Goal: Task Accomplishment & Management: Use online tool/utility

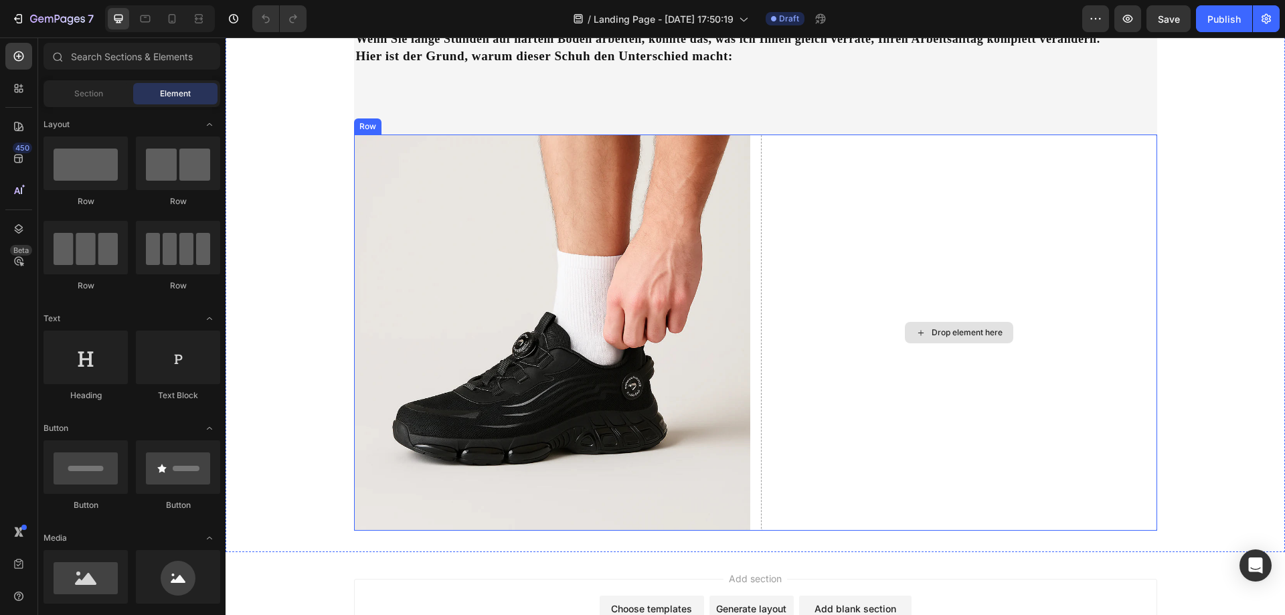
scroll to position [736, 0]
click at [969, 269] on div "Drop element here" at bounding box center [959, 331] width 396 height 396
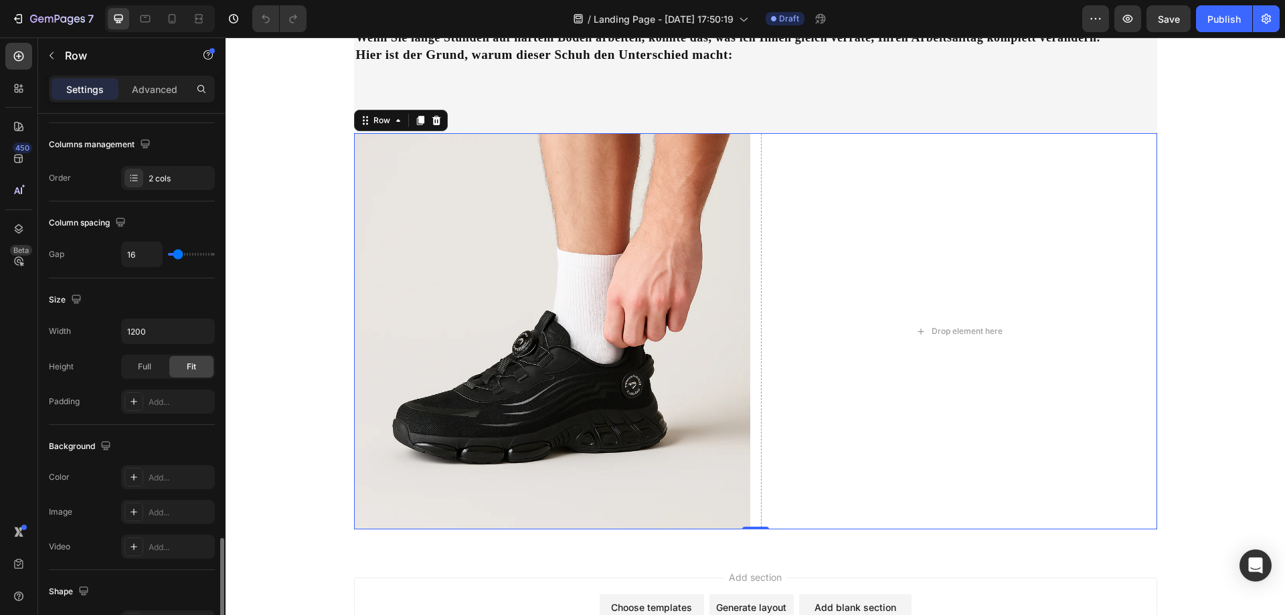
scroll to position [430, 0]
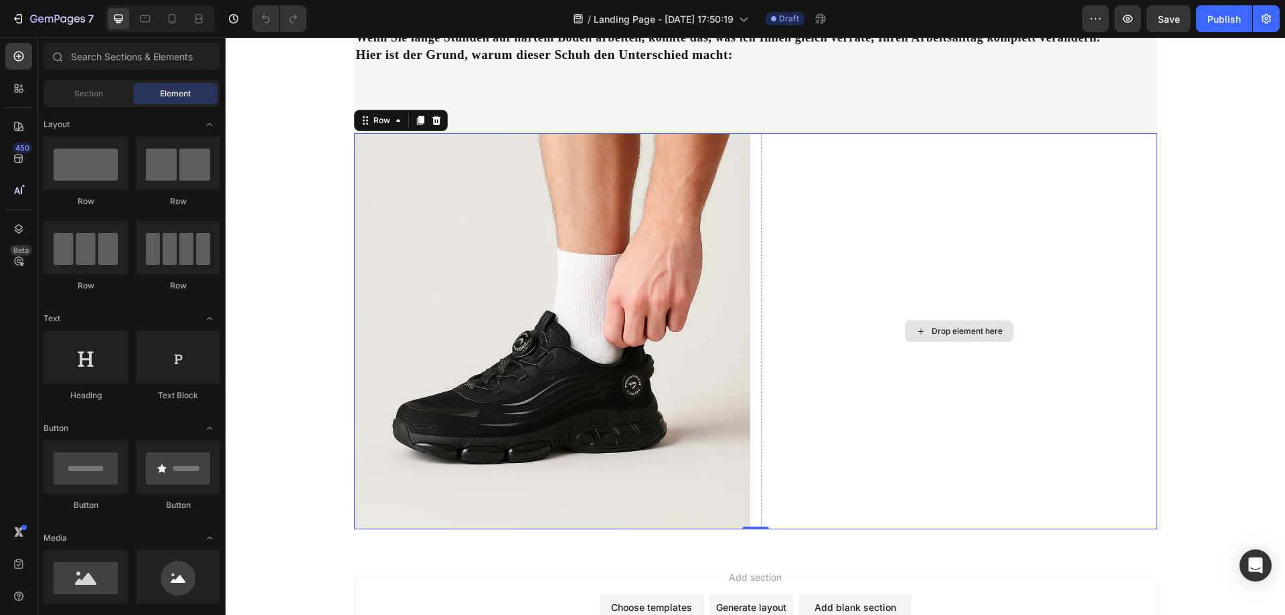
click at [952, 329] on div "Drop element here" at bounding box center [967, 331] width 71 height 11
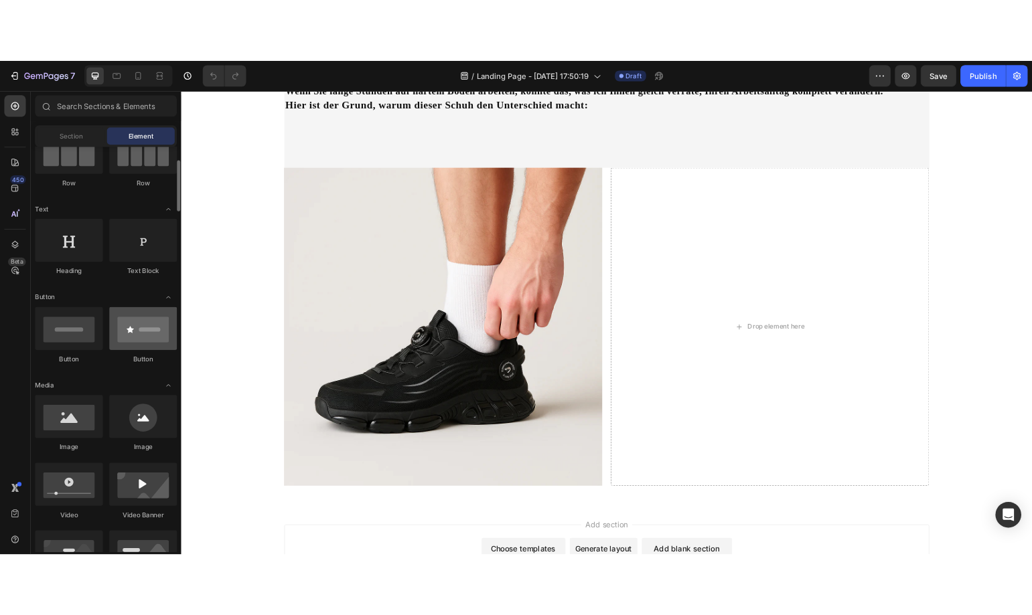
scroll to position [67, 0]
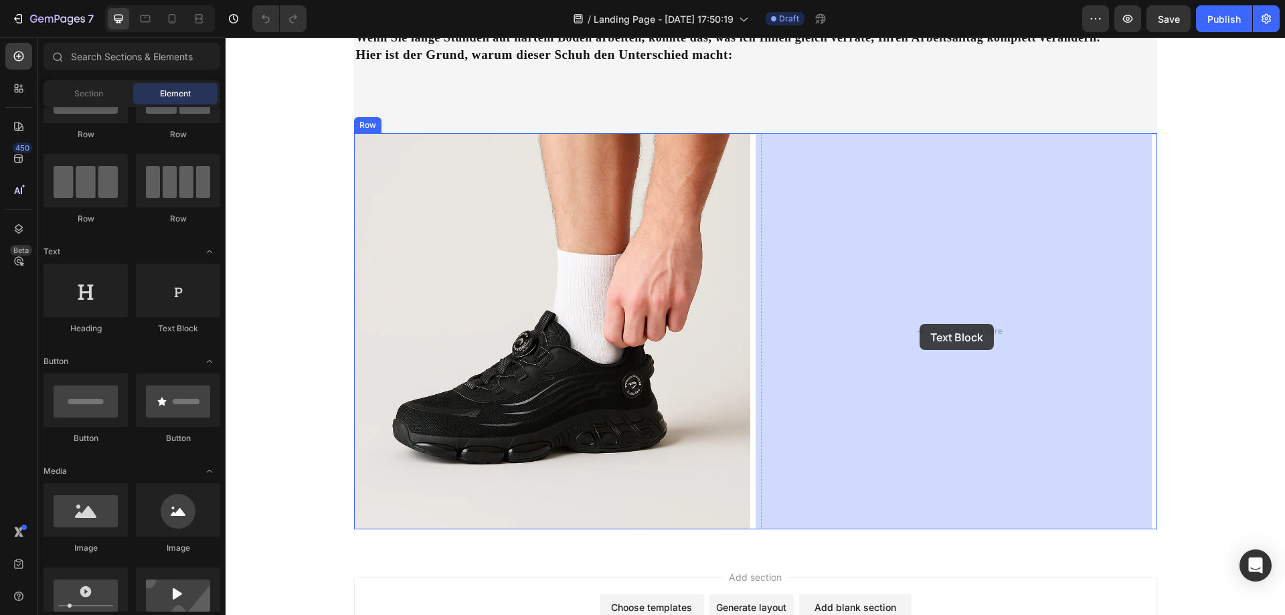
drag, startPoint x: 397, startPoint y: 341, endPoint x: 919, endPoint y: 324, distance: 522.4
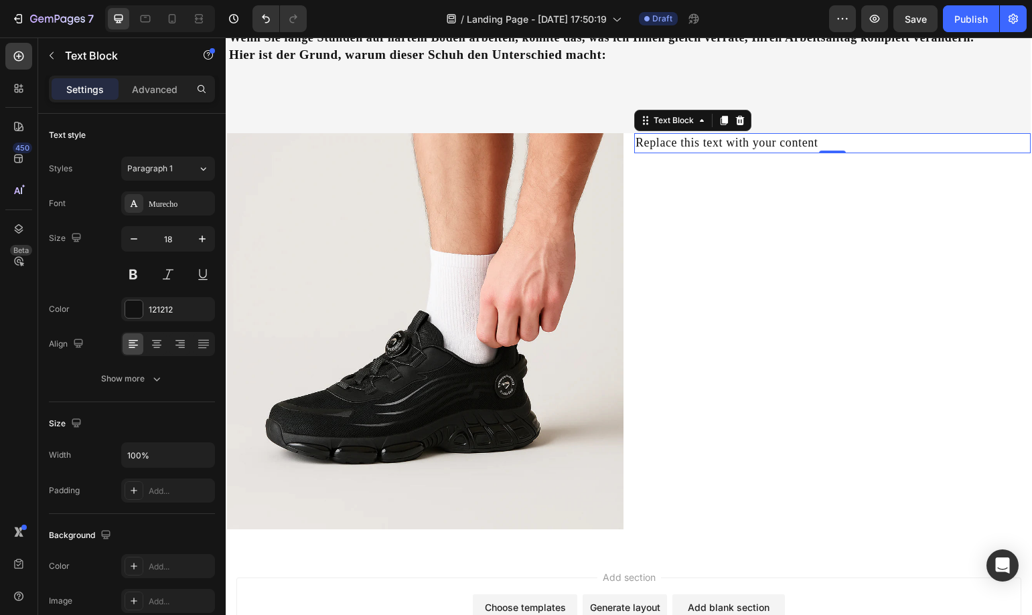
scroll to position [753, 0]
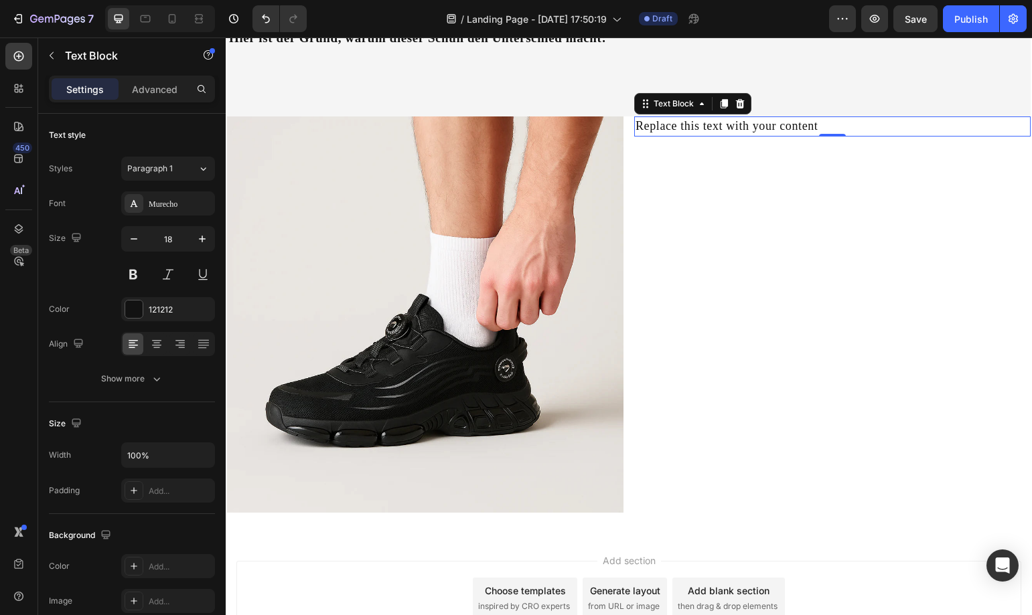
click at [776, 136] on div "Replace this text with your content" at bounding box center [832, 125] width 396 height 19
click at [776, 135] on p "Replace this text with your content" at bounding box center [832, 126] width 394 height 17
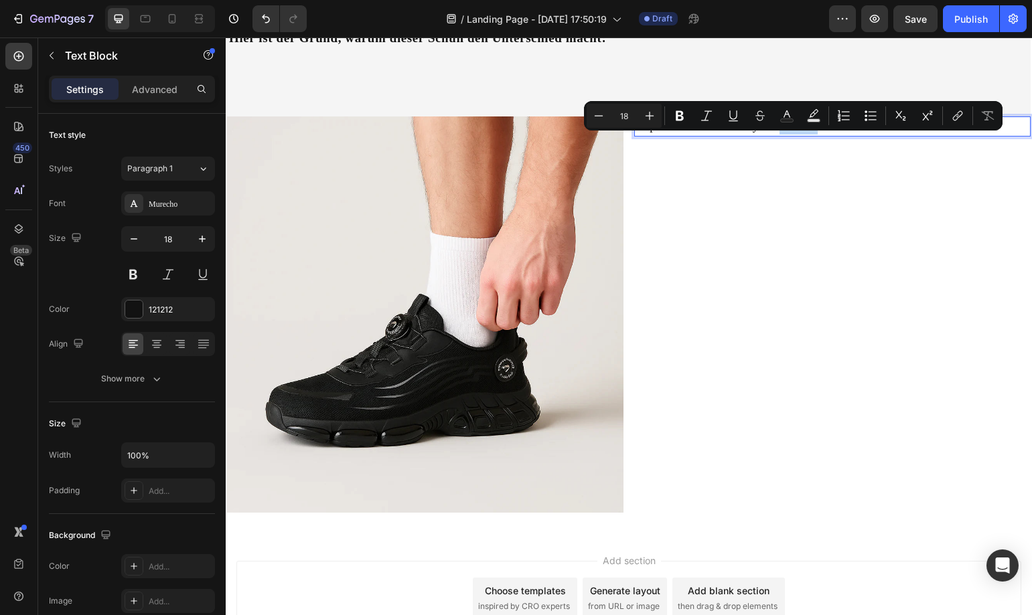
click at [776, 135] on p "Replace this text with your content" at bounding box center [832, 126] width 394 height 17
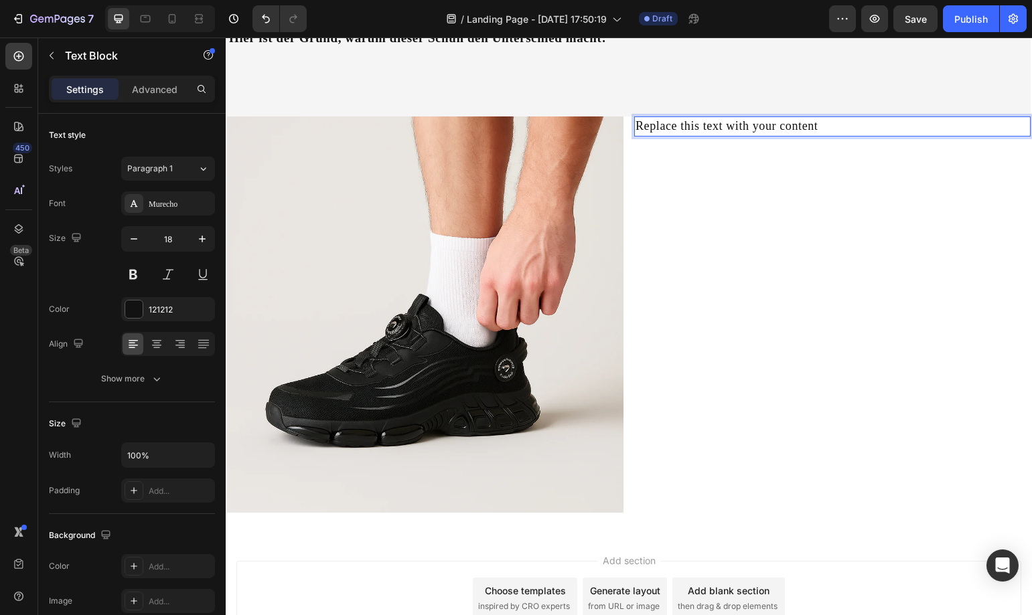
click at [817, 135] on p "Replace this text with your content" at bounding box center [832, 126] width 394 height 17
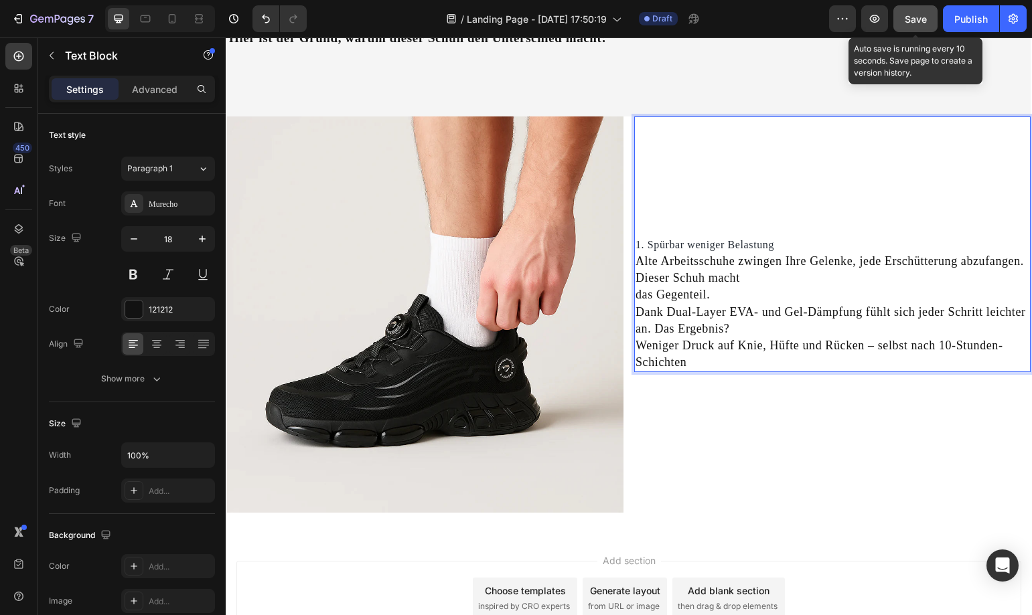
click at [906, 23] on span "Save" at bounding box center [915, 18] width 22 height 11
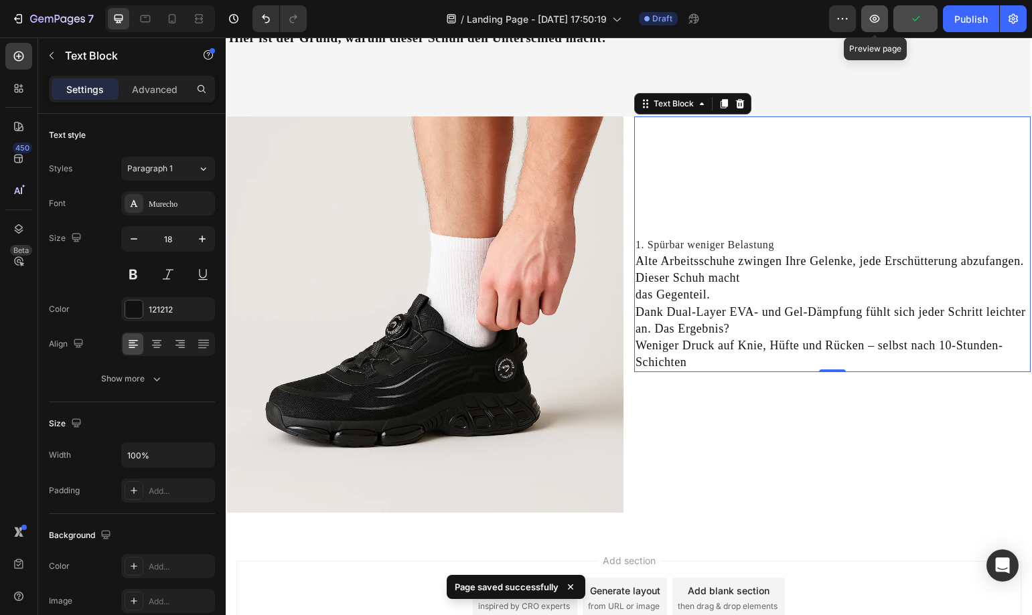
click at [880, 26] on button "button" at bounding box center [874, 18] width 27 height 27
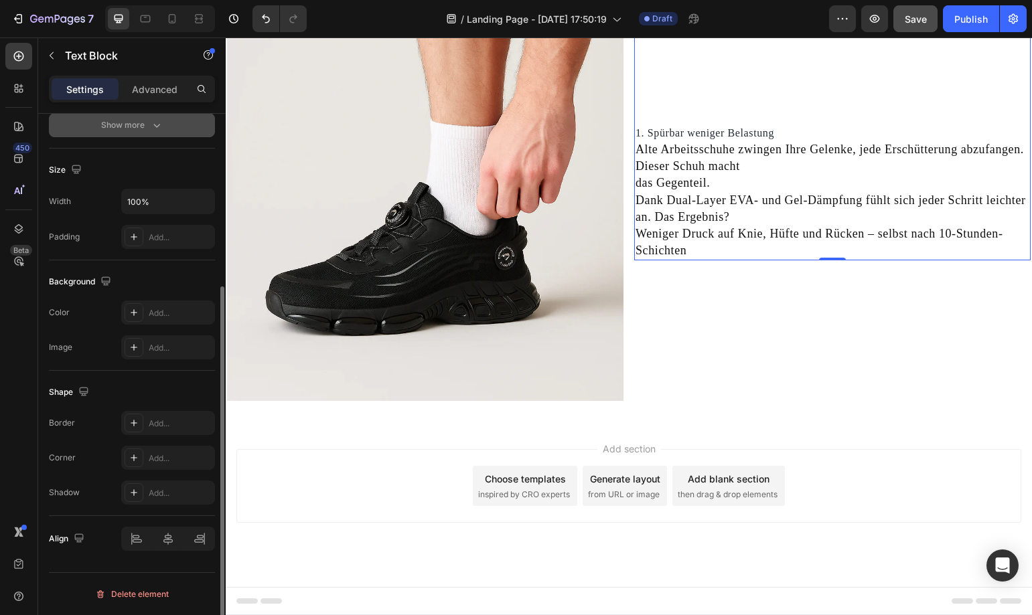
scroll to position [0, 0]
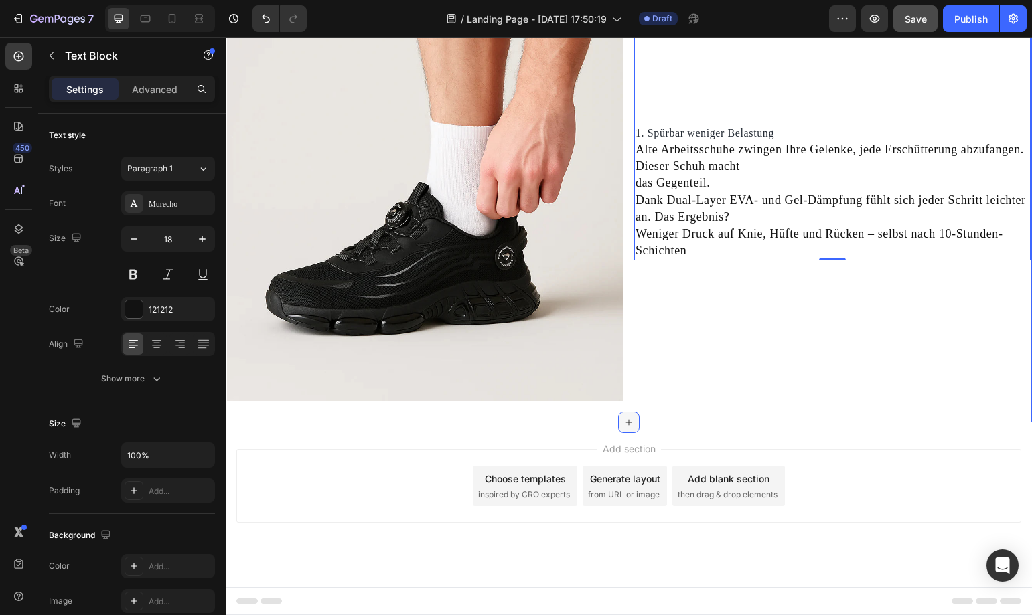
click at [623, 420] on icon at bounding box center [628, 422] width 11 height 11
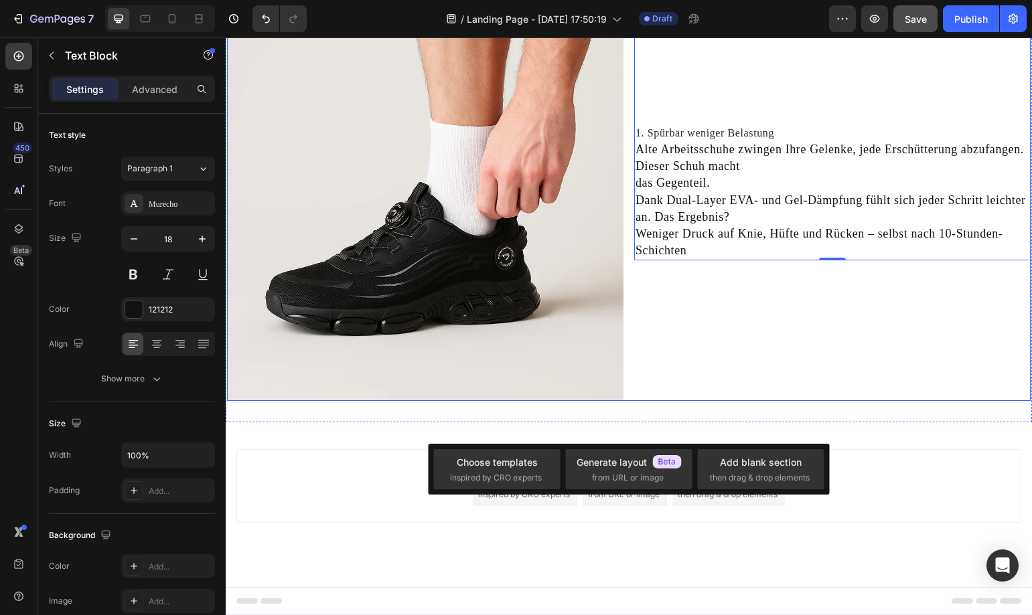
click at [776, 308] on div "1. Spürbar weniger Belastung Alte Arbeitsschuhe zwingen Ihre Gelenke, jede Ersc…" at bounding box center [832, 203] width 396 height 396
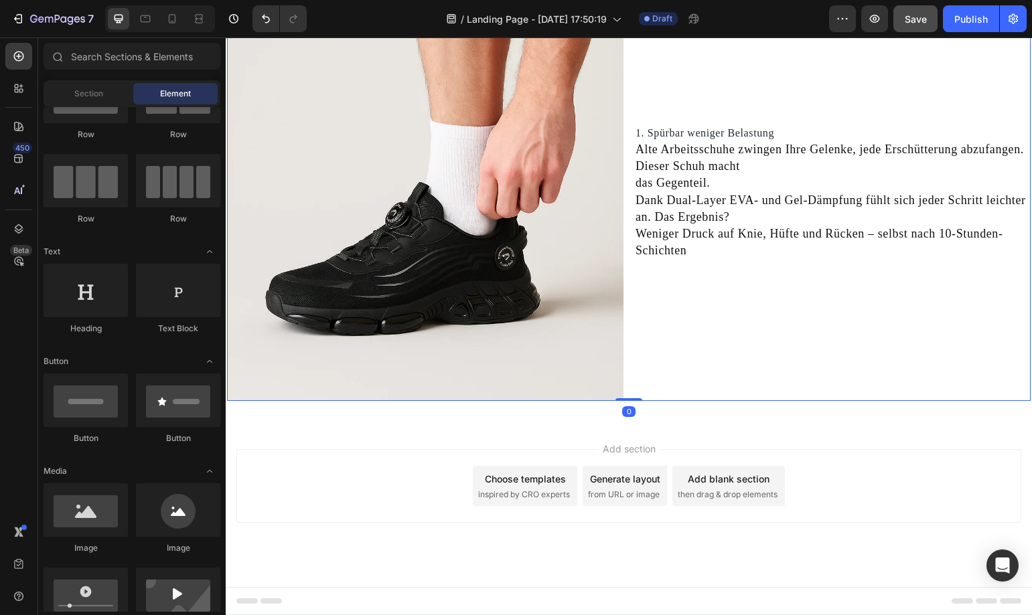
click at [832, 447] on div "Add section Choose templates inspired by CRO experts Generate layout from URL o…" at bounding box center [629, 504] width 806 height 165
click at [834, 432] on div "Add section Choose templates inspired by CRO experts Generate layout from URL o…" at bounding box center [629, 504] width 806 height 165
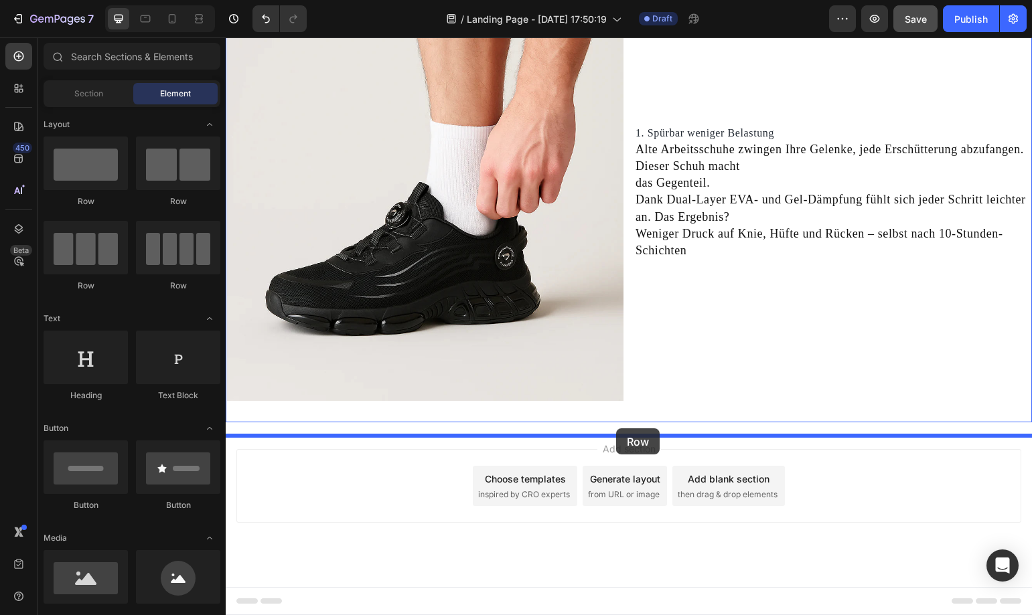
drag, startPoint x: 411, startPoint y: 213, endPoint x: 616, endPoint y: 428, distance: 297.3
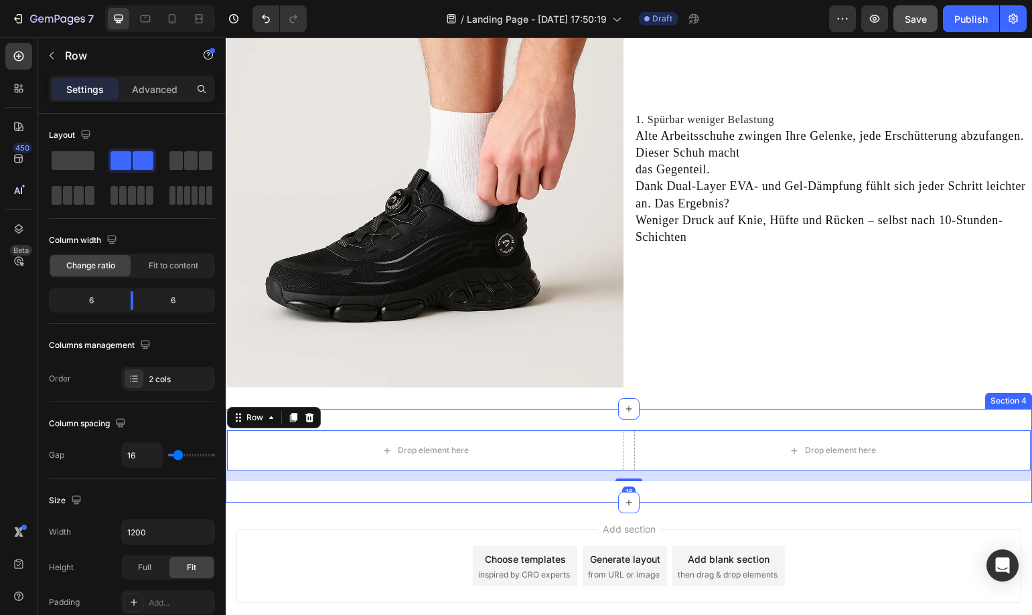
scroll to position [968, 0]
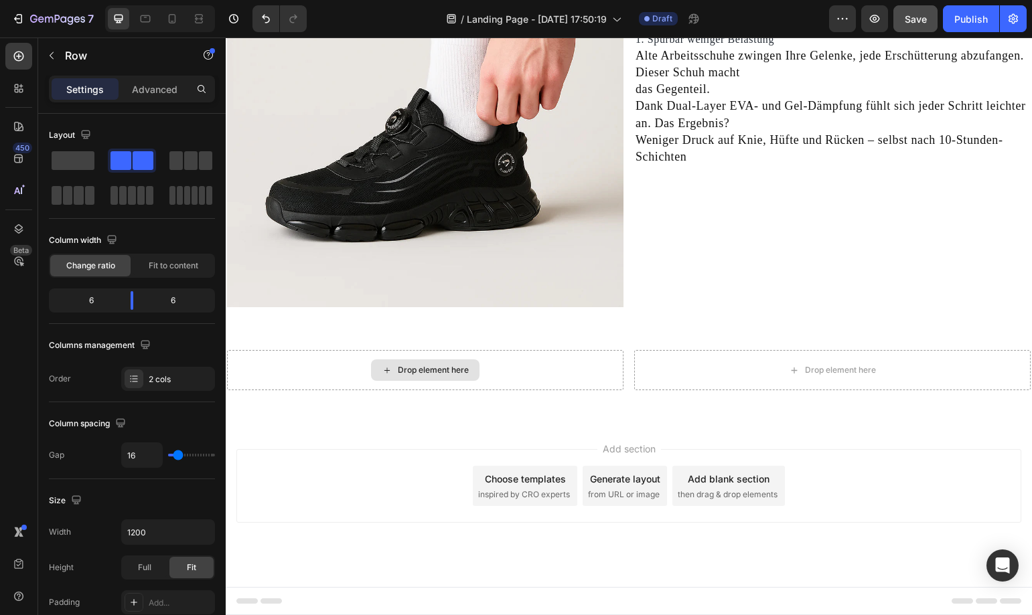
click at [412, 363] on div "Drop element here" at bounding box center [425, 369] width 108 height 21
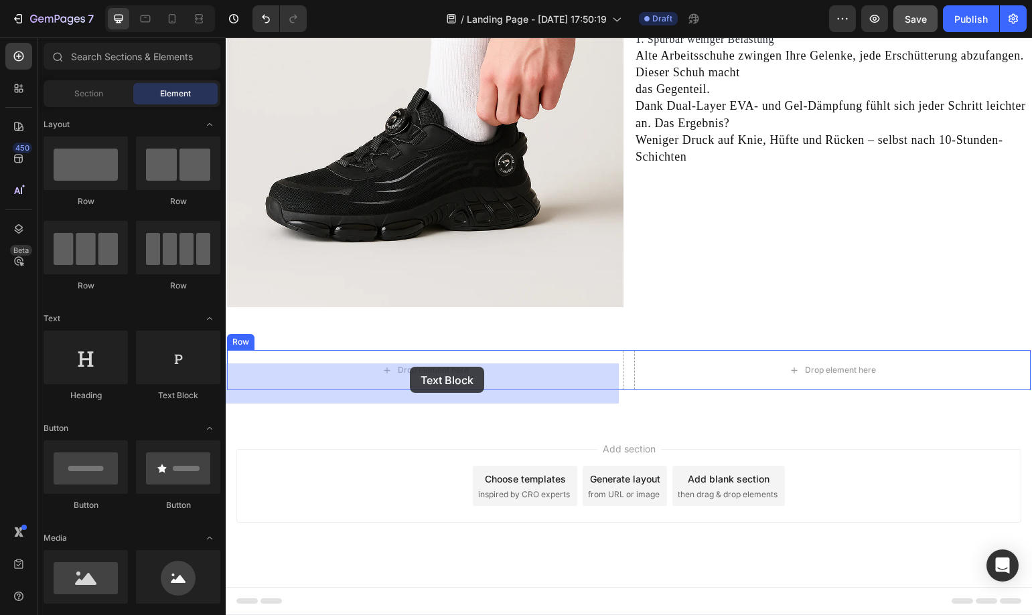
drag, startPoint x: 398, startPoint y: 417, endPoint x: 410, endPoint y: 367, distance: 51.6
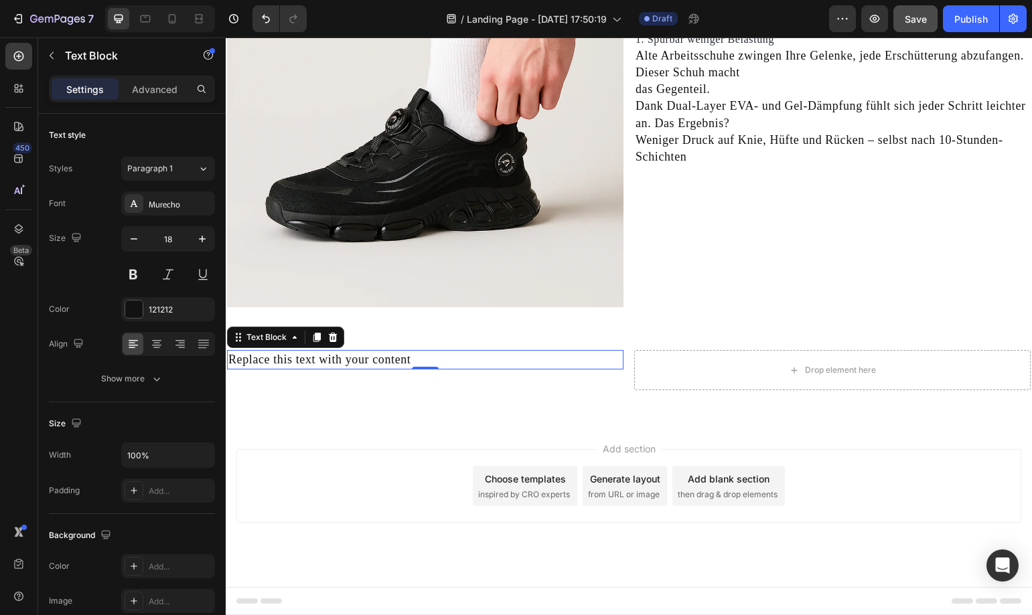
click at [433, 359] on div "Replace this text with your content" at bounding box center [425, 359] width 396 height 19
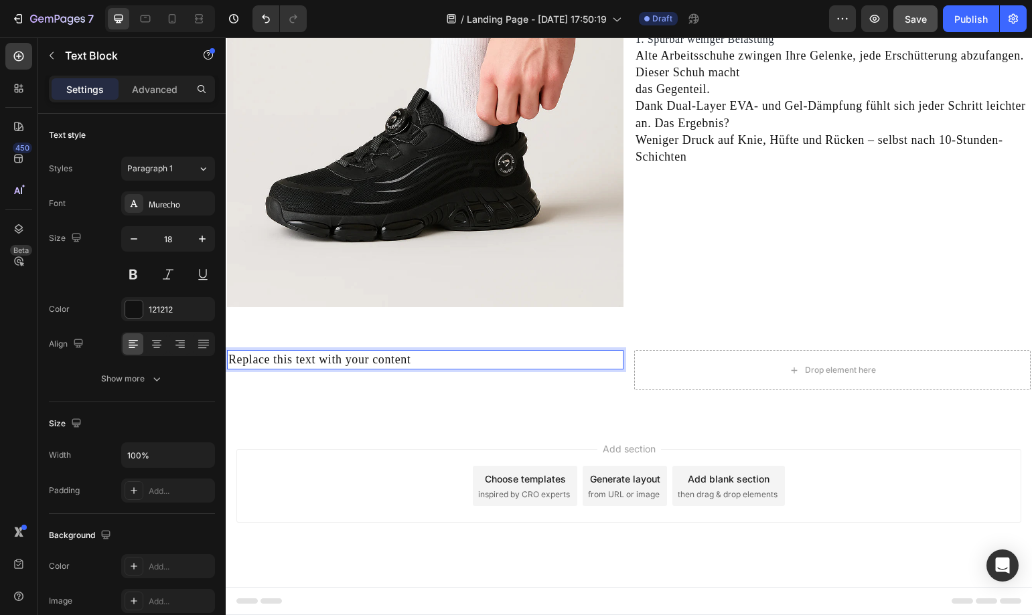
click at [433, 359] on p "Replace this text with your content" at bounding box center [425, 359] width 394 height 17
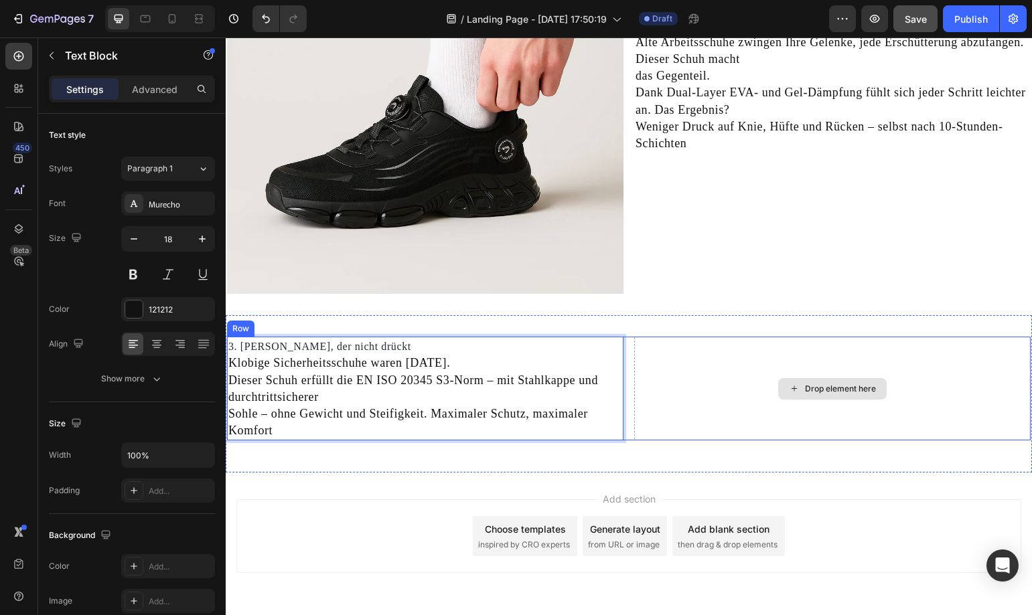
click at [831, 400] on div "Drop element here" at bounding box center [832, 388] width 108 height 21
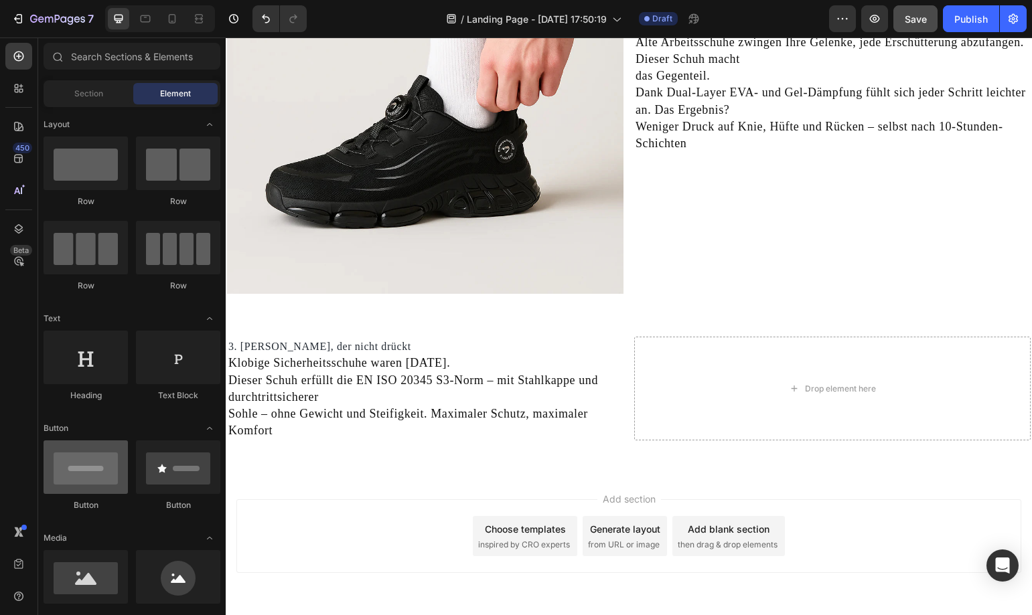
scroll to position [134, 0]
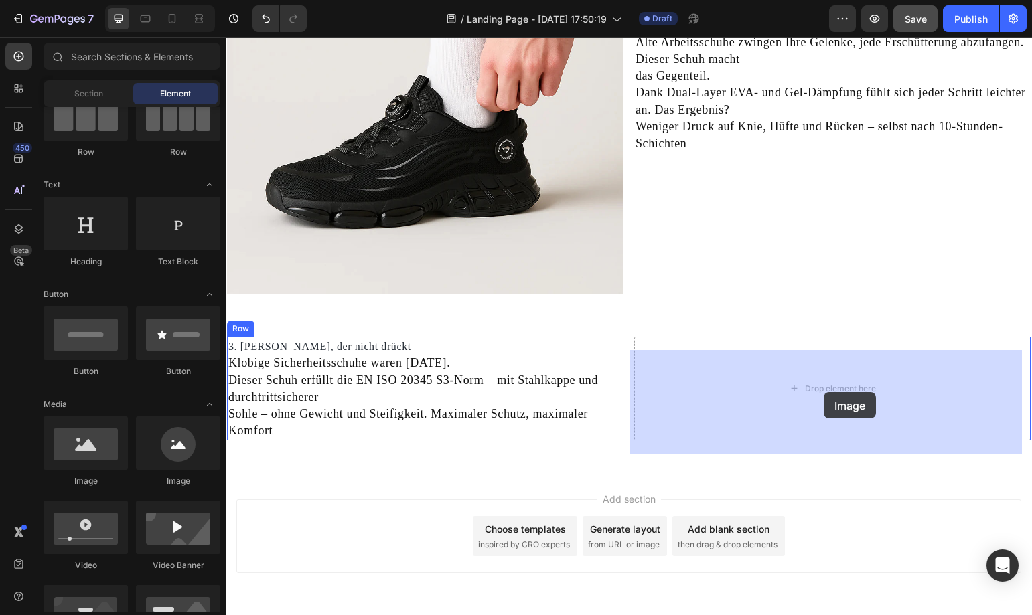
drag, startPoint x: 320, startPoint y: 479, endPoint x: 823, endPoint y: 392, distance: 510.8
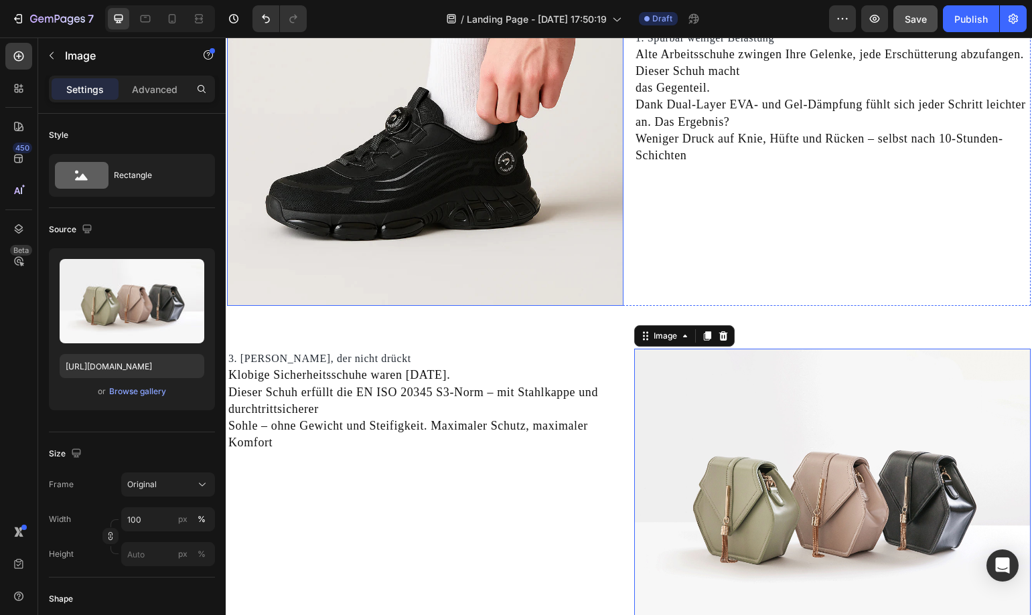
scroll to position [1035, 0]
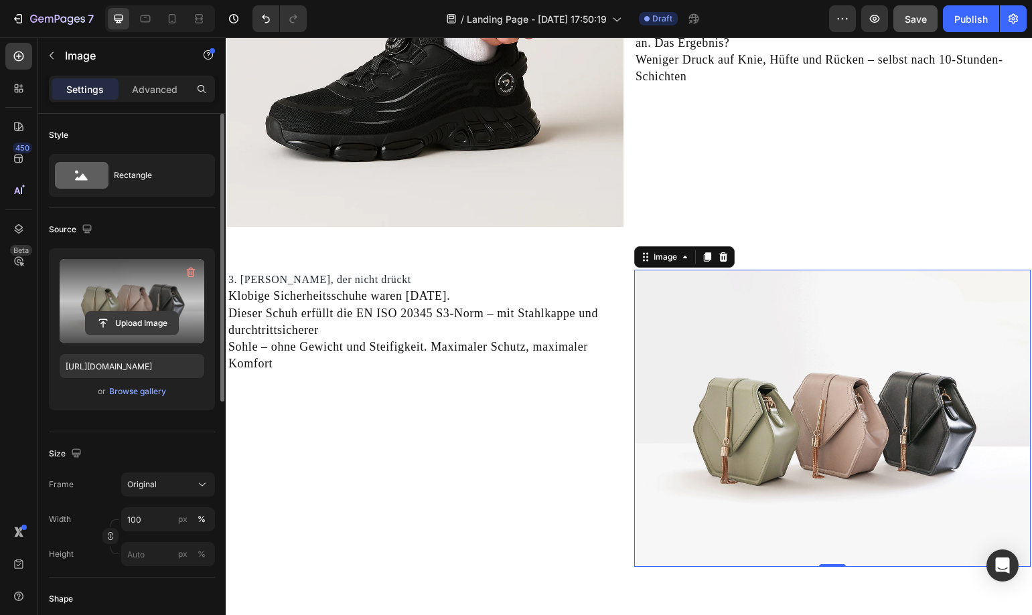
click at [131, 327] on input "file" at bounding box center [132, 323] width 92 height 23
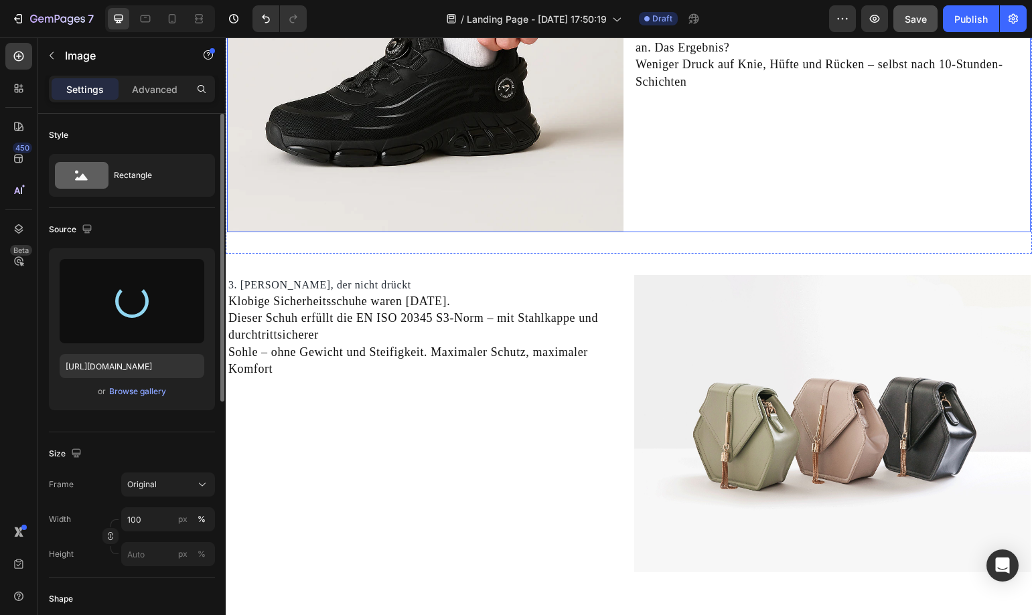
type input "https://cdn.shopify.com/s/files/1/0669/3978/1307/files/gempages_577602303473746…"
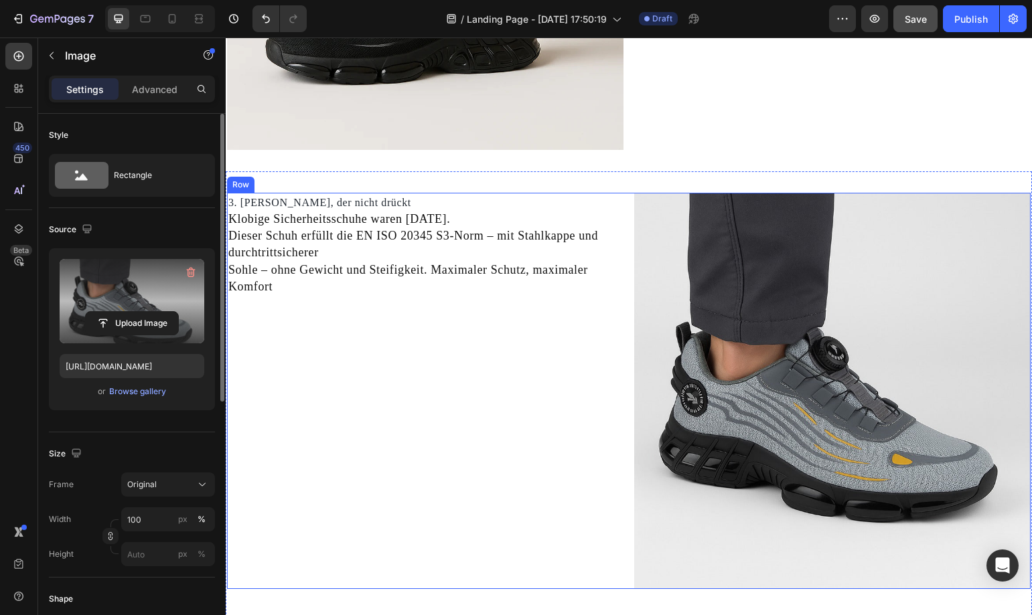
scroll to position [646, 0]
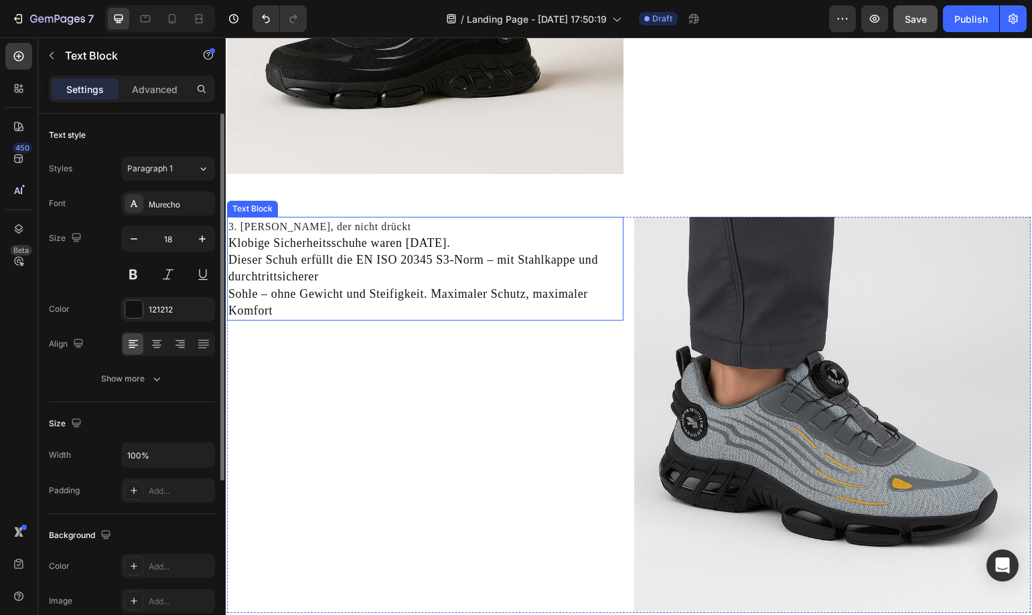
click at [554, 311] on p "Sohle – ohne Gewicht und Steifigkeit. Maximaler Schutz, maximaler Komfort" at bounding box center [425, 302] width 394 height 33
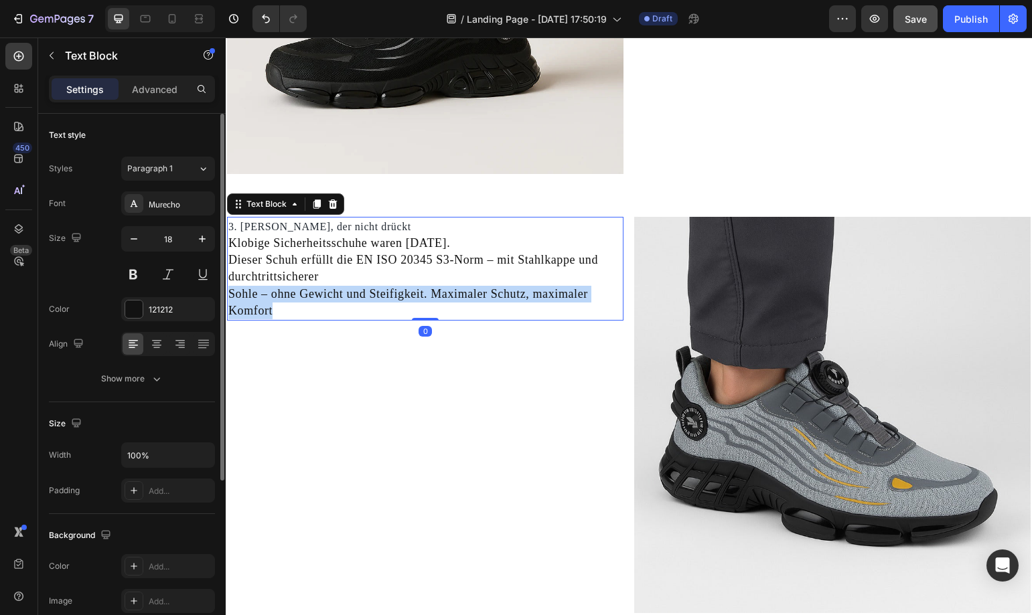
click at [554, 311] on p "Sohle – ohne Gewicht und Steifigkeit. Maximaler Schutz, maximaler Komfort" at bounding box center [425, 302] width 394 height 33
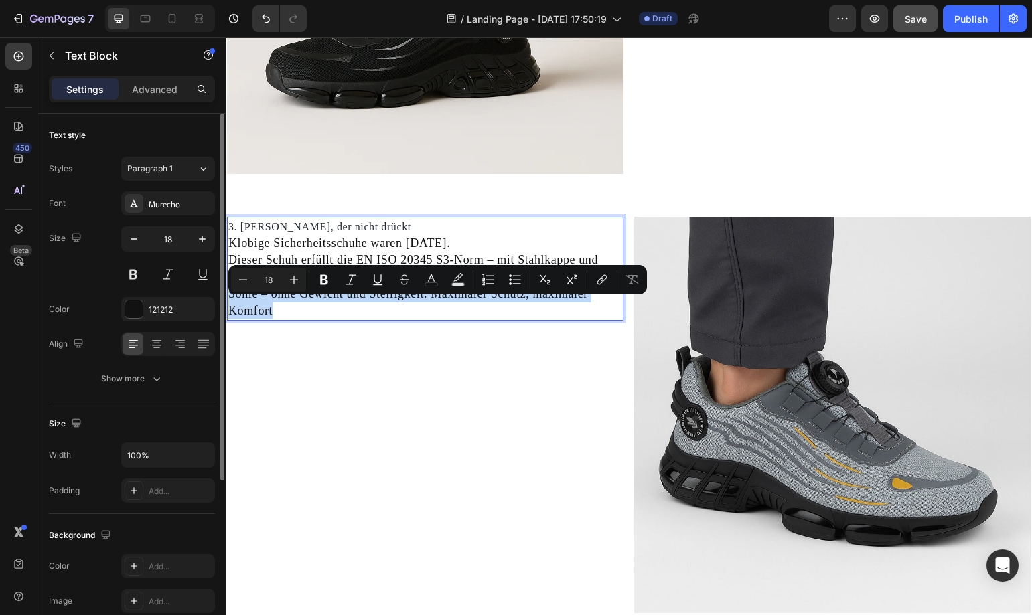
click at [556, 315] on p "Sohle – ohne Gewicht und Steifigkeit. Maximaler Schutz, maximaler Komfort" at bounding box center [425, 302] width 394 height 33
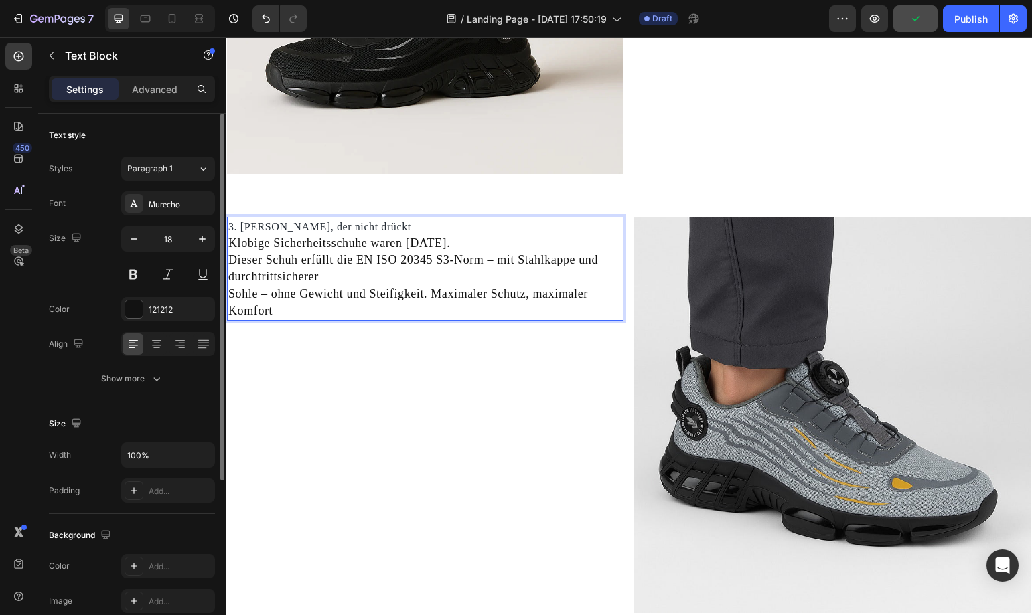
click at [414, 319] on p "Sohle – ohne Gewicht und Steifigkeit. Maximaler Schutz, maximaler Komfort" at bounding box center [425, 302] width 394 height 33
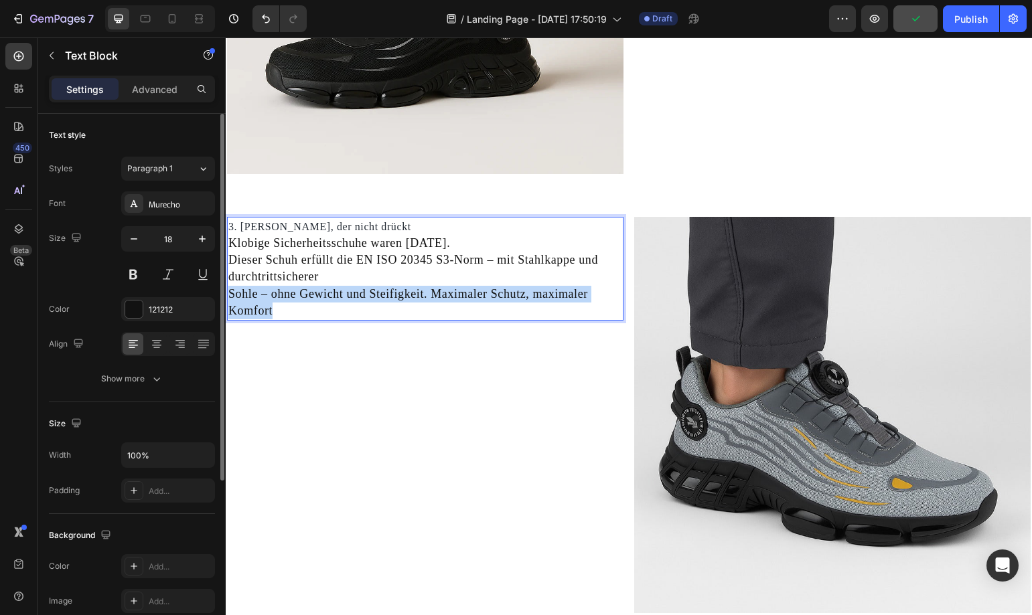
click at [414, 319] on p "Sohle – ohne Gewicht und Steifigkeit. Maximaler Schutz, maximaler Komfort" at bounding box center [425, 302] width 394 height 33
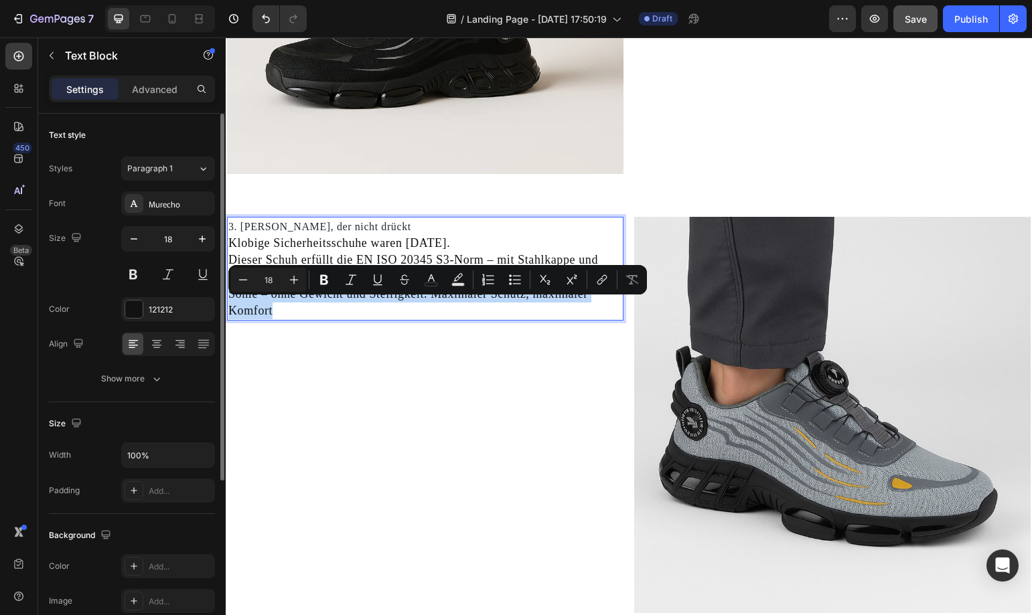
click at [414, 319] on p "Sohle – ohne Gewicht und Steifigkeit. Maximaler Schutz, maximaler Komfort" at bounding box center [425, 302] width 394 height 33
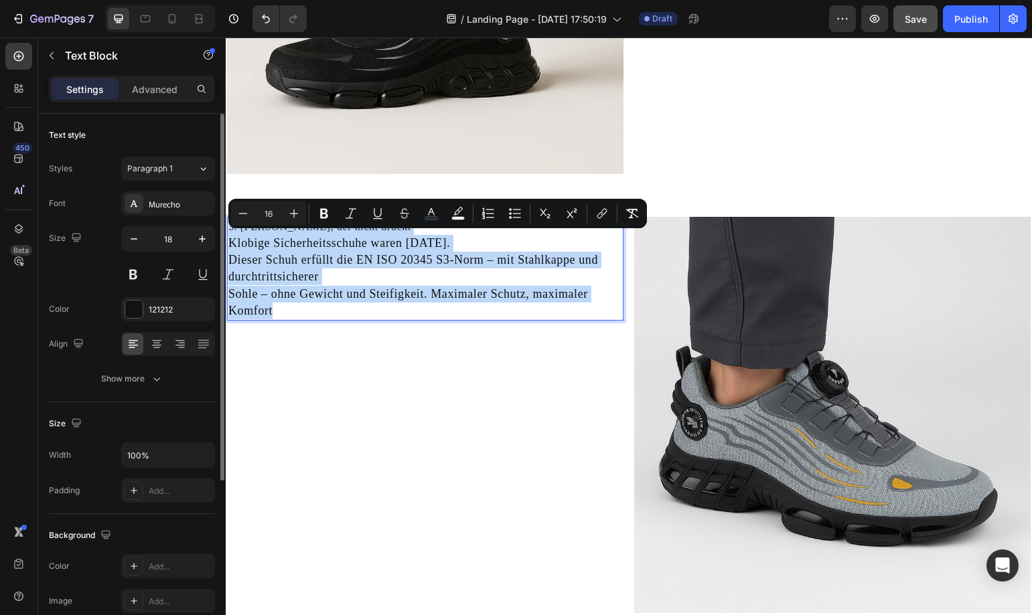
drag, startPoint x: 412, startPoint y: 325, endPoint x: 226, endPoint y: 246, distance: 202.8
click at [227, 246] on div "3. Schutz, der nicht drückt Klobige Sicherheitsschuhe waren gestern. Dieser Sch…" at bounding box center [425, 269] width 396 height 104
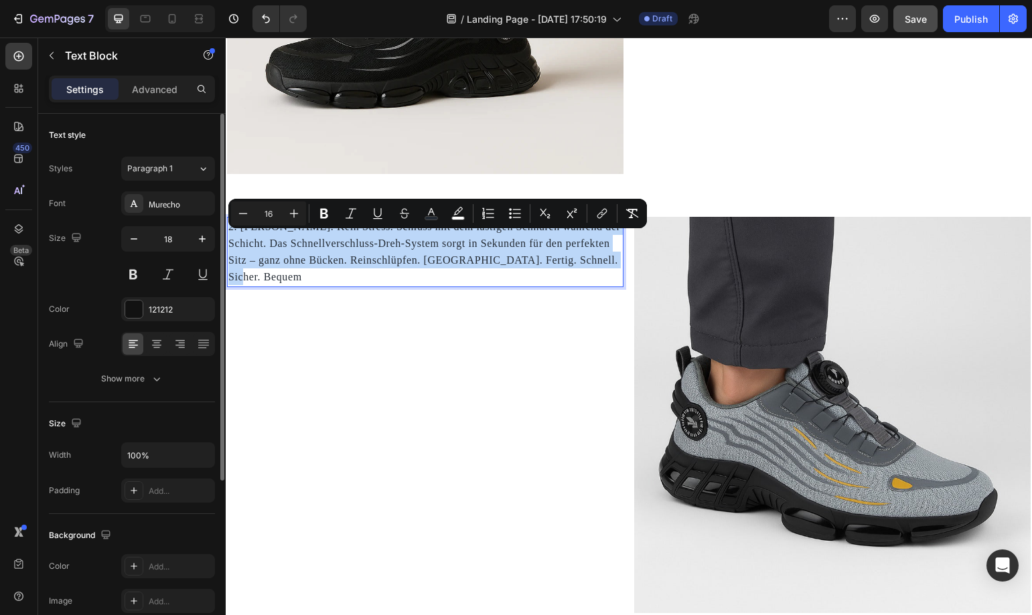
drag, startPoint x: 614, startPoint y: 275, endPoint x: 221, endPoint y: 223, distance: 396.4
click at [226, 223] on html "Header Aus welchem Grund empfehle ich dieses Modell meinen Patienten? Jeden Tag…" at bounding box center [629, 115] width 806 height 1447
copy span "2. Kein Schnüren. Kein Stress. Schluss mit dem lästigen Schnüren während der Sc…"
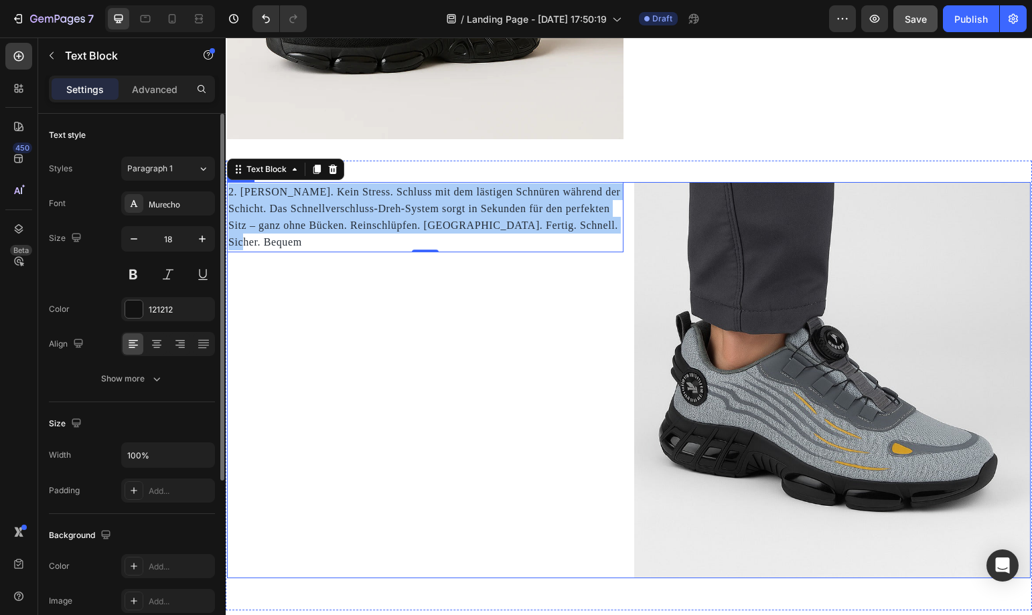
scroll to position [713, 0]
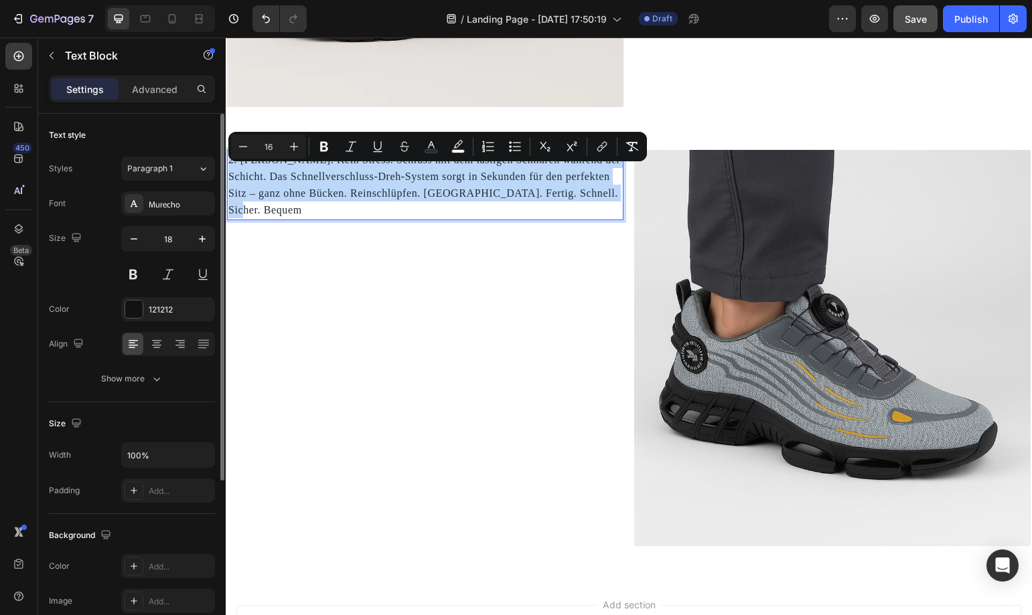
click at [230, 175] on span "2. Kein Schnüren. Kein Stress. Schluss mit dem lästigen Schnüren während der Sc…" at bounding box center [424, 185] width 392 height 62
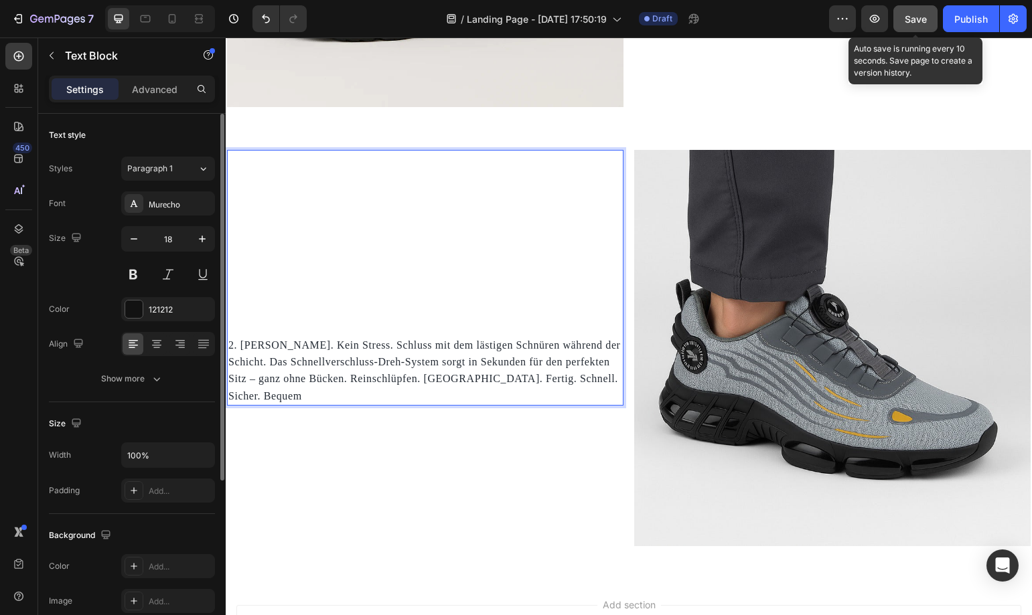
click at [928, 24] on button "Save" at bounding box center [915, 18] width 44 height 27
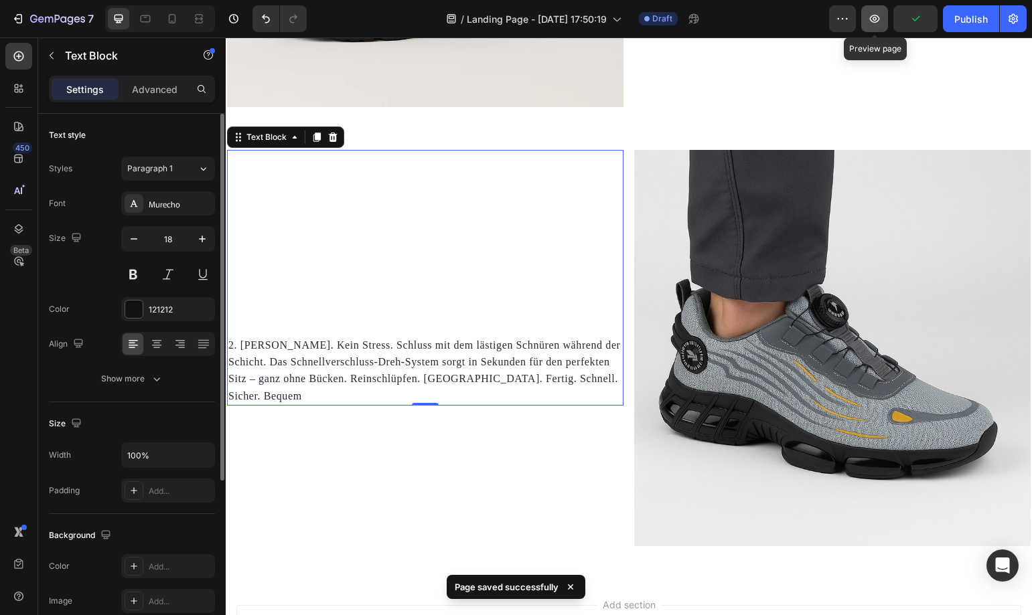
click at [864, 19] on button "button" at bounding box center [874, 18] width 27 height 27
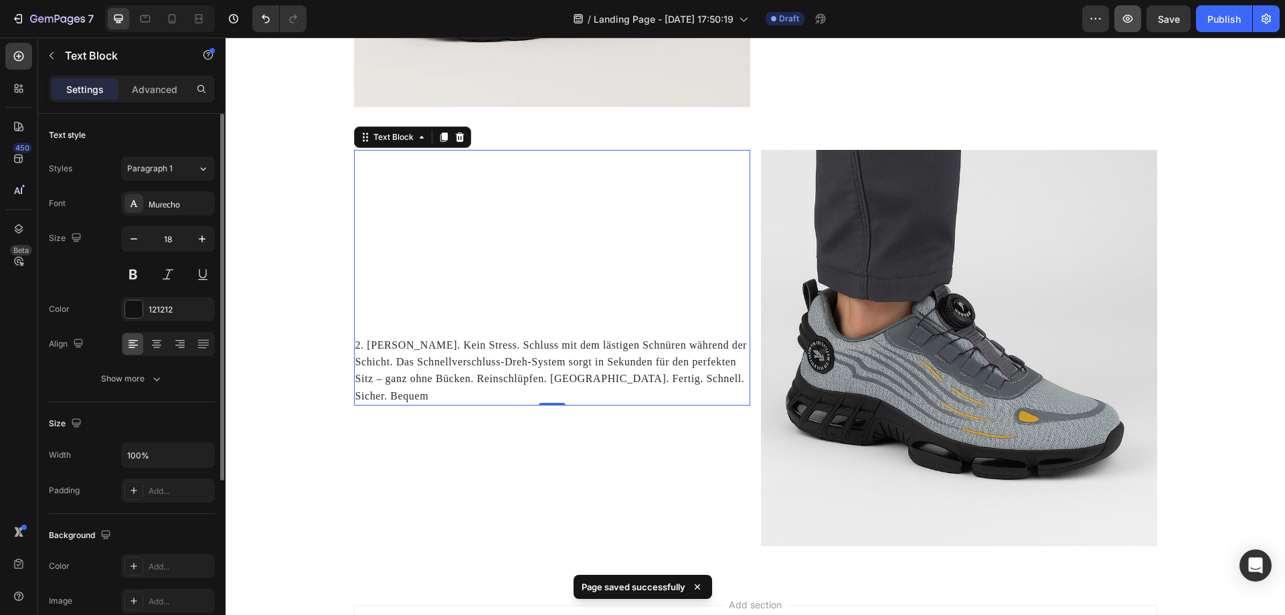
scroll to position [696, 0]
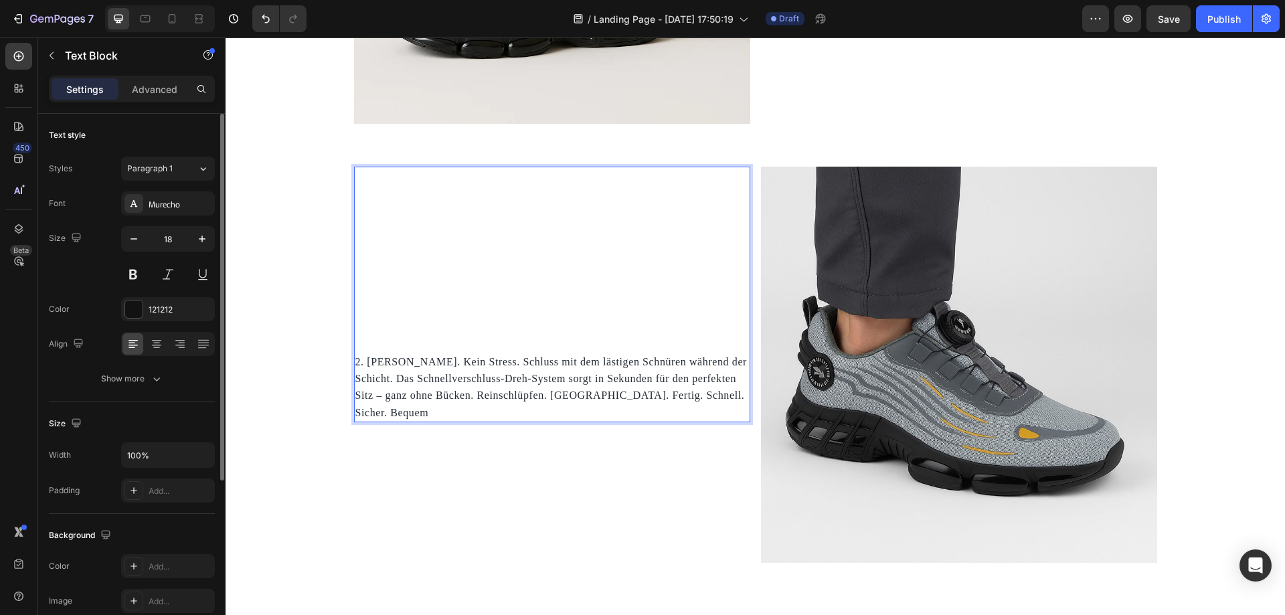
click at [493, 360] on span "2. Kein Schnüren. Kein Stress. Schluss mit dem lästigen Schnüren während der Sc…" at bounding box center [551, 387] width 392 height 62
click at [499, 361] on span "2. Kein Schnüren. Kein Stress. Schluss mit dem lästigen Schnüren während der Sc…" at bounding box center [551, 387] width 392 height 62
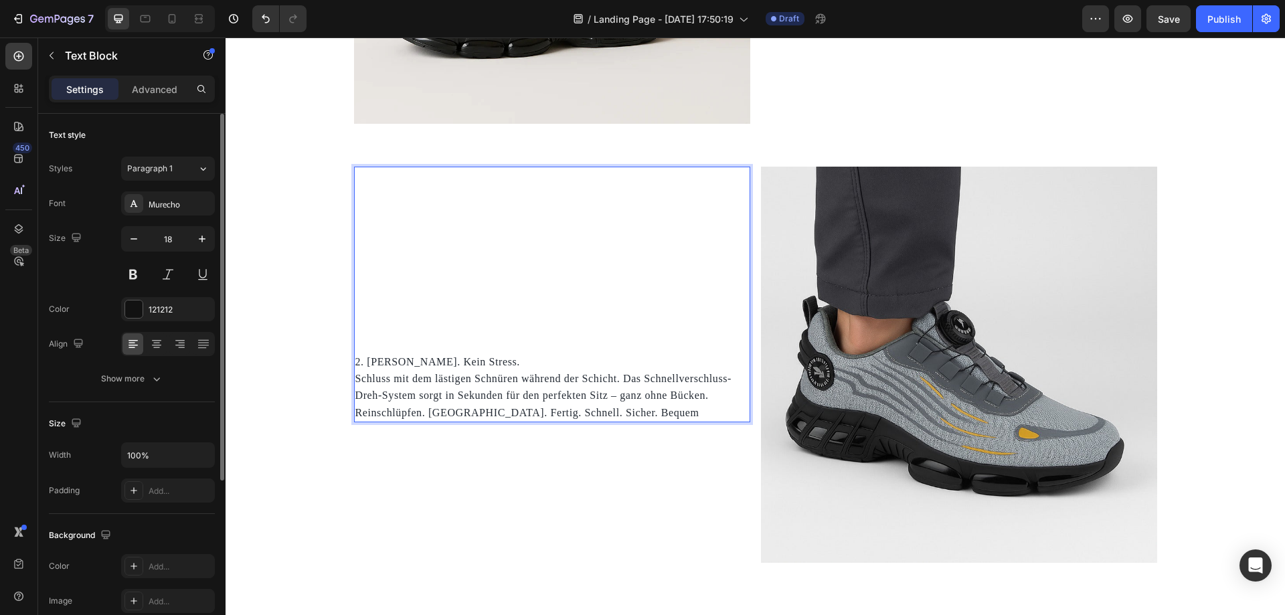
click at [485, 359] on span "2. Kein Schnüren. Kein Stress." at bounding box center [437, 361] width 165 height 11
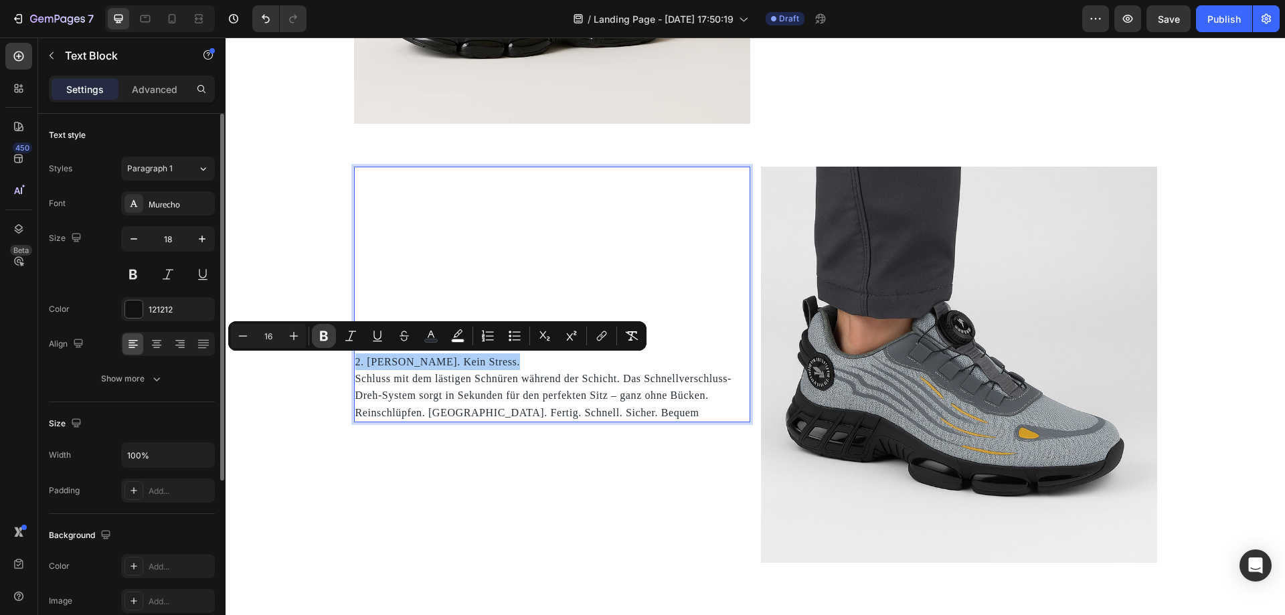
click at [323, 338] on icon "Editor contextual toolbar" at bounding box center [323, 335] width 13 height 13
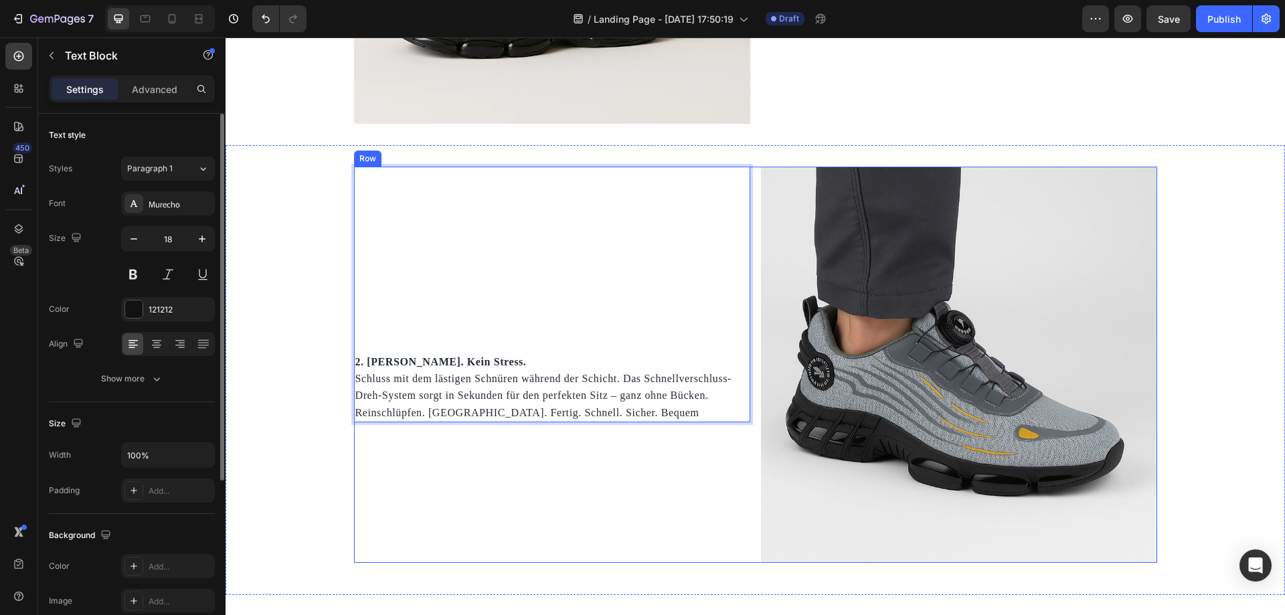
click at [597, 463] on div "2. Kein Schnüren. Kein Stress. Schluss mit dem lästigen Schnüren während der Sc…" at bounding box center [552, 365] width 396 height 396
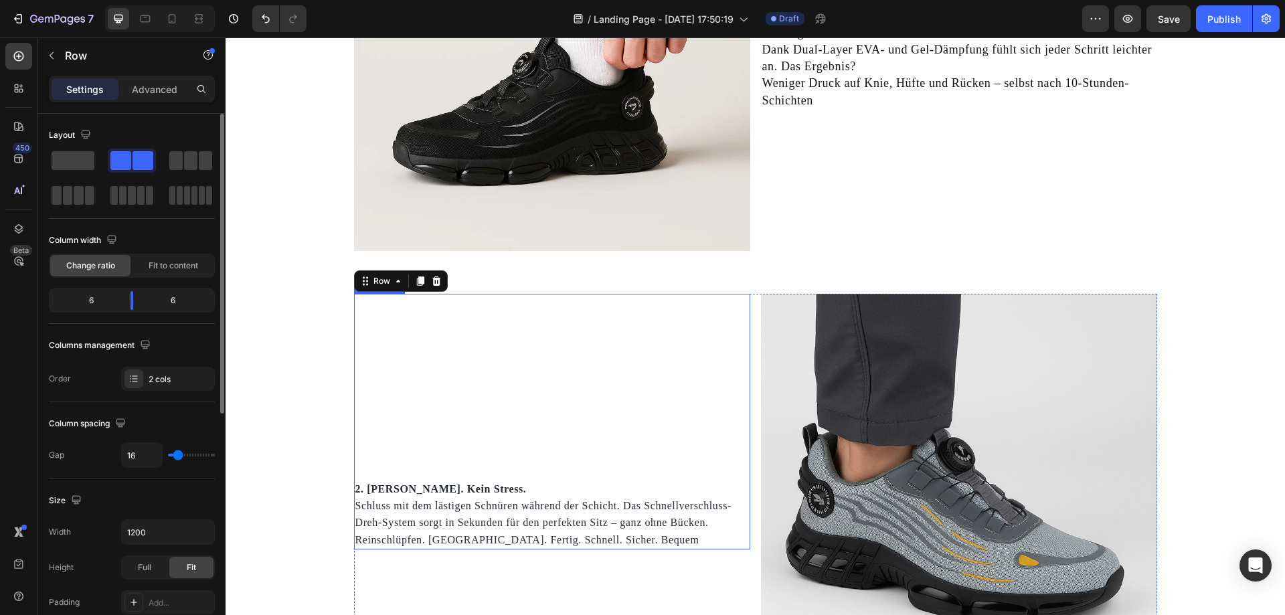
scroll to position [295, 0]
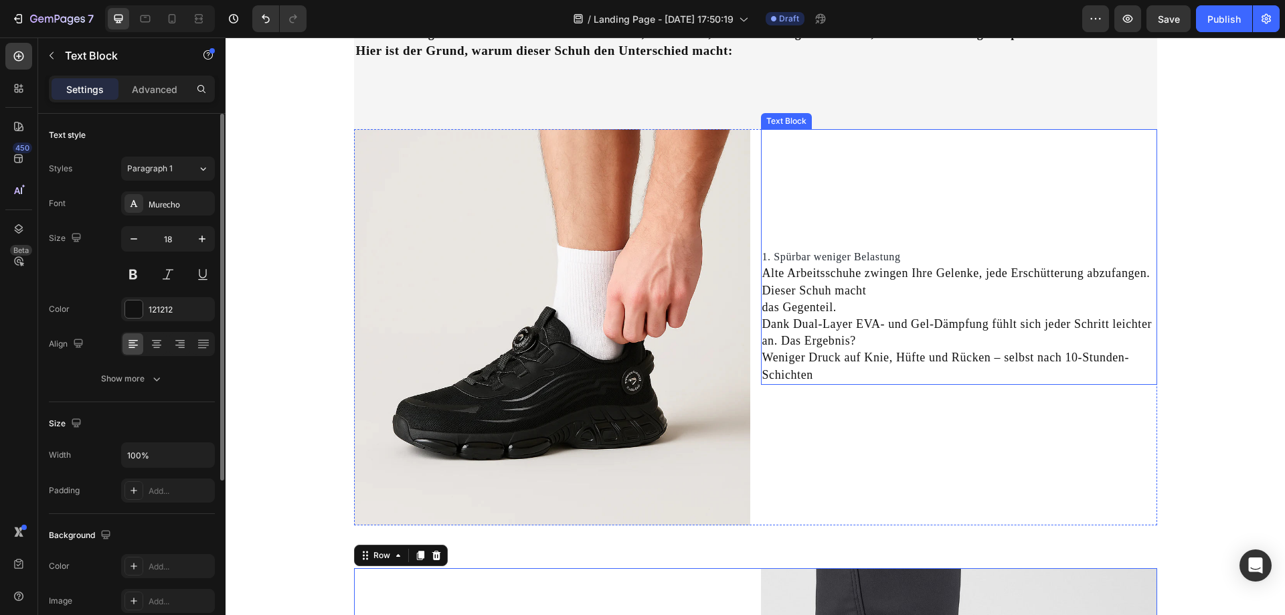
click at [789, 257] on span "1. Spürbar weniger Belastung" at bounding box center [831, 256] width 139 height 11
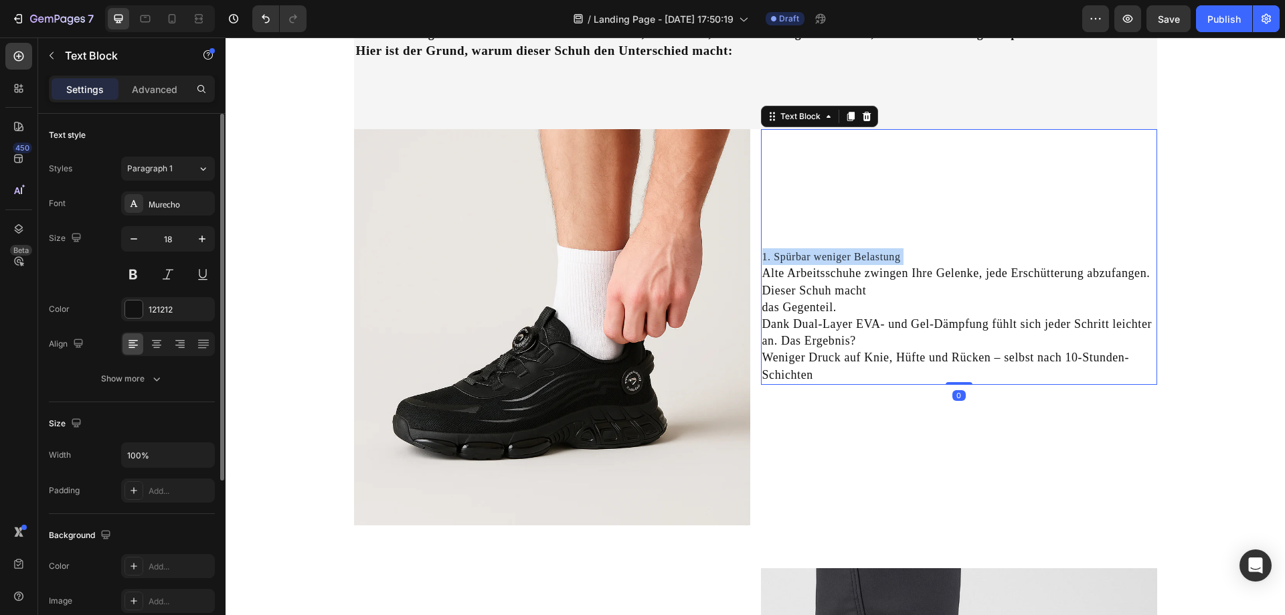
click at [789, 257] on span "1. Spürbar weniger Belastung" at bounding box center [831, 256] width 139 height 11
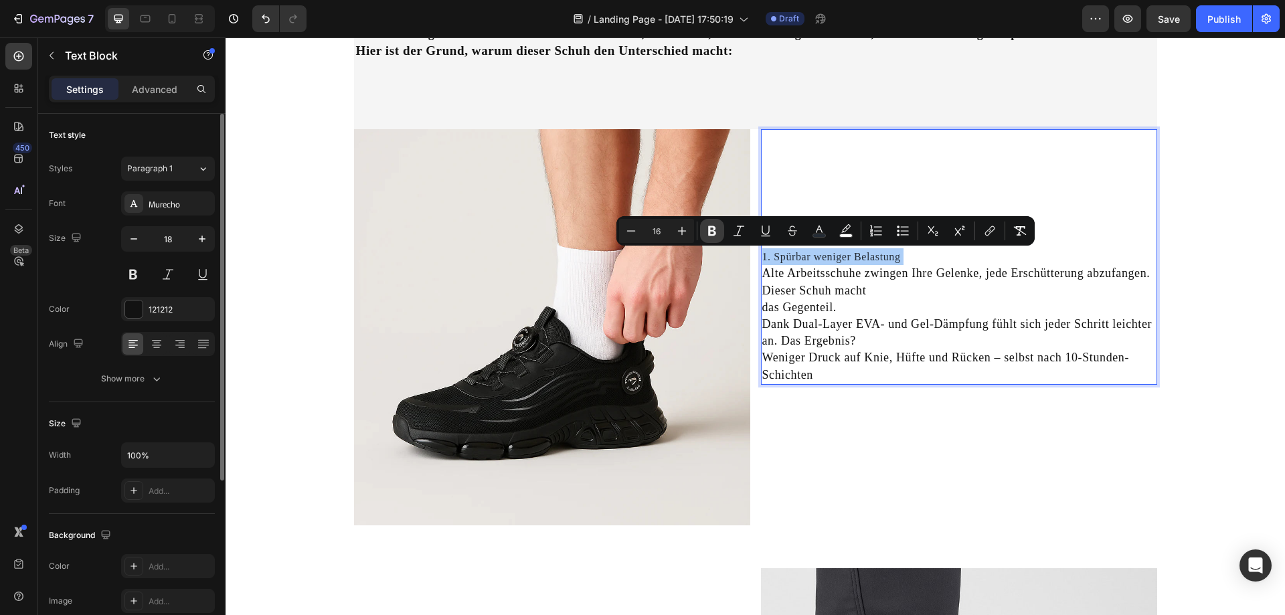
click at [707, 234] on icon "Editor contextual toolbar" at bounding box center [712, 230] width 13 height 13
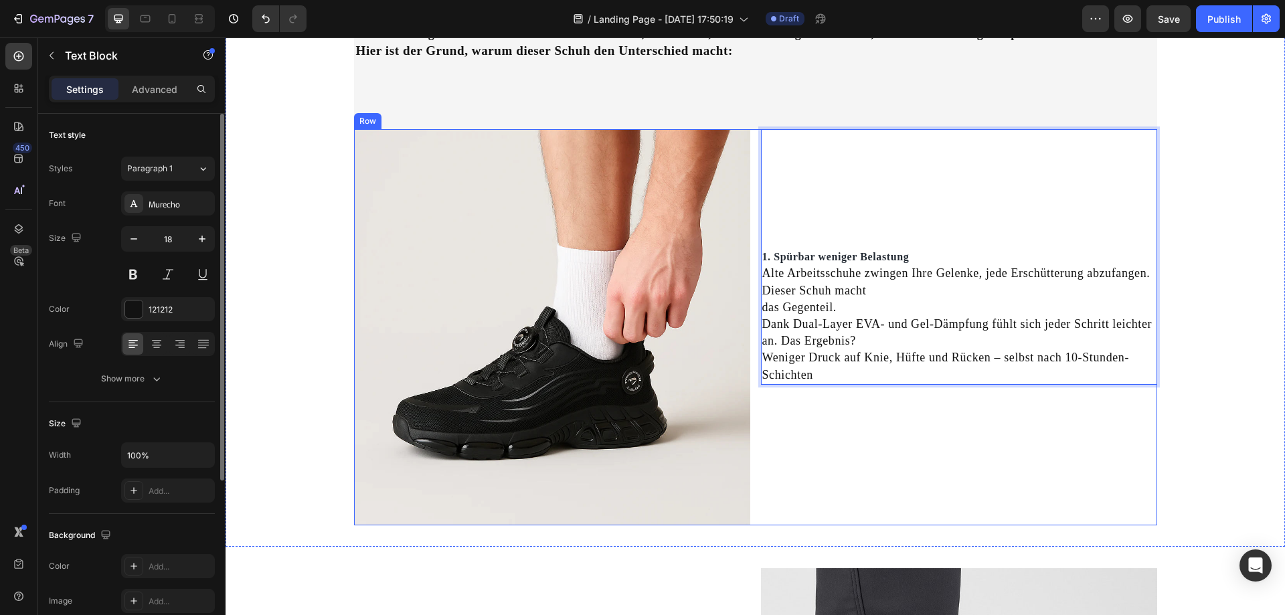
click at [874, 424] on div "1. Spürbar weniger Belastung Alte Arbeitsschuhe zwingen Ihre Gelenke, jede Ersc…" at bounding box center [959, 327] width 396 height 396
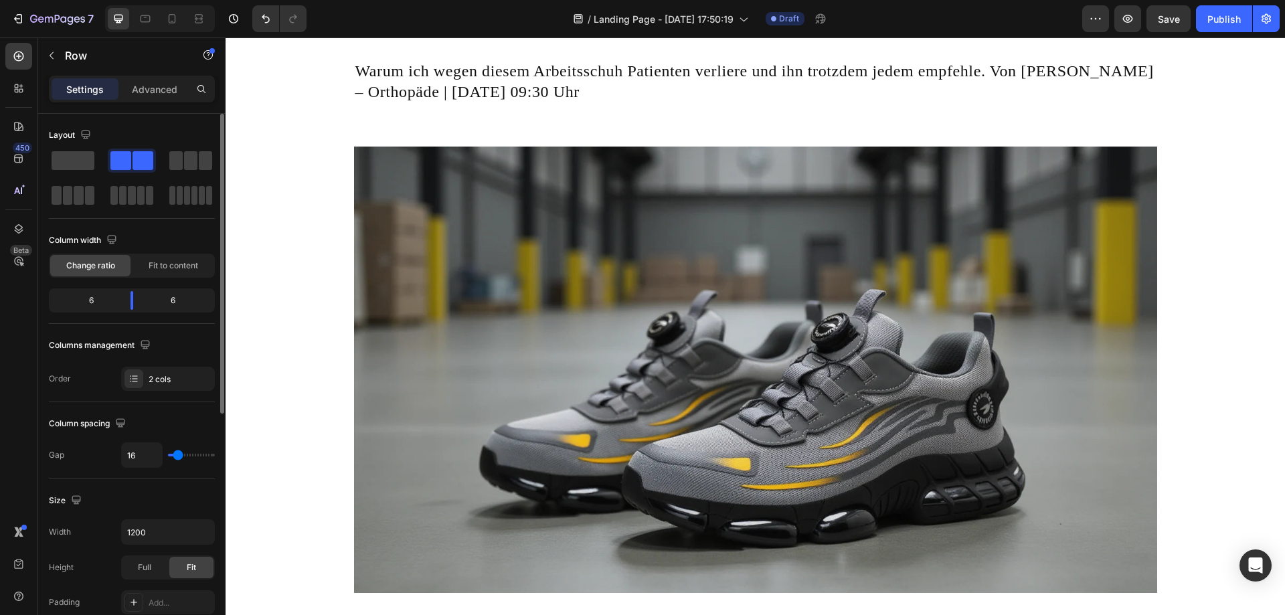
scroll to position [0, 0]
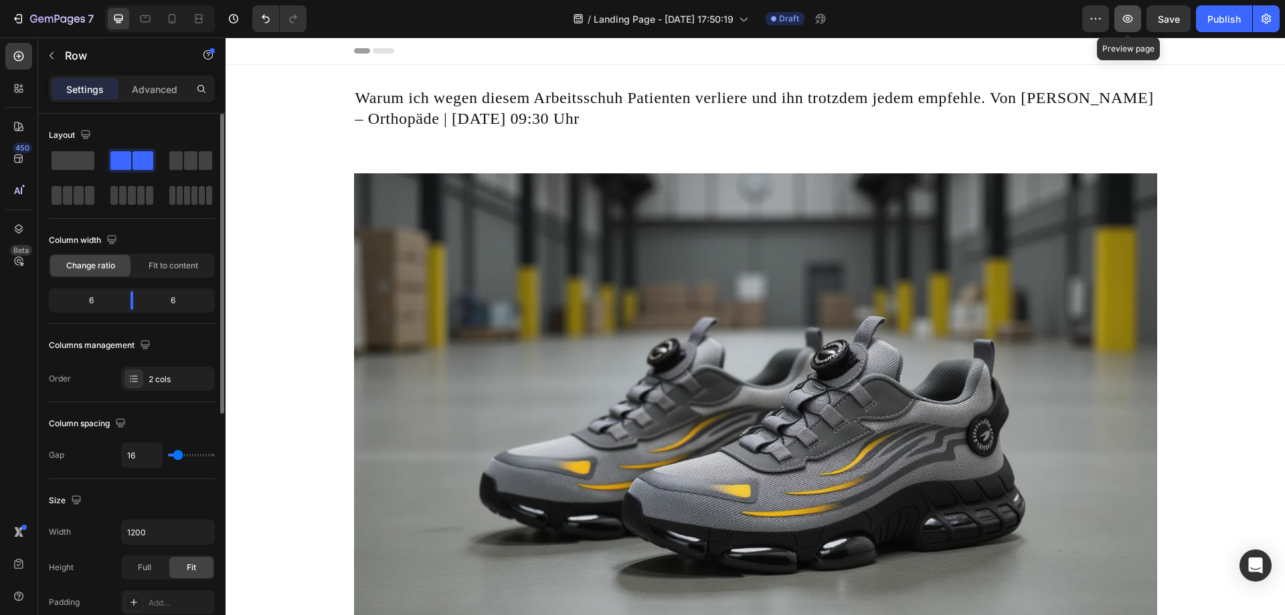
click at [1121, 20] on button "button" at bounding box center [1128, 18] width 27 height 27
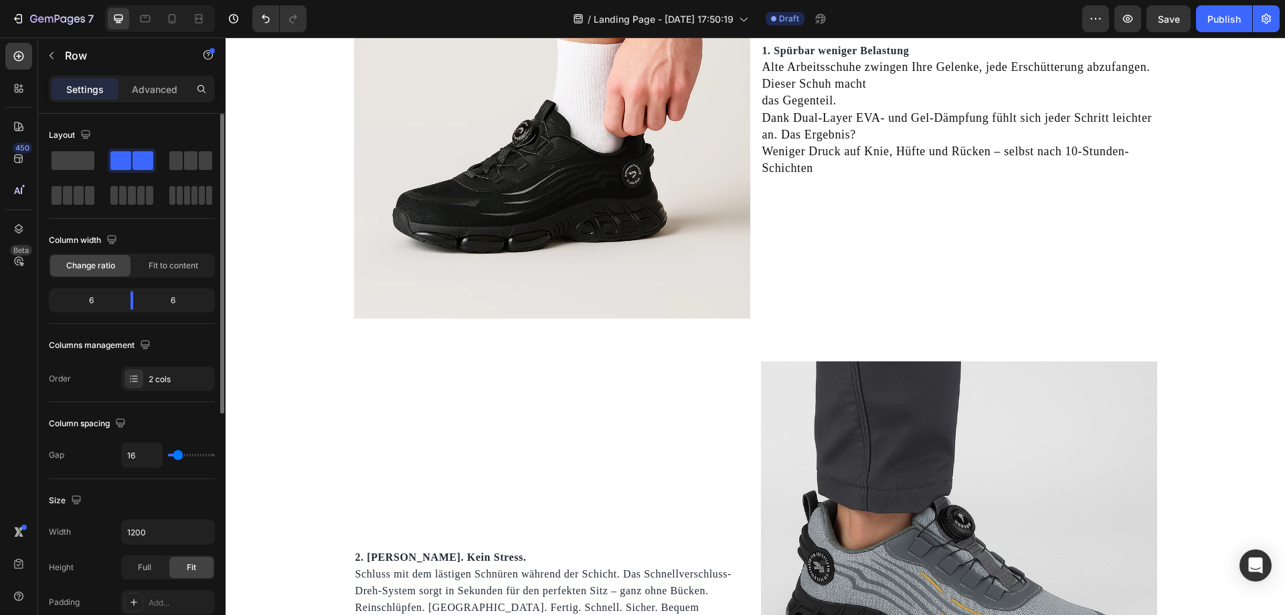
scroll to position [1272, 0]
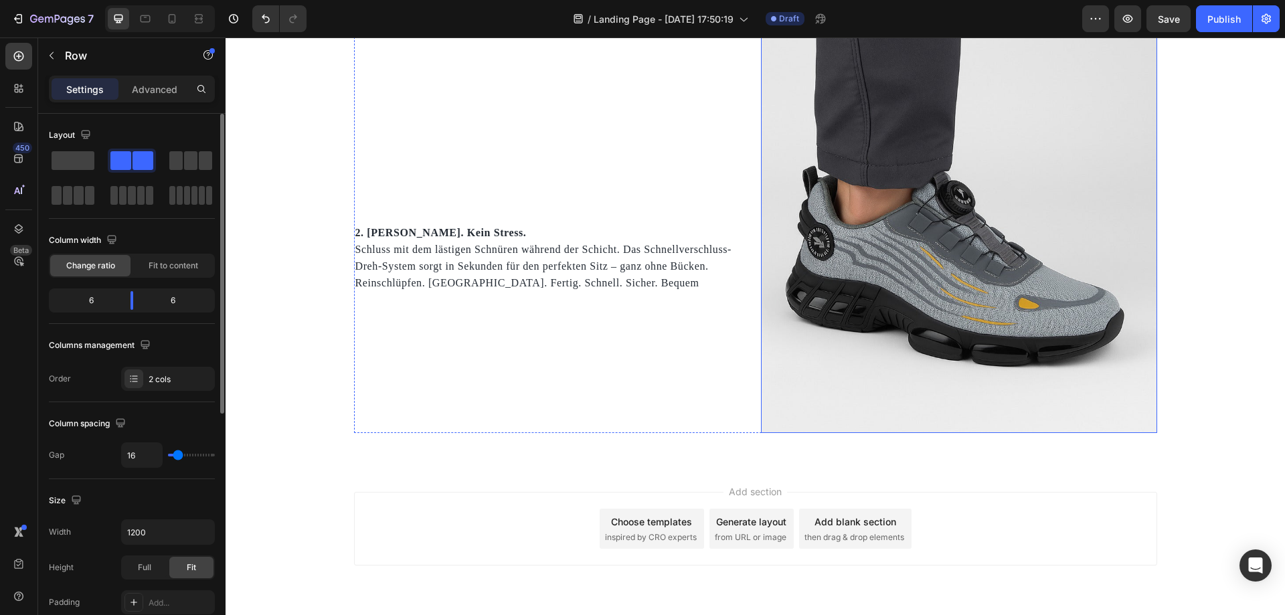
click at [1028, 200] on img at bounding box center [959, 235] width 396 height 396
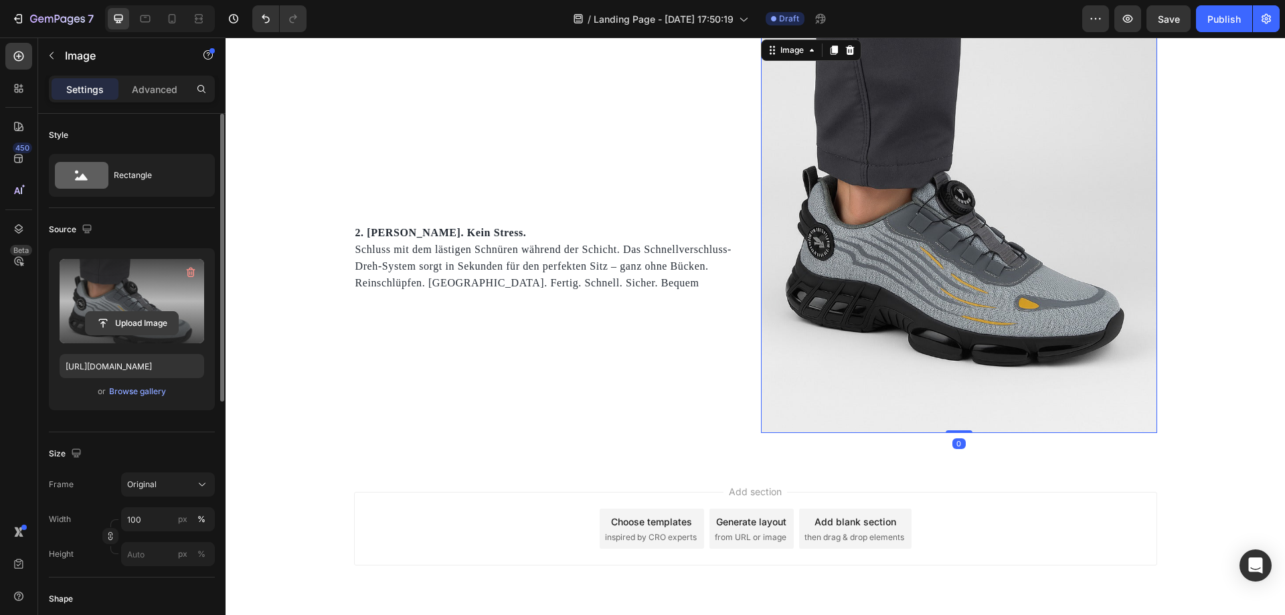
click at [139, 323] on input "file" at bounding box center [132, 323] width 92 height 23
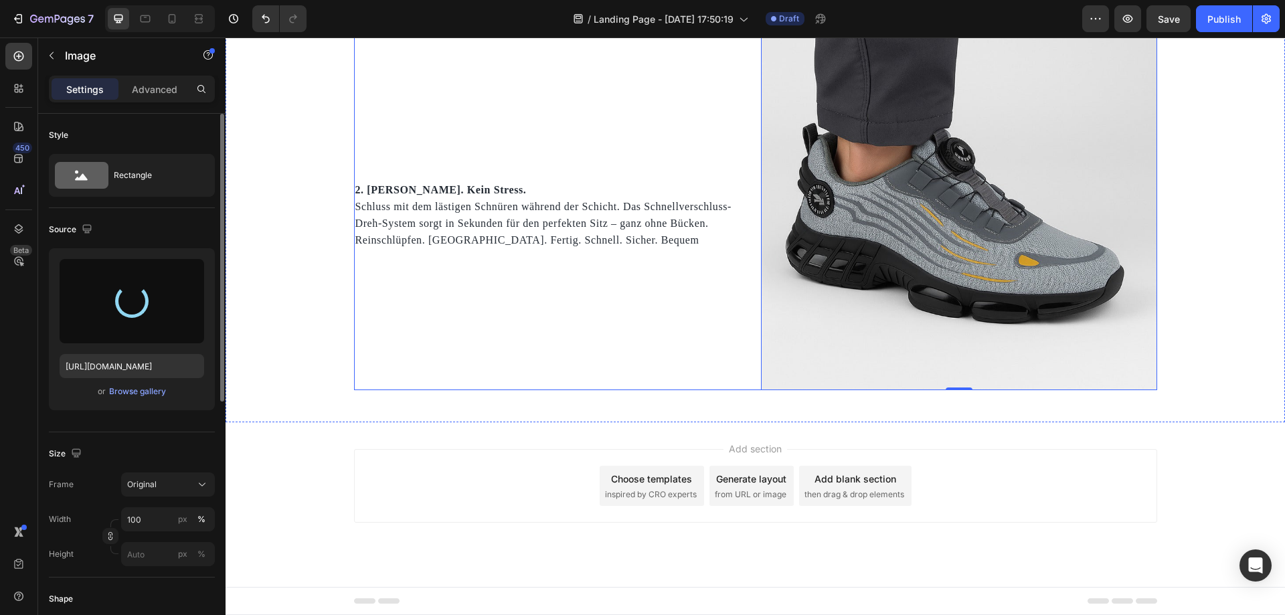
scroll to position [1141, 0]
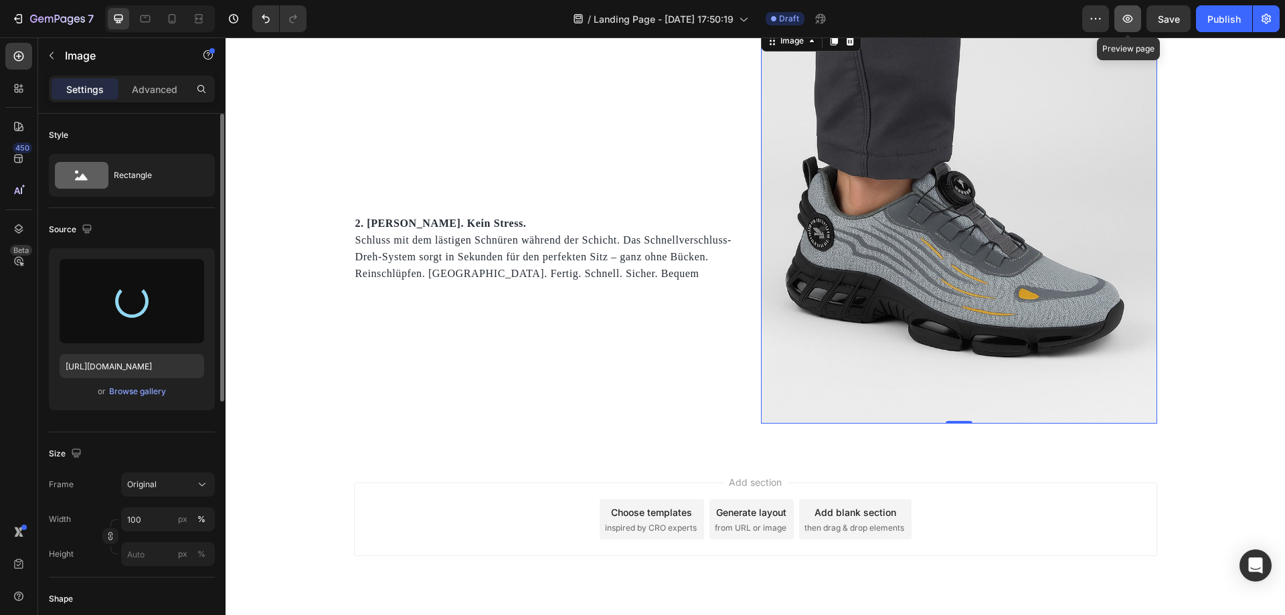
type input "https://cdn.shopify.com/s/files/1/0669/3978/1307/files/gempages_577602303473746…"
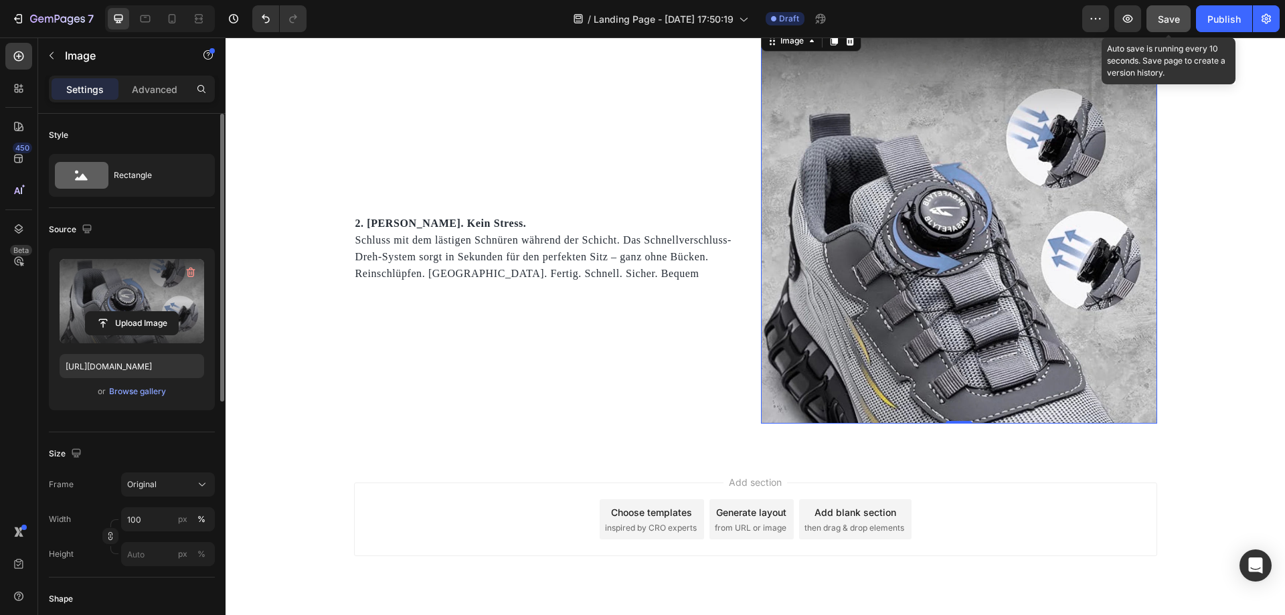
click at [1157, 20] on button "Save" at bounding box center [1169, 18] width 44 height 27
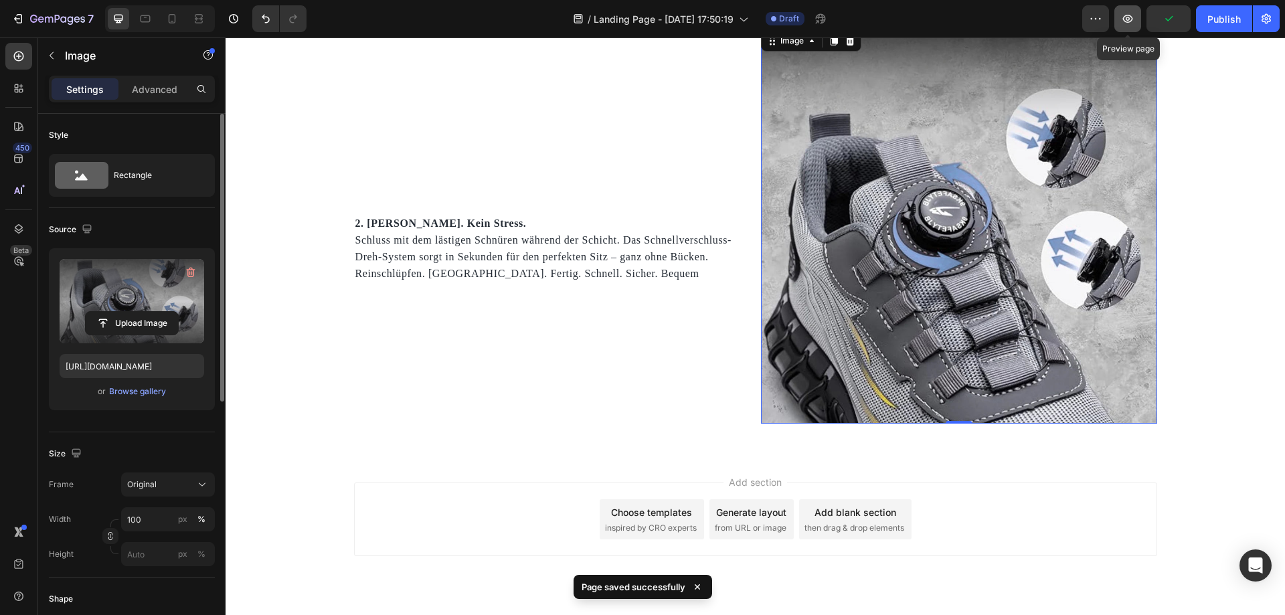
click at [1133, 28] on button "button" at bounding box center [1128, 18] width 27 height 27
click at [918, 463] on div "Add section Choose templates inspired by CRO experts Generate layout from URL o…" at bounding box center [756, 538] width 1060 height 165
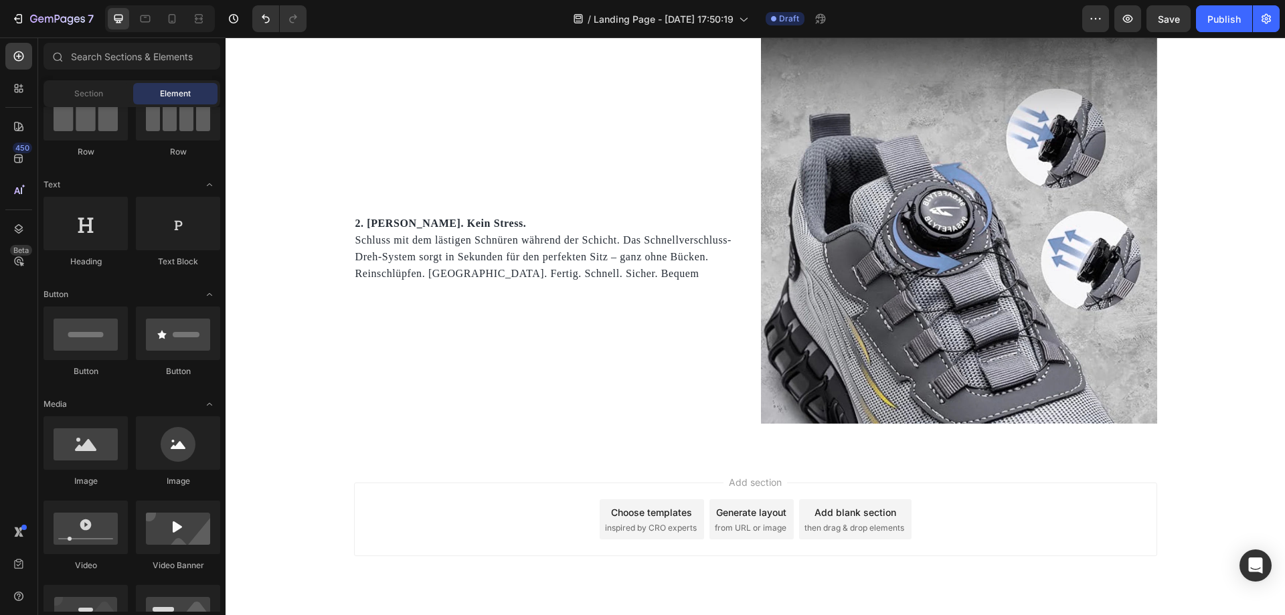
scroll to position [0, 0]
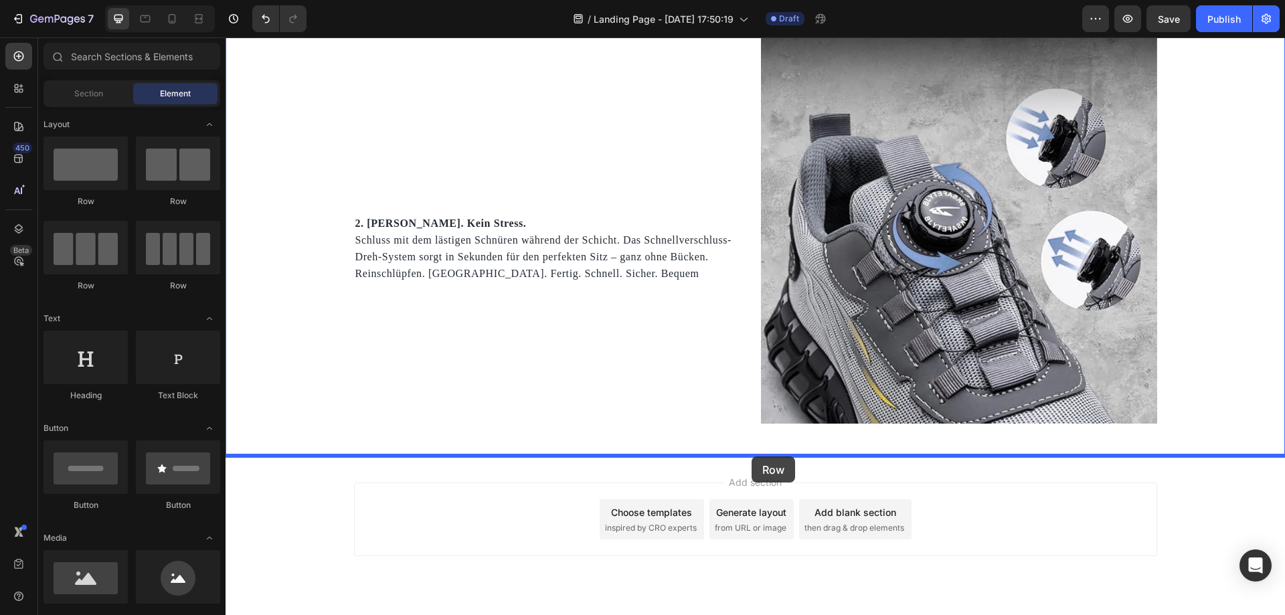
drag, startPoint x: 325, startPoint y: 279, endPoint x: 752, endPoint y: 457, distance: 461.8
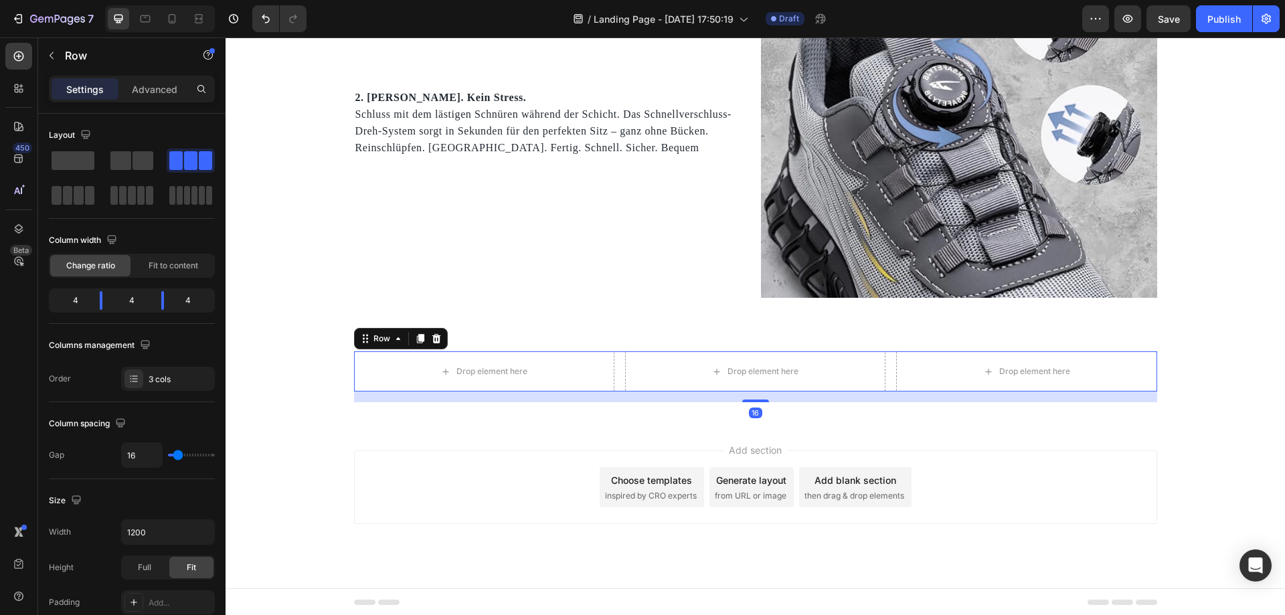
scroll to position [1268, 0]
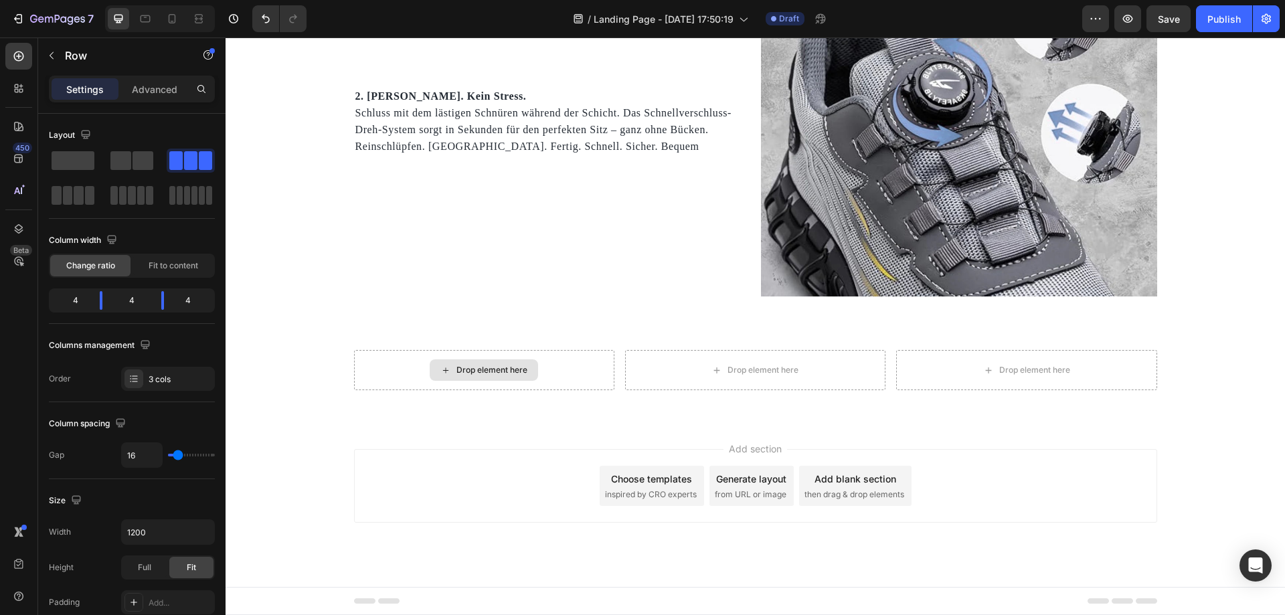
click at [497, 367] on div "Drop element here" at bounding box center [492, 370] width 71 height 11
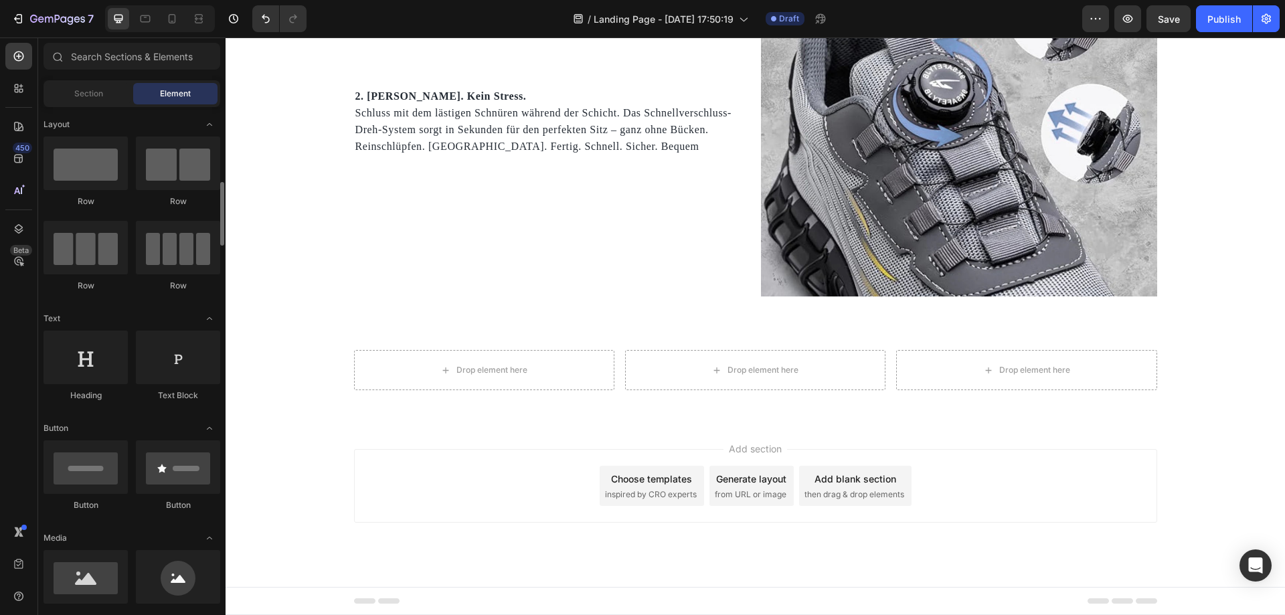
scroll to position [134, 0]
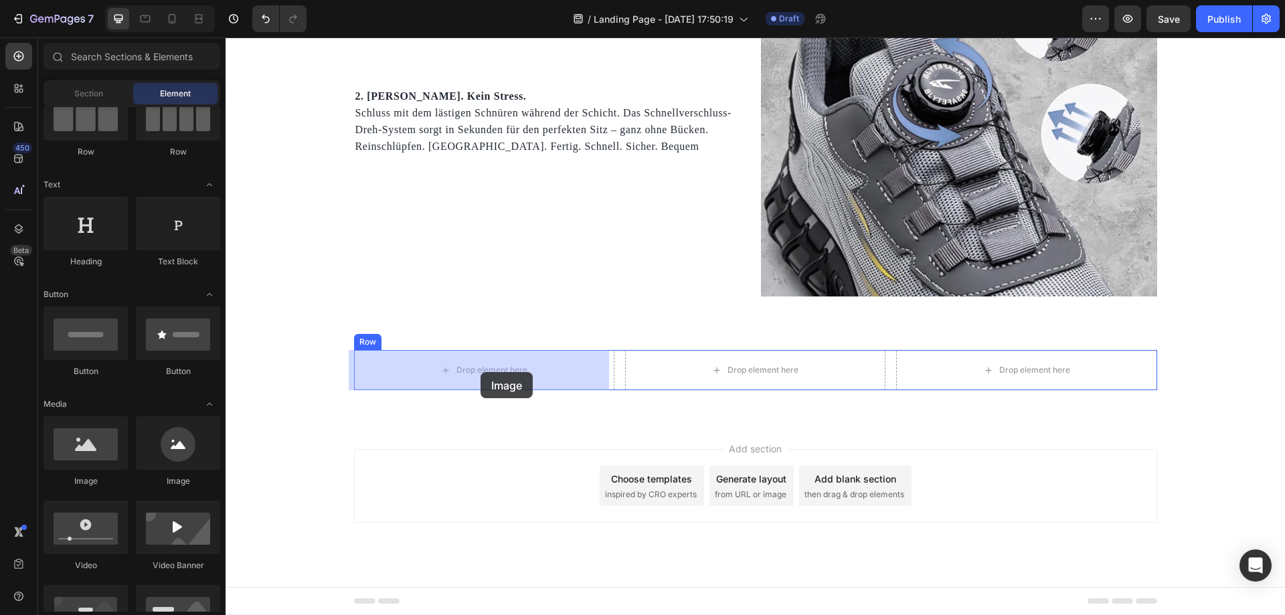
drag, startPoint x: 323, startPoint y: 487, endPoint x: 481, endPoint y: 372, distance: 194.9
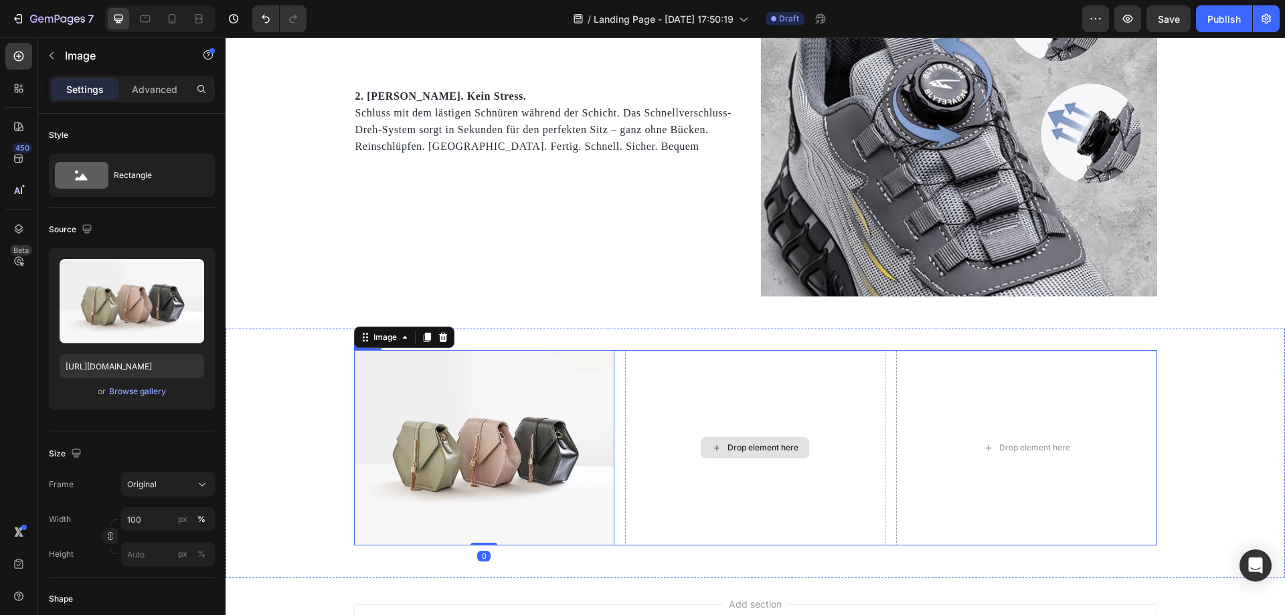
click at [829, 456] on div "Drop element here" at bounding box center [755, 447] width 260 height 195
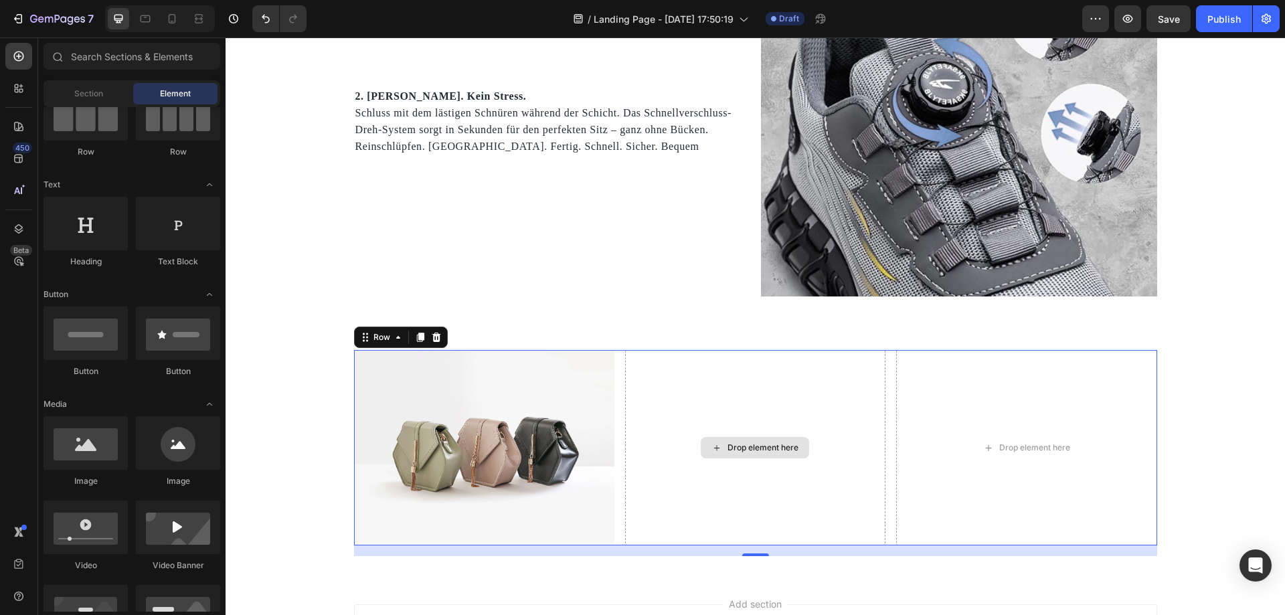
click at [720, 450] on div "Drop element here" at bounding box center [755, 447] width 108 height 21
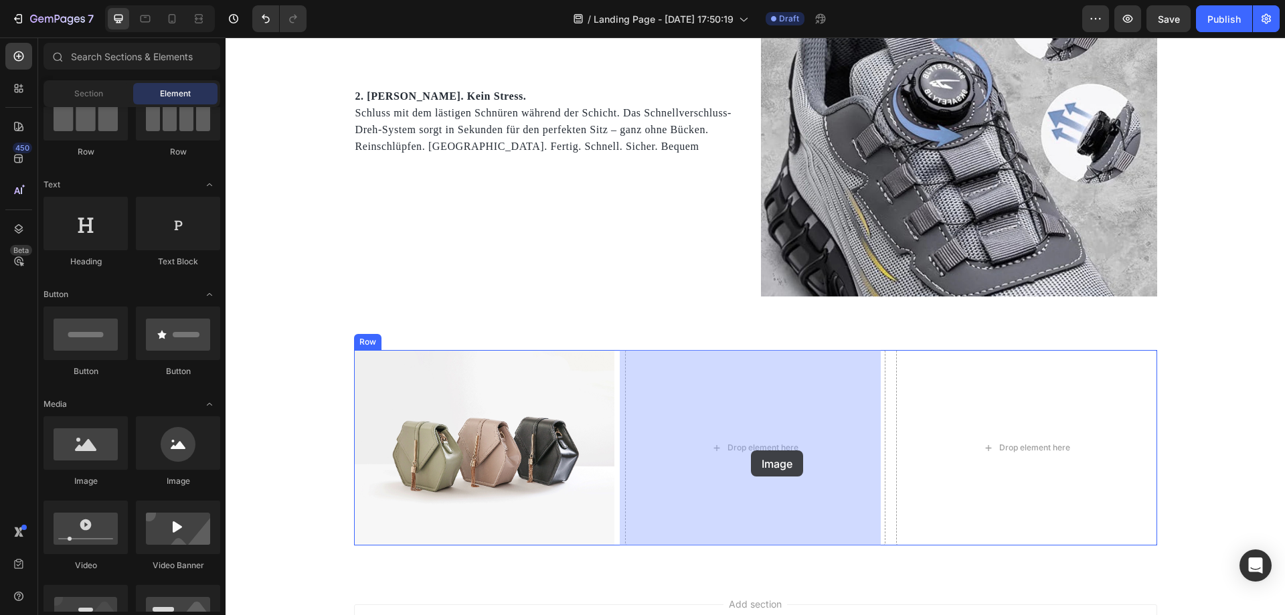
drag, startPoint x: 307, startPoint y: 493, endPoint x: 751, endPoint y: 451, distance: 445.8
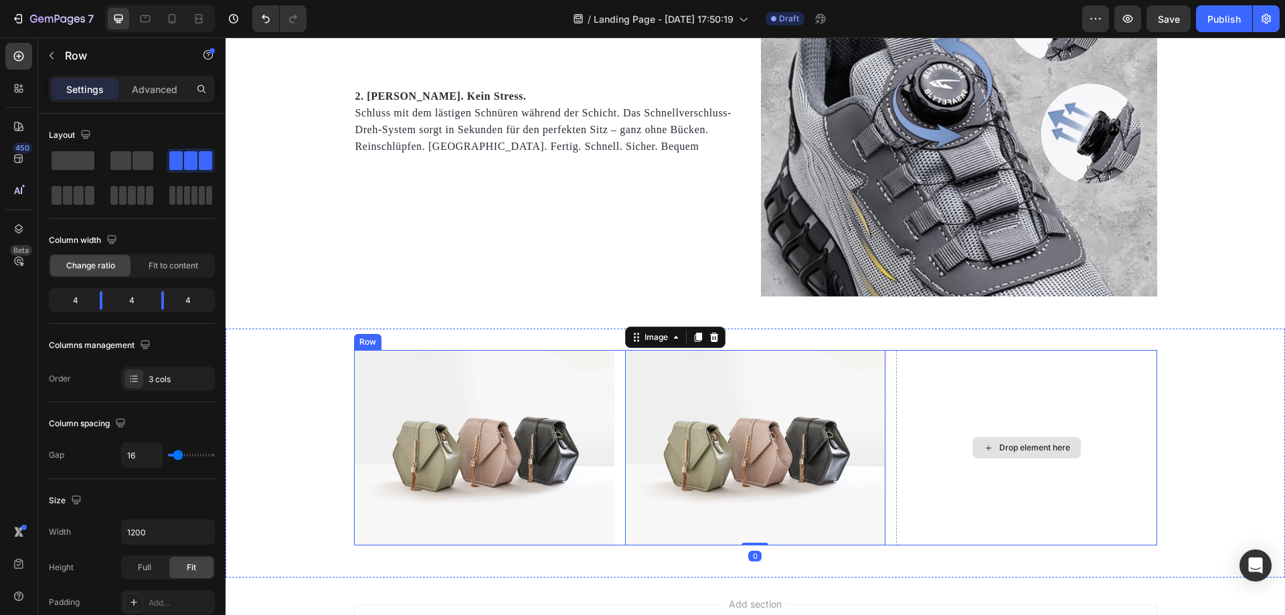
click at [1061, 464] on div "Drop element here" at bounding box center [1026, 447] width 260 height 195
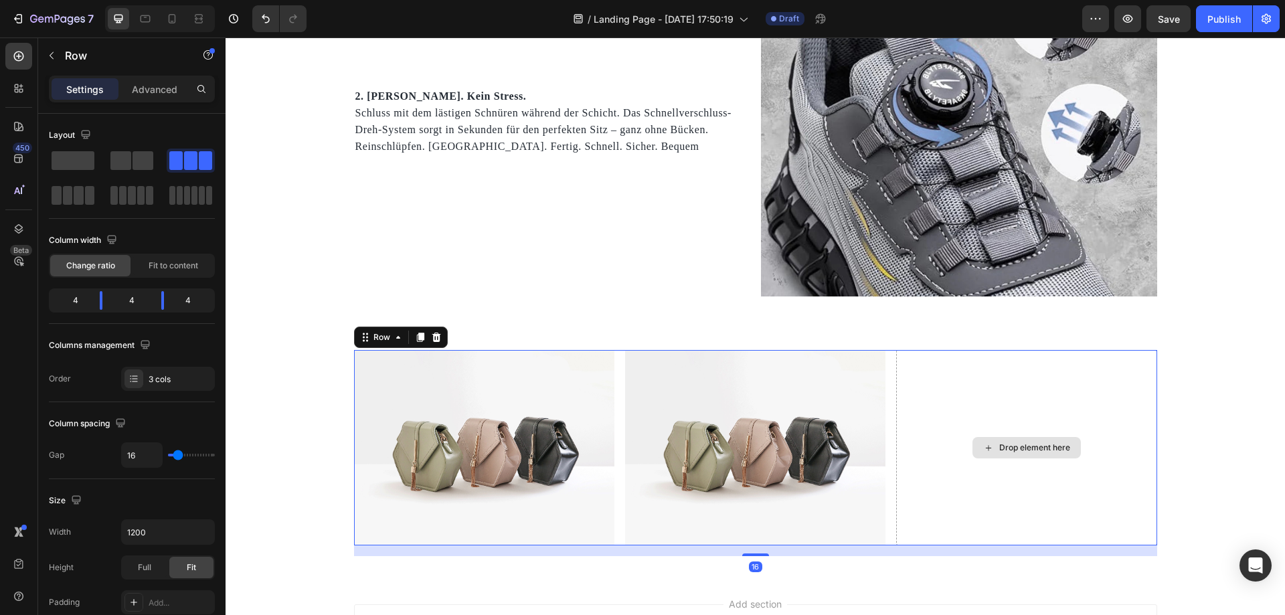
click at [1064, 449] on div "Drop element here" at bounding box center [1034, 447] width 71 height 11
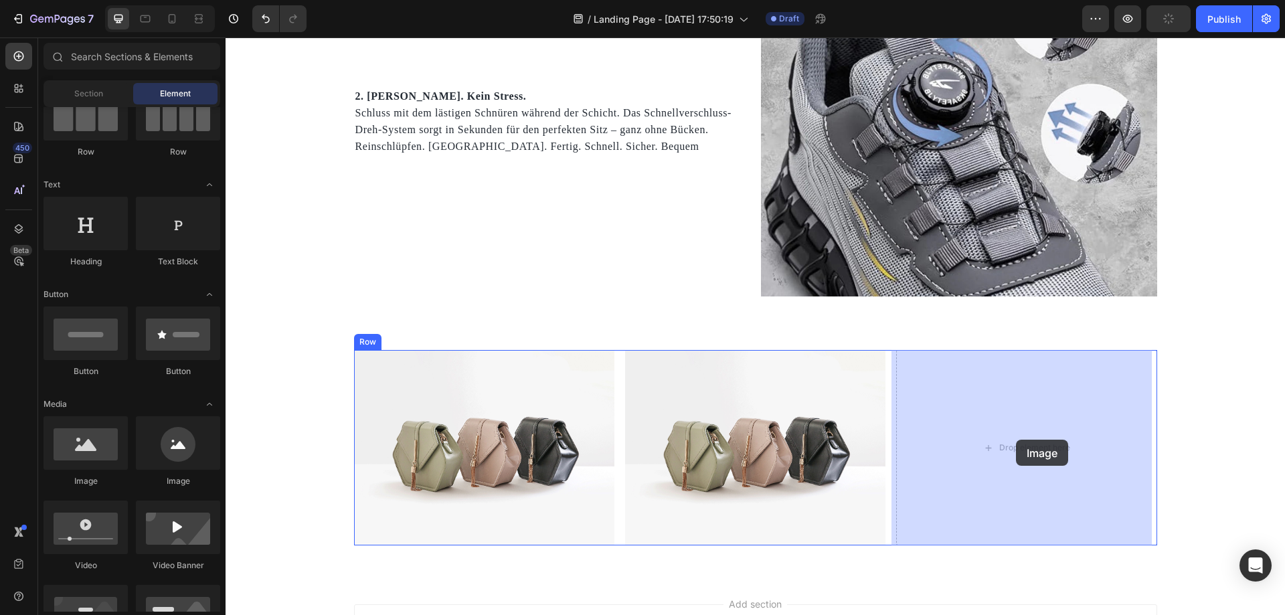
drag, startPoint x: 516, startPoint y: 410, endPoint x: 1004, endPoint y: 441, distance: 489.0
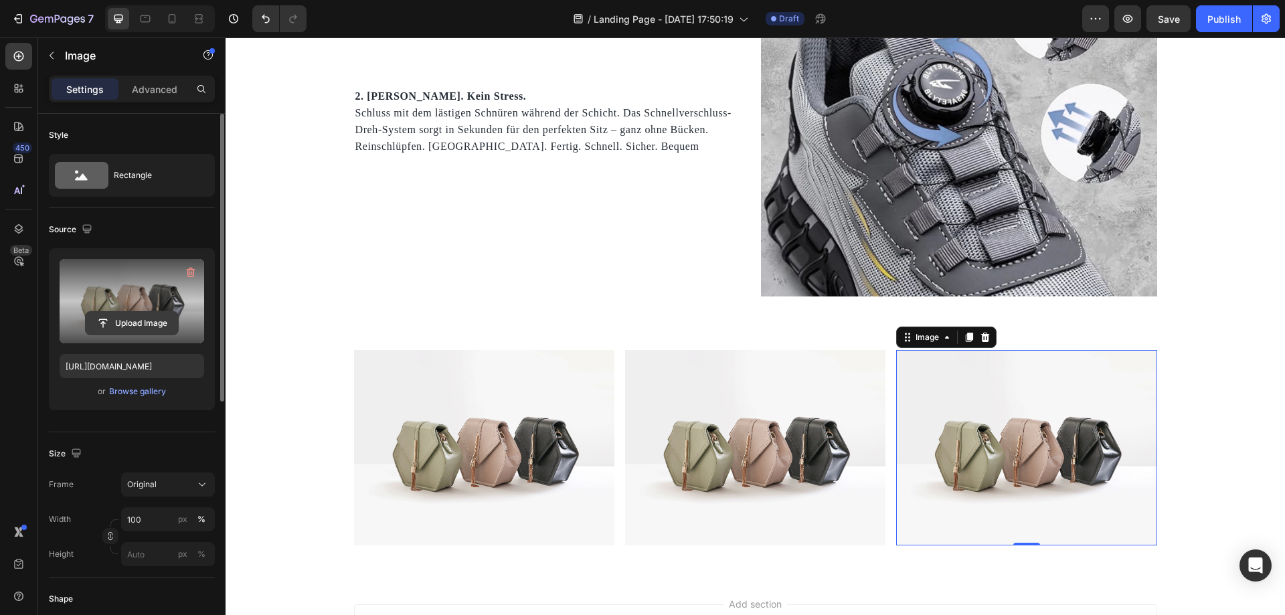
click at [147, 325] on input "file" at bounding box center [132, 323] width 92 height 23
click at [159, 323] on input "file" at bounding box center [132, 323] width 92 height 23
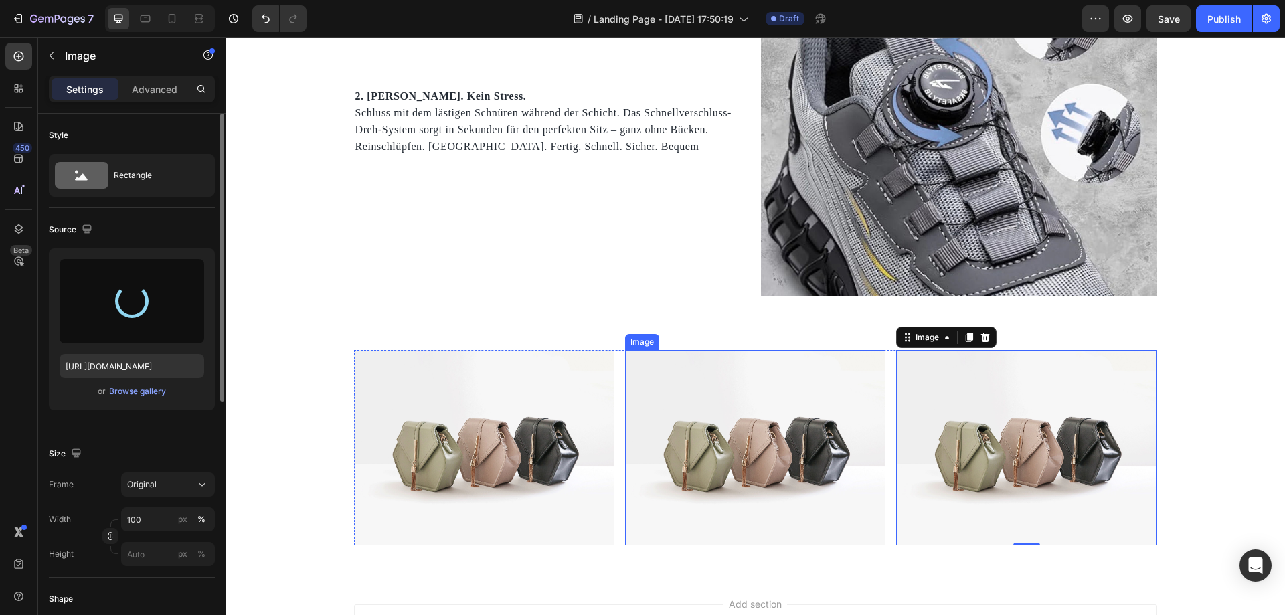
type input "https://cdn.shopify.com/s/files/1/0669/3978/1307/files/gempages_577602303473746…"
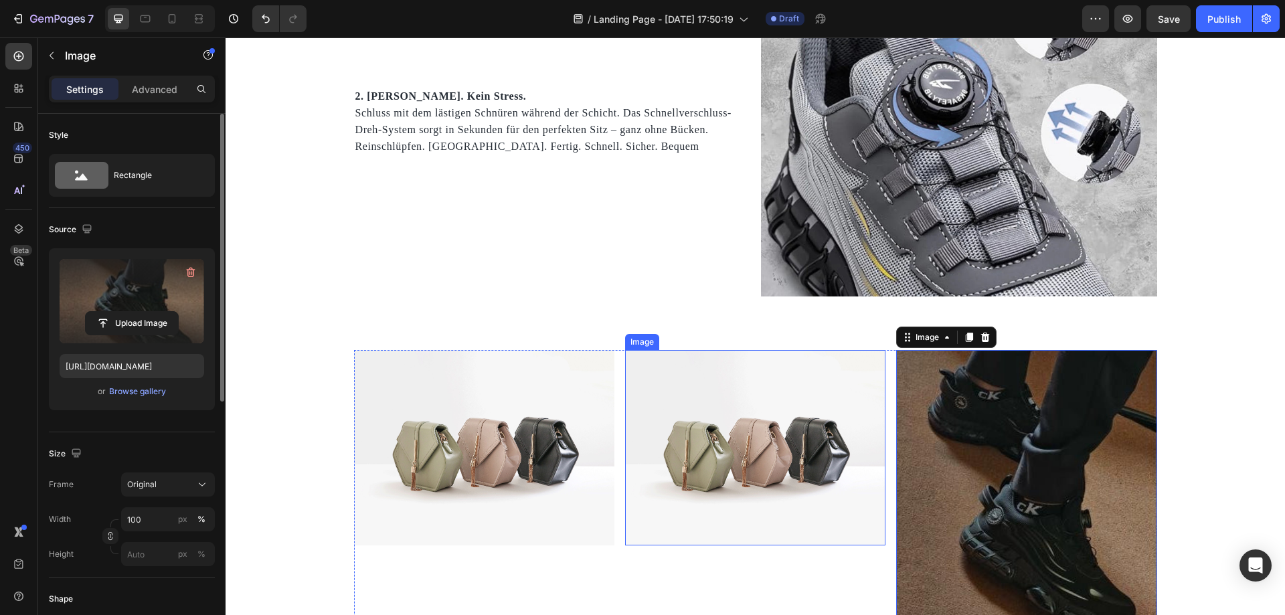
scroll to position [1402, 0]
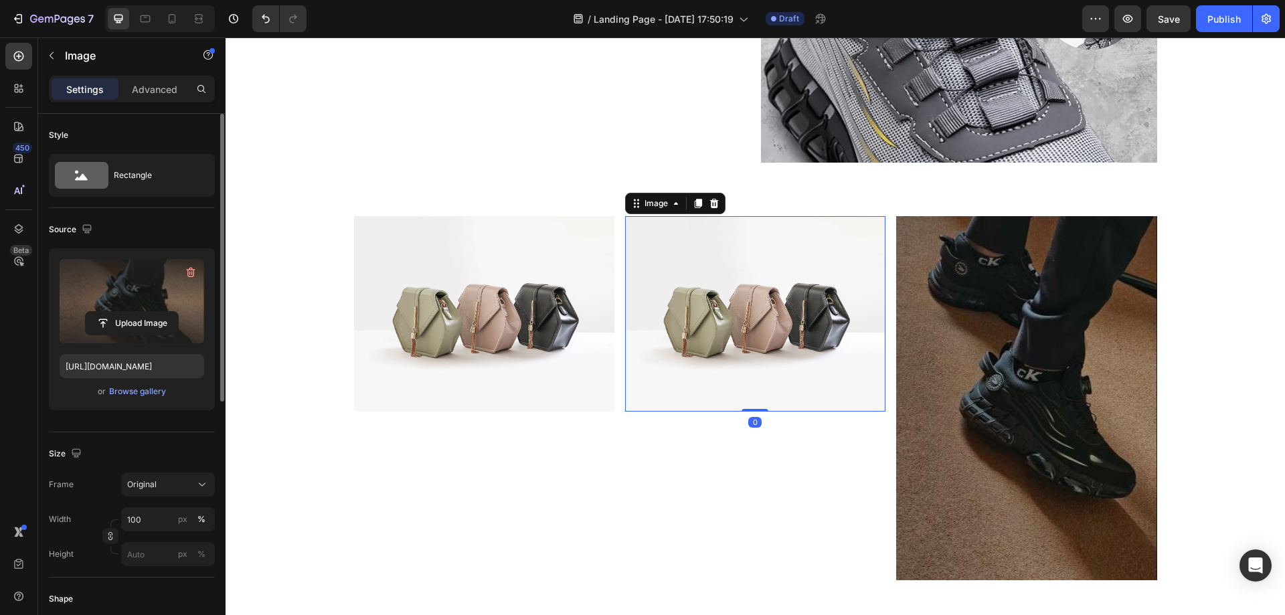
click at [756, 307] on img at bounding box center [755, 313] width 260 height 195
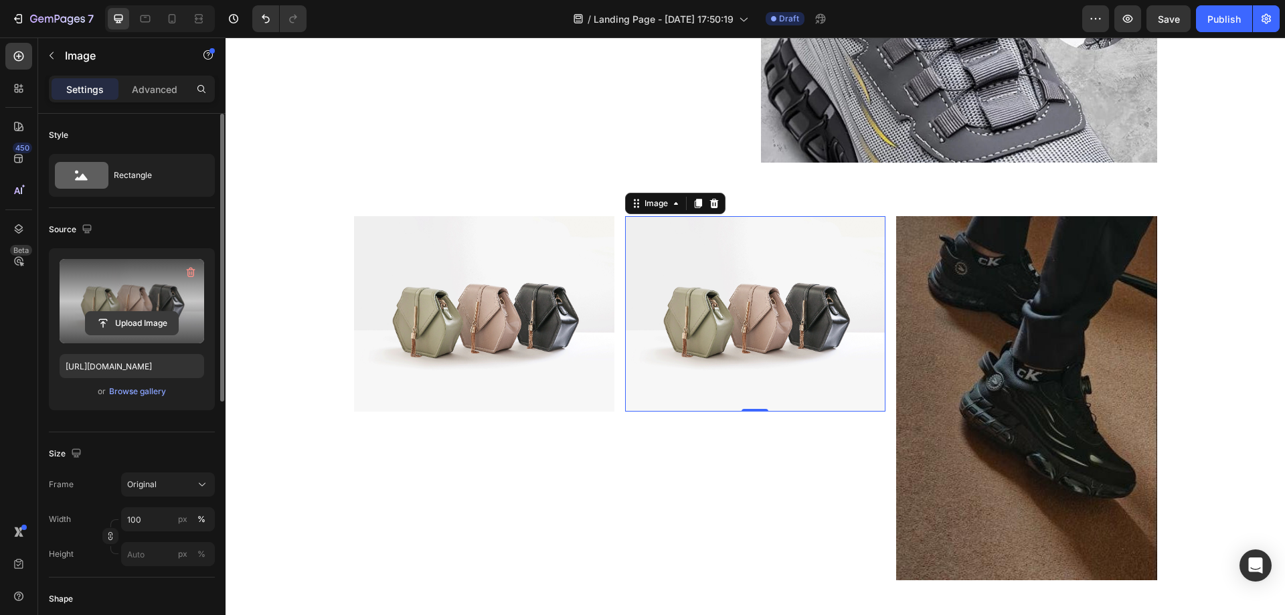
click at [133, 326] on input "file" at bounding box center [132, 323] width 92 height 23
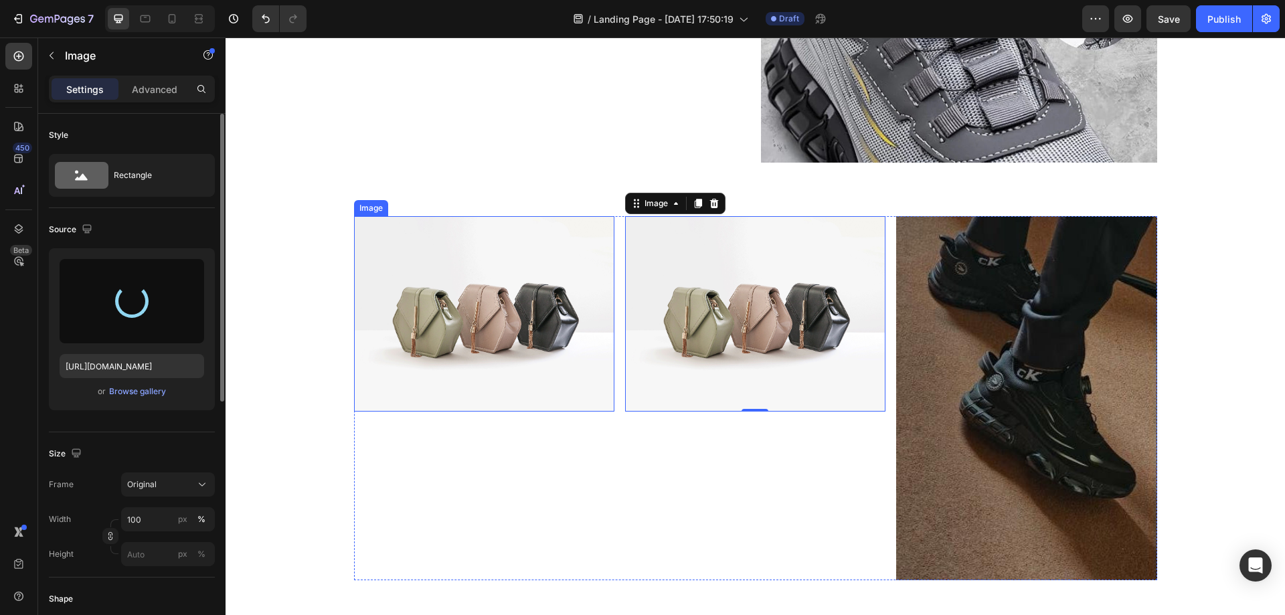
type input "https://cdn.shopify.com/s/files/1/0669/3978/1307/files/gempages_577602303473746…"
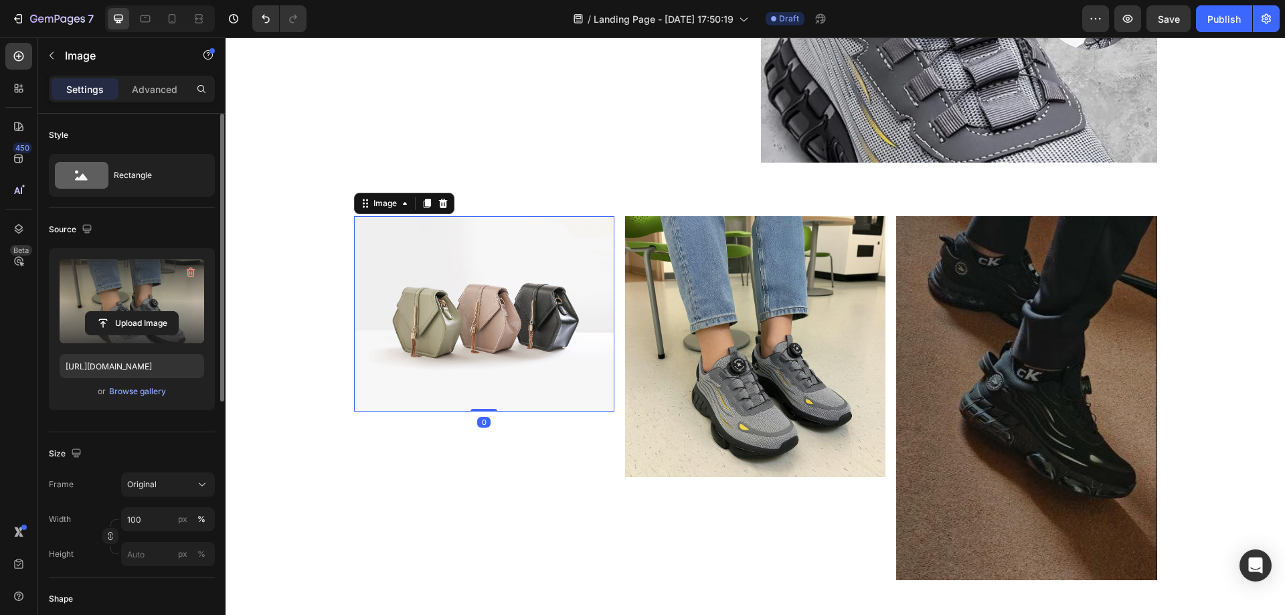
click at [446, 307] on img at bounding box center [484, 313] width 260 height 195
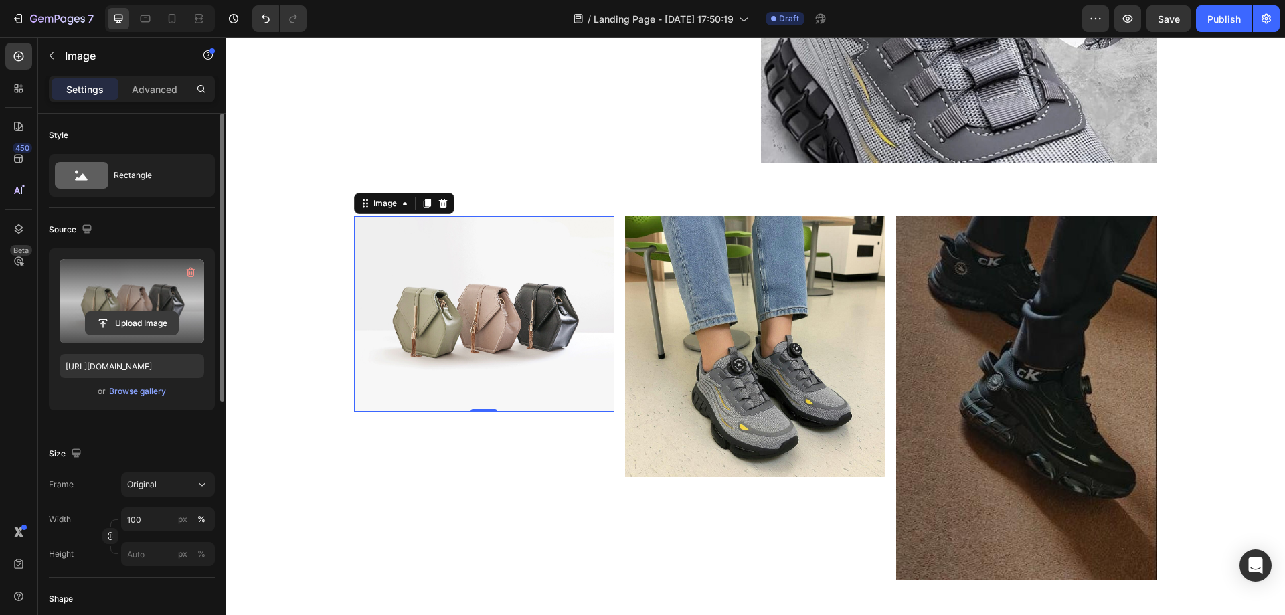
click at [139, 323] on input "file" at bounding box center [132, 323] width 92 height 23
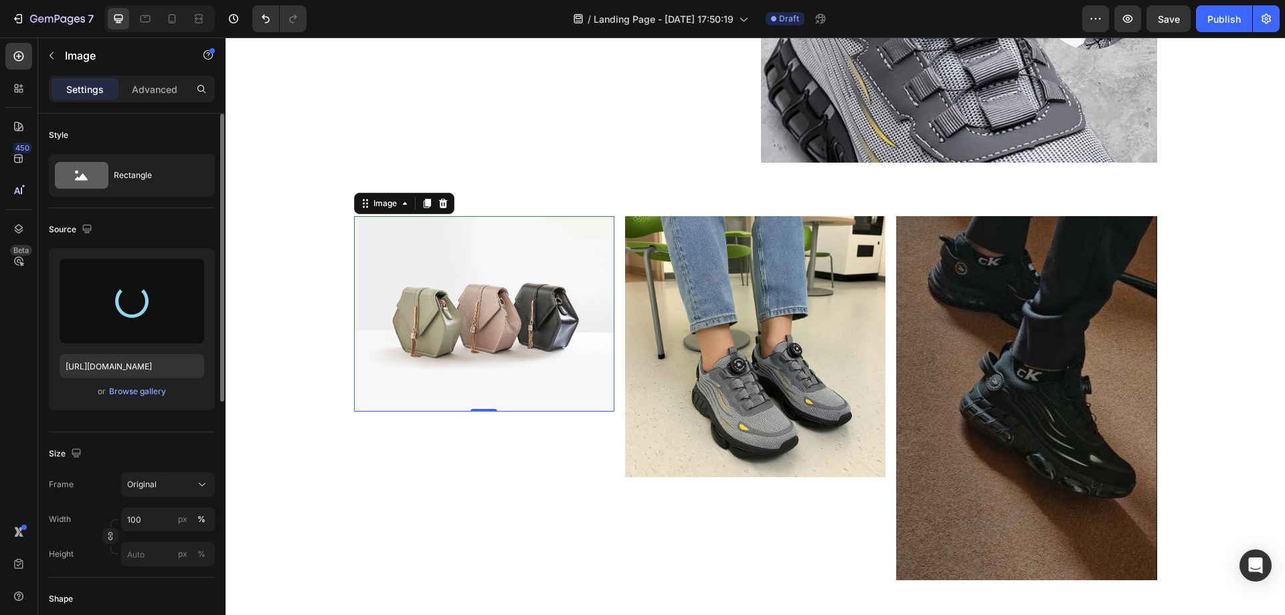
type input "https://cdn.shopify.com/s/files/1/0669/3978/1307/files/gempages_577602303473746…"
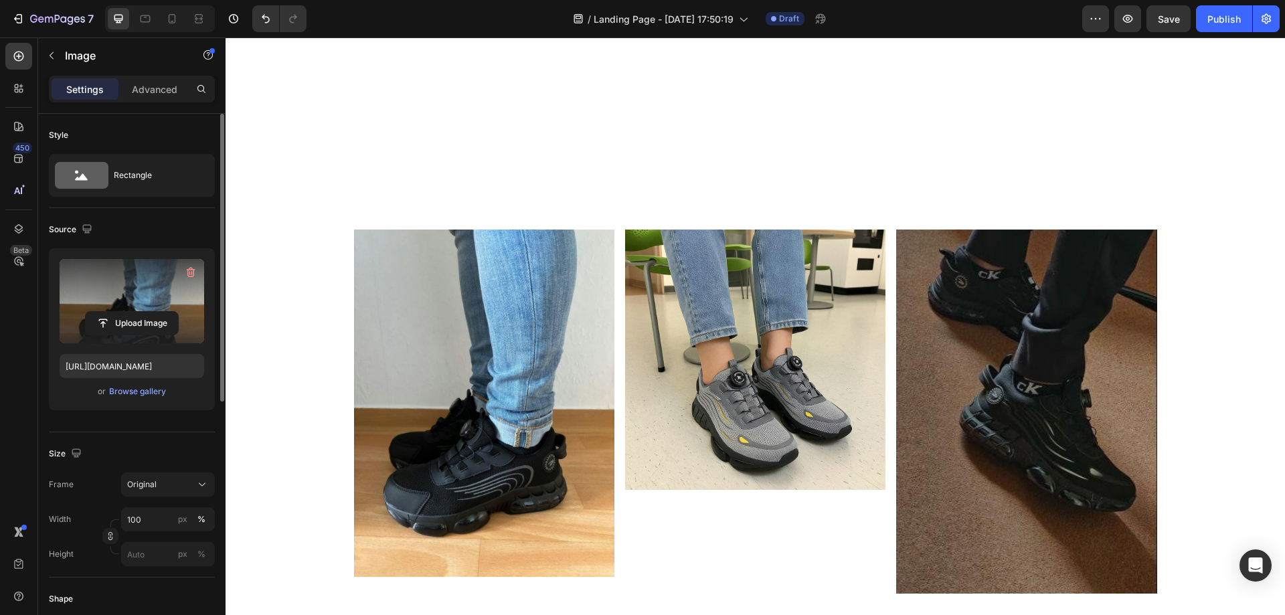
scroll to position [952, 0]
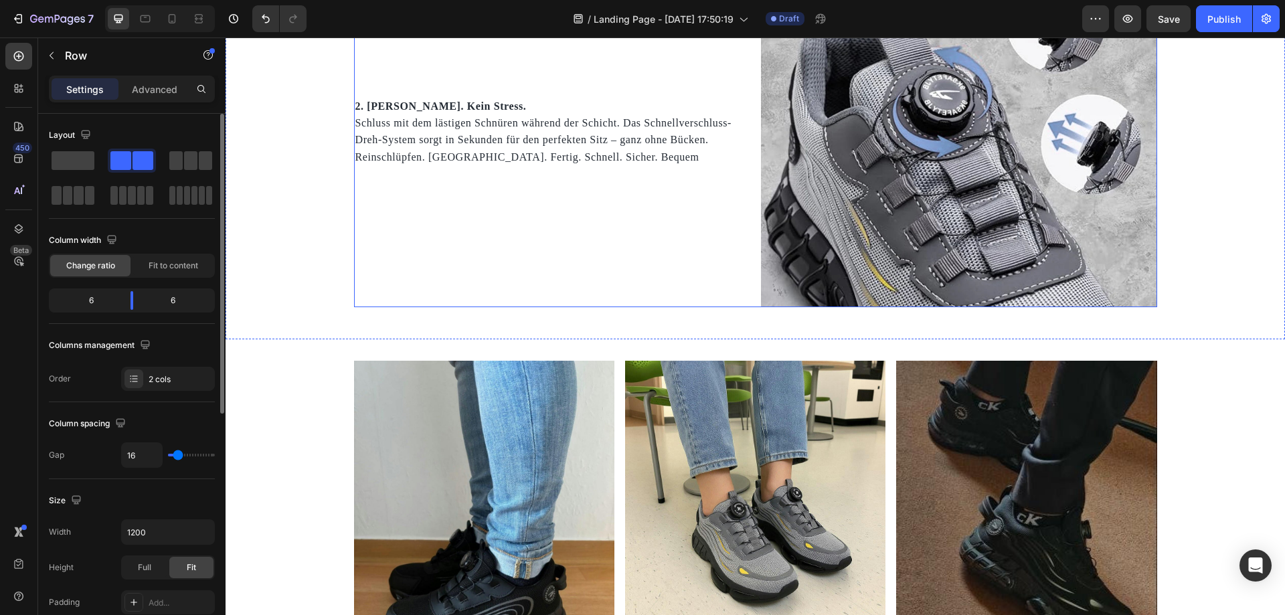
click at [480, 277] on div "2. Kein Schnüren. Kein Stress. Schluss mit dem lästigen Schnüren während der Sc…" at bounding box center [552, 109] width 396 height 396
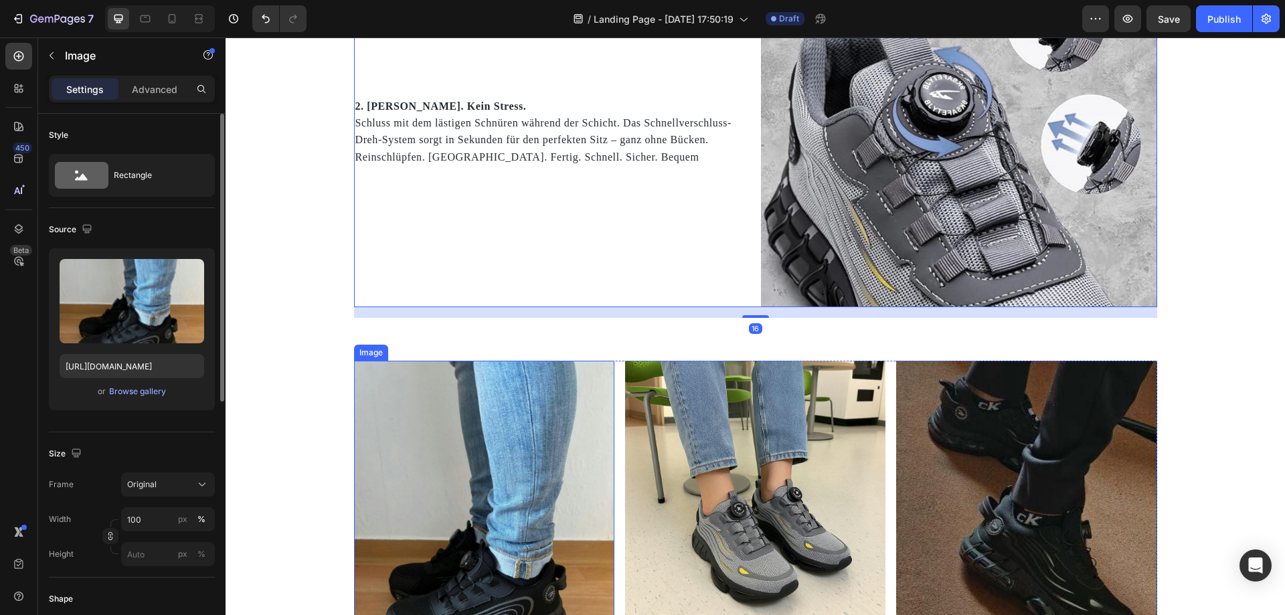
click at [499, 361] on img at bounding box center [484, 534] width 260 height 347
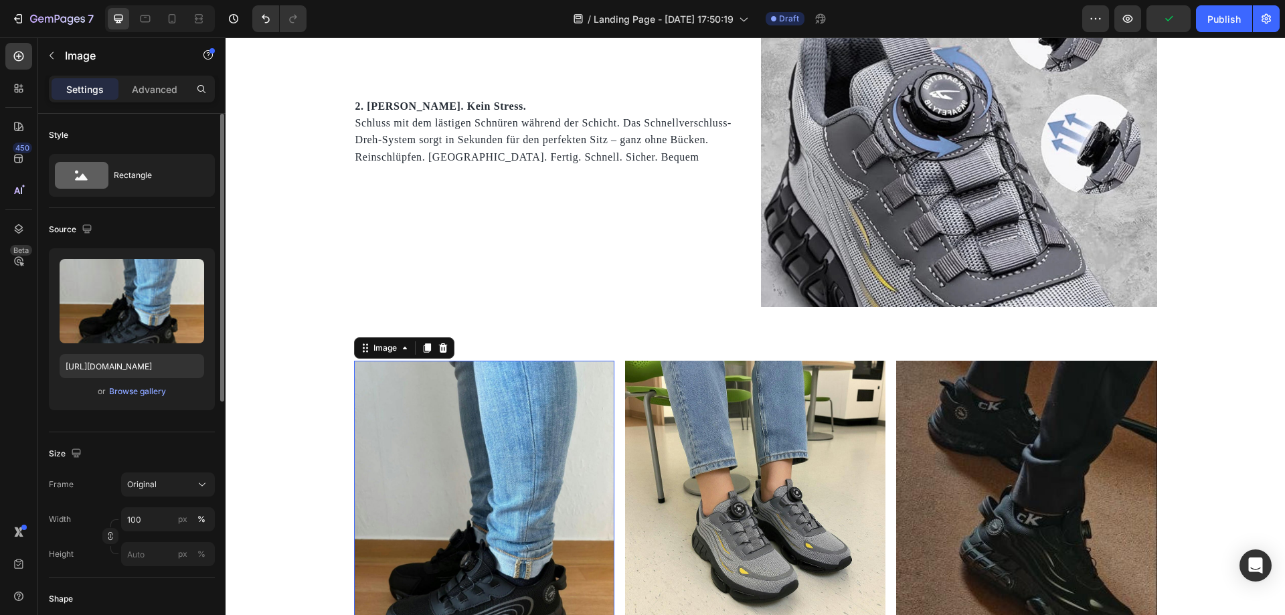
click at [508, 379] on img at bounding box center [484, 534] width 260 height 347
click at [424, 343] on icon at bounding box center [427, 348] width 11 height 11
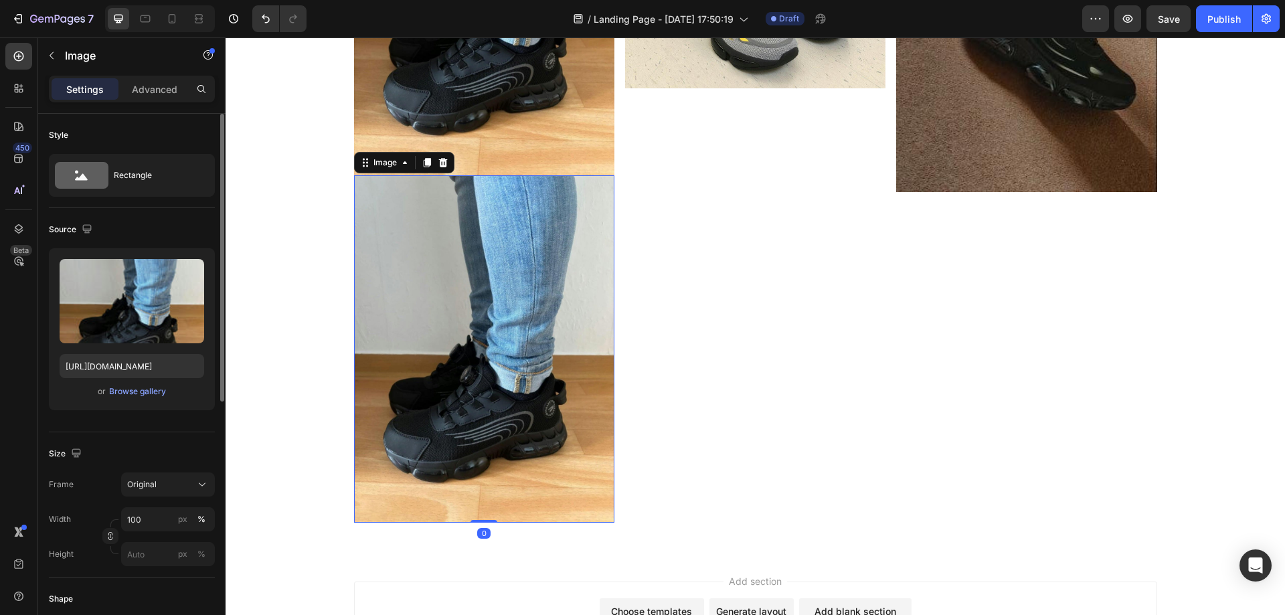
scroll to position [1308, 0]
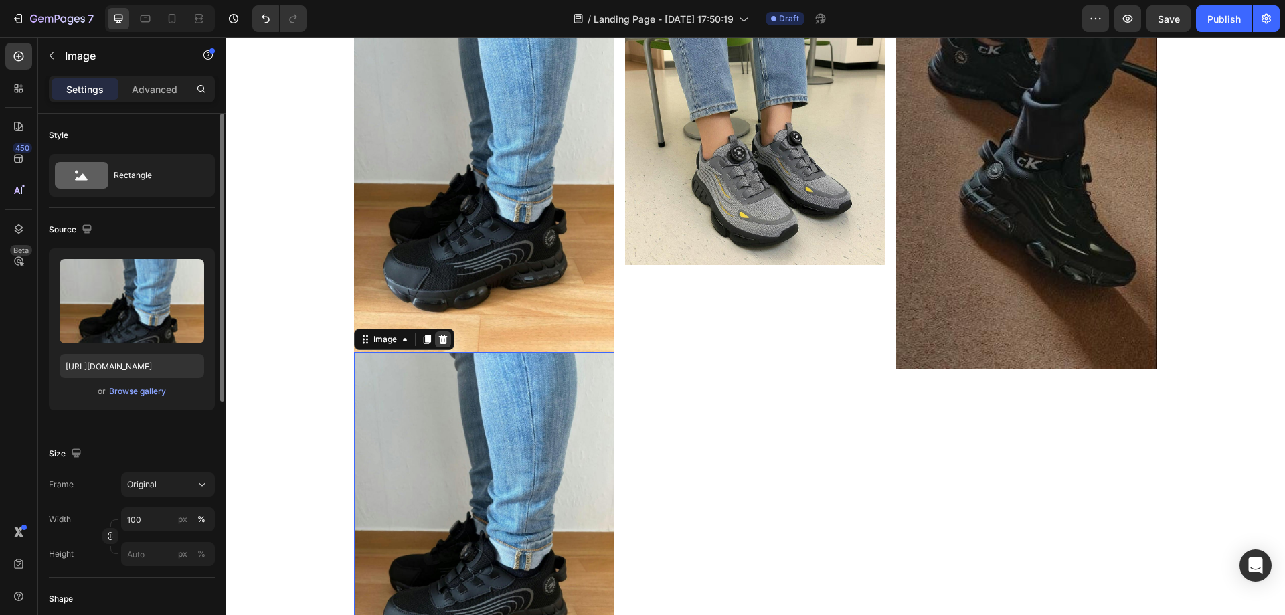
click at [435, 346] on div at bounding box center [443, 339] width 16 height 16
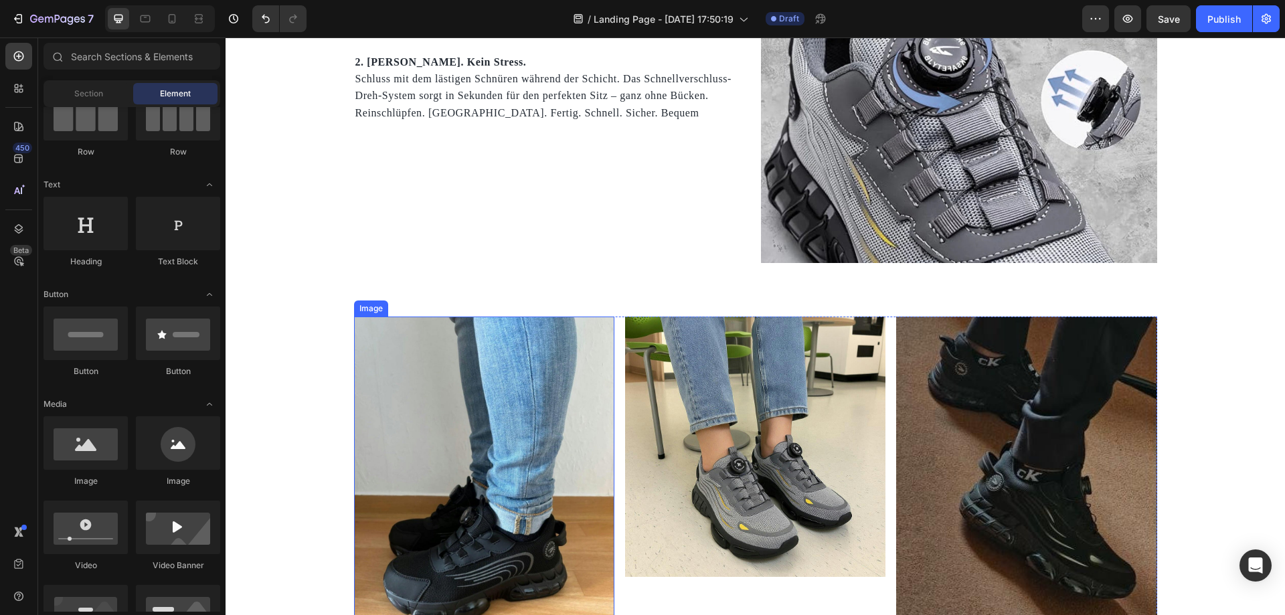
click at [416, 346] on div "Image" at bounding box center [484, 490] width 260 height 347
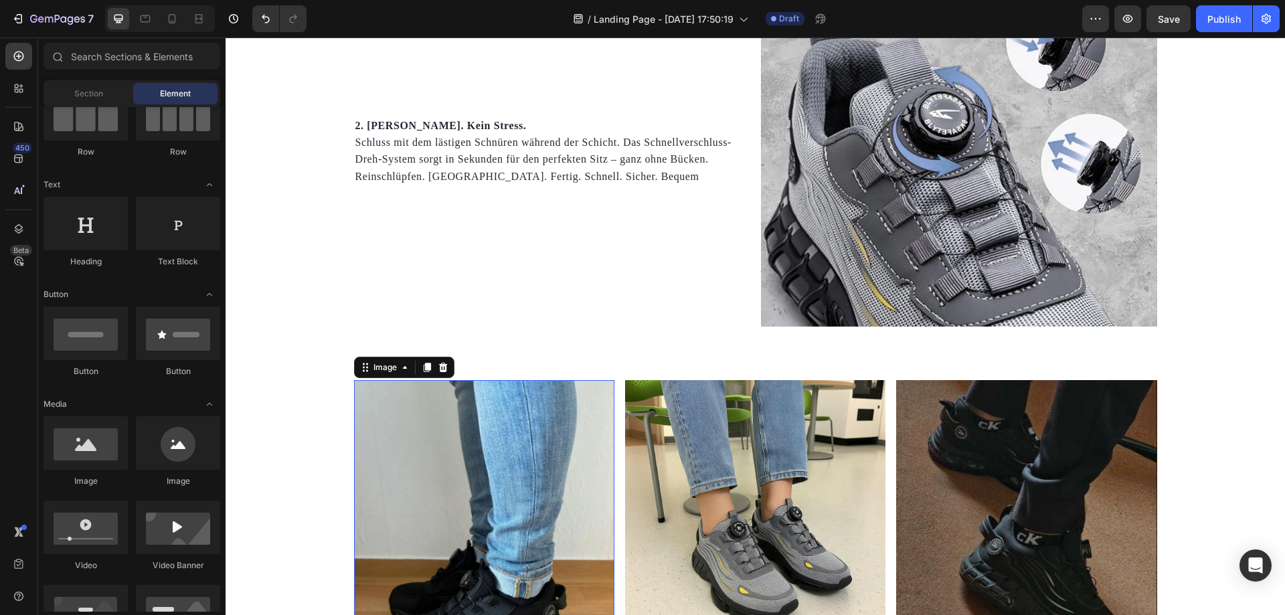
scroll to position [929, 0]
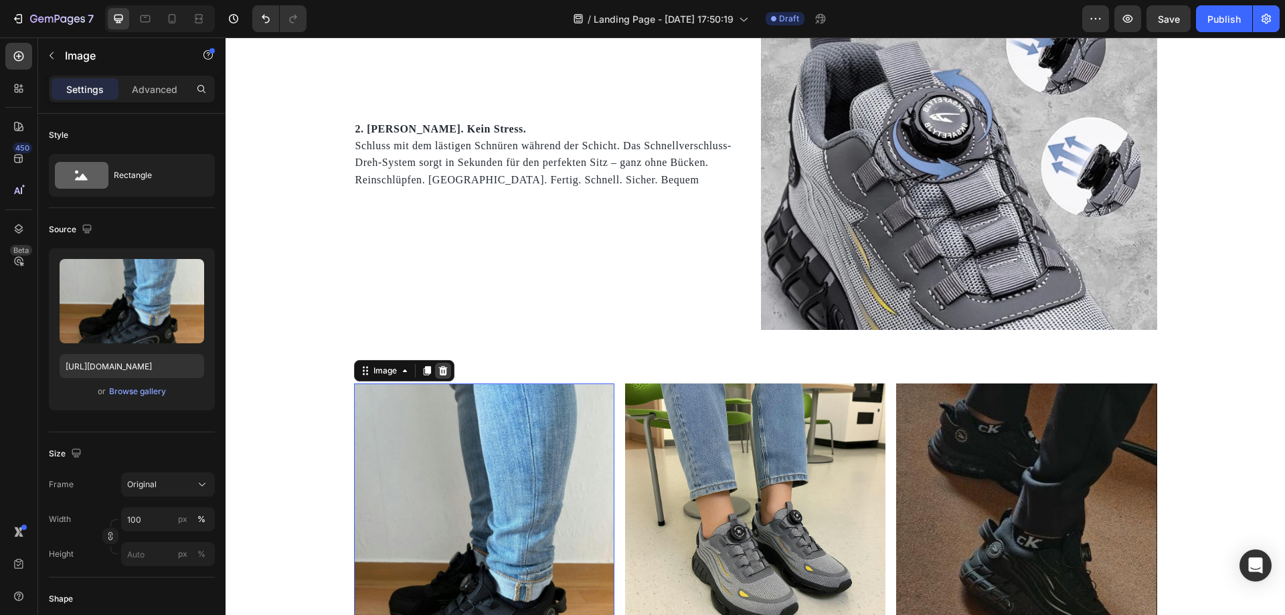
click at [438, 374] on icon at bounding box center [442, 370] width 9 height 9
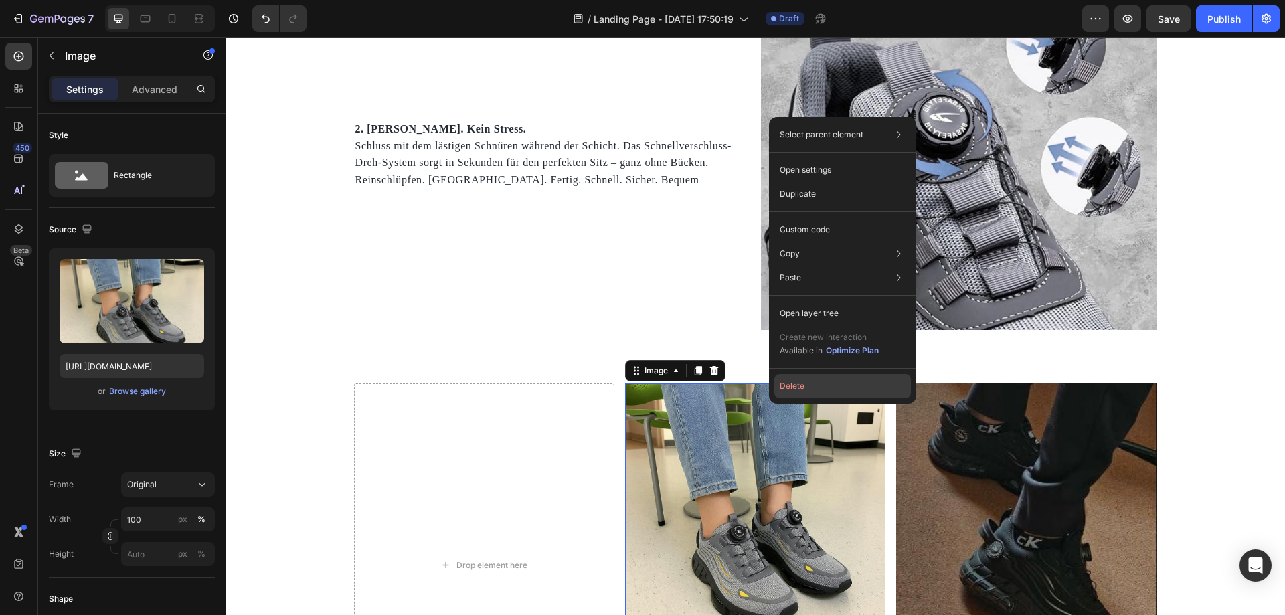
click at [791, 388] on button "Delete" at bounding box center [842, 386] width 137 height 24
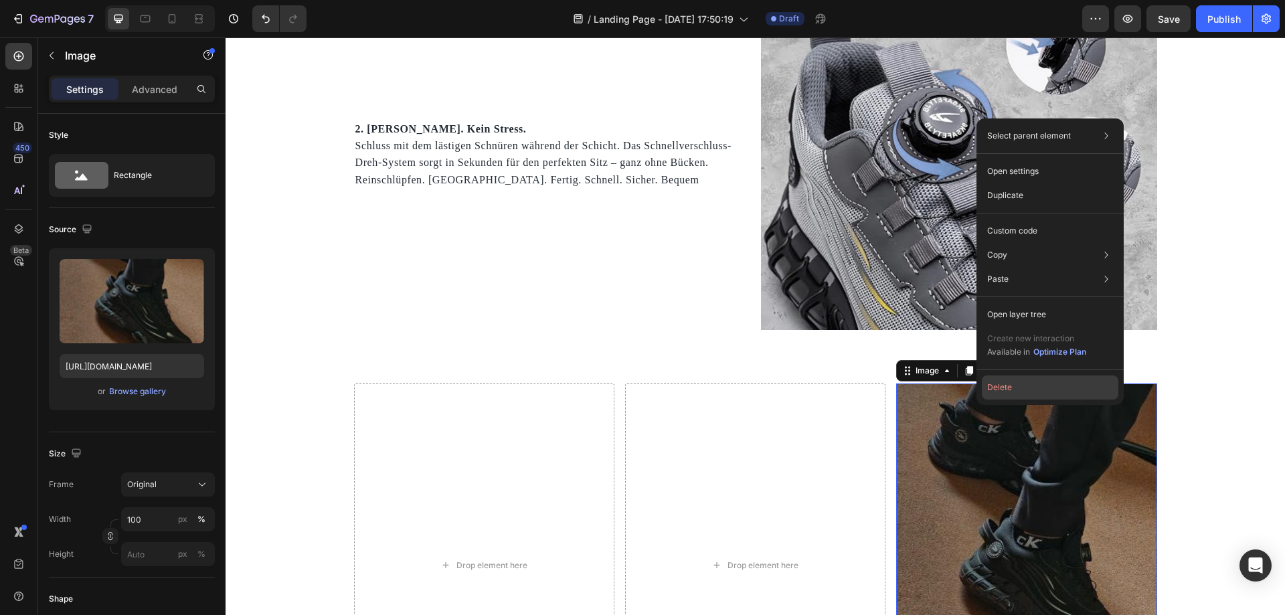
click at [985, 391] on button "Delete" at bounding box center [1050, 388] width 137 height 24
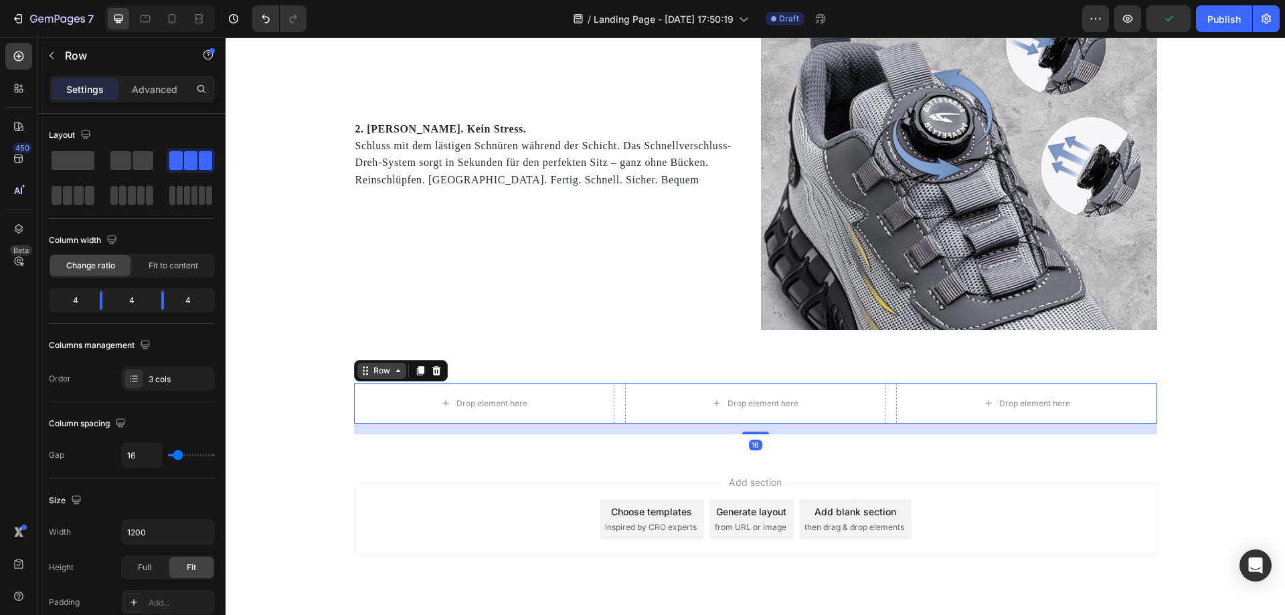
click at [361, 380] on div "Row" at bounding box center [401, 370] width 94 height 21
click at [438, 370] on div at bounding box center [436, 371] width 16 height 16
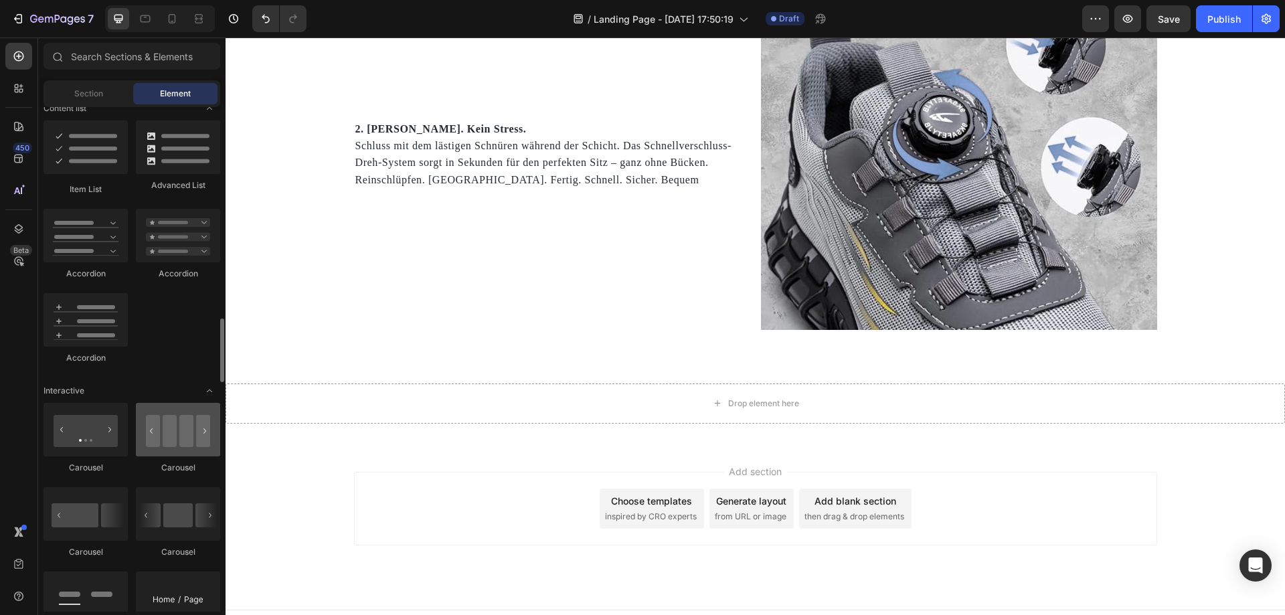
scroll to position [1138, 0]
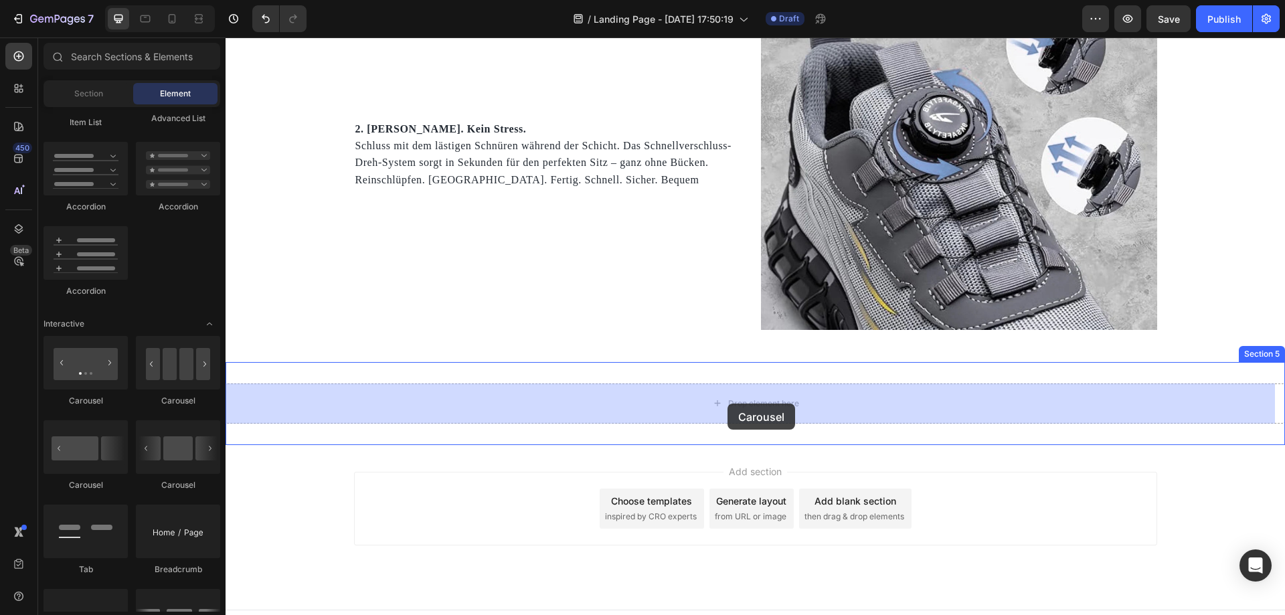
drag, startPoint x: 406, startPoint y: 421, endPoint x: 728, endPoint y: 404, distance: 322.4
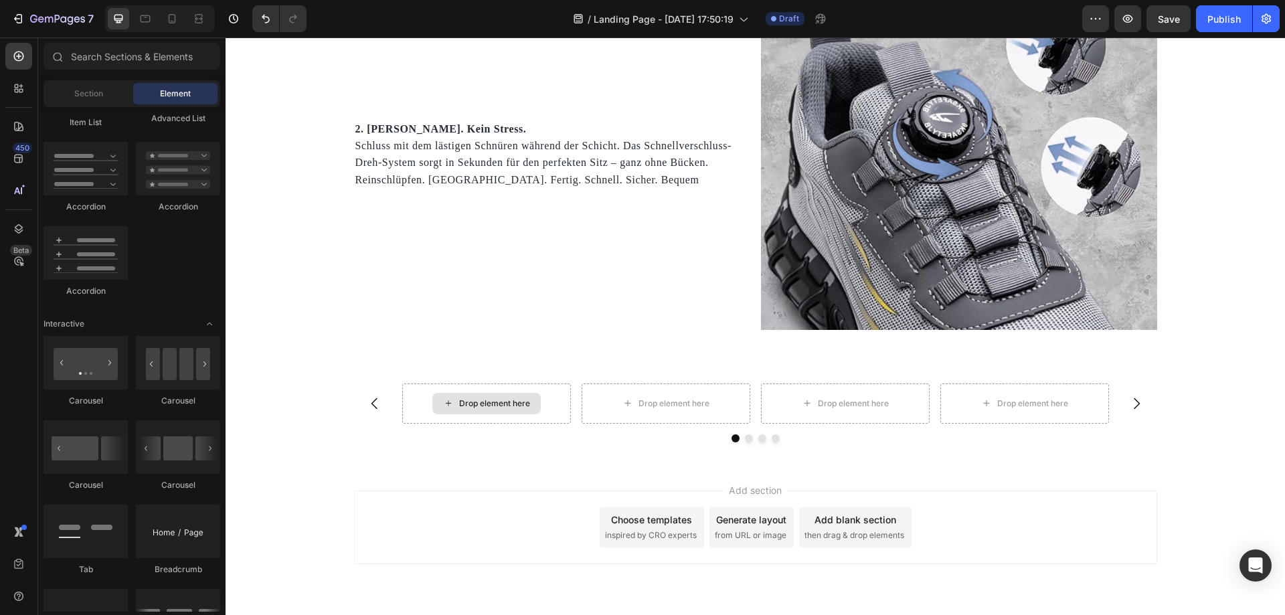
click at [507, 409] on div "Drop element here" at bounding box center [486, 403] width 108 height 21
click at [502, 408] on div "Drop element here" at bounding box center [494, 403] width 71 height 11
click at [493, 402] on div "Drop element here" at bounding box center [494, 403] width 71 height 11
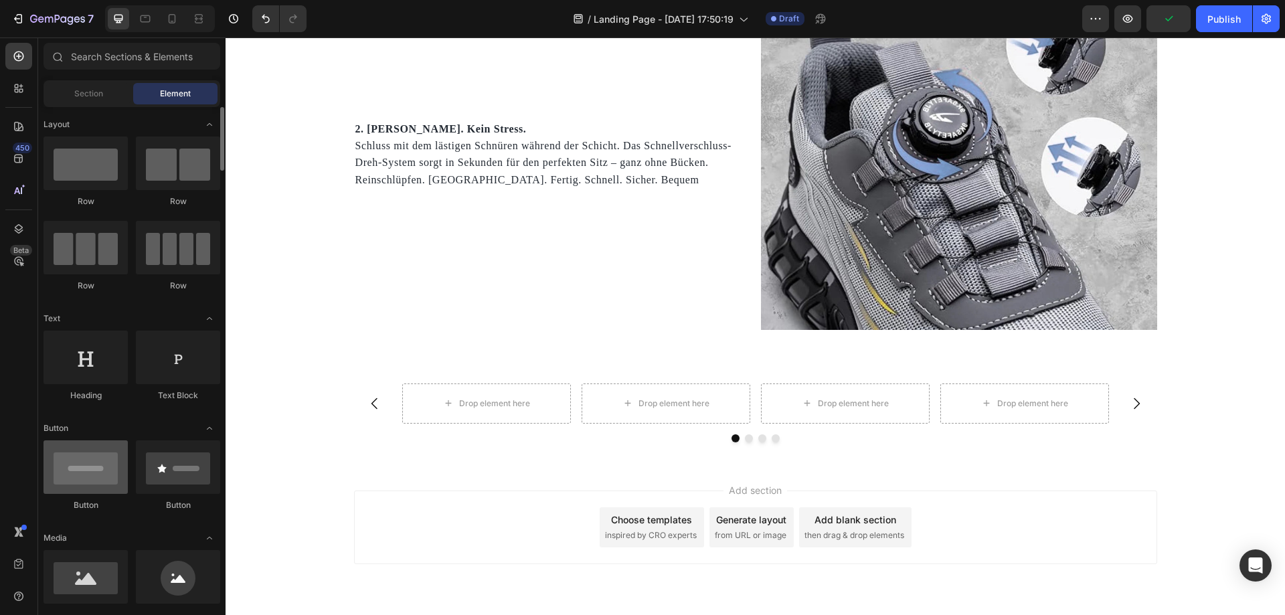
scroll to position [134, 0]
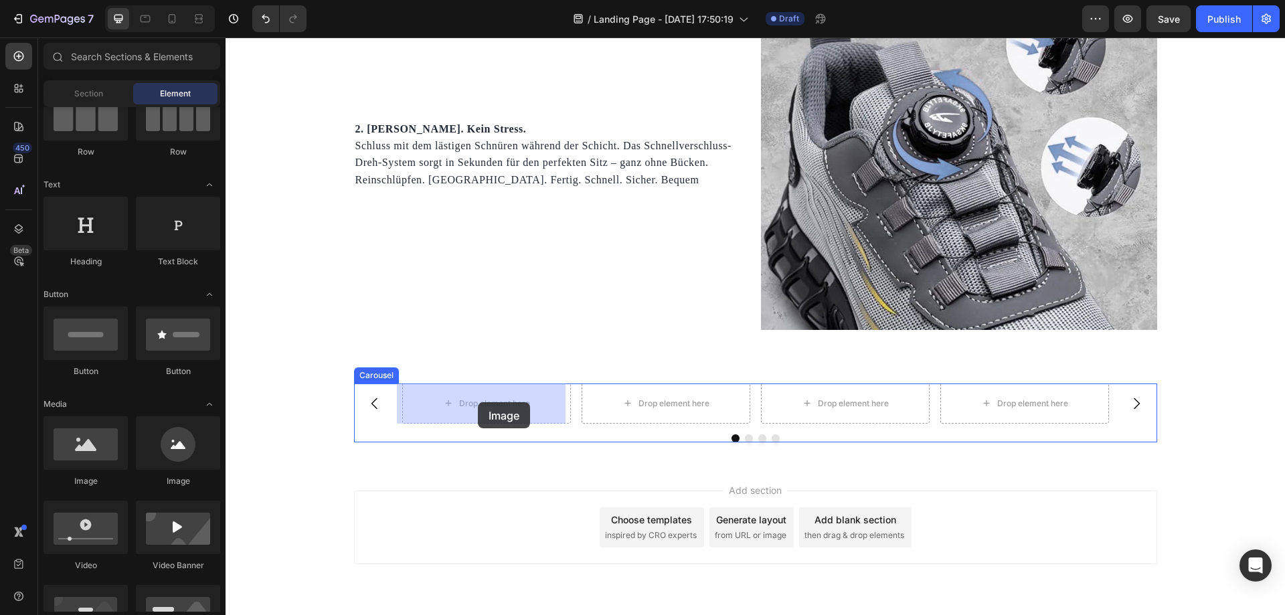
drag, startPoint x: 323, startPoint y: 503, endPoint x: 478, endPoint y: 402, distance: 185.3
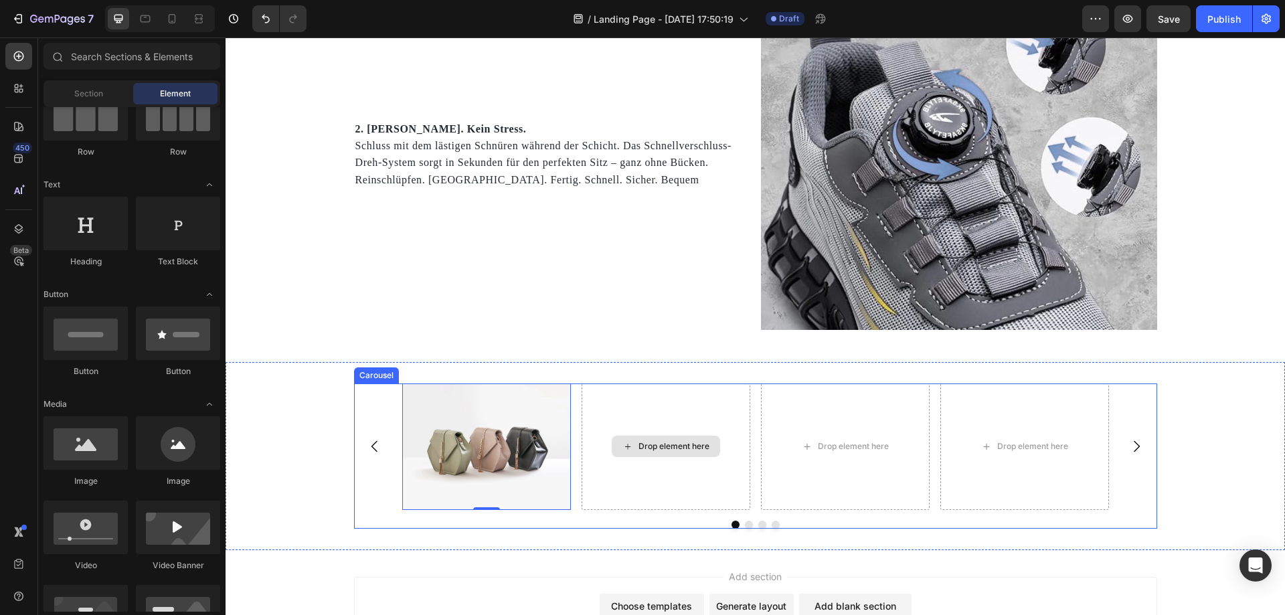
click at [630, 444] on div "Drop element here" at bounding box center [666, 446] width 108 height 21
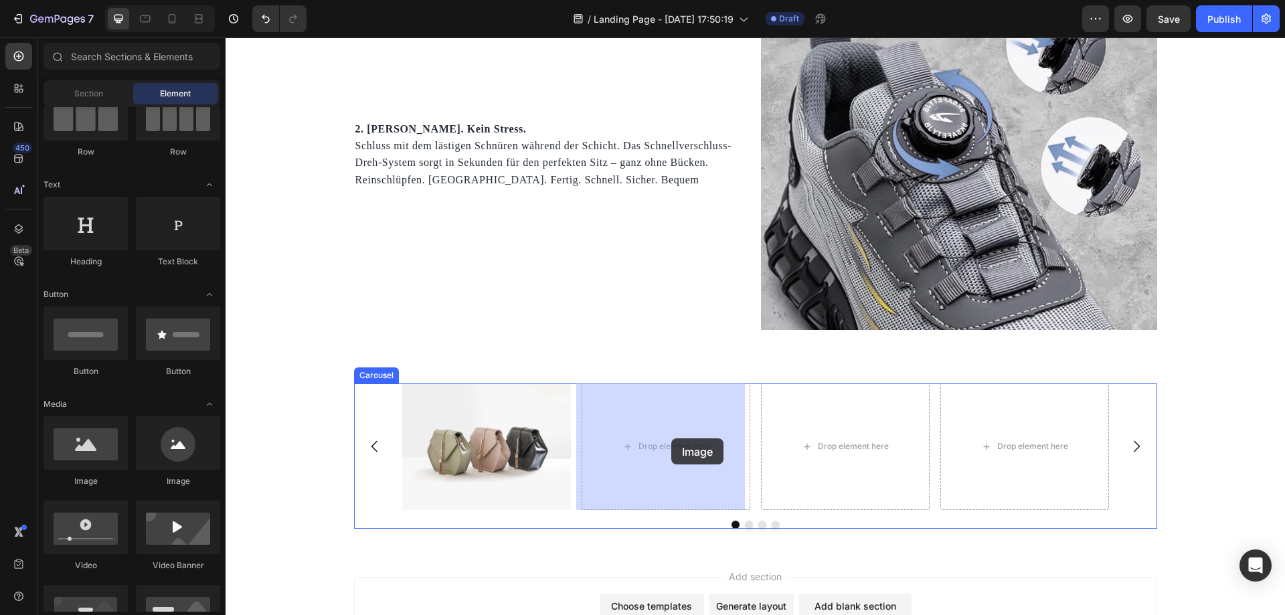
drag, startPoint x: 296, startPoint y: 502, endPoint x: 669, endPoint y: 438, distance: 378.9
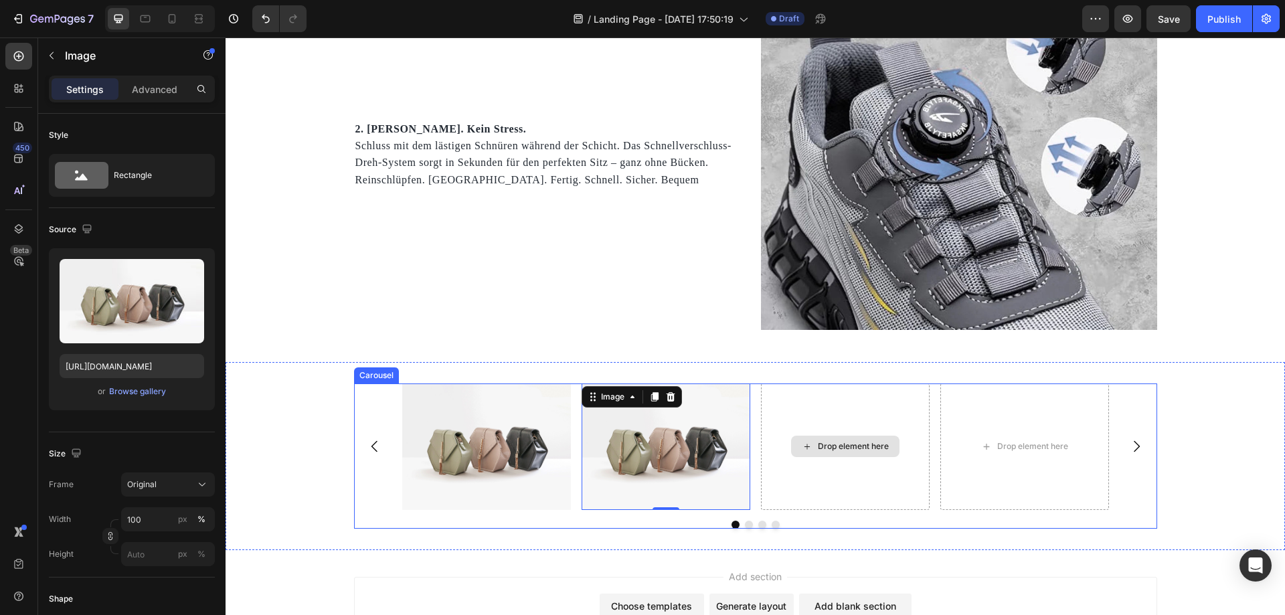
click at [872, 465] on div "Drop element here" at bounding box center [845, 447] width 169 height 127
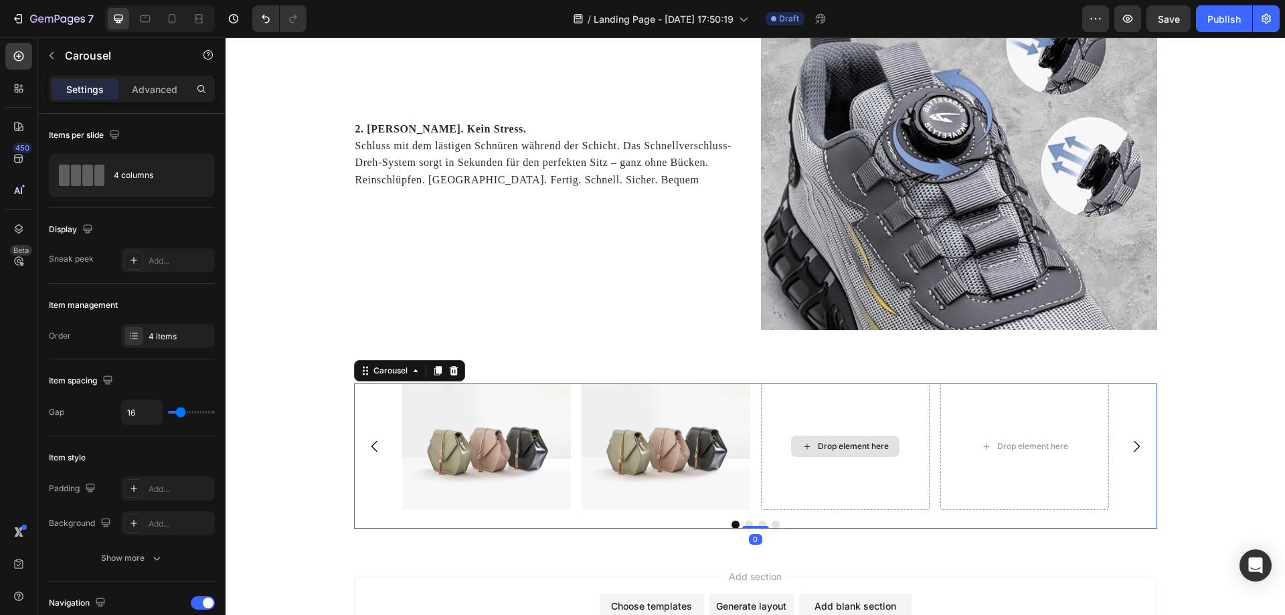
click at [843, 458] on div "Drop element here" at bounding box center [845, 447] width 169 height 127
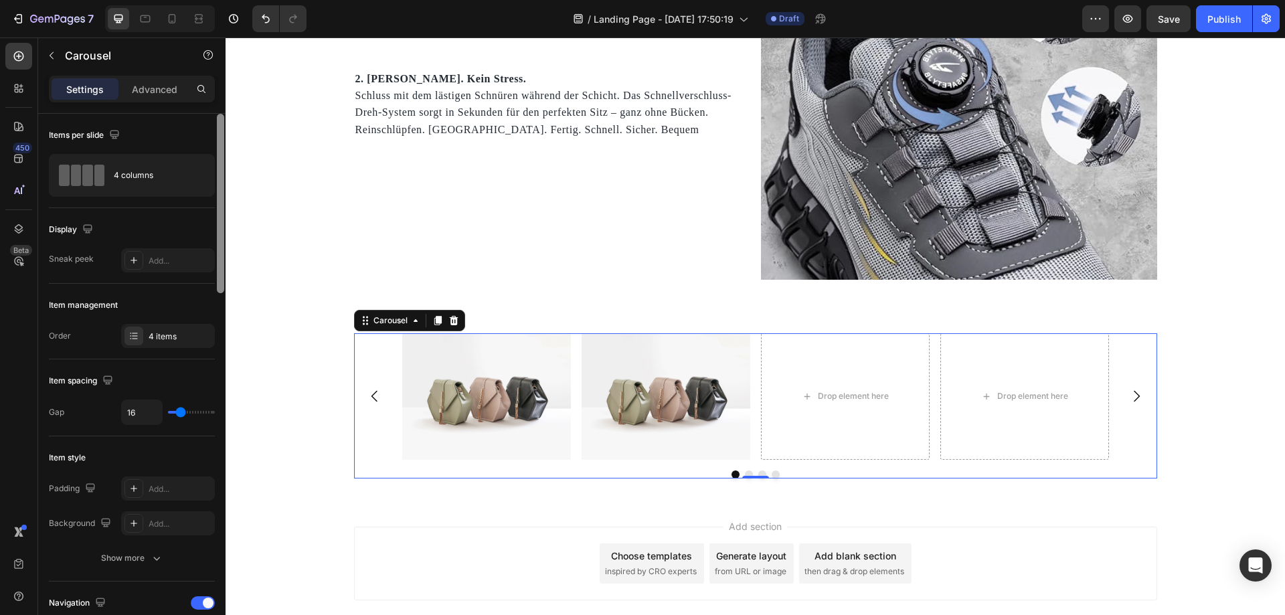
scroll to position [1057, 0]
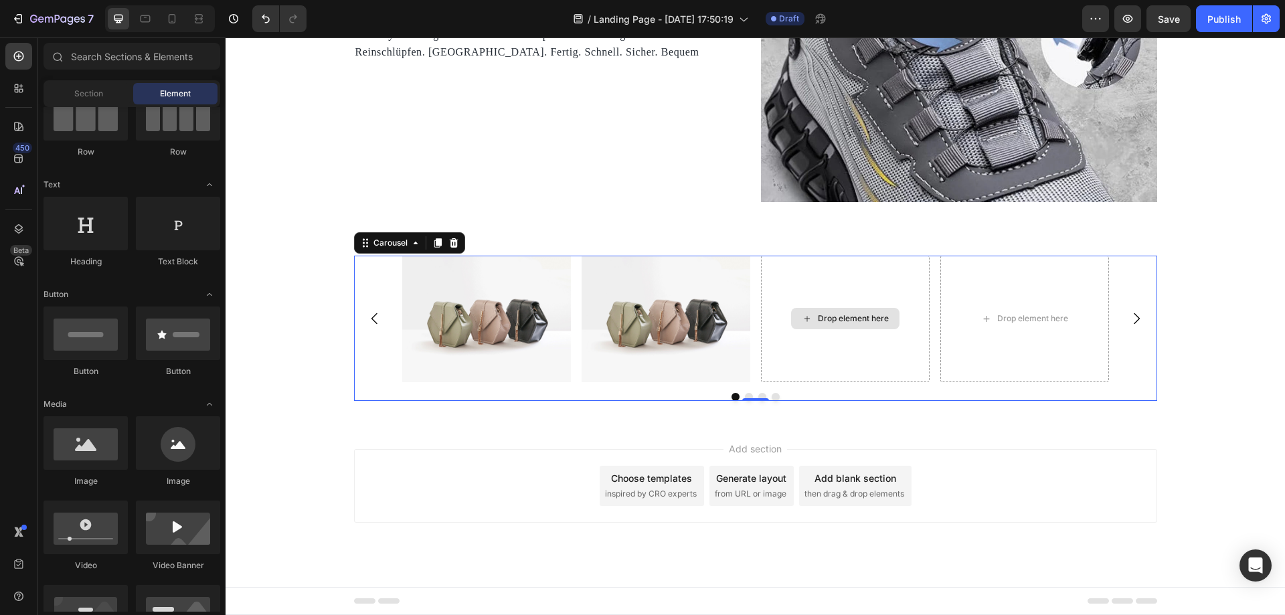
click at [866, 310] on div "Drop element here" at bounding box center [845, 318] width 108 height 21
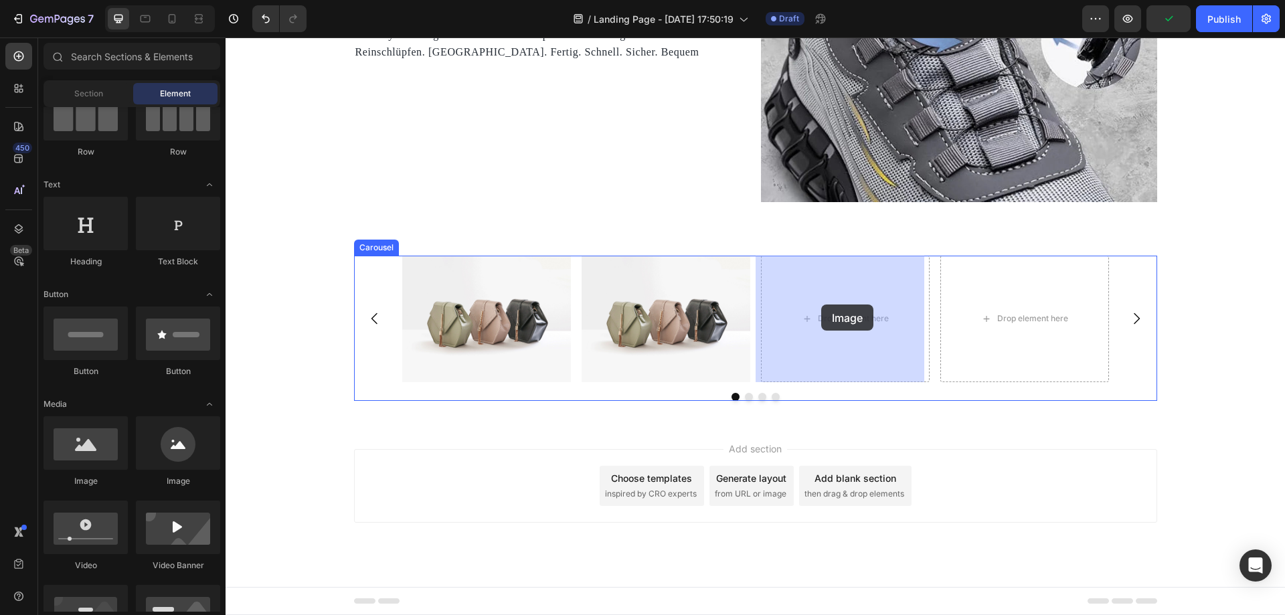
drag, startPoint x: 315, startPoint y: 488, endPoint x: 821, endPoint y: 305, distance: 538.3
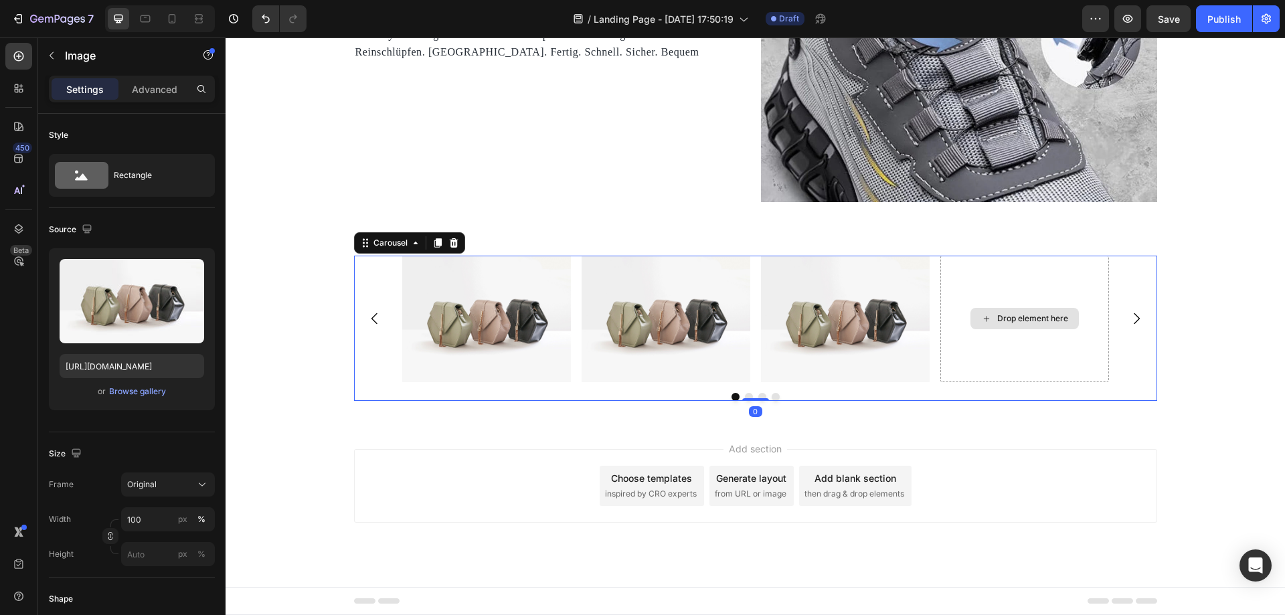
click at [954, 298] on div "Drop element here" at bounding box center [1024, 319] width 169 height 127
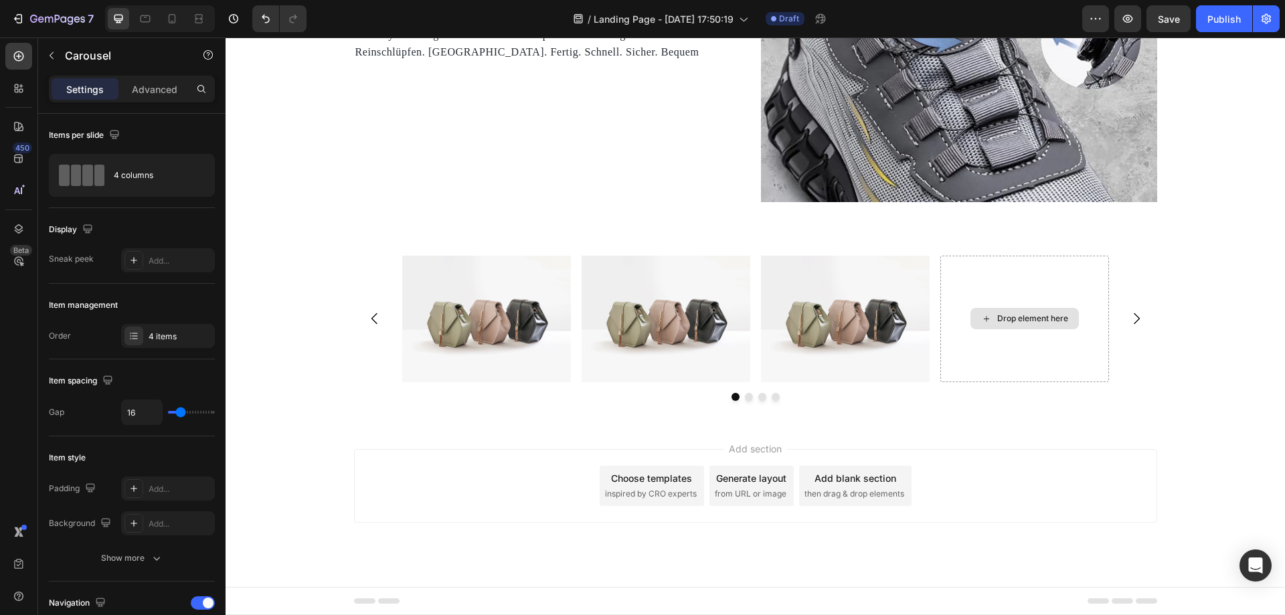
click at [994, 325] on div "Drop element here" at bounding box center [1025, 318] width 108 height 21
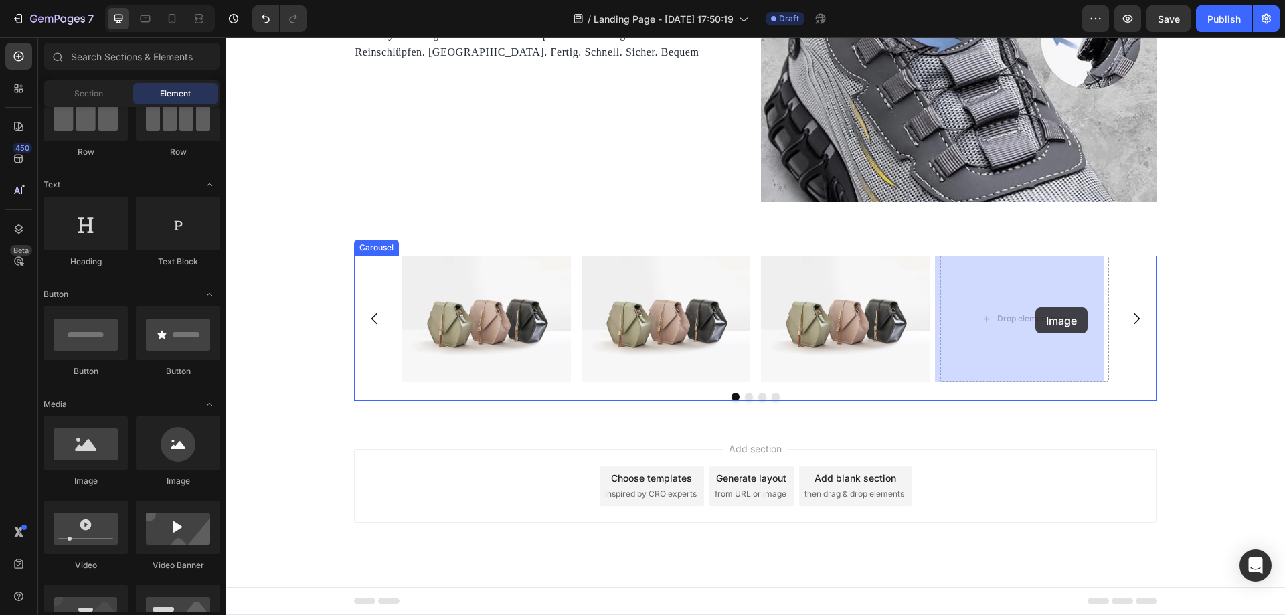
drag, startPoint x: 574, startPoint y: 374, endPoint x: 1033, endPoint y: 309, distance: 463.9
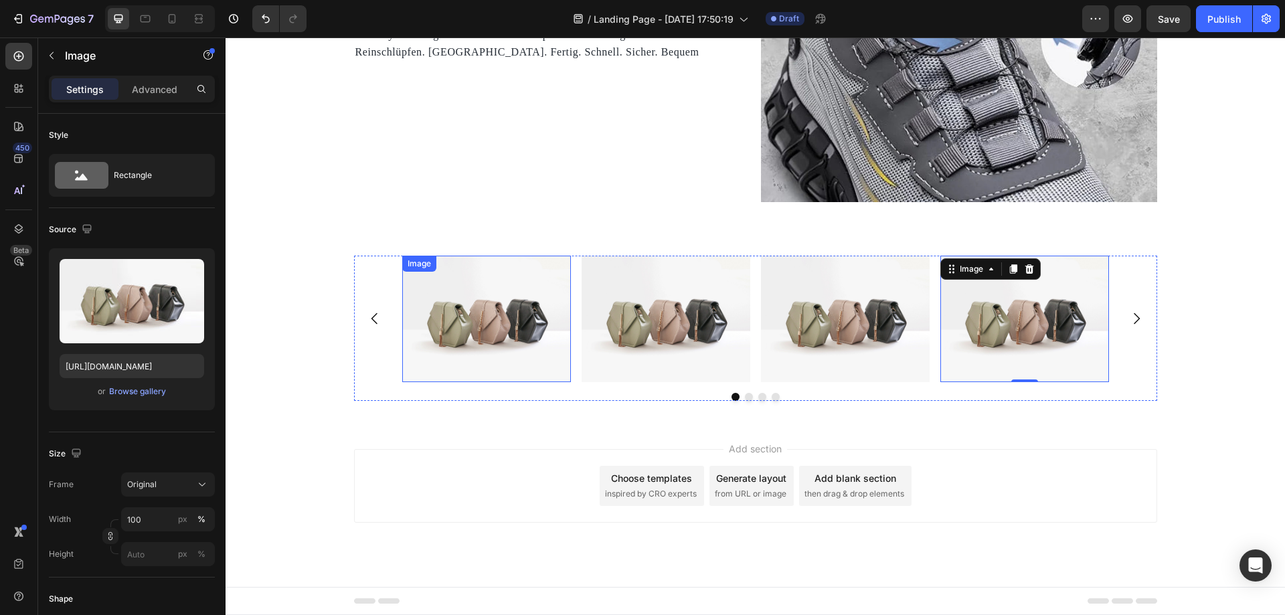
click at [465, 332] on img at bounding box center [486, 319] width 169 height 127
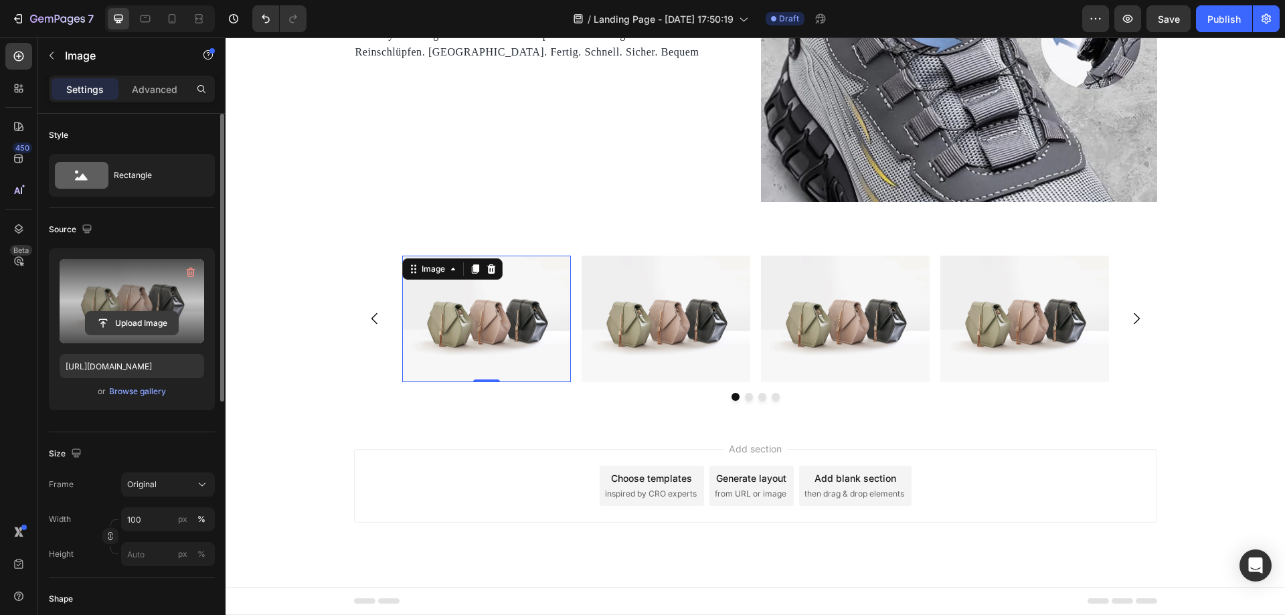
click at [149, 328] on input "file" at bounding box center [132, 323] width 92 height 23
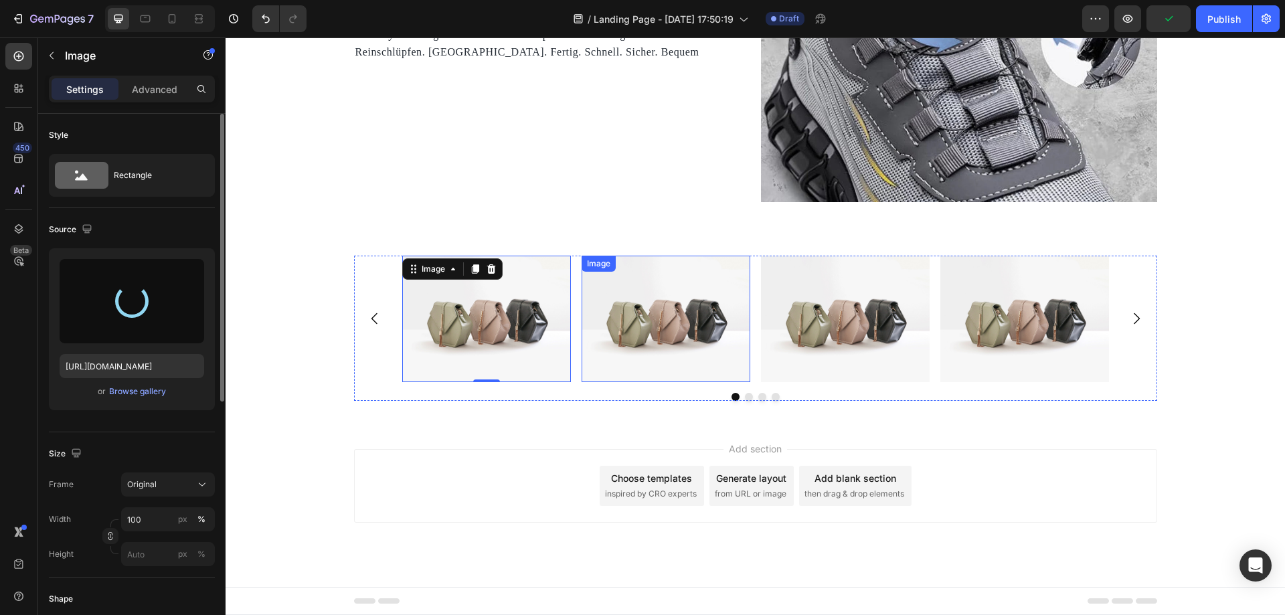
type input "https://cdn.shopify.com/s/files/1/0669/3978/1307/files/gempages_577602303473746…"
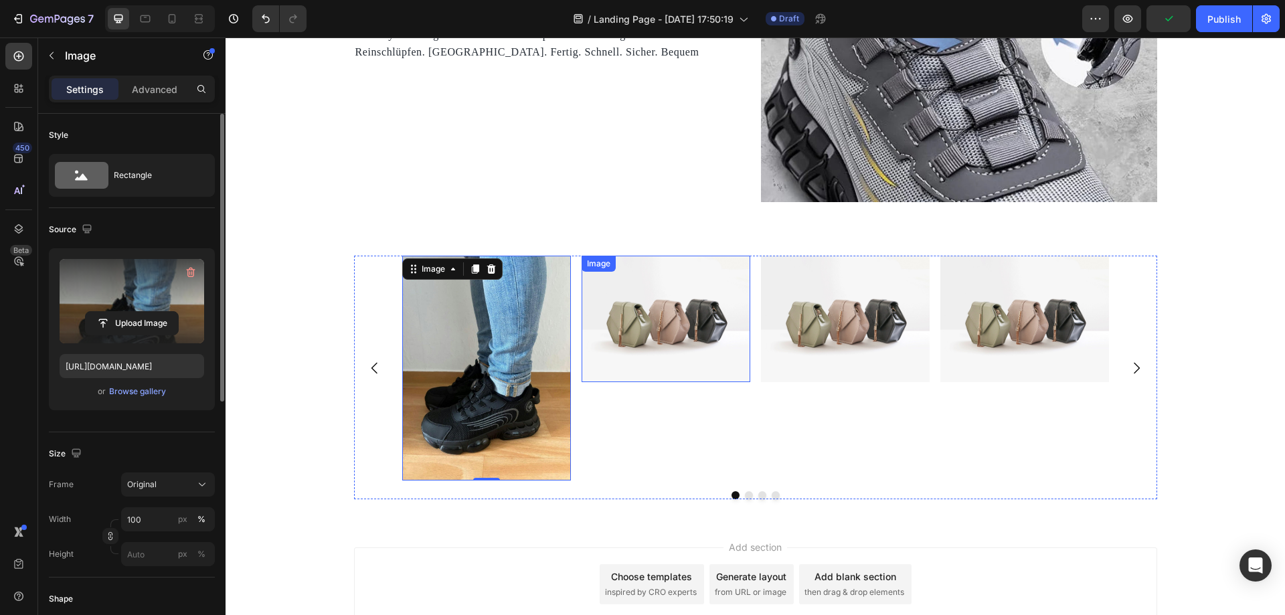
click at [667, 333] on img at bounding box center [666, 319] width 169 height 127
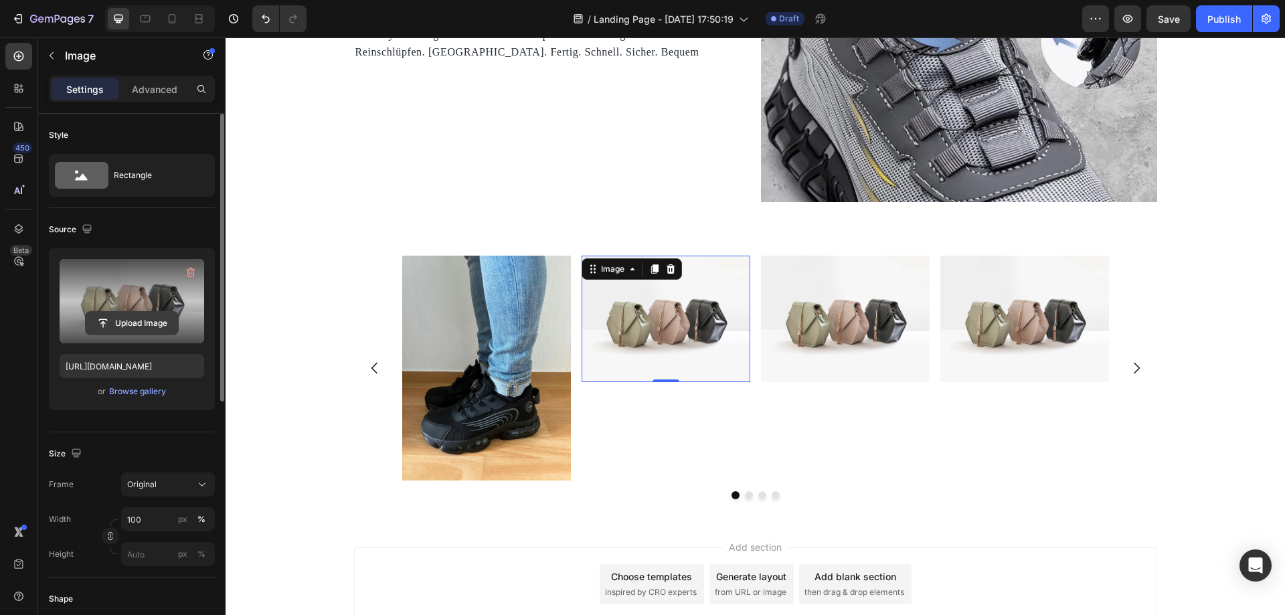
click at [141, 329] on input "file" at bounding box center [132, 323] width 92 height 23
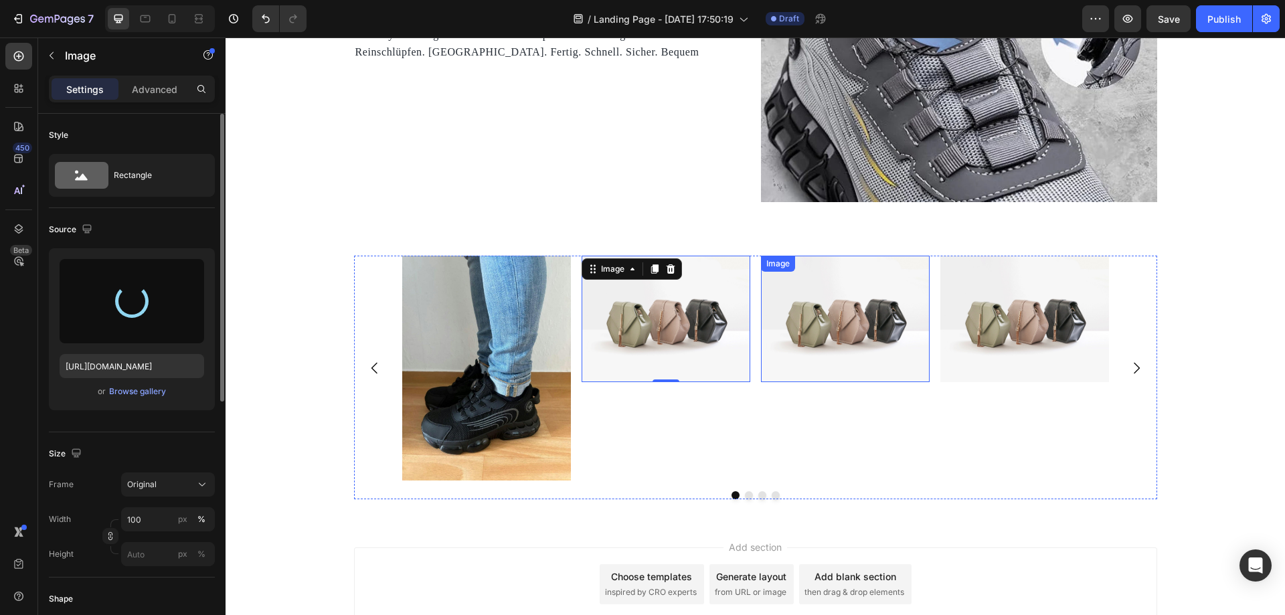
type input "https://cdn.shopify.com/s/files/1/0669/3978/1307/files/gempages_577602303473746…"
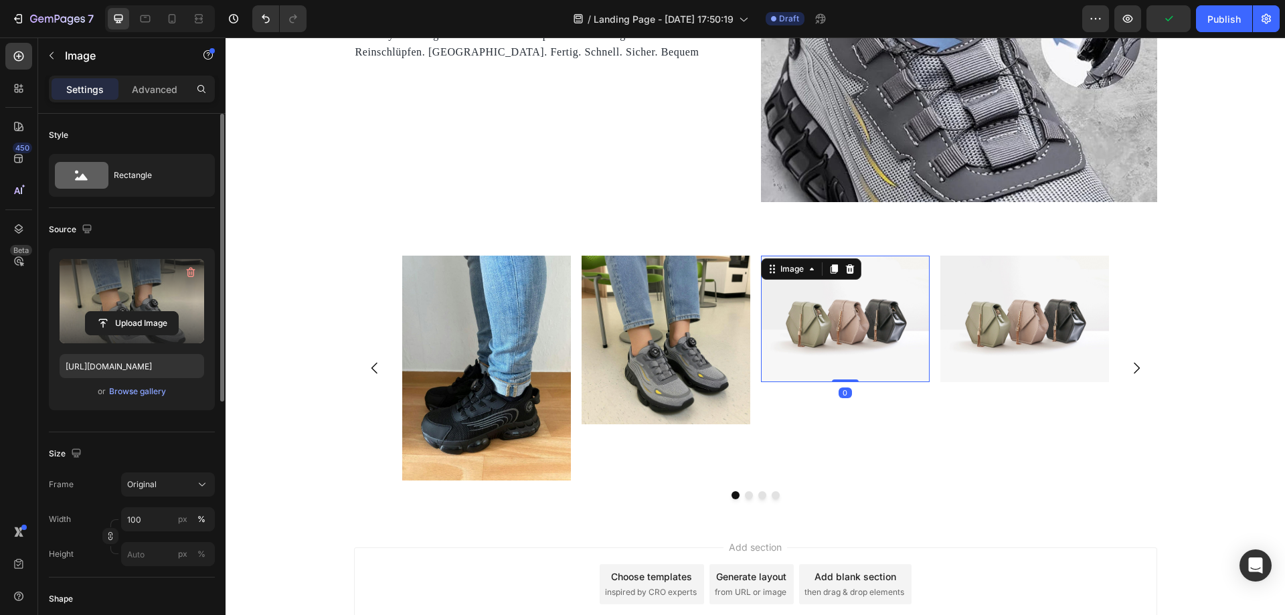
click at [825, 321] on img at bounding box center [845, 319] width 169 height 127
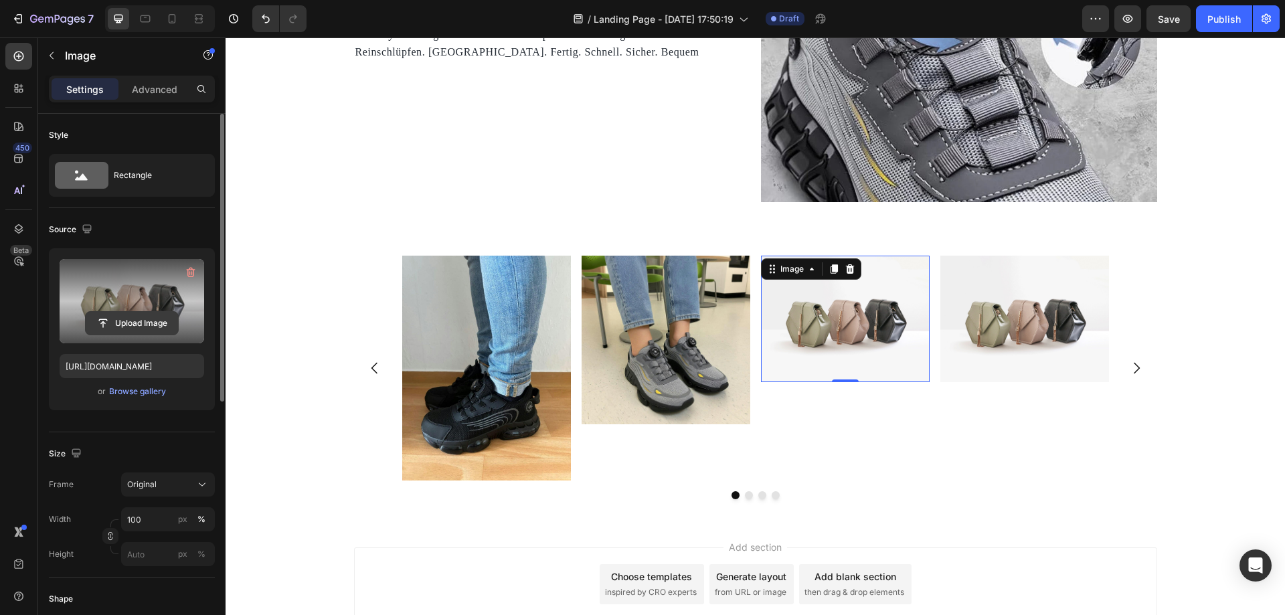
click at [137, 320] on input "file" at bounding box center [132, 323] width 92 height 23
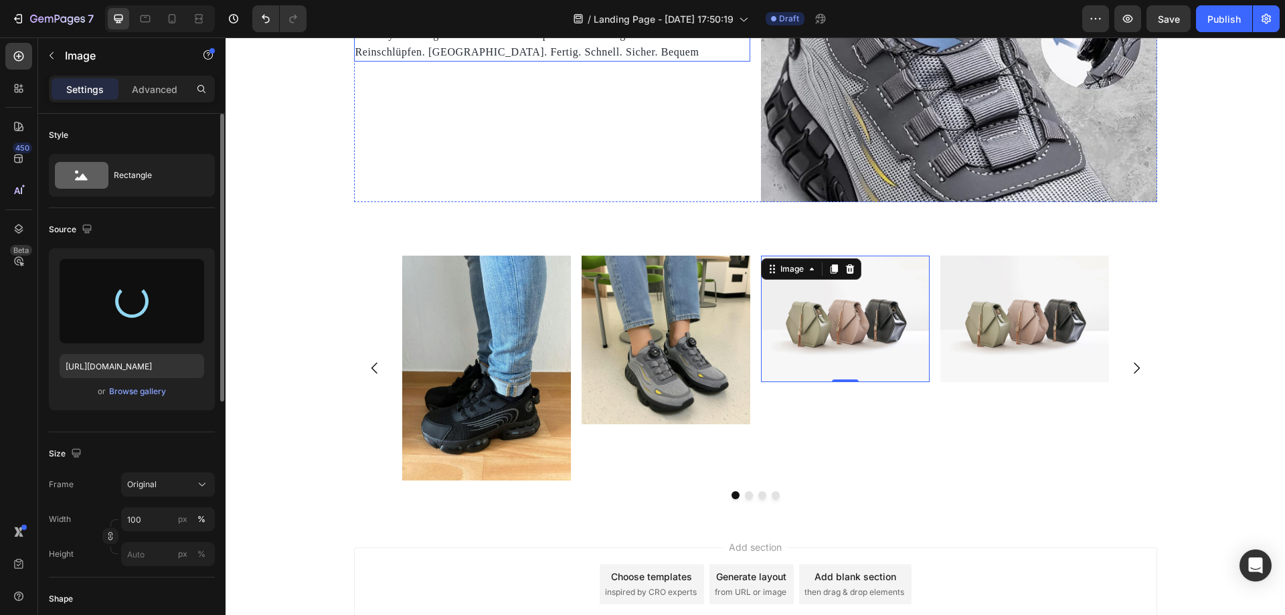
type input "https://cdn.shopify.com/s/files/1/0669/3978/1307/files/gempages_577602303473746…"
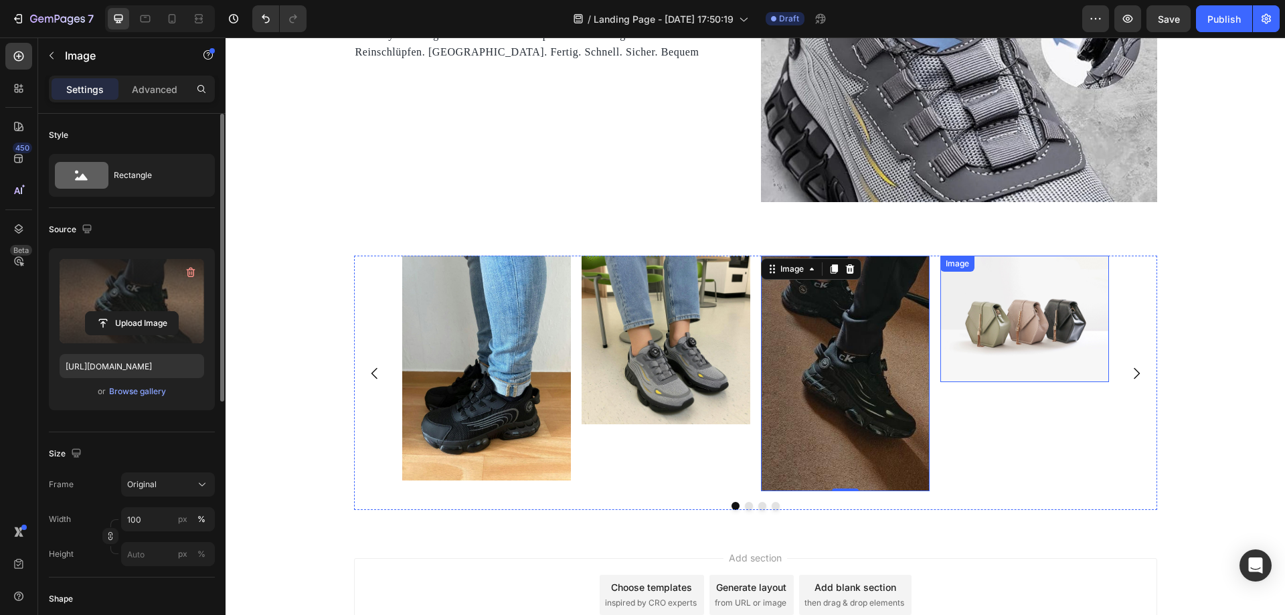
click at [1048, 311] on img at bounding box center [1024, 319] width 169 height 127
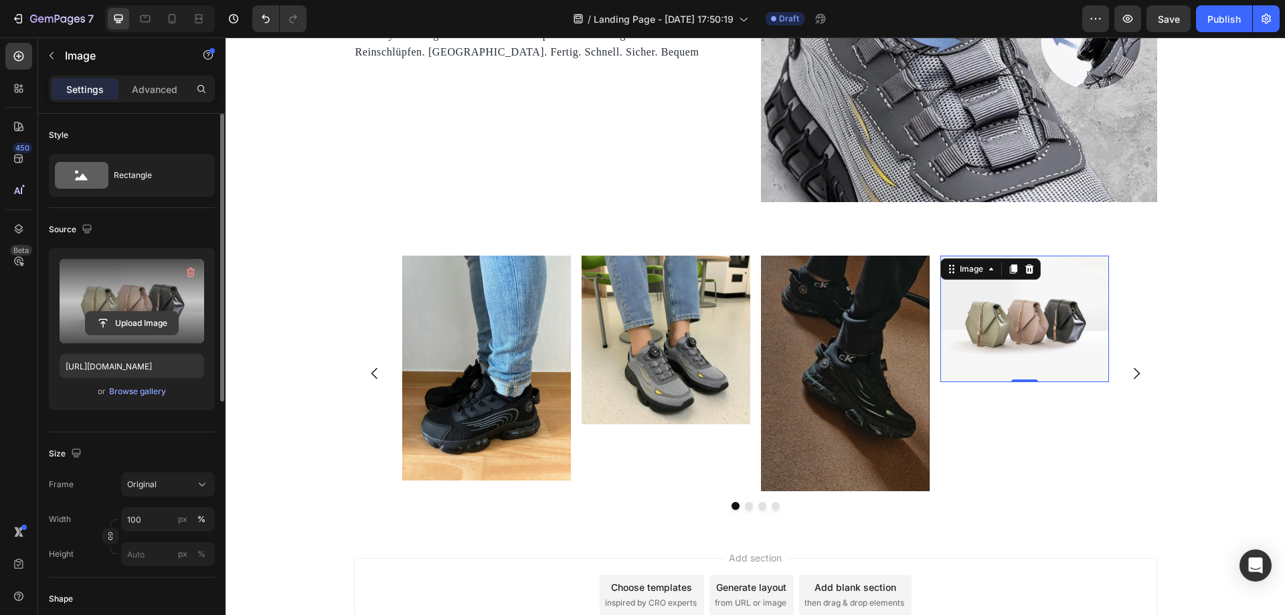
click at [162, 321] on input "file" at bounding box center [132, 323] width 92 height 23
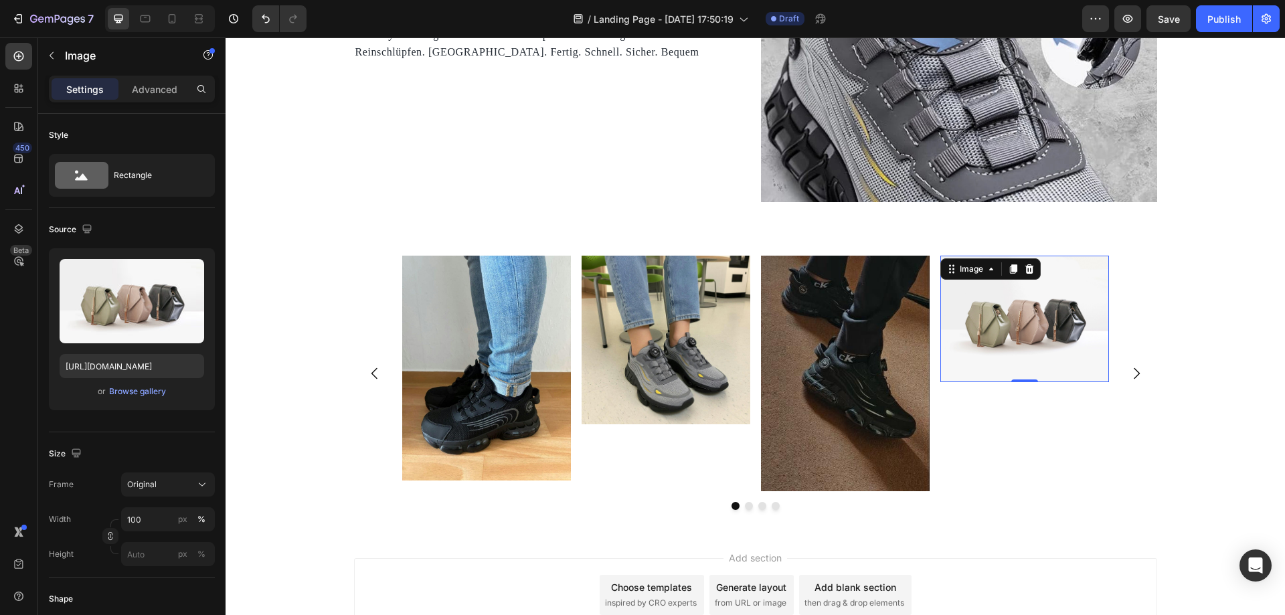
click at [1018, 320] on img at bounding box center [1024, 319] width 169 height 127
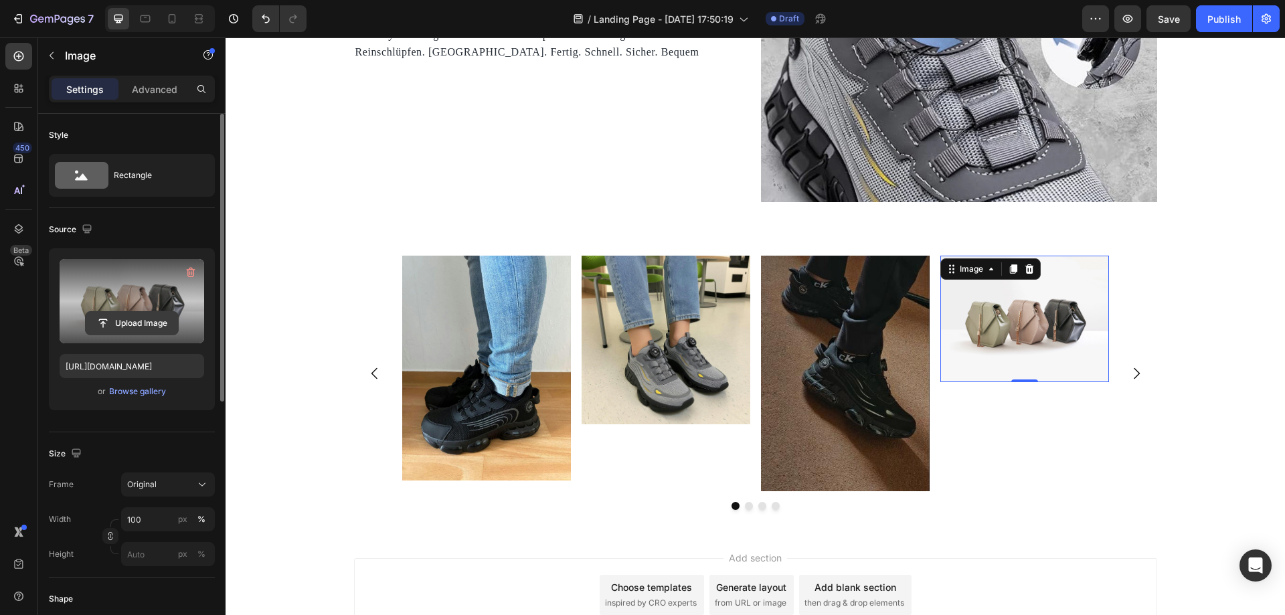
click at [139, 312] on input "file" at bounding box center [132, 323] width 92 height 23
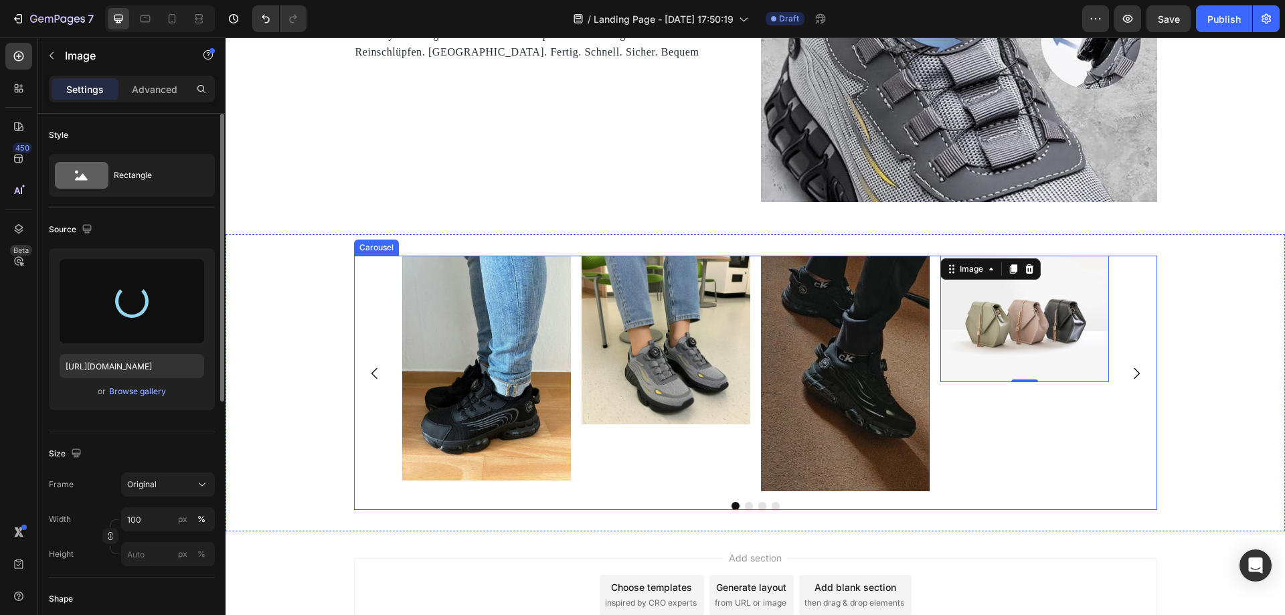
type input "https://cdn.shopify.com/s/files/1/0669/3978/1307/files/gempages_577602303473746…"
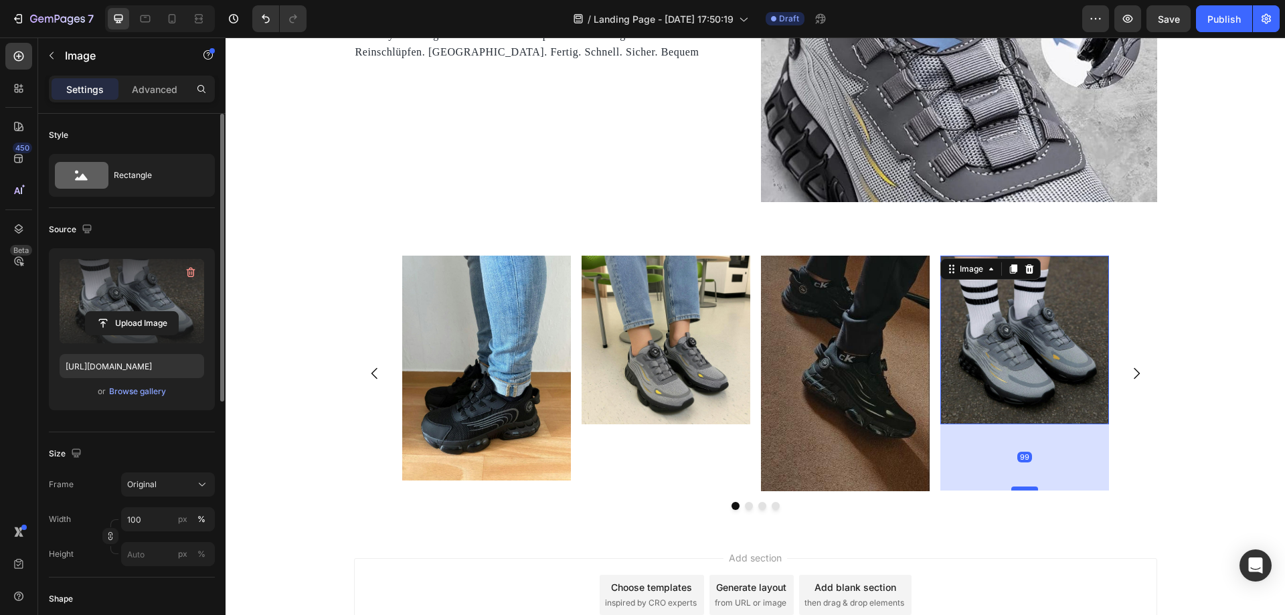
drag, startPoint x: 1018, startPoint y: 423, endPoint x: 1011, endPoint y: 489, distance: 66.7
click at [1011, 489] on div at bounding box center [1024, 489] width 27 height 4
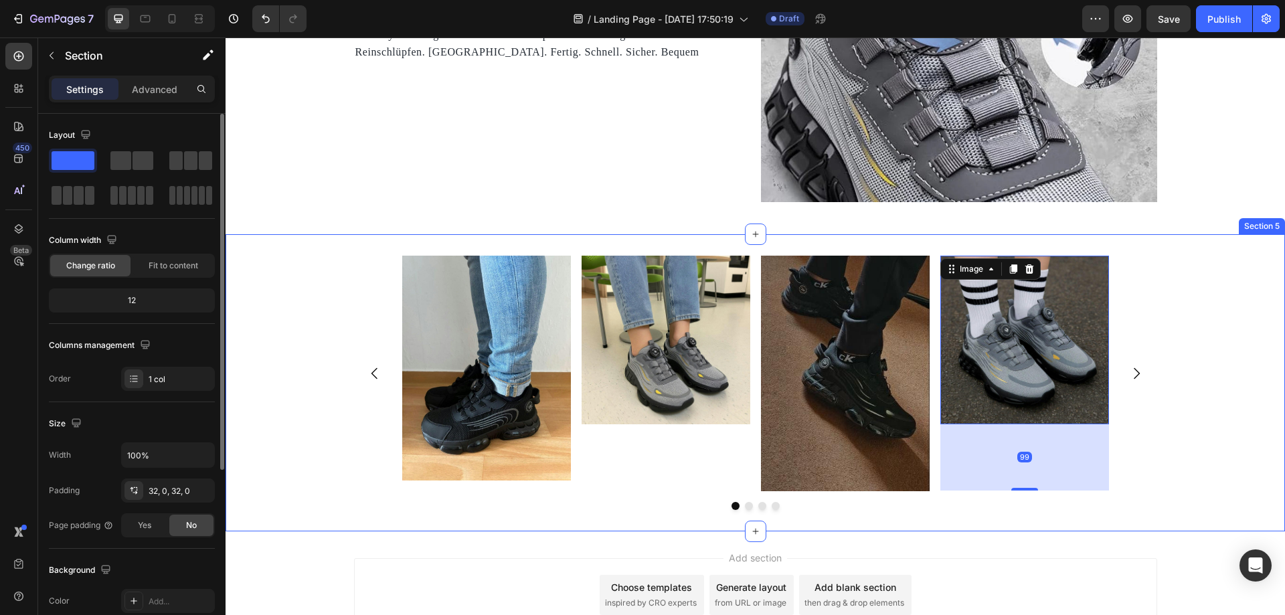
click at [1159, 394] on div "Image Image Image Image 99 Carousel" at bounding box center [756, 383] width 1060 height 254
click at [1089, 363] on img at bounding box center [1024, 340] width 169 height 169
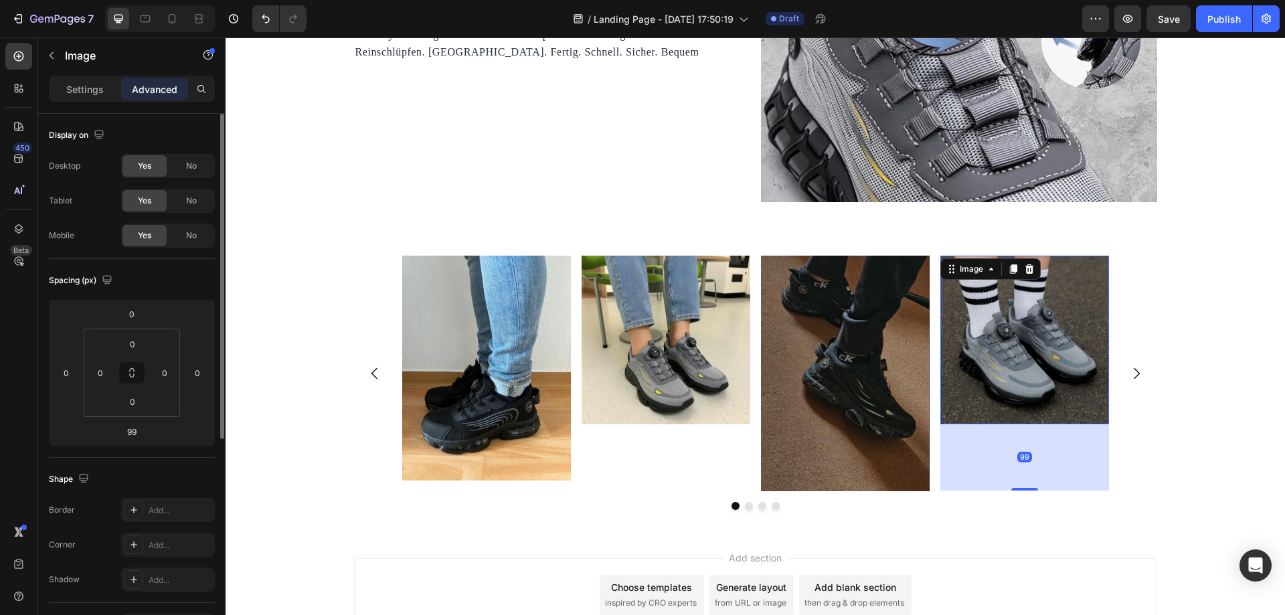
click at [1013, 317] on img at bounding box center [1024, 340] width 169 height 169
click at [1041, 355] on img at bounding box center [1024, 340] width 169 height 169
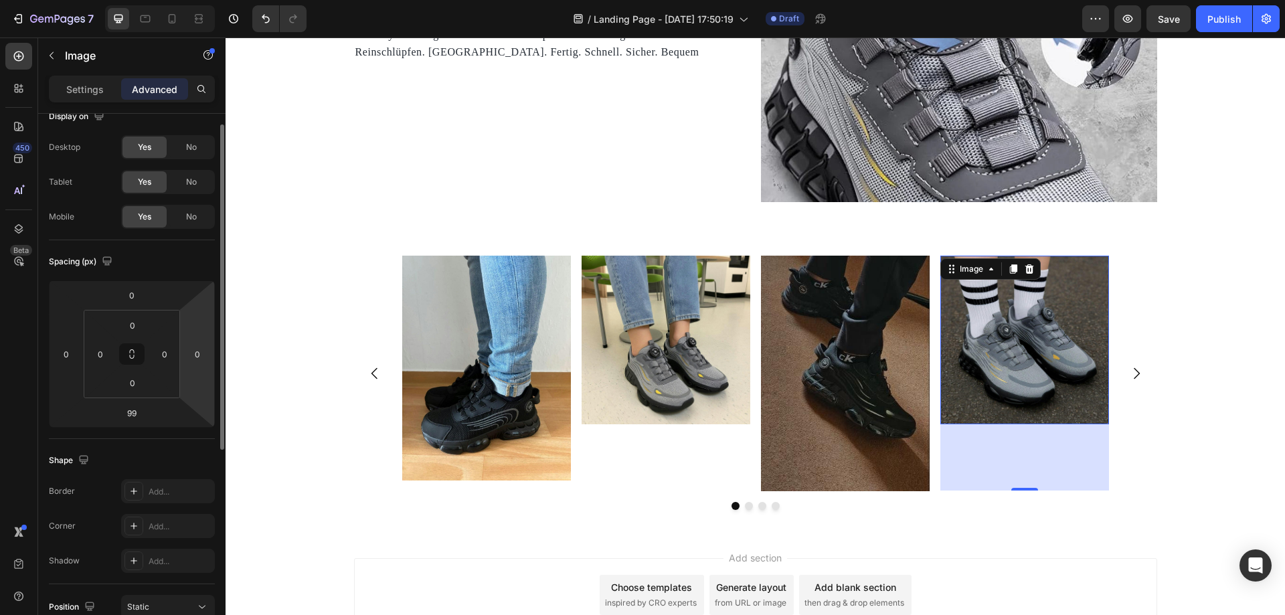
scroll to position [0, 0]
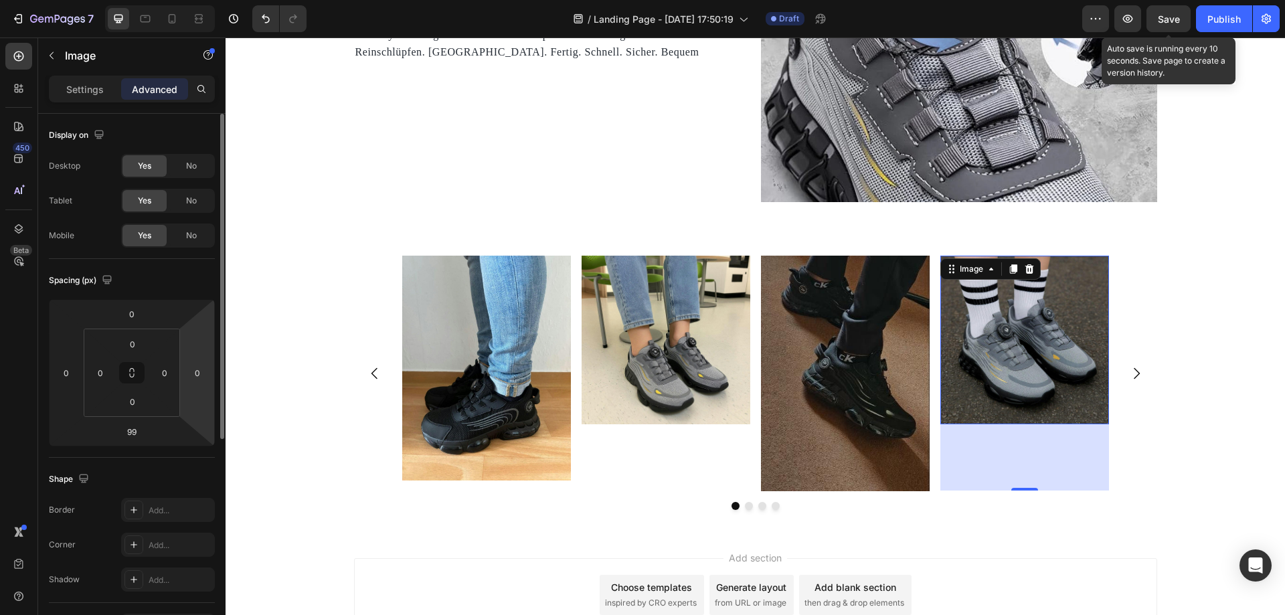
click at [1177, 17] on span "Save" at bounding box center [1169, 18] width 22 height 11
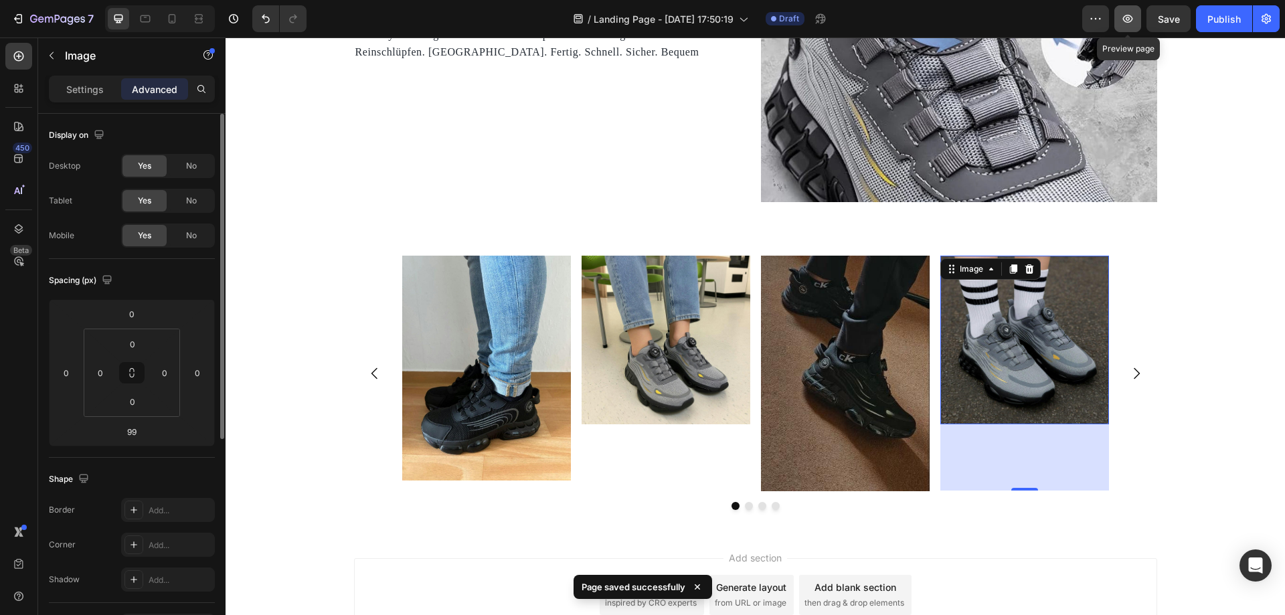
click at [1119, 26] on button "button" at bounding box center [1128, 18] width 27 height 27
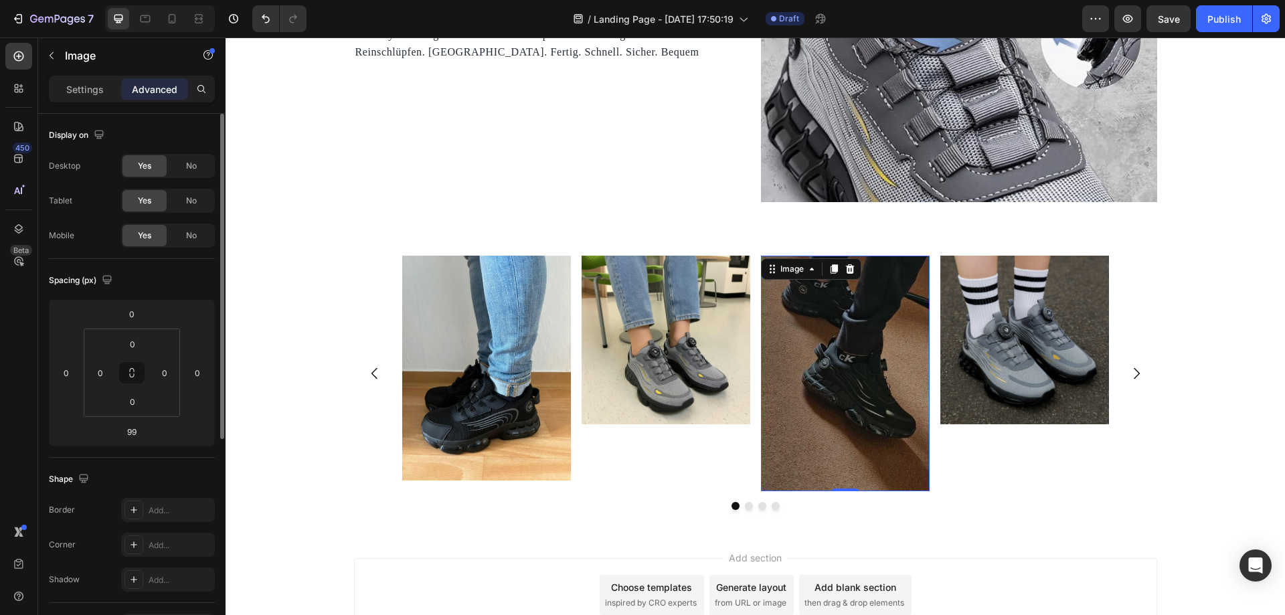
click at [882, 369] on img at bounding box center [845, 374] width 169 height 236
click at [1134, 378] on icon "Carousel Next Arrow" at bounding box center [1137, 373] width 6 height 11
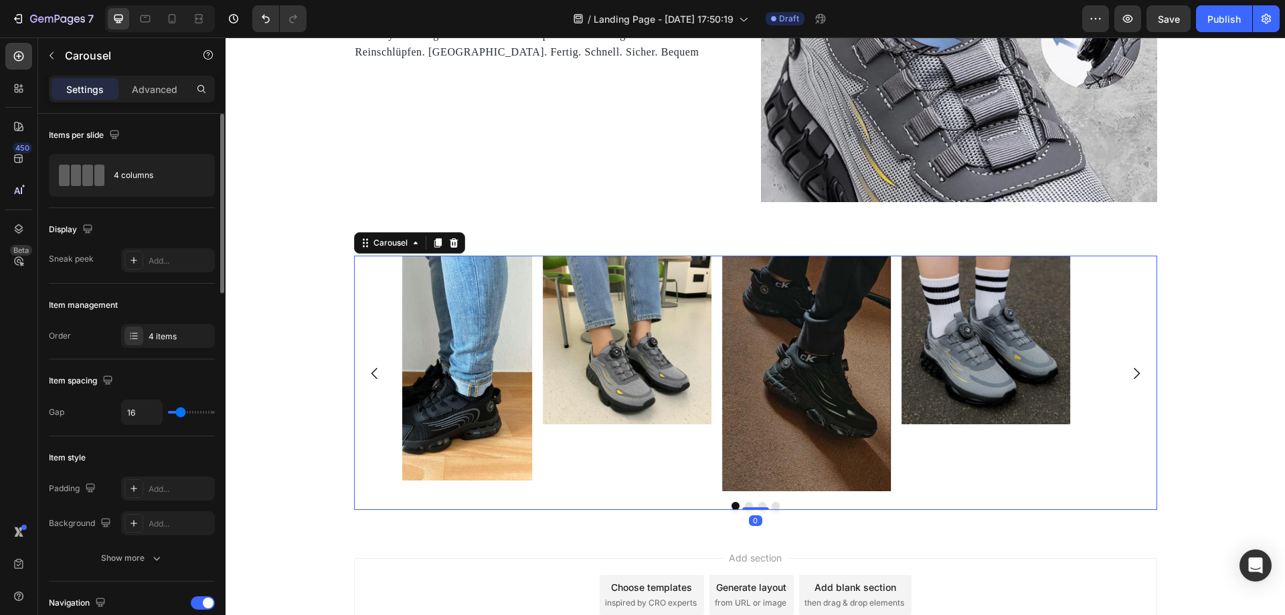
click at [1134, 378] on icon "Carousel Next Arrow" at bounding box center [1137, 373] width 6 height 11
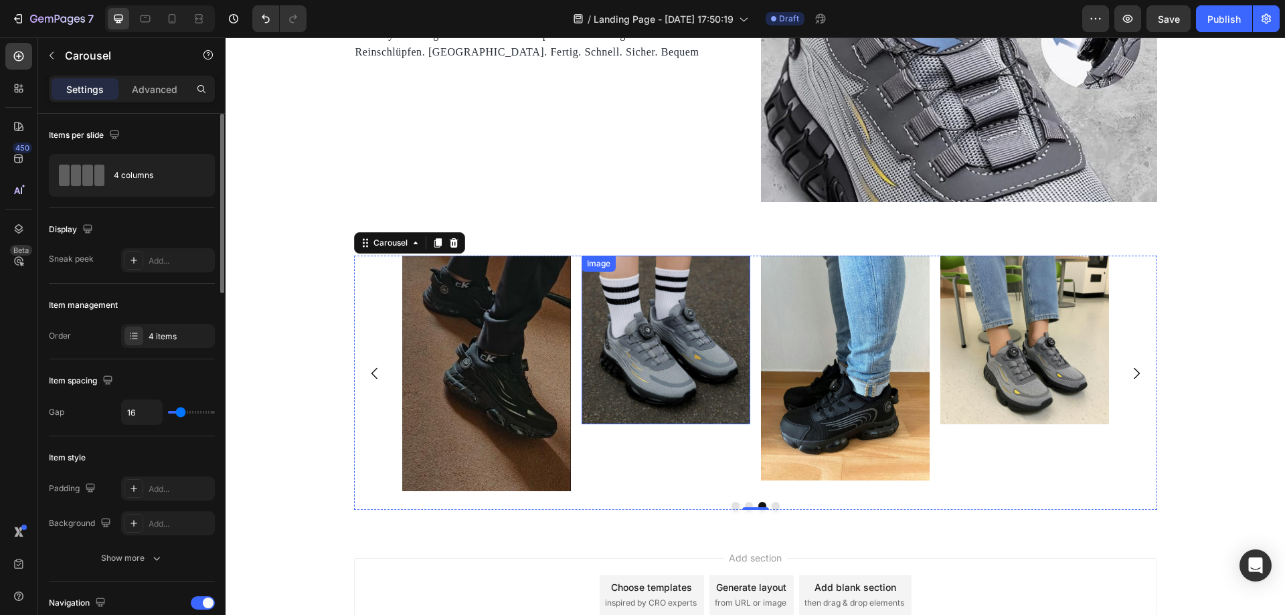
click at [631, 351] on img at bounding box center [666, 340] width 169 height 169
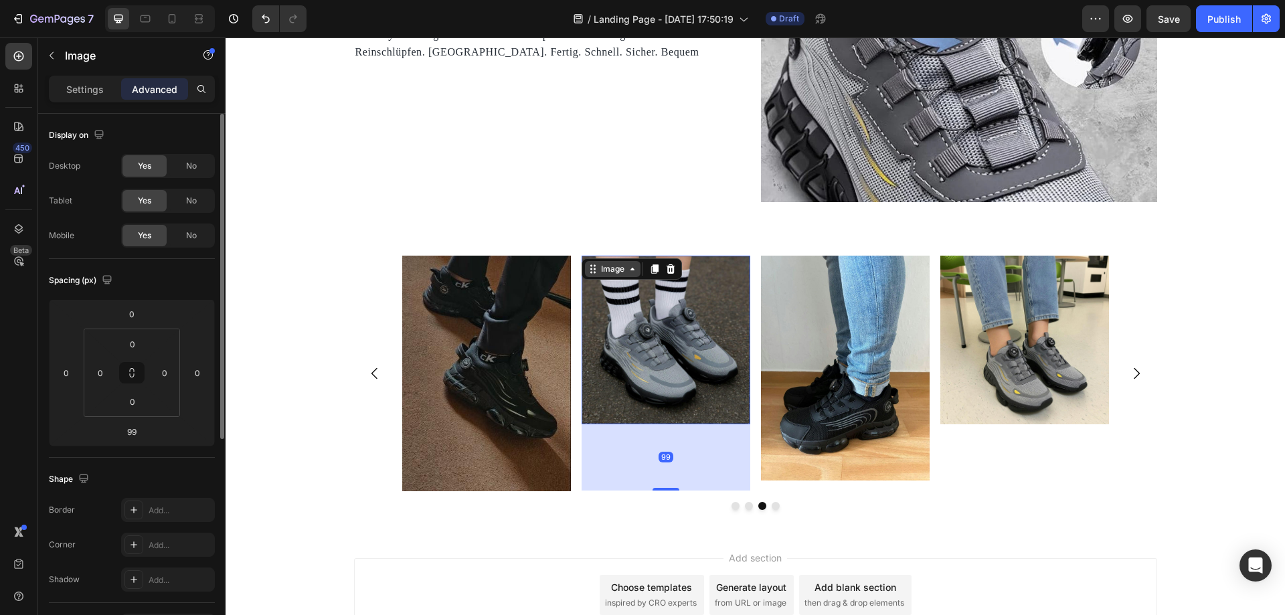
click at [628, 274] on div "Image" at bounding box center [613, 269] width 56 height 16
click at [669, 403] on img at bounding box center [666, 340] width 169 height 169
click at [687, 375] on img at bounding box center [666, 340] width 169 height 169
click at [658, 373] on img at bounding box center [666, 340] width 169 height 169
click at [94, 86] on p "Settings" at bounding box center [84, 89] width 37 height 14
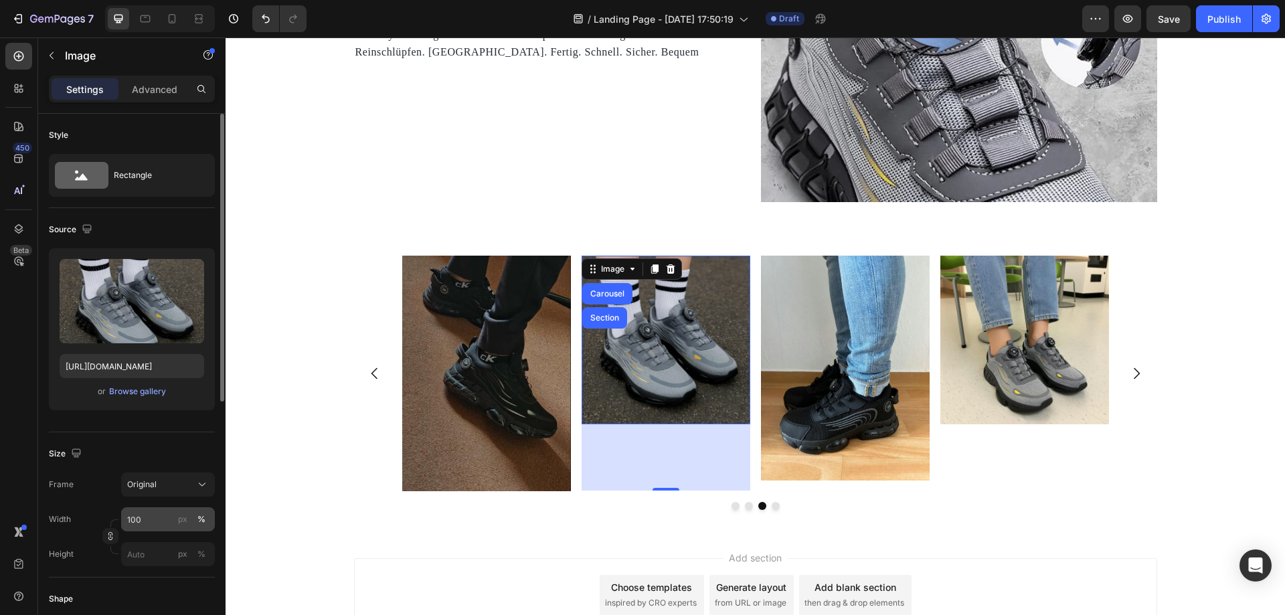
scroll to position [67, 0]
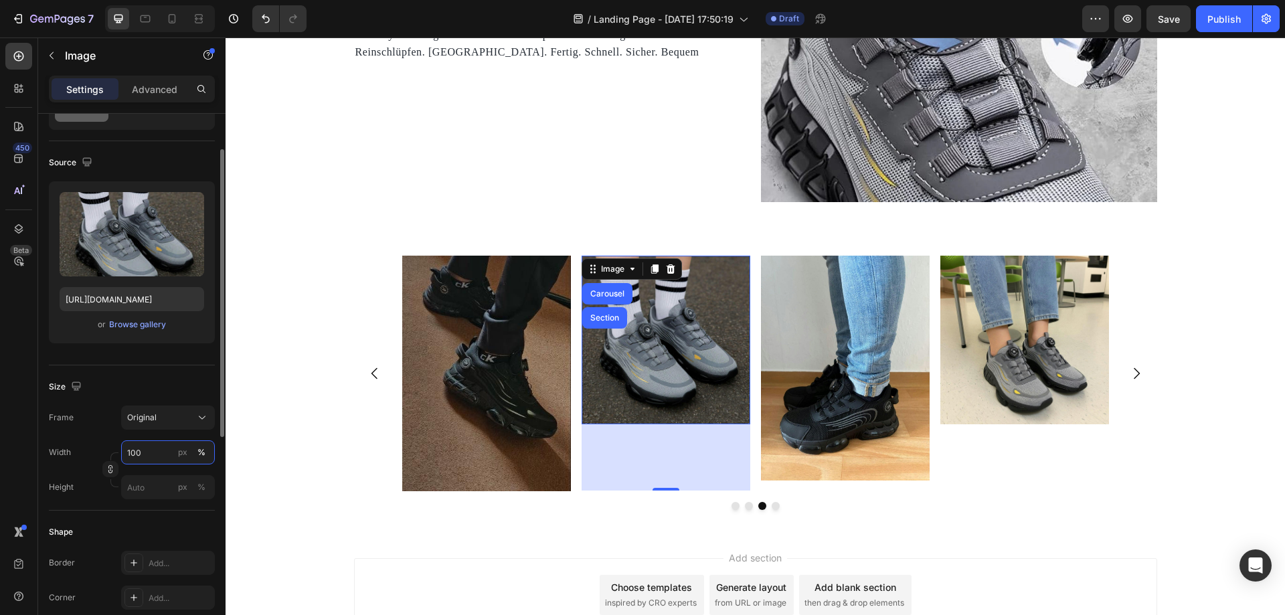
click at [129, 455] on input "100" at bounding box center [168, 452] width 94 height 24
click at [160, 429] on button "Original" at bounding box center [168, 418] width 94 height 24
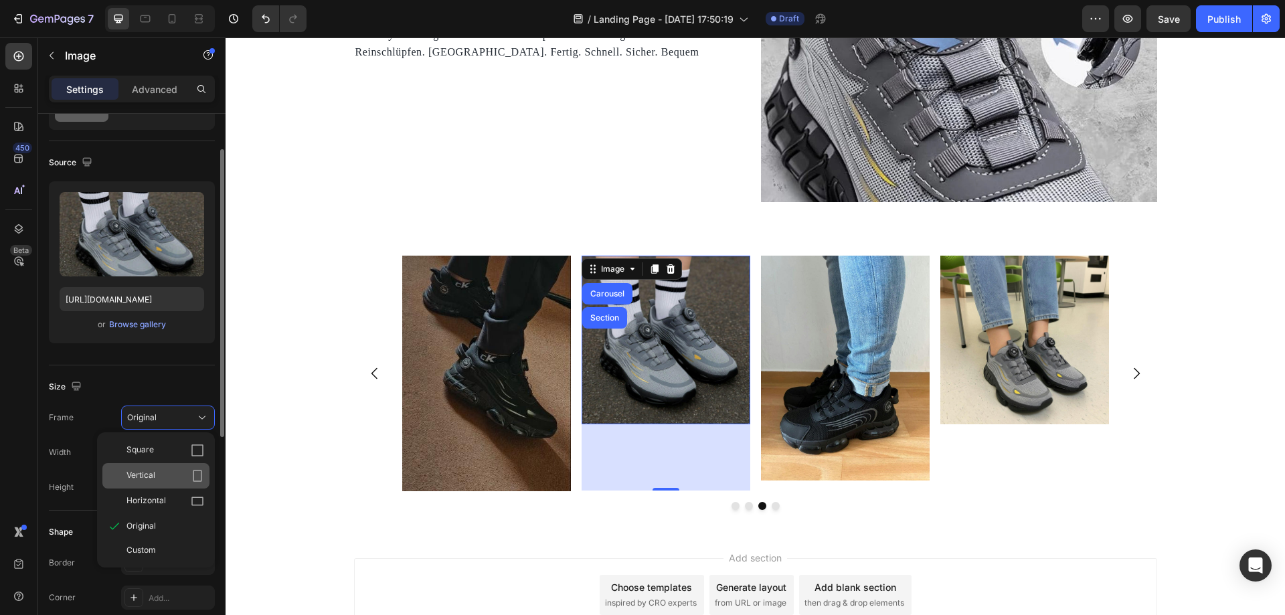
click at [177, 473] on div "Vertical" at bounding box center [166, 475] width 78 height 13
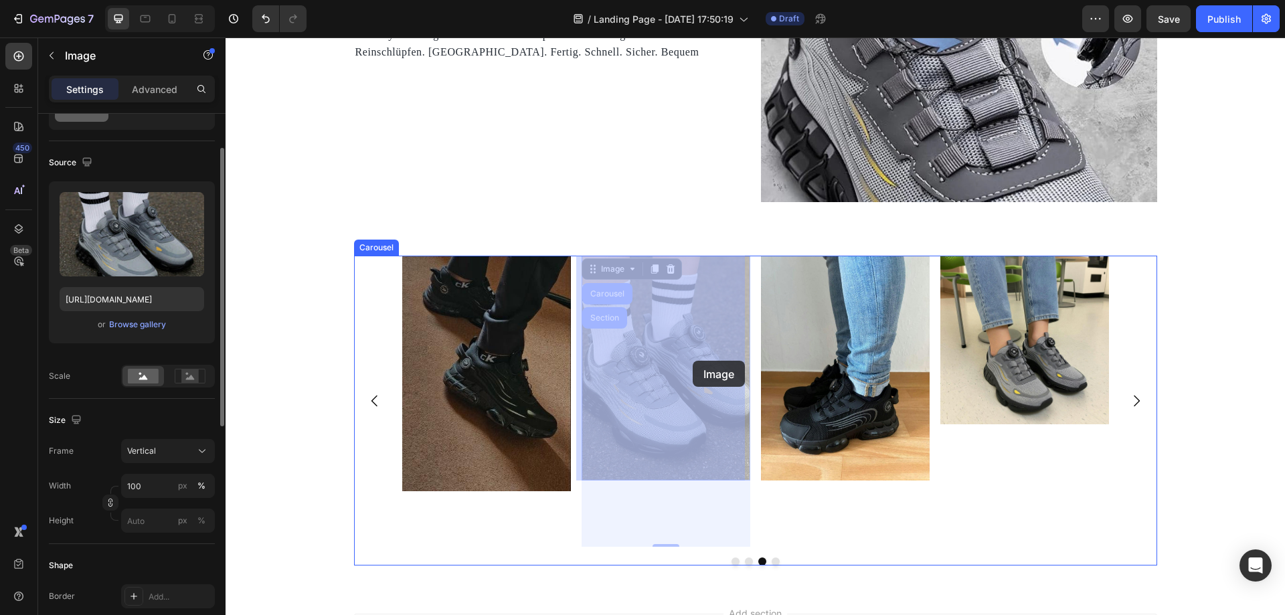
drag, startPoint x: 672, startPoint y: 358, endPoint x: 693, endPoint y: 361, distance: 20.9
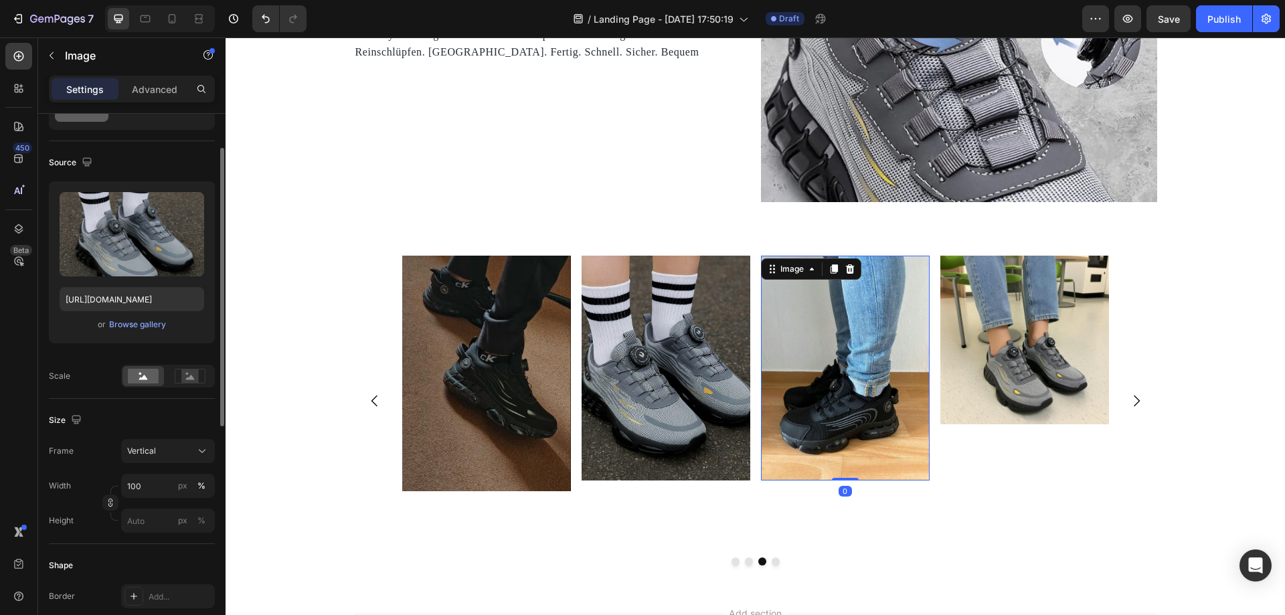
click at [807, 372] on img at bounding box center [845, 368] width 169 height 225
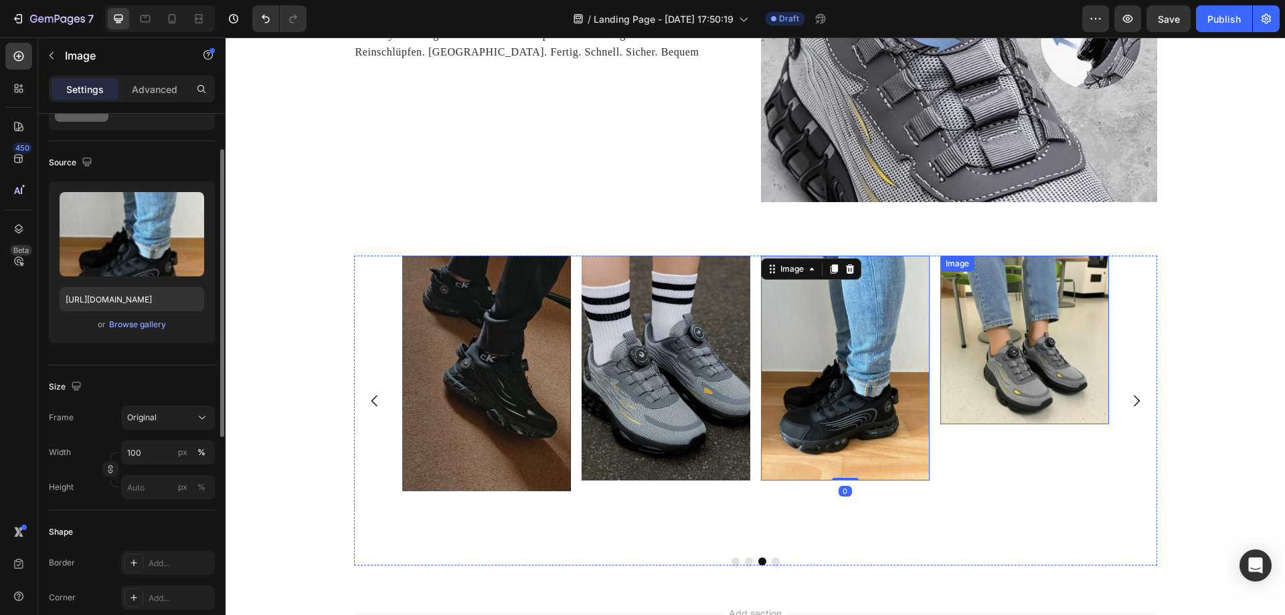
click at [1046, 361] on img at bounding box center [1024, 340] width 169 height 169
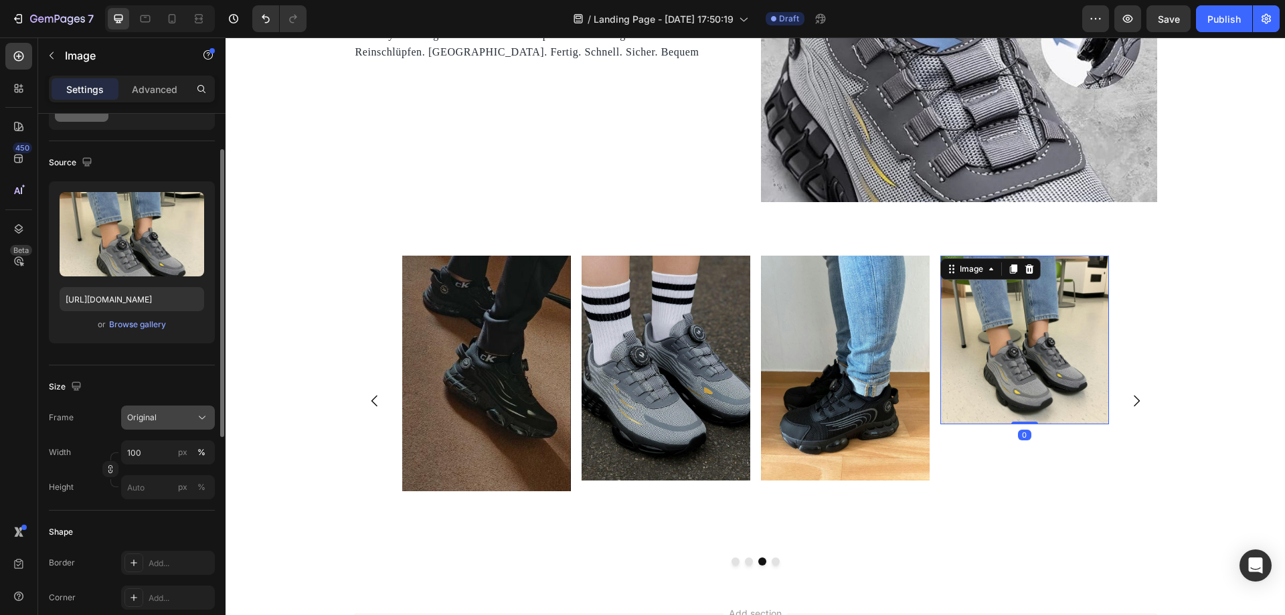
click at [187, 421] on div "Original" at bounding box center [160, 418] width 66 height 12
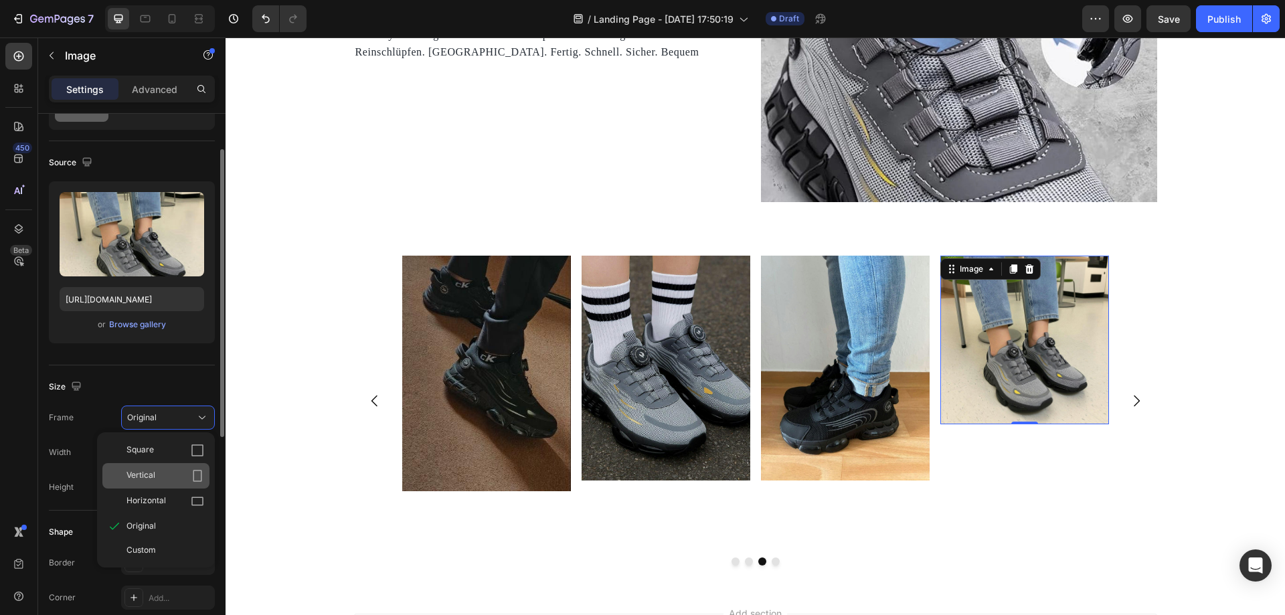
click at [173, 476] on div "Vertical" at bounding box center [166, 475] width 78 height 13
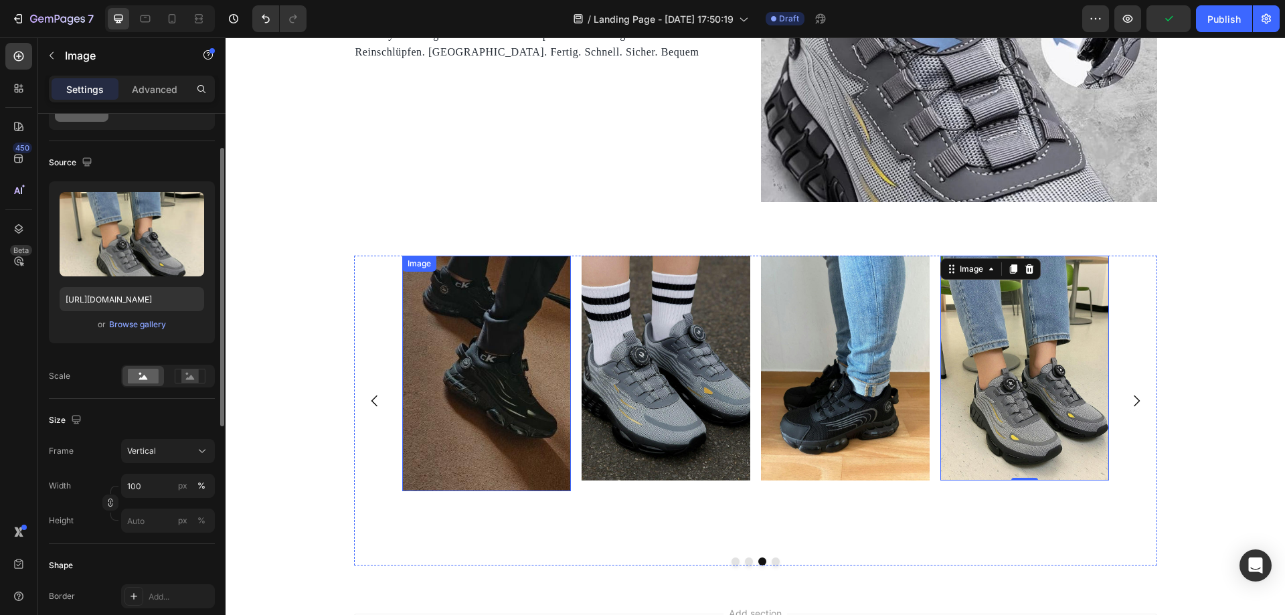
click at [508, 365] on img at bounding box center [486, 374] width 169 height 236
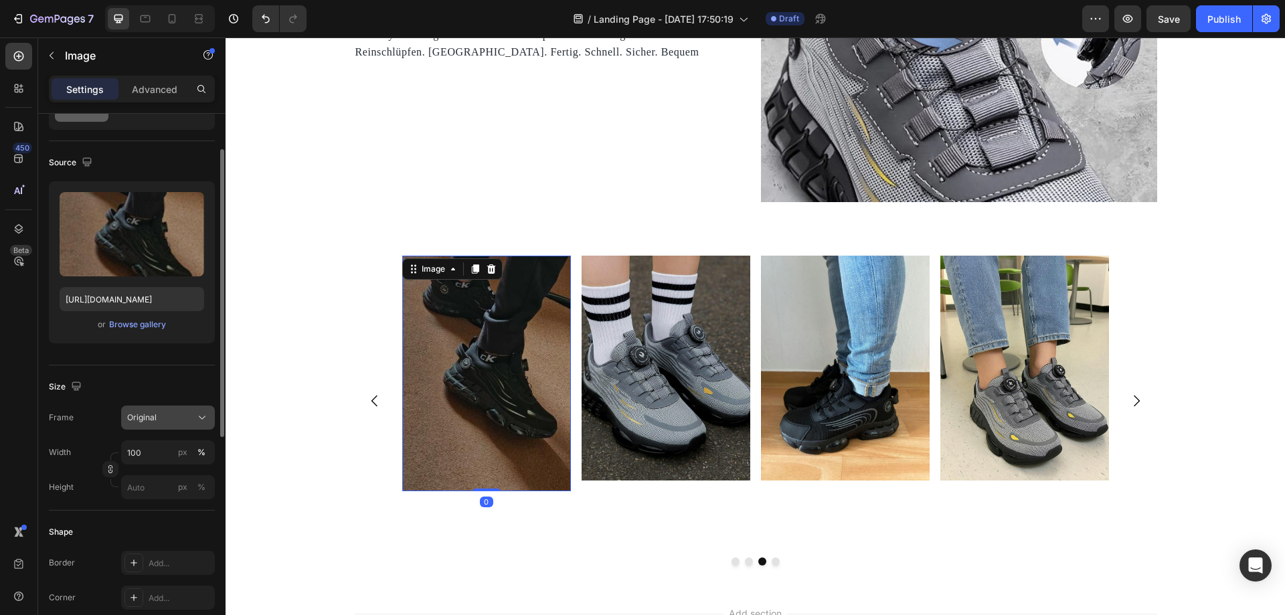
drag, startPoint x: 170, startPoint y: 418, endPoint x: 167, endPoint y: 424, distance: 7.5
click at [169, 418] on div "Original" at bounding box center [160, 418] width 66 height 12
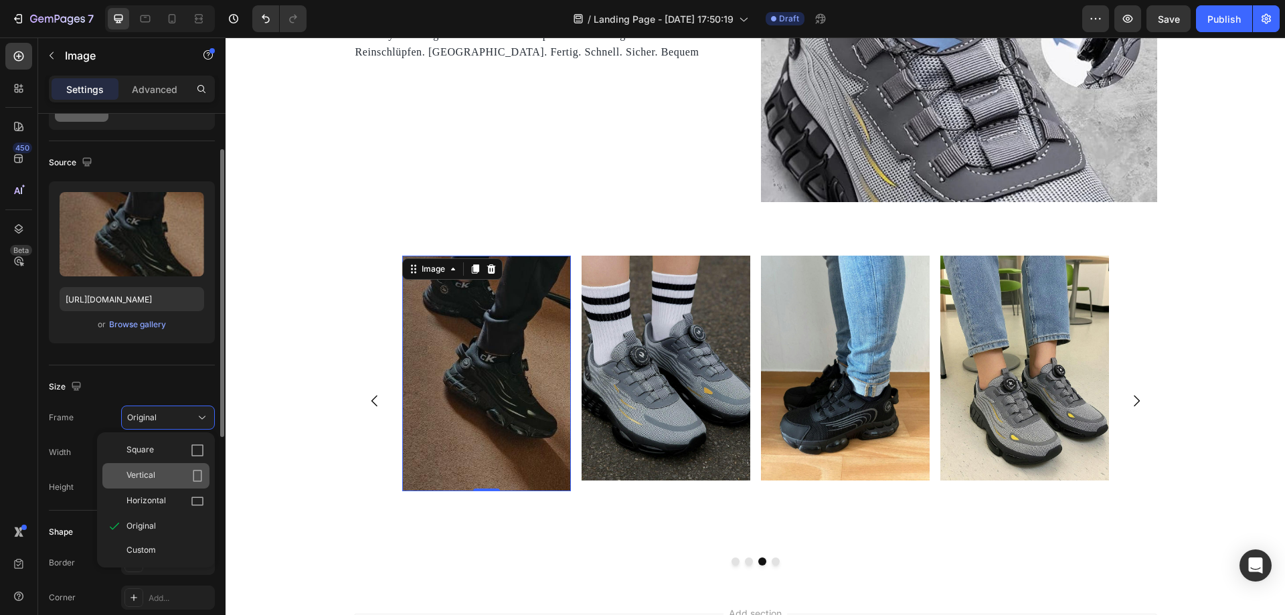
click at [170, 467] on div "Vertical" at bounding box center [155, 475] width 107 height 25
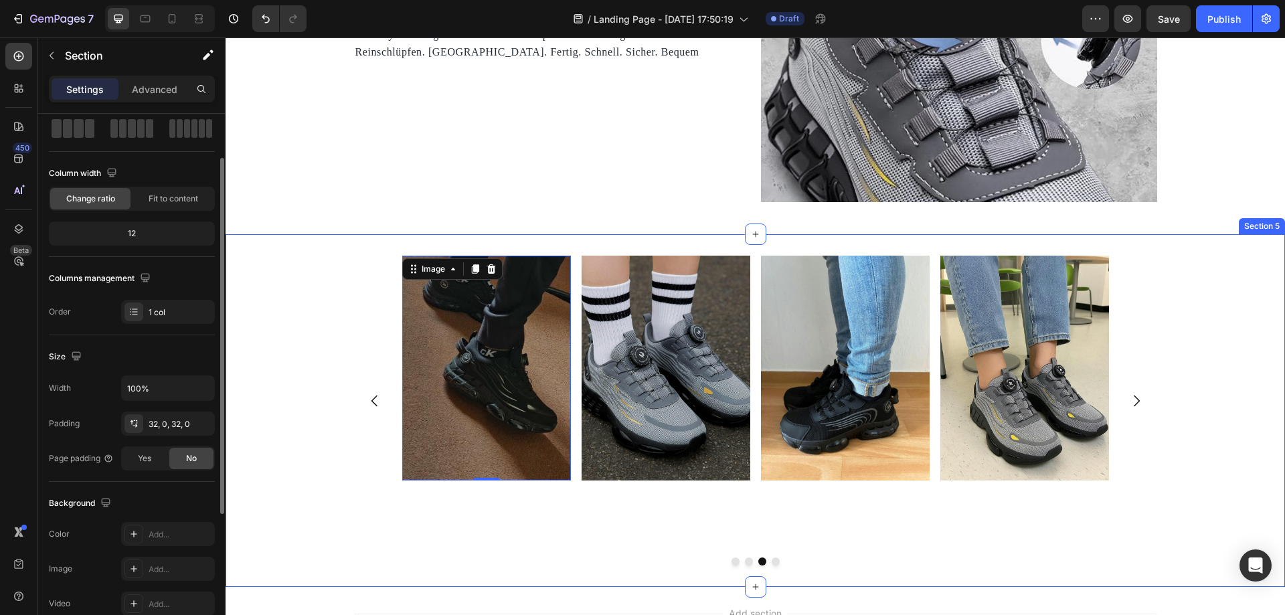
click at [1186, 342] on div "Image Image Image 0 Image Carousel" at bounding box center [756, 411] width 1060 height 310
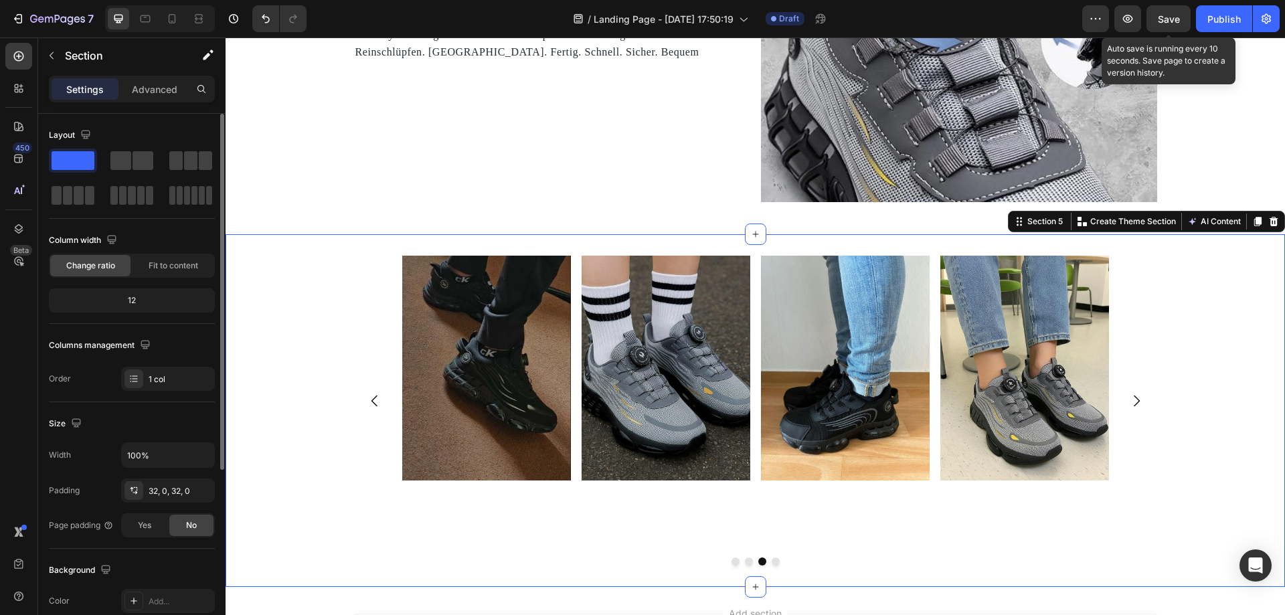
click at [1170, 19] on span "Save" at bounding box center [1169, 18] width 22 height 11
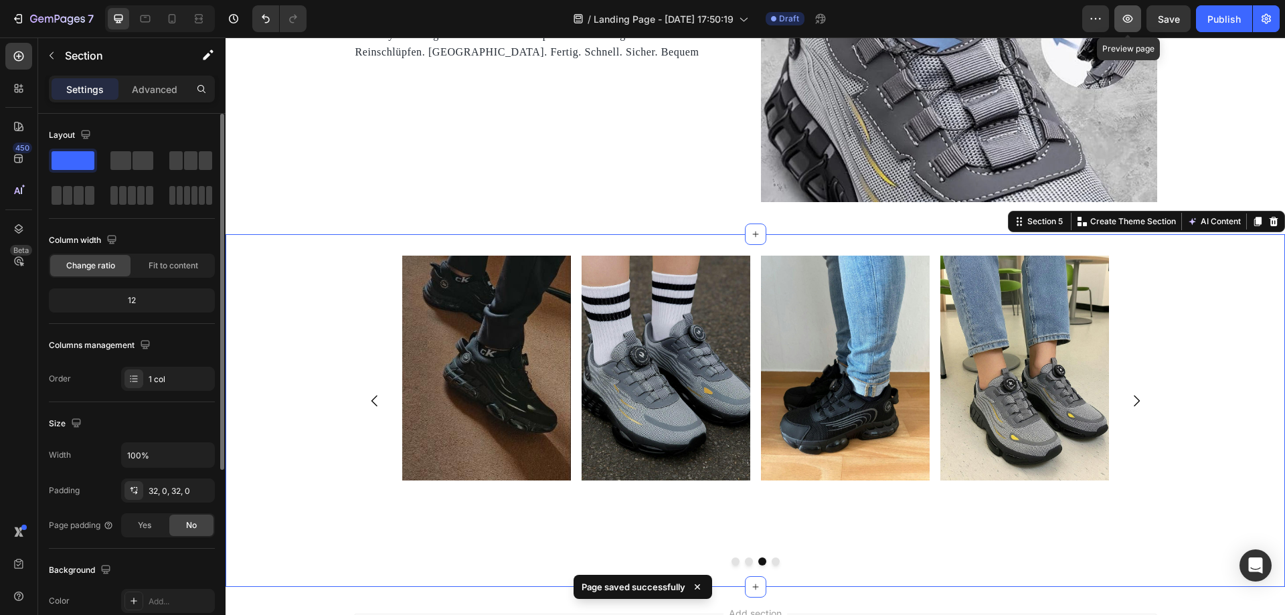
click at [1135, 29] on button "button" at bounding box center [1128, 18] width 27 height 27
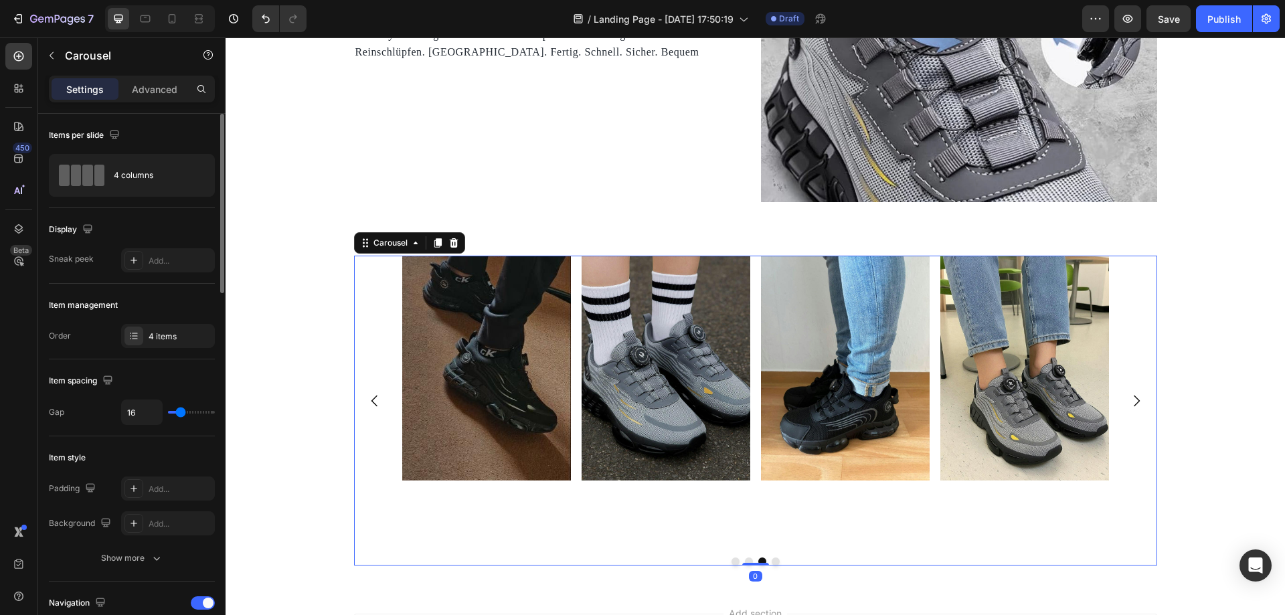
click at [377, 344] on div "Image Image Image Image" at bounding box center [755, 401] width 803 height 291
click at [162, 175] on div "4 columns" at bounding box center [155, 175] width 82 height 31
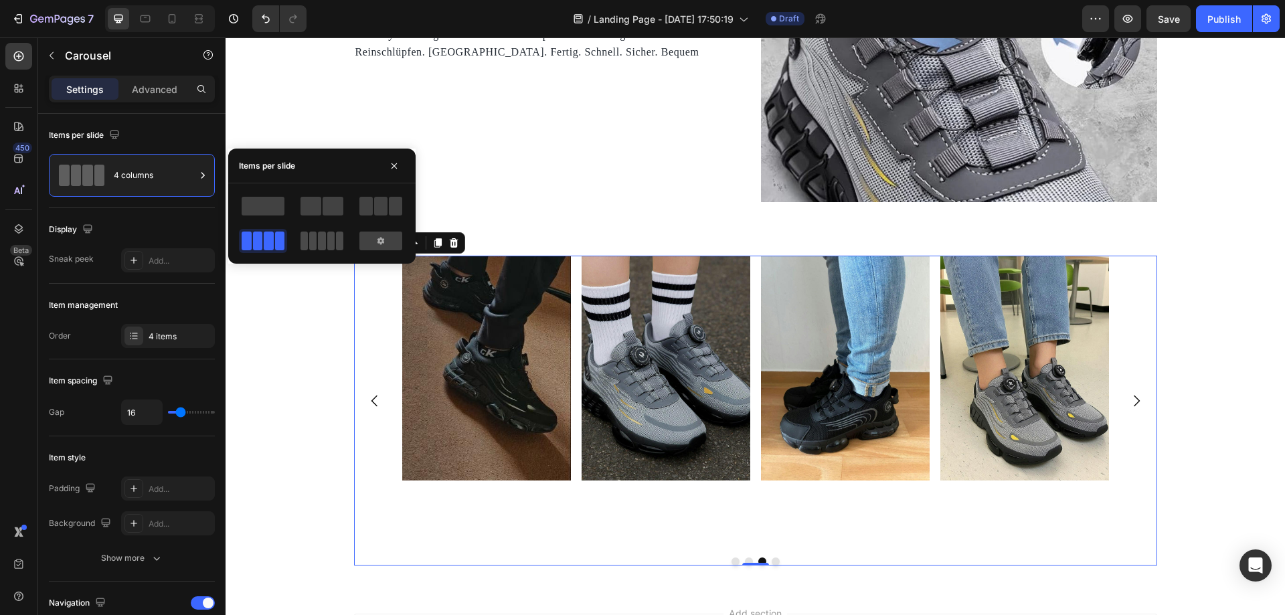
click at [336, 241] on span at bounding box center [339, 241] width 7 height 19
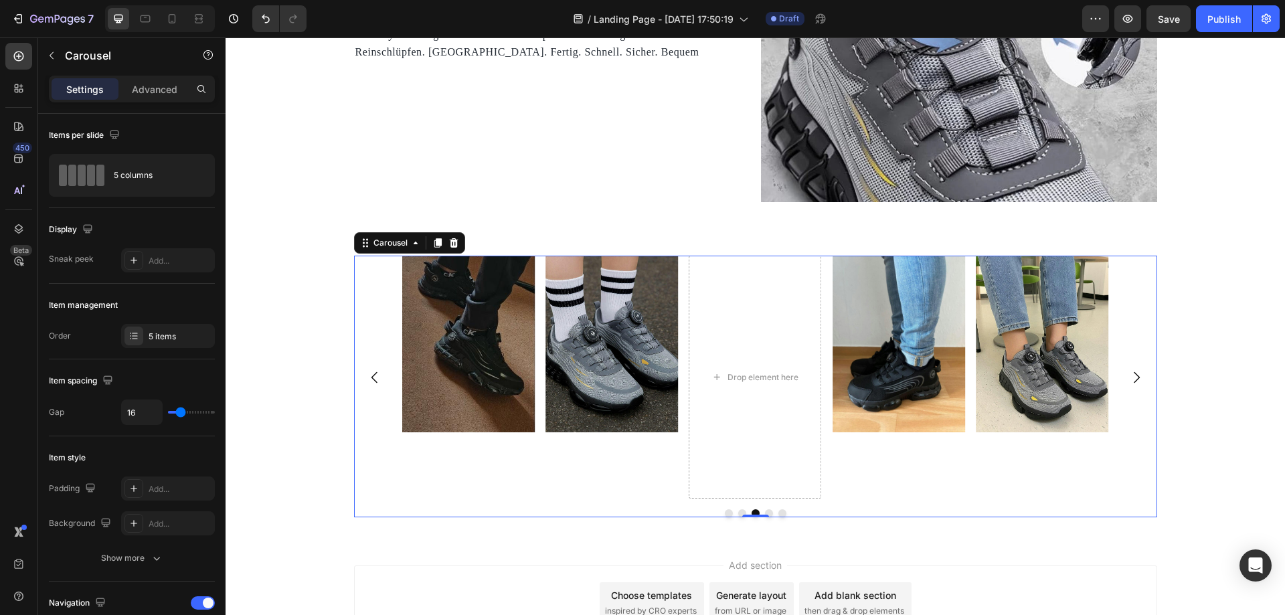
click at [371, 380] on icon "Carousel Back Arrow" at bounding box center [374, 377] width 6 height 11
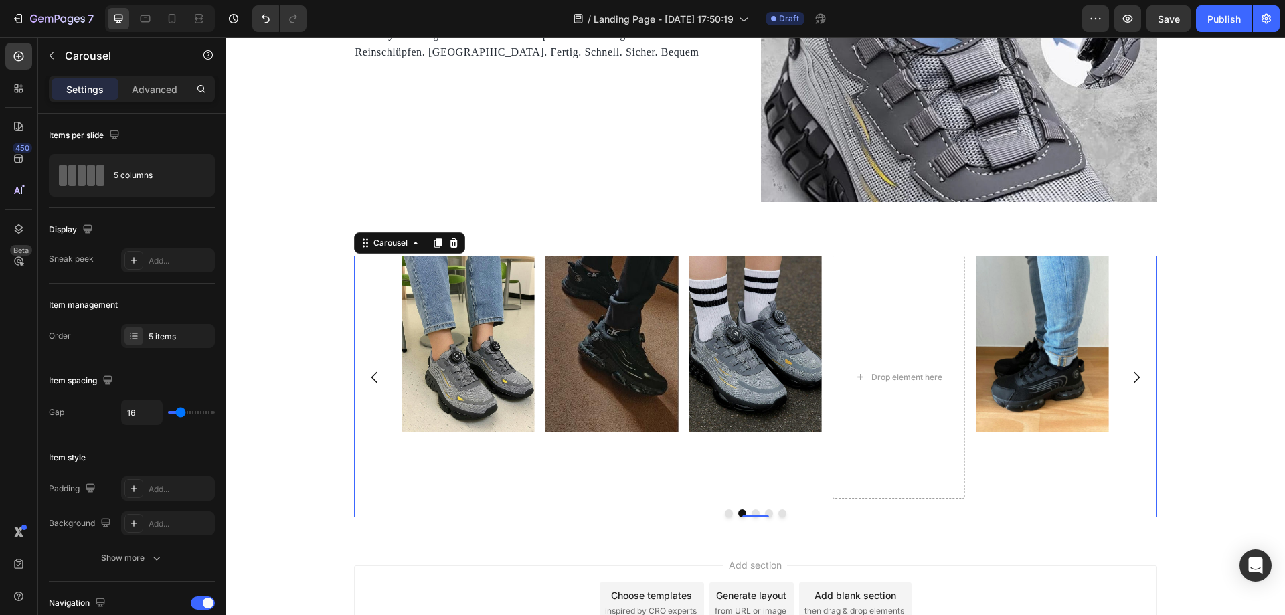
click at [371, 380] on icon "Carousel Back Arrow" at bounding box center [374, 377] width 6 height 11
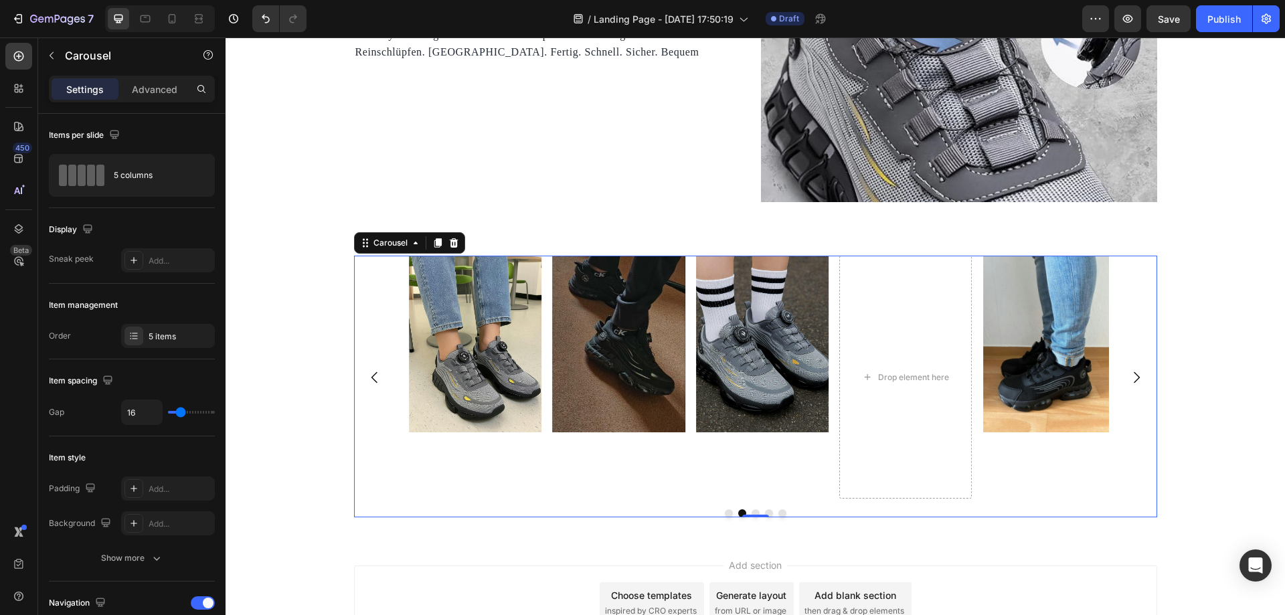
click at [371, 380] on icon "Carousel Back Arrow" at bounding box center [374, 377] width 6 height 11
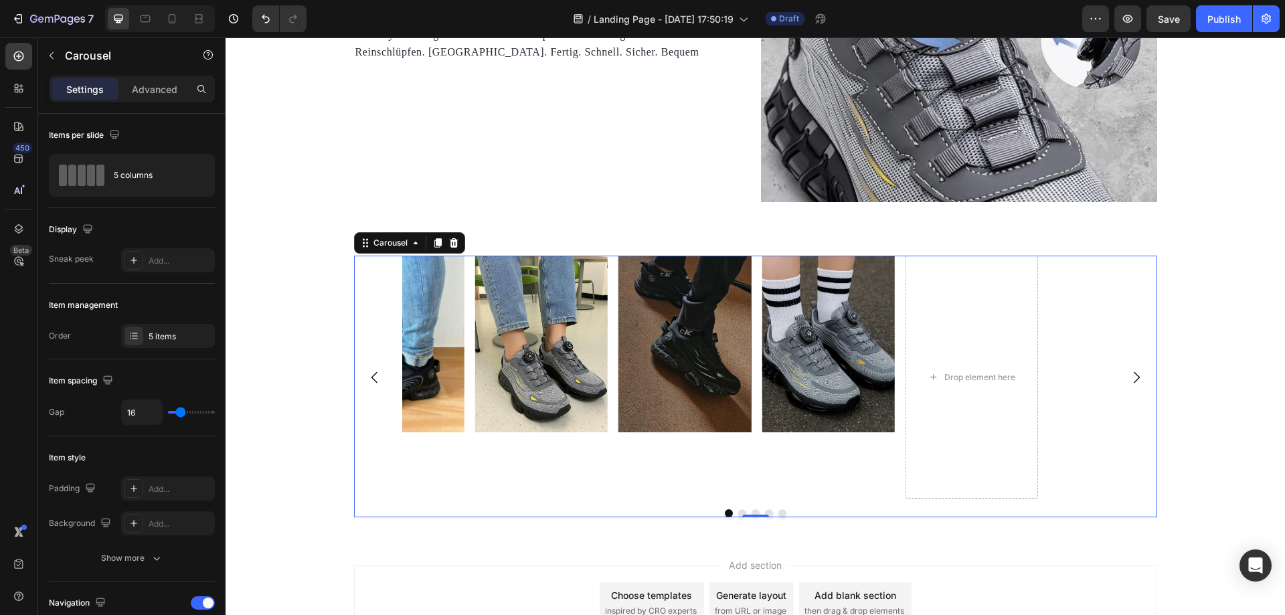
click at [371, 380] on icon "Carousel Back Arrow" at bounding box center [374, 377] width 6 height 11
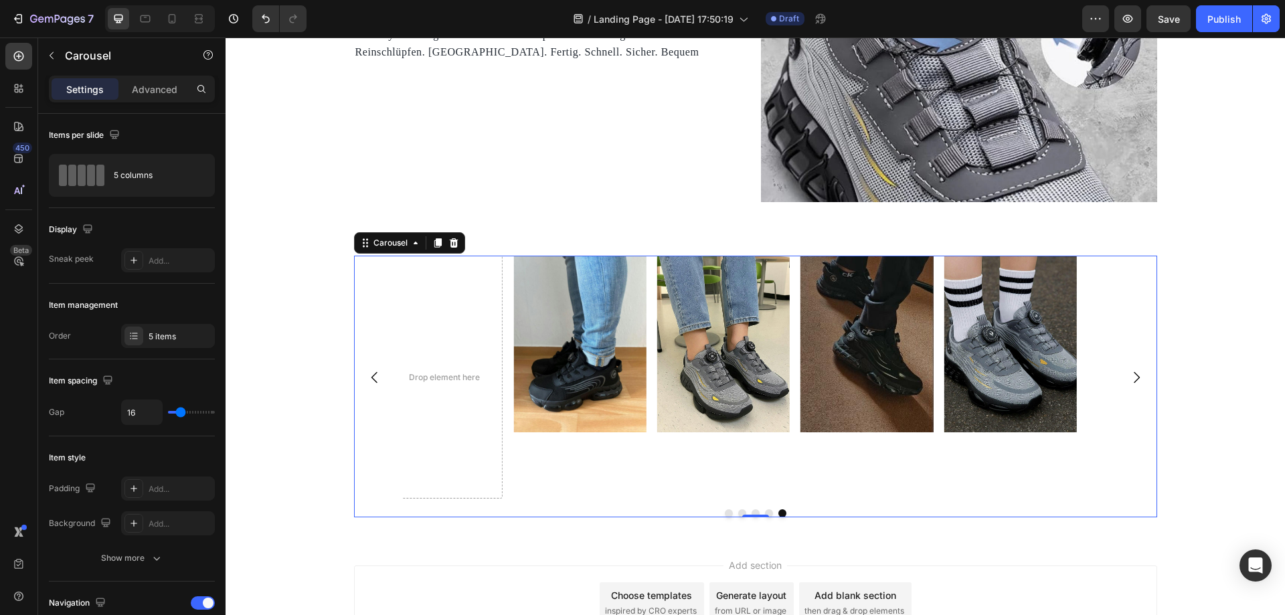
click at [371, 380] on icon "Carousel Back Arrow" at bounding box center [374, 377] width 6 height 11
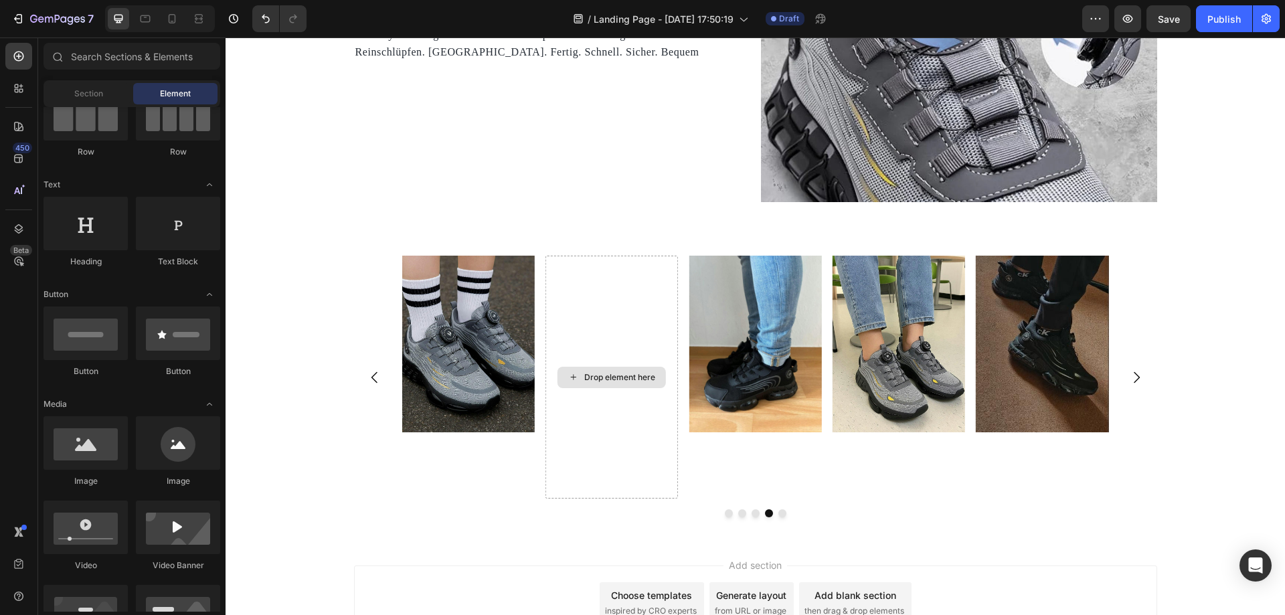
click at [568, 380] on icon at bounding box center [573, 377] width 11 height 11
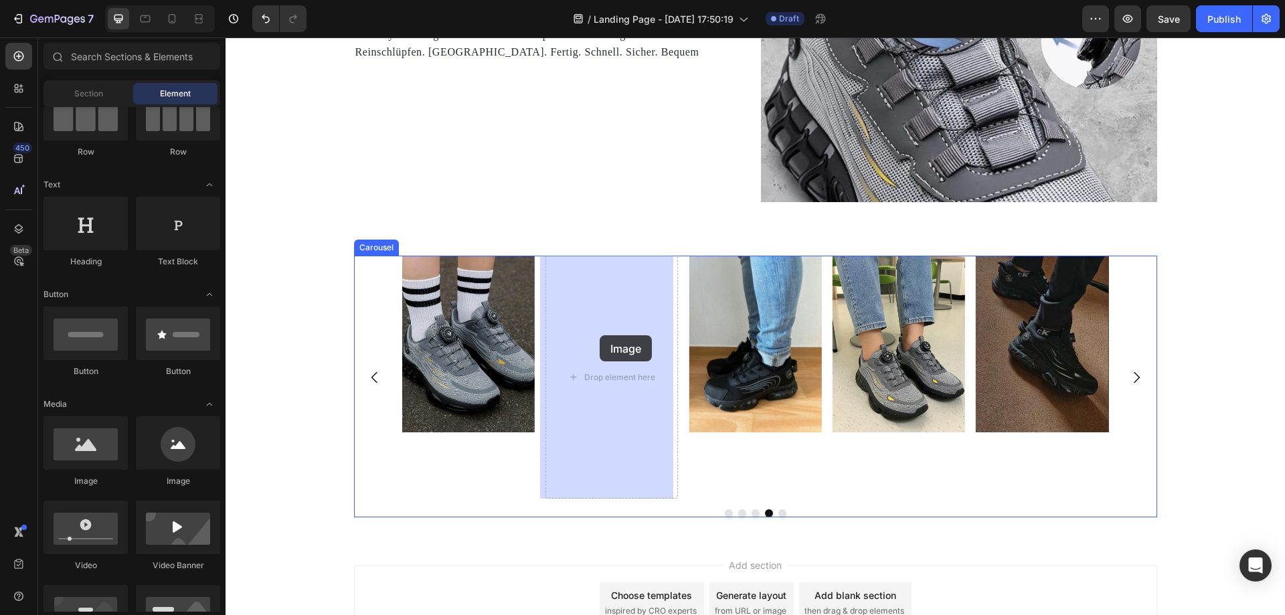
drag, startPoint x: 325, startPoint y: 476, endPoint x: 600, endPoint y: 335, distance: 308.4
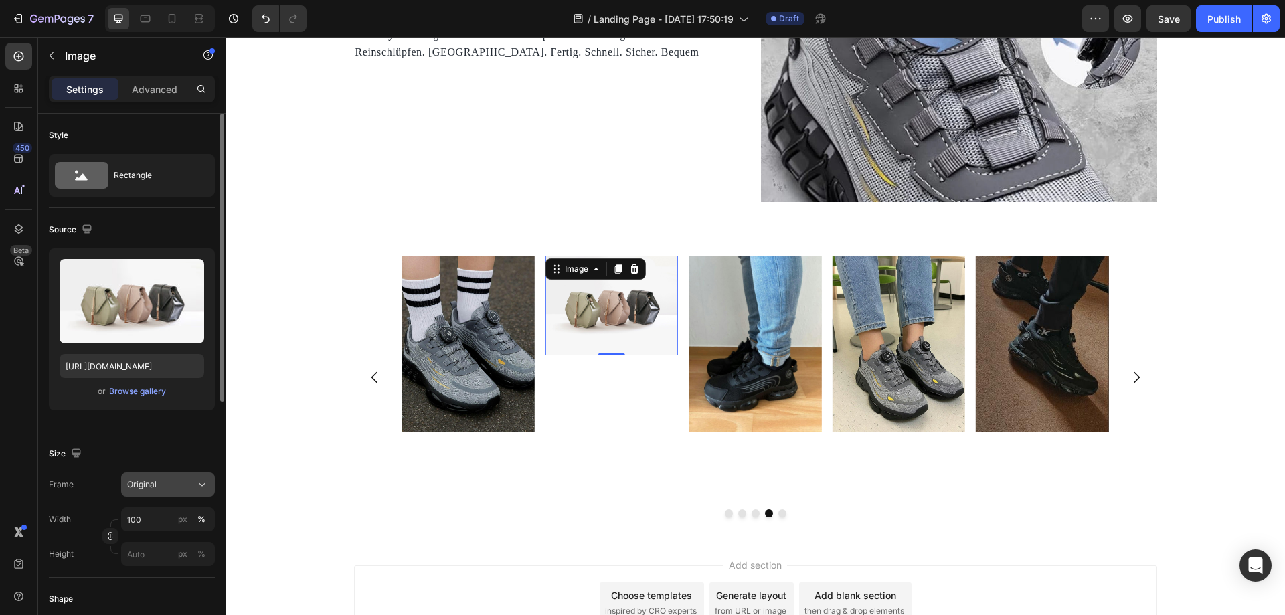
click at [169, 476] on button "Original" at bounding box center [168, 485] width 94 height 24
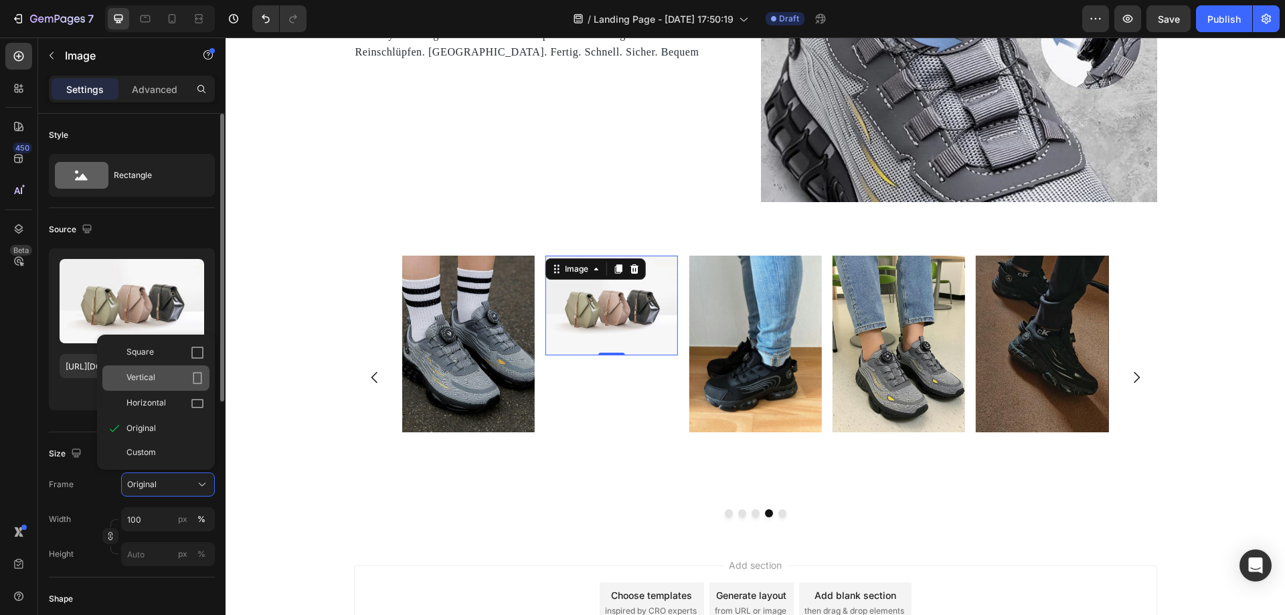
click at [180, 376] on div "Vertical" at bounding box center [166, 378] width 78 height 13
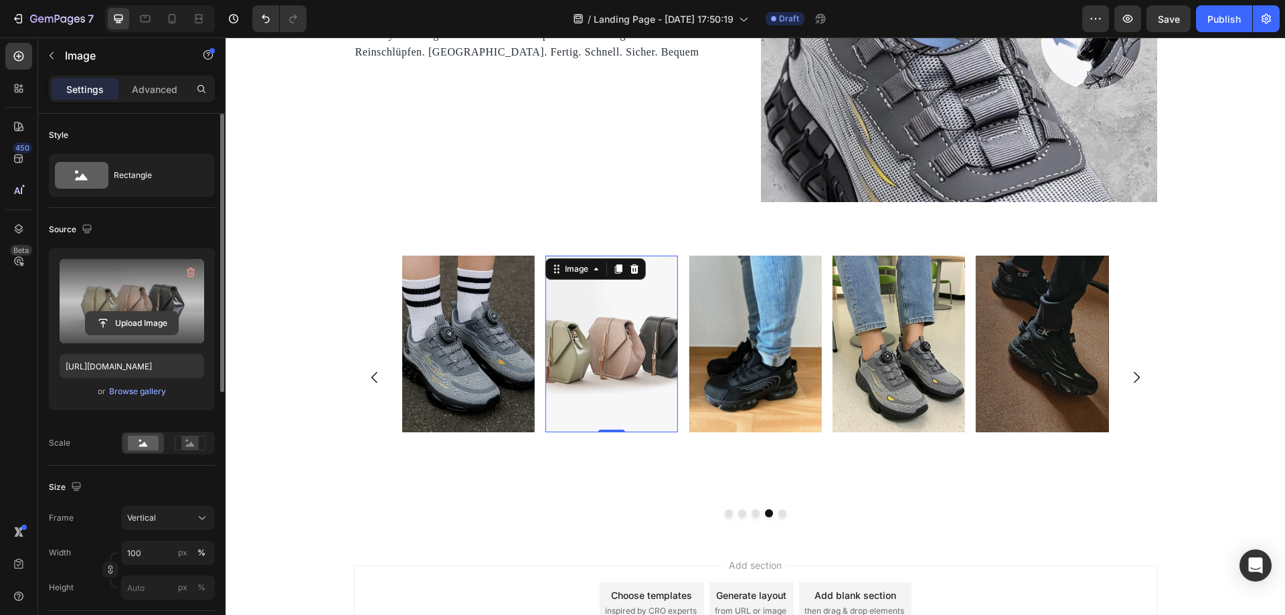
click at [151, 329] on input "file" at bounding box center [132, 323] width 92 height 23
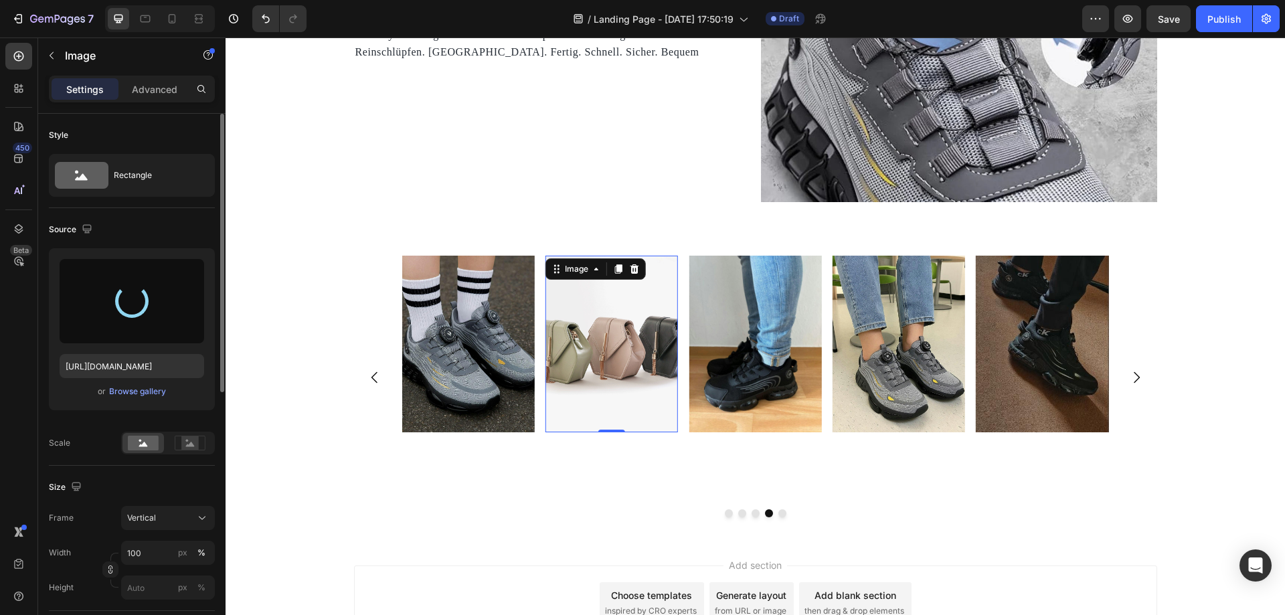
type input "https://cdn.shopify.com/s/files/1/0669/3978/1307/files/gempages_577602303473746…"
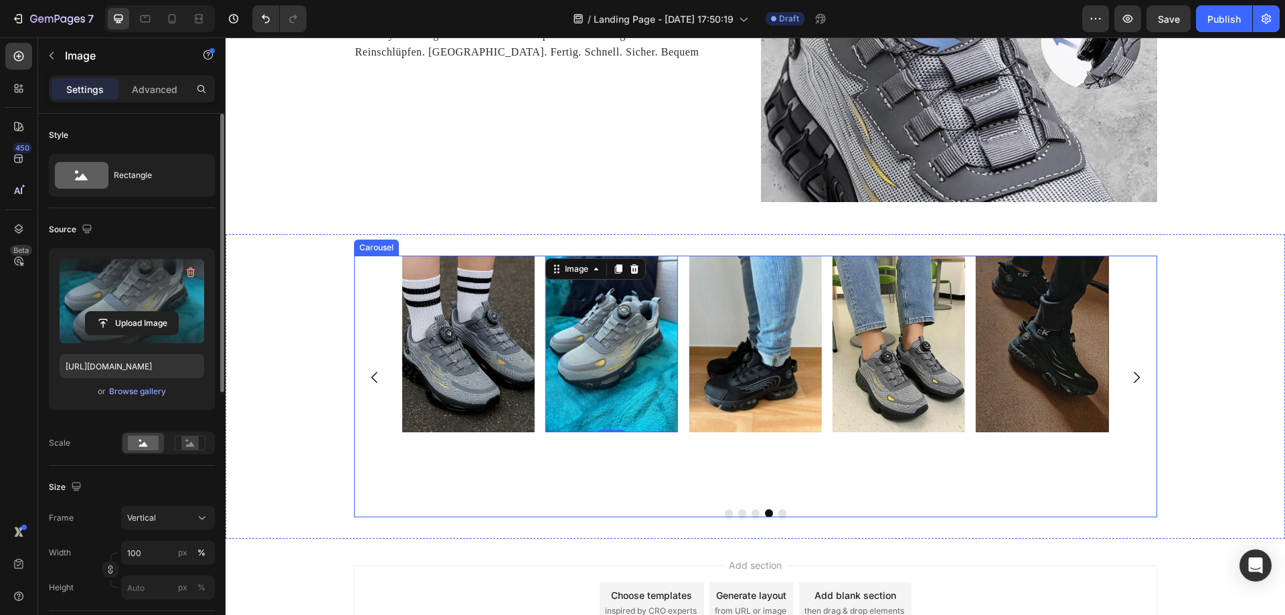
click at [1133, 378] on icon "Carousel Next Arrow" at bounding box center [1137, 378] width 16 height 16
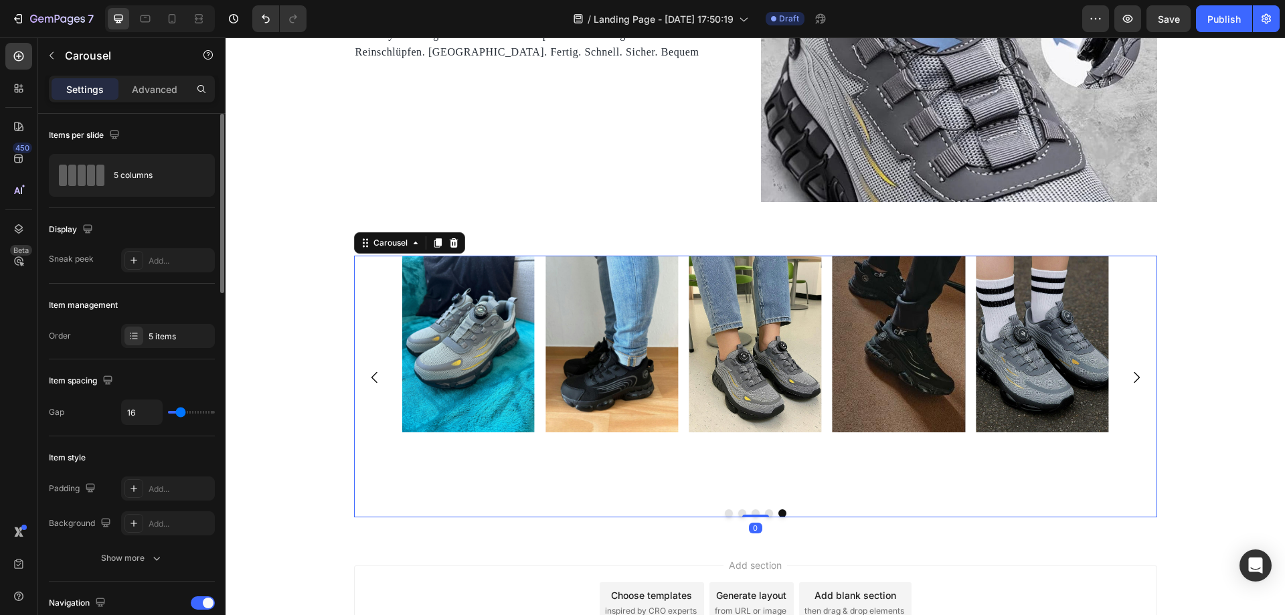
click at [1133, 378] on icon "Carousel Next Arrow" at bounding box center [1137, 378] width 16 height 16
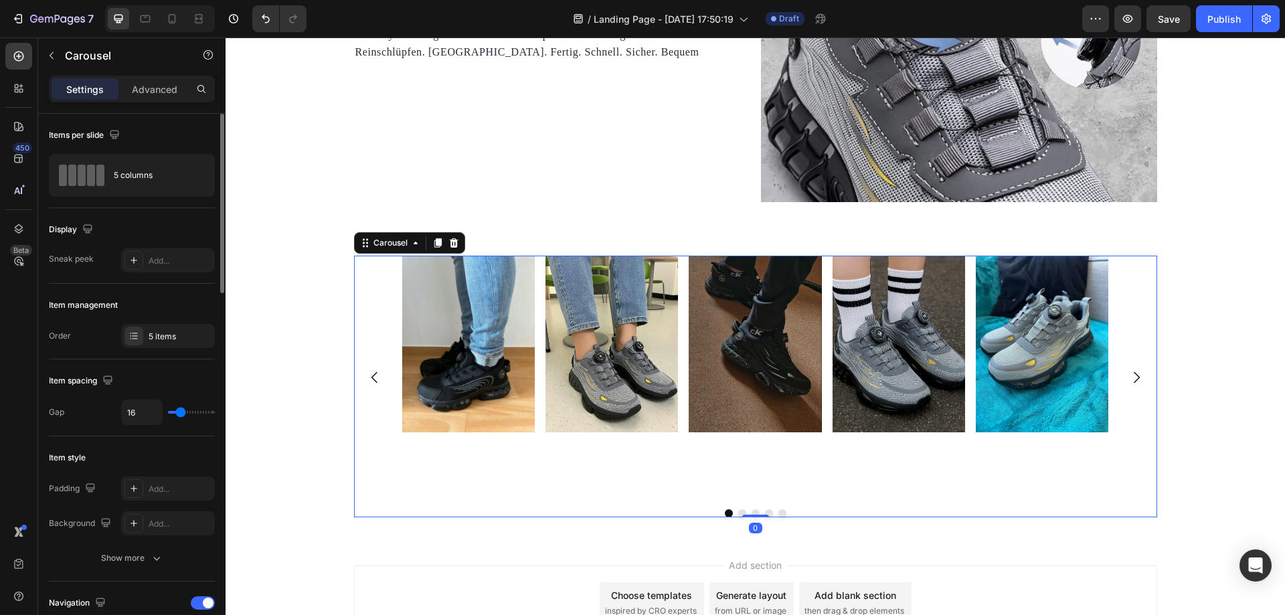
click at [1133, 378] on icon "Carousel Next Arrow" at bounding box center [1137, 378] width 16 height 16
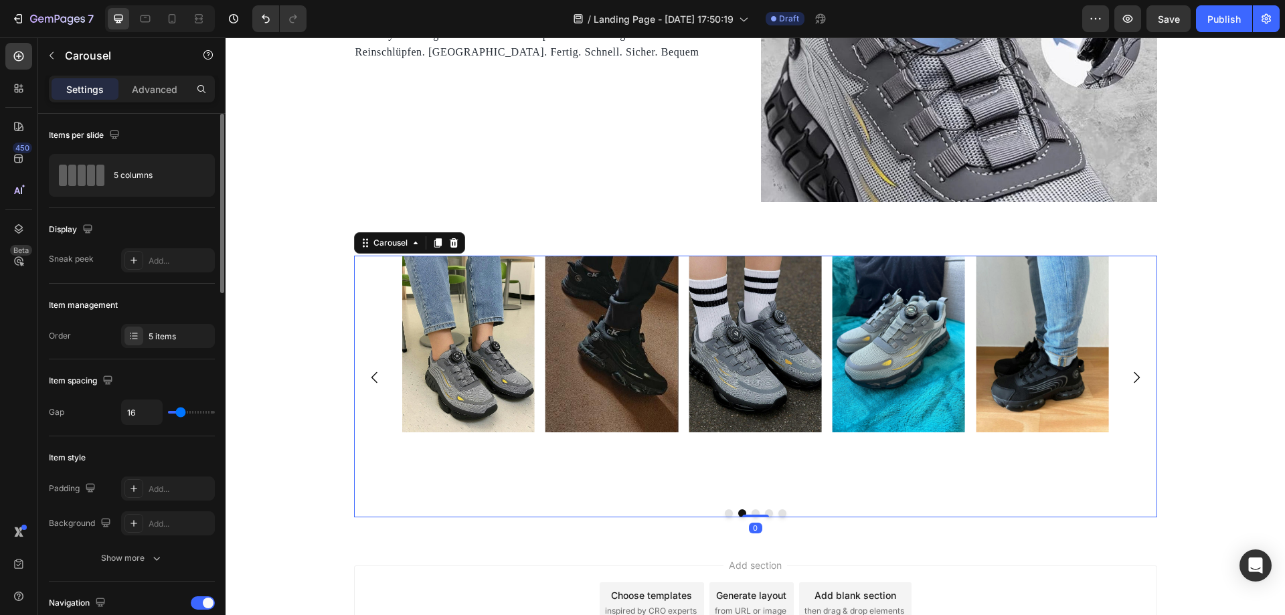
click at [1133, 378] on icon "Carousel Next Arrow" at bounding box center [1137, 378] width 16 height 16
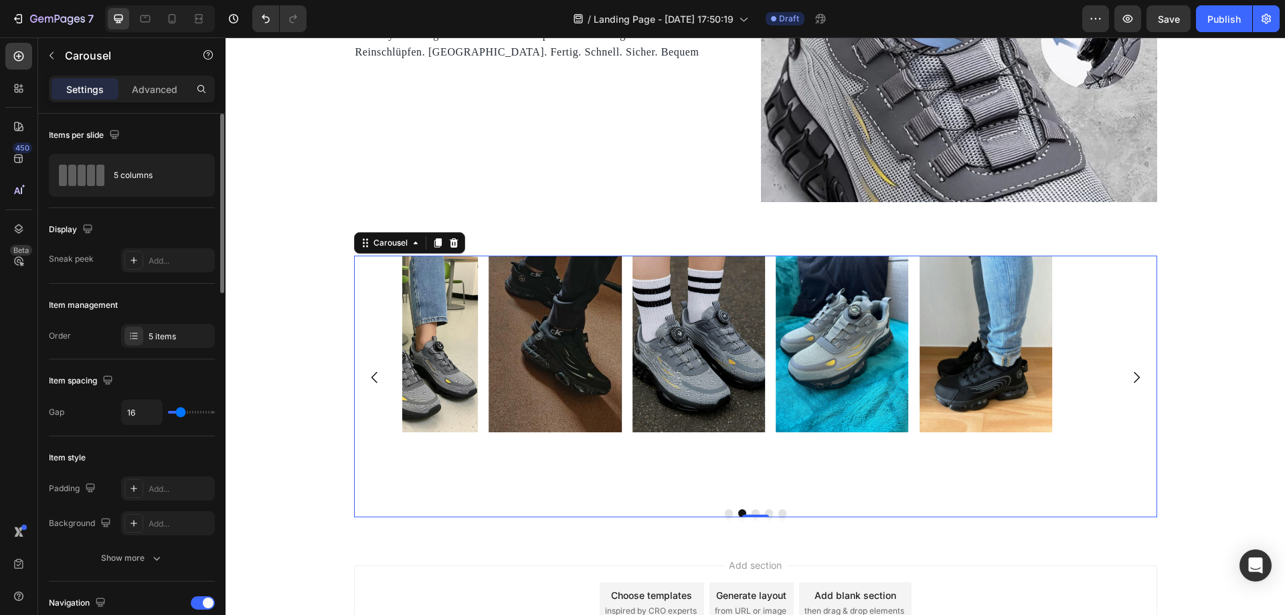
click at [1133, 378] on icon "Carousel Next Arrow" at bounding box center [1137, 378] width 16 height 16
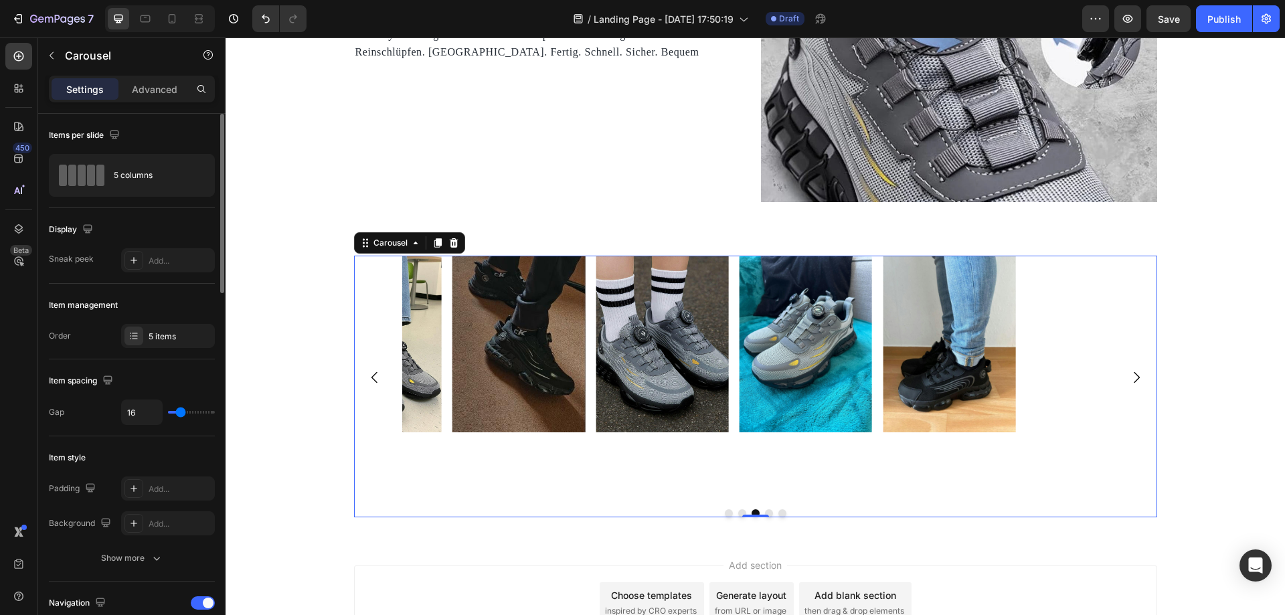
click at [1133, 378] on icon "Carousel Next Arrow" at bounding box center [1137, 378] width 16 height 16
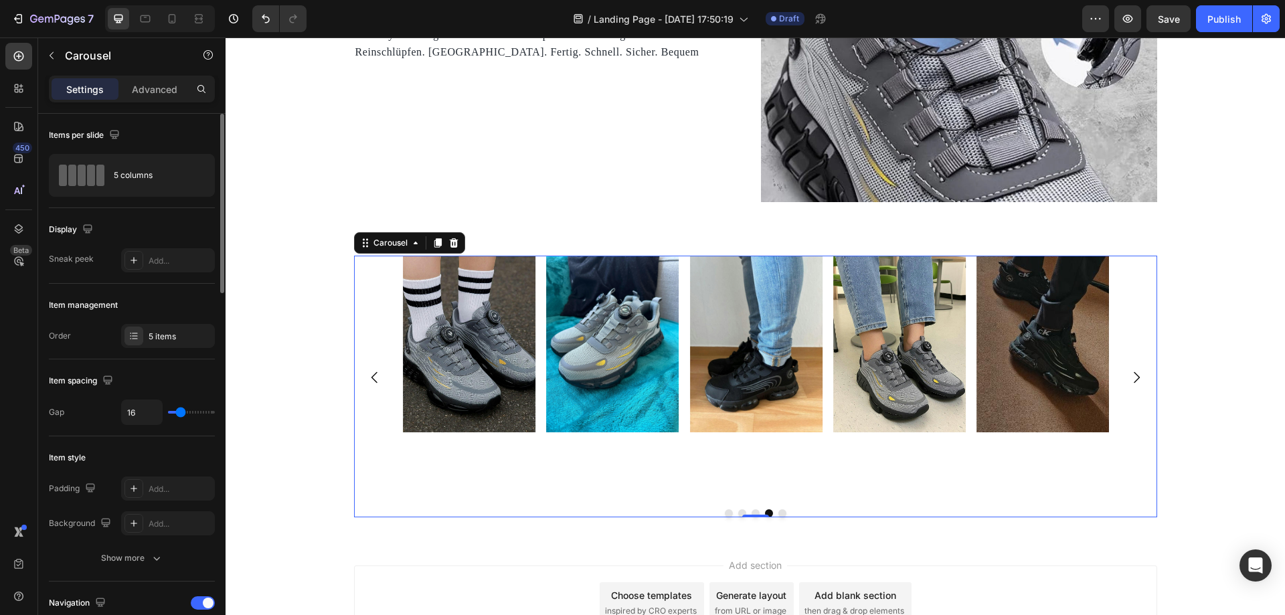
click at [1133, 378] on icon "Carousel Next Arrow" at bounding box center [1137, 378] width 16 height 16
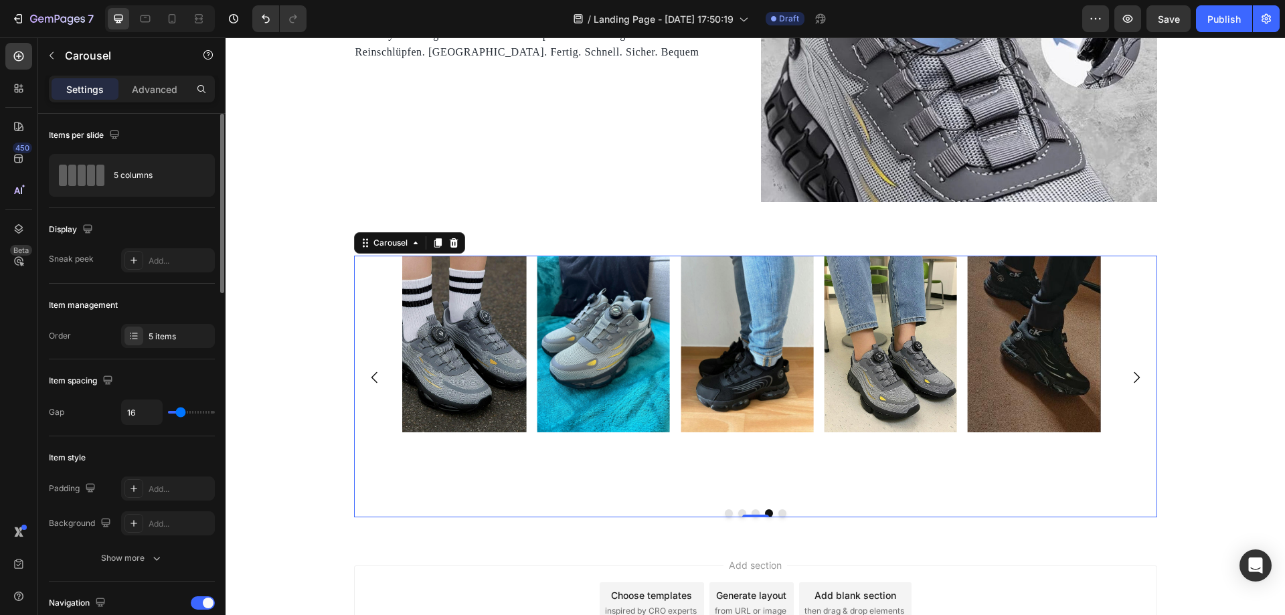
click at [1133, 378] on icon "Carousel Next Arrow" at bounding box center [1137, 378] width 16 height 16
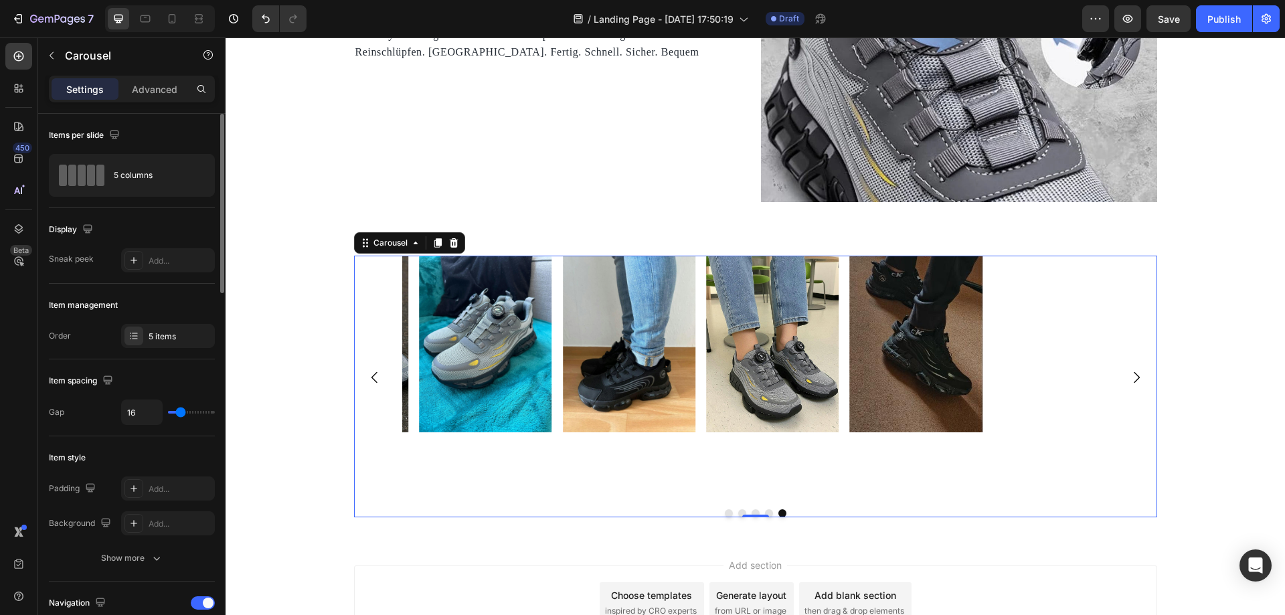
click at [1133, 378] on icon "Carousel Next Arrow" at bounding box center [1137, 378] width 16 height 16
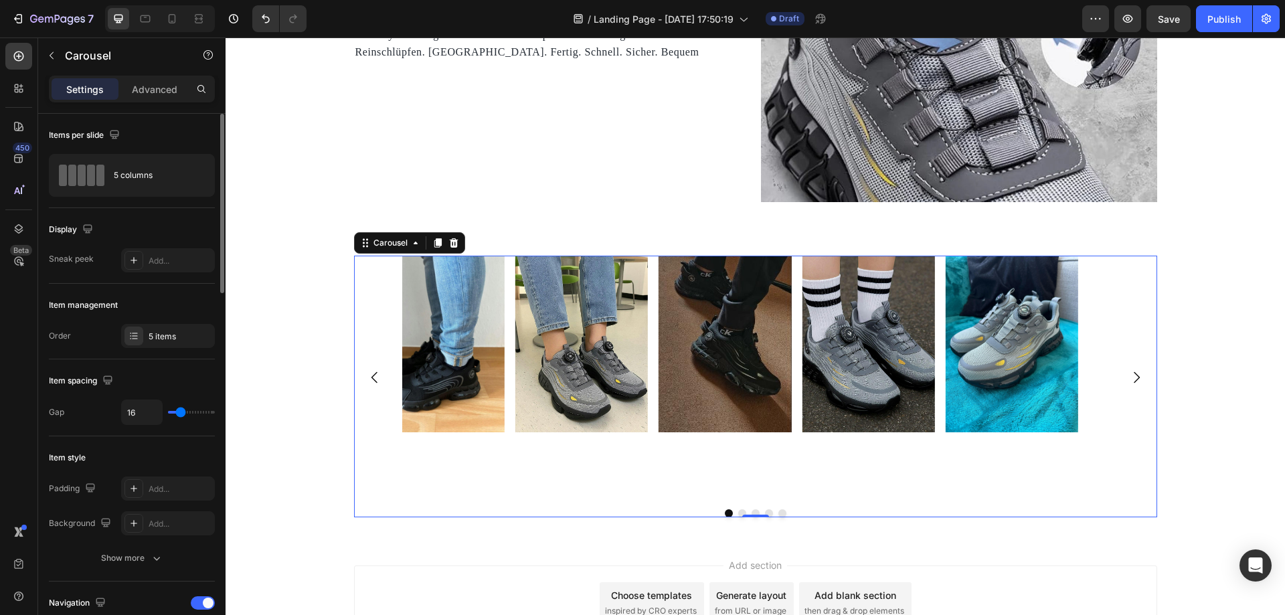
click at [1133, 378] on icon "Carousel Next Arrow" at bounding box center [1137, 378] width 16 height 16
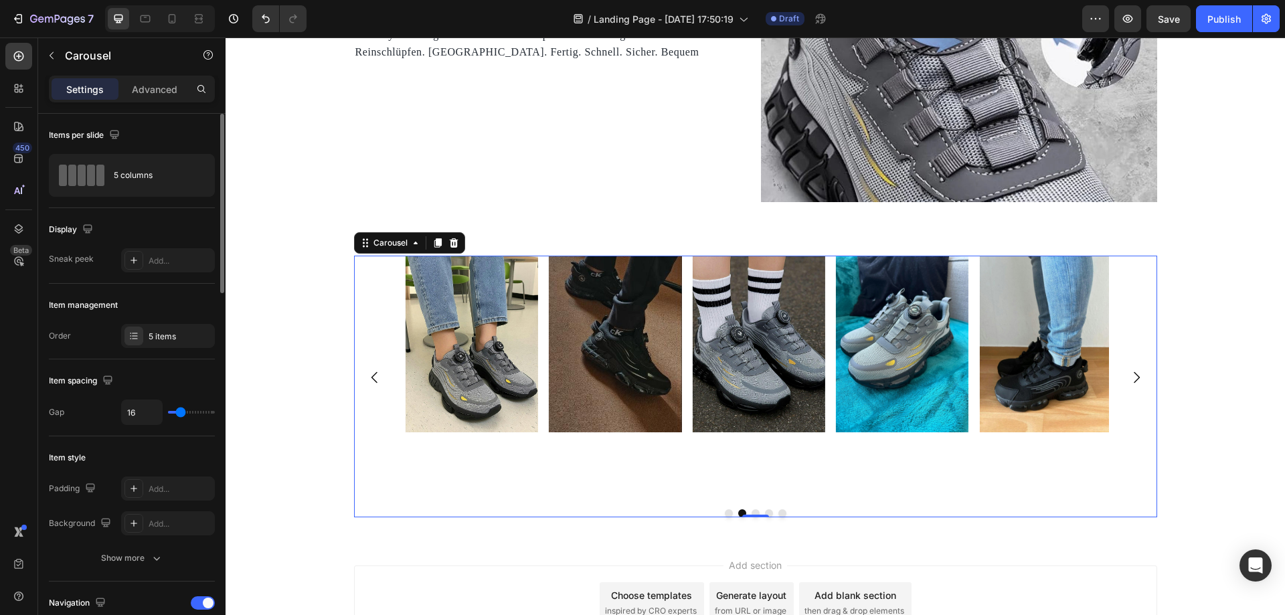
click at [1133, 378] on icon "Carousel Next Arrow" at bounding box center [1137, 378] width 16 height 16
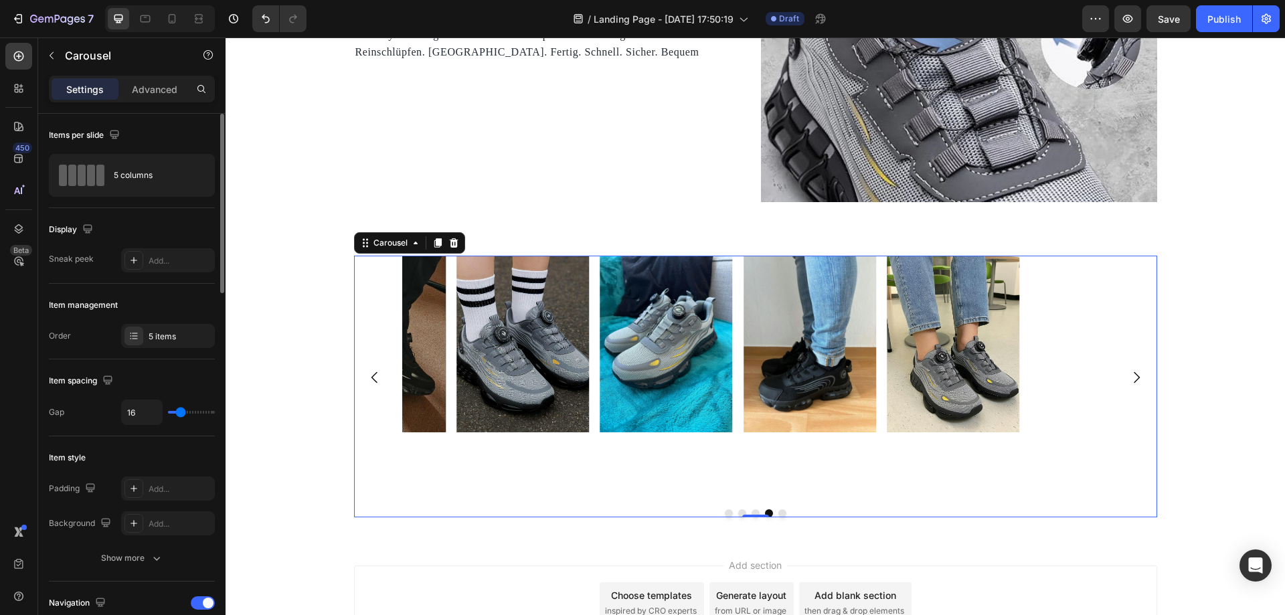
click at [1133, 378] on icon "Carousel Next Arrow" at bounding box center [1137, 378] width 16 height 16
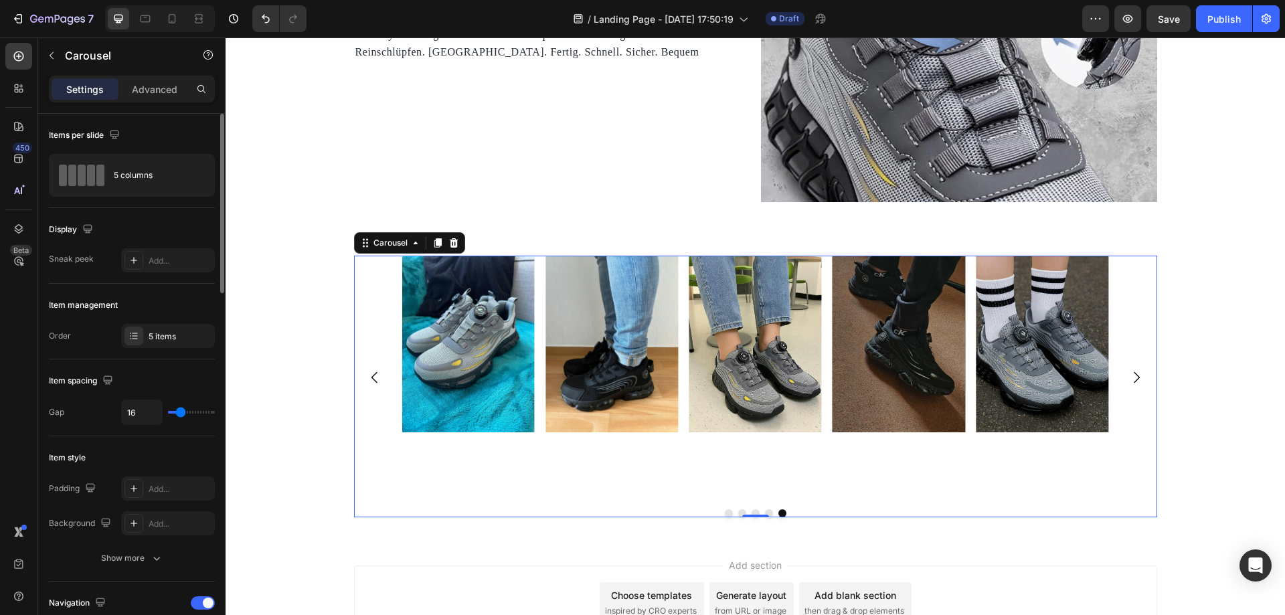
click at [1133, 378] on icon "Carousel Next Arrow" at bounding box center [1137, 378] width 16 height 16
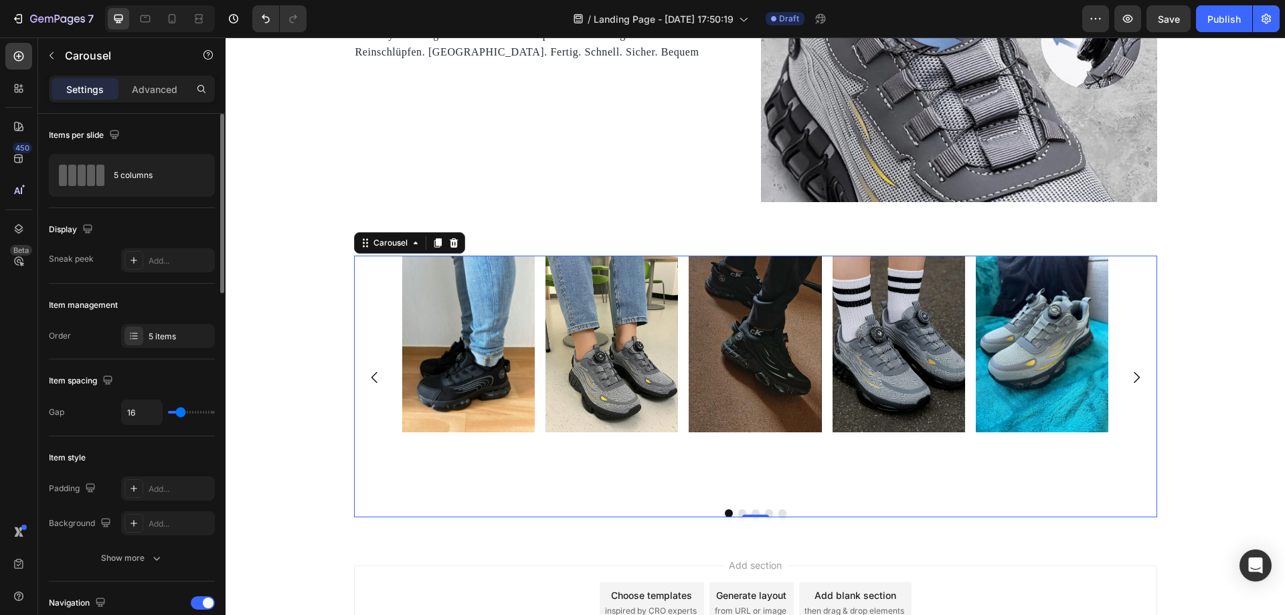
click at [1133, 378] on icon "Carousel Next Arrow" at bounding box center [1137, 378] width 16 height 16
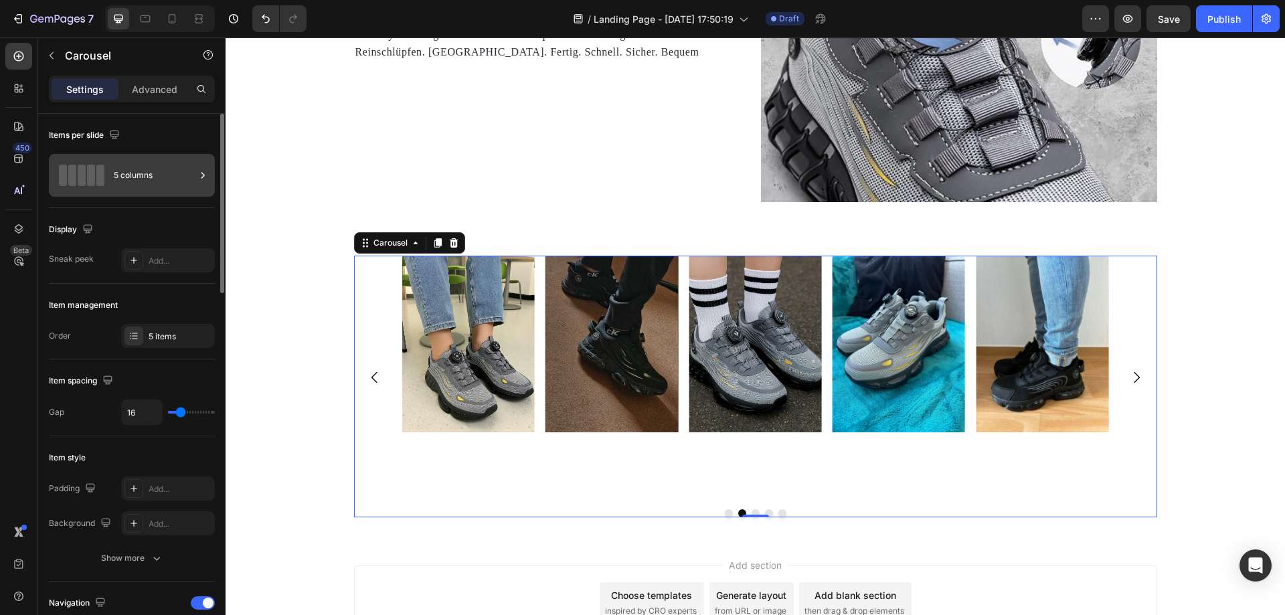
click at [183, 177] on div "5 columns" at bounding box center [155, 175] width 82 height 31
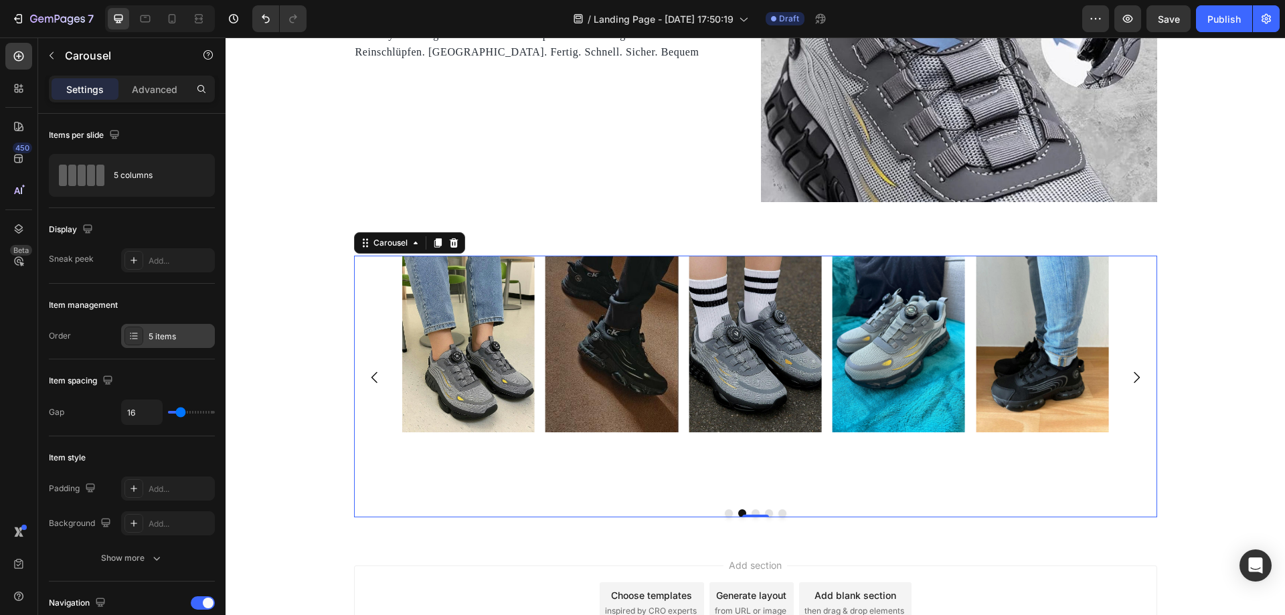
click at [140, 340] on div at bounding box center [134, 336] width 19 height 19
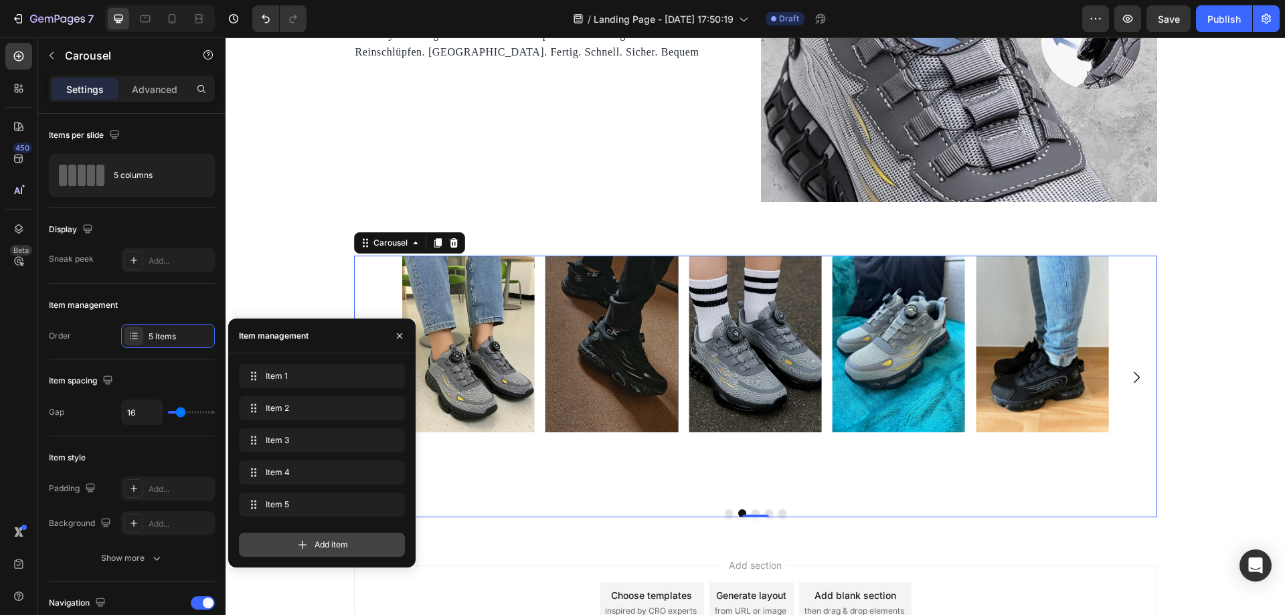
drag, startPoint x: 347, startPoint y: 544, endPoint x: 280, endPoint y: 455, distance: 111.4
click at [347, 544] on span "Add item" at bounding box center [331, 545] width 33 height 12
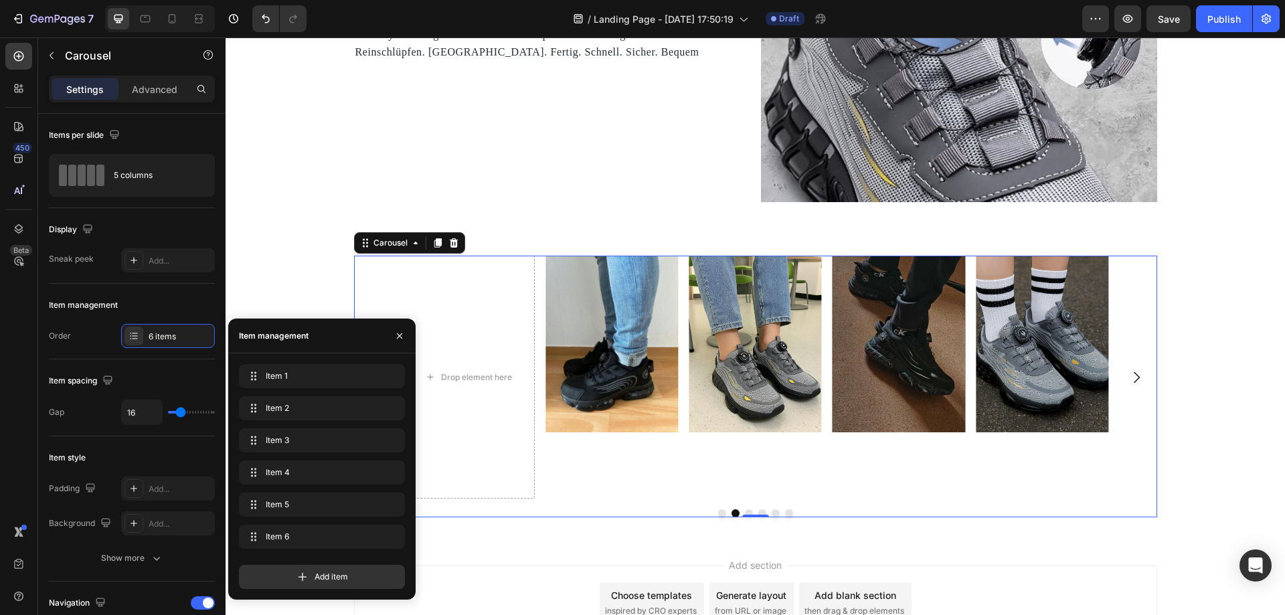
click at [720, 462] on div "Image" at bounding box center [755, 378] width 133 height 244
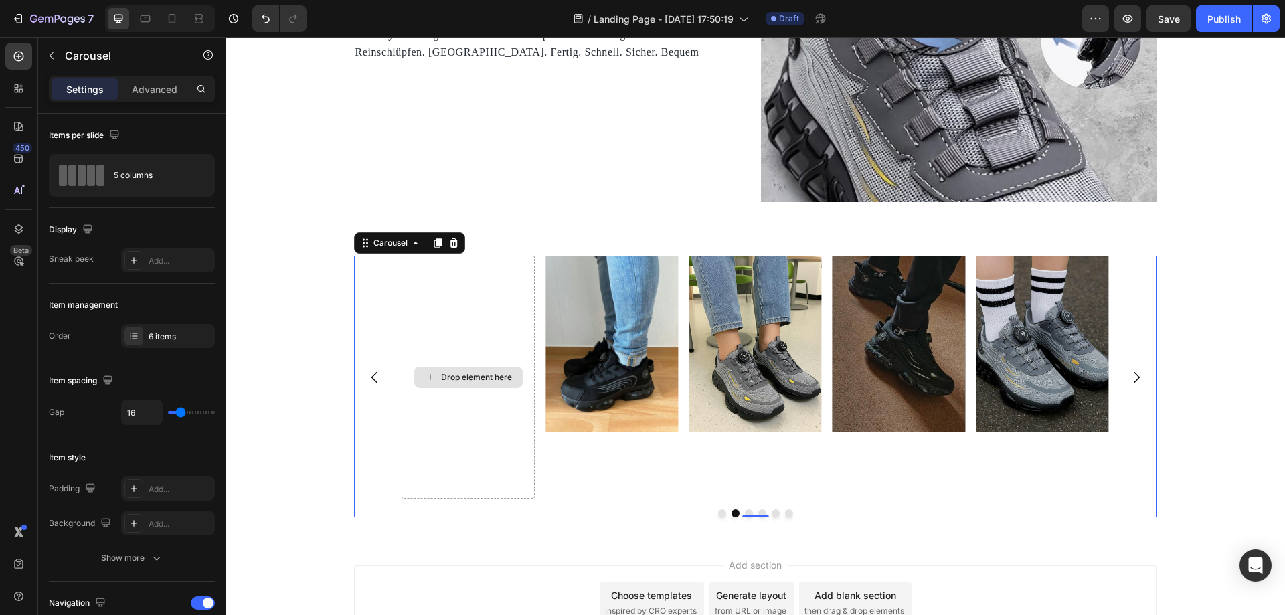
click at [459, 315] on div "Drop element here" at bounding box center [468, 378] width 133 height 244
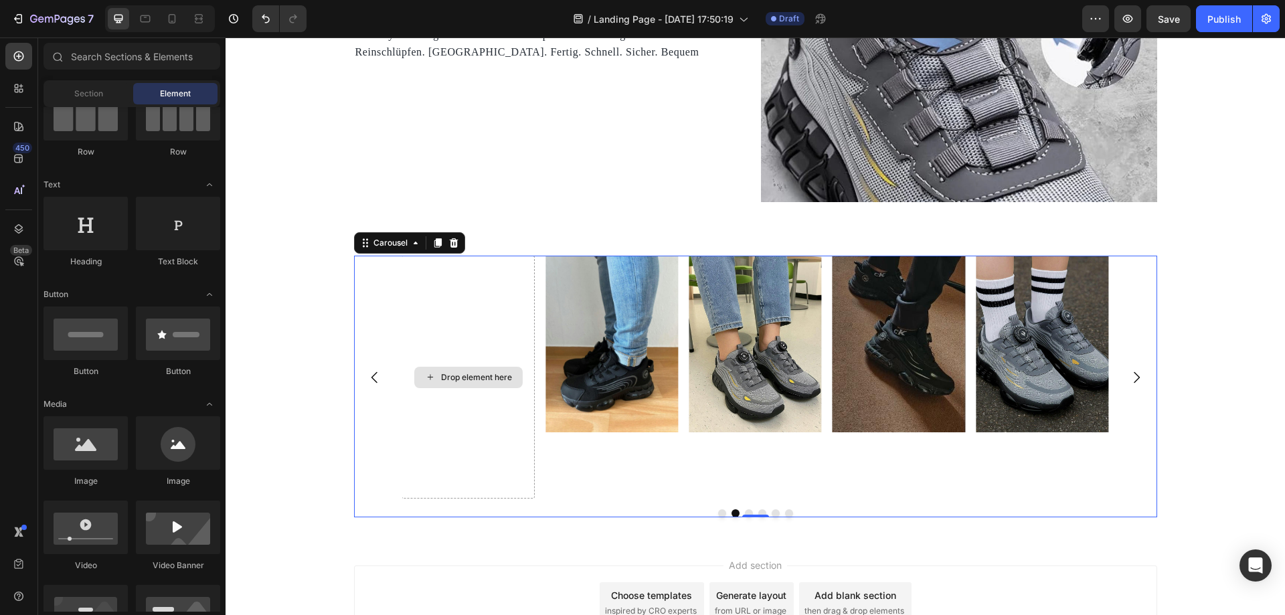
click at [456, 380] on div "Drop element here" at bounding box center [476, 377] width 71 height 11
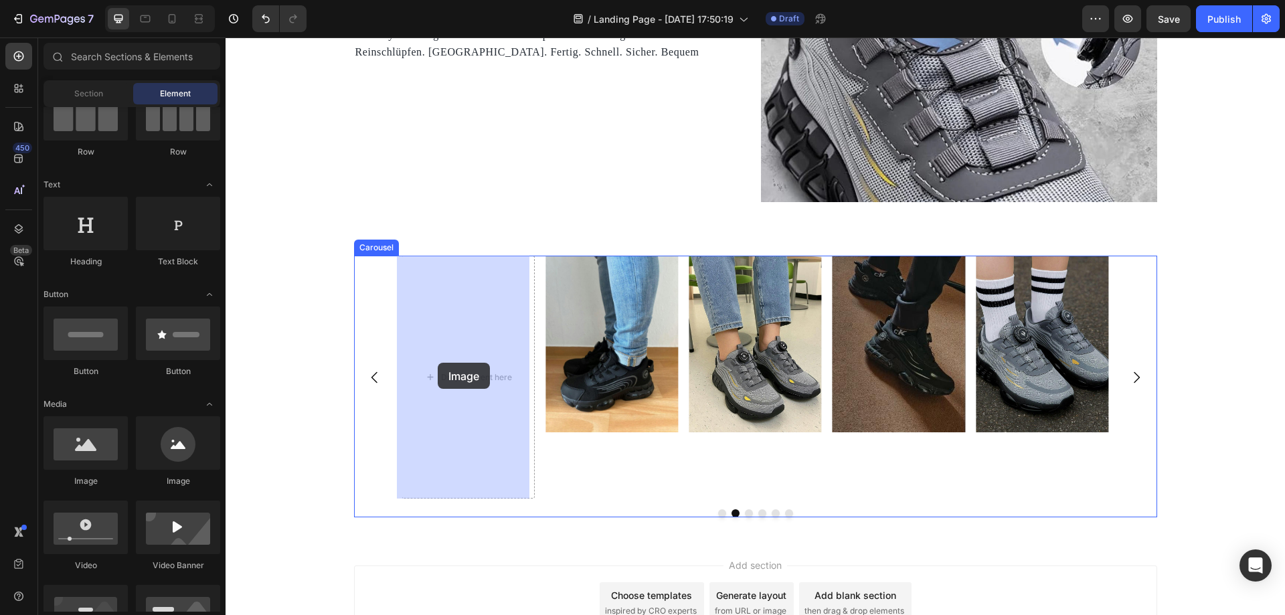
drag, startPoint x: 326, startPoint y: 495, endPoint x: 438, endPoint y: 363, distance: 172.9
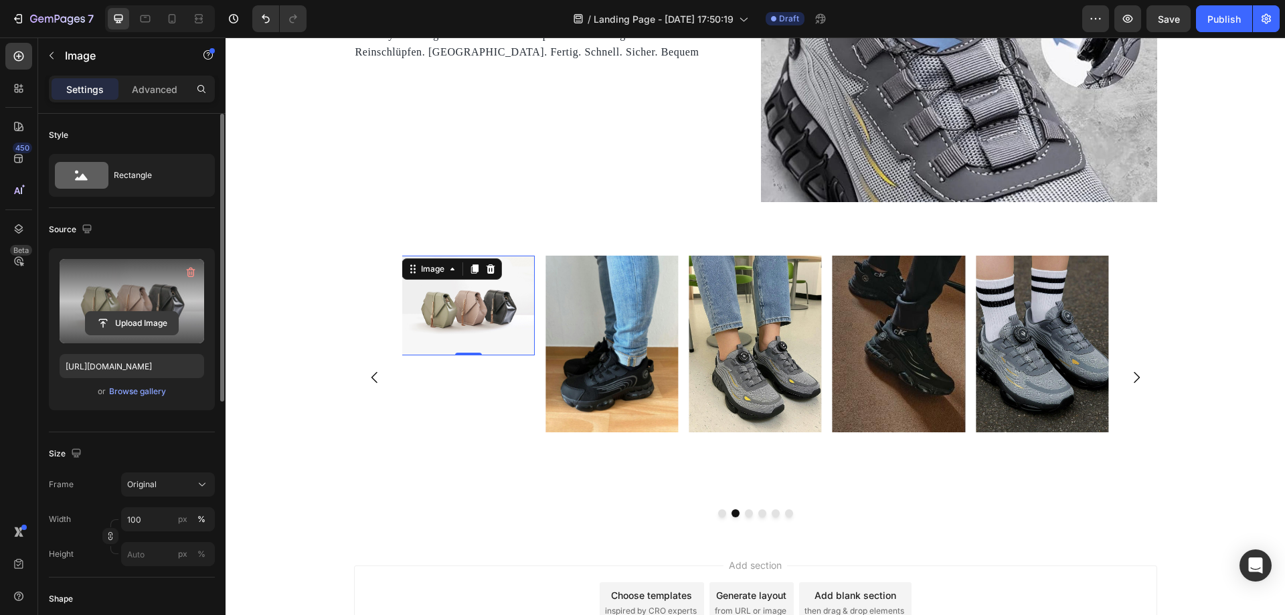
click at [139, 327] on input "file" at bounding box center [132, 323] width 92 height 23
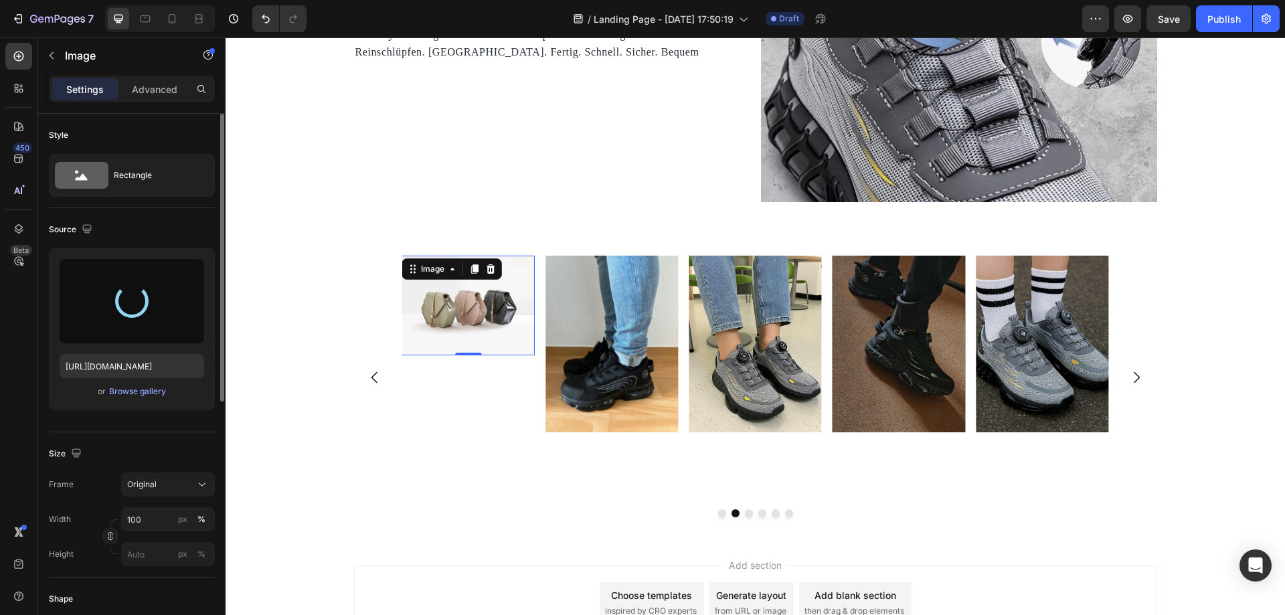
type input "https://cdn.shopify.com/s/files/1/0669/3978/1307/files/gempages_577602303473746…"
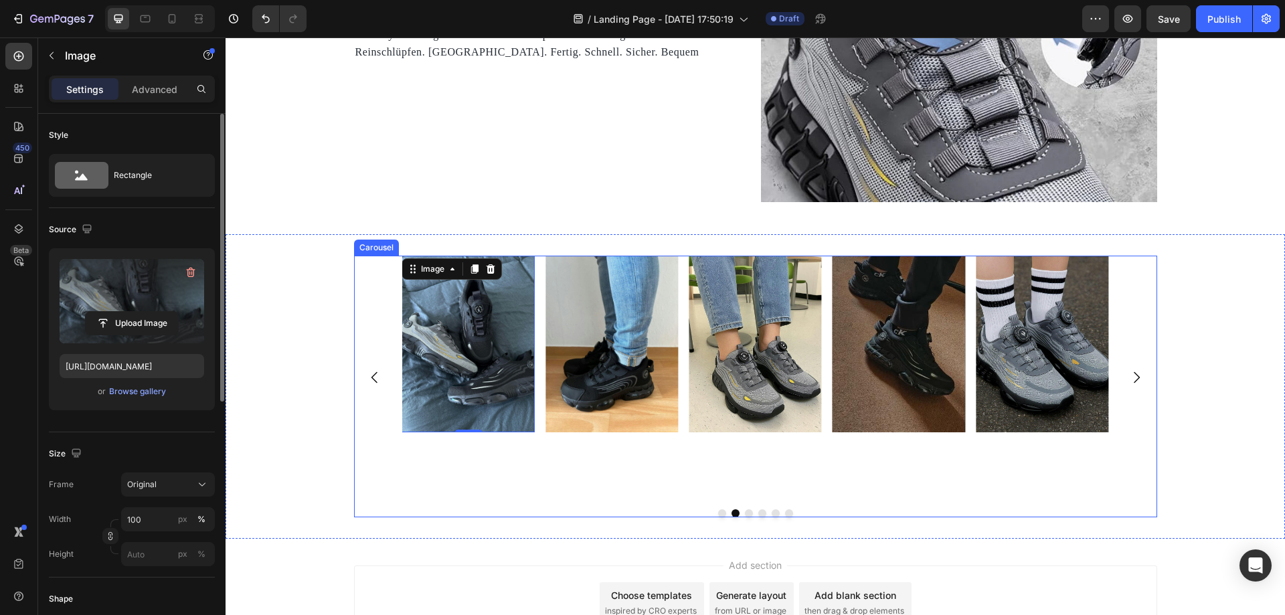
click at [1131, 380] on icon "Carousel Next Arrow" at bounding box center [1137, 378] width 16 height 16
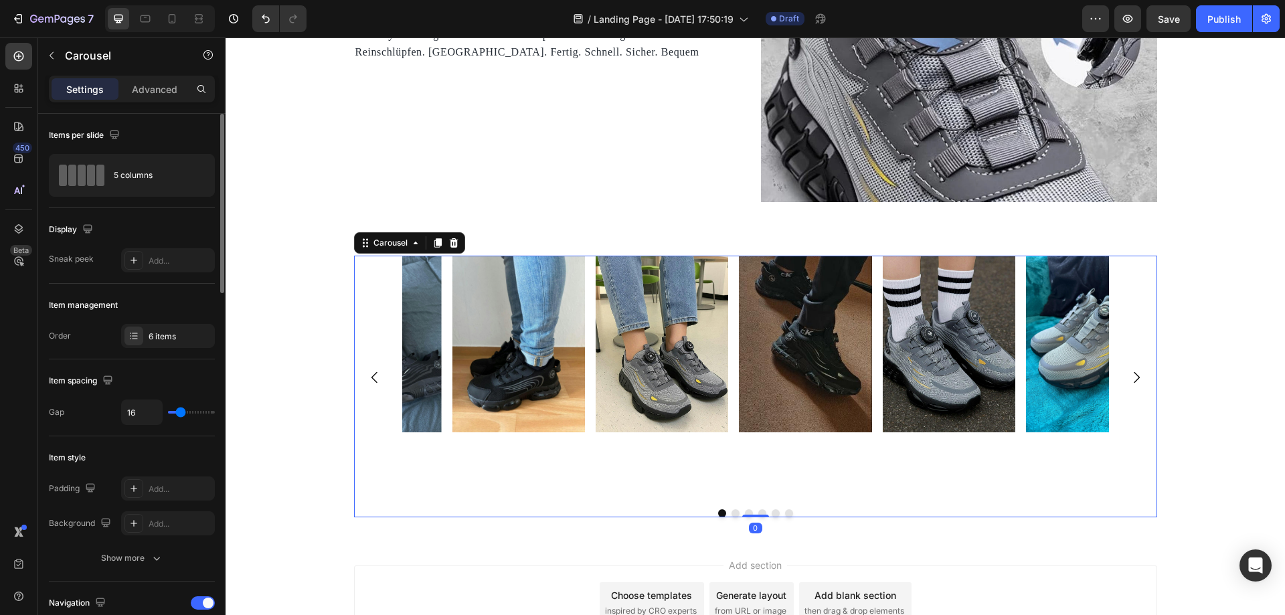
click at [1131, 380] on icon "Carousel Next Arrow" at bounding box center [1137, 378] width 16 height 16
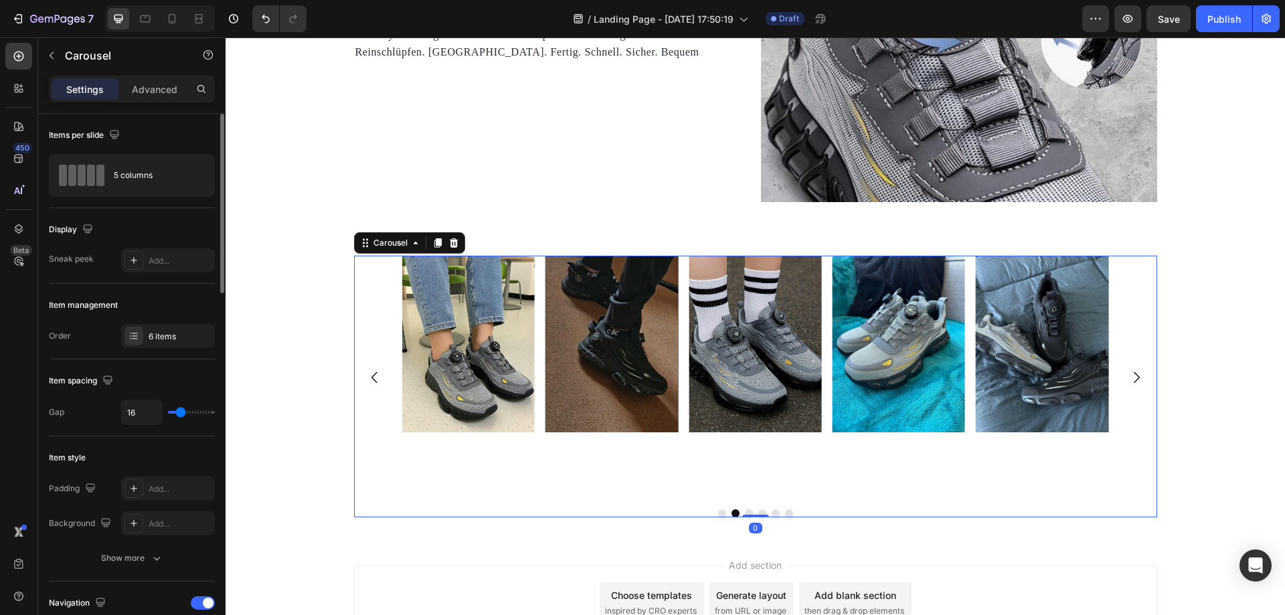
click at [1131, 380] on icon "Carousel Next Arrow" at bounding box center [1137, 378] width 16 height 16
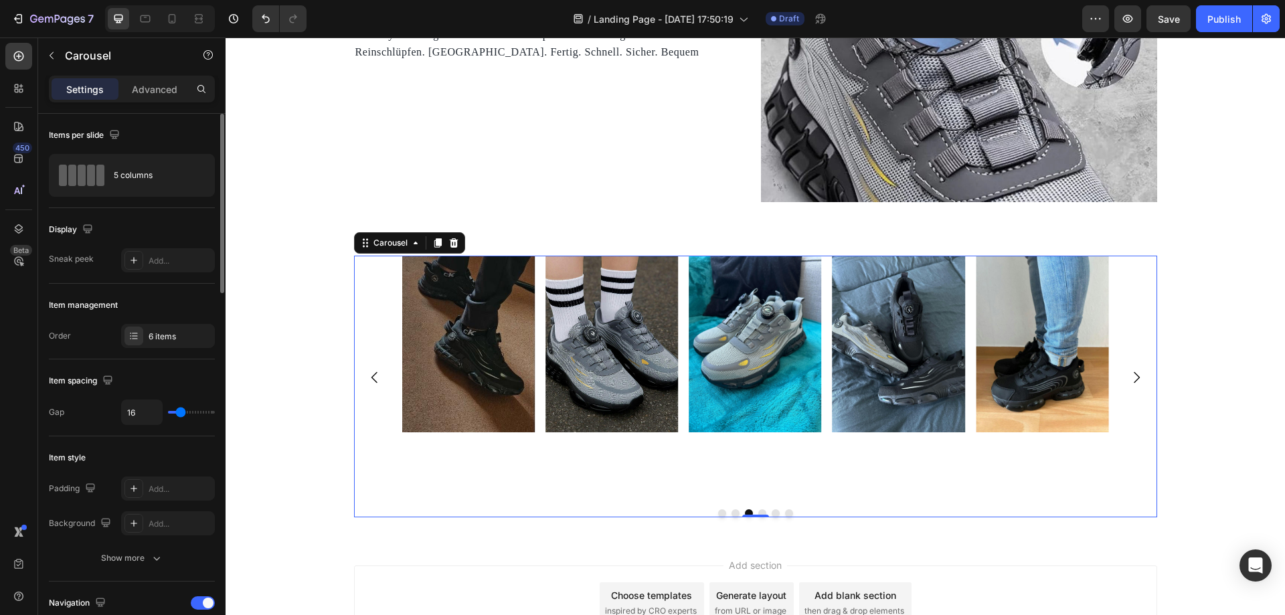
click at [1131, 380] on icon "Carousel Next Arrow" at bounding box center [1137, 378] width 16 height 16
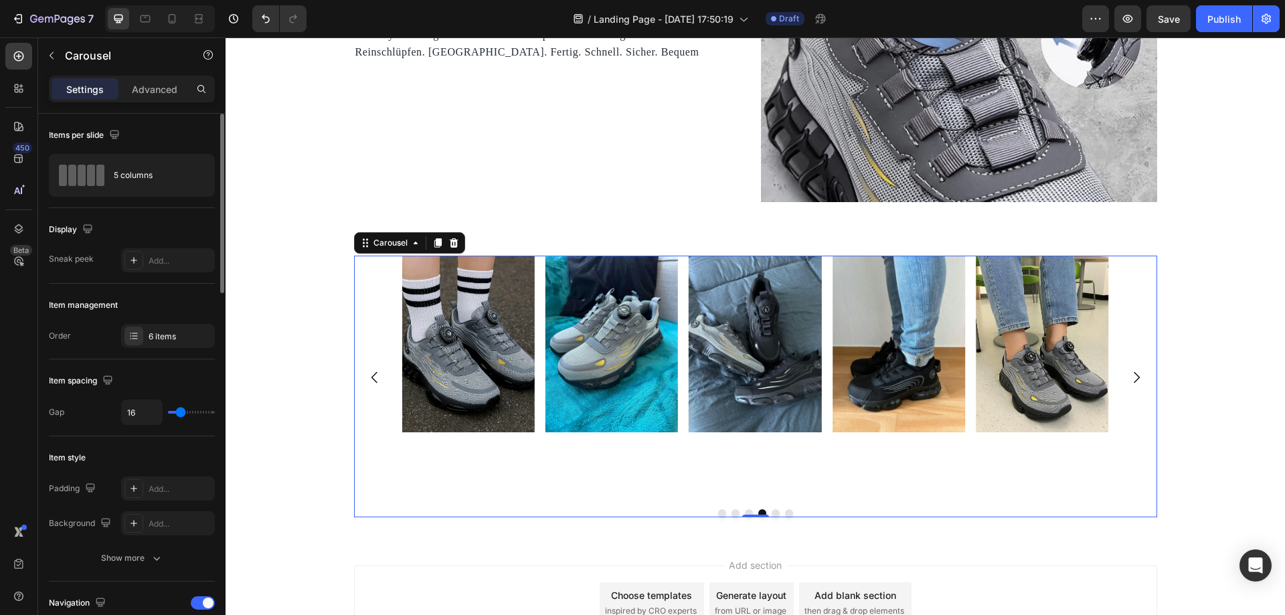
click at [1131, 380] on icon "Carousel Next Arrow" at bounding box center [1137, 378] width 16 height 16
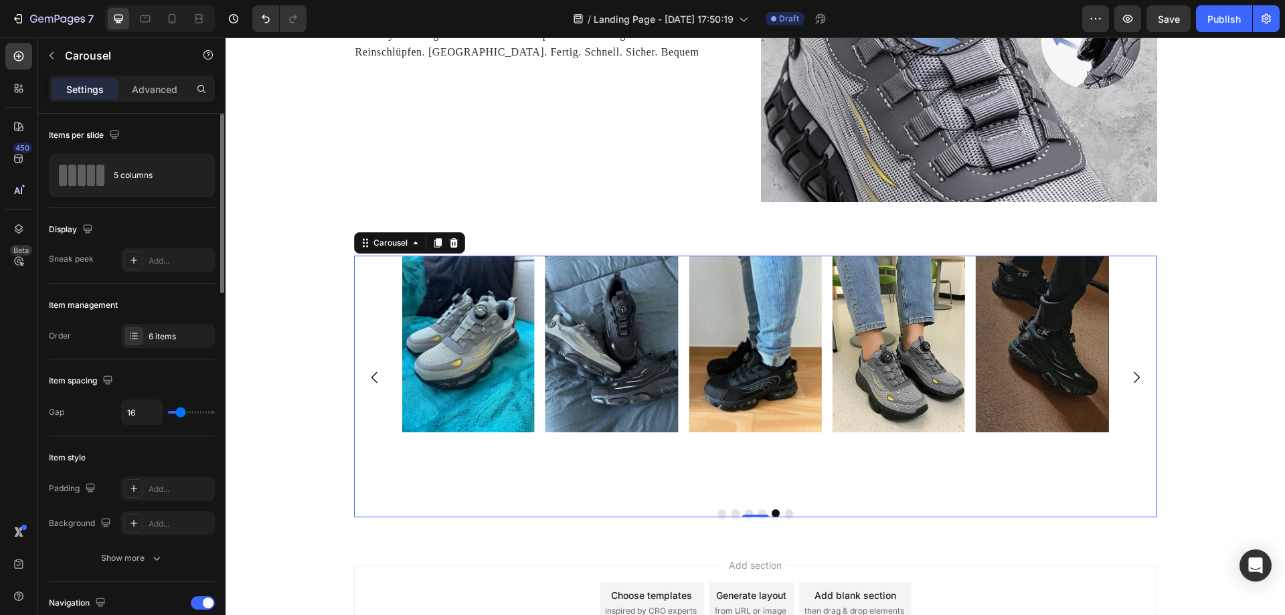
click at [1131, 380] on icon "Carousel Next Arrow" at bounding box center [1137, 378] width 16 height 16
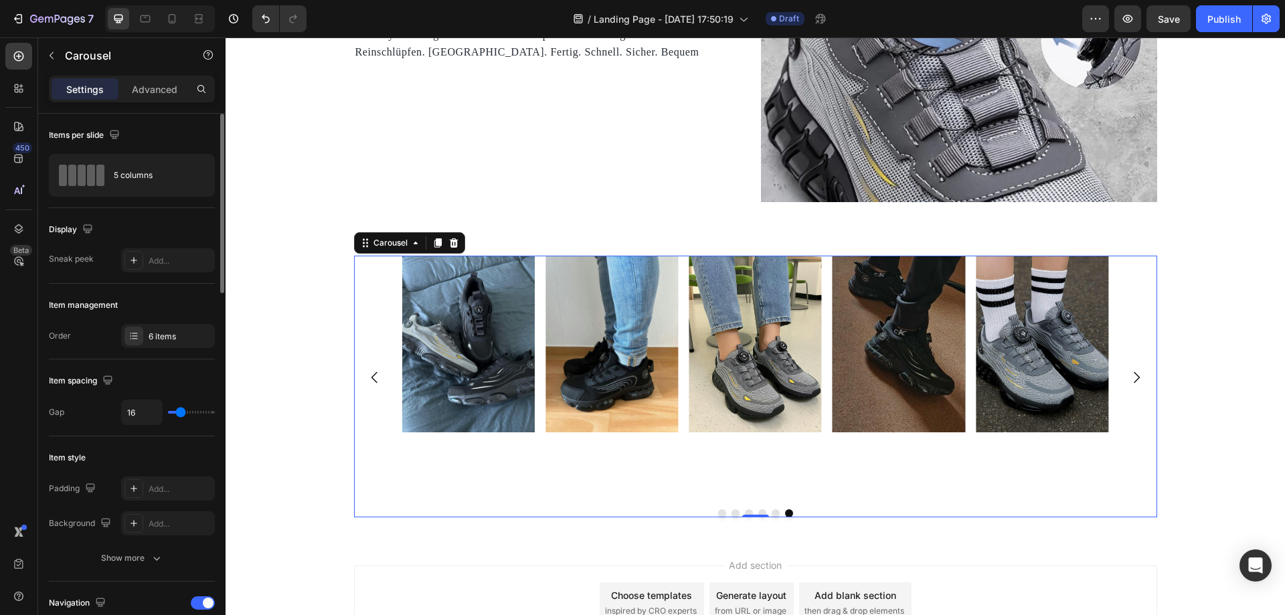
click at [1131, 380] on icon "Carousel Next Arrow" at bounding box center [1137, 378] width 16 height 16
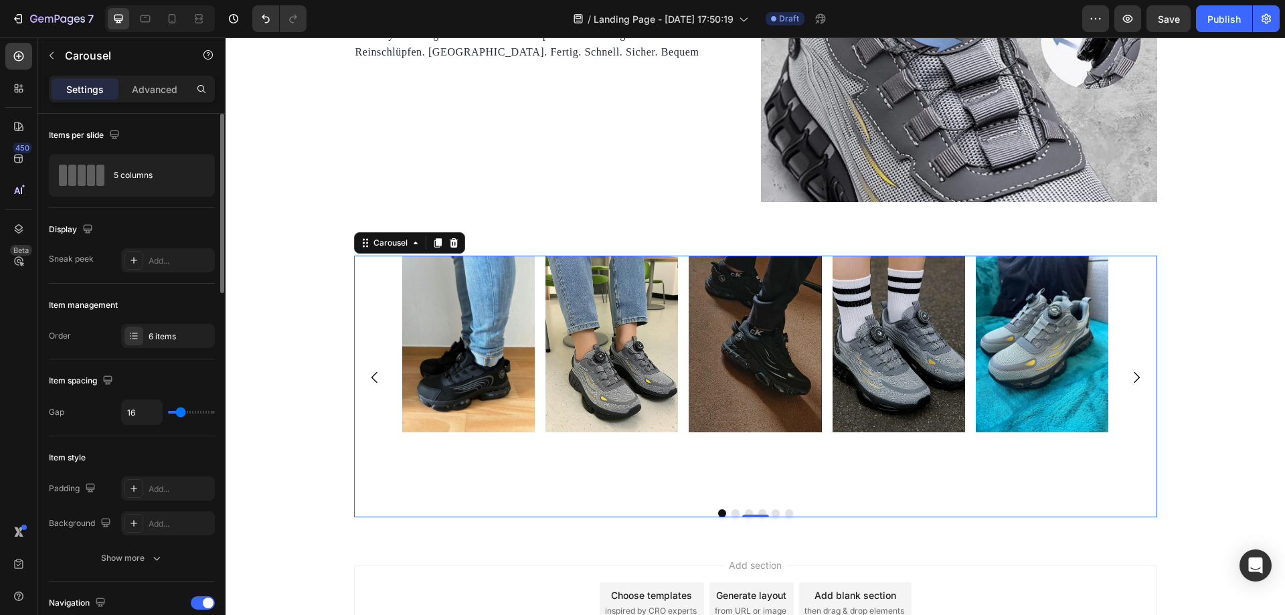
click at [1131, 380] on icon "Carousel Next Arrow" at bounding box center [1137, 378] width 16 height 16
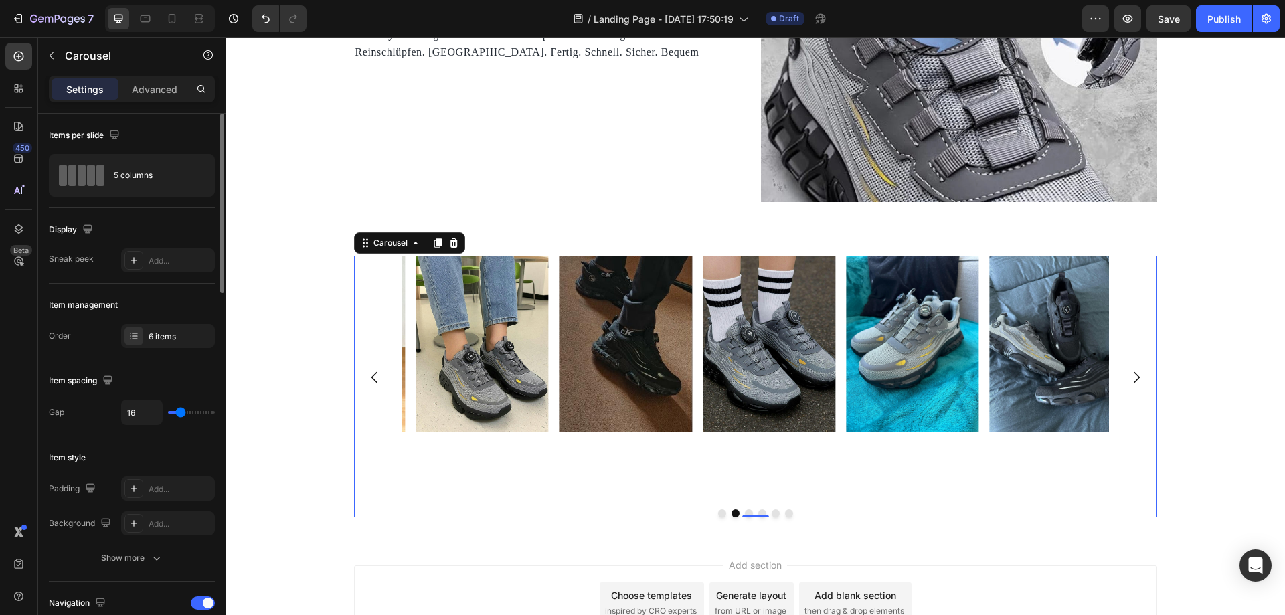
click at [1131, 380] on icon "Carousel Next Arrow" at bounding box center [1137, 378] width 16 height 16
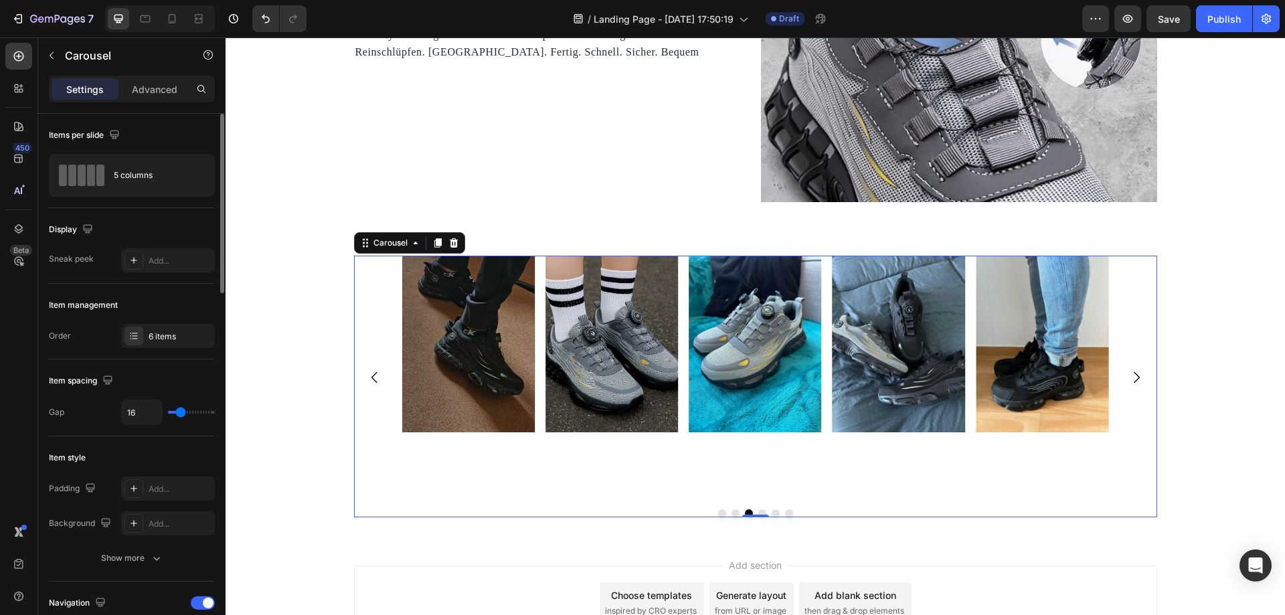
click at [1131, 380] on icon "Carousel Next Arrow" at bounding box center [1137, 378] width 16 height 16
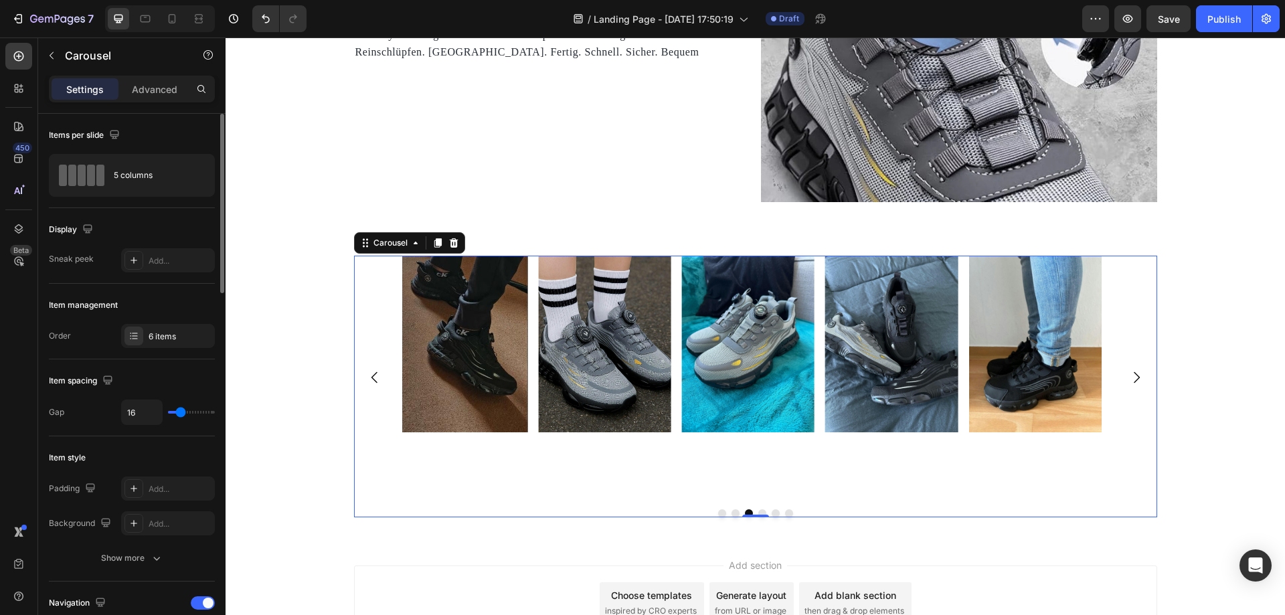
click at [1131, 380] on icon "Carousel Next Arrow" at bounding box center [1137, 378] width 16 height 16
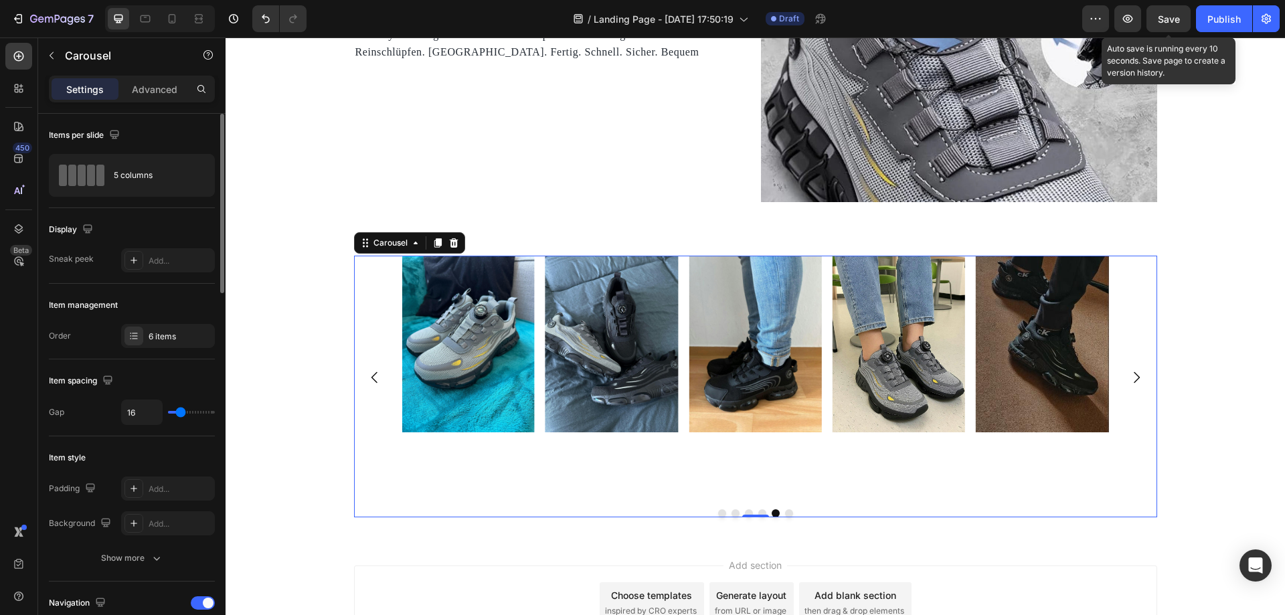
click at [1169, 15] on span "Save" at bounding box center [1169, 18] width 22 height 11
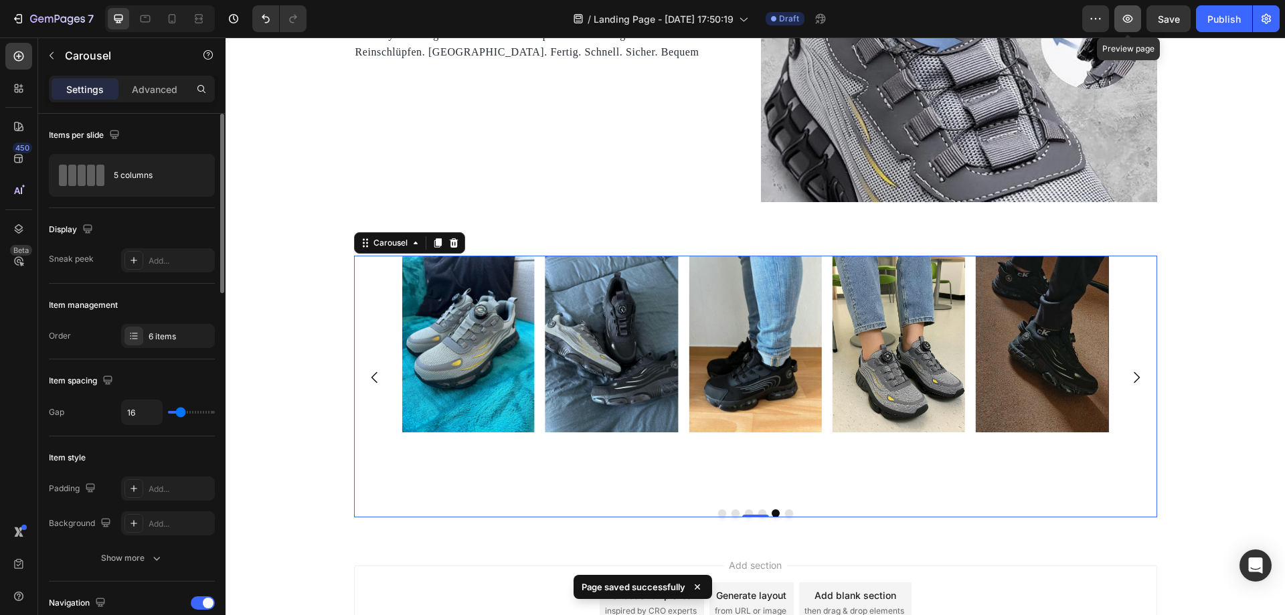
click at [1130, 17] on icon "button" at bounding box center [1128, 19] width 10 height 8
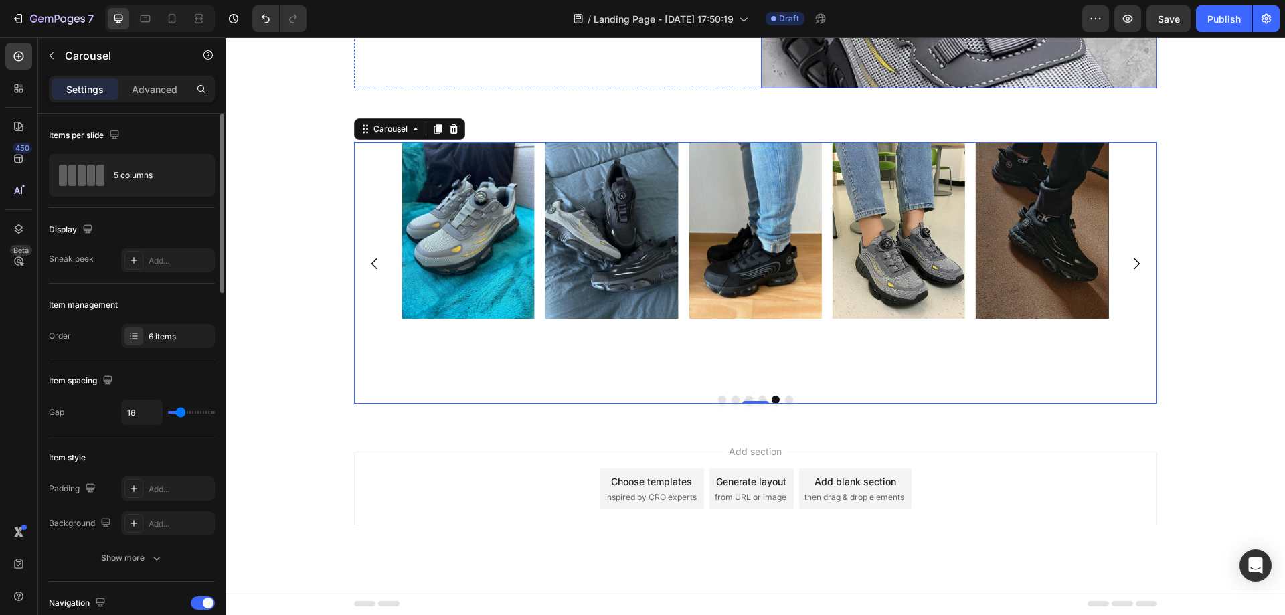
scroll to position [1033, 0]
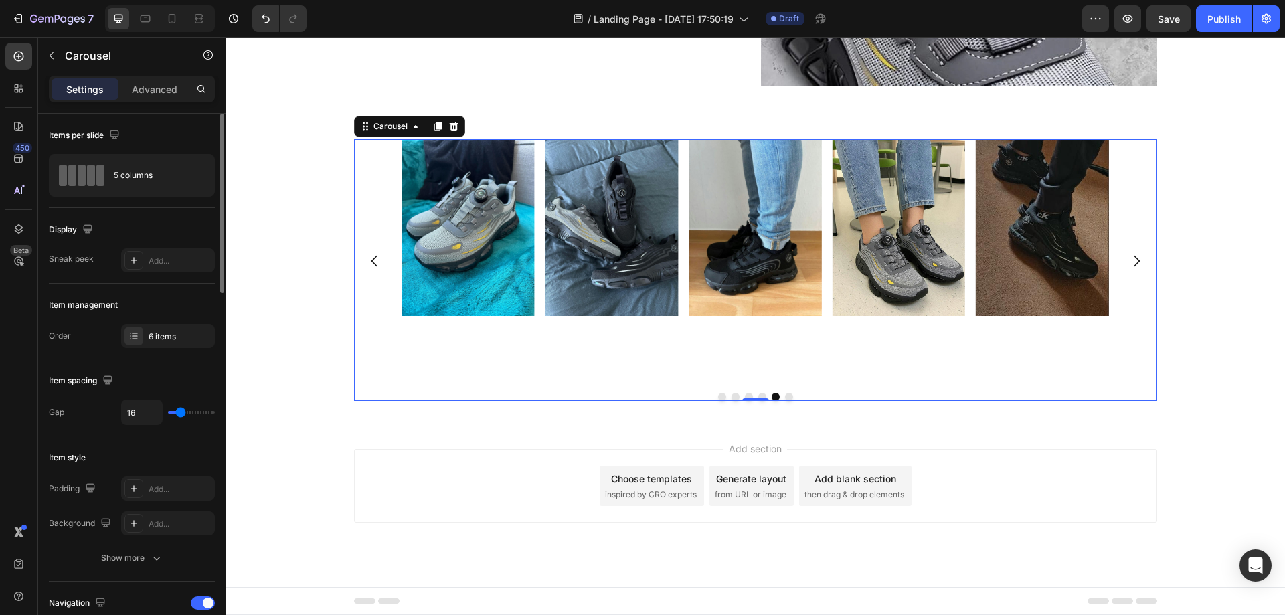
click at [734, 380] on div "Image" at bounding box center [755, 261] width 133 height 244
click at [760, 415] on div at bounding box center [755, 422] width 21 height 21
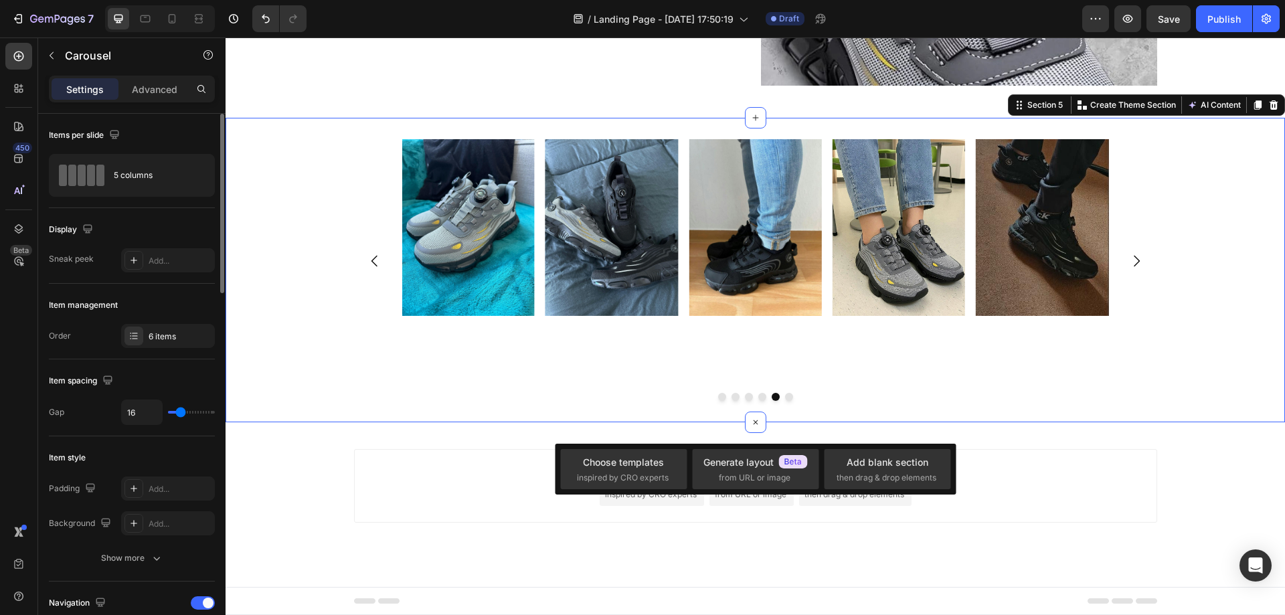
click at [789, 411] on div "Image Image Image Image Image Image Carousel Section 5 You can create reusable …" at bounding box center [756, 270] width 1060 height 305
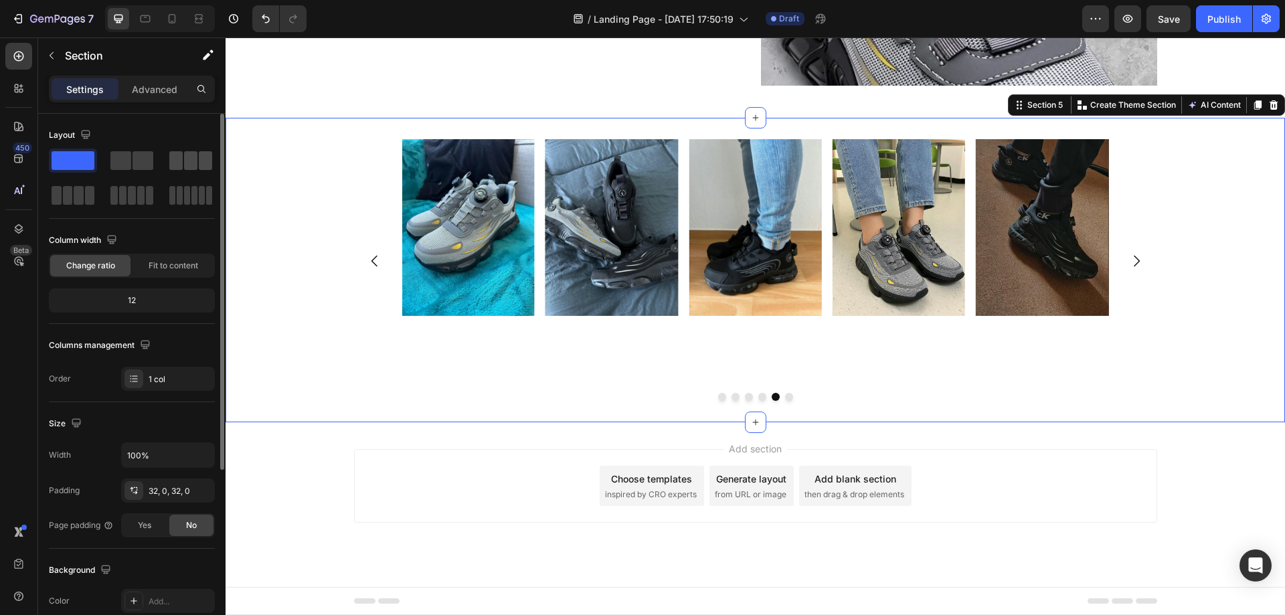
drag, startPoint x: 131, startPoint y: 160, endPoint x: 191, endPoint y: 159, distance: 59.6
click at [191, 159] on div at bounding box center [132, 178] width 166 height 59
click at [133, 161] on span at bounding box center [143, 160] width 21 height 19
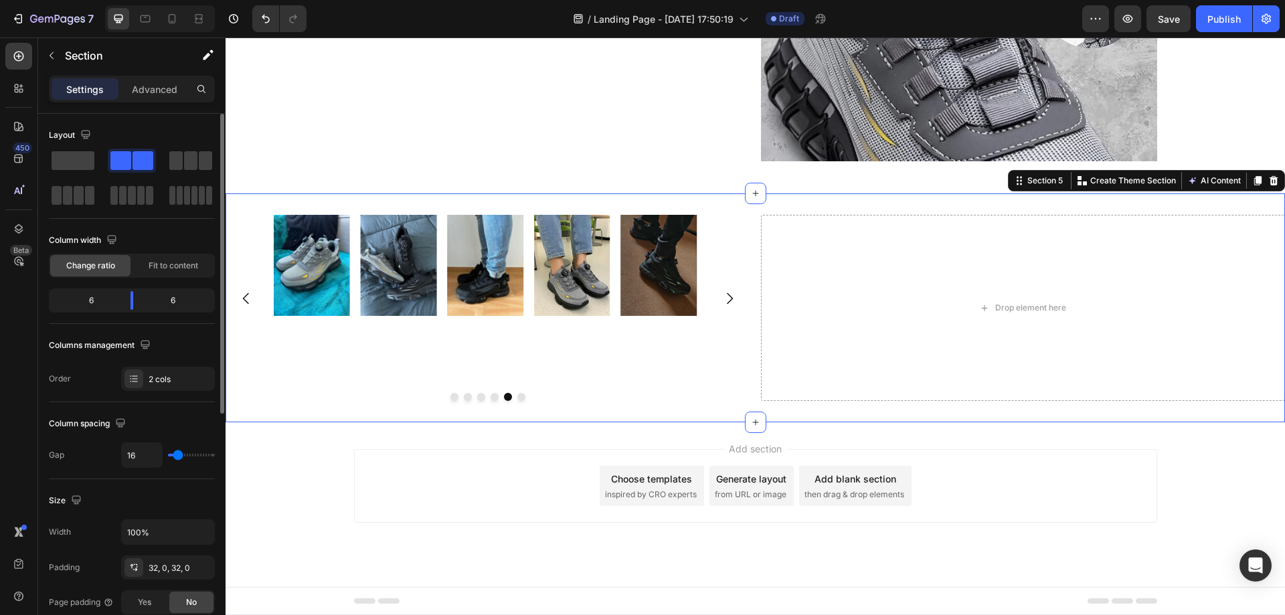
scroll to position [957, 0]
click at [132, 163] on div at bounding box center [131, 160] width 43 height 19
click at [82, 167] on span at bounding box center [73, 160] width 43 height 19
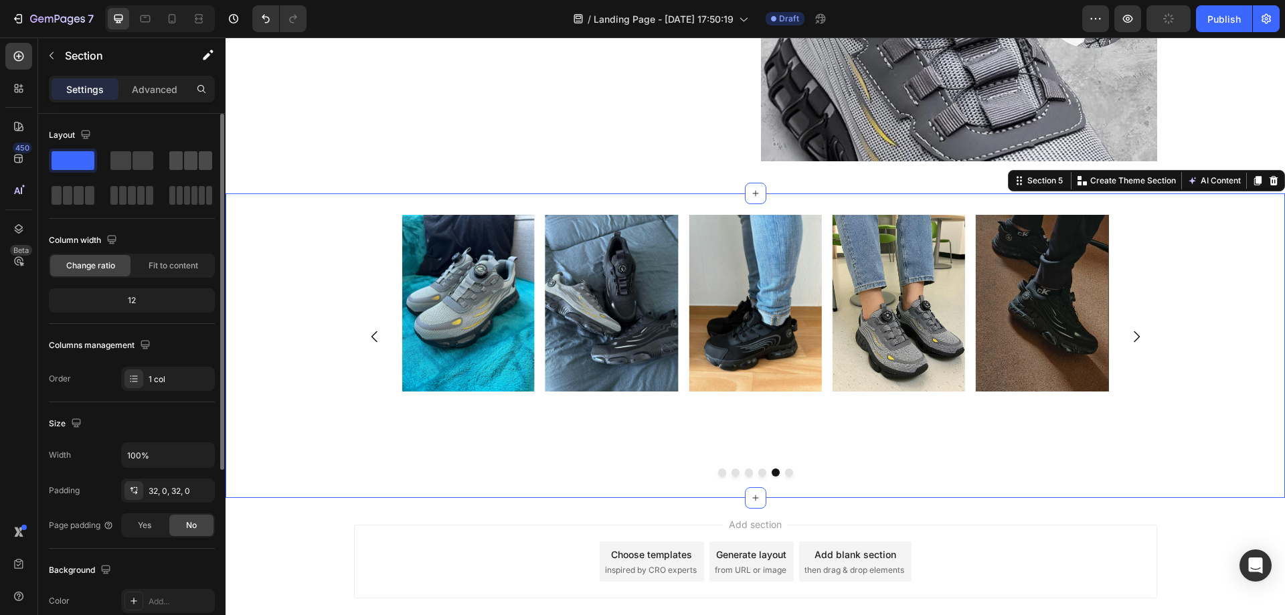
scroll to position [1033, 0]
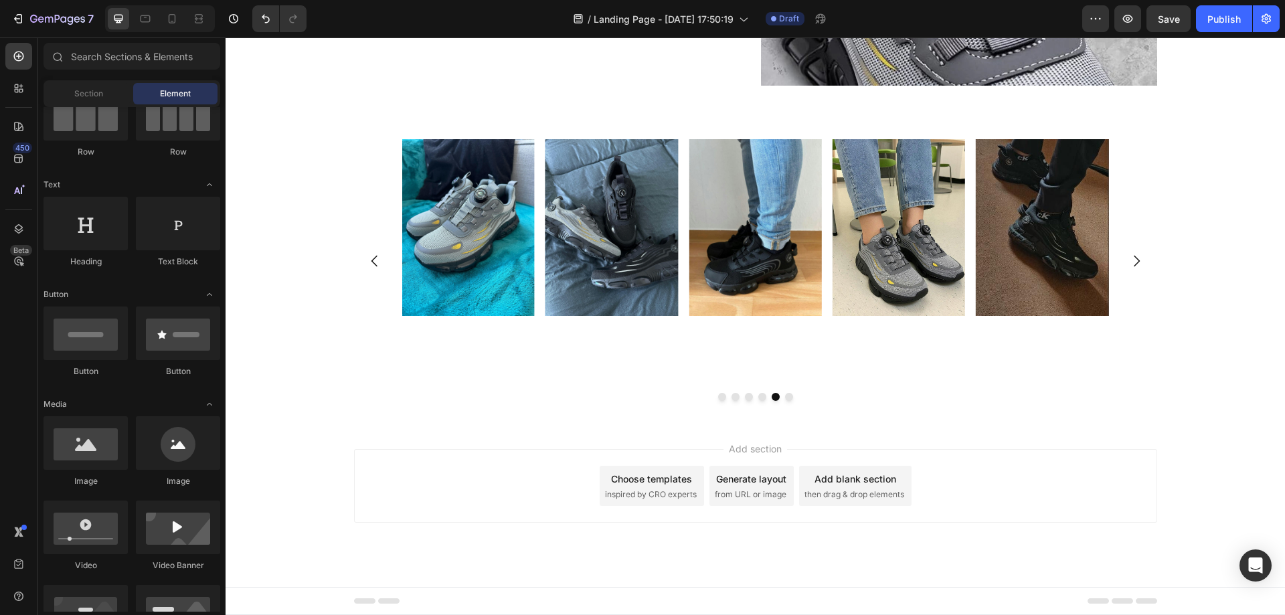
click at [849, 452] on div "Add section Choose templates inspired by CRO experts Generate layout from URL o…" at bounding box center [755, 486] width 803 height 74
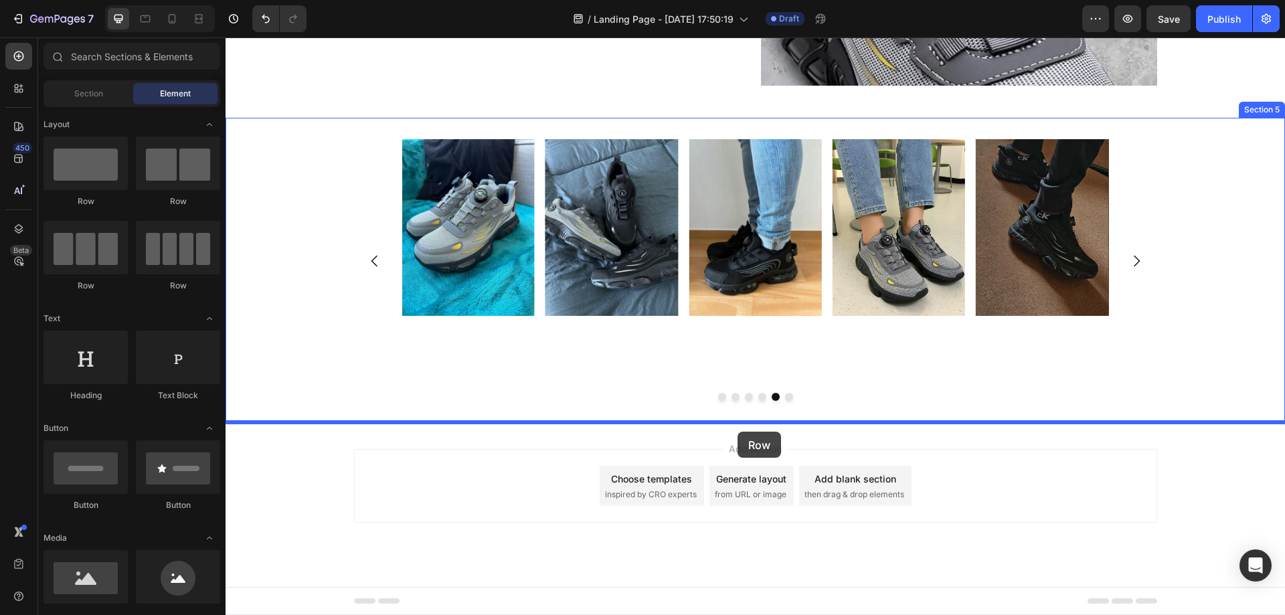
drag, startPoint x: 393, startPoint y: 213, endPoint x: 737, endPoint y: 432, distance: 407.8
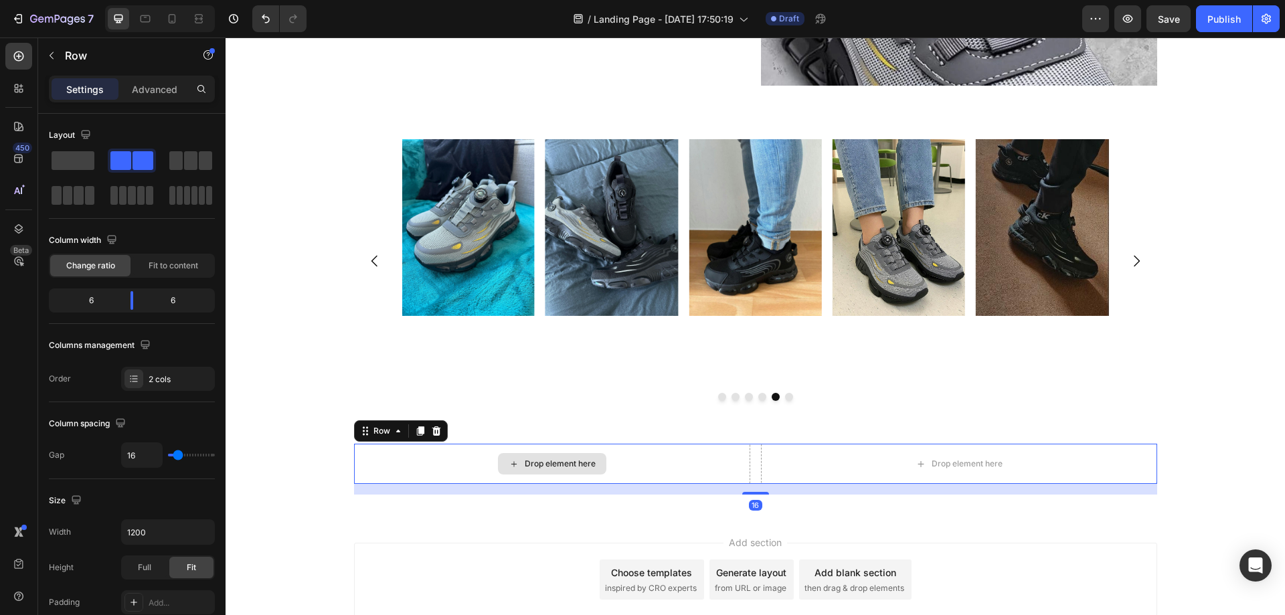
click at [617, 455] on div "Drop element here" at bounding box center [552, 464] width 396 height 40
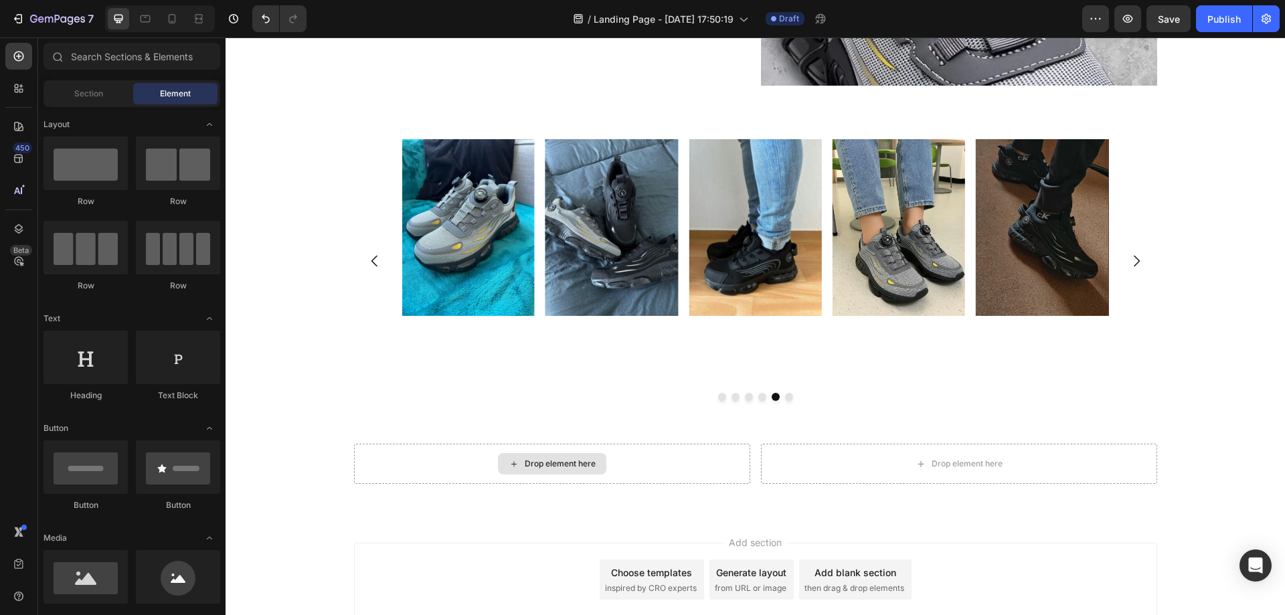
click at [573, 465] on div "Drop element here" at bounding box center [560, 464] width 71 height 11
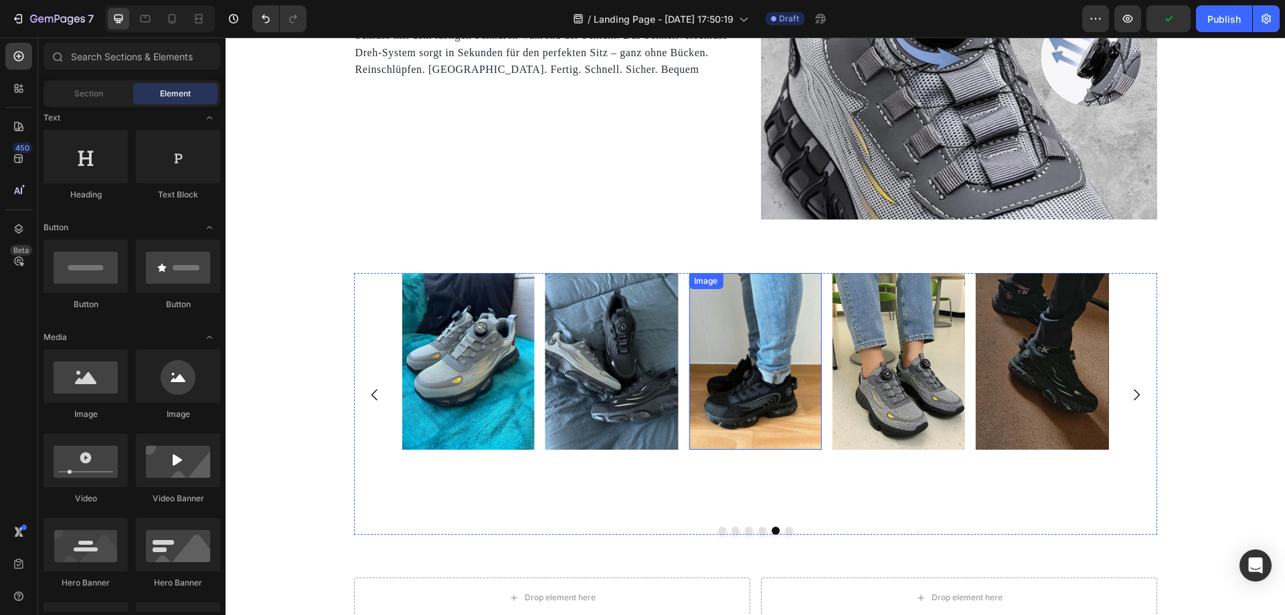
scroll to position [1100, 0]
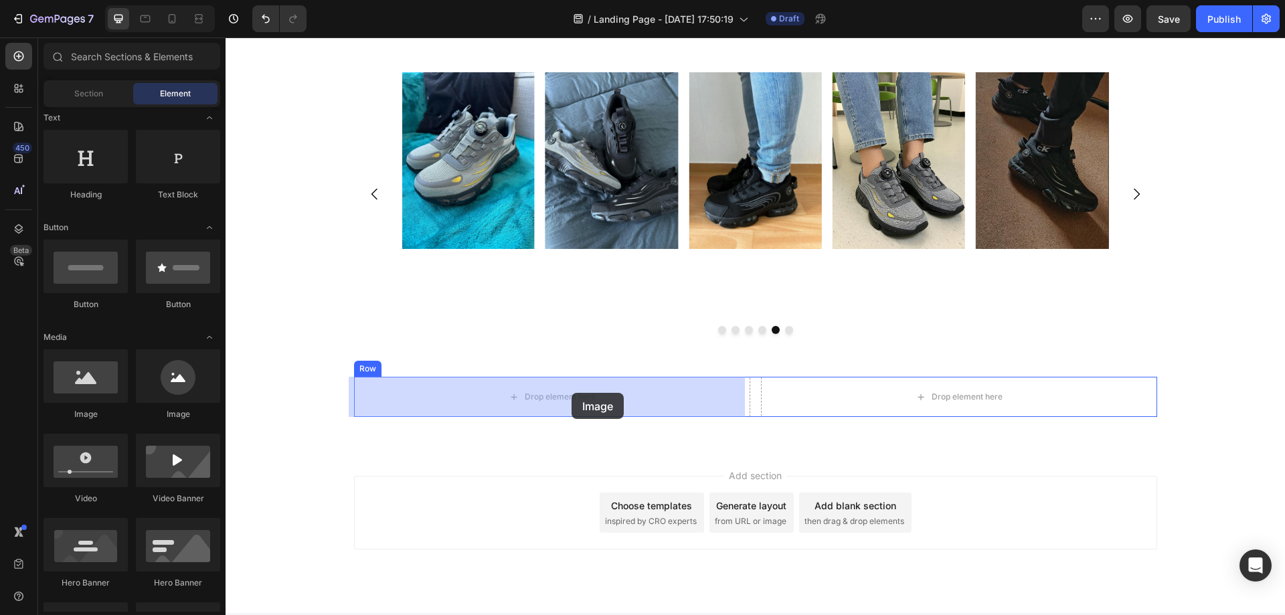
drag, startPoint x: 303, startPoint y: 428, endPoint x: 563, endPoint y: 394, distance: 261.9
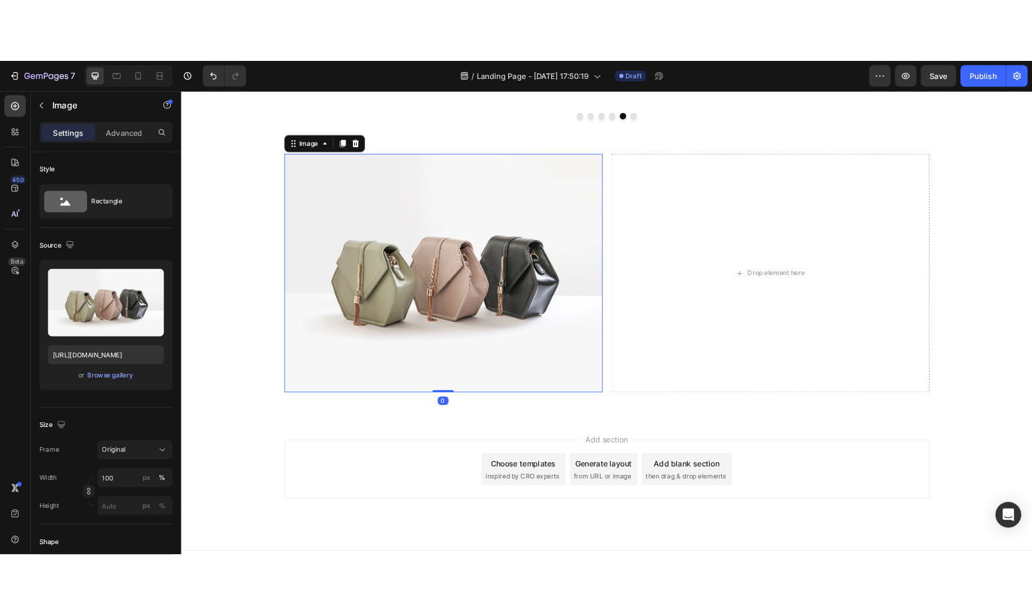
scroll to position [1368, 0]
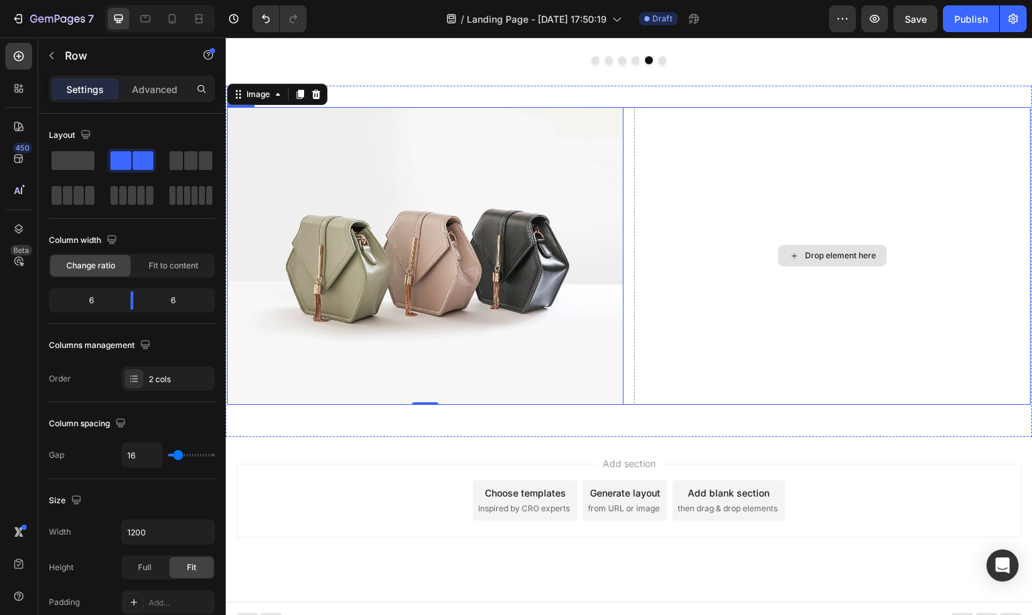
click at [729, 260] on div "Drop element here" at bounding box center [832, 255] width 396 height 297
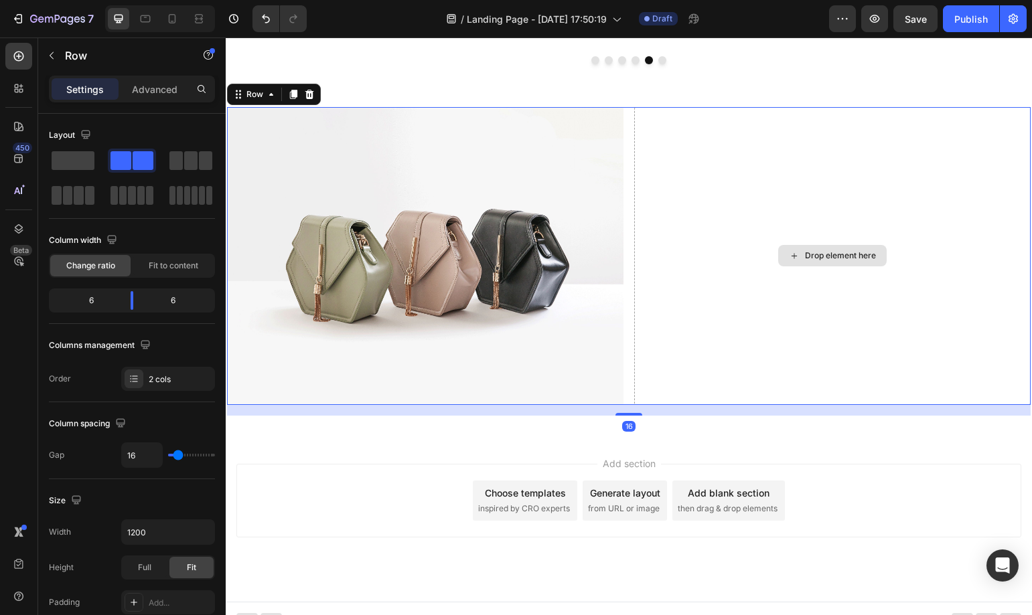
click at [869, 260] on div "Drop element here" at bounding box center [832, 255] width 108 height 21
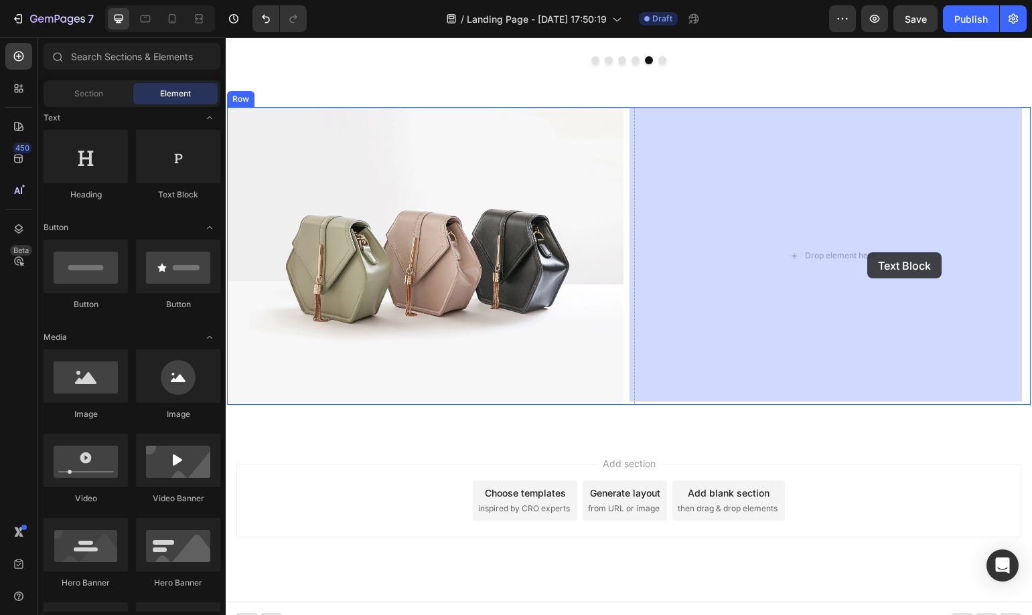
drag, startPoint x: 412, startPoint y: 201, endPoint x: 834, endPoint y: 243, distance: 424.4
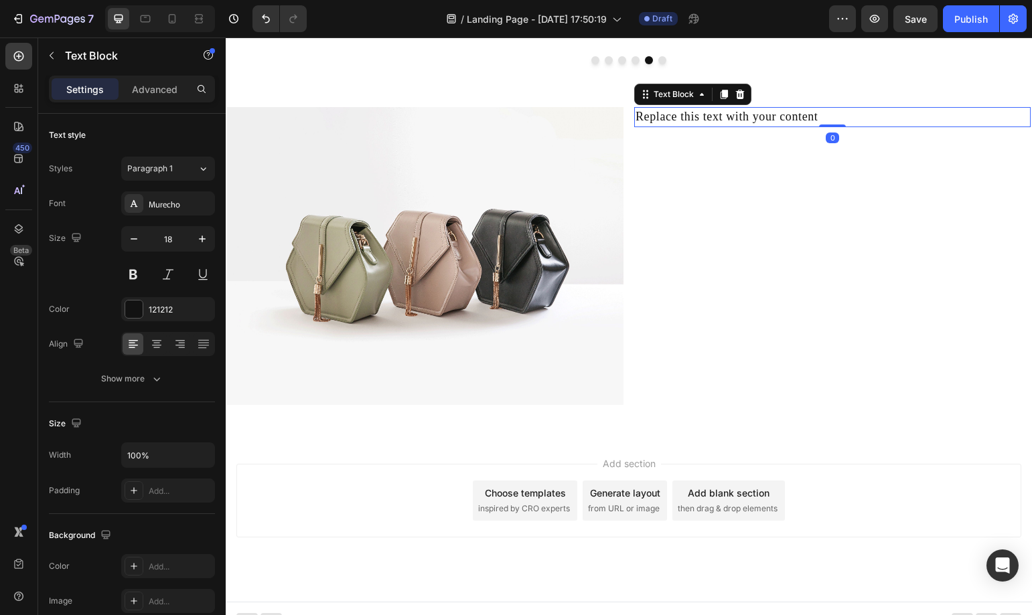
click at [754, 116] on div "Replace this text with your content" at bounding box center [832, 116] width 396 height 19
click at [754, 116] on p "Replace this text with your content" at bounding box center [832, 116] width 394 height 17
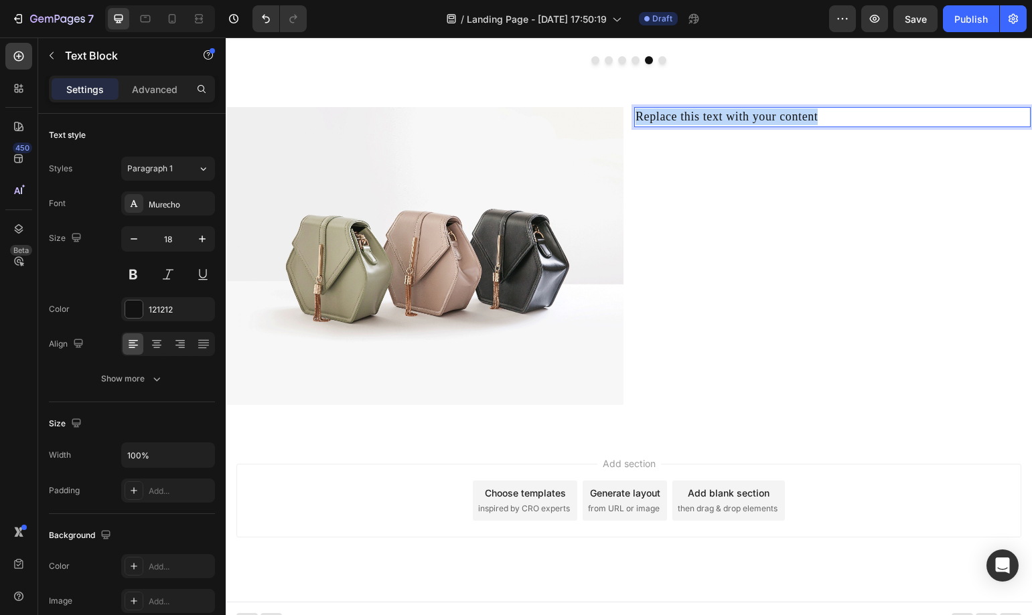
click at [754, 116] on p "Replace this text with your content" at bounding box center [832, 116] width 394 height 17
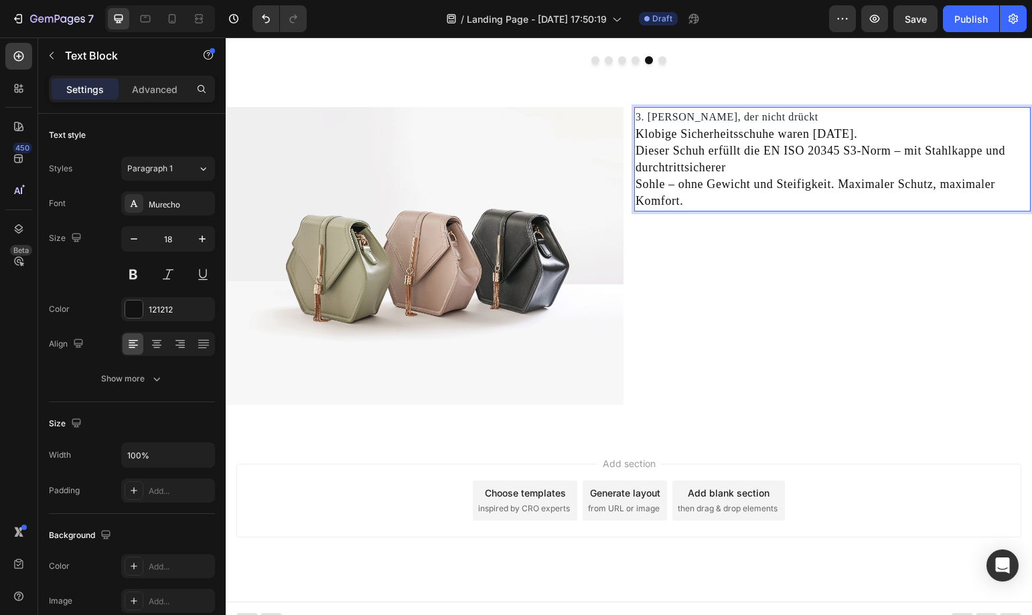
click at [712, 123] on p "3. [PERSON_NAME], der nicht drückt" at bounding box center [832, 116] width 394 height 17
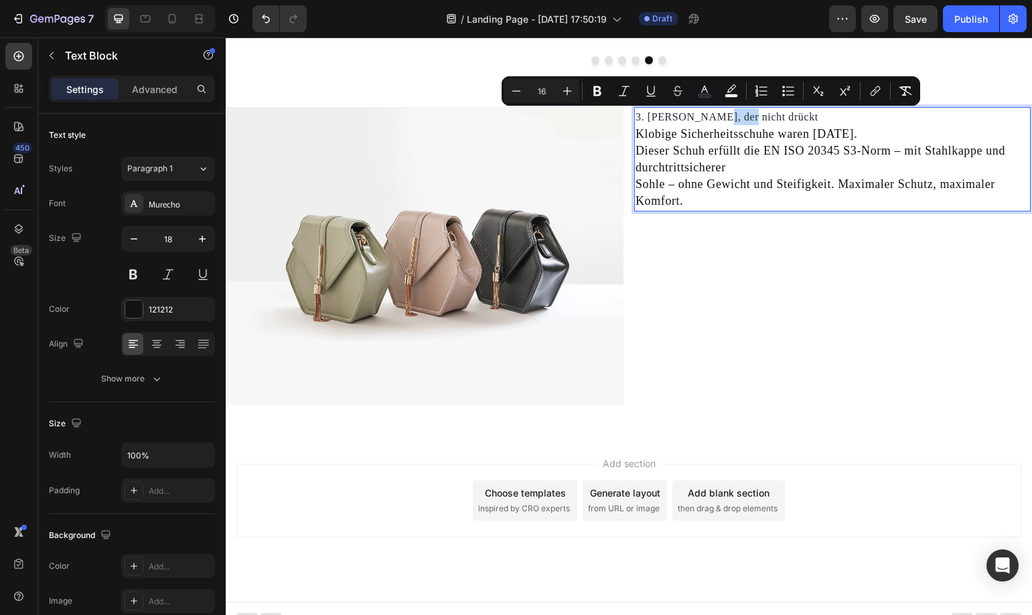
click at [712, 123] on p "3. [PERSON_NAME], der nicht drückt" at bounding box center [832, 116] width 394 height 17
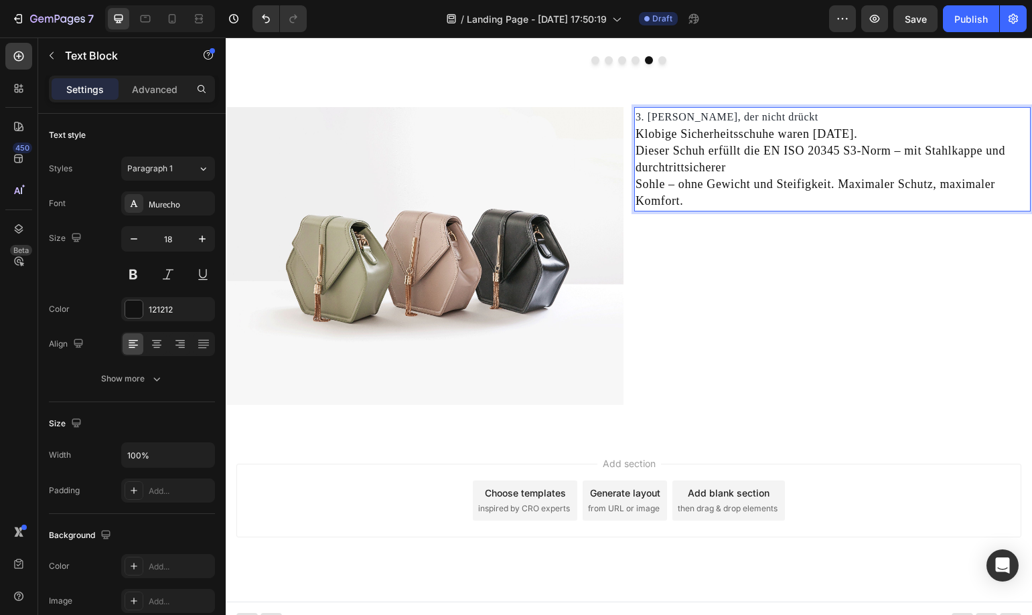
click at [710, 120] on span "3. [PERSON_NAME], der nicht drückt" at bounding box center [726, 116] width 183 height 11
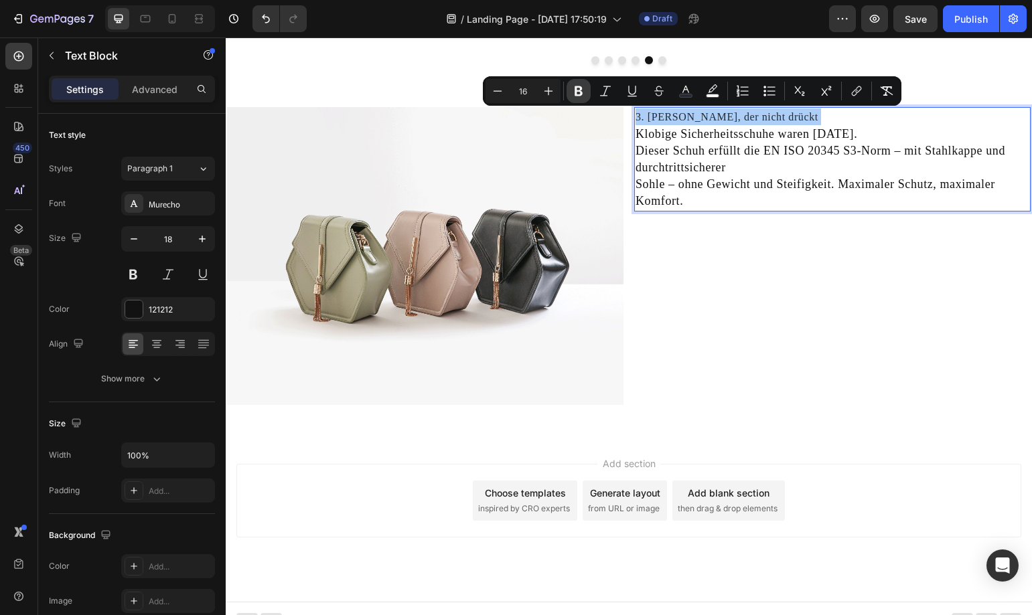
click at [581, 85] on icon "Editor contextual toolbar" at bounding box center [578, 90] width 13 height 13
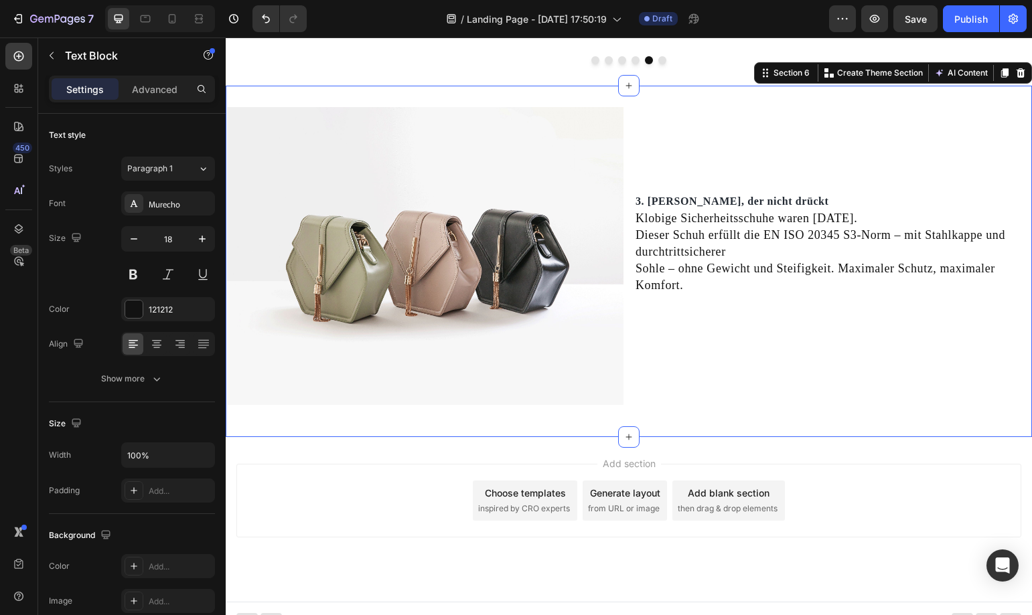
click at [871, 417] on div "Image 3. Schutz, der nicht drückt Klobige Sicherheitsschuhe waren gestern. Dies…" at bounding box center [629, 261] width 806 height 351
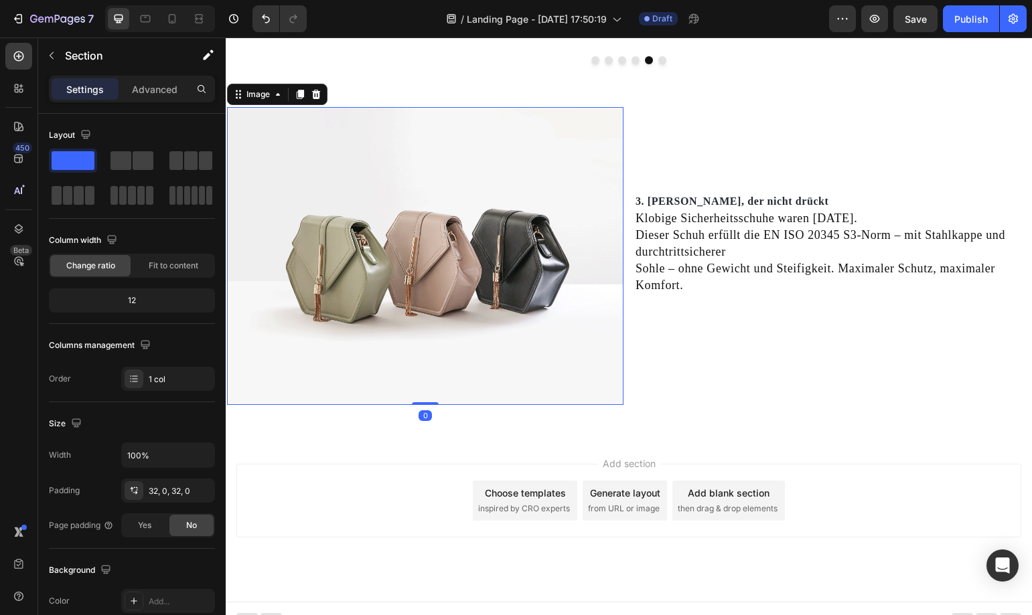
click at [508, 250] on img at bounding box center [425, 255] width 396 height 297
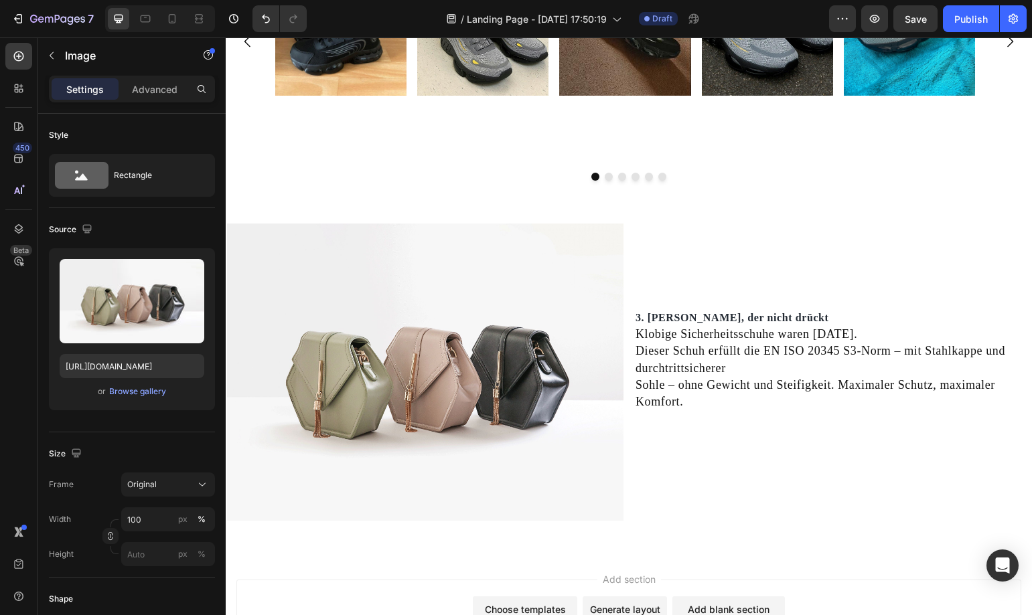
scroll to position [1970, 0]
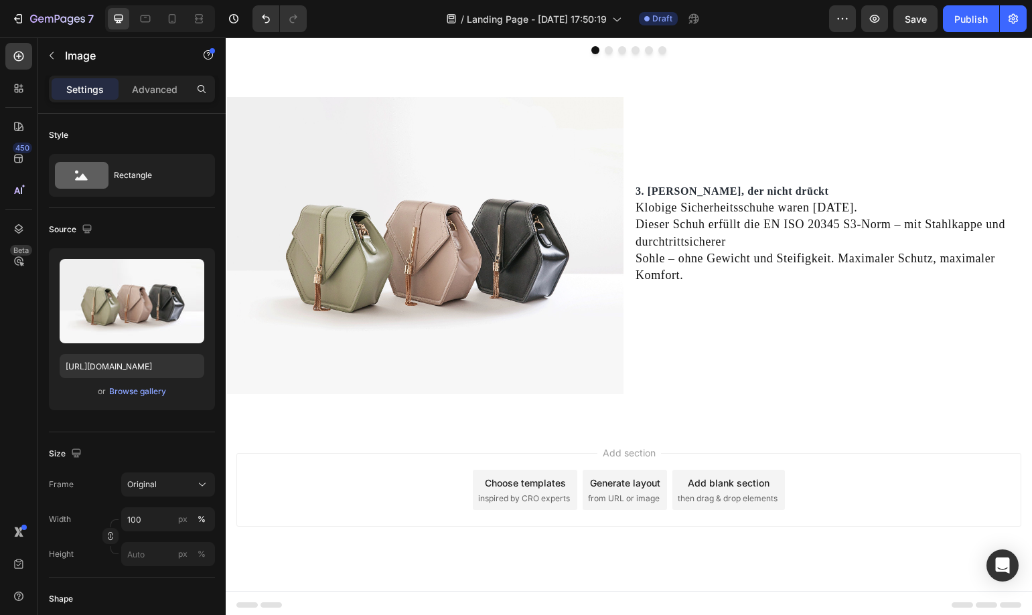
click at [393, 267] on img at bounding box center [425, 245] width 396 height 297
click at [425, 217] on img at bounding box center [425, 245] width 396 height 297
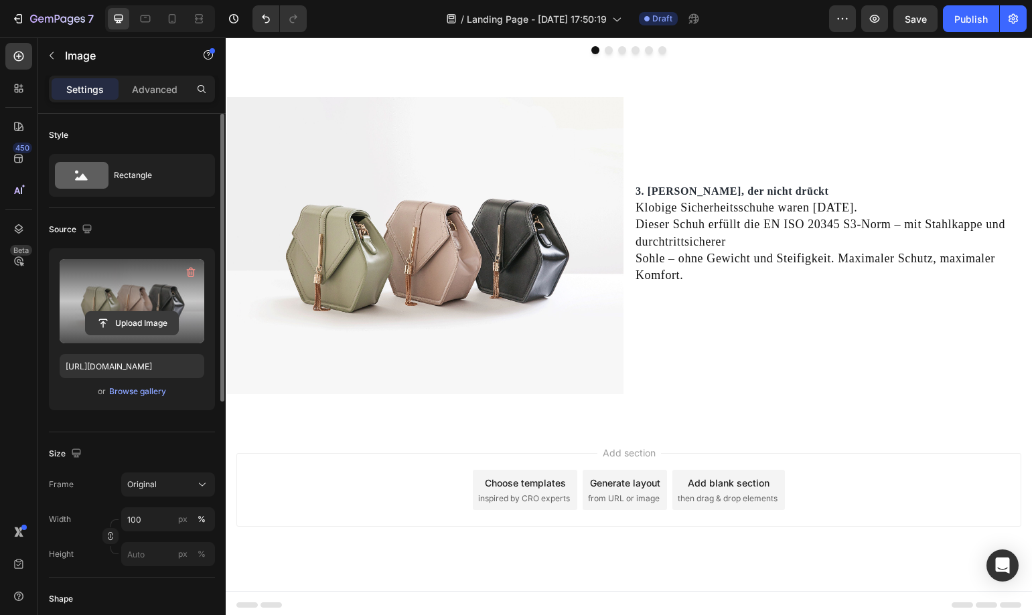
click at [141, 321] on input "file" at bounding box center [132, 323] width 92 height 23
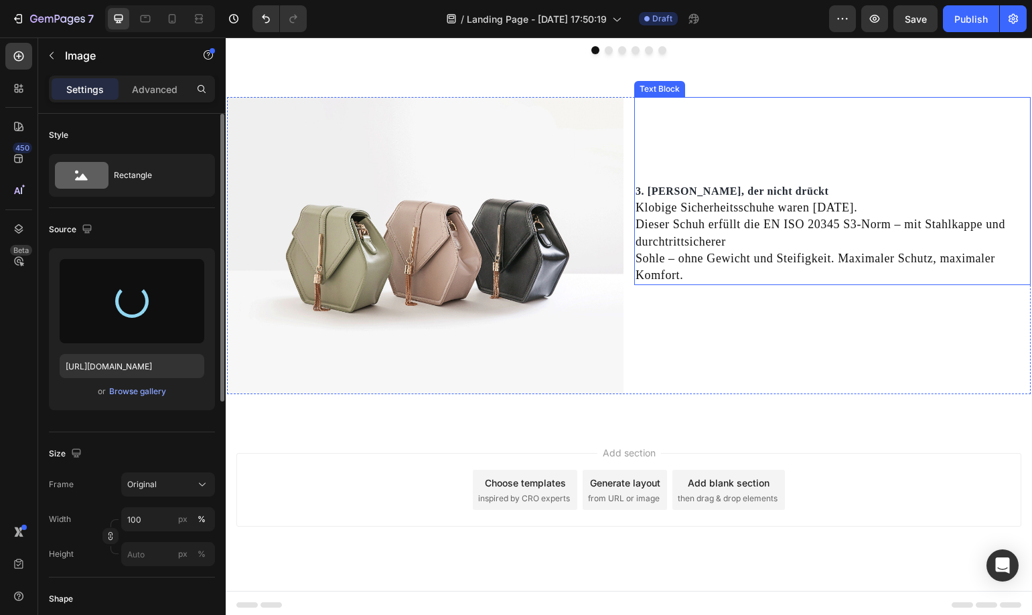
type input "https://cdn.shopify.com/s/files/1/0669/3978/1307/files/gempages_577602303473746…"
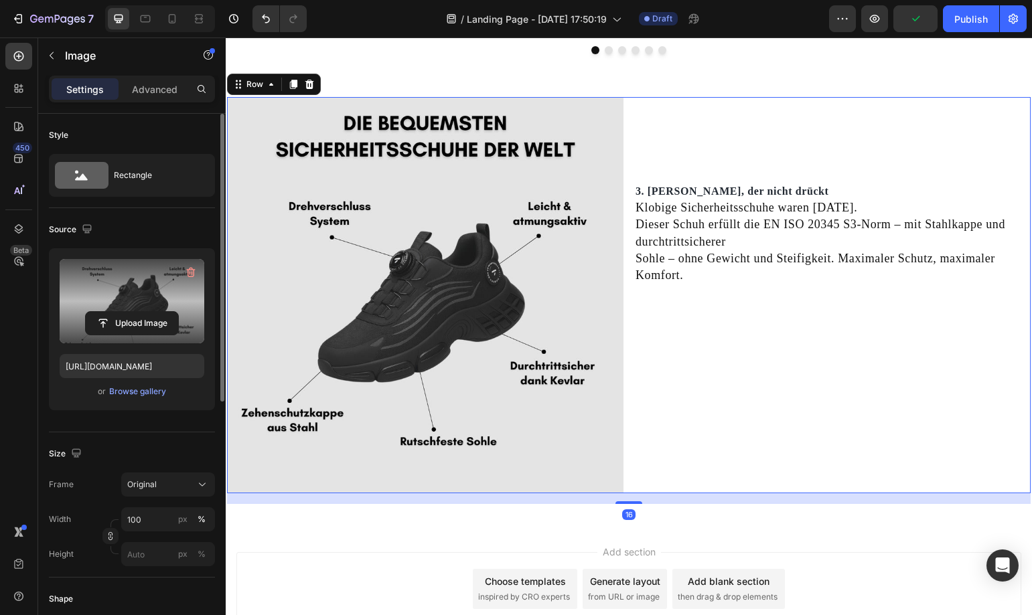
click at [790, 318] on div "3. Schutz, der nicht drückt Klobige Sicherheitsschuhe waren gestern. Dieser Sch…" at bounding box center [832, 295] width 396 height 396
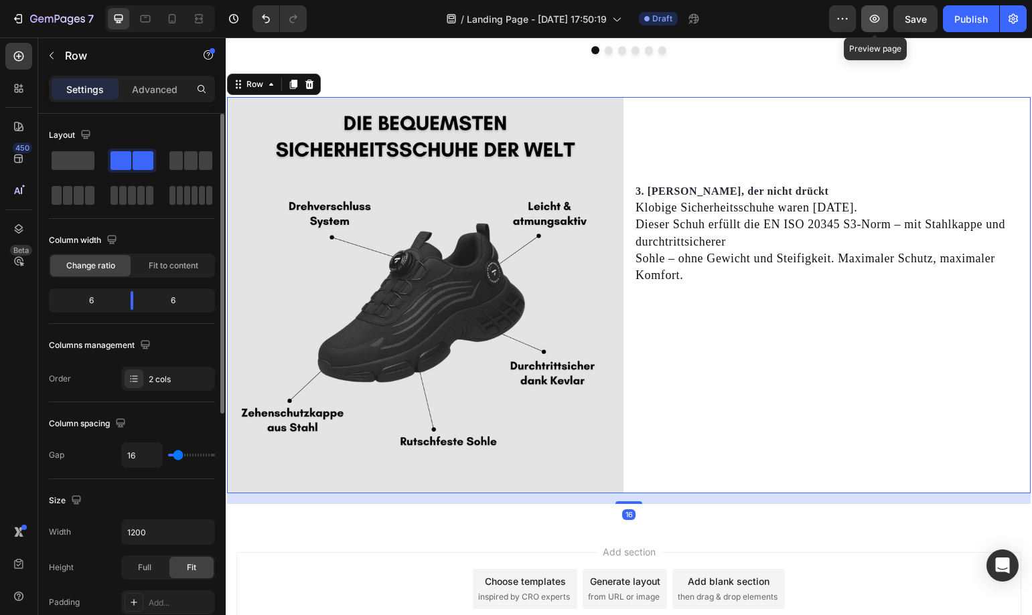
click at [875, 21] on icon "button" at bounding box center [874, 18] width 13 height 13
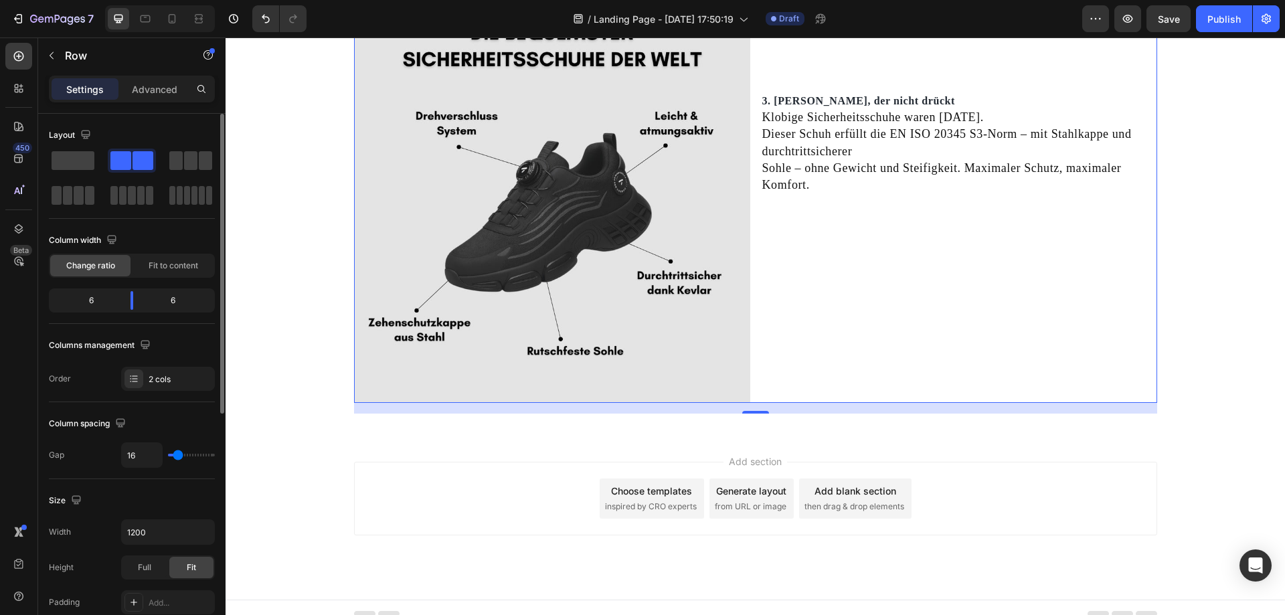
scroll to position [2075, 0]
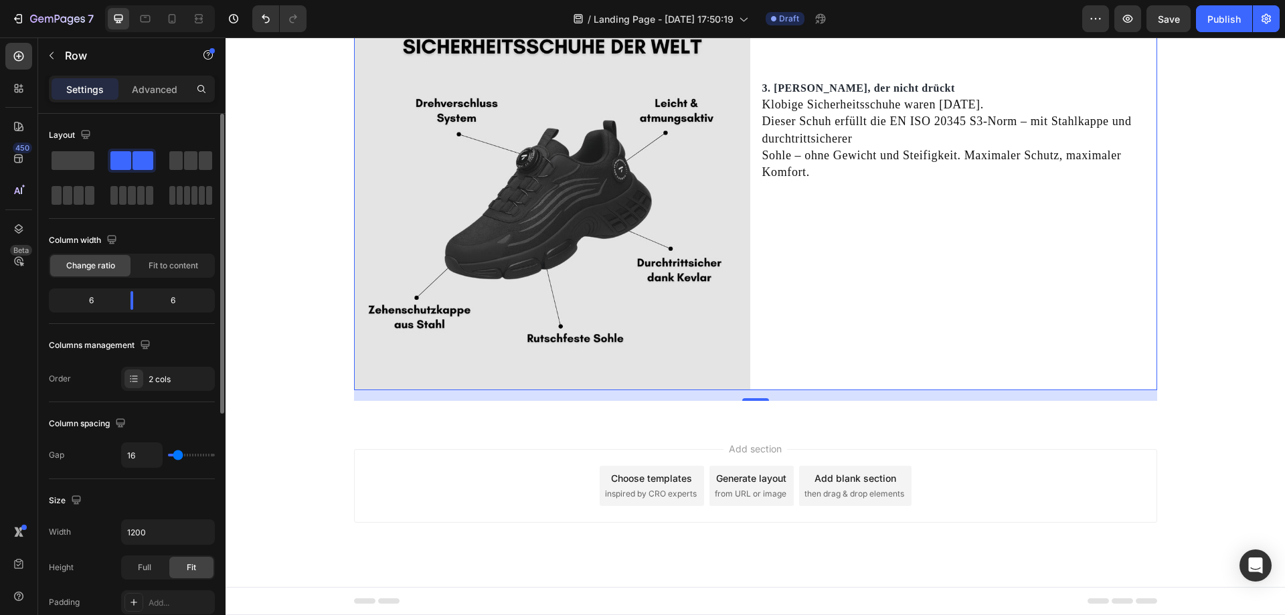
drag, startPoint x: 128, startPoint y: 157, endPoint x: 138, endPoint y: 152, distance: 11.1
click at [138, 152] on div at bounding box center [131, 160] width 43 height 19
click at [137, 157] on span at bounding box center [143, 160] width 21 height 19
click at [947, 449] on div "Add section Choose templates inspired by CRO experts Generate layout from URL o…" at bounding box center [755, 486] width 803 height 74
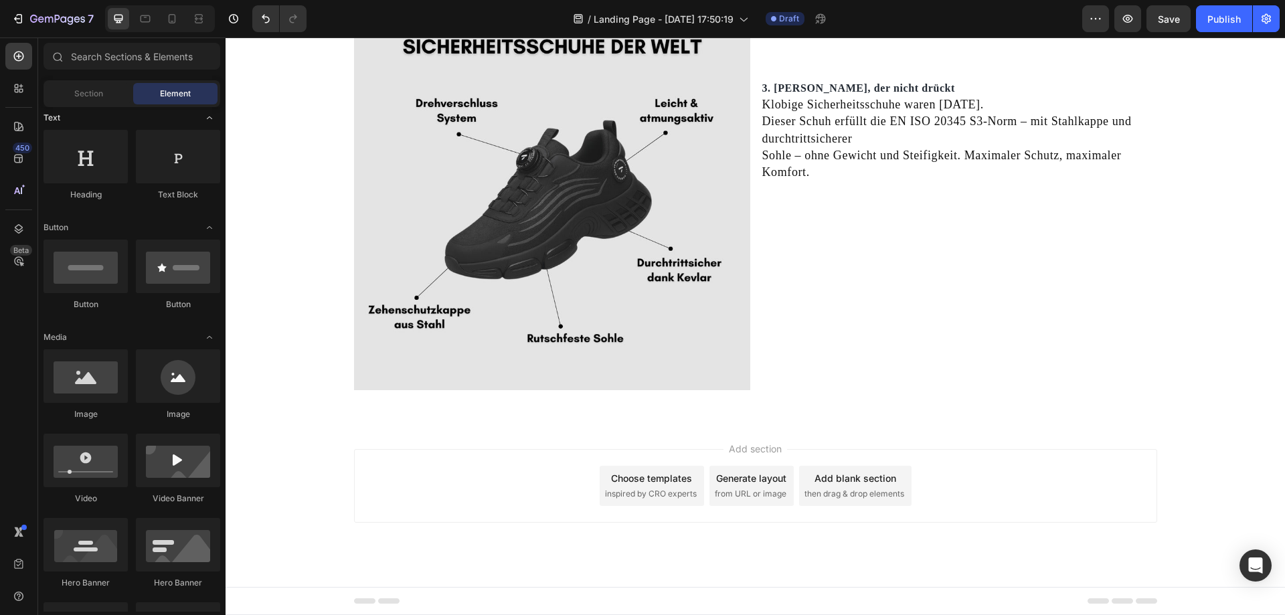
scroll to position [0, 0]
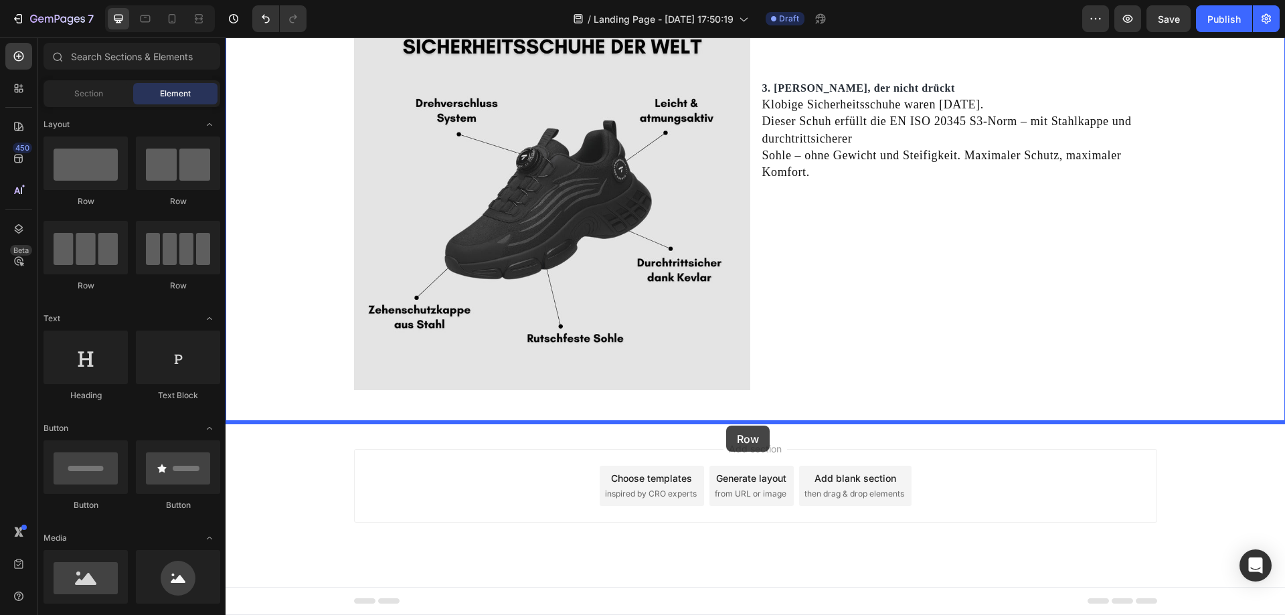
drag, startPoint x: 399, startPoint y: 211, endPoint x: 726, endPoint y: 426, distance: 391.6
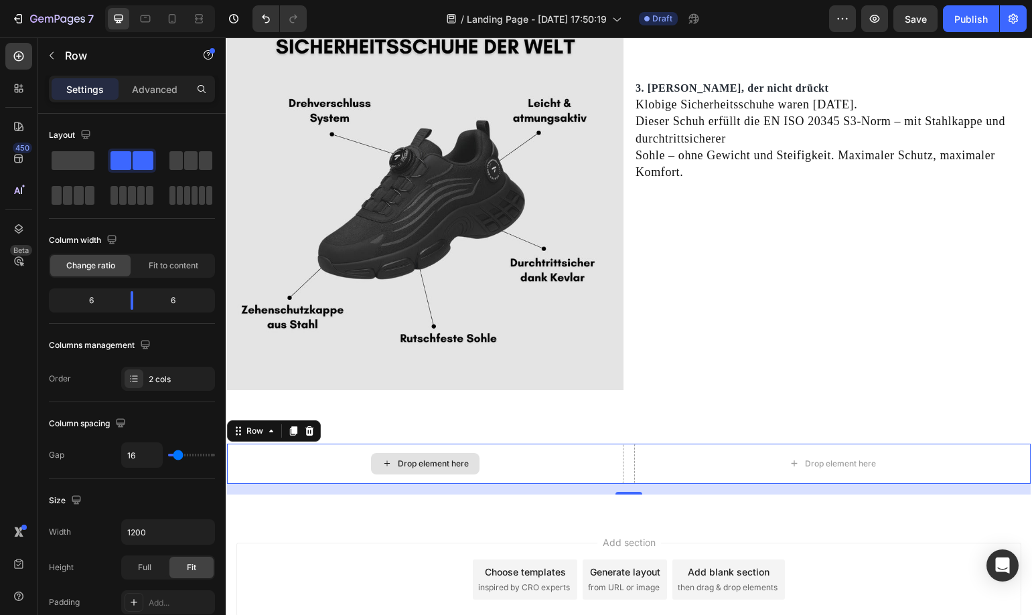
scroll to position [2165, 0]
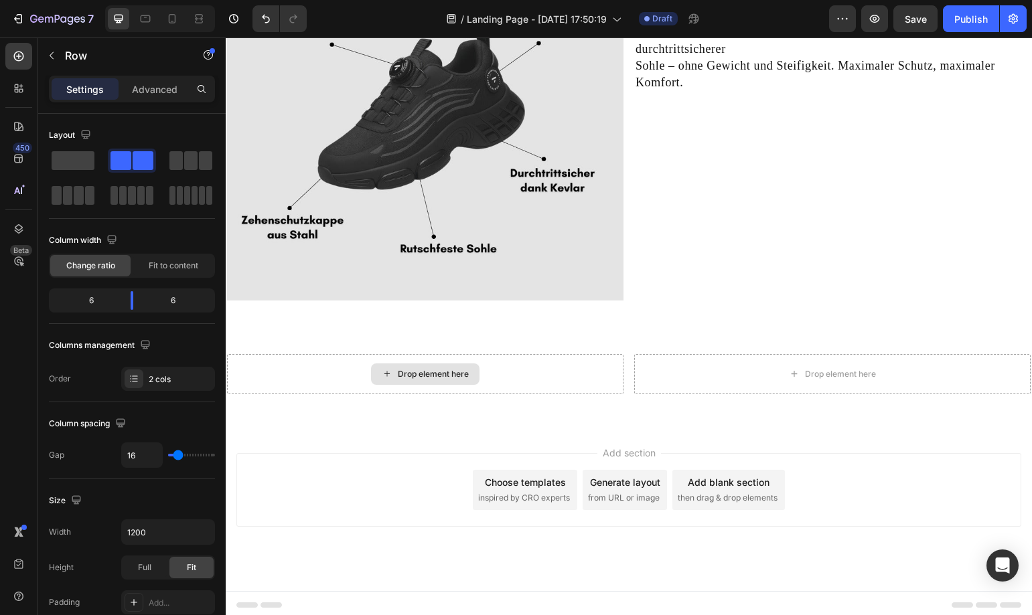
click at [433, 376] on div "Drop element here" at bounding box center [433, 374] width 71 height 11
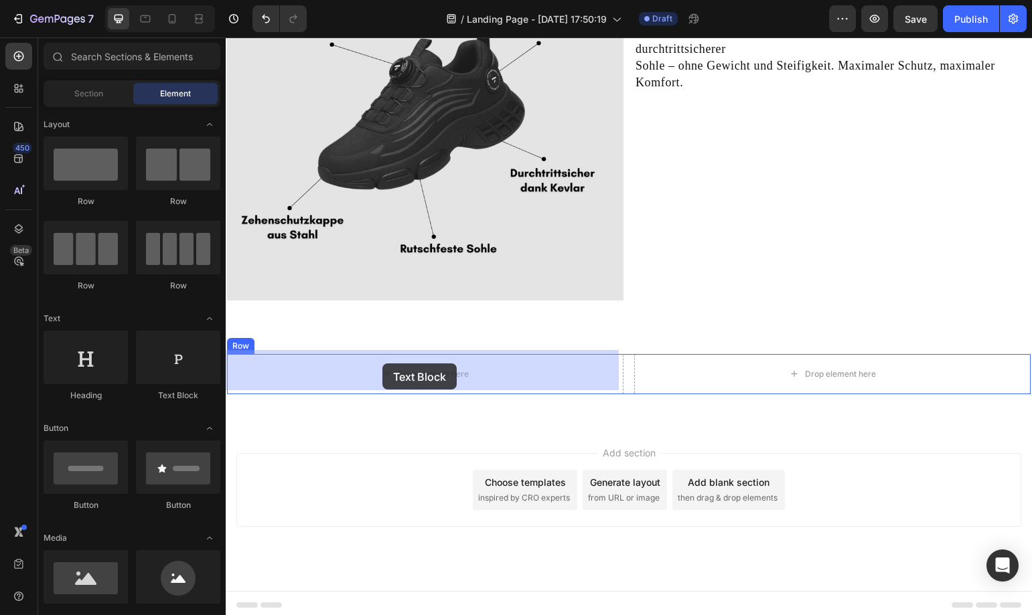
drag, startPoint x: 266, startPoint y: 365, endPoint x: 382, endPoint y: 363, distance: 115.8
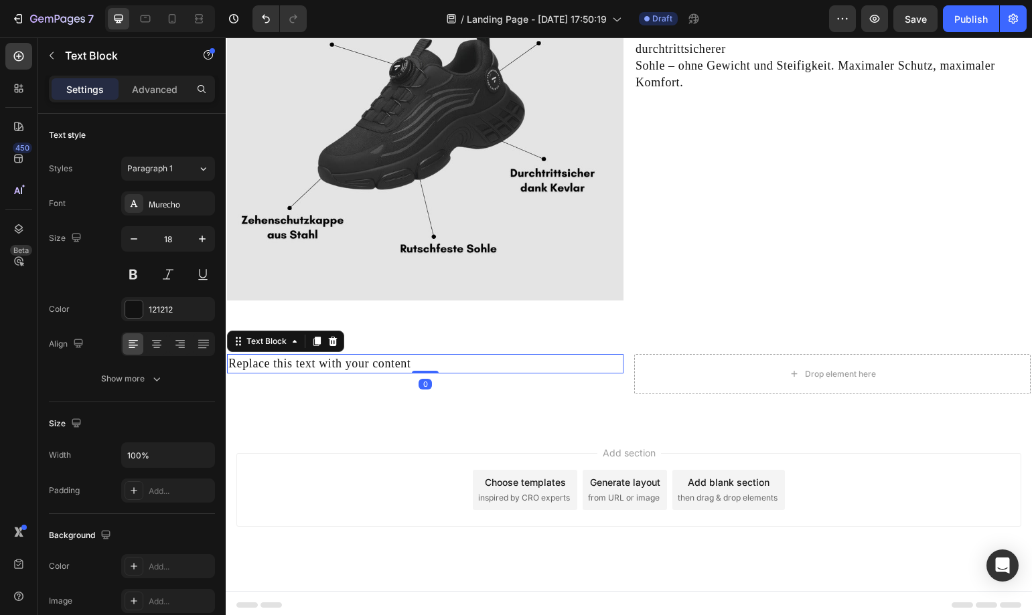
click at [419, 357] on div "Replace this text with your content" at bounding box center [425, 363] width 396 height 19
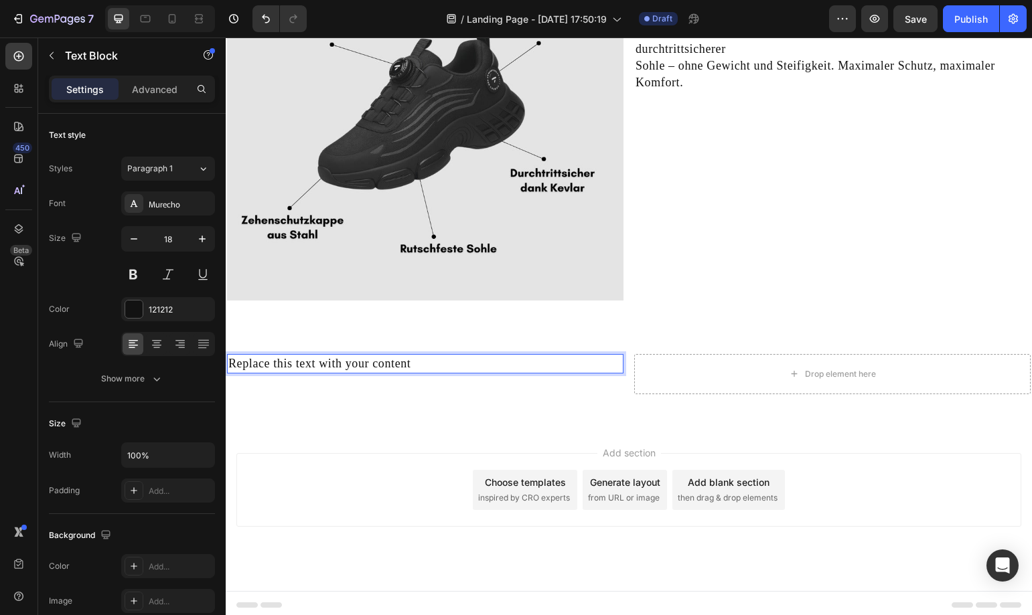
click at [419, 357] on p "Replace this text with your content" at bounding box center [425, 363] width 394 height 17
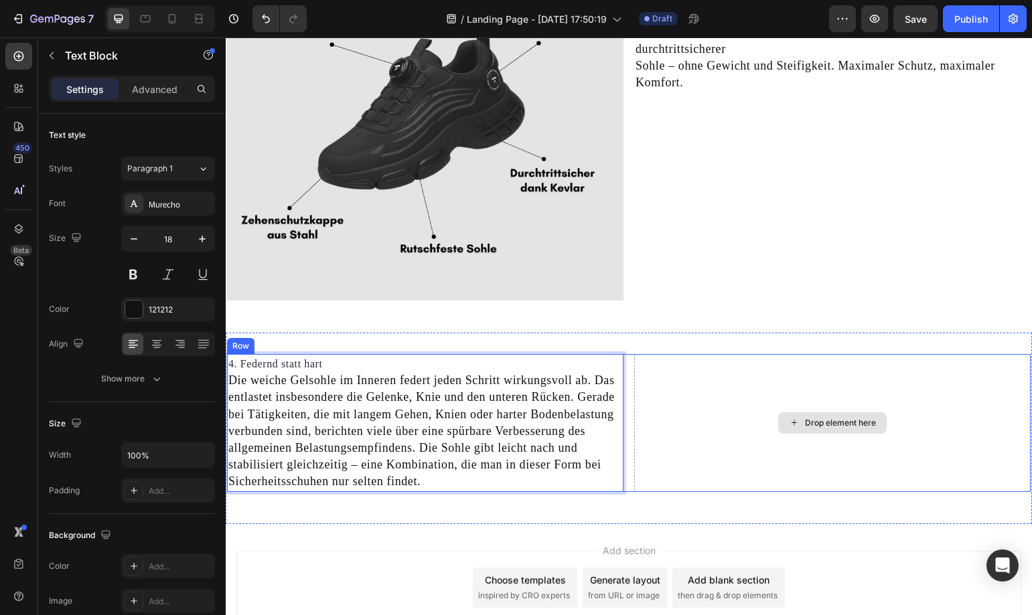
click at [785, 446] on div "Drop element here" at bounding box center [832, 423] width 396 height 138
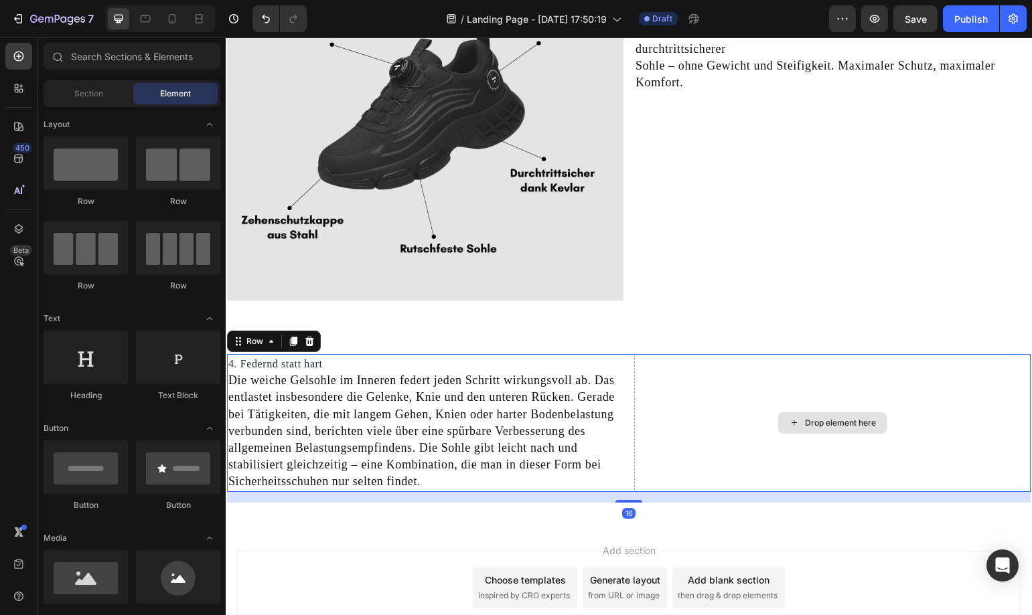
click at [831, 418] on div "Drop element here" at bounding box center [840, 423] width 71 height 11
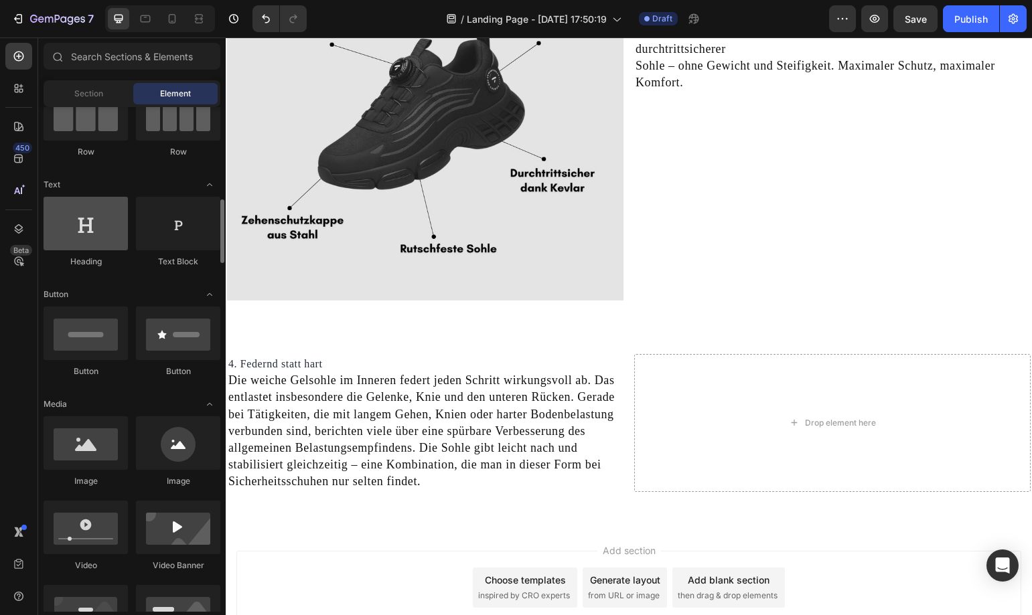
scroll to position [201, 0]
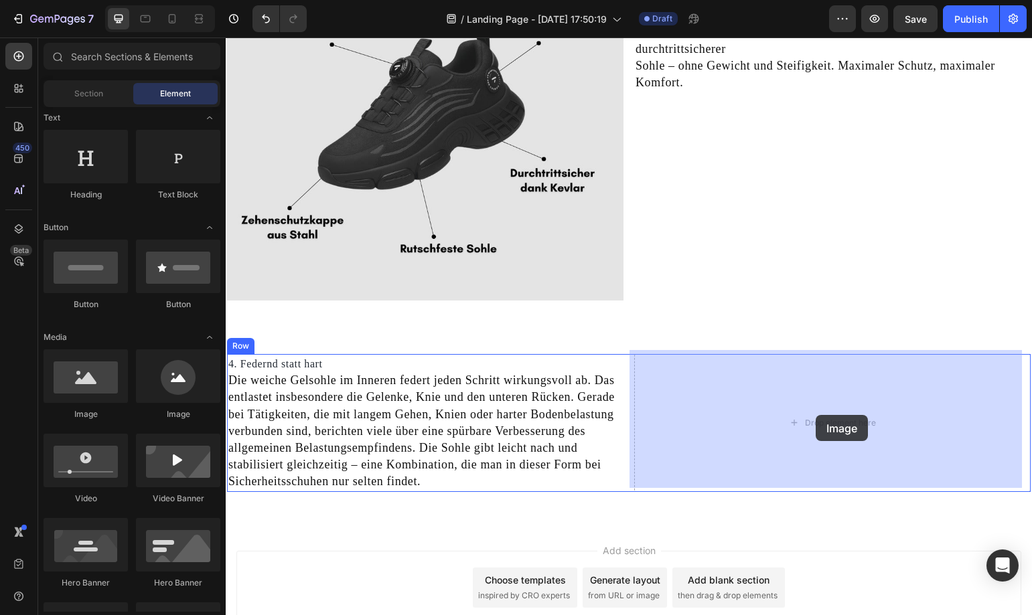
drag, startPoint x: 315, startPoint y: 412, endPoint x: 815, endPoint y: 415, distance: 500.7
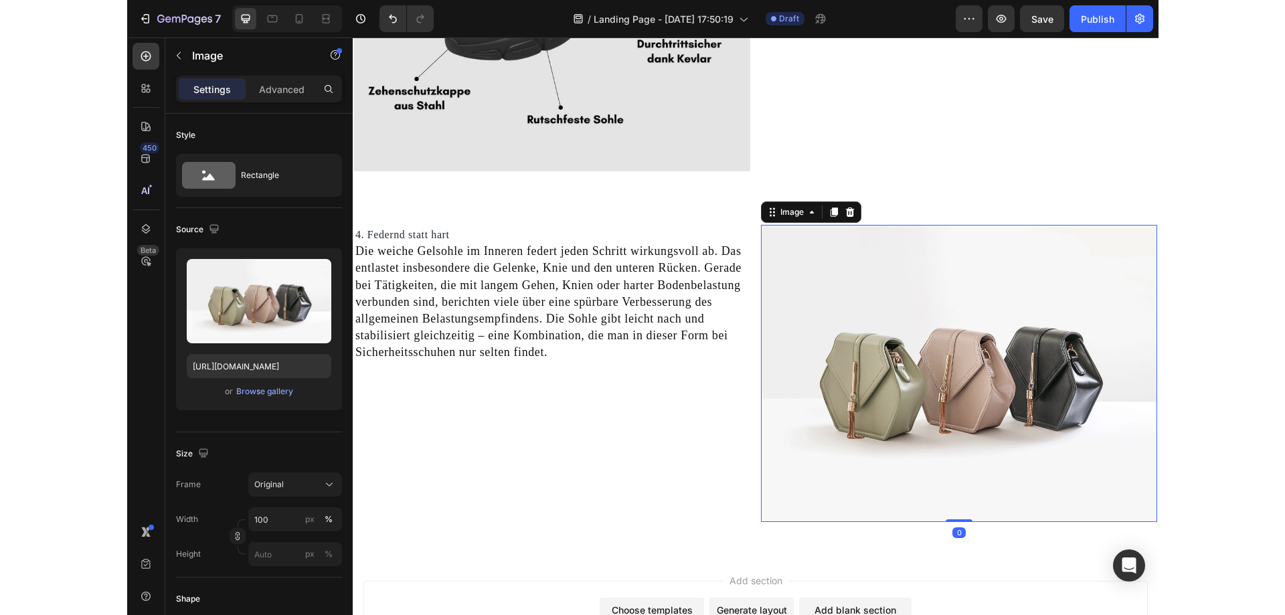
scroll to position [2299, 0]
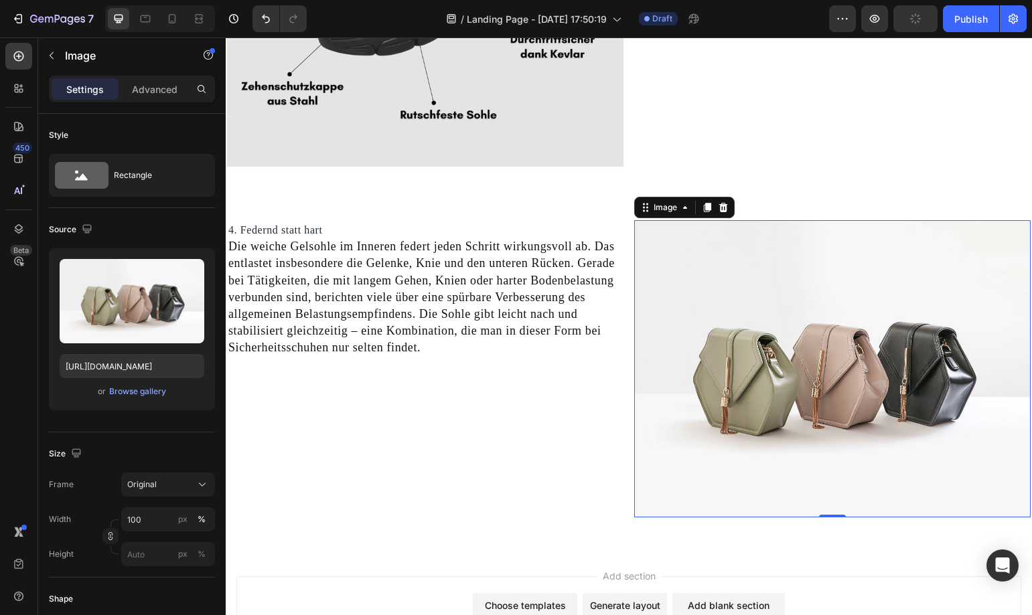
click at [819, 308] on img at bounding box center [832, 368] width 396 height 297
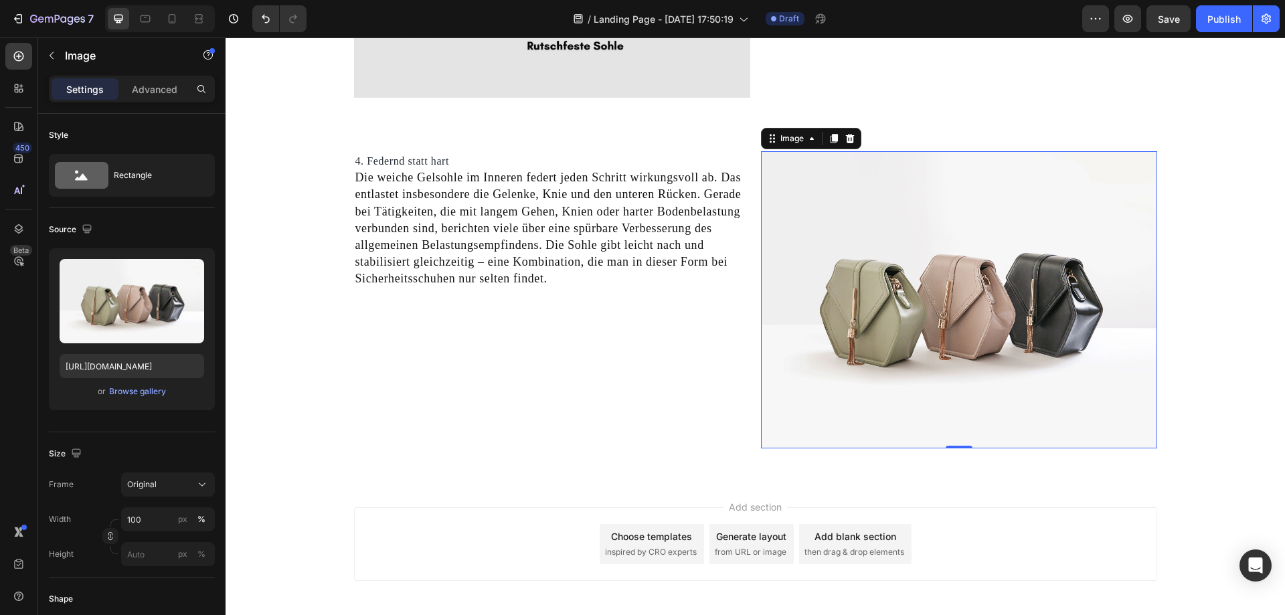
scroll to position [2426, 0]
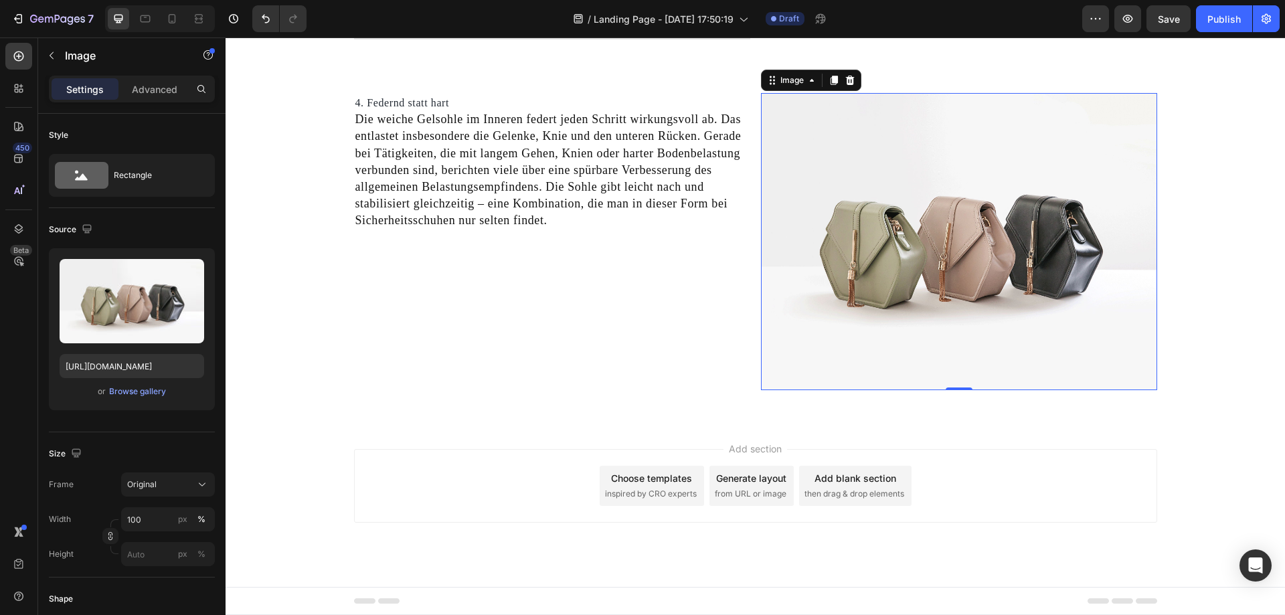
click at [961, 225] on img at bounding box center [959, 241] width 396 height 297
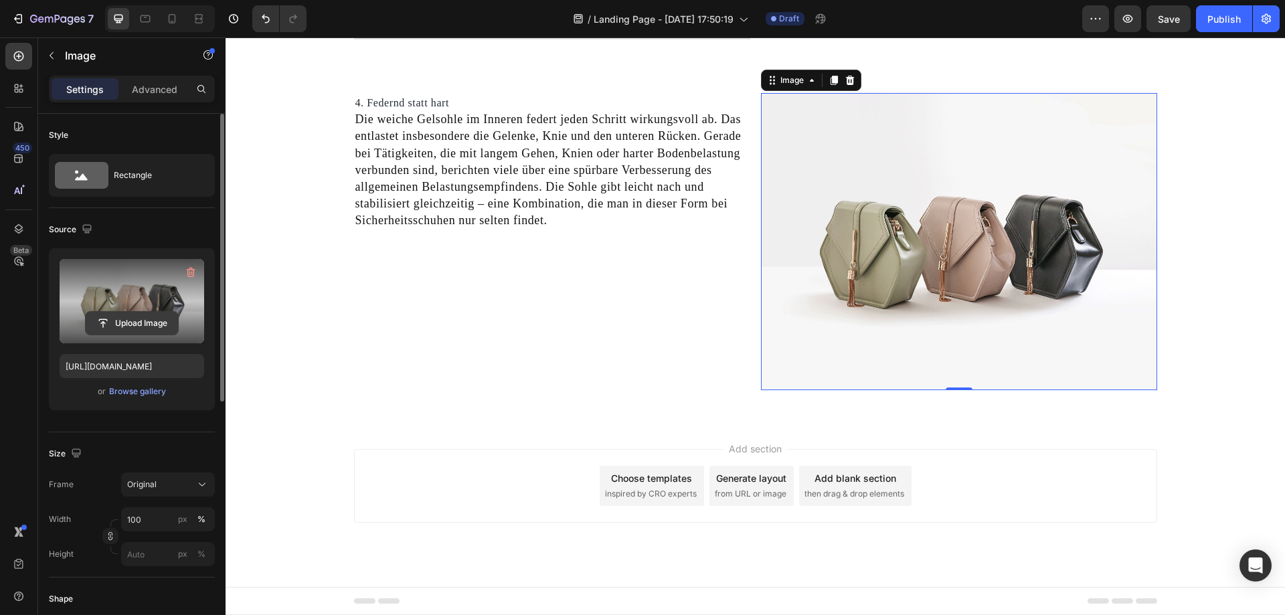
click at [144, 319] on input "file" at bounding box center [132, 323] width 92 height 23
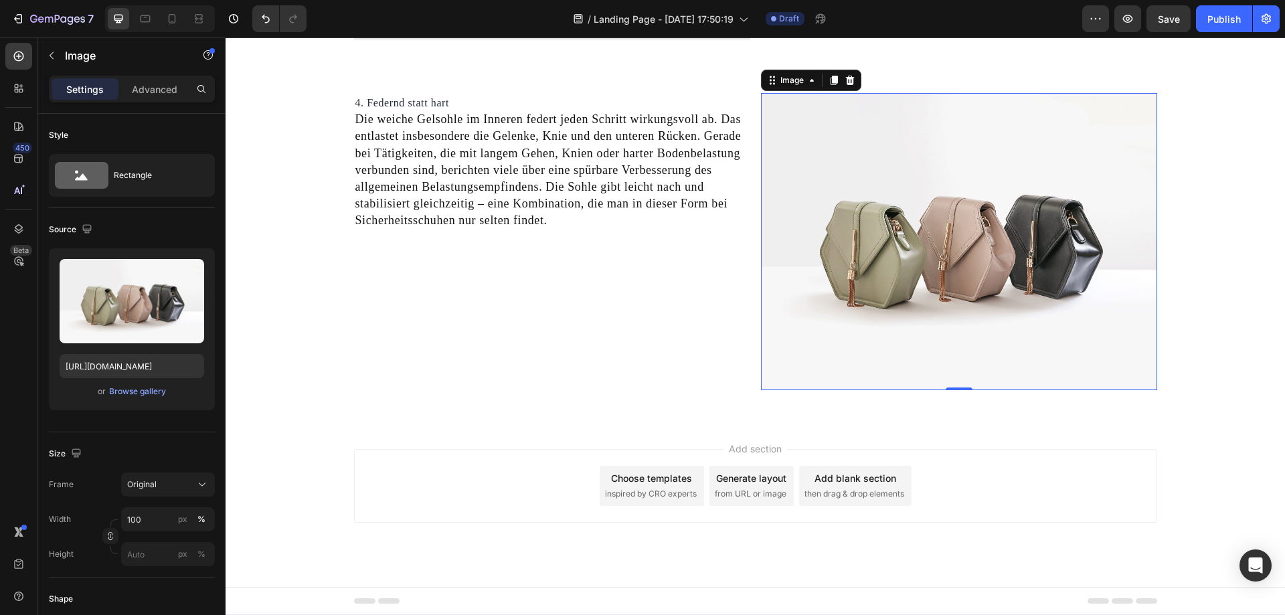
click at [940, 252] on img at bounding box center [959, 241] width 396 height 297
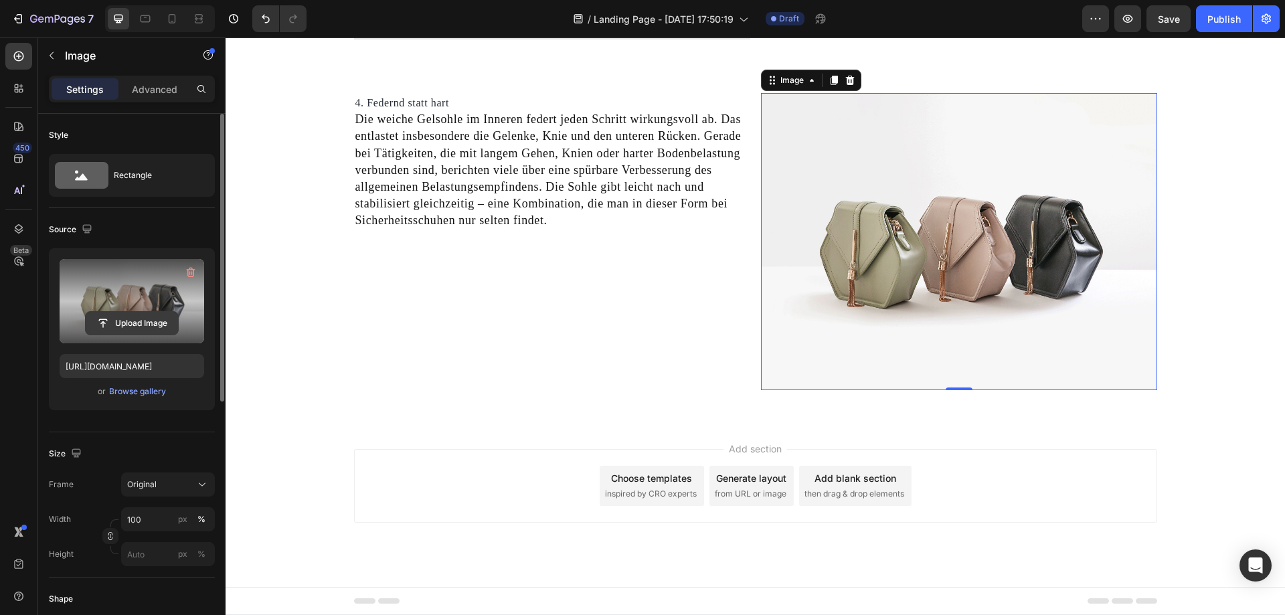
click at [128, 325] on input "file" at bounding box center [132, 323] width 92 height 23
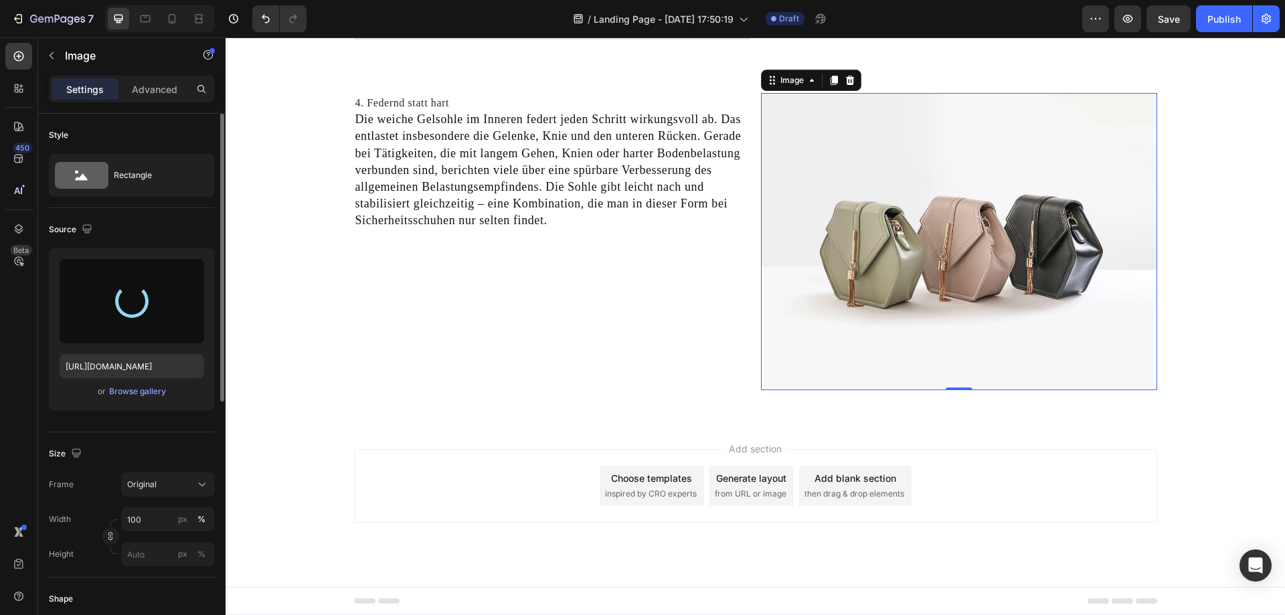
type input "https://cdn.shopify.com/s/files/1/0669/3978/1307/files/gempages_577602303473746…"
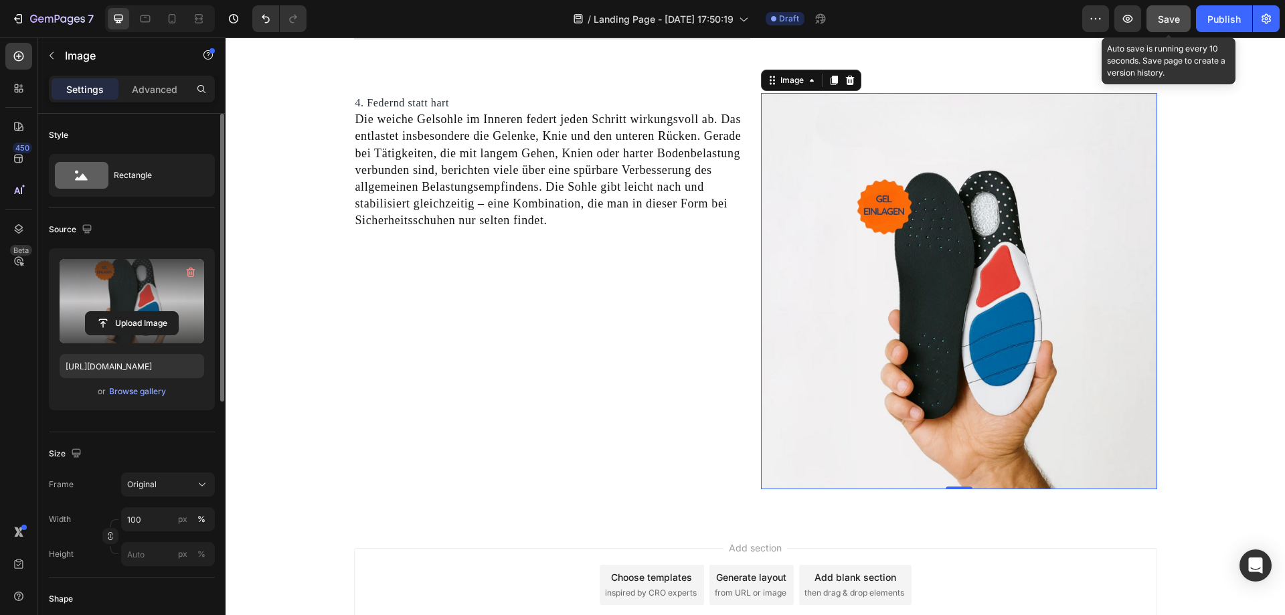
click at [1153, 27] on button "Save" at bounding box center [1169, 18] width 44 height 27
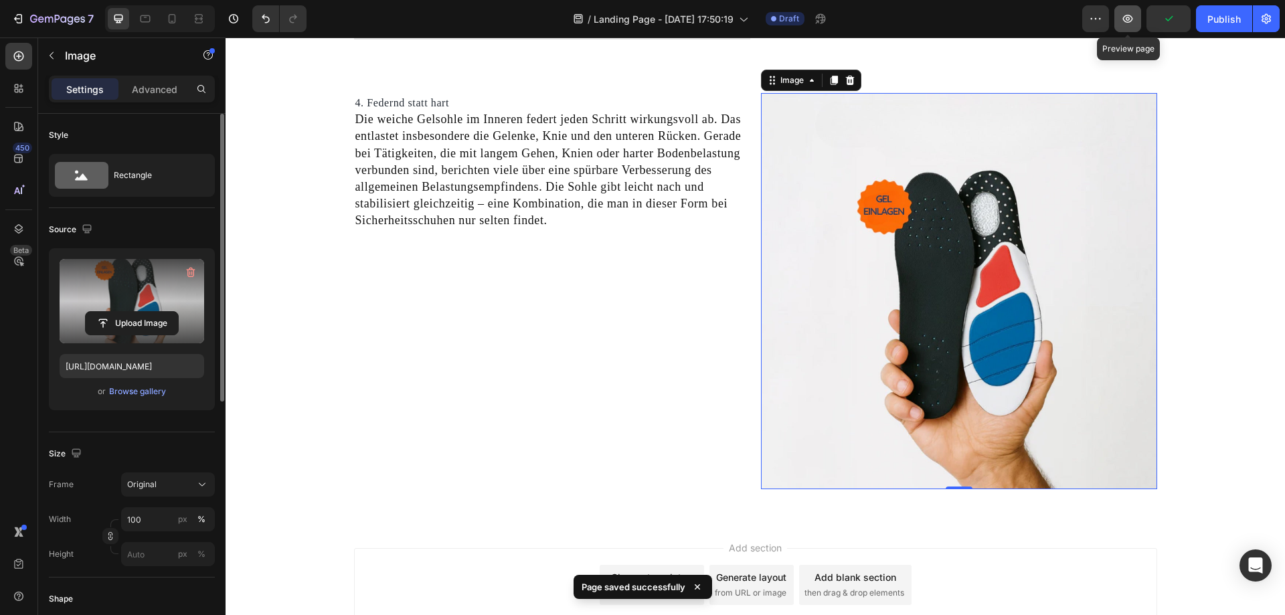
click at [1127, 24] on icon "button" at bounding box center [1127, 18] width 13 height 13
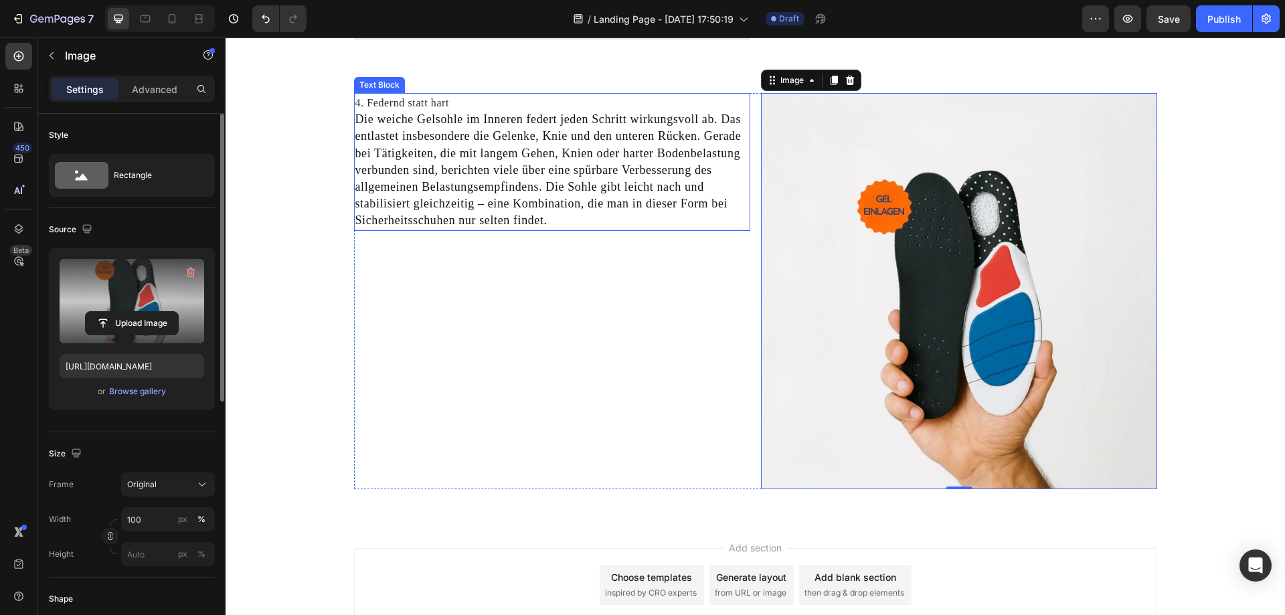
click at [391, 118] on p "Die weiche Gelsohle im Inneren federt jeden Schritt wirkungsvoll ab. Das entlas…" at bounding box center [552, 170] width 394 height 118
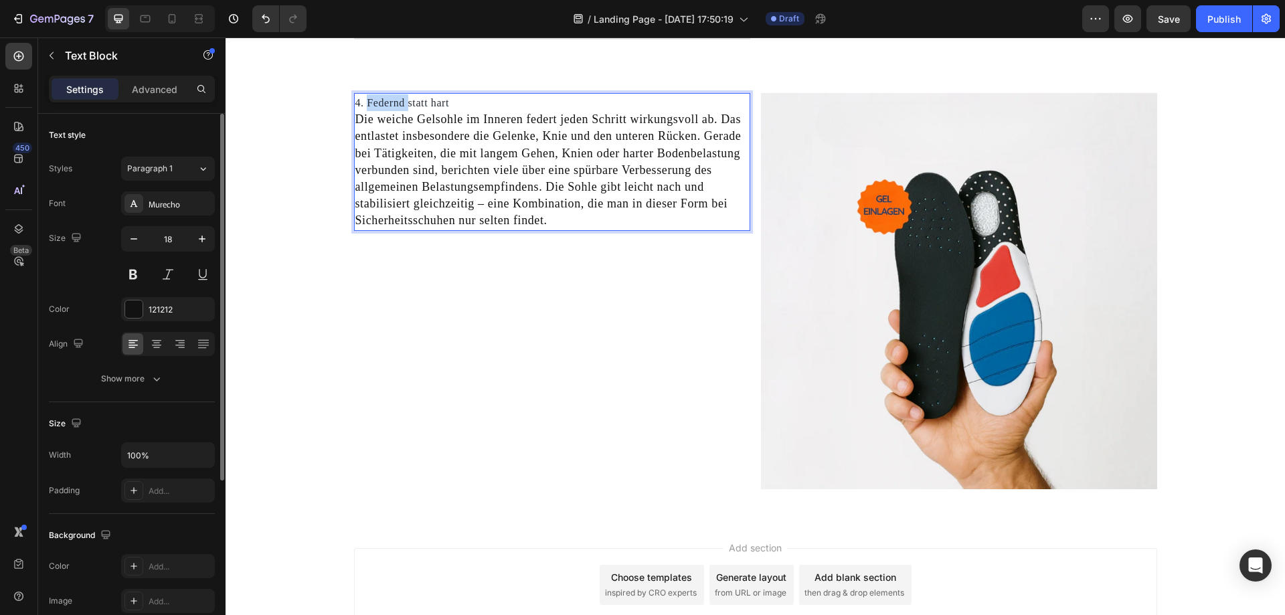
click at [368, 108] on p "4. Federnd statt hart" at bounding box center [552, 102] width 394 height 17
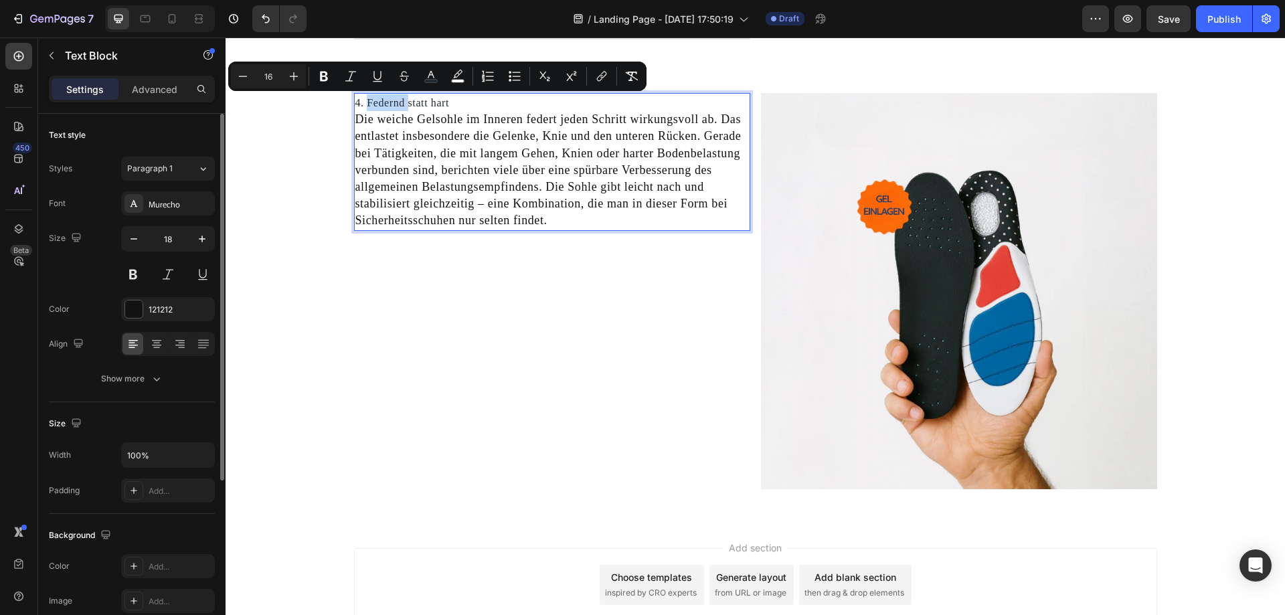
click at [368, 104] on span "4. Federnd statt hart" at bounding box center [402, 102] width 94 height 11
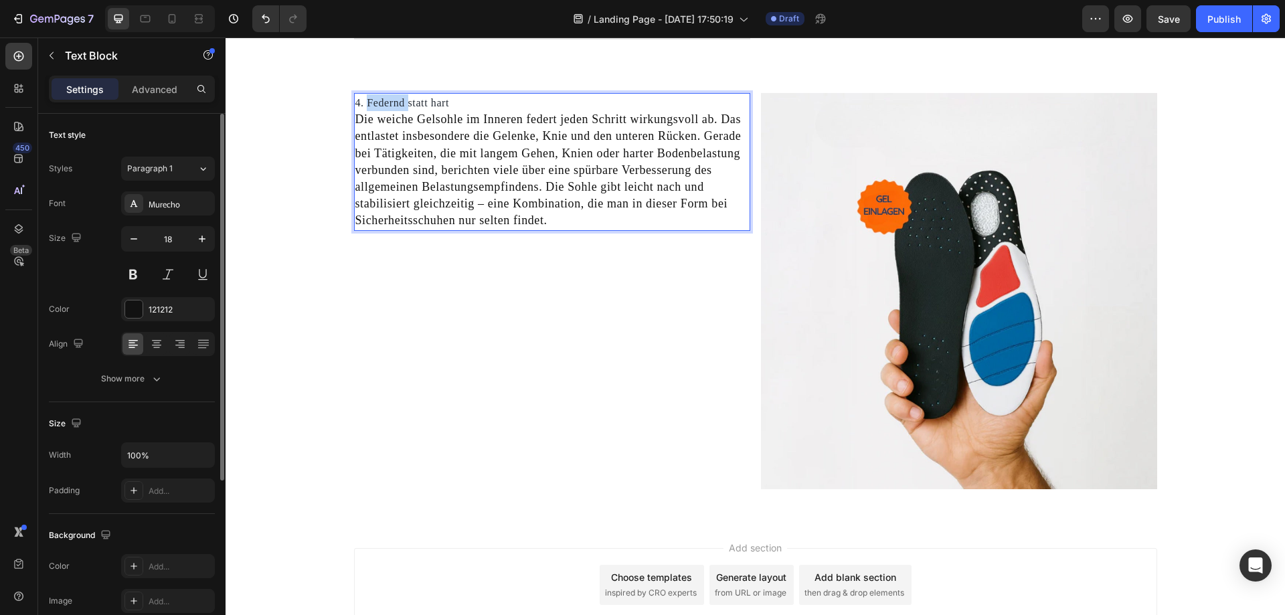
click at [368, 104] on span "4. Federnd statt hart" at bounding box center [402, 102] width 94 height 11
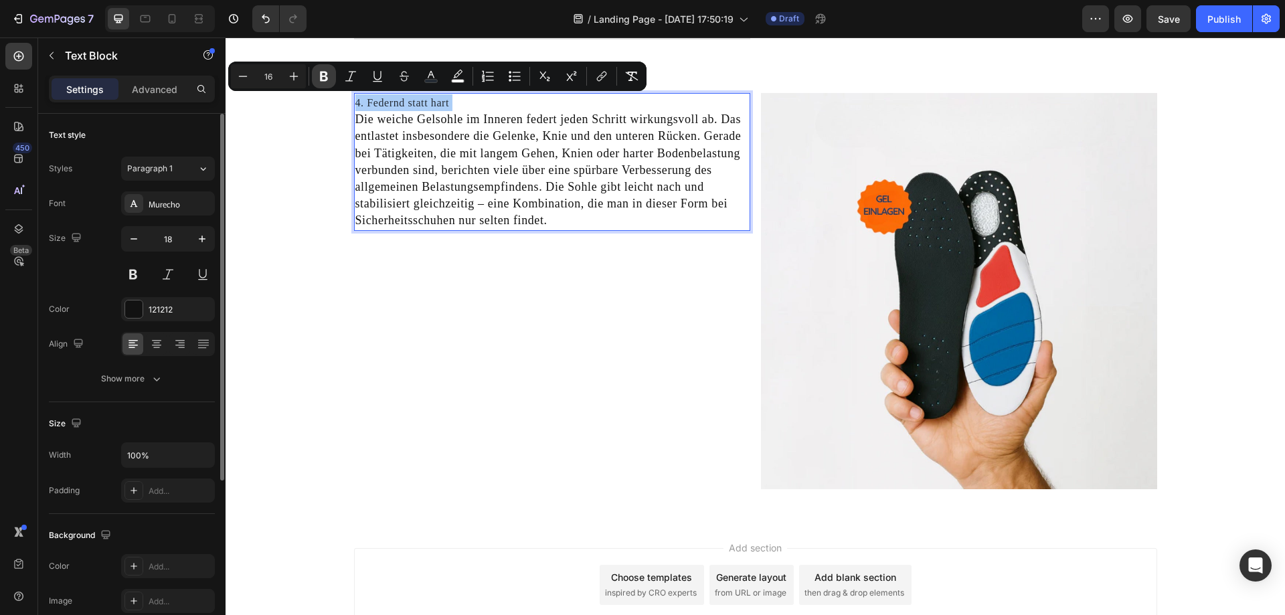
click at [330, 83] on button "Bold" at bounding box center [324, 76] width 24 height 24
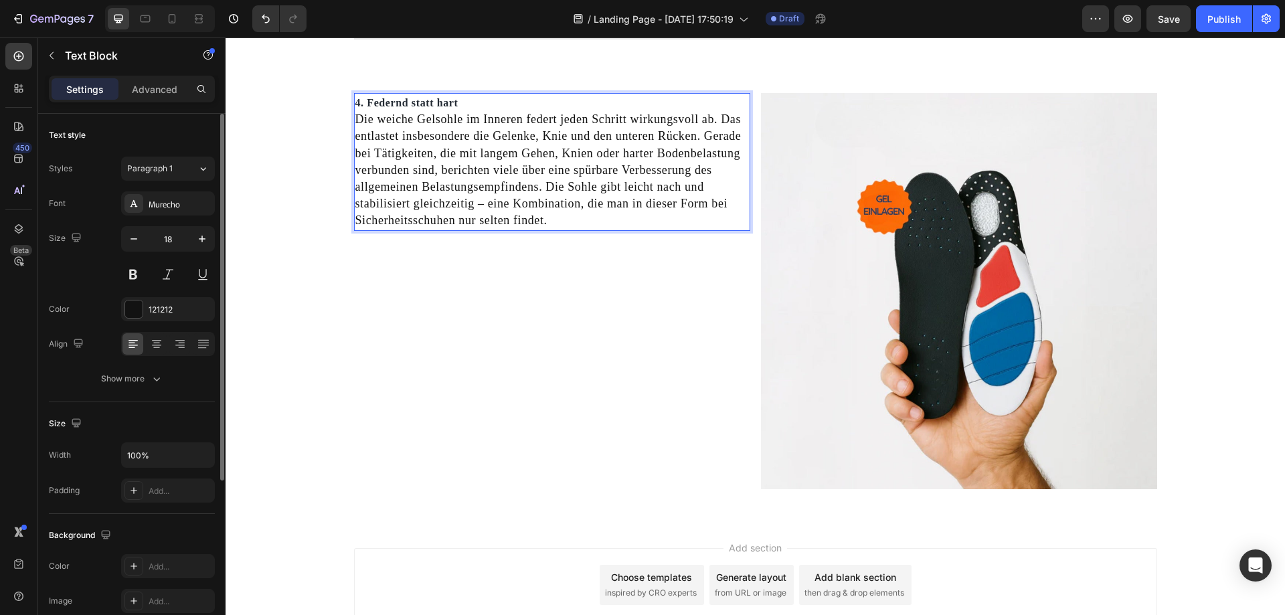
click at [354, 100] on div "4. Federnd statt hart Die weiche Gelsohle im Inneren federt jeden Schritt wirku…" at bounding box center [552, 162] width 396 height 138
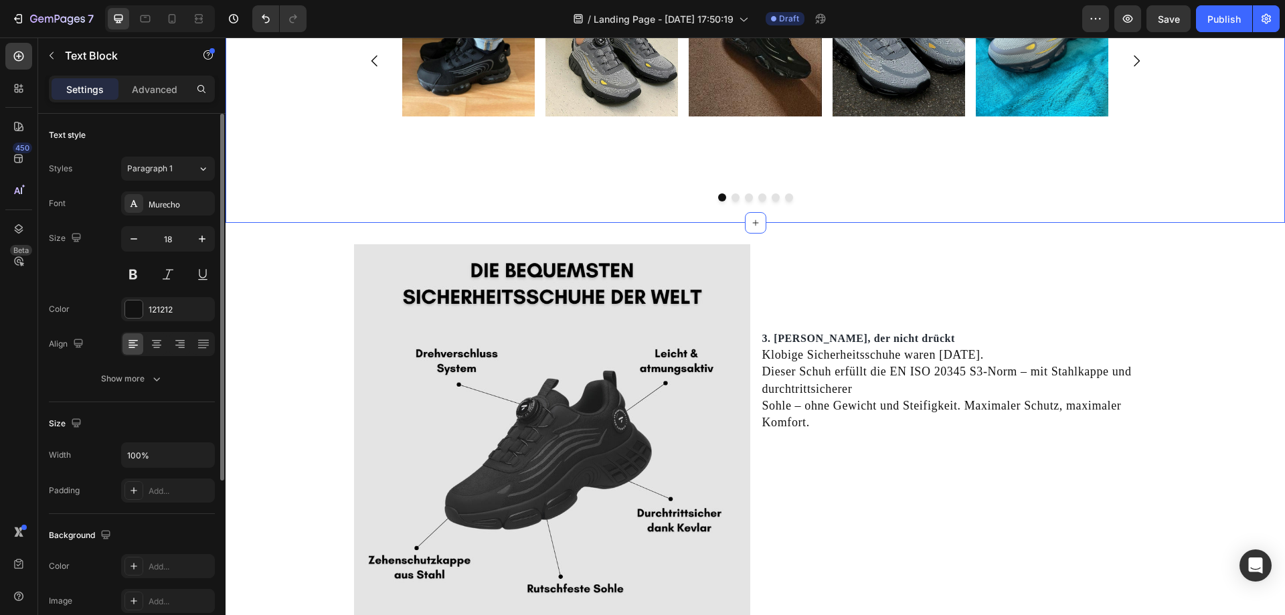
scroll to position [1823, 0]
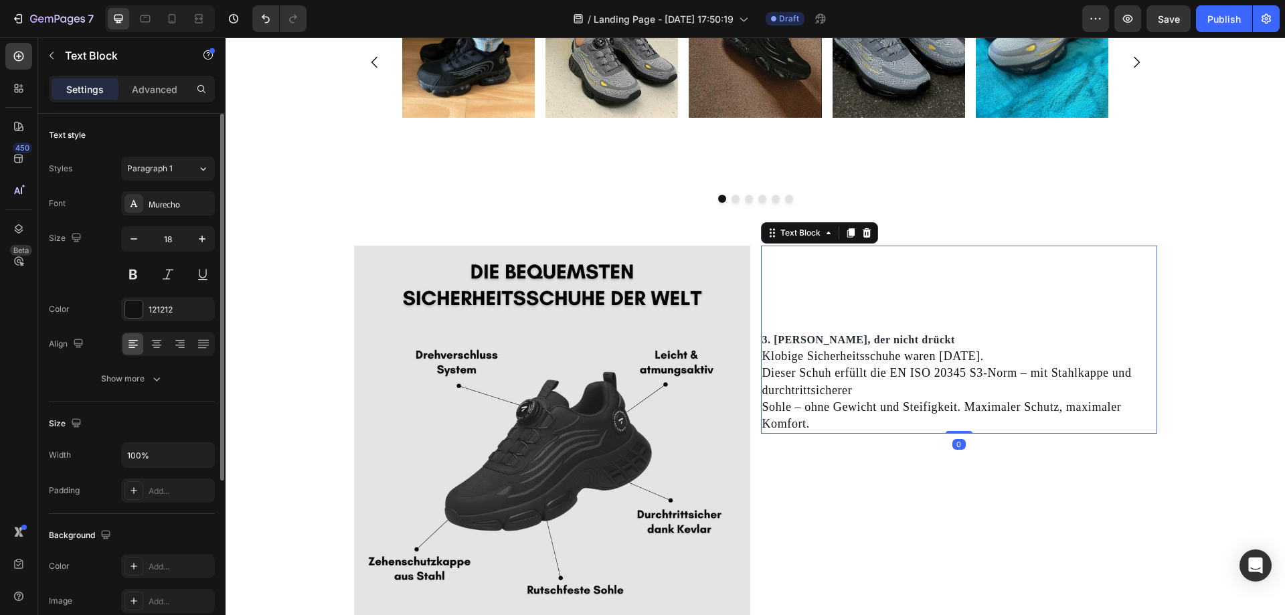
click at [847, 340] on strong "3. [PERSON_NAME], der nicht drückt" at bounding box center [858, 339] width 193 height 11
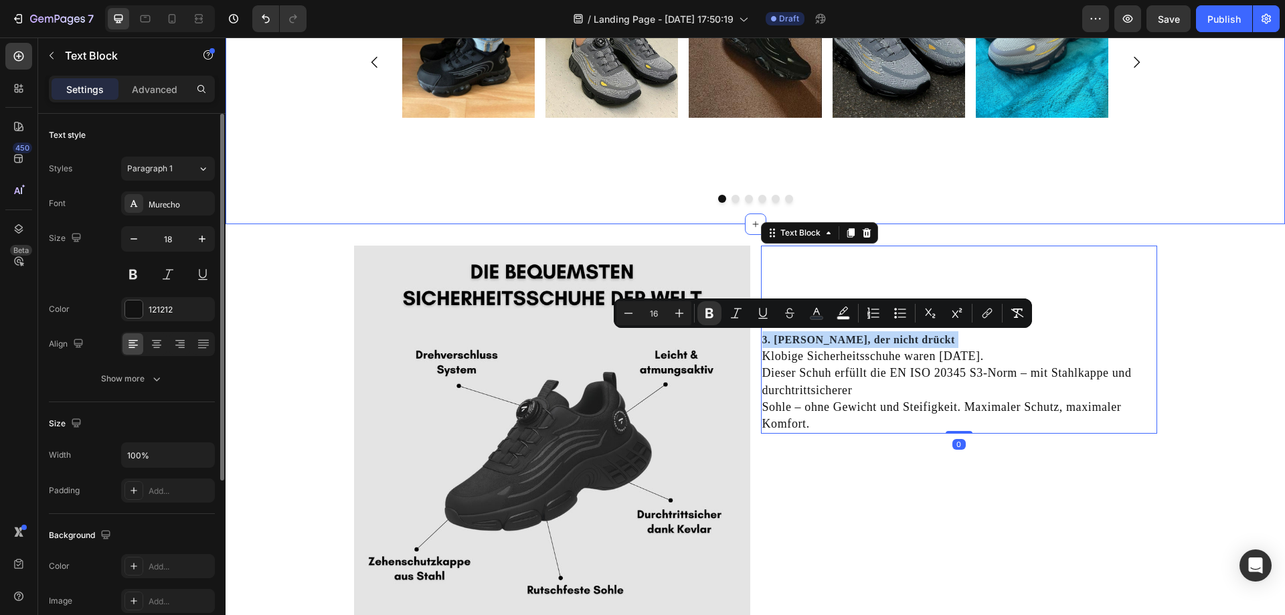
click at [1116, 189] on div "Image Image Image Image Image Image Carousel" at bounding box center [755, 71] width 803 height 262
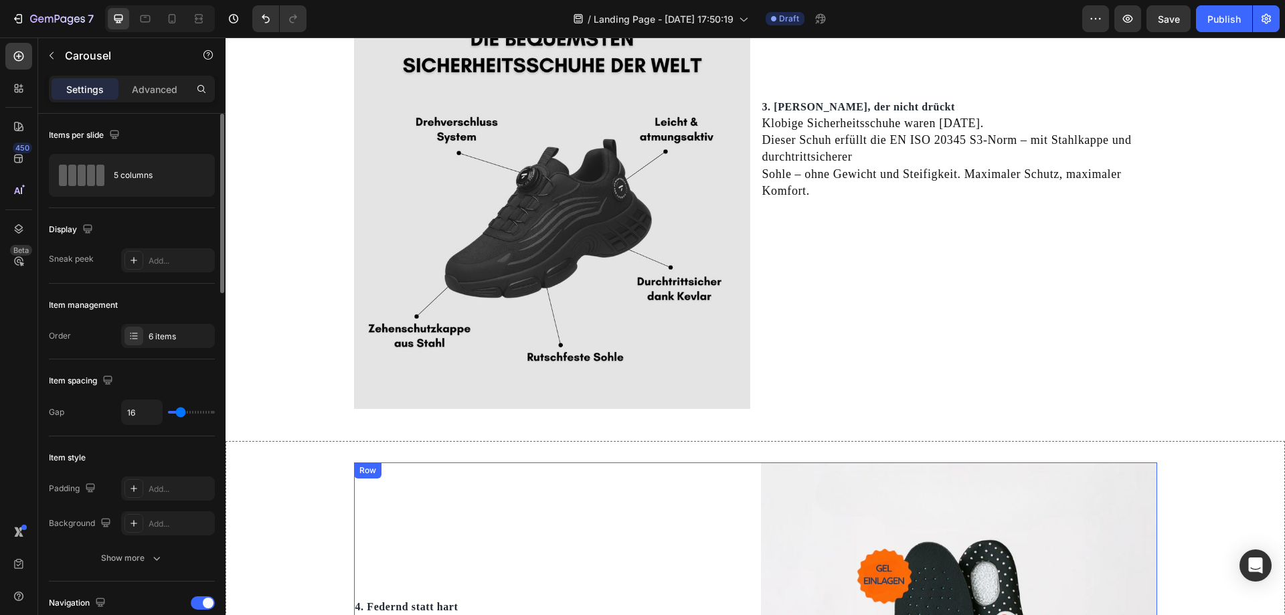
scroll to position [2520, 0]
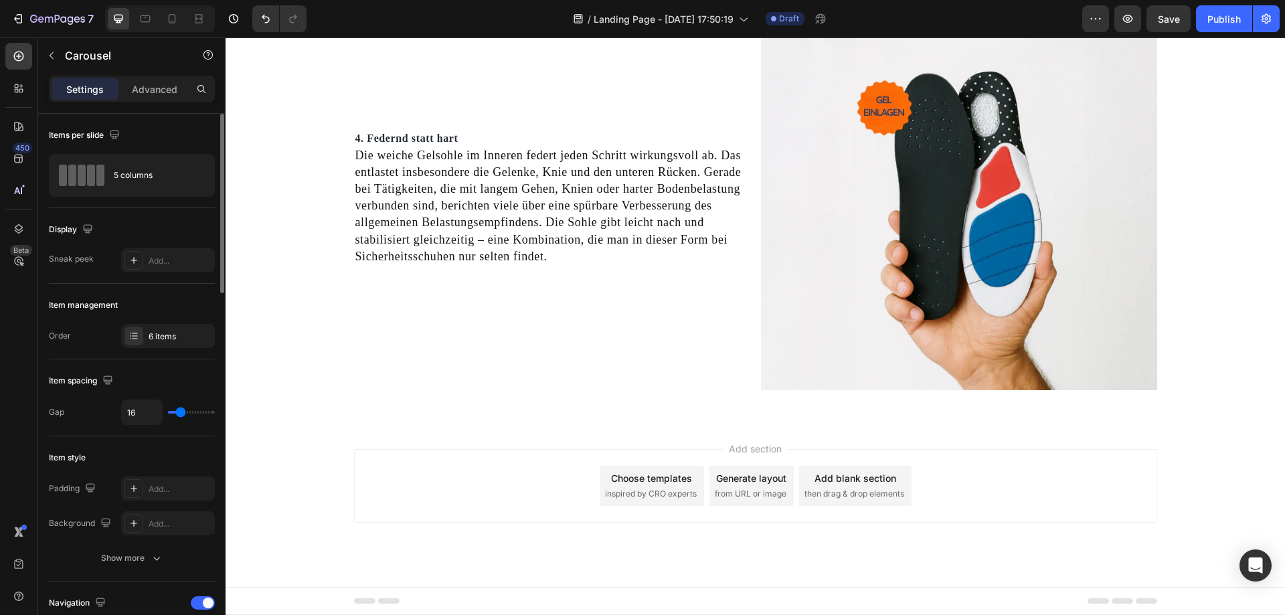
click at [963, 424] on div "Add section Choose templates inspired by CRO experts Generate layout from URL o…" at bounding box center [756, 504] width 1060 height 165
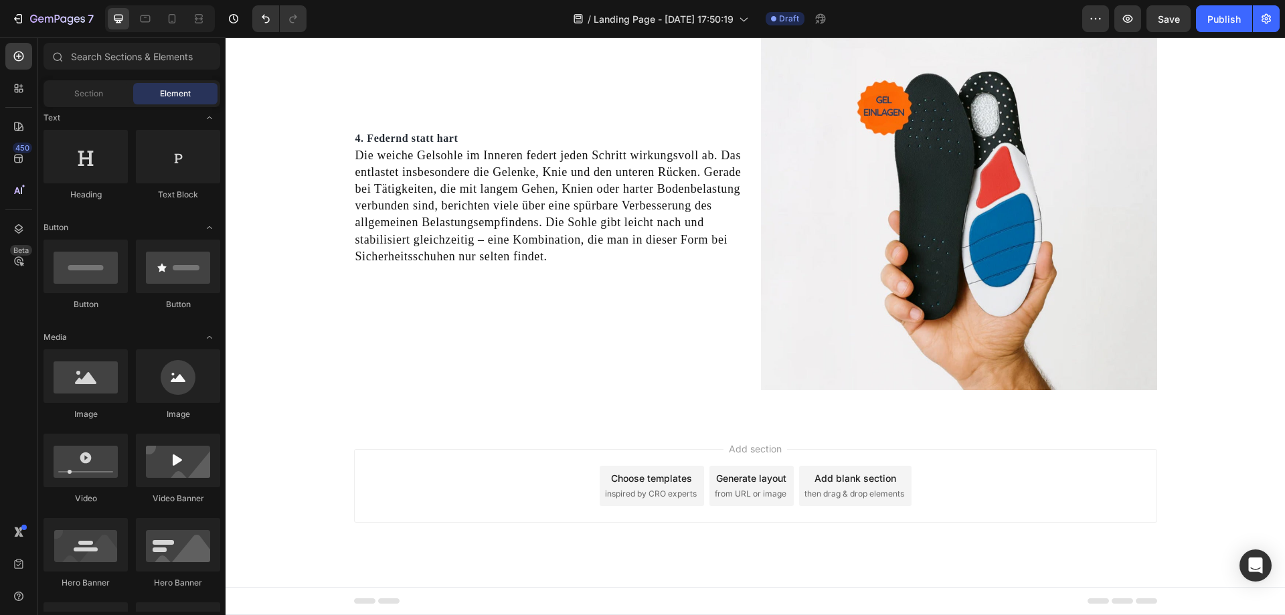
scroll to position [0, 0]
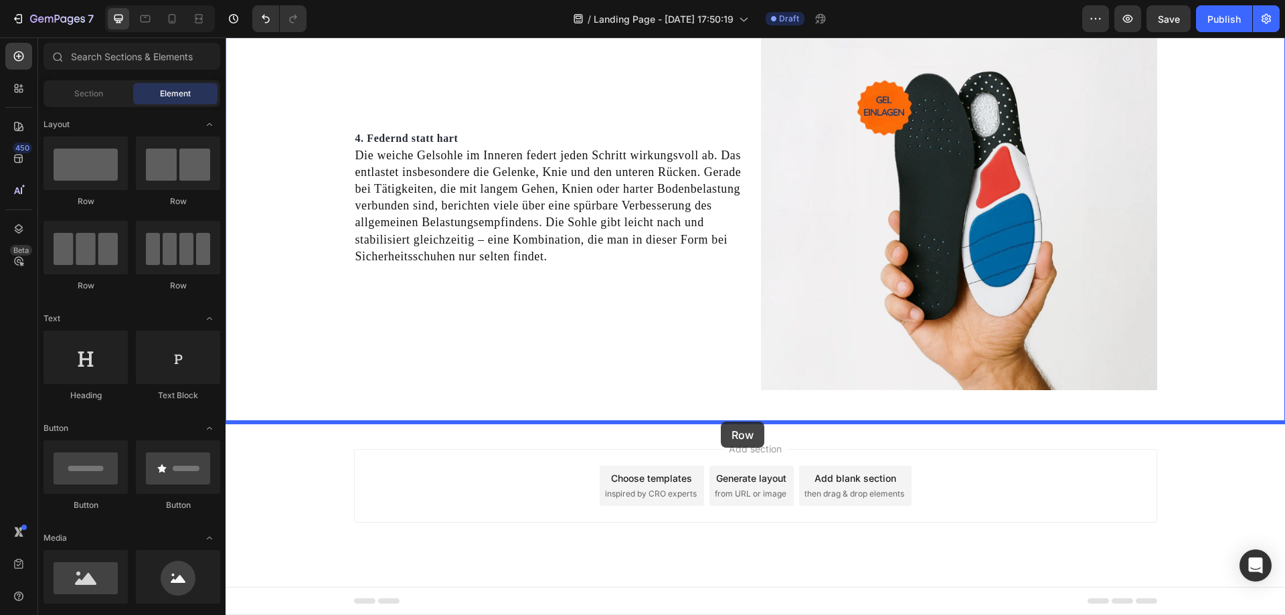
drag, startPoint x: 390, startPoint y: 208, endPoint x: 721, endPoint y: 422, distance: 394.2
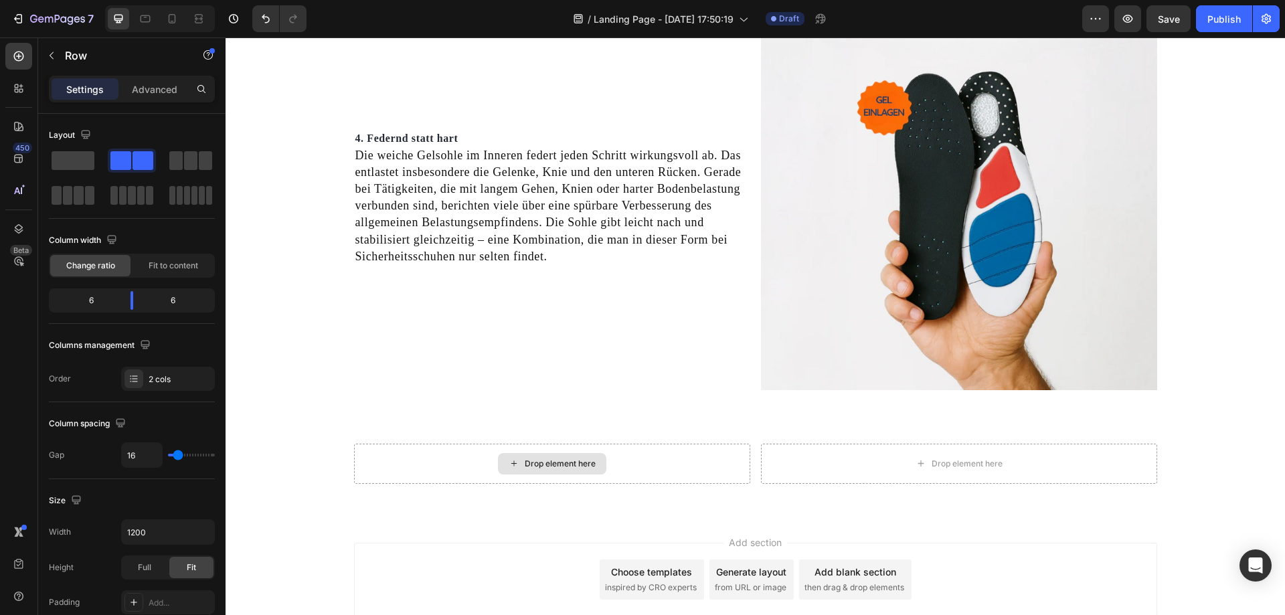
click at [584, 463] on div "Drop element here" at bounding box center [560, 464] width 71 height 11
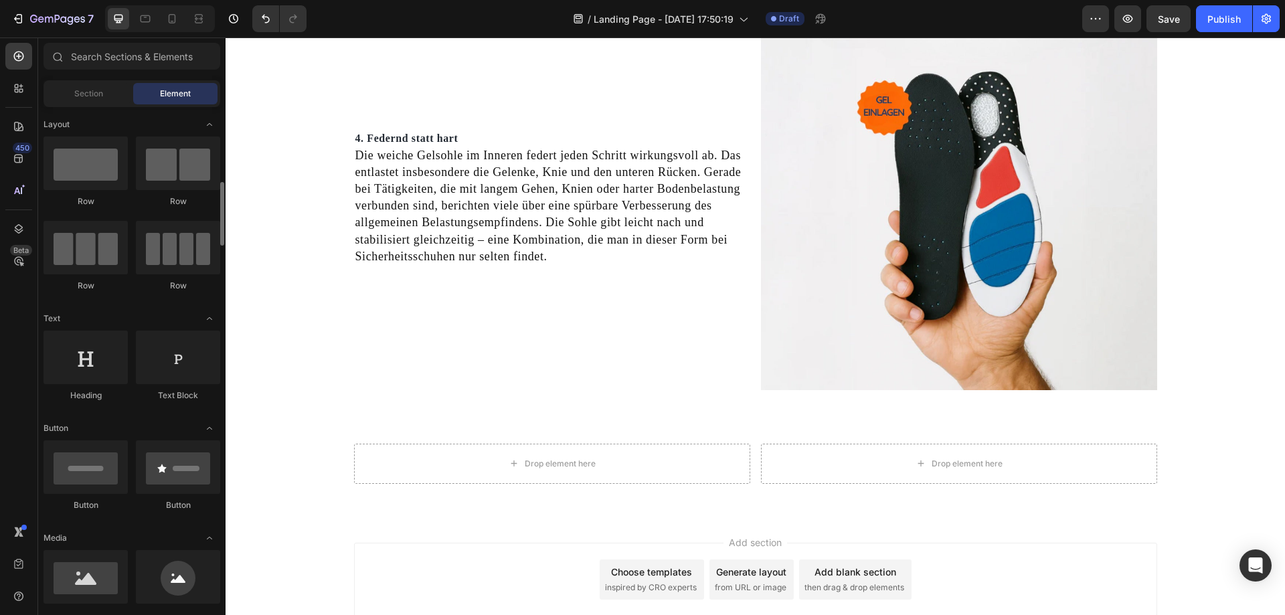
scroll to position [67, 0]
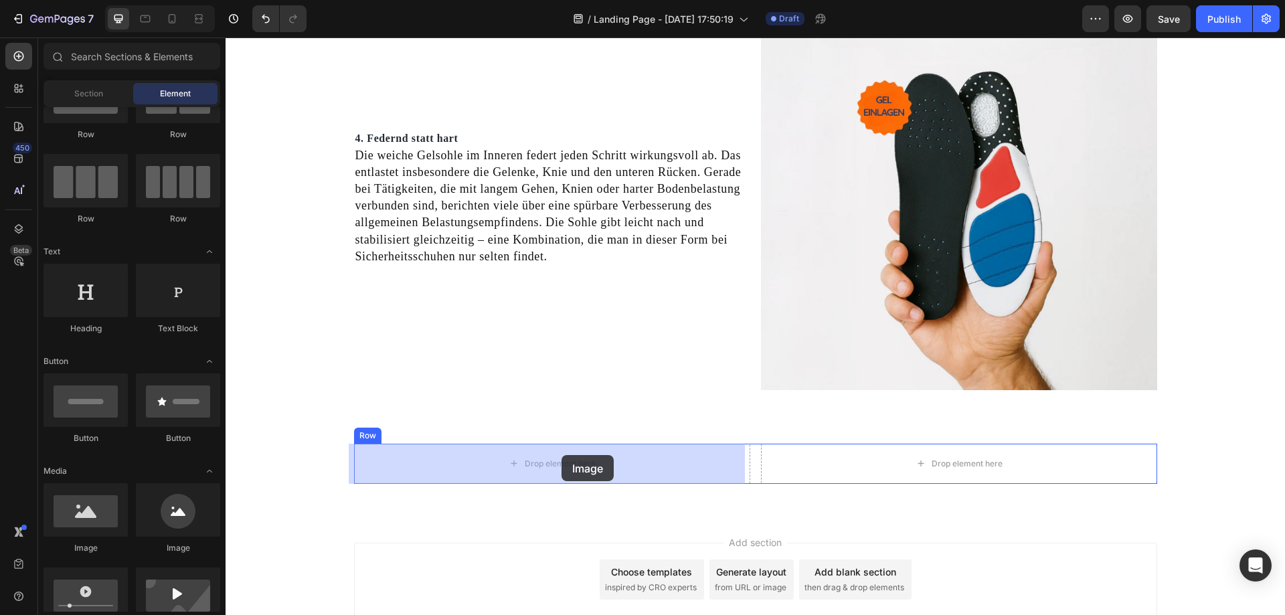
drag, startPoint x: 323, startPoint y: 560, endPoint x: 562, endPoint y: 455, distance: 261.1
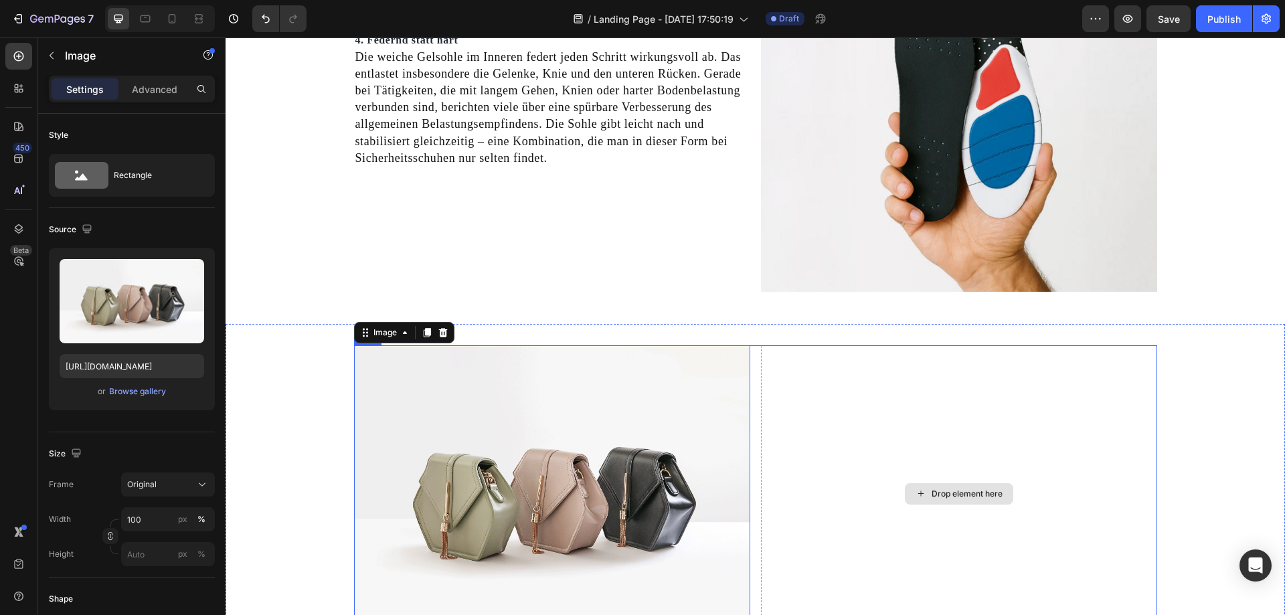
scroll to position [2720, 0]
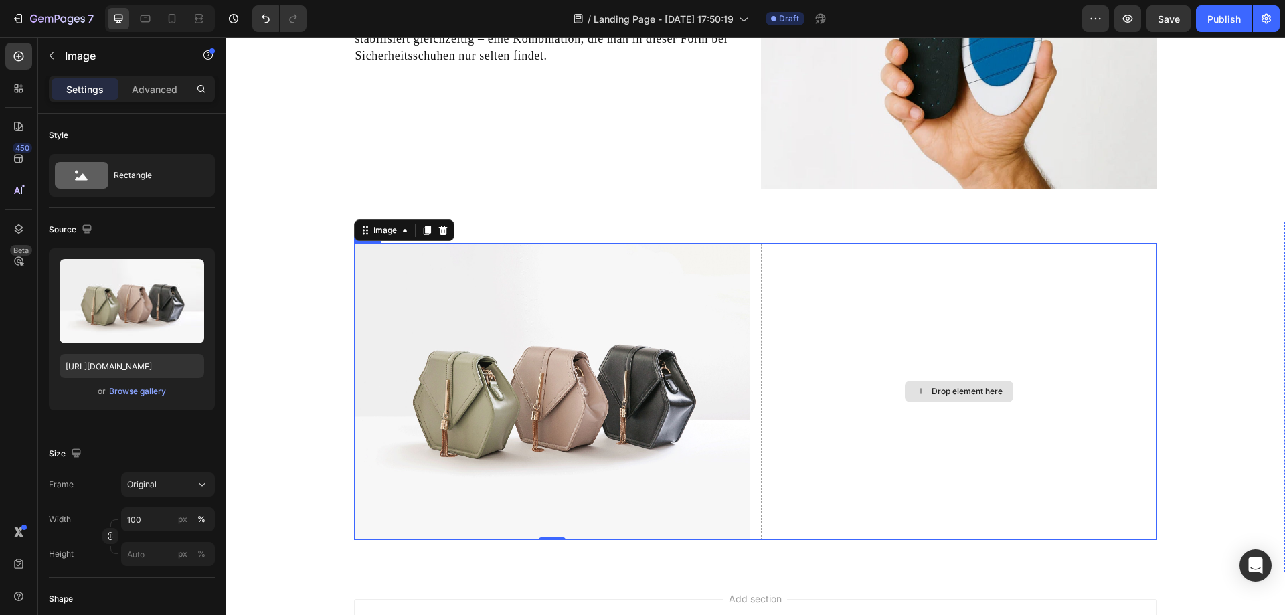
click at [886, 390] on div "Drop element here" at bounding box center [959, 391] width 396 height 297
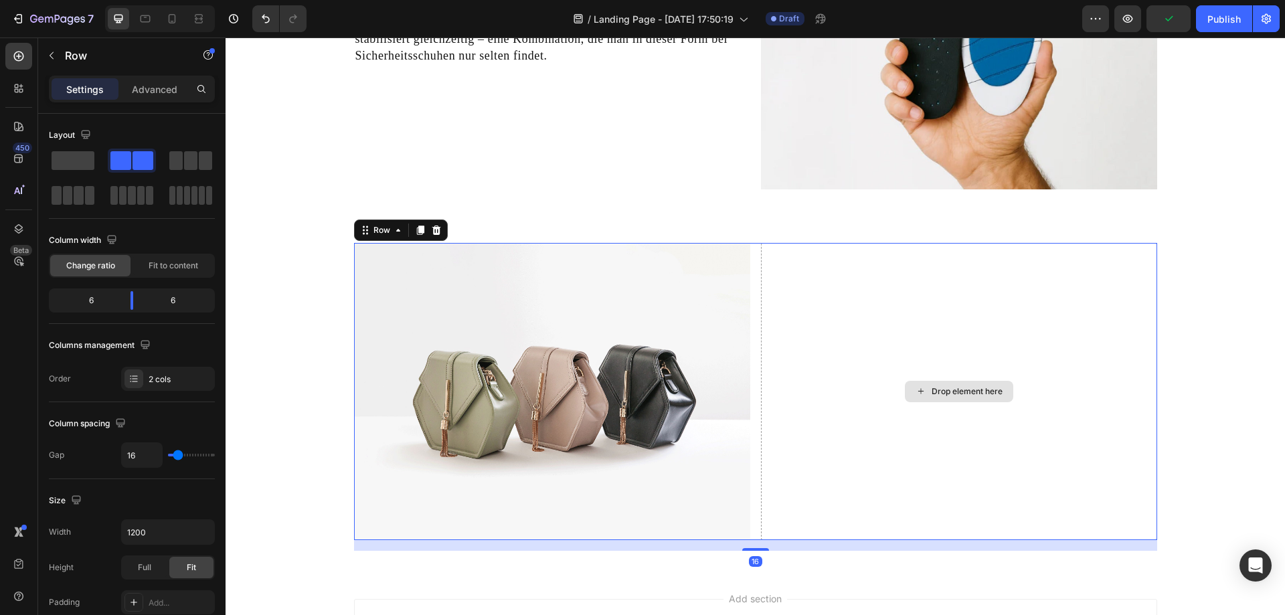
click at [998, 394] on div "Drop element here" at bounding box center [959, 391] width 108 height 21
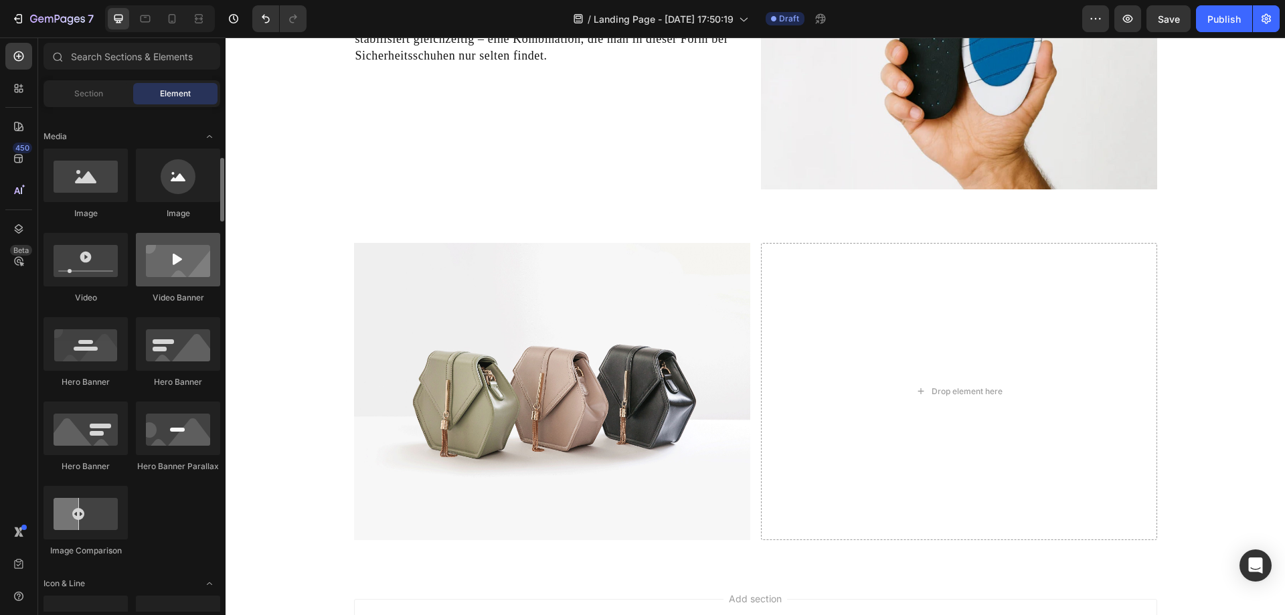
scroll to position [67, 0]
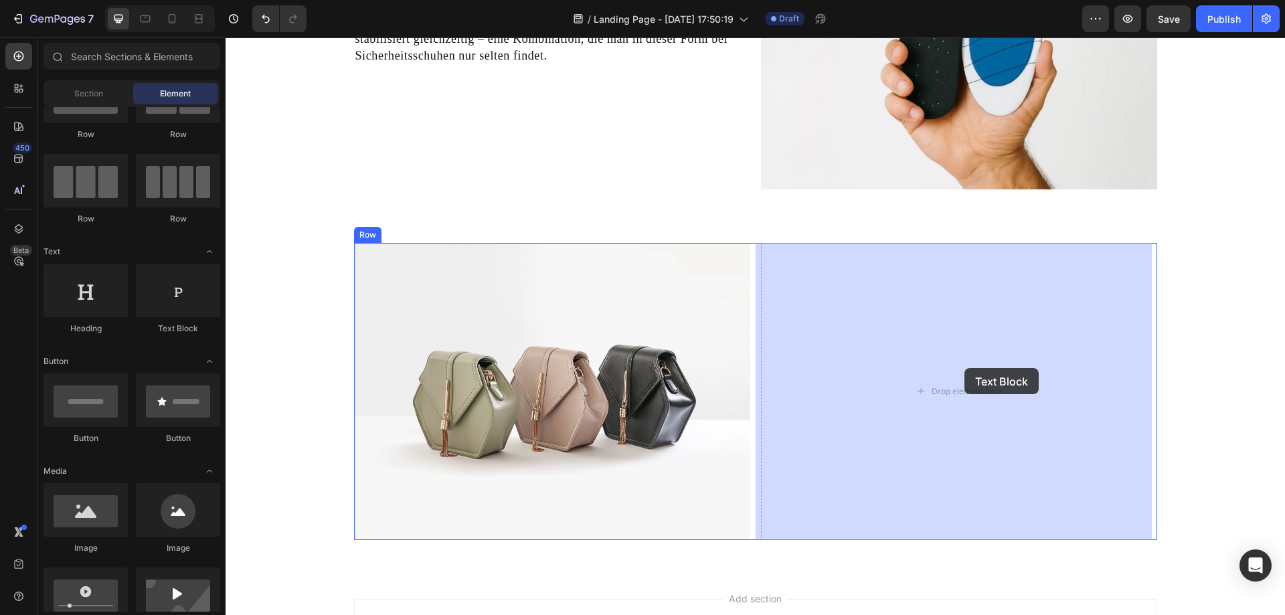
drag, startPoint x: 404, startPoint y: 346, endPoint x: 965, endPoint y: 368, distance: 561.4
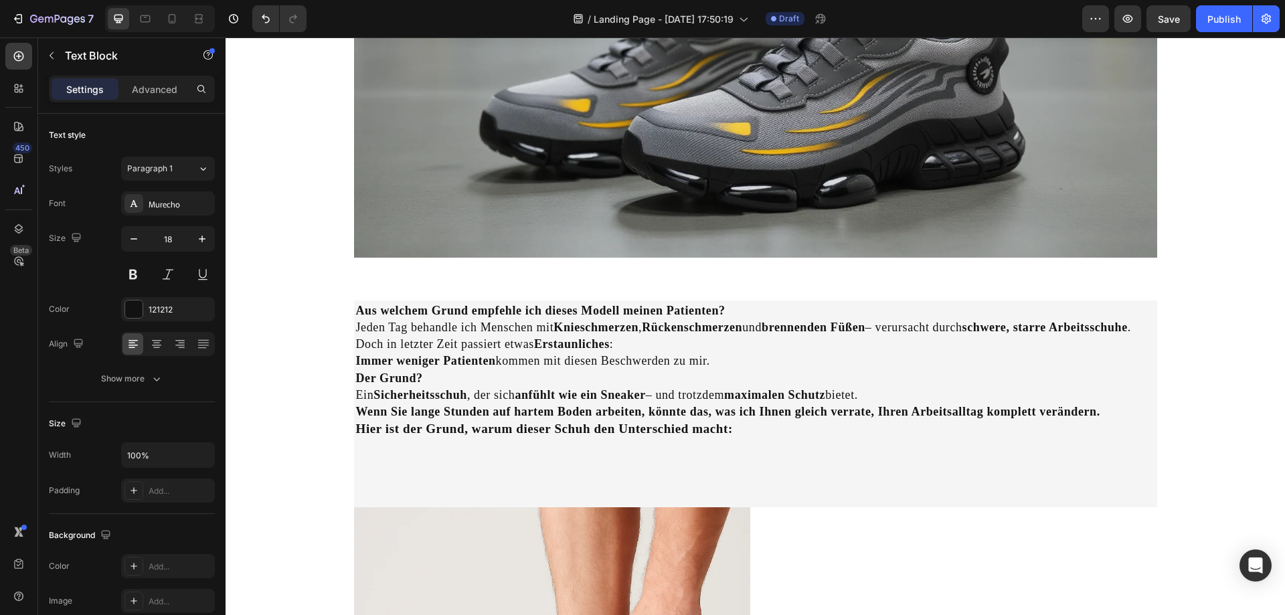
scroll to position [0, 0]
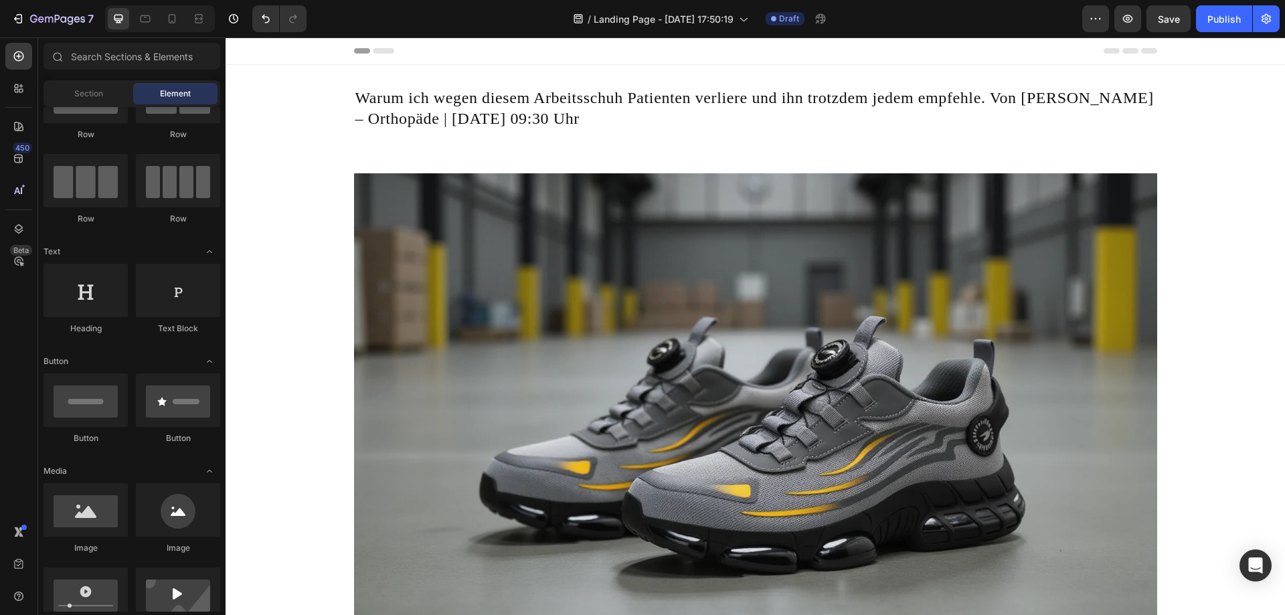
click at [379, 52] on icon at bounding box center [383, 50] width 21 height 5
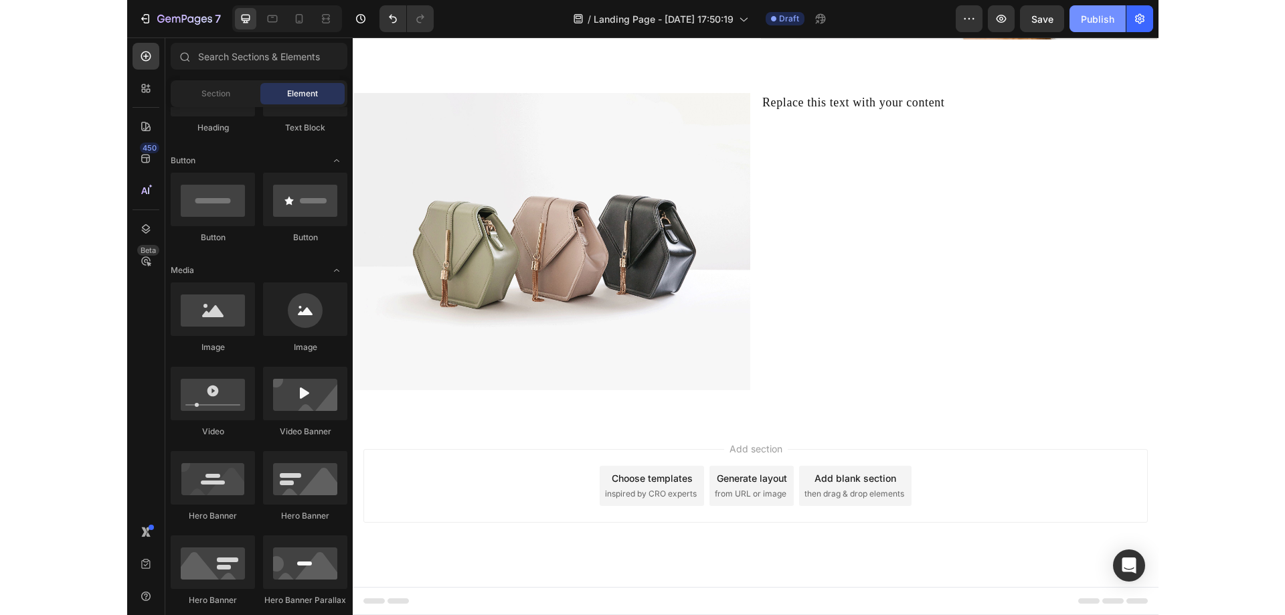
scroll to position [2864, 0]
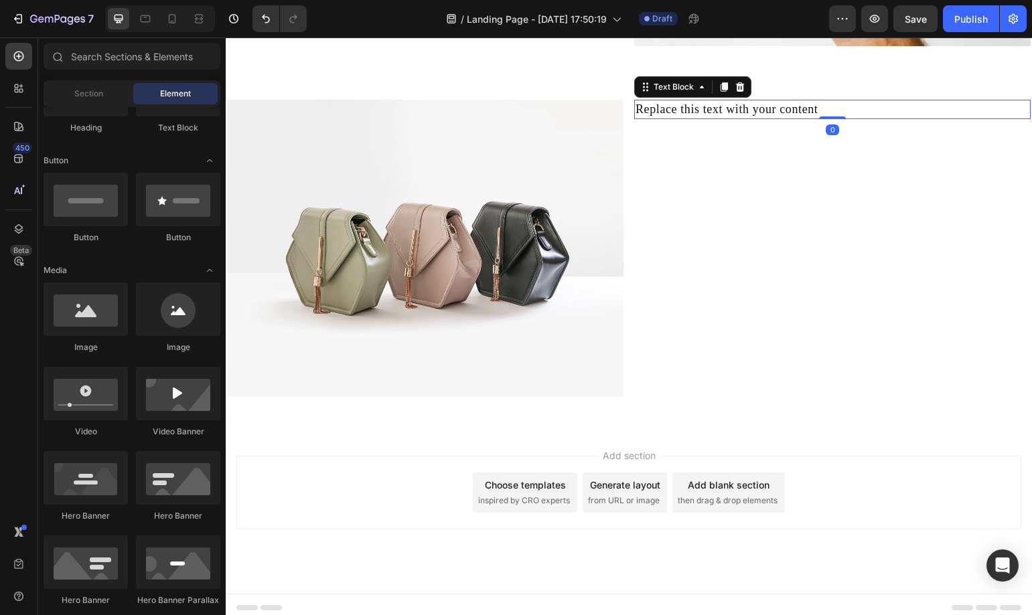
click at [779, 107] on div "Replace this text with your content" at bounding box center [832, 109] width 396 height 19
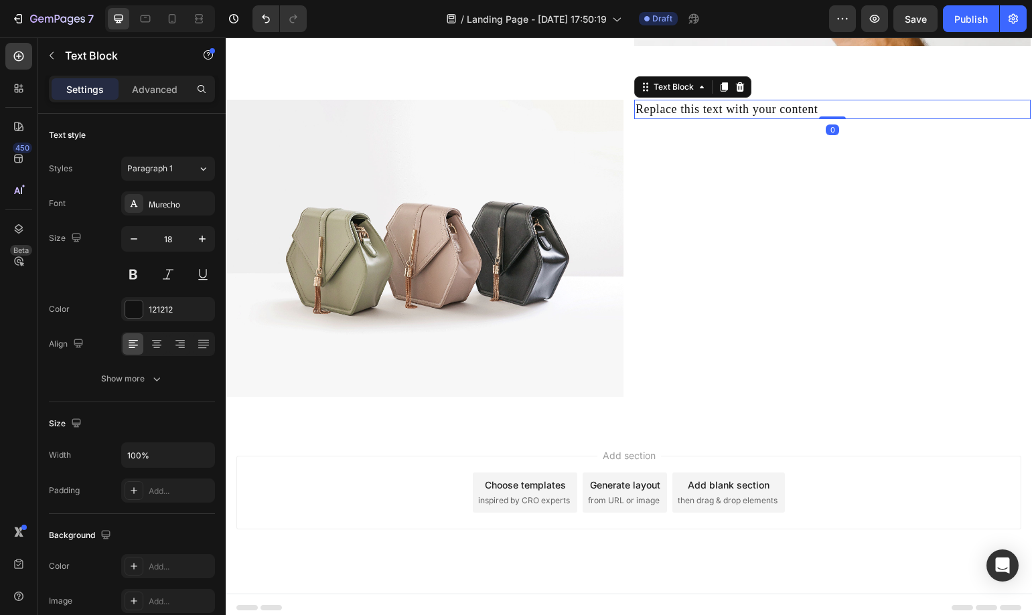
click at [779, 107] on div "Replace this text with your content" at bounding box center [832, 109] width 396 height 19
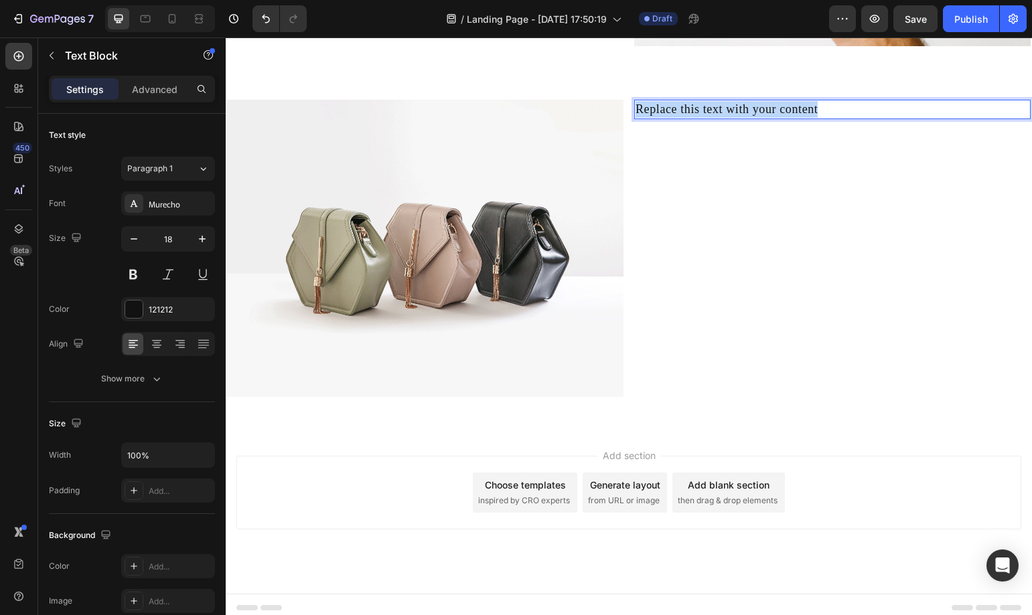
click at [779, 107] on p "Replace this text with your content" at bounding box center [832, 109] width 394 height 17
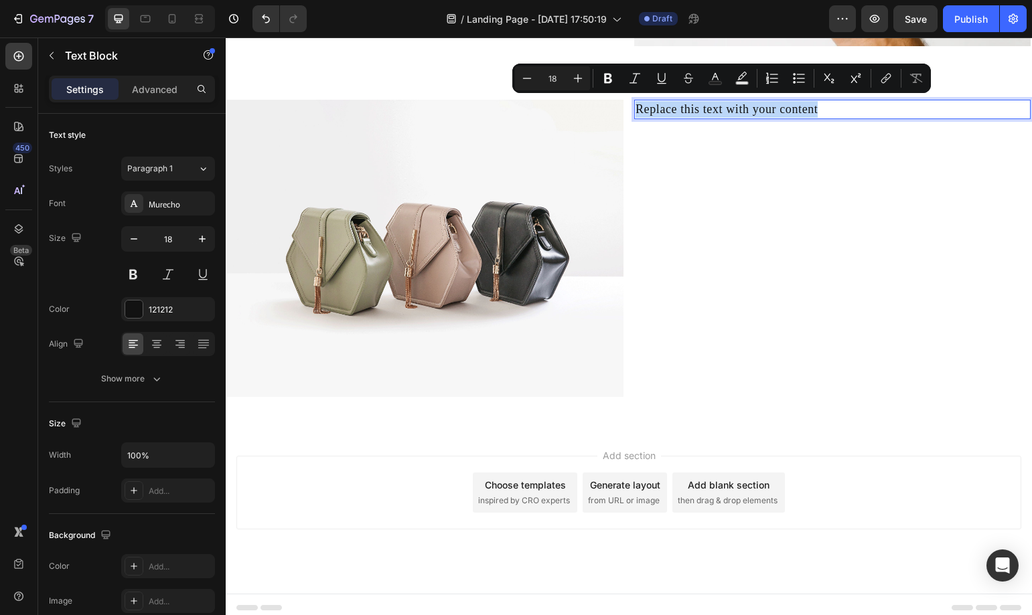
type input "16"
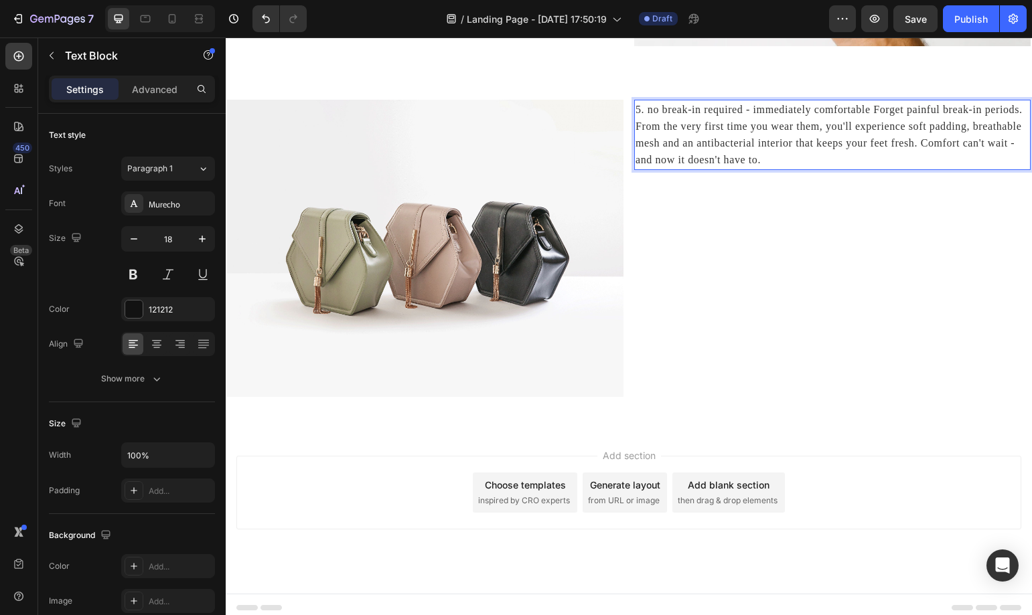
click at [638, 105] on span "5. no break-in required - immediately comfortable Forget painful break-in perio…" at bounding box center [828, 135] width 387 height 62
click at [787, 162] on p "5. no break-in required - immediately comfortable Forget painful break-in perio…" at bounding box center [832, 135] width 394 height 68
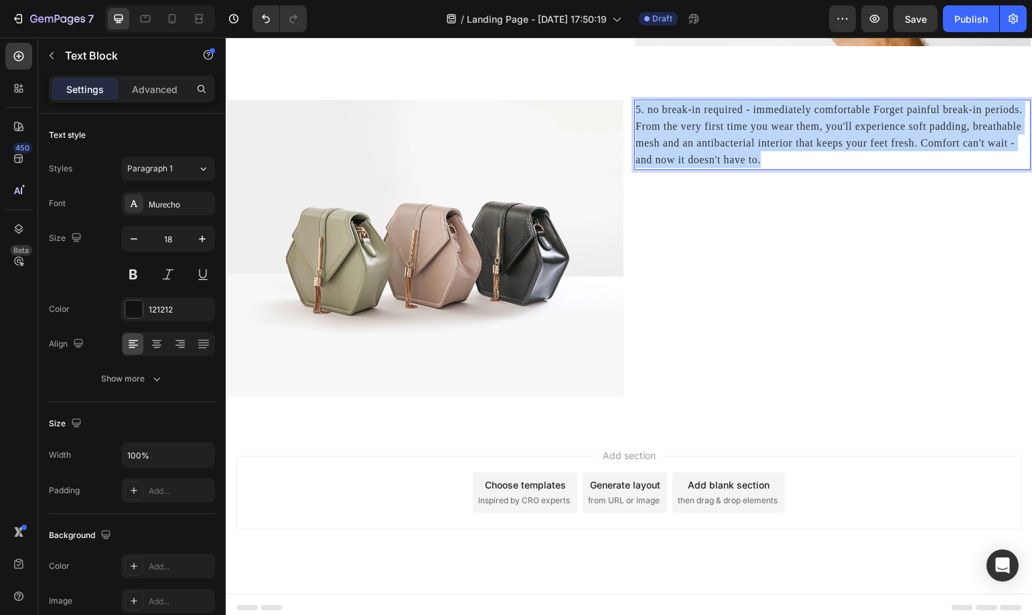
click at [787, 162] on p "5. no break-in required - immediately comfortable Forget painful break-in perio…" at bounding box center [832, 135] width 394 height 68
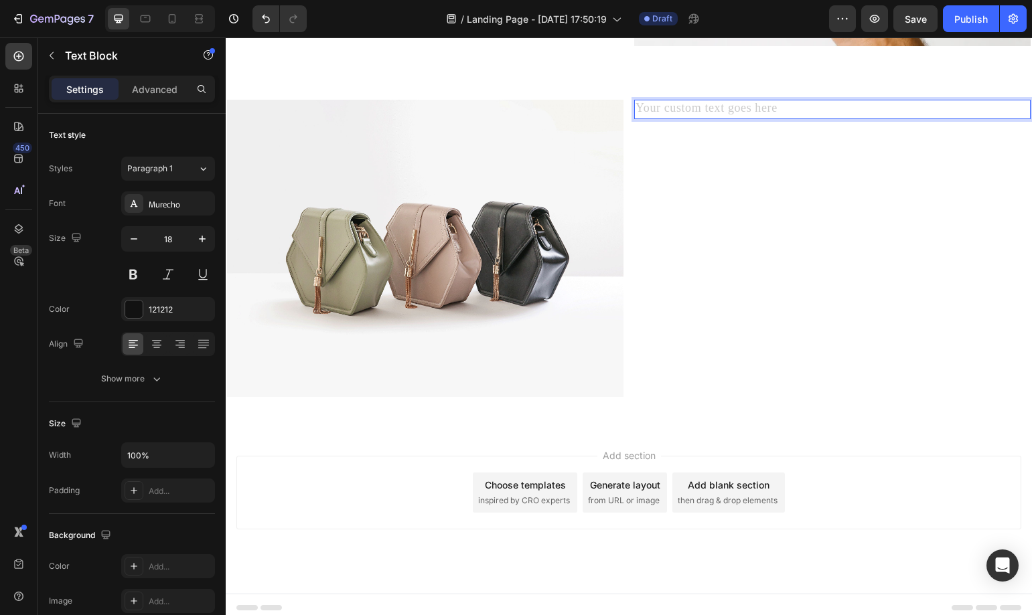
click at [679, 102] on div "Rich Text Editor. Editing area: main" at bounding box center [832, 109] width 396 height 19
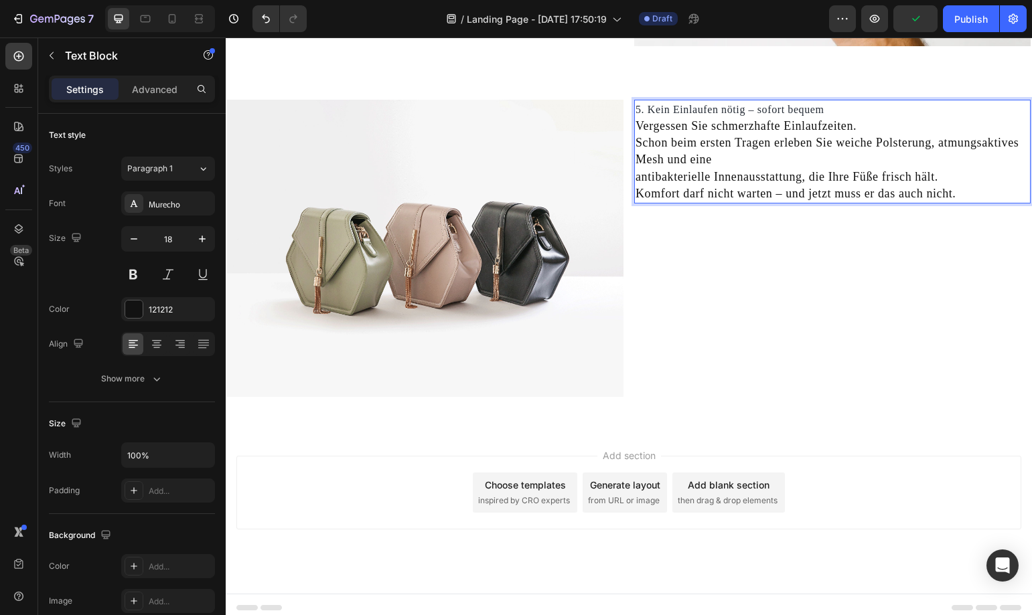
click at [845, 118] on p "Vergessen Sie schmerzhafte Einlaufzeiten." at bounding box center [832, 126] width 394 height 17
click at [832, 109] on p "5. Kein Einlaufen nötig – sofort bequem" at bounding box center [832, 109] width 394 height 17
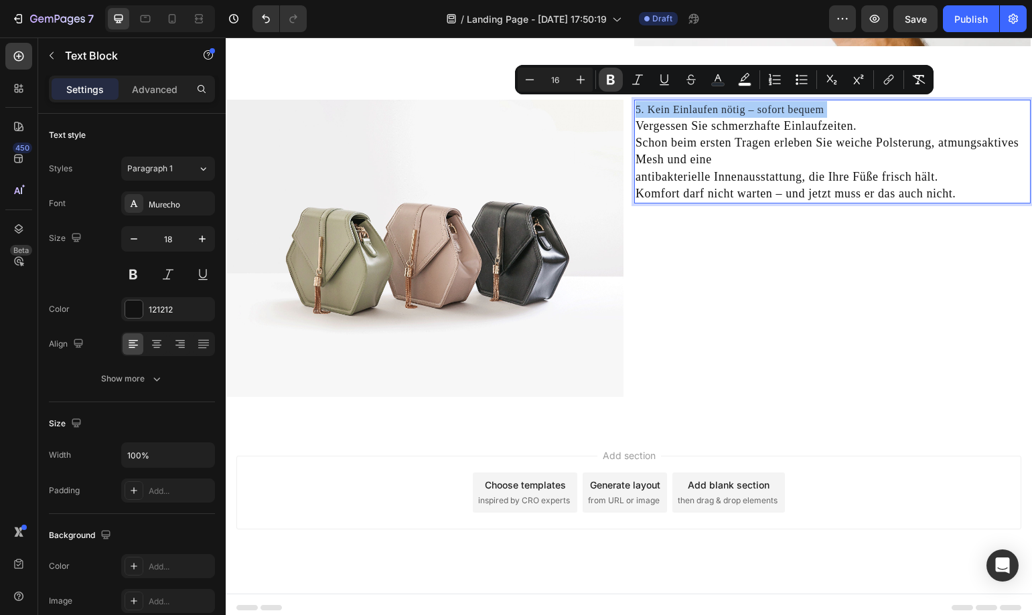
drag, startPoint x: 619, startPoint y: 85, endPoint x: 562, endPoint y: 107, distance: 60.4
click at [619, 85] on button "Bold" at bounding box center [610, 80] width 24 height 24
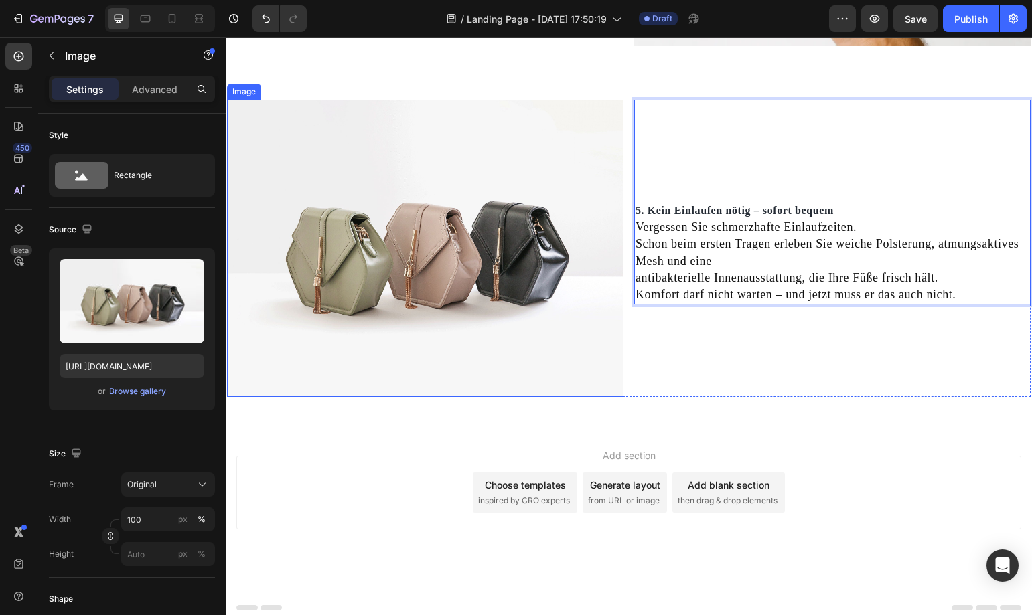
click at [499, 246] on img at bounding box center [425, 248] width 396 height 297
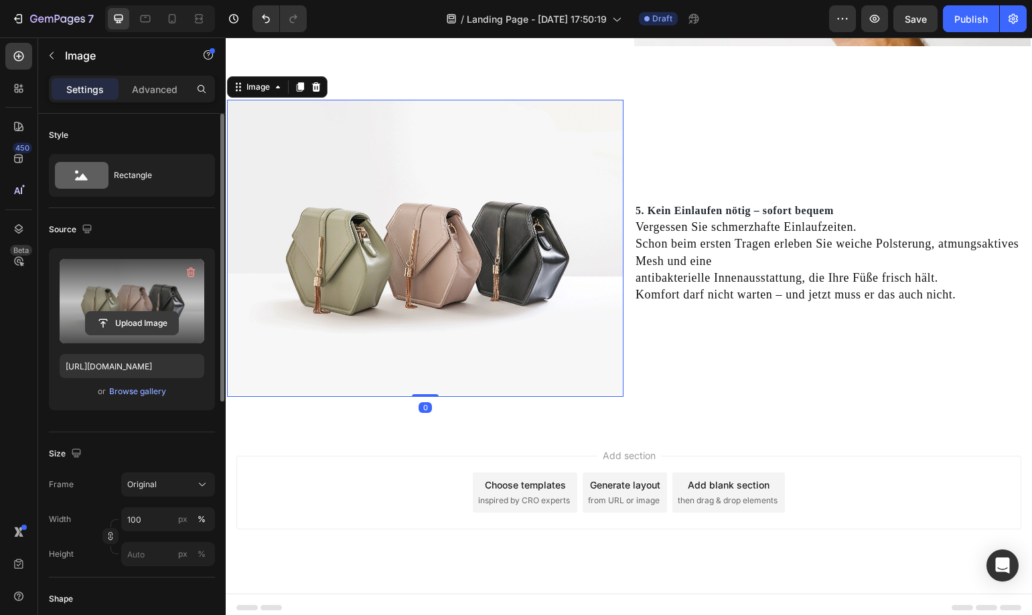
click at [149, 320] on input "file" at bounding box center [132, 323] width 92 height 23
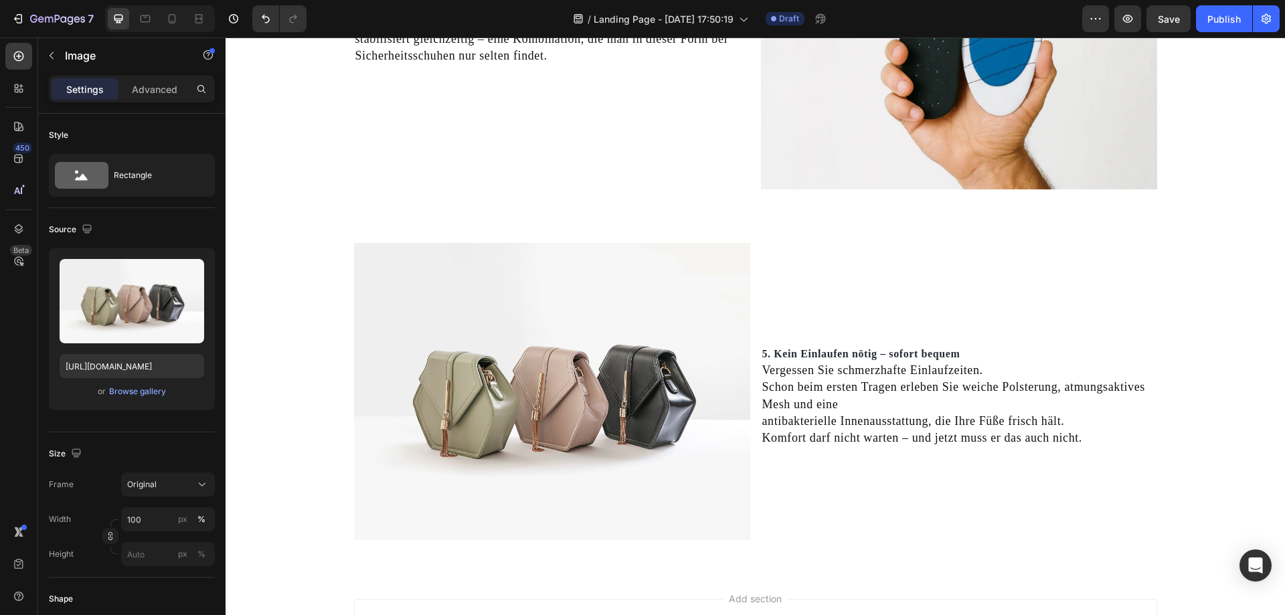
scroll to position [2784, 0]
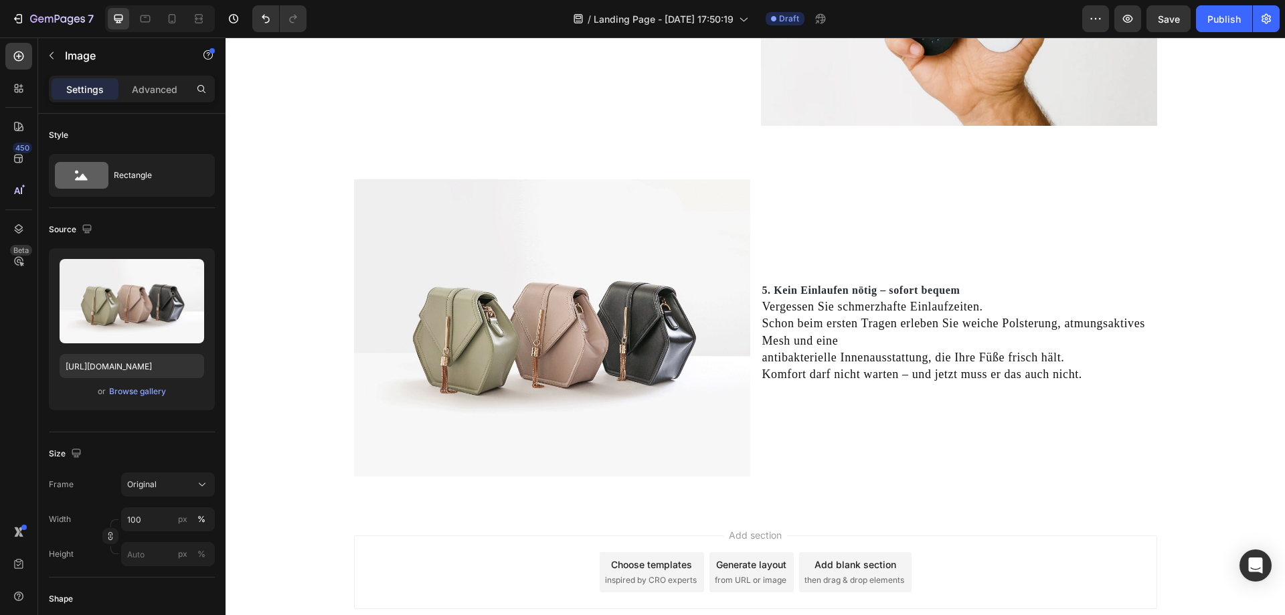
click at [505, 377] on img at bounding box center [552, 327] width 396 height 297
click at [556, 317] on img at bounding box center [552, 327] width 396 height 297
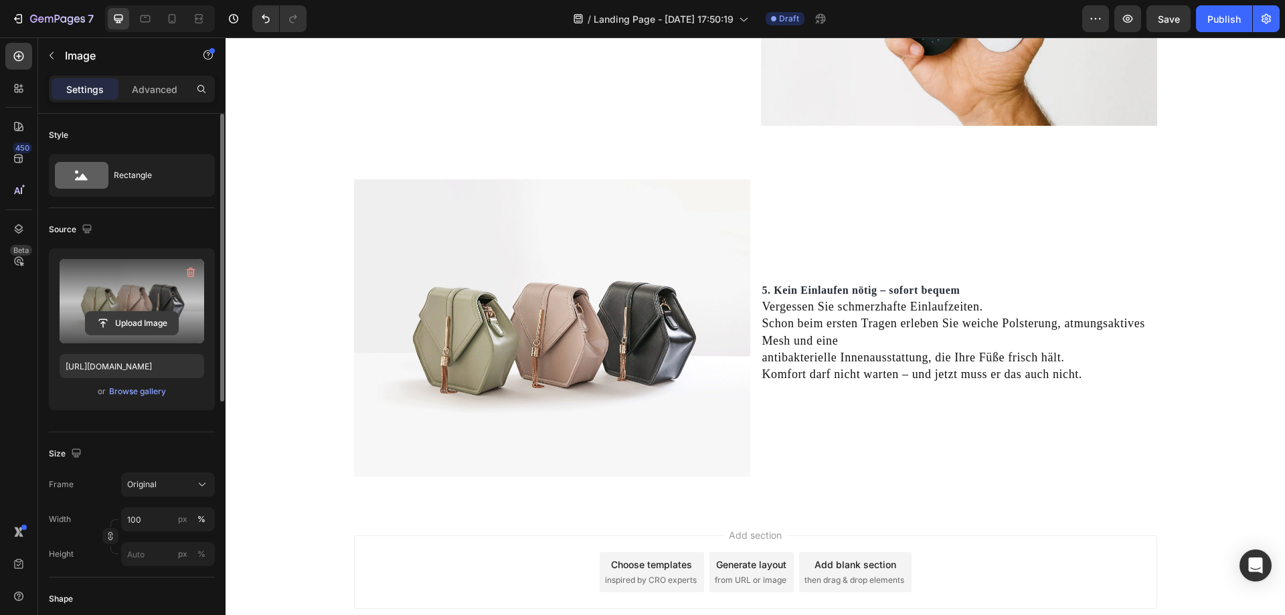
click at [158, 325] on input "file" at bounding box center [132, 323] width 92 height 23
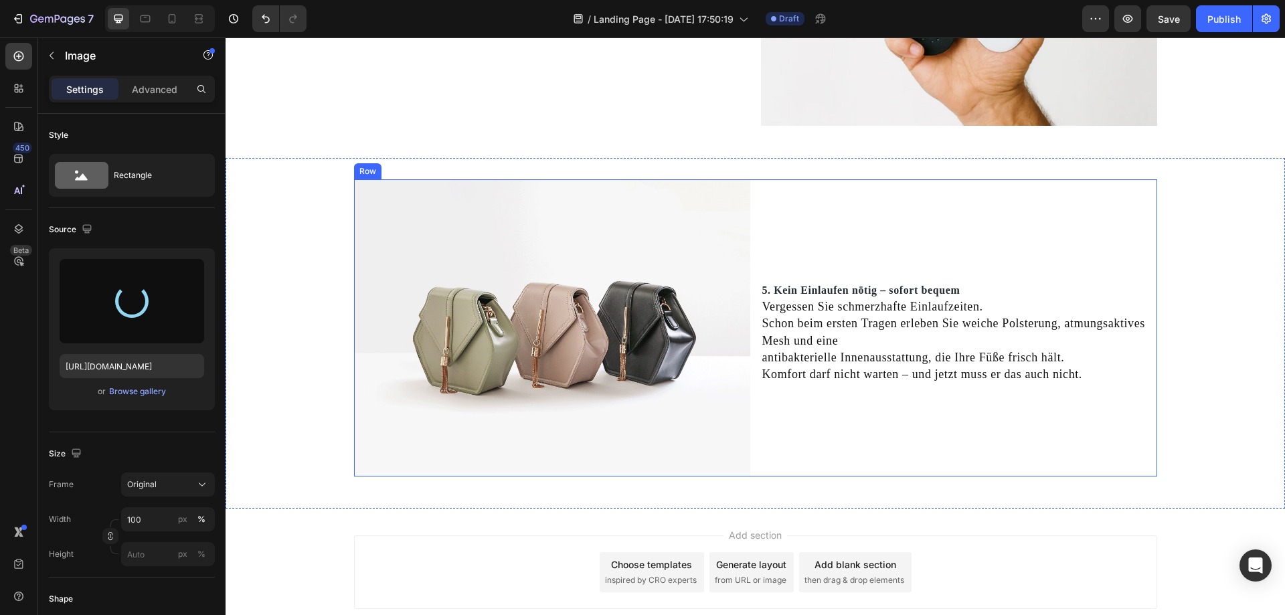
type input "https://cdn.shopify.com/s/files/1/0669/3978/1307/files/gempages_577602303473746…"
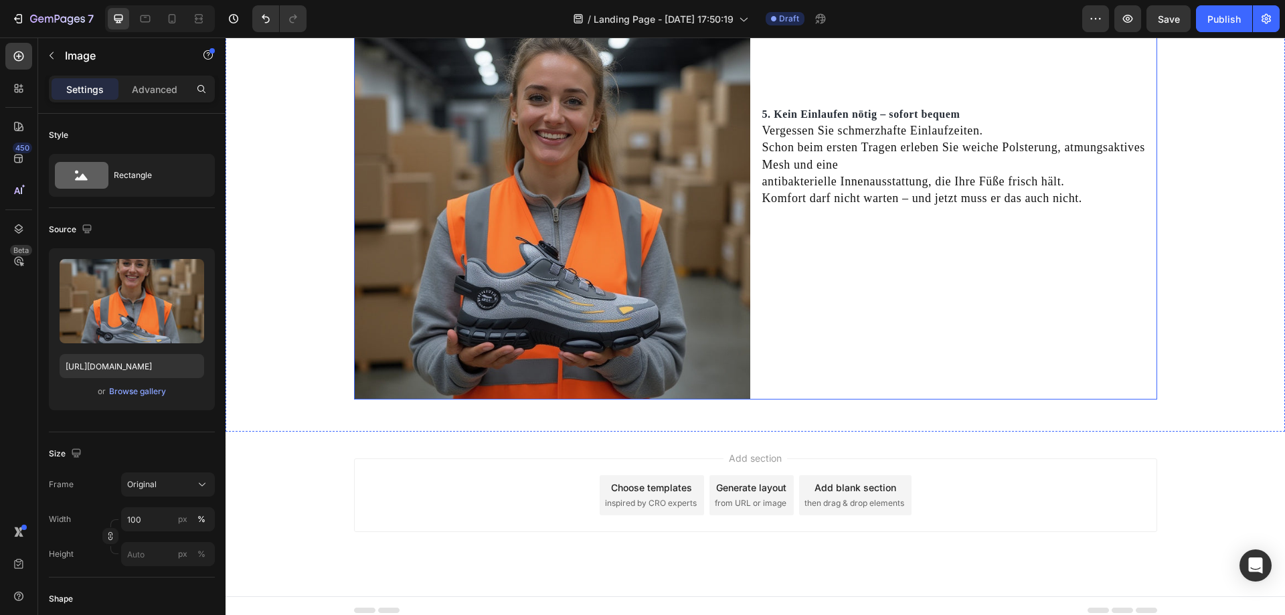
scroll to position [2969, 0]
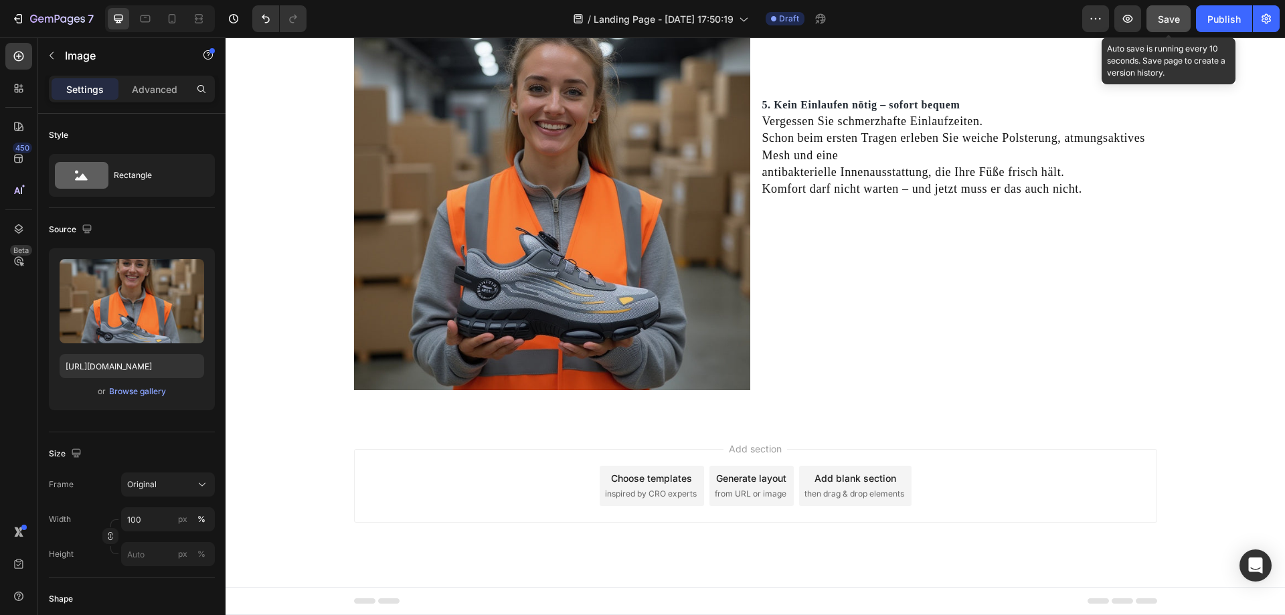
click at [1166, 27] on button "Save" at bounding box center [1169, 18] width 44 height 27
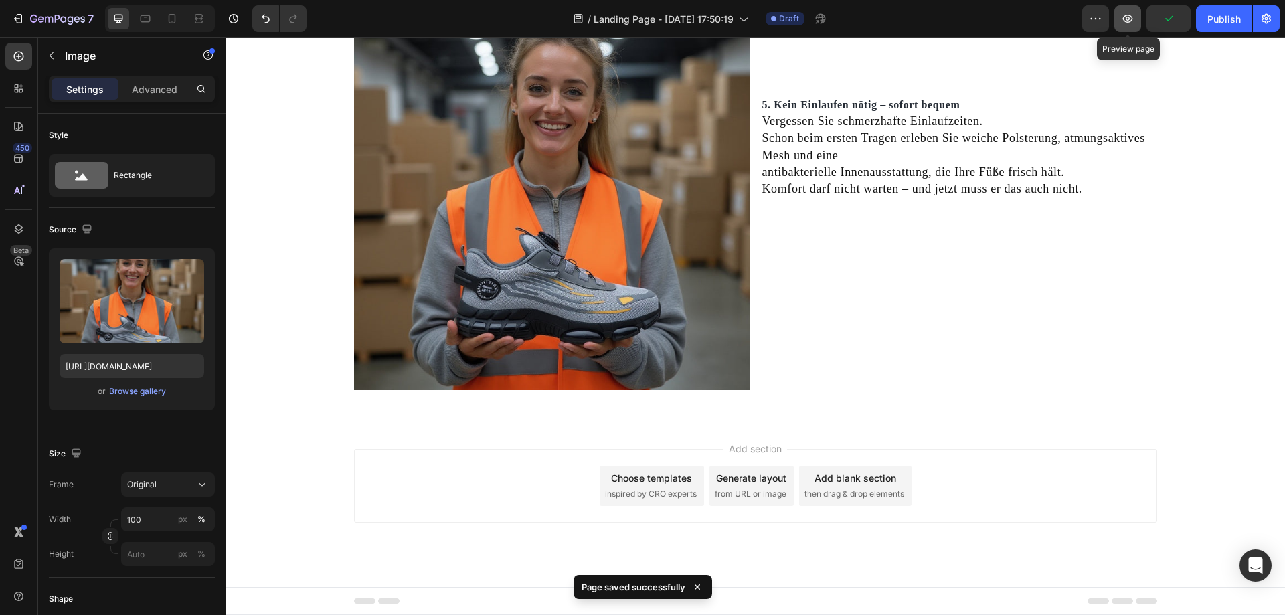
click at [1126, 22] on icon "button" at bounding box center [1127, 18] width 13 height 13
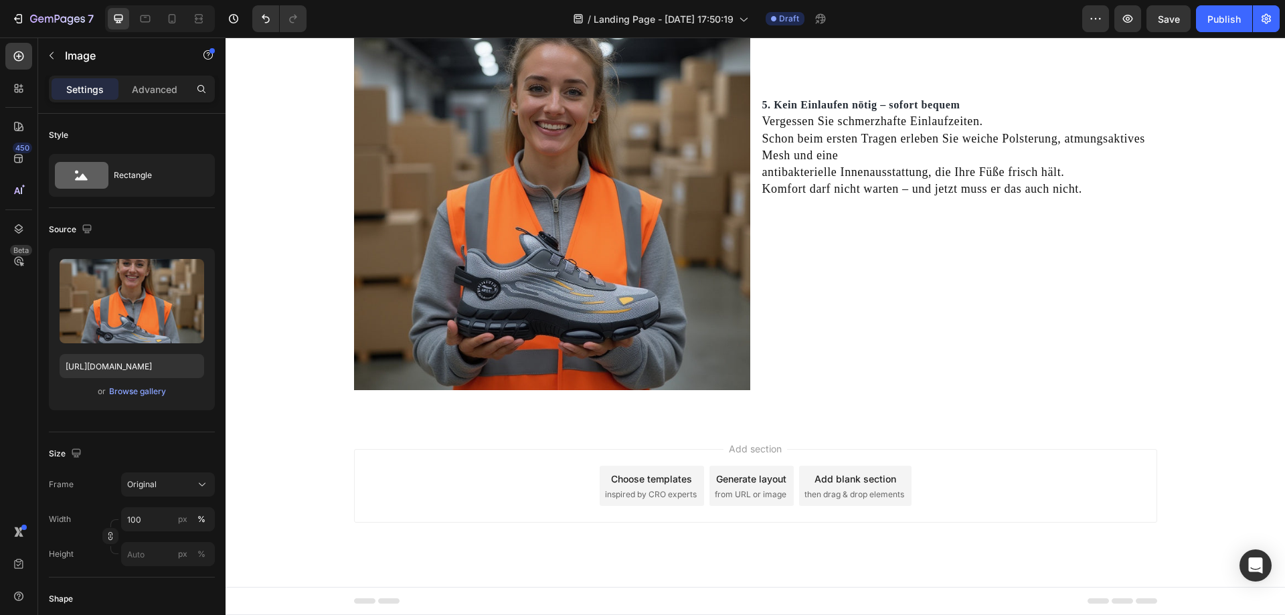
scroll to position [2846, 0]
click at [333, 448] on div "Add section Choose templates inspired by CRO experts Generate layout from URL o…" at bounding box center [756, 504] width 1060 height 165
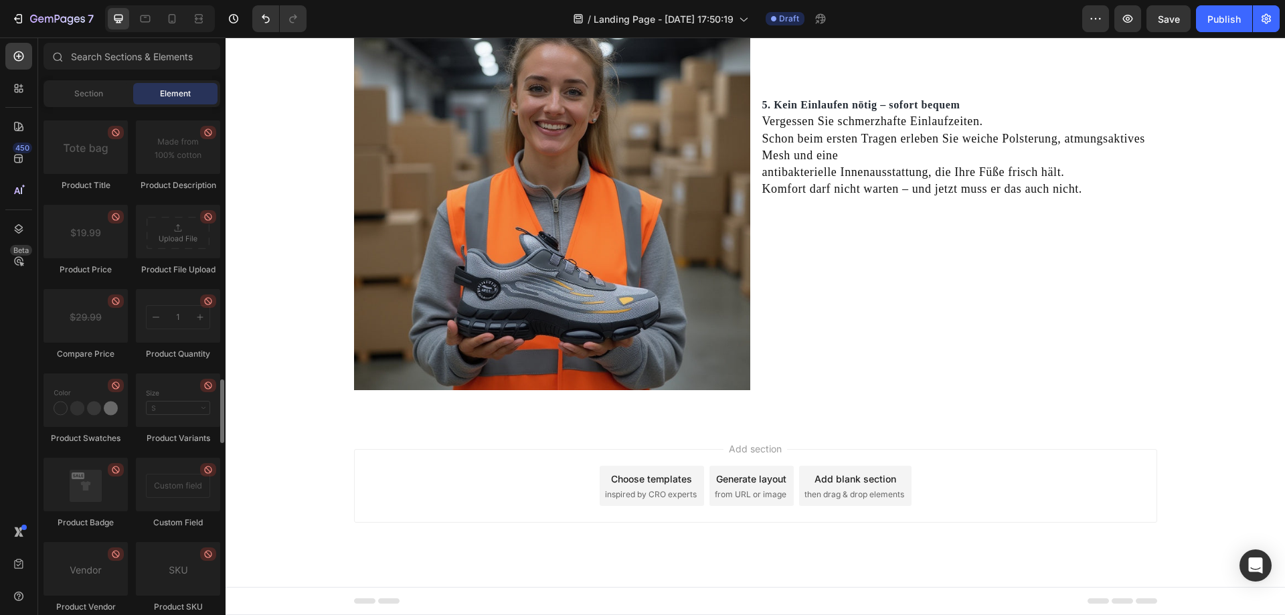
scroll to position [1807, 0]
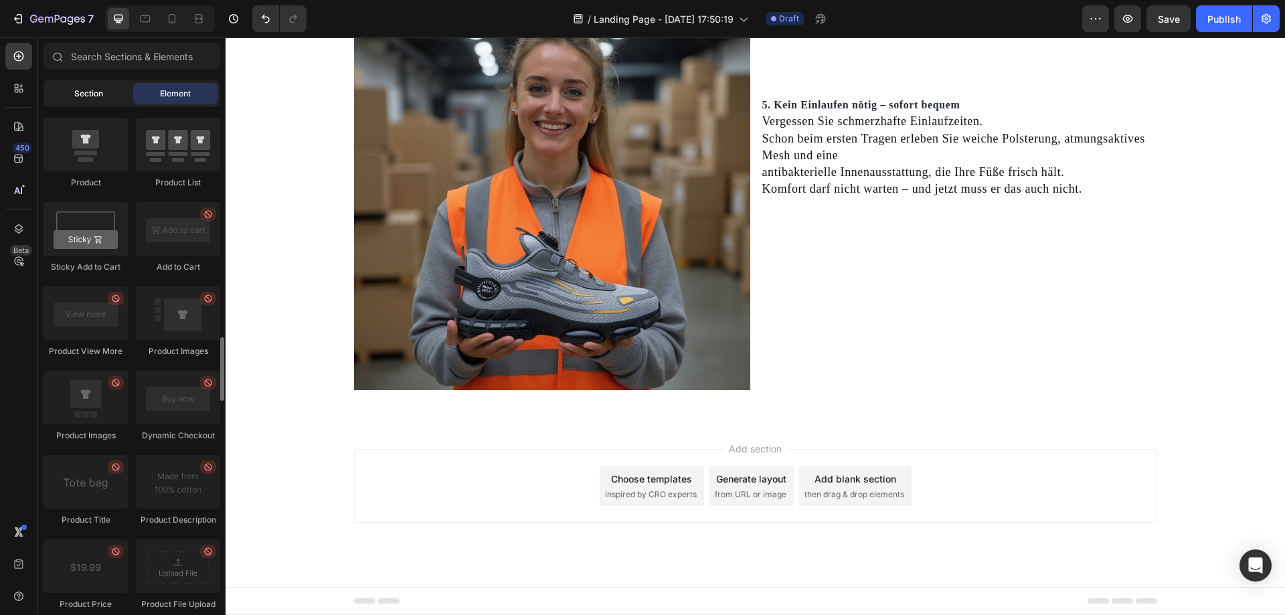
click at [113, 93] on div "Section" at bounding box center [88, 93] width 84 height 21
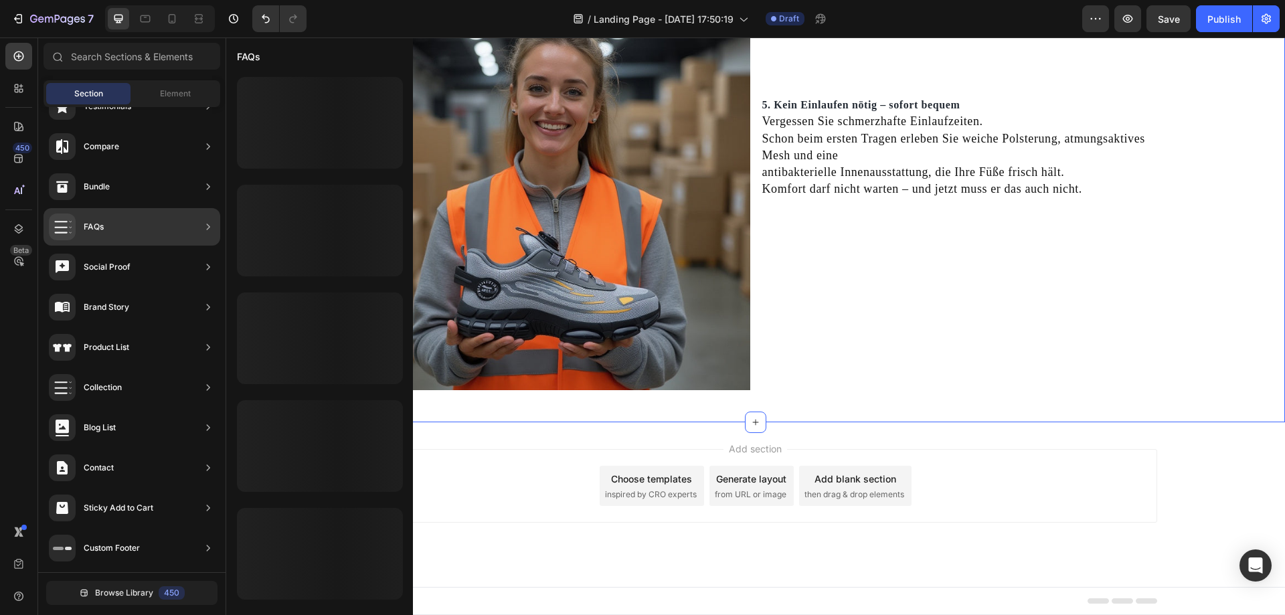
scroll to position [0, 0]
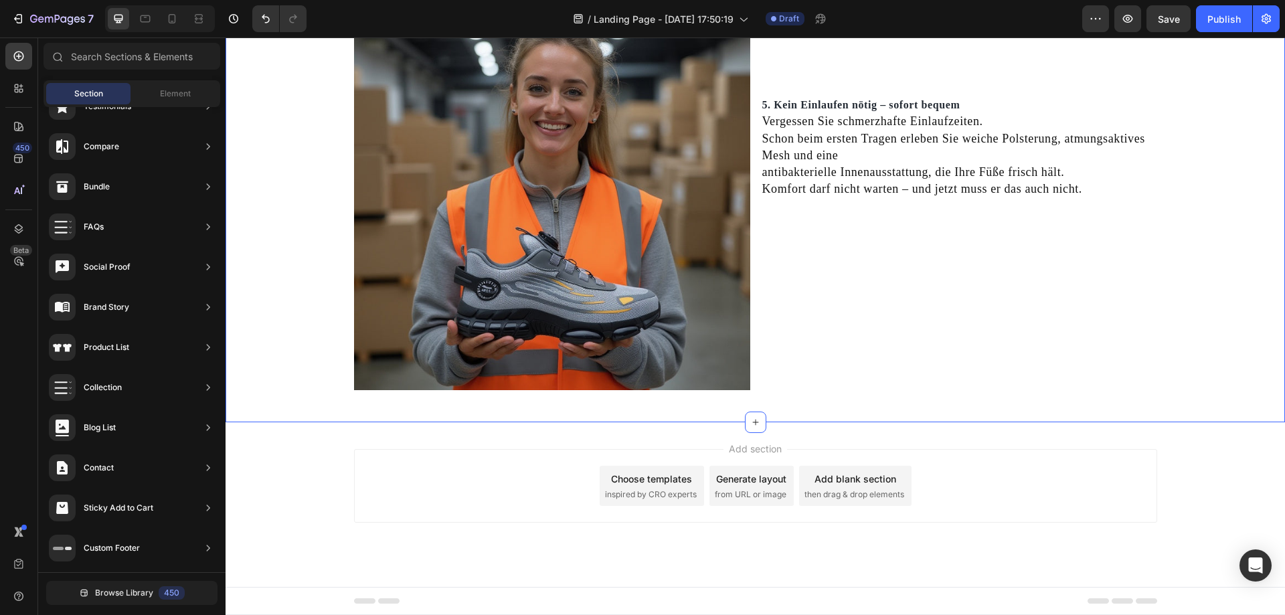
click at [651, 411] on div "Image 5. Kein Einlaufen nötig – sofort bequem Vergessen Sie schmerzhafte Einlau…" at bounding box center [756, 198] width 1060 height 450
click at [650, 432] on div "Add section Choose templates inspired by CRO experts Generate layout from URL o…" at bounding box center [756, 504] width 1060 height 165
click at [655, 442] on div "Add section Choose templates inspired by CRO experts Generate layout from URL o…" at bounding box center [756, 504] width 1060 height 165
click at [655, 447] on div "Add section Choose templates inspired by CRO experts Generate layout from URL o…" at bounding box center [756, 504] width 1060 height 165
click at [661, 430] on div "Add section Choose templates inspired by CRO experts Generate layout from URL o…" at bounding box center [756, 504] width 1060 height 165
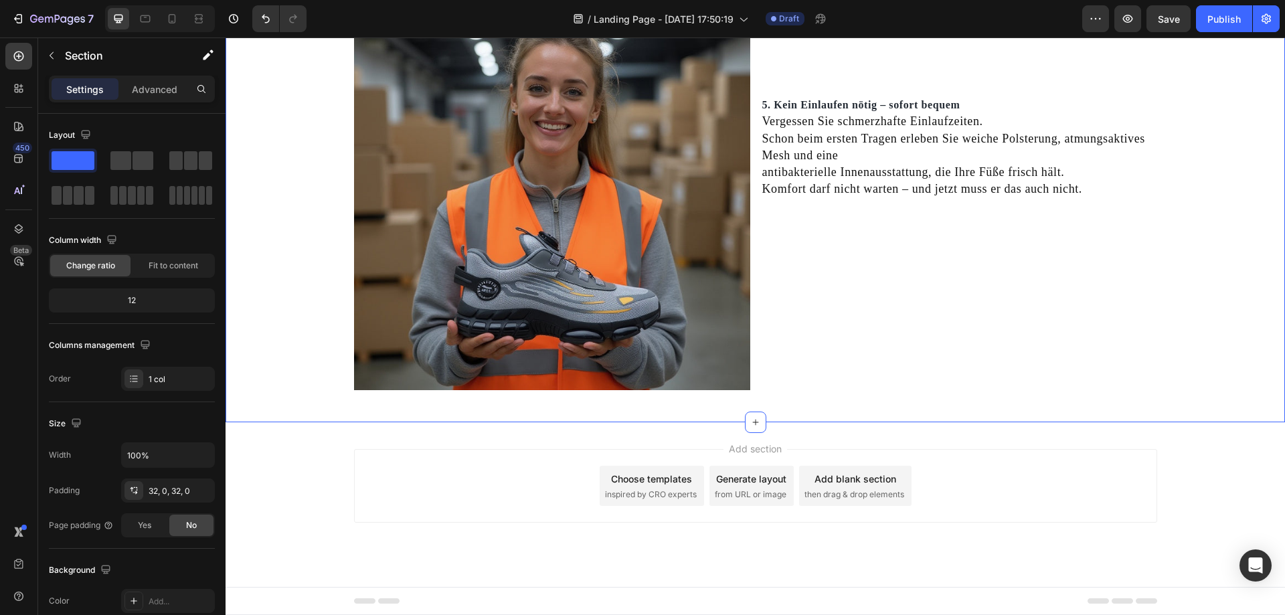
click at [665, 410] on div "Image 5. Kein Einlaufen nötig – sofort bequem Vergessen Sie schmerzhafte Einlau…" at bounding box center [756, 198] width 1060 height 450
click at [666, 440] on div "Add section Choose templates inspired by CRO experts Generate layout from URL o…" at bounding box center [756, 504] width 1060 height 165
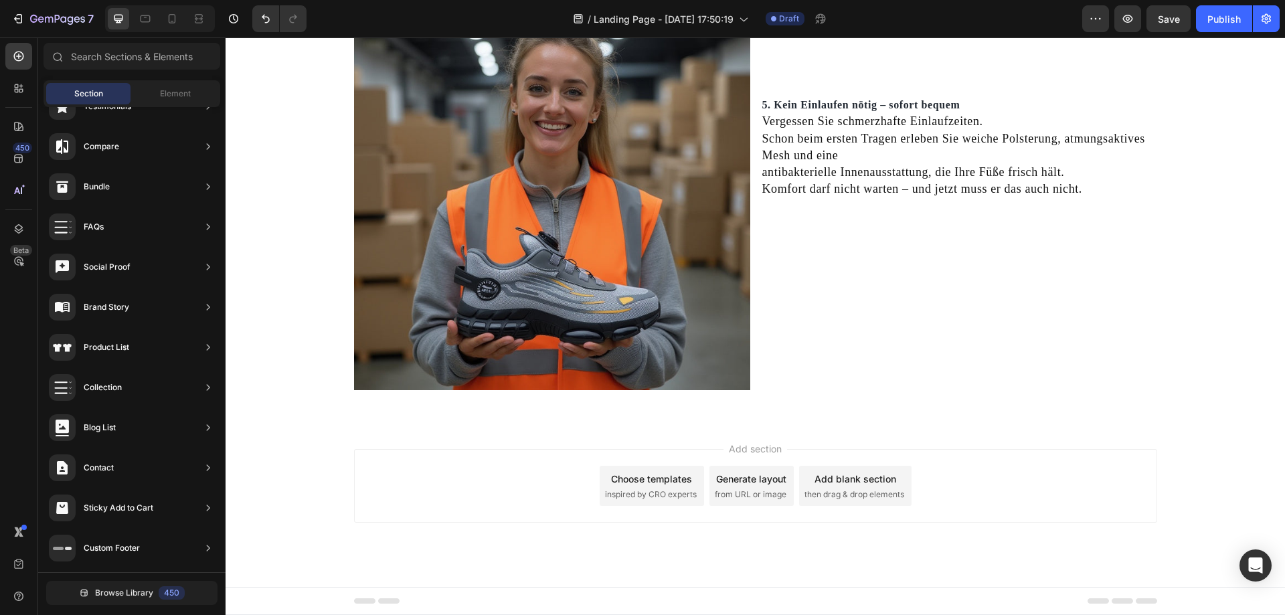
click at [666, 436] on div "Add section Choose templates inspired by CRO experts Generate layout from URL o…" at bounding box center [756, 504] width 1060 height 165
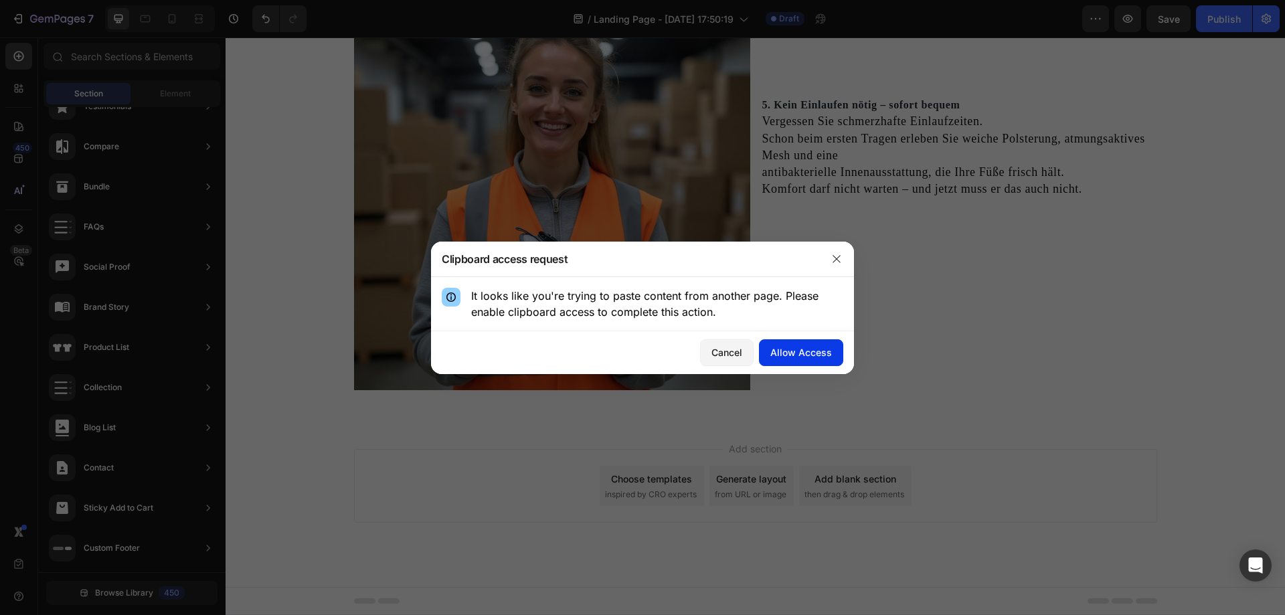
click at [803, 354] on div "Allow Access" at bounding box center [801, 352] width 62 height 14
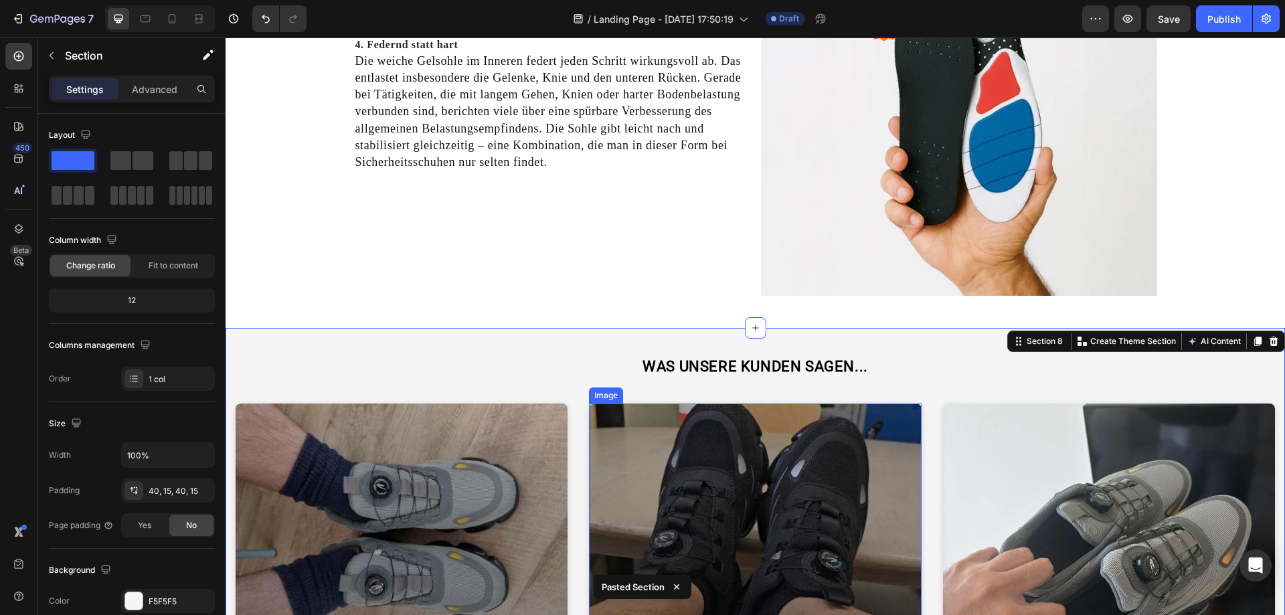
scroll to position [2367, 0]
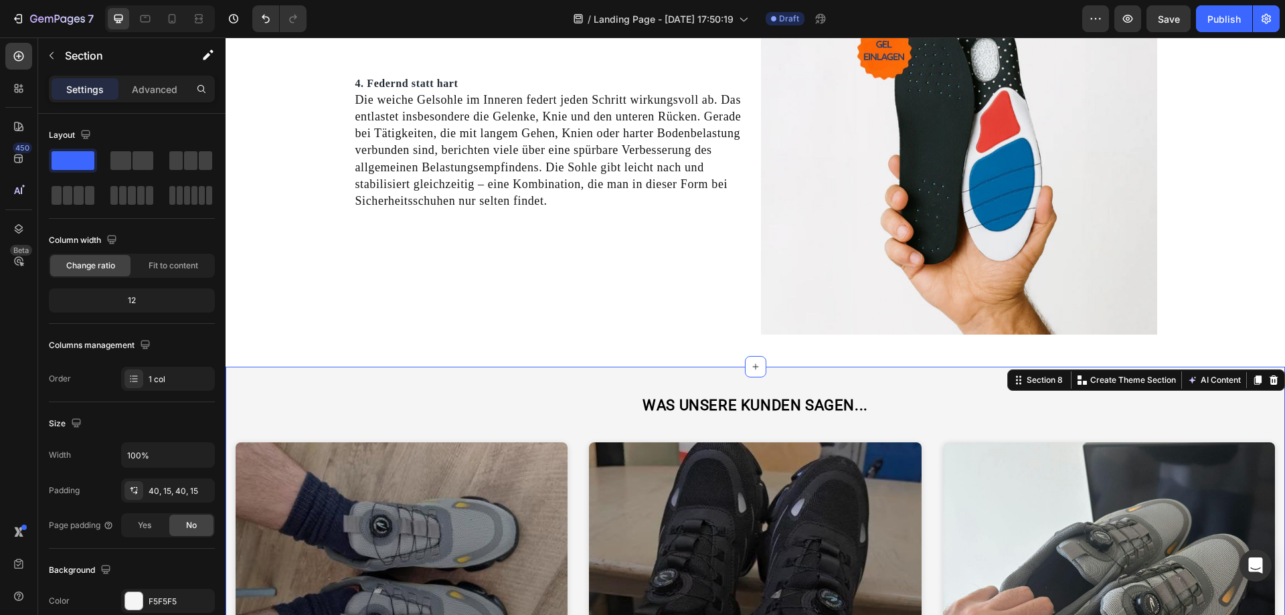
click at [828, 382] on div "WAS UNSERE KUNDEN SAGEN... Heading Image Icon Icon Icon Icon Icon Row Row Tom S…" at bounding box center [756, 625] width 1060 height 517
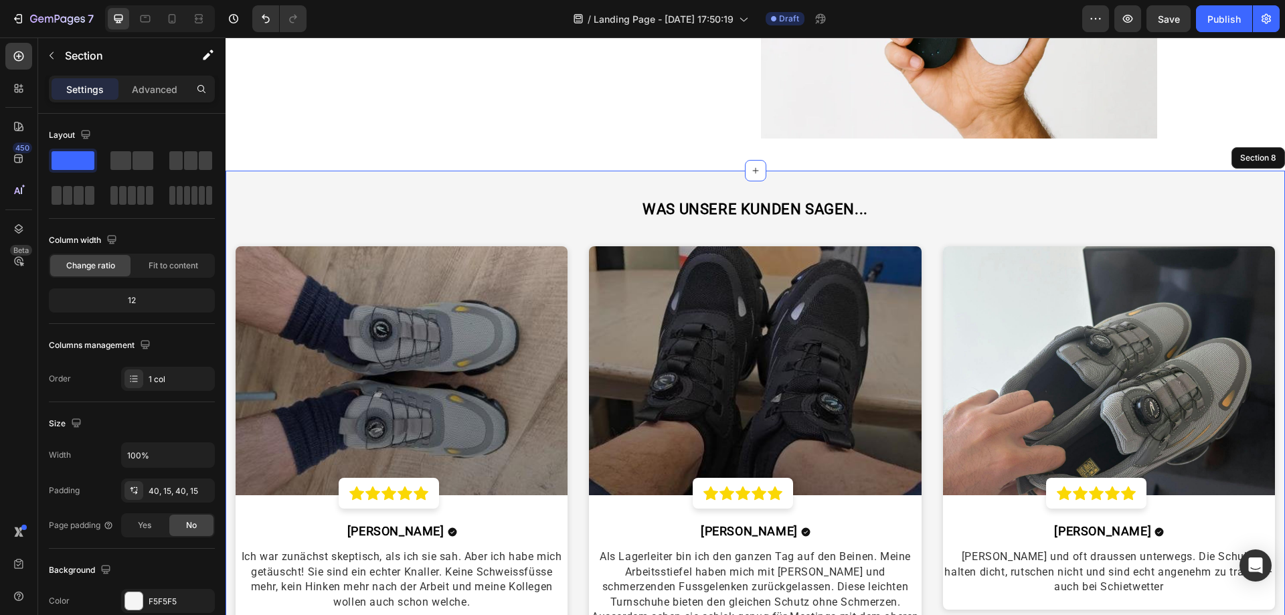
scroll to position [2568, 0]
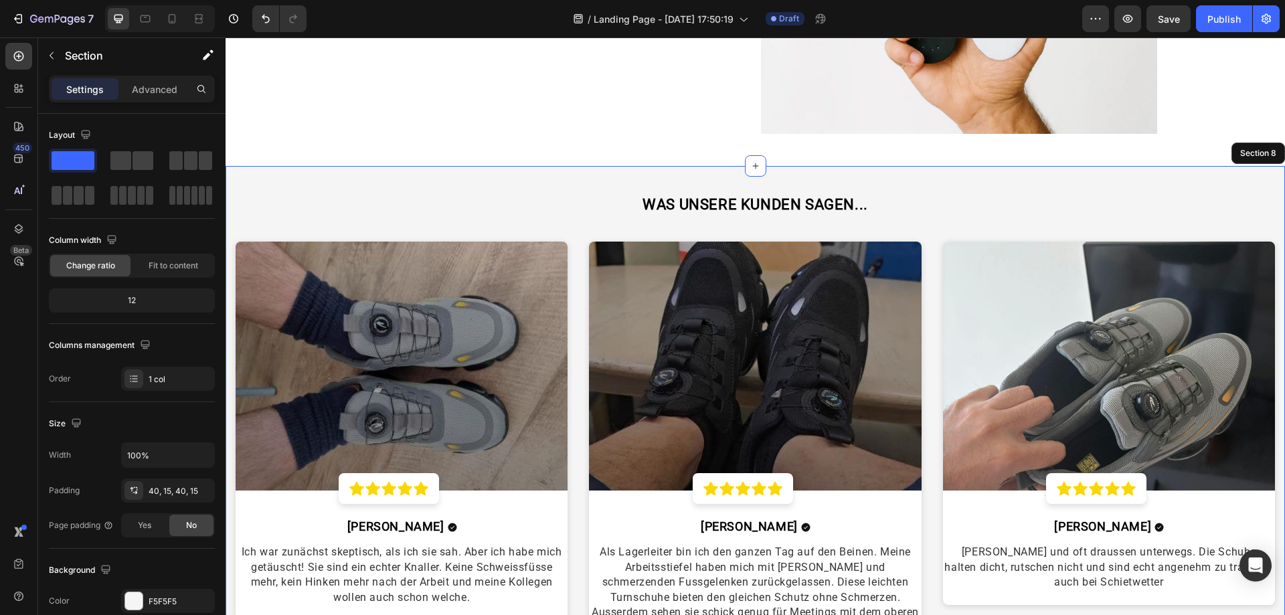
click at [870, 185] on div "WAS UNSERE KUNDEN SAGEN... Heading Image Icon Icon Icon Icon Icon Row Row Tom S…" at bounding box center [756, 424] width 1060 height 517
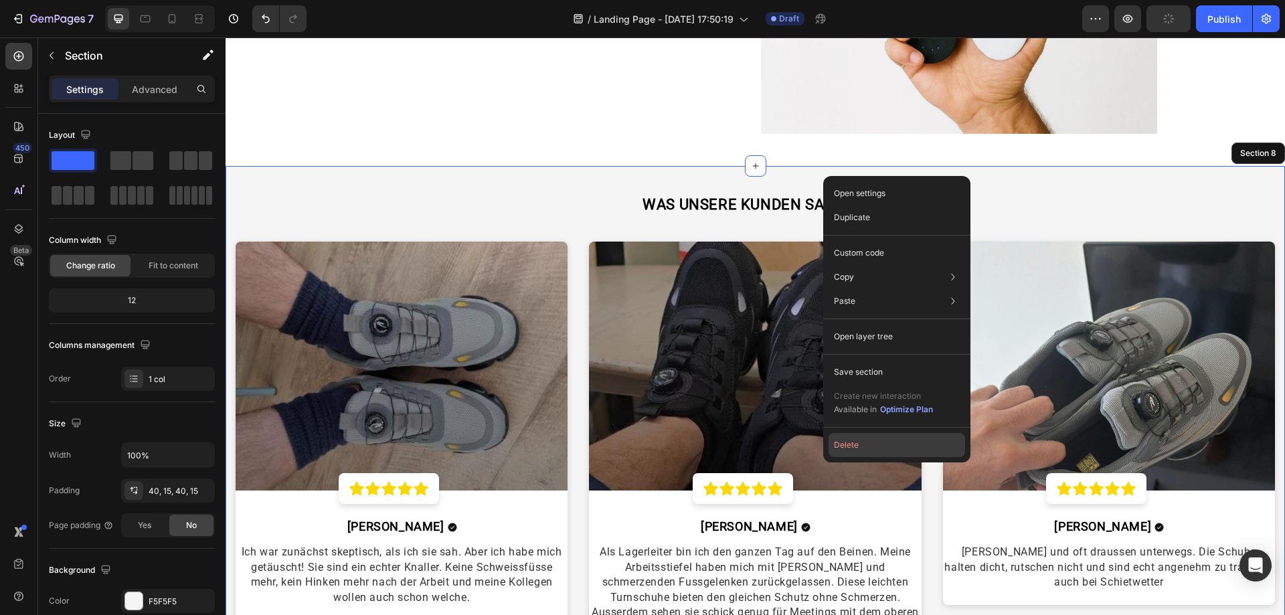
drag, startPoint x: 905, startPoint y: 449, endPoint x: 677, endPoint y: 412, distance: 231.3
click at [905, 449] on button "Delete" at bounding box center [897, 445] width 137 height 24
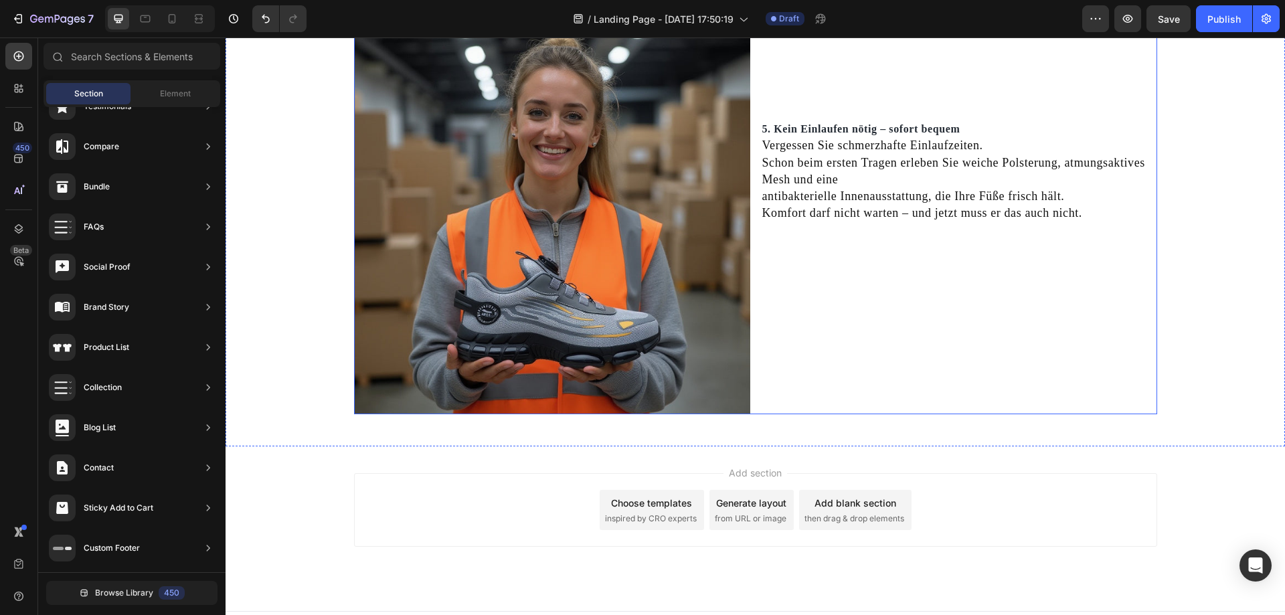
scroll to position [2761, 0]
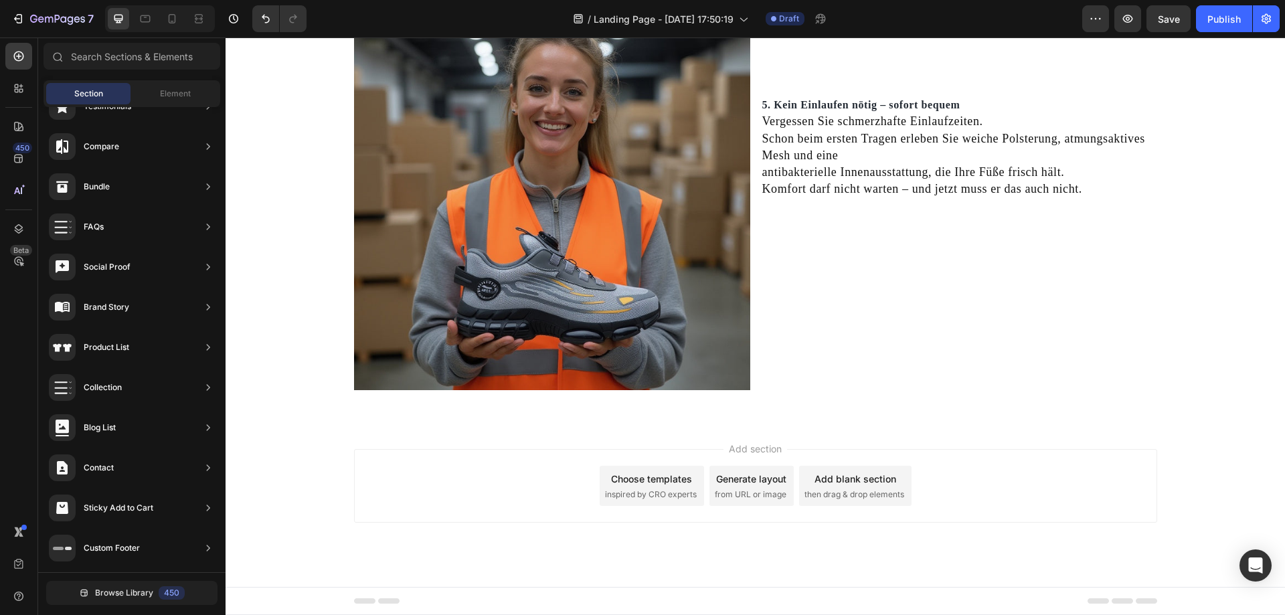
click at [833, 433] on div "Add section Choose templates inspired by CRO experts Generate layout from URL o…" at bounding box center [756, 504] width 1060 height 165
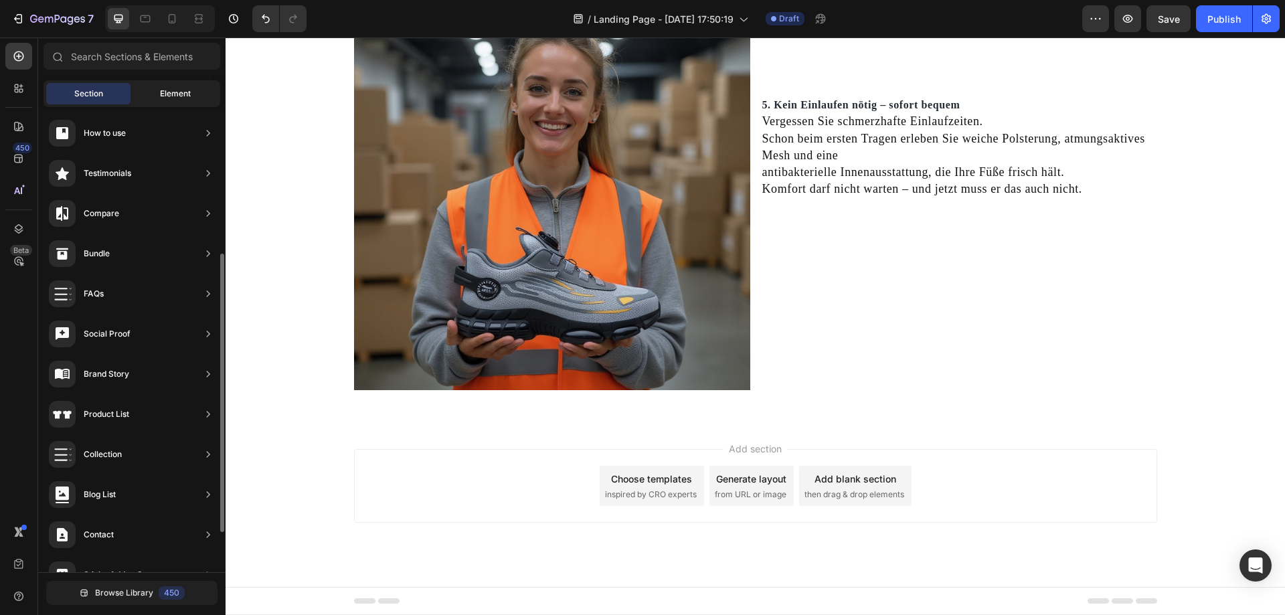
click at [146, 93] on div "Element" at bounding box center [175, 93] width 84 height 21
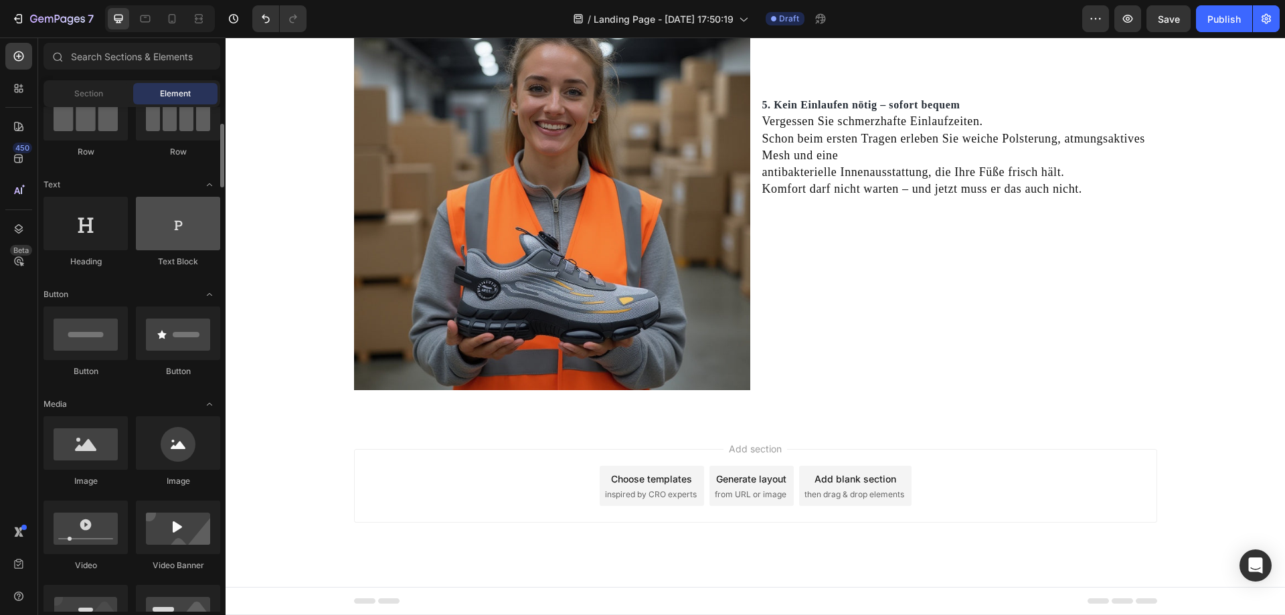
scroll to position [0, 0]
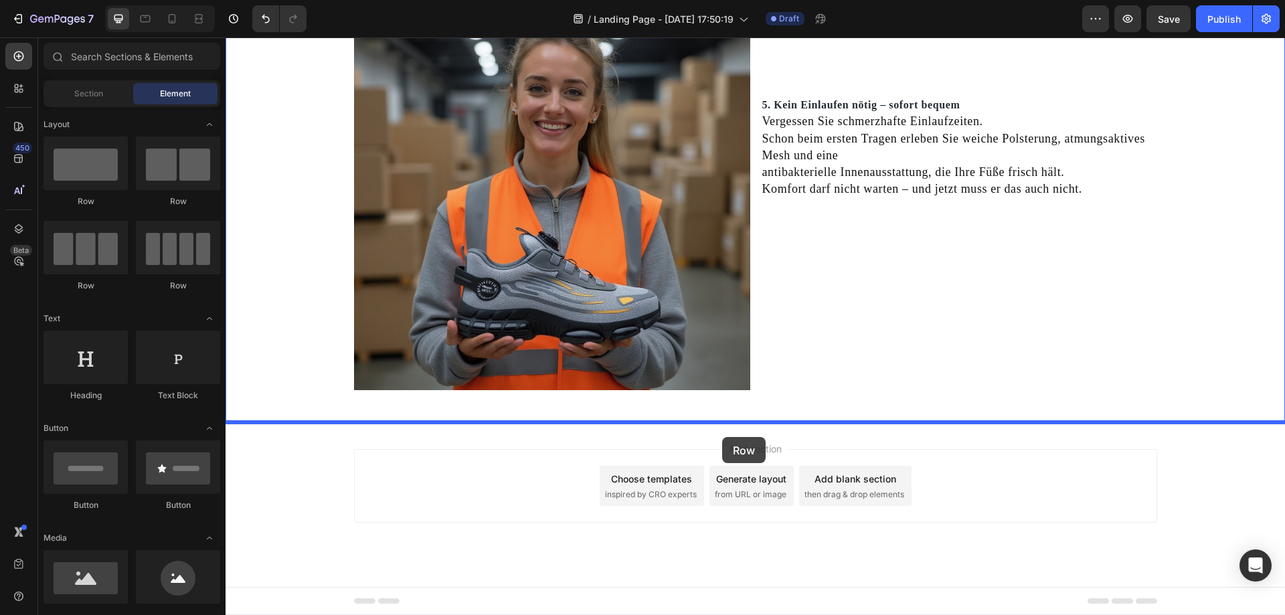
drag, startPoint x: 323, startPoint y: 210, endPoint x: 714, endPoint y: 434, distance: 450.7
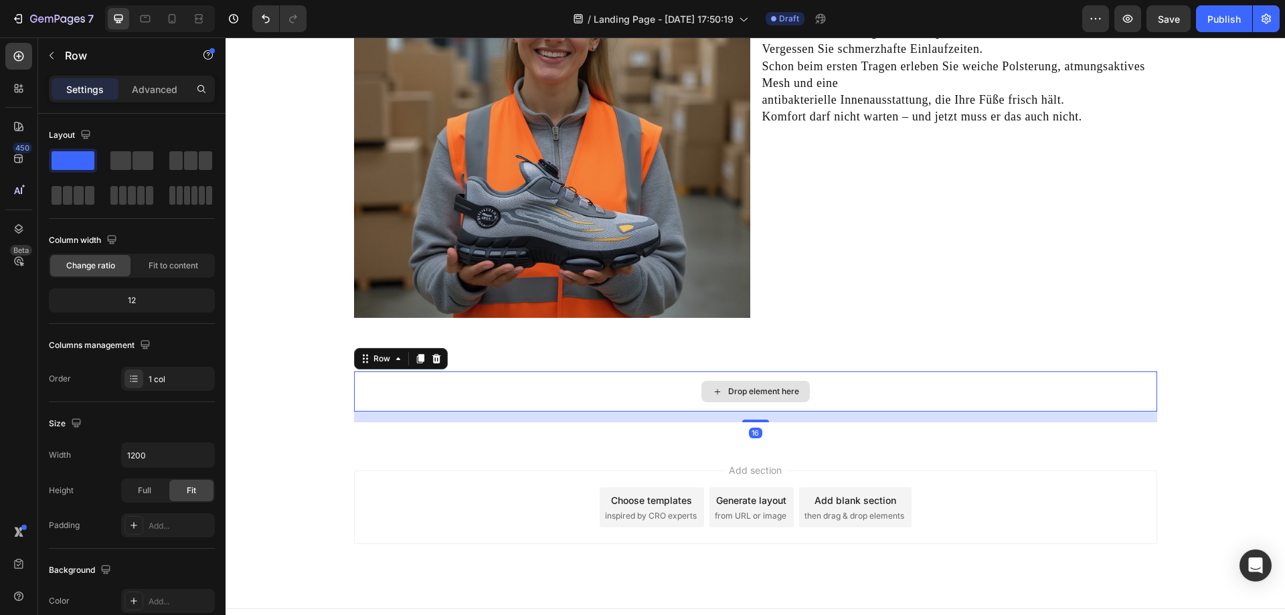
scroll to position [2855, 0]
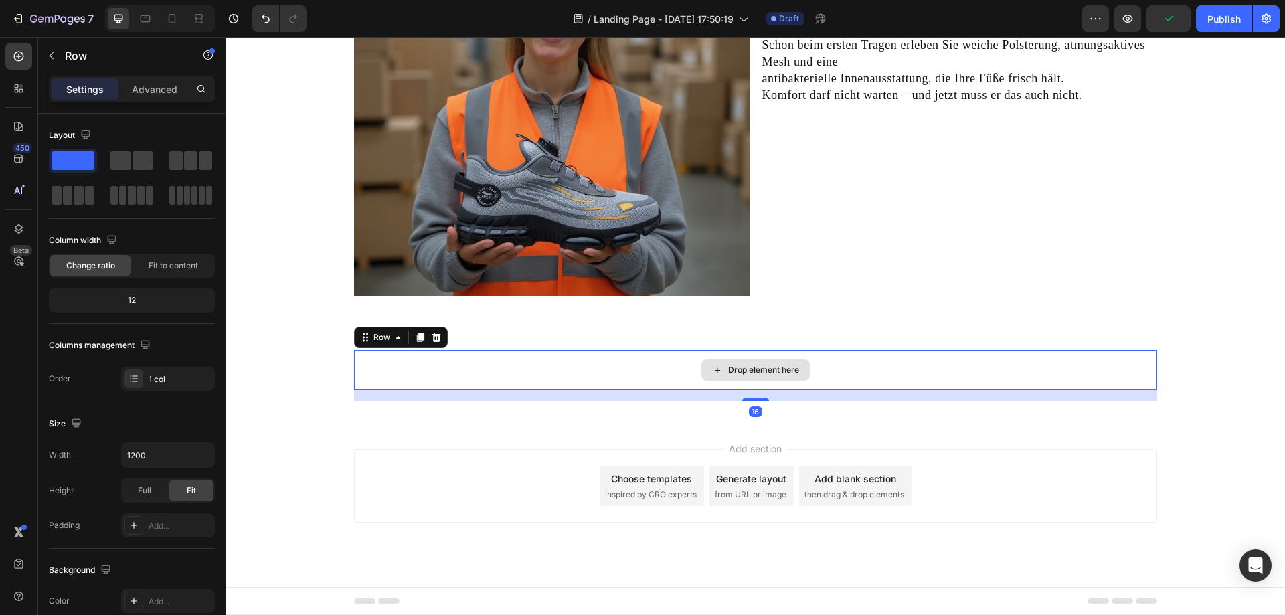
click at [760, 370] on div "Drop element here" at bounding box center [763, 370] width 71 height 11
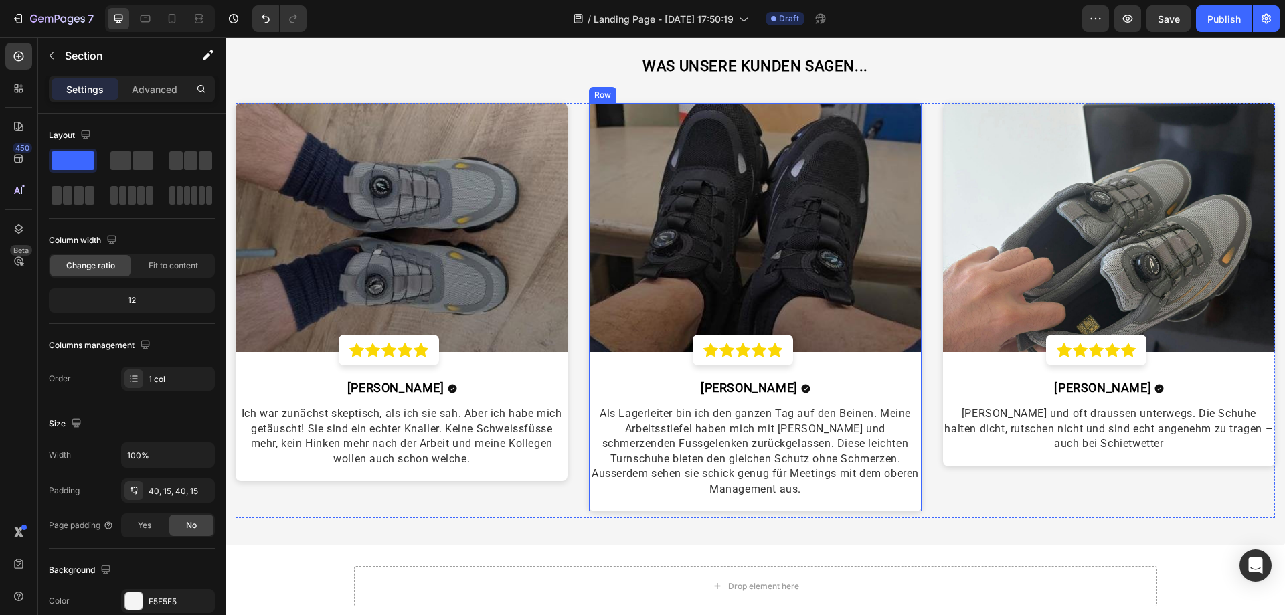
scroll to position [3170, 0]
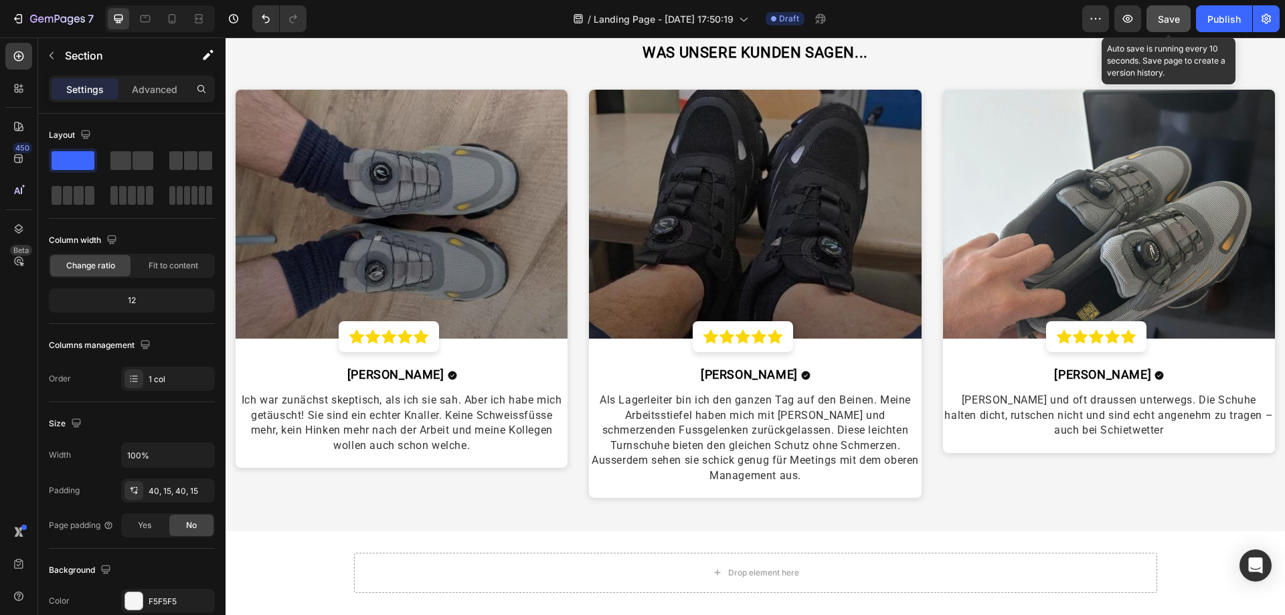
click at [1154, 23] on button "Save" at bounding box center [1169, 18] width 44 height 27
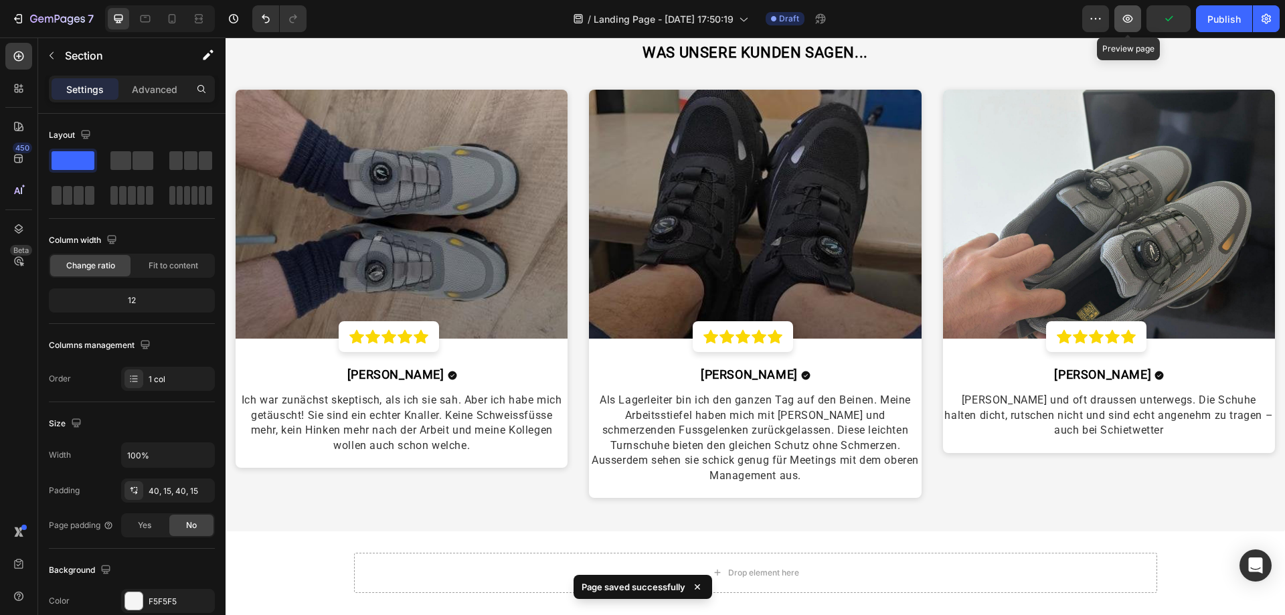
click at [1123, 24] on icon "button" at bounding box center [1127, 18] width 13 height 13
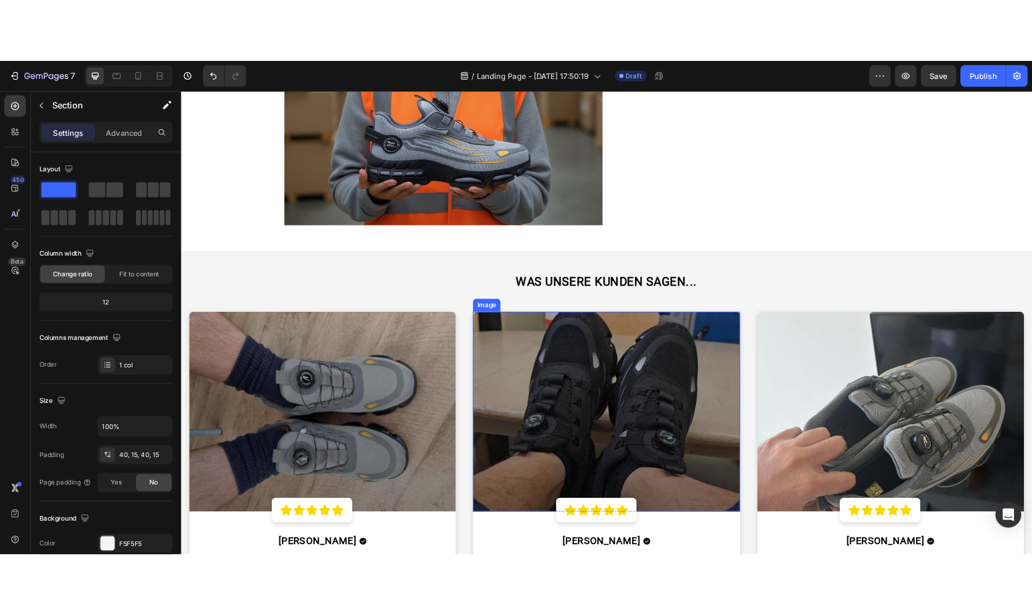
scroll to position [2768, 0]
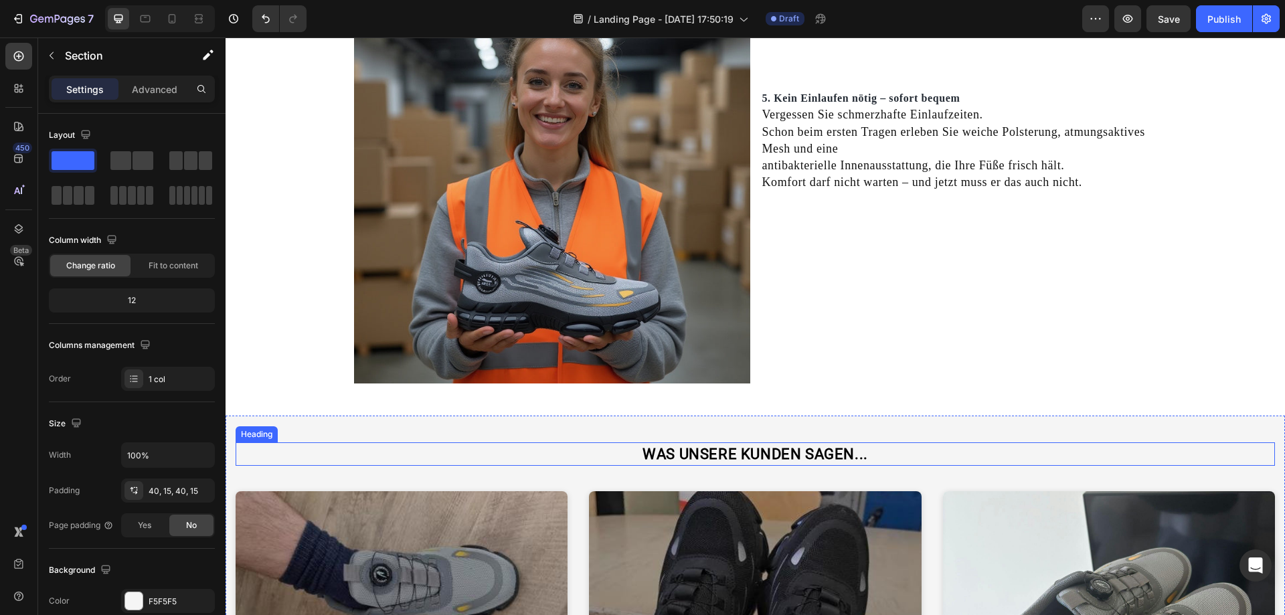
click at [745, 455] on strong "WAS UNSERE KUNDEN SAGEN..." at bounding box center [756, 454] width 226 height 17
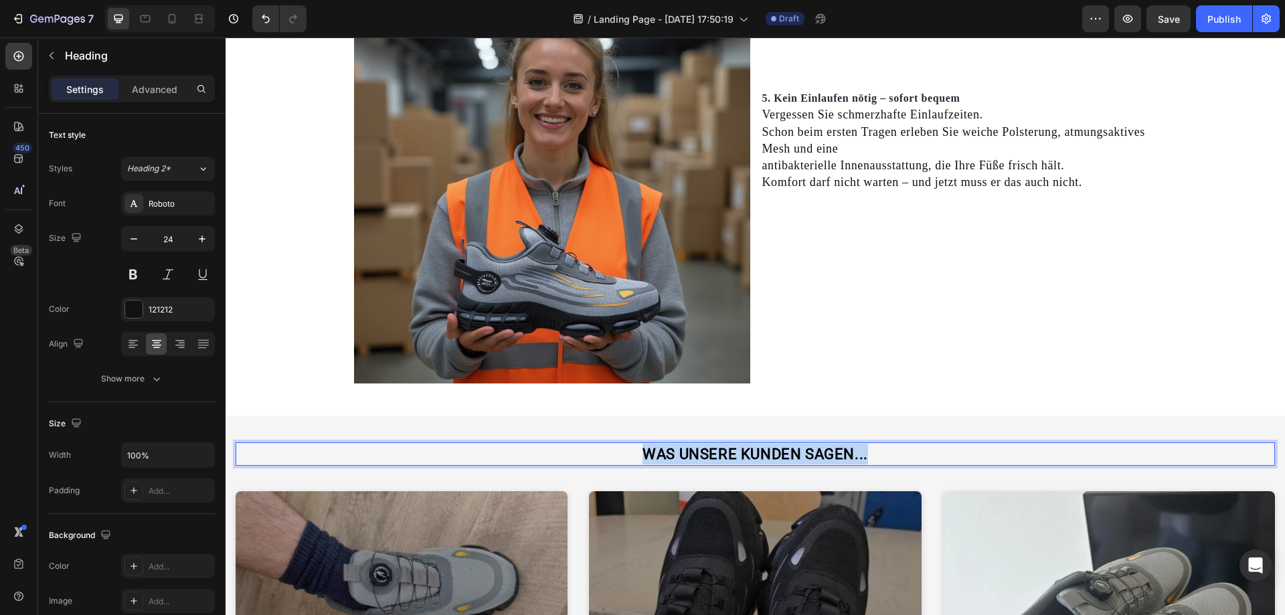
drag, startPoint x: 642, startPoint y: 454, endPoint x: 874, endPoint y: 444, distance: 231.8
click at [871, 444] on p "WAS UNSERE KUNDEN SAGEN..." at bounding box center [755, 454] width 1037 height 21
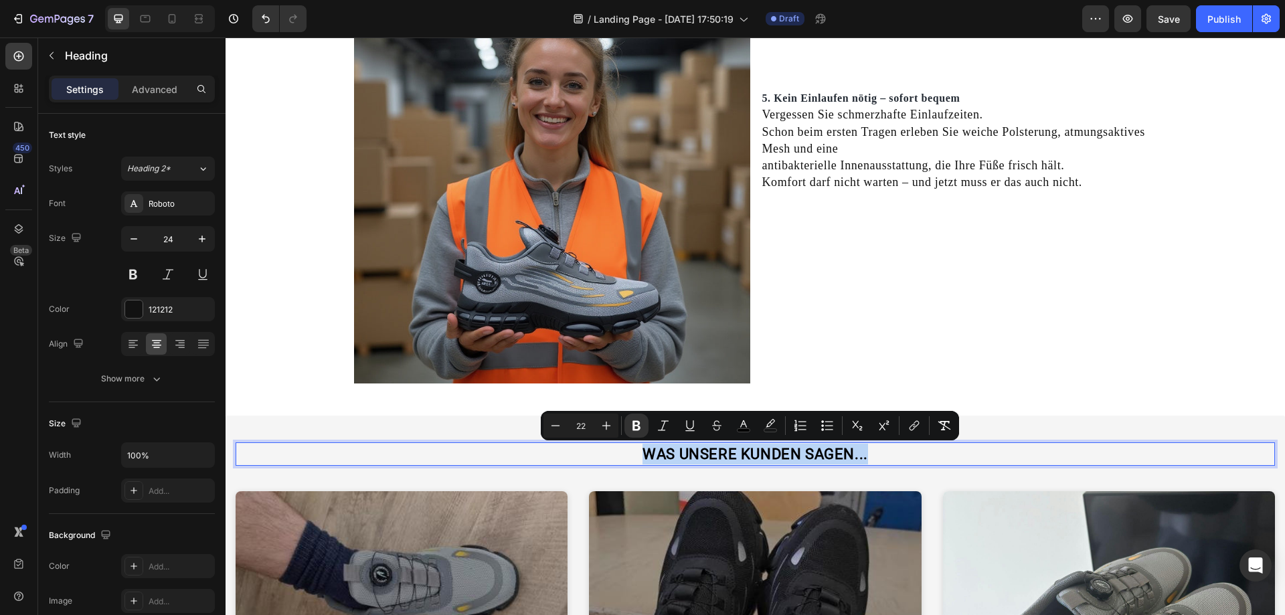
copy strong "WAS UNSERE KUNDEN SAGEN..."
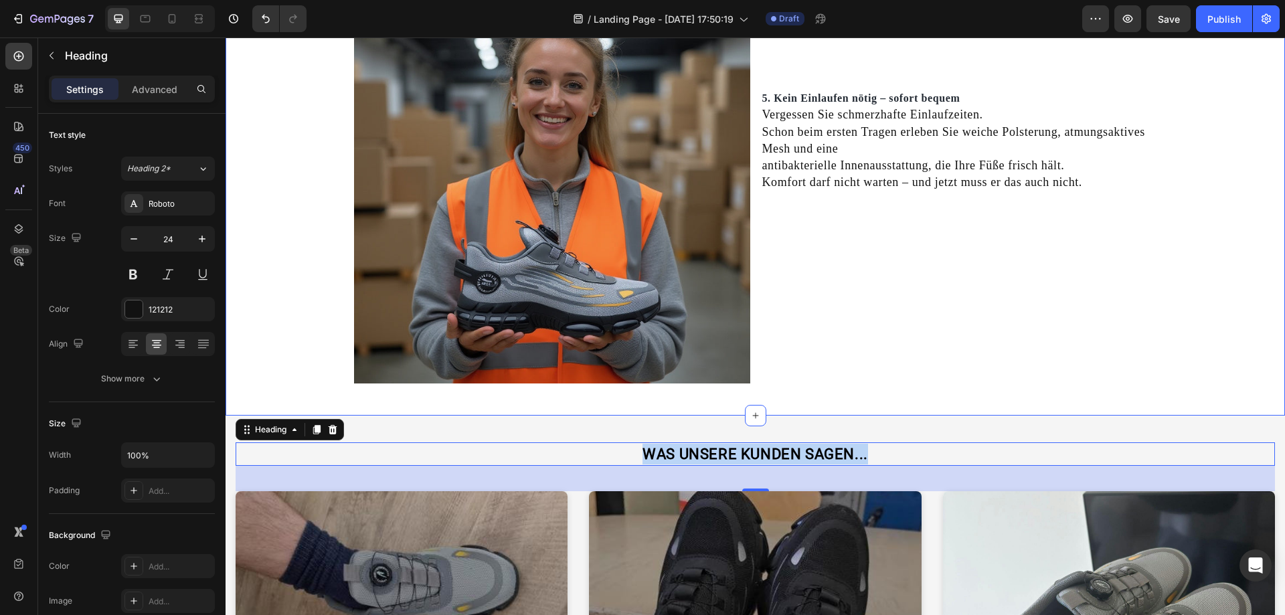
click at [1239, 106] on div "Image 5. Kein Einlaufen nötig – sofort bequem Vergessen Sie schmerzhafte Einlau…" at bounding box center [756, 190] width 1060 height 407
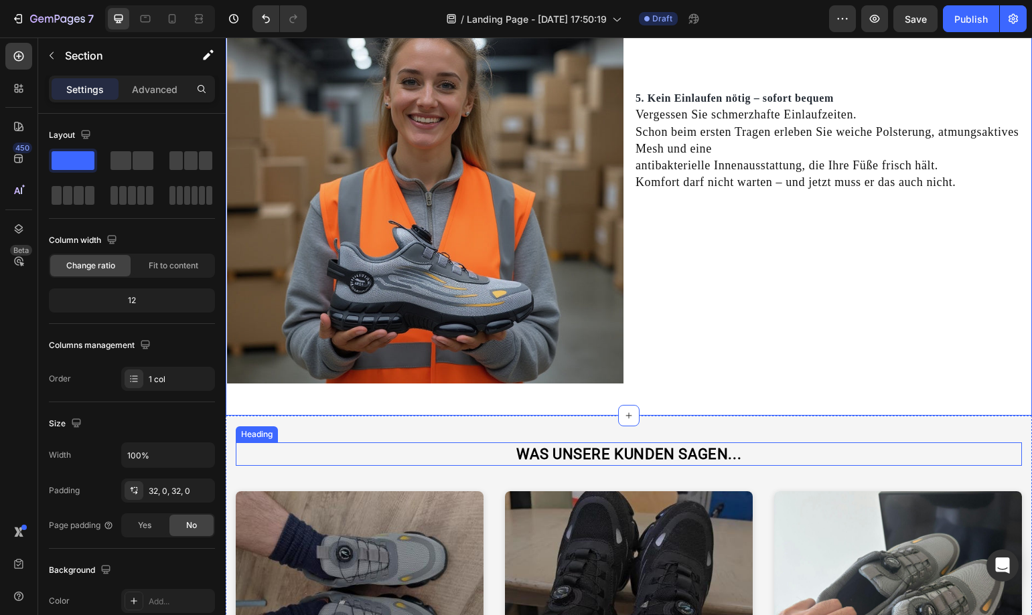
click at [689, 448] on strong "WAS UNSERE KUNDEN SAGEN..." at bounding box center [629, 454] width 226 height 17
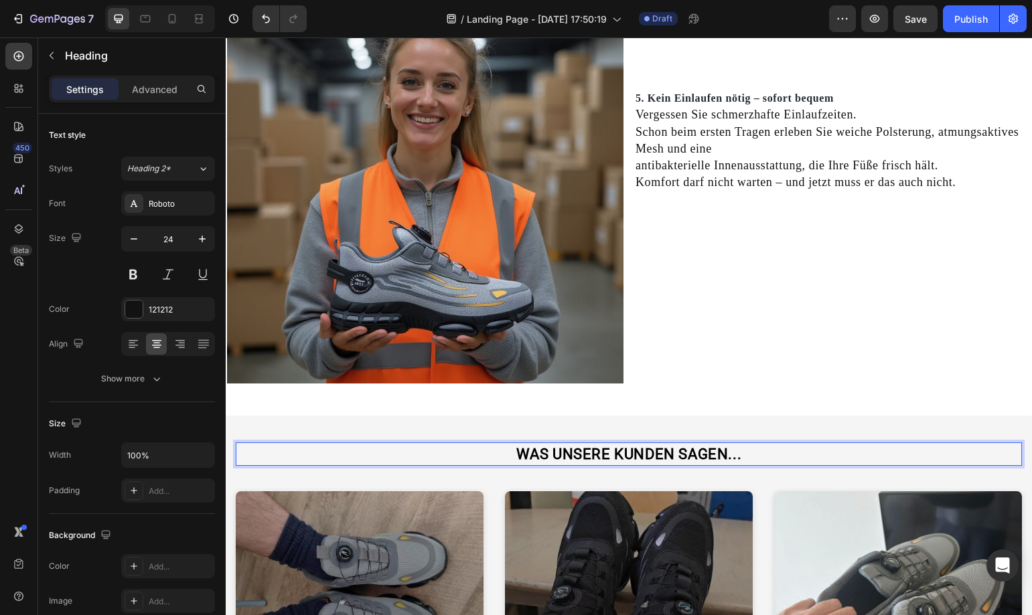
click at [689, 448] on strong "WAS UNSERE KUNDEN SAGEN..." at bounding box center [629, 454] width 226 height 17
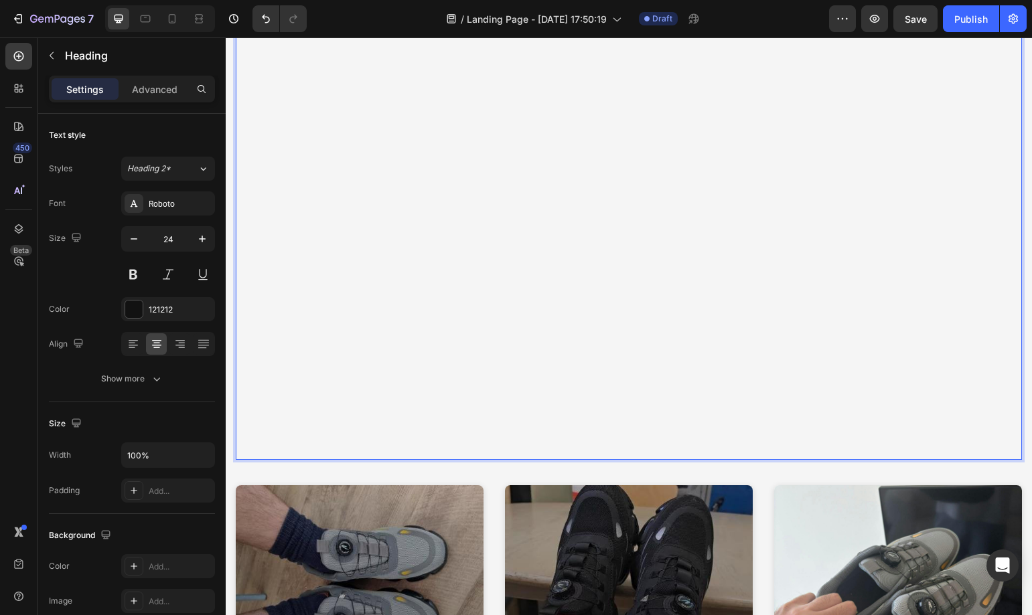
scroll to position [3348, 0]
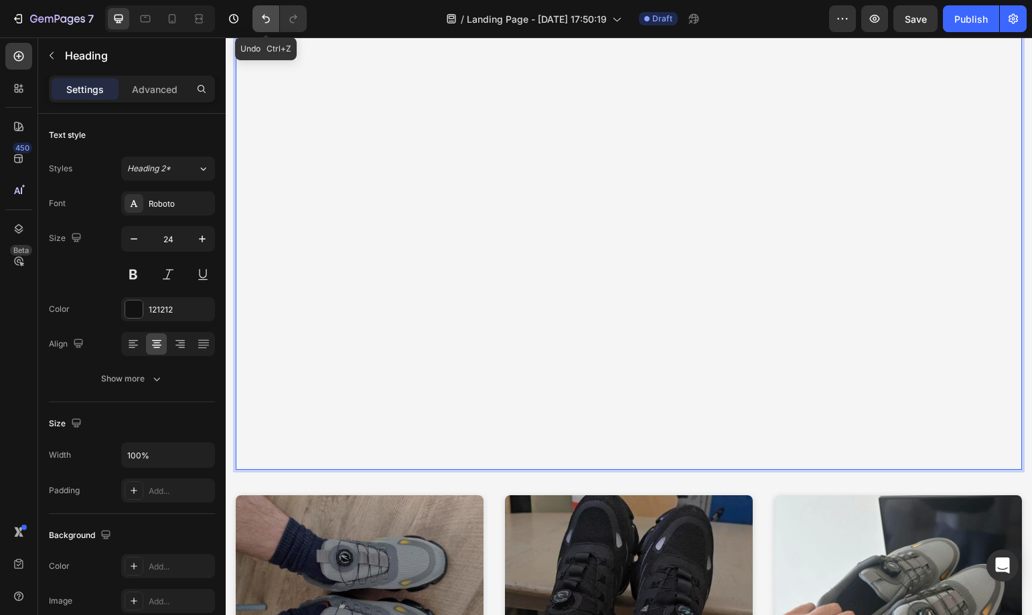
click at [266, 19] on icon "Undo/Redo" at bounding box center [265, 18] width 13 height 13
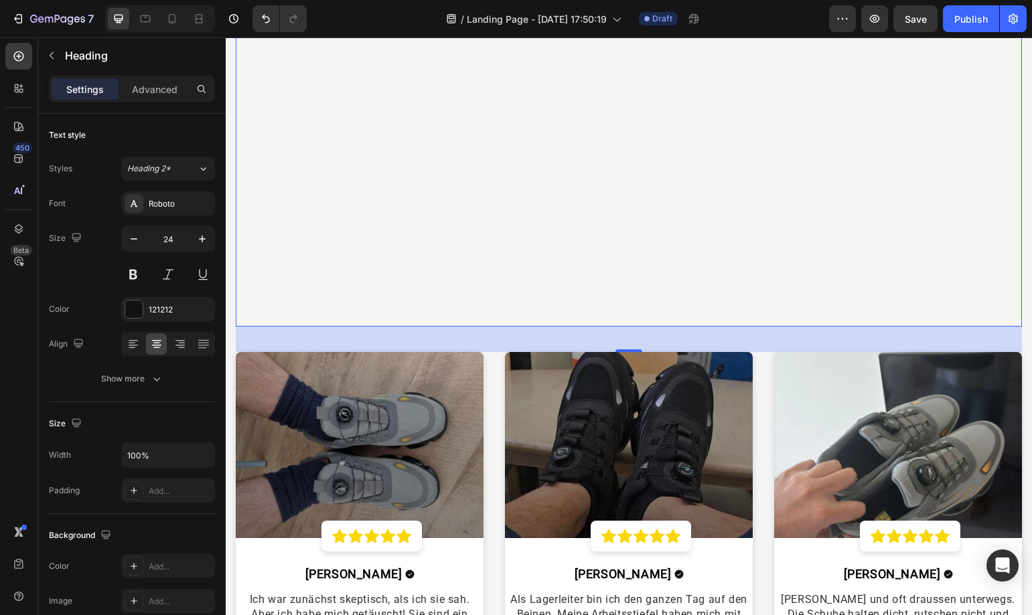
scroll to position [3147, 0]
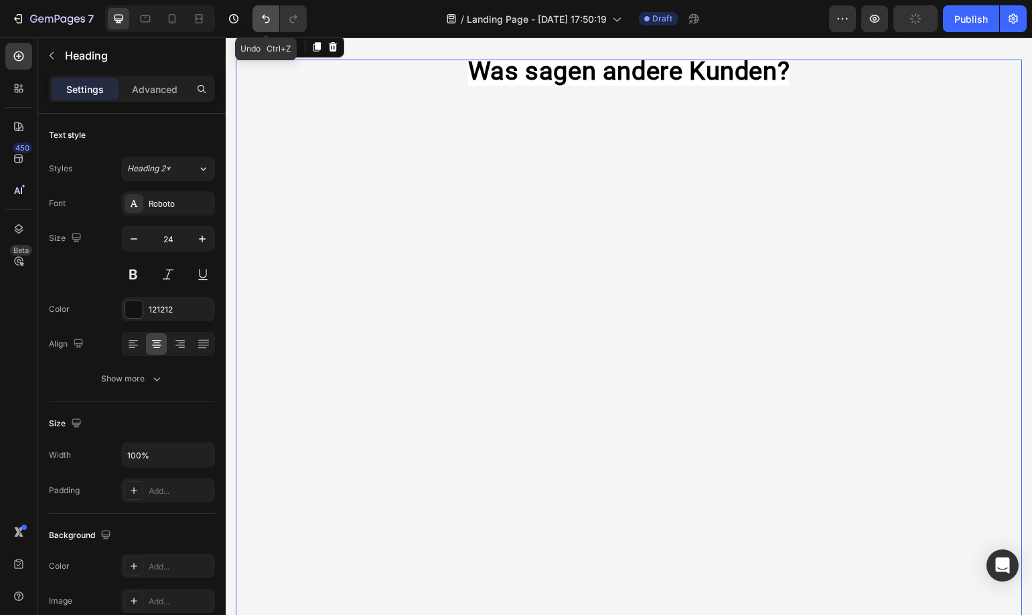
click at [270, 23] on icon "Undo/Redo" at bounding box center [265, 18] width 13 height 13
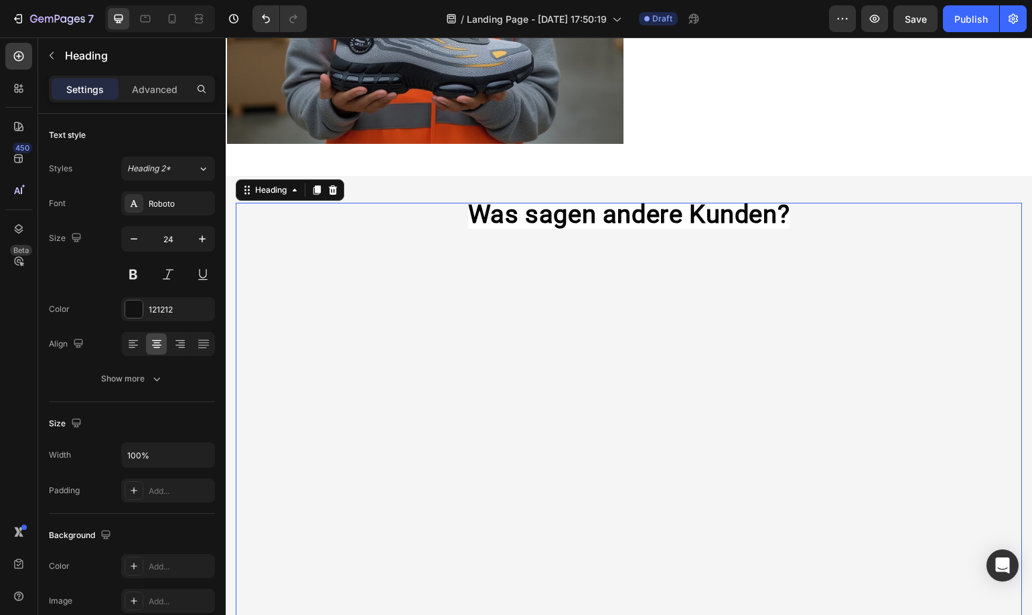
scroll to position [3014, 0]
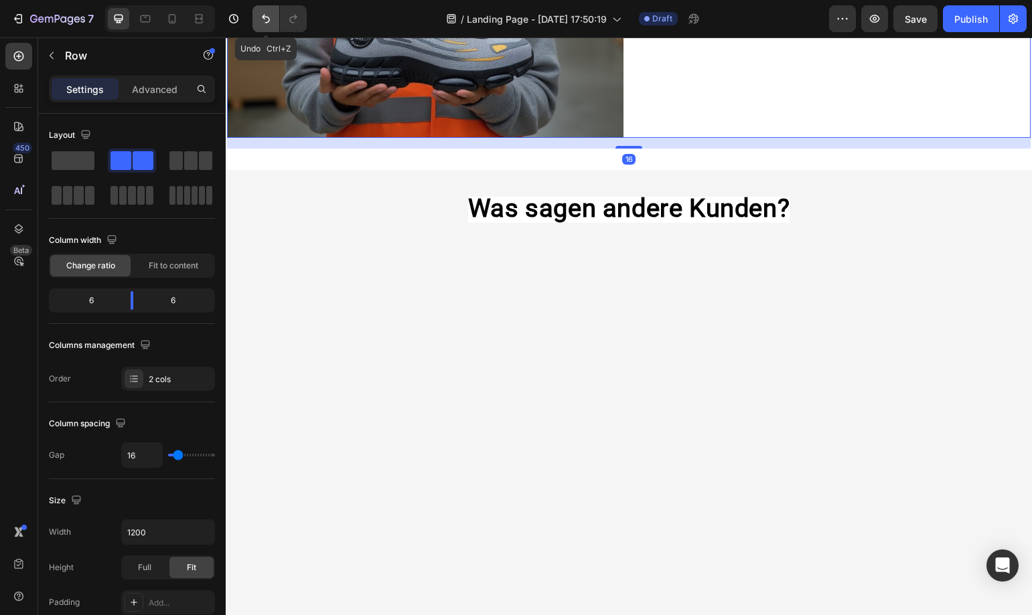
click at [268, 23] on icon "Undo/Redo" at bounding box center [265, 18] width 13 height 13
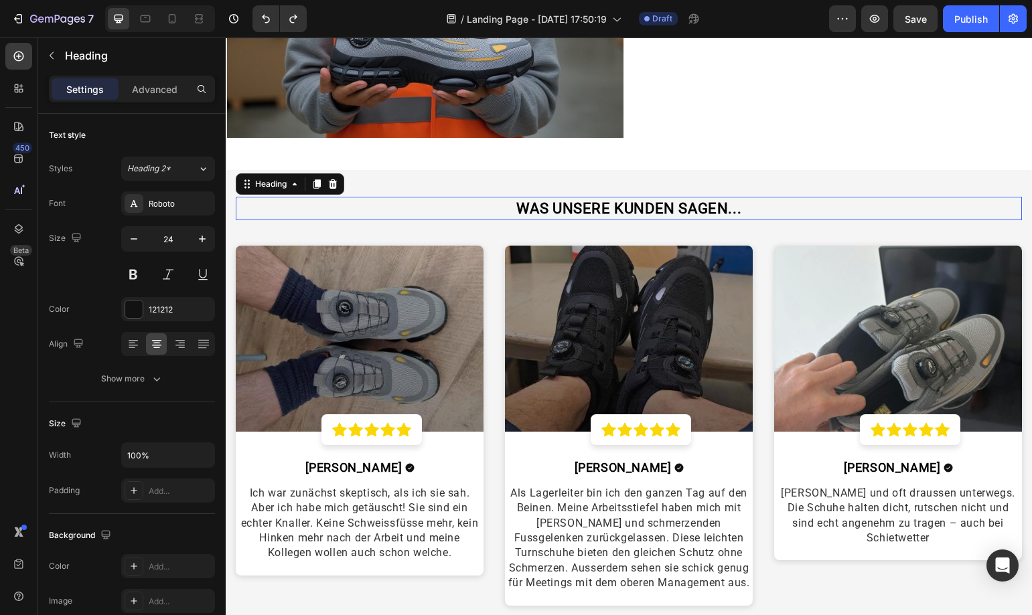
click at [661, 215] on h2 "WAS UNSERE KUNDEN SAGEN..." at bounding box center [629, 208] width 786 height 23
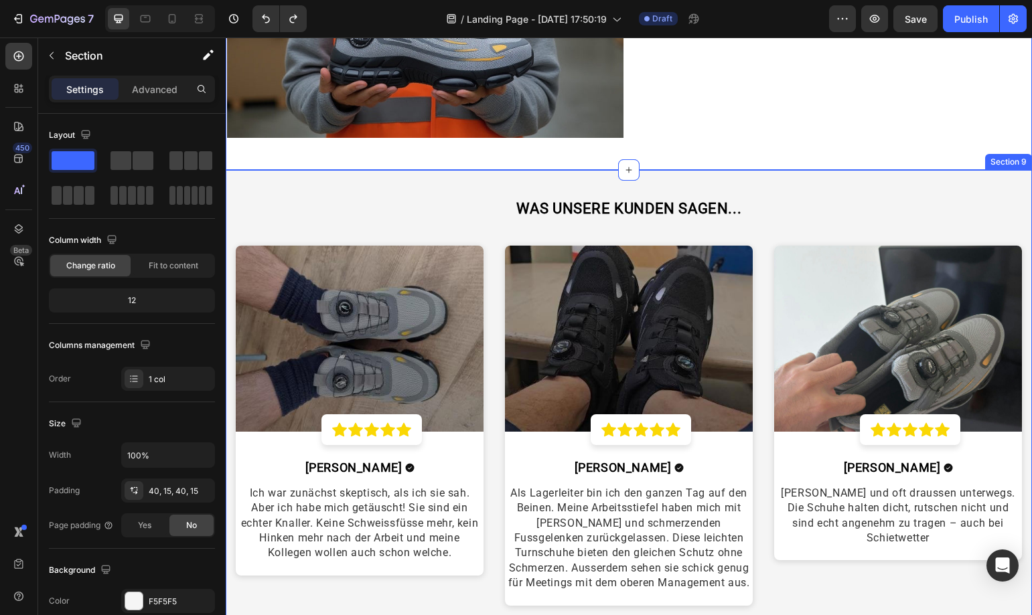
click at [693, 190] on div "⁠⁠⁠⁠⁠⁠⁠ WAS UNSERE KUNDEN SAGEN... Heading Image Icon Icon Icon Icon Icon Row R…" at bounding box center [629, 404] width 806 height 469
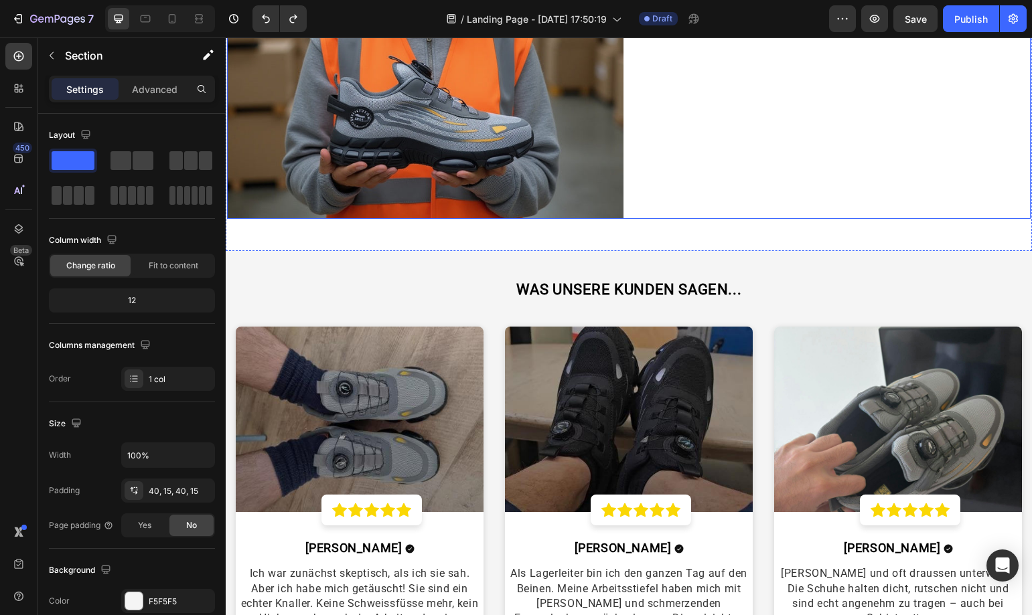
scroll to position [3081, 0]
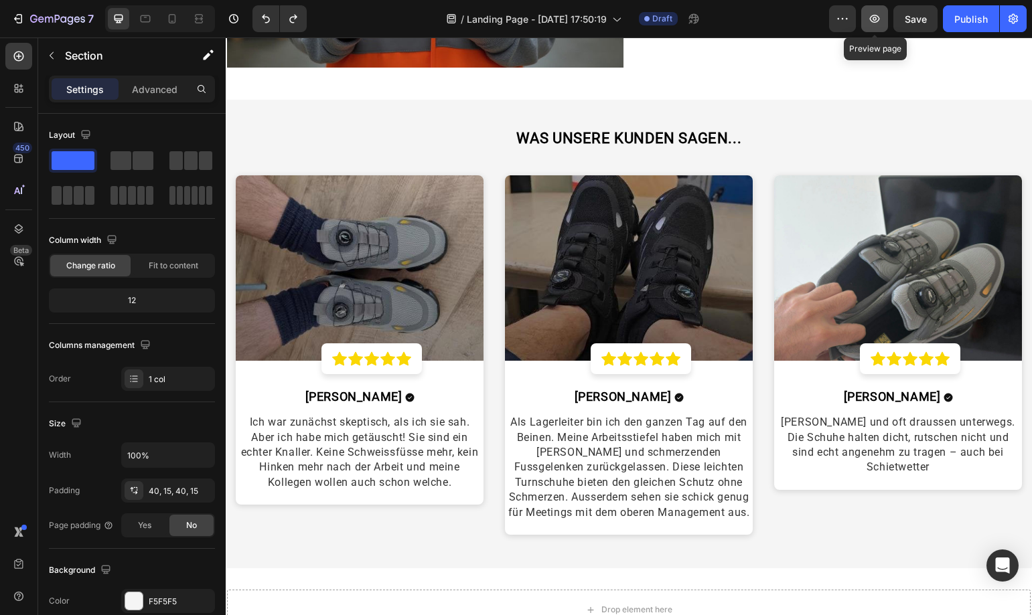
click at [886, 20] on button "button" at bounding box center [874, 18] width 27 height 27
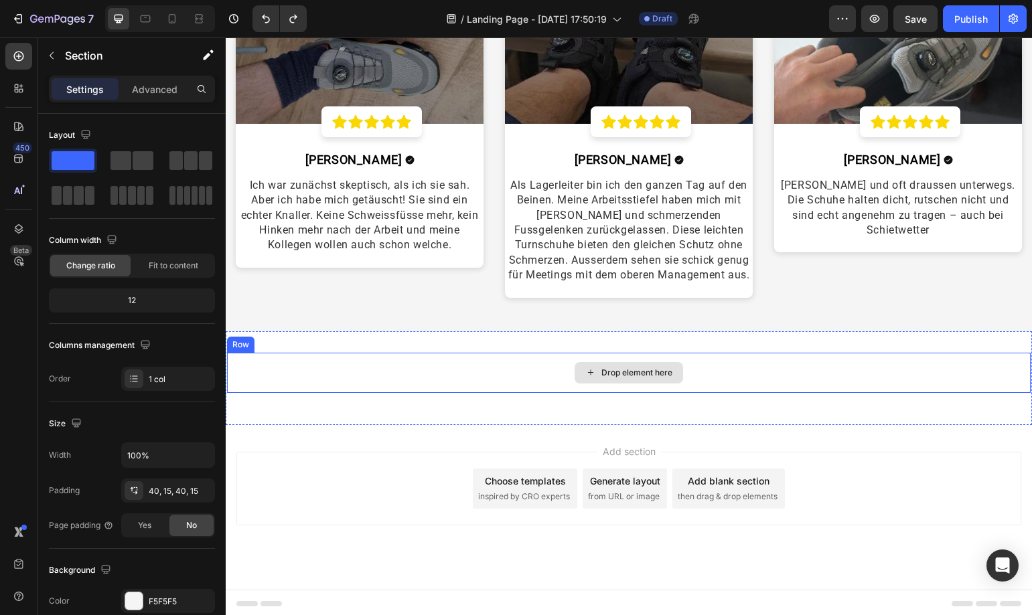
scroll to position [3315, 0]
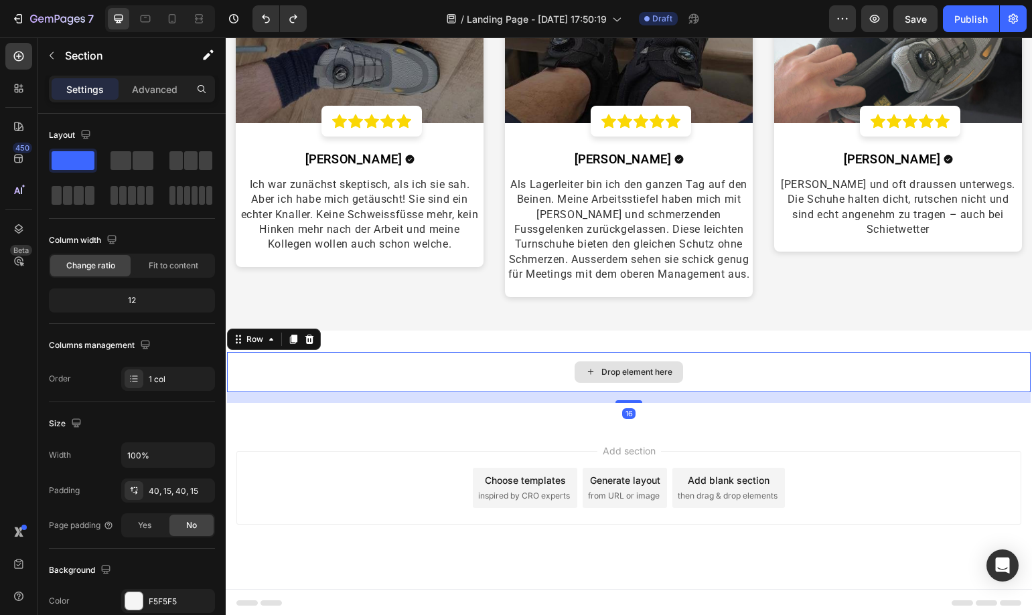
click at [779, 372] on div "Drop element here" at bounding box center [628, 372] width 803 height 40
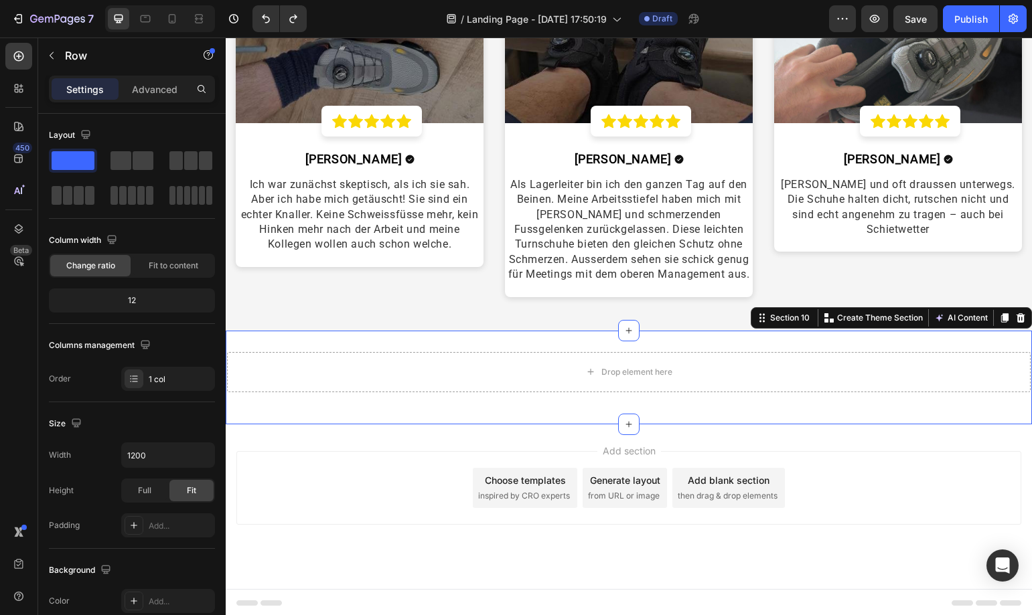
click at [793, 339] on div "Drop element here Row Section 10 You can create reusable sections Create Theme …" at bounding box center [629, 378] width 806 height 94
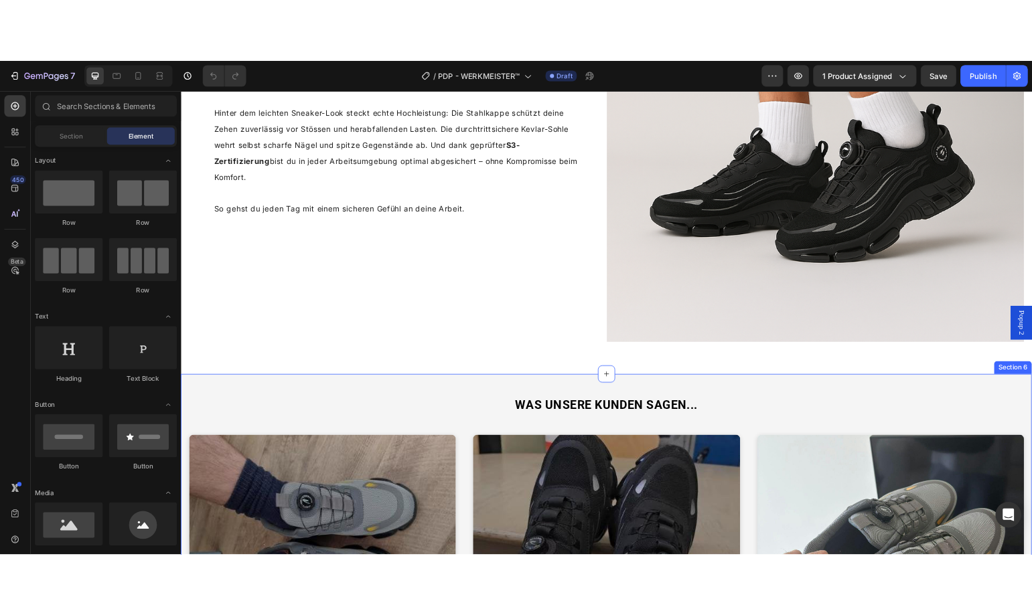
scroll to position [2611, 0]
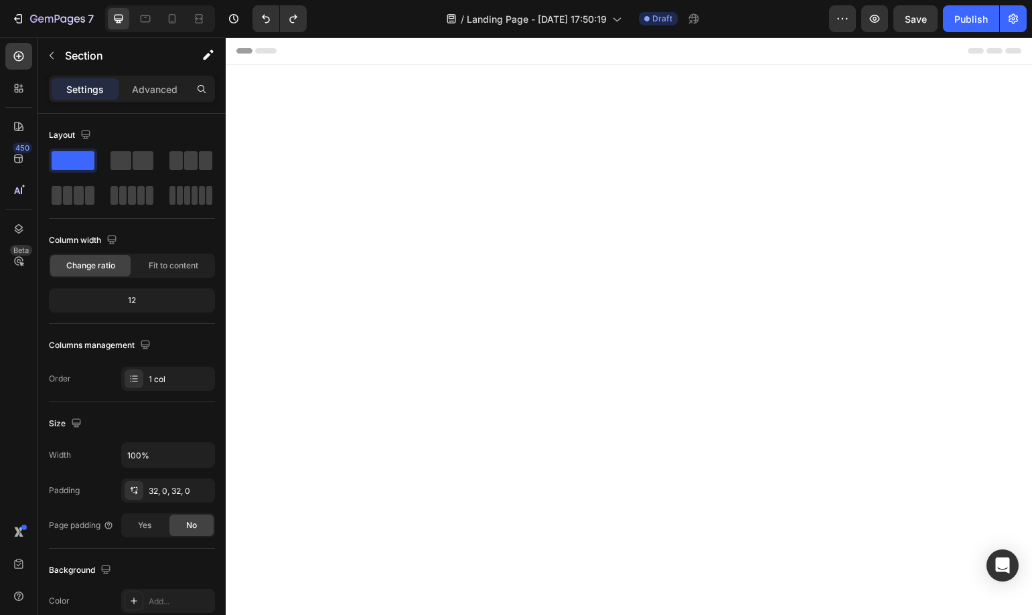
scroll to position [3315, 0]
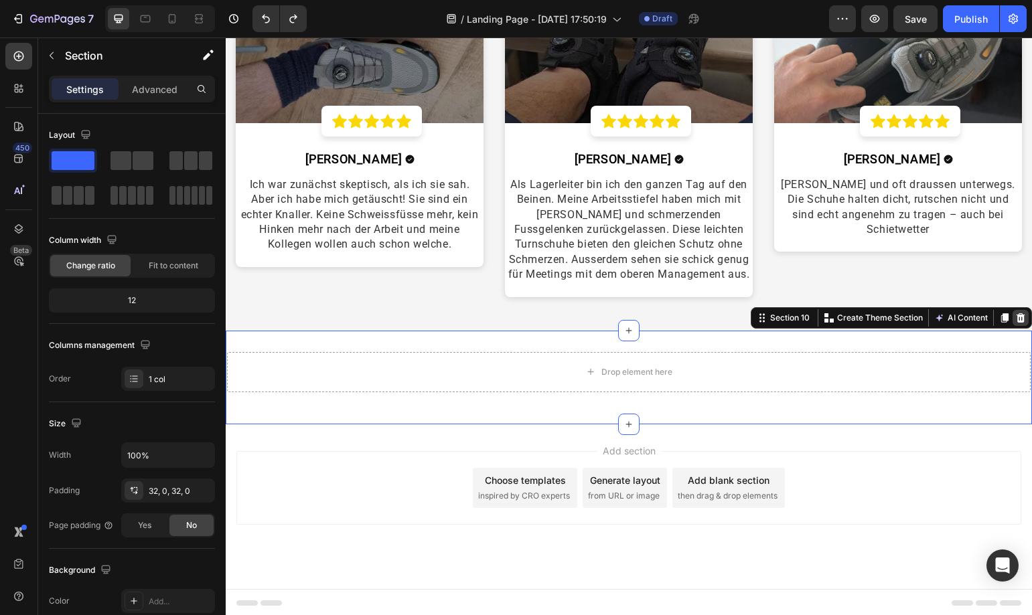
click at [1016, 319] on icon at bounding box center [1020, 317] width 9 height 9
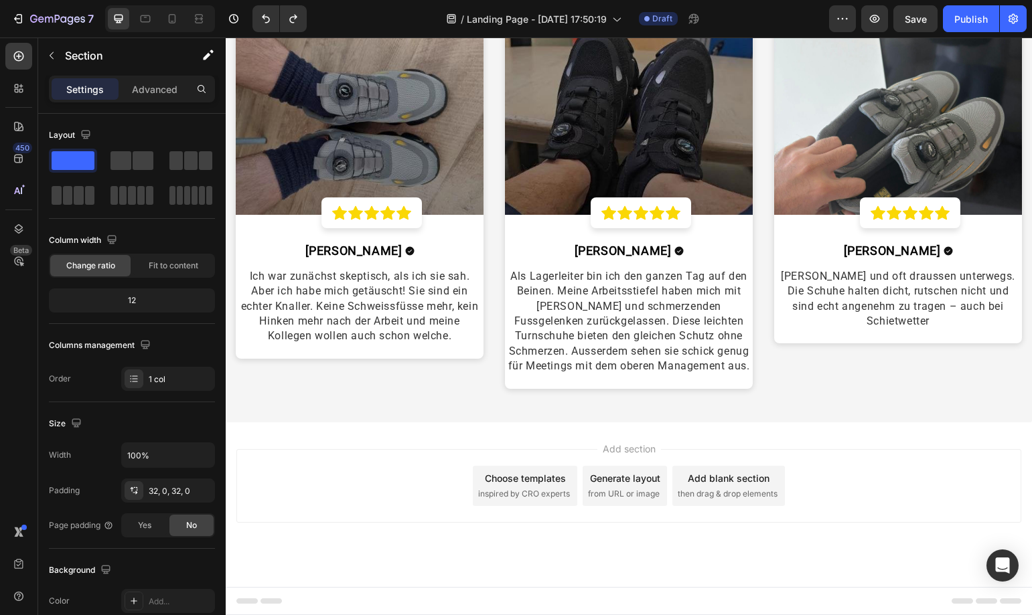
scroll to position [3221, 0]
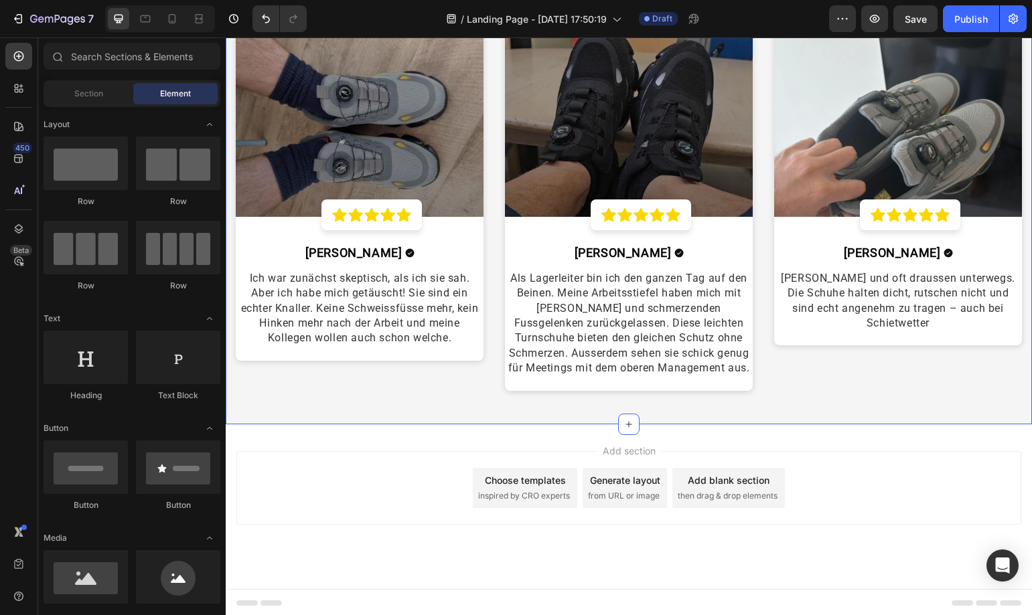
click at [707, 420] on div "WAS UNSERE KUNDEN SAGEN... Heading Image Icon Icon Icon Icon Icon Row Row Tom S…" at bounding box center [629, 189] width 806 height 469
click at [733, 451] on div "Add section Choose templates inspired by CRO experts Generate layout from URL o…" at bounding box center [628, 488] width 785 height 74
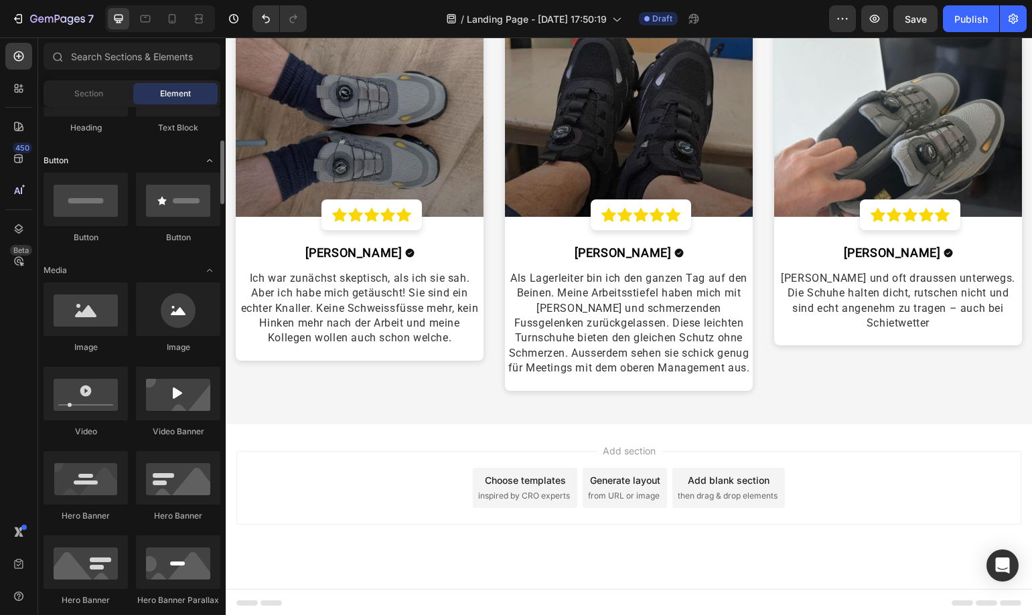
scroll to position [0, 0]
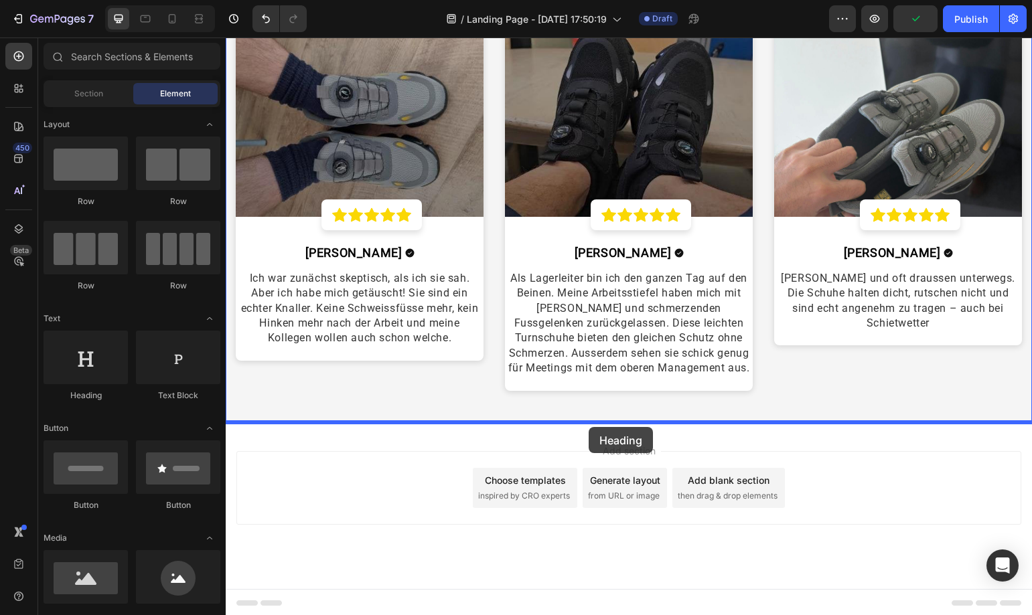
drag, startPoint x: 303, startPoint y: 404, endPoint x: 588, endPoint y: 427, distance: 286.1
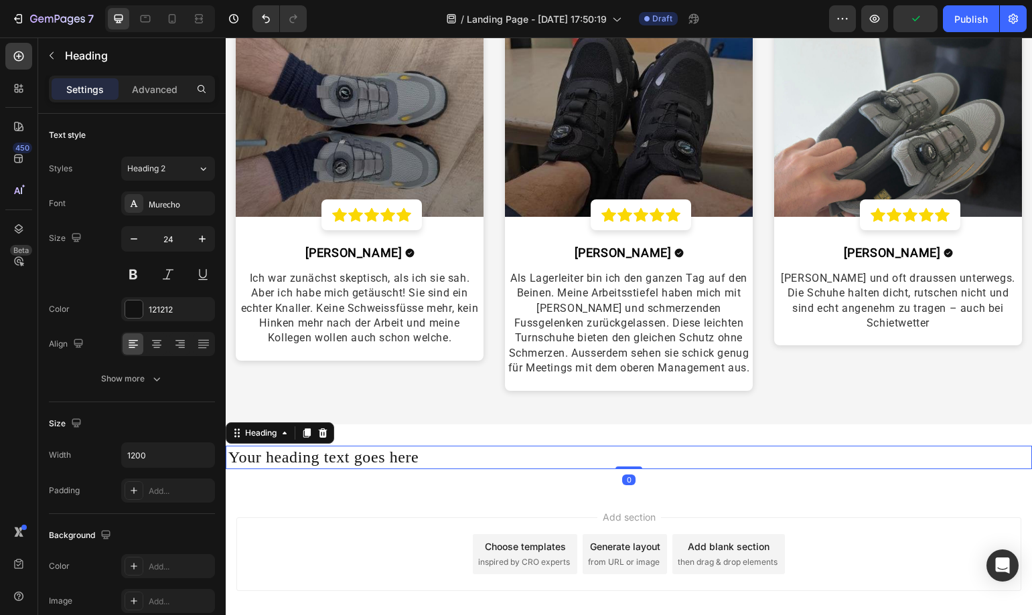
scroll to position [3287, 0]
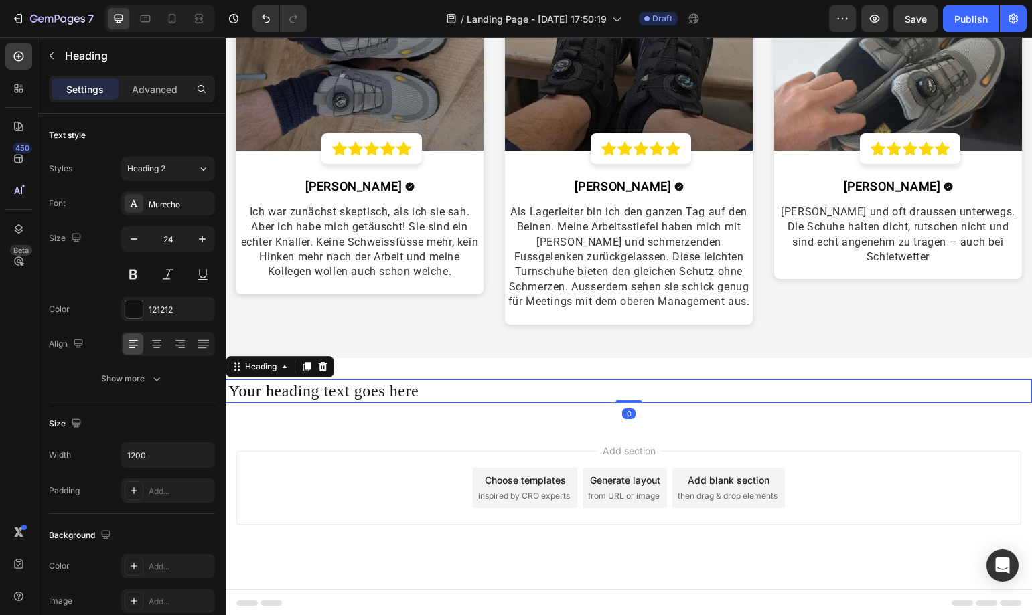
click at [418, 391] on h2 "Your heading text goes here" at bounding box center [628, 391] width 803 height 23
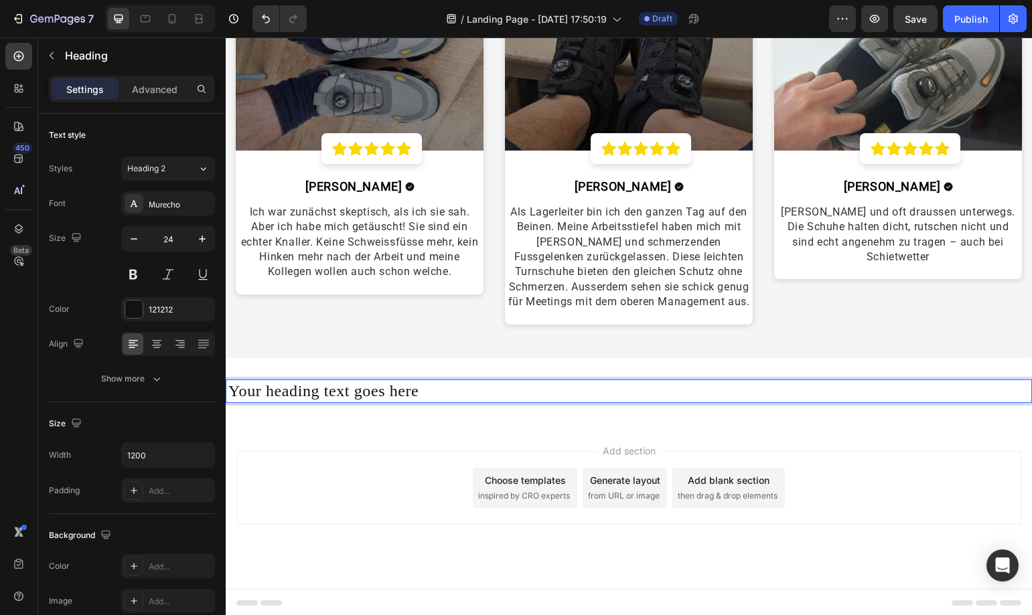
click at [418, 391] on p "Your heading text goes here" at bounding box center [628, 391] width 801 height 21
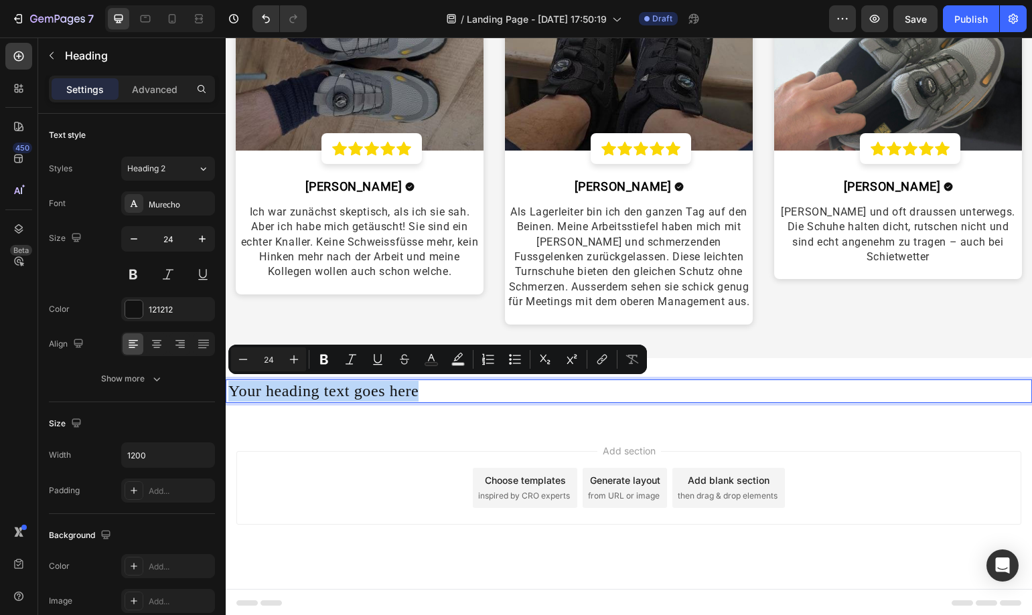
click at [437, 388] on p "Your heading text goes here" at bounding box center [628, 391] width 801 height 21
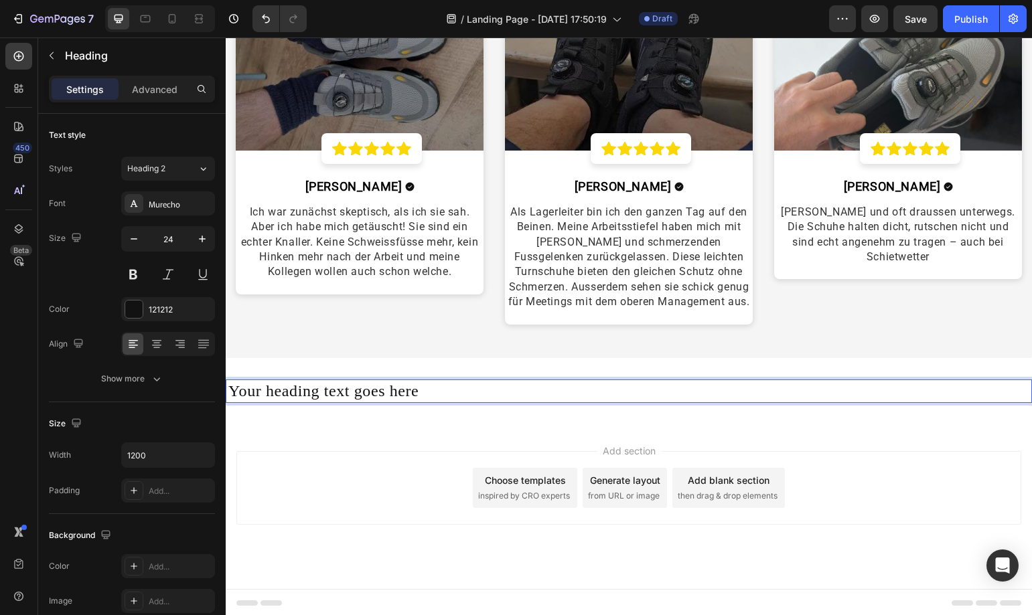
click at [437, 388] on p "Your heading text goes here" at bounding box center [628, 391] width 801 height 21
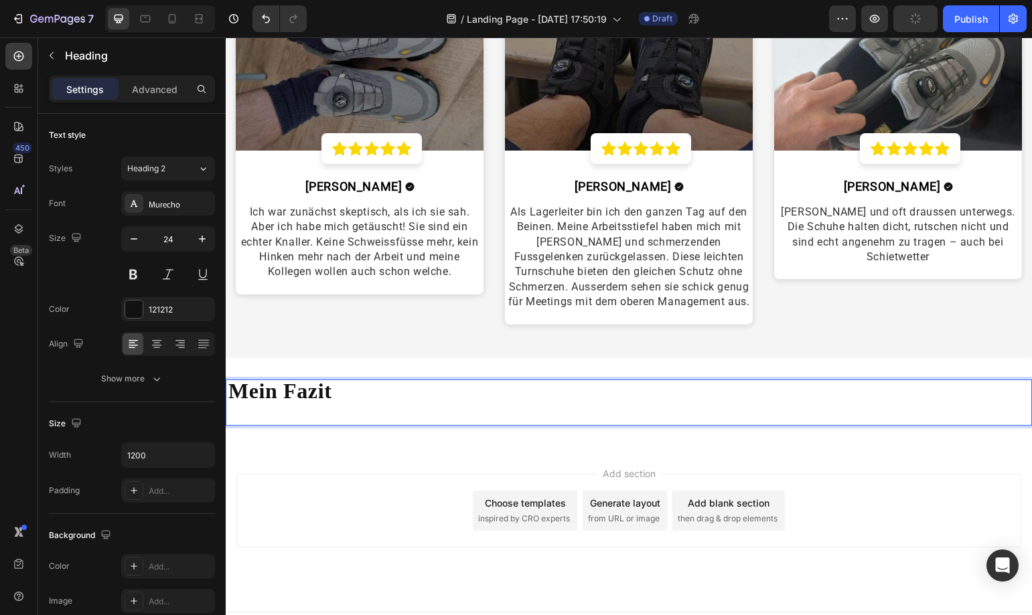
click at [255, 392] on strong "Mein Fazit" at bounding box center [279, 391] width 103 height 24
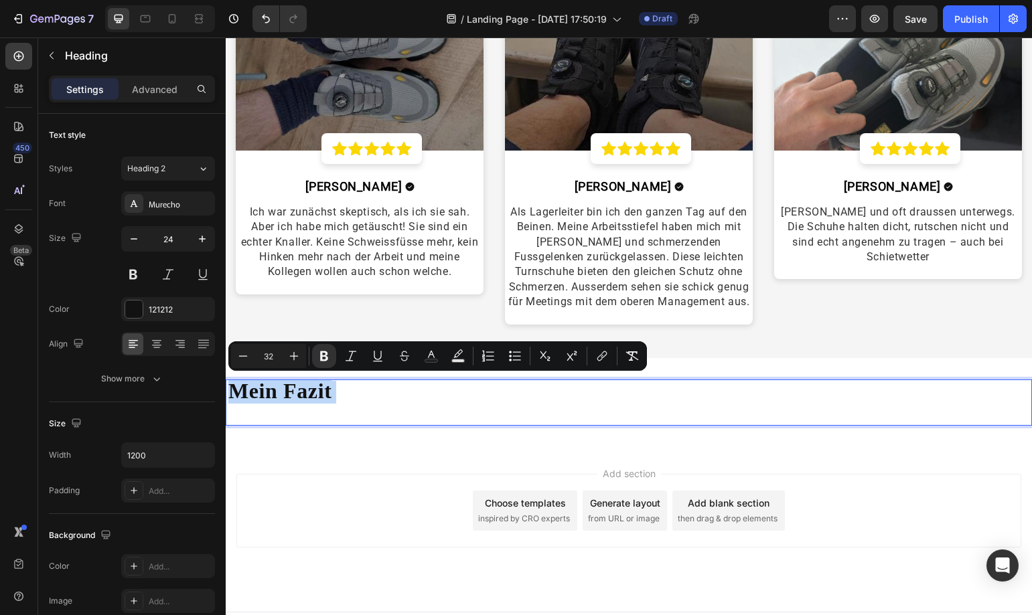
click at [277, 388] on strong "Mein Fazit" at bounding box center [279, 391] width 103 height 24
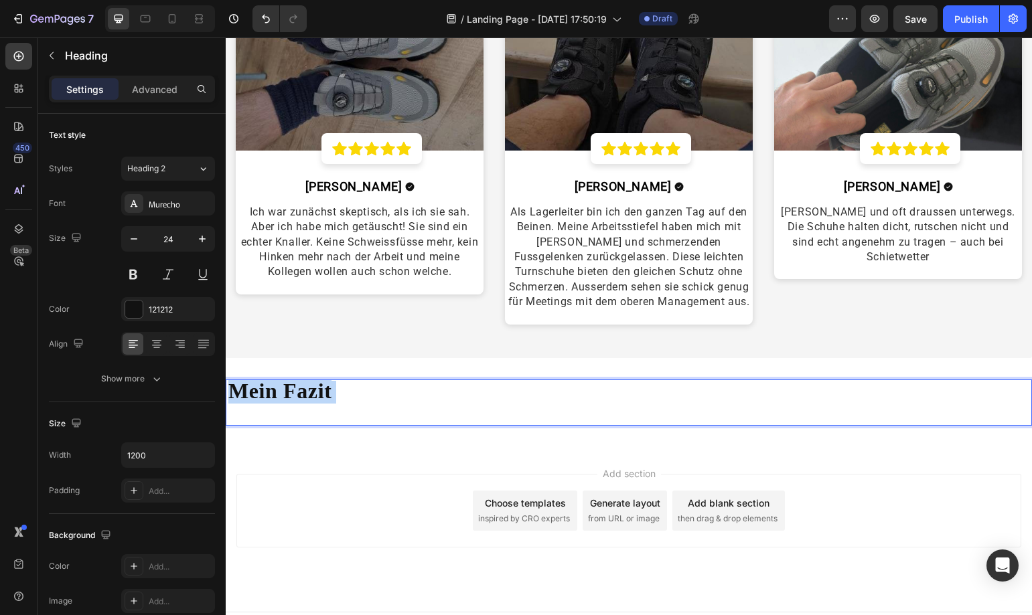
click at [277, 388] on strong "Mein Fazit" at bounding box center [279, 391] width 103 height 24
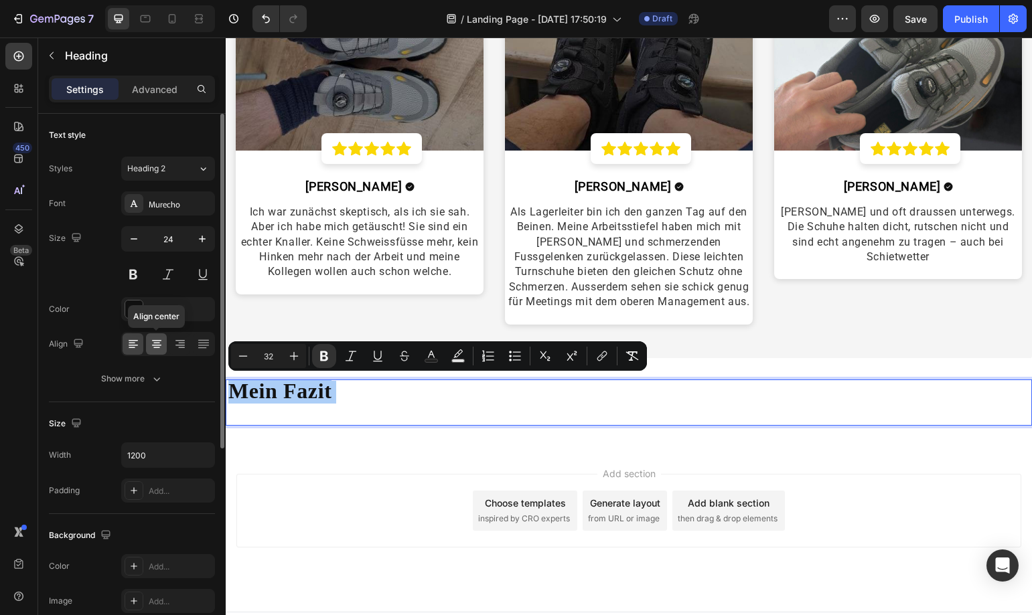
click at [161, 344] on icon at bounding box center [156, 343] width 13 height 13
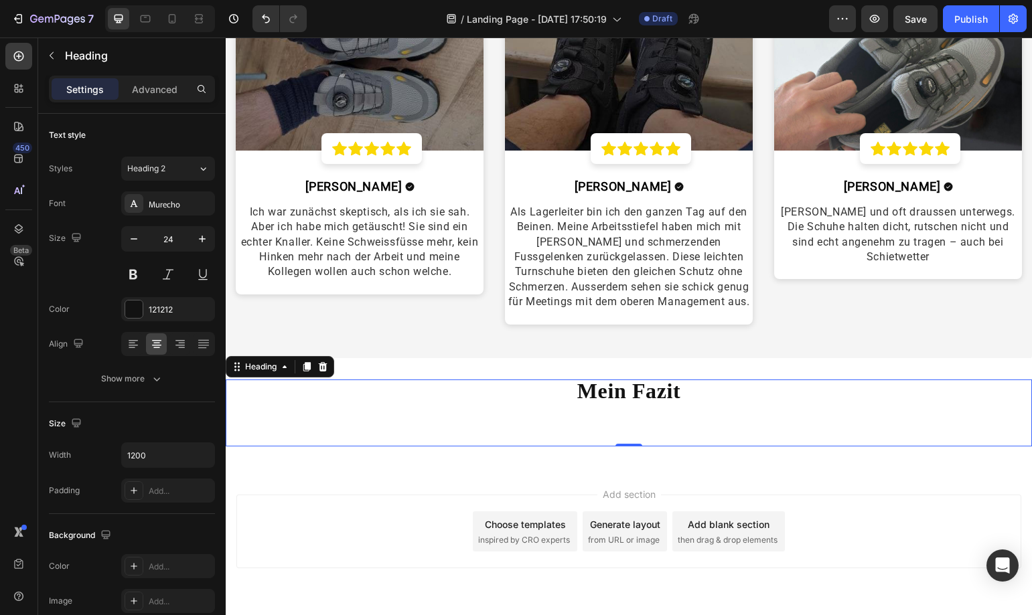
click at [634, 431] on p "Mein Fazit" at bounding box center [628, 413] width 801 height 65
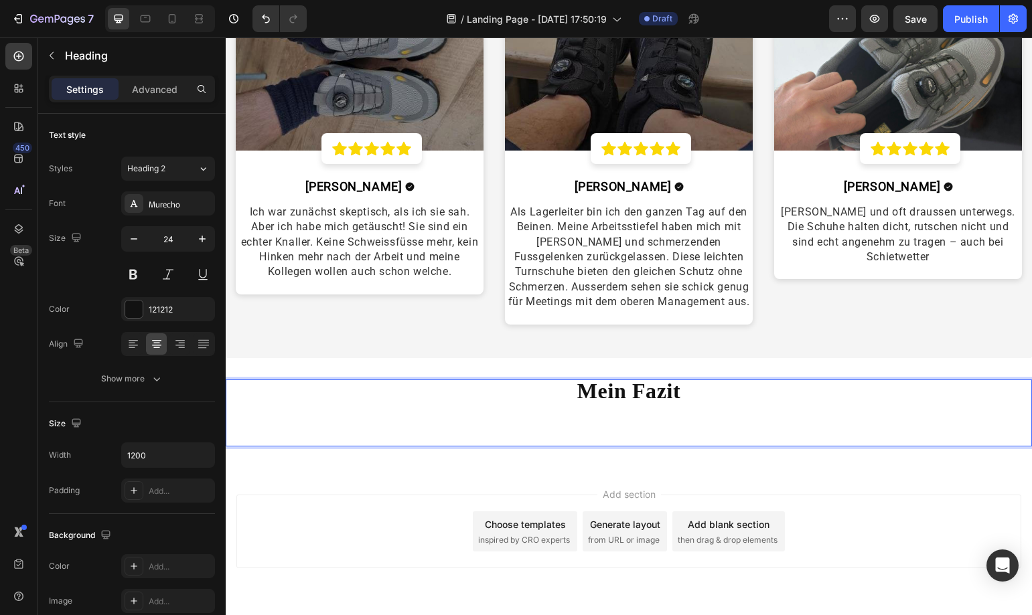
click at [639, 409] on p "Mein Fazit" at bounding box center [628, 413] width 801 height 65
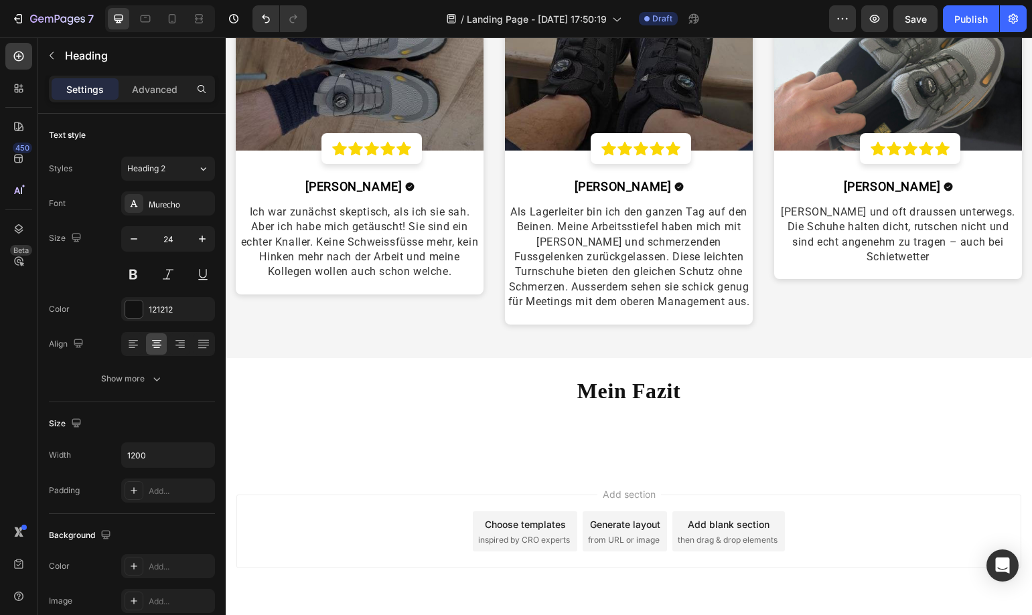
click at [692, 475] on div "Add section Choose templates inspired by CRO experts Generate layout from URL o…" at bounding box center [629, 550] width 806 height 165
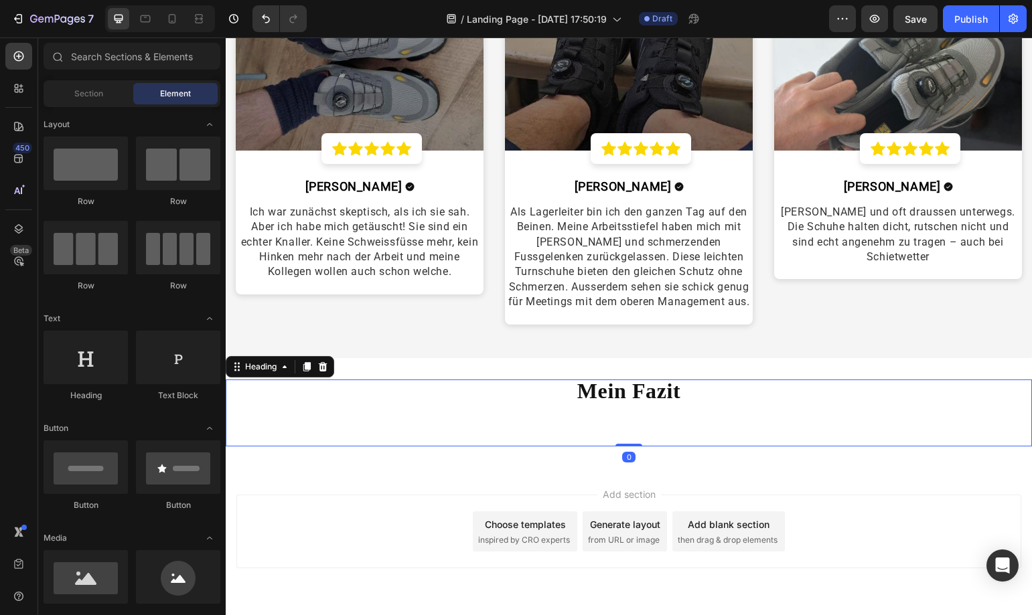
click at [641, 412] on p "⁠⁠⁠⁠⁠⁠⁠ Mein Fazit" at bounding box center [628, 413] width 801 height 65
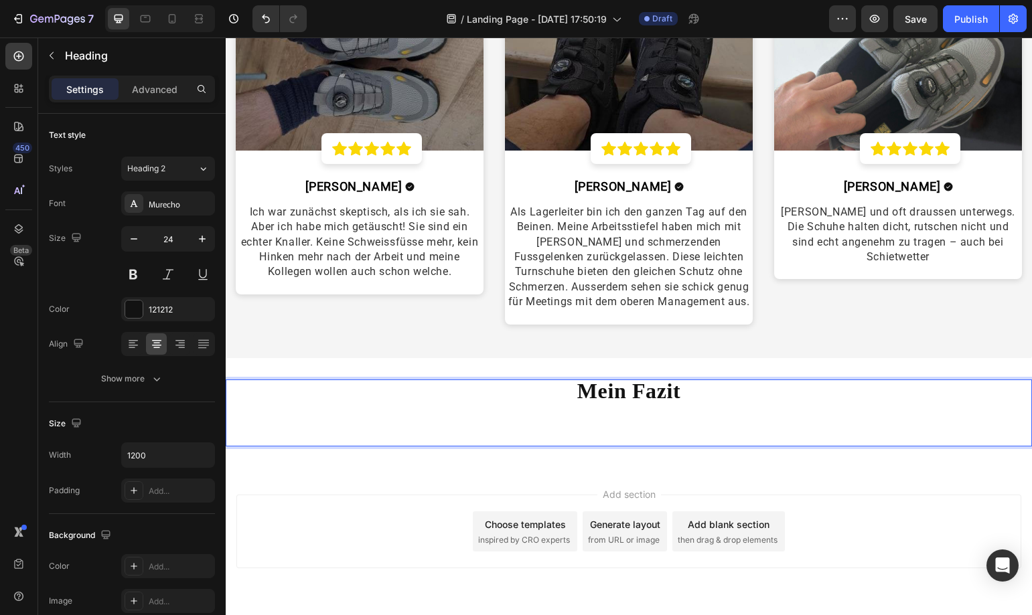
click at [629, 440] on p "Mein Fazit" at bounding box center [628, 413] width 801 height 65
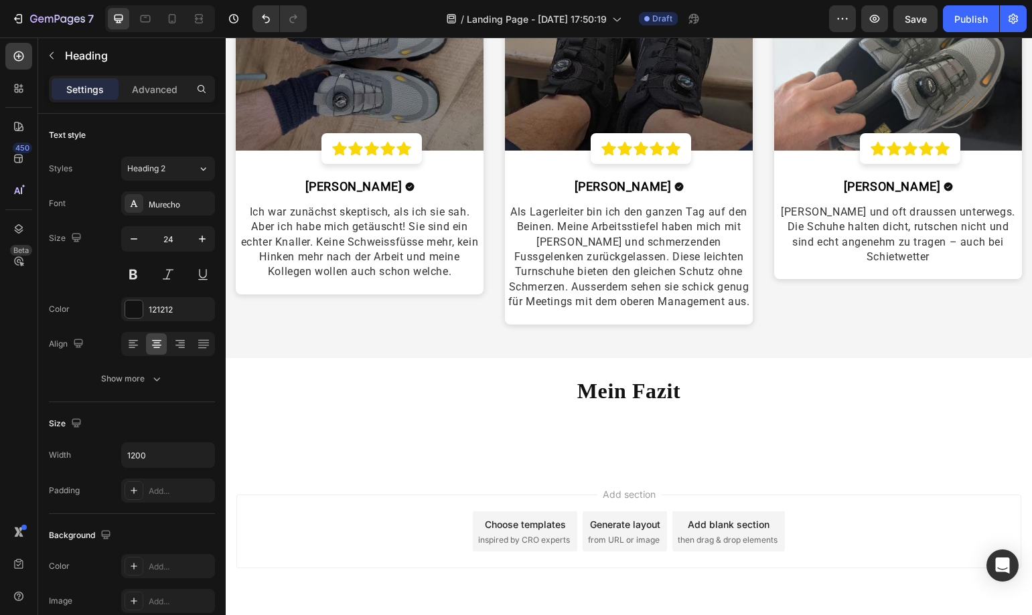
click at [830, 534] on div "Add section Choose templates inspired by CRO experts Generate layout from URL o…" at bounding box center [628, 532] width 785 height 74
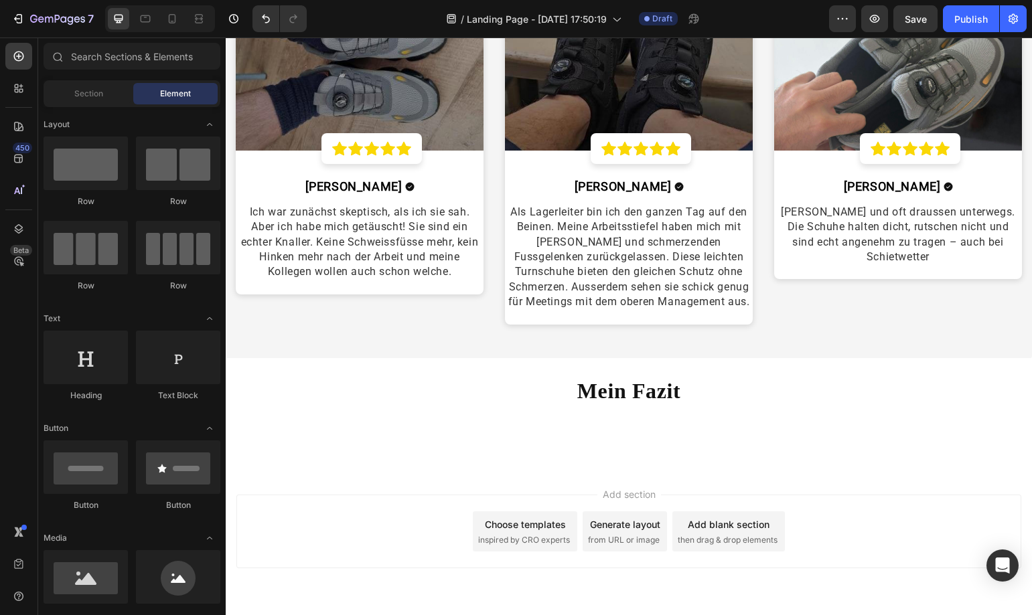
scroll to position [67, 0]
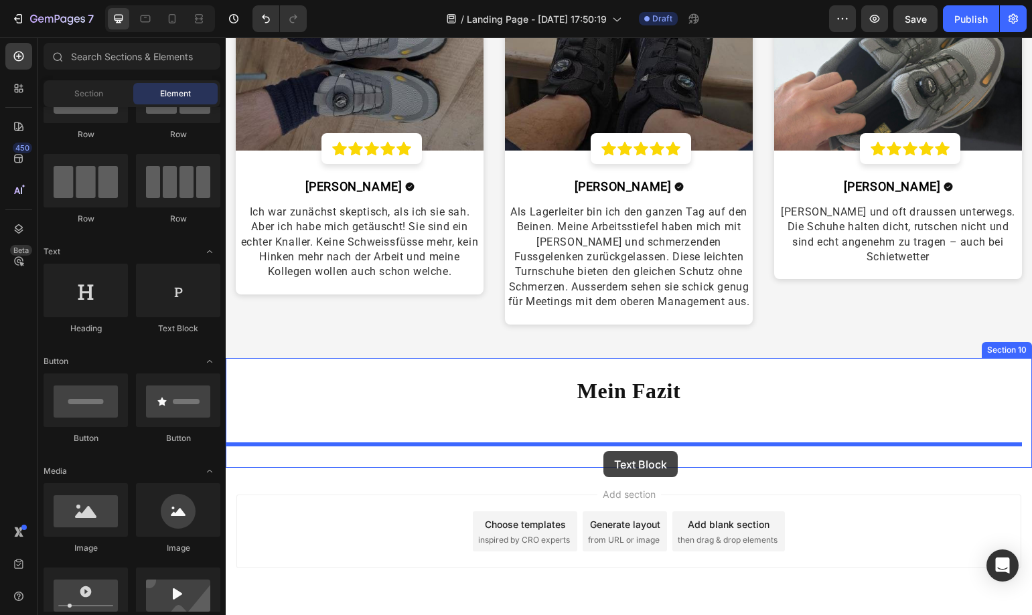
drag, startPoint x: 401, startPoint y: 334, endPoint x: 603, endPoint y: 451, distance: 233.6
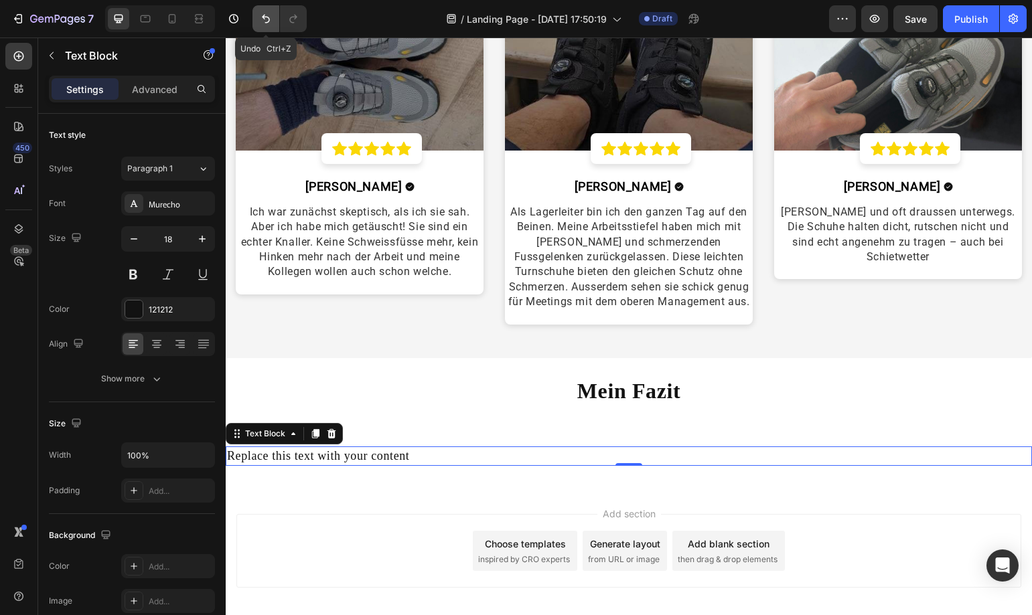
click at [269, 19] on icon "Undo/Redo" at bounding box center [266, 19] width 8 height 9
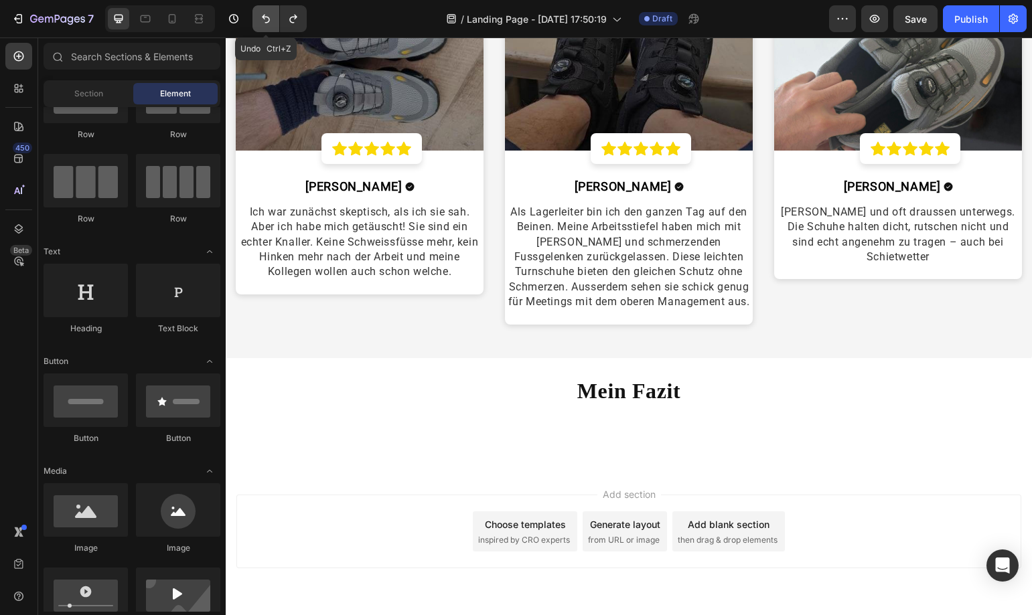
click at [269, 19] on icon "Undo/Redo" at bounding box center [266, 19] width 8 height 9
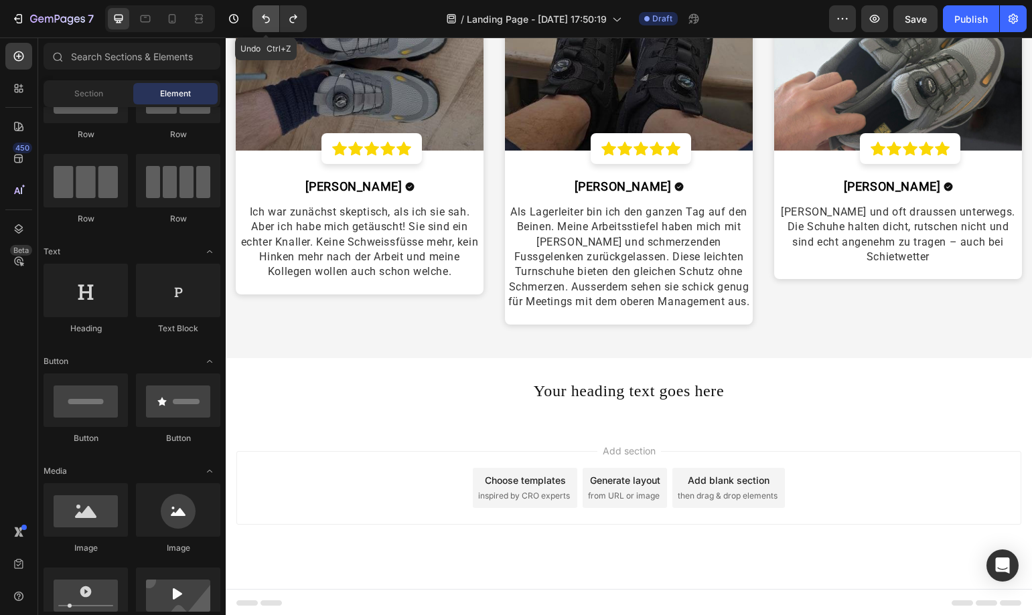
click at [269, 19] on icon "Undo/Redo" at bounding box center [266, 19] width 8 height 9
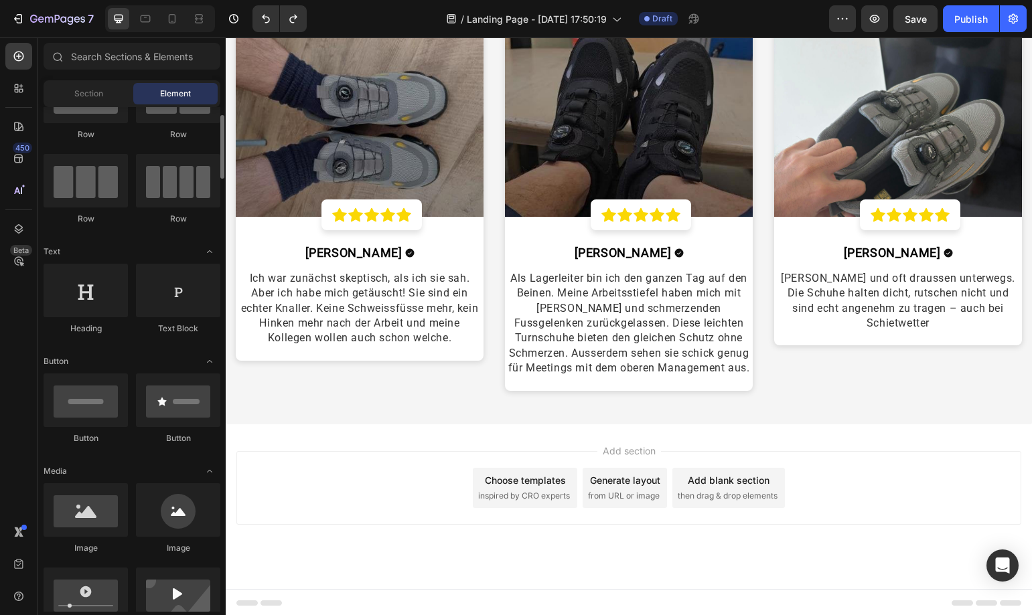
scroll to position [134, 0]
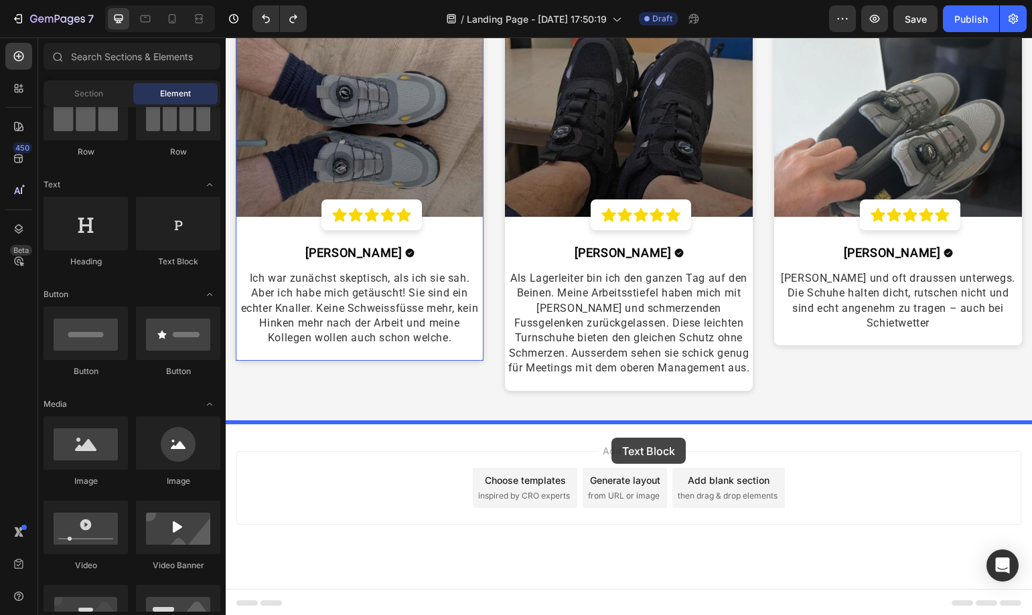
drag, startPoint x: 400, startPoint y: 274, endPoint x: 611, endPoint y: 438, distance: 266.7
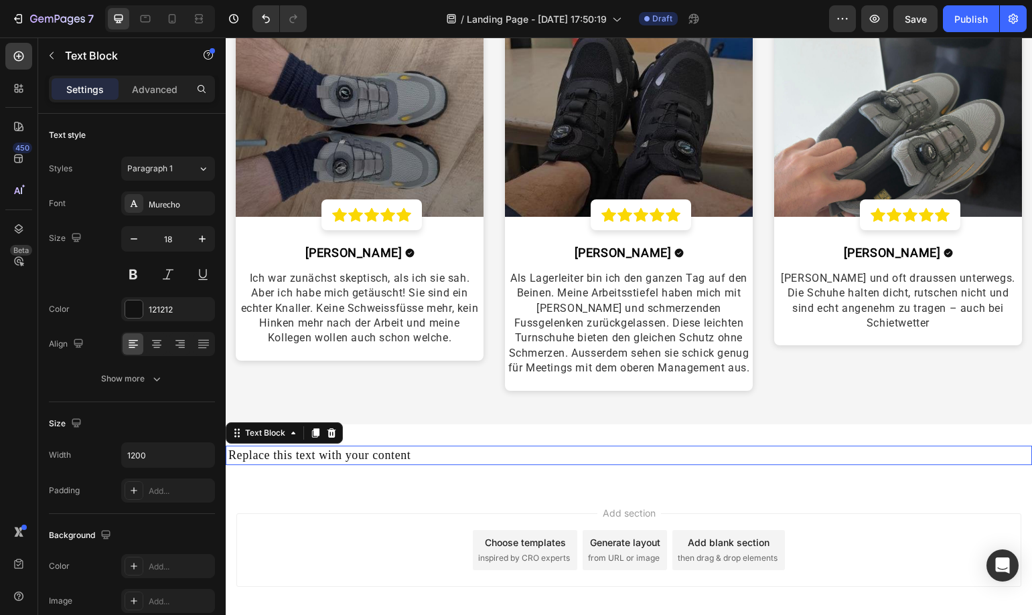
scroll to position [3283, 0]
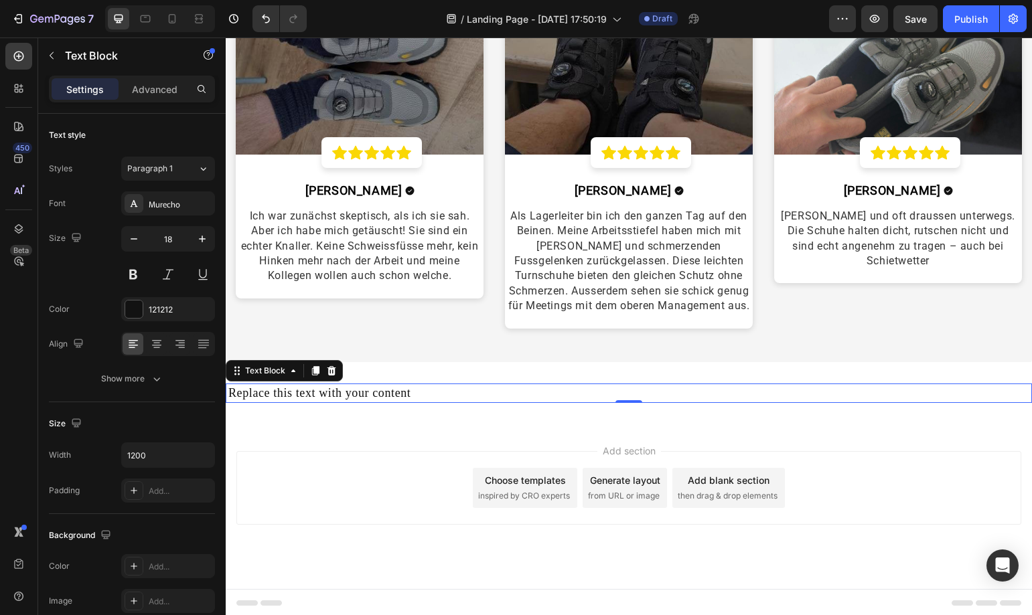
click at [411, 388] on div "Replace this text with your content" at bounding box center [628, 393] width 803 height 19
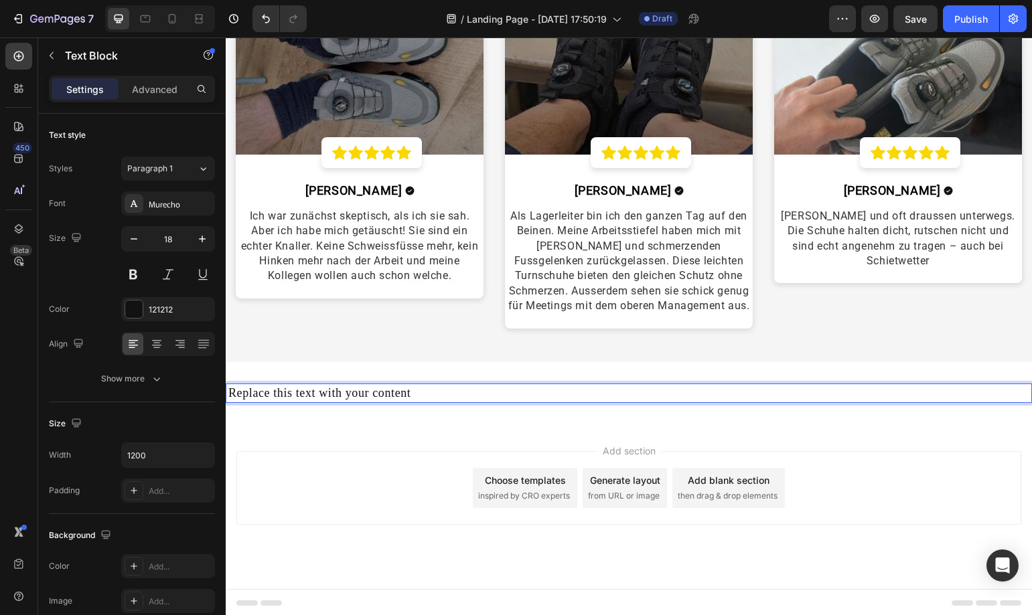
click at [411, 388] on p "Replace this text with your content" at bounding box center [628, 393] width 801 height 17
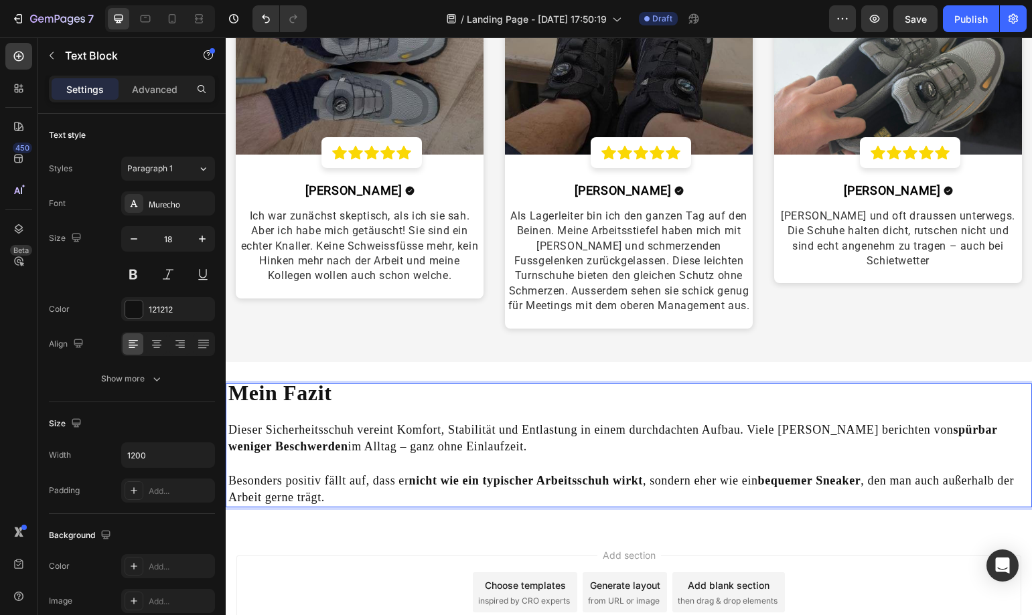
click at [246, 390] on strong "Mein Fazit" at bounding box center [279, 393] width 103 height 24
click at [479, 448] on p "Mein Fazit Dieser Sicherheitsschuh vereint Komfort, Stabilität und Entlastung i…" at bounding box center [628, 445] width 801 height 121
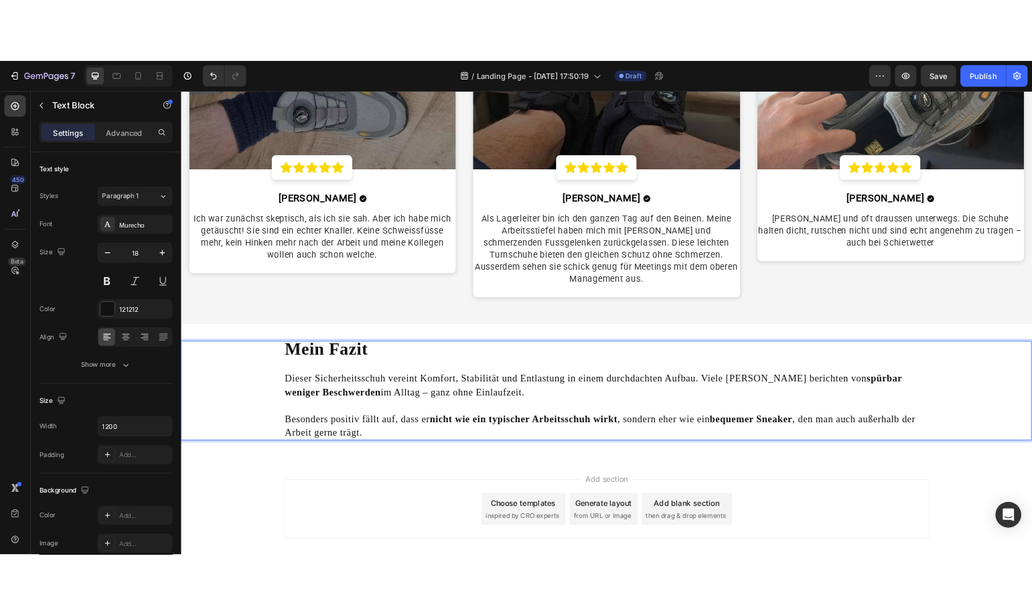
scroll to position [3399, 0]
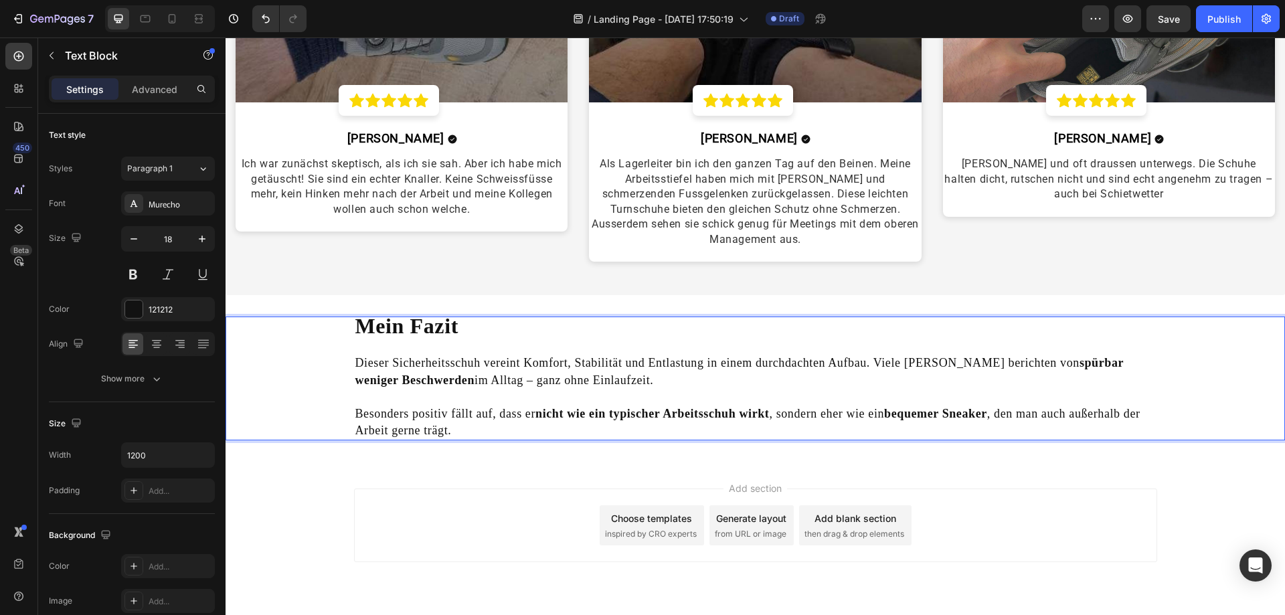
click at [256, 374] on div "Mein Fazit Dieser Sicherheitsschuh vereint Komfort, Stabilität und Entlastung i…" at bounding box center [756, 379] width 1060 height 124
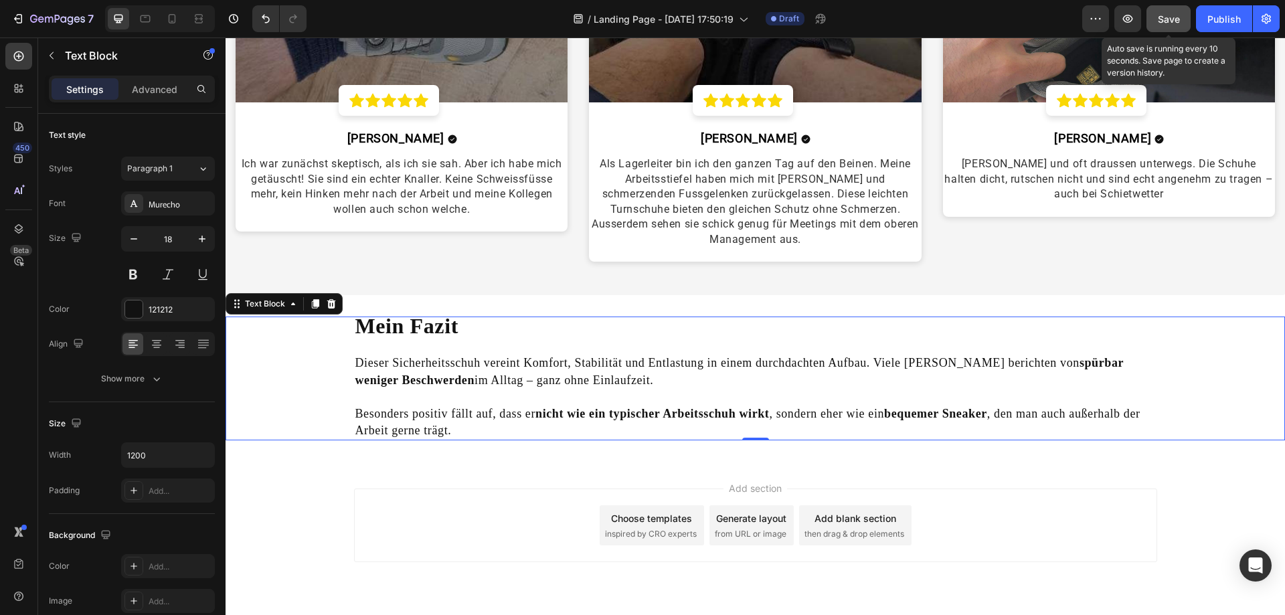
click at [1031, 17] on button "Save" at bounding box center [1169, 18] width 44 height 27
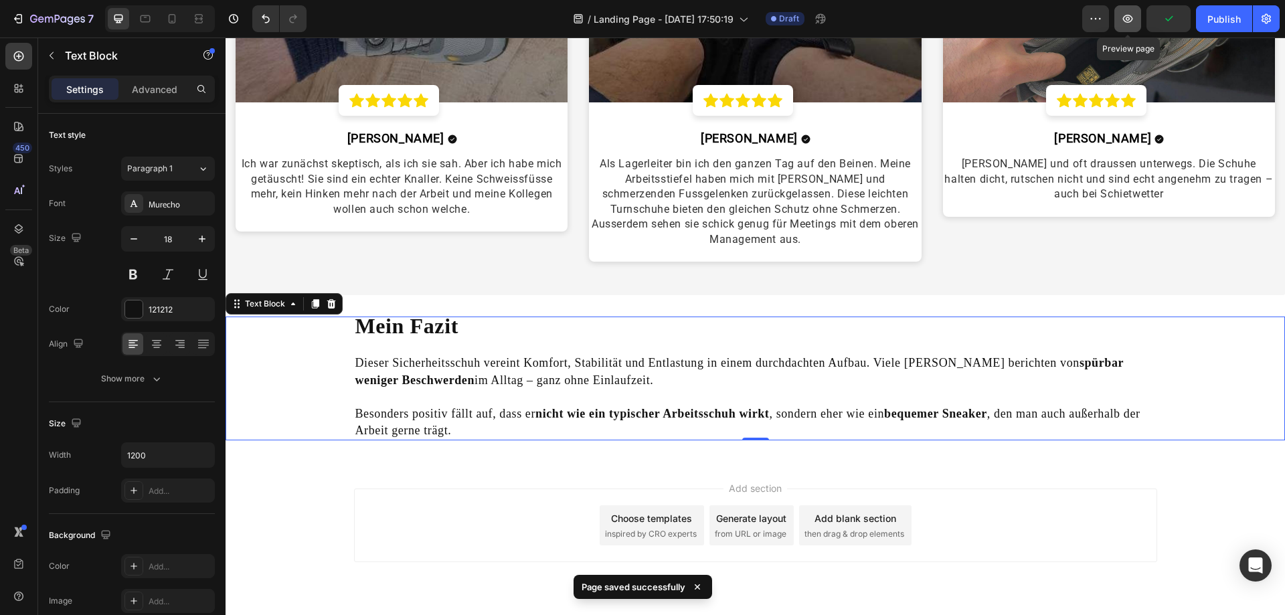
click at [1031, 23] on button "button" at bounding box center [1128, 18] width 27 height 27
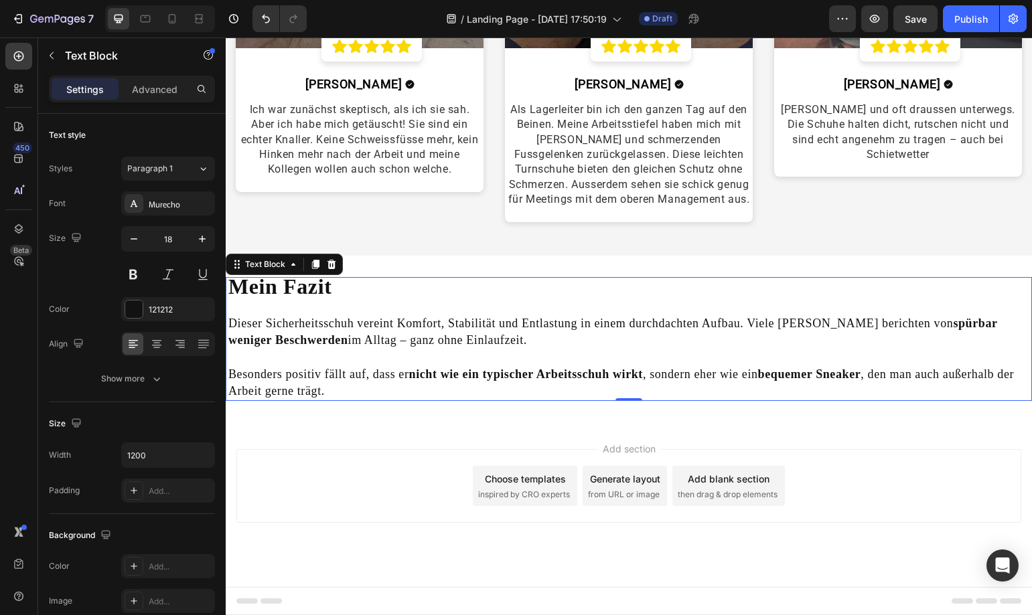
scroll to position [3388, 0]
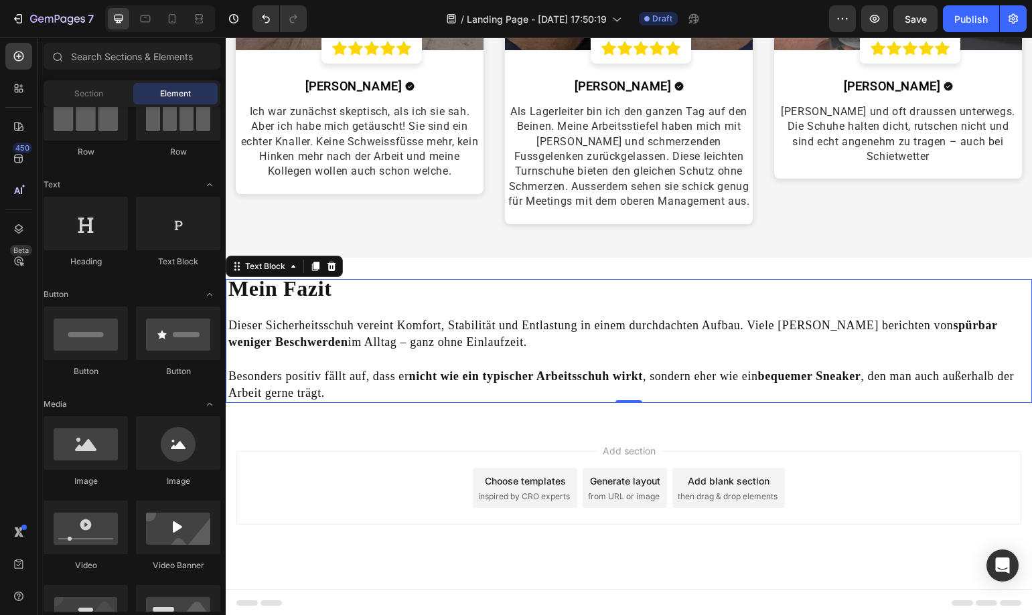
click at [368, 452] on div "Add section Choose templates inspired by CRO experts Generate layout from URL o…" at bounding box center [628, 488] width 785 height 74
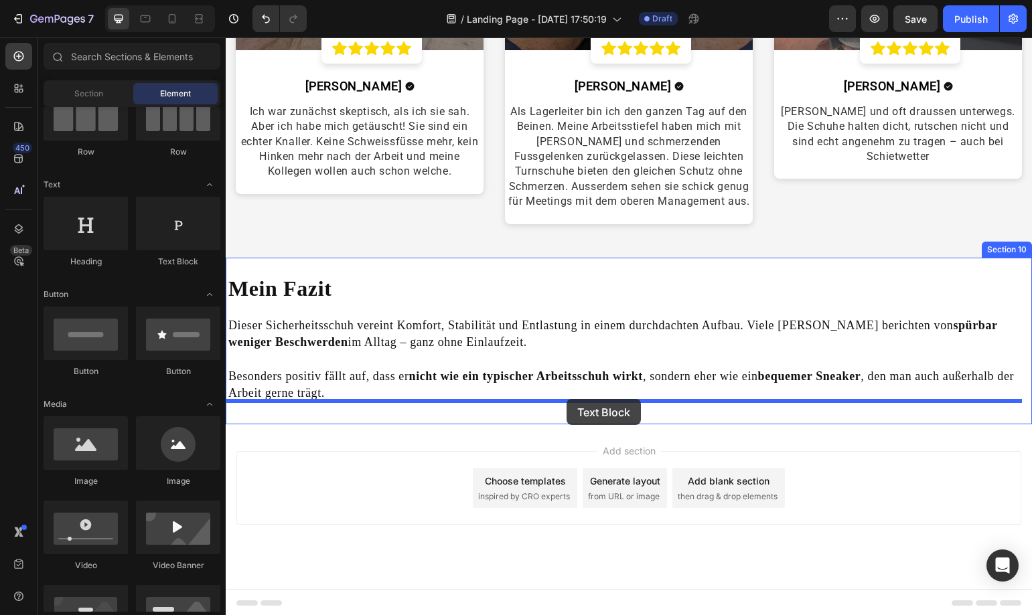
drag, startPoint x: 417, startPoint y: 266, endPoint x: 566, endPoint y: 399, distance: 199.6
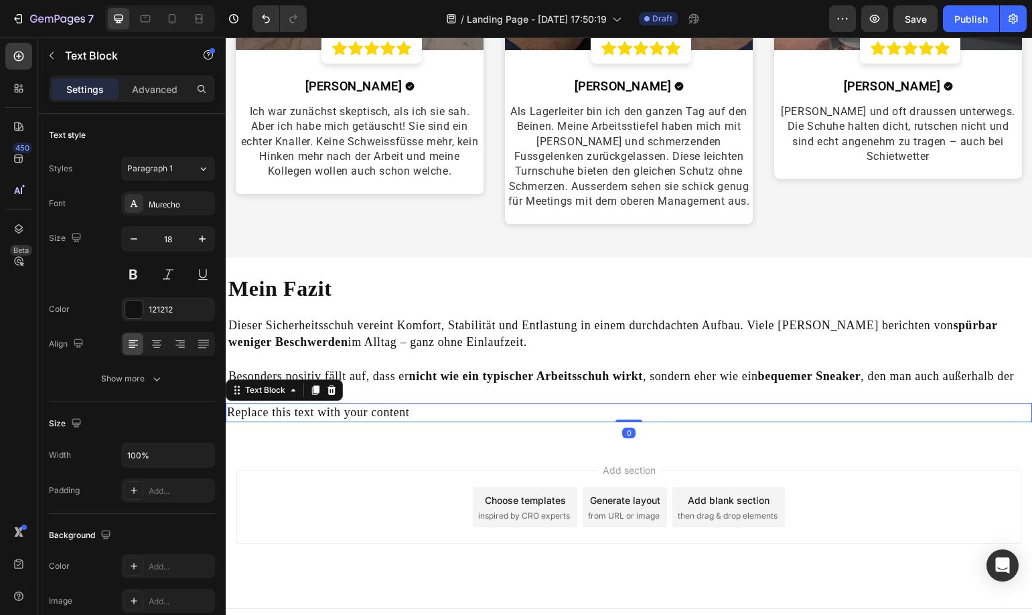
scroll to position [3399, 0]
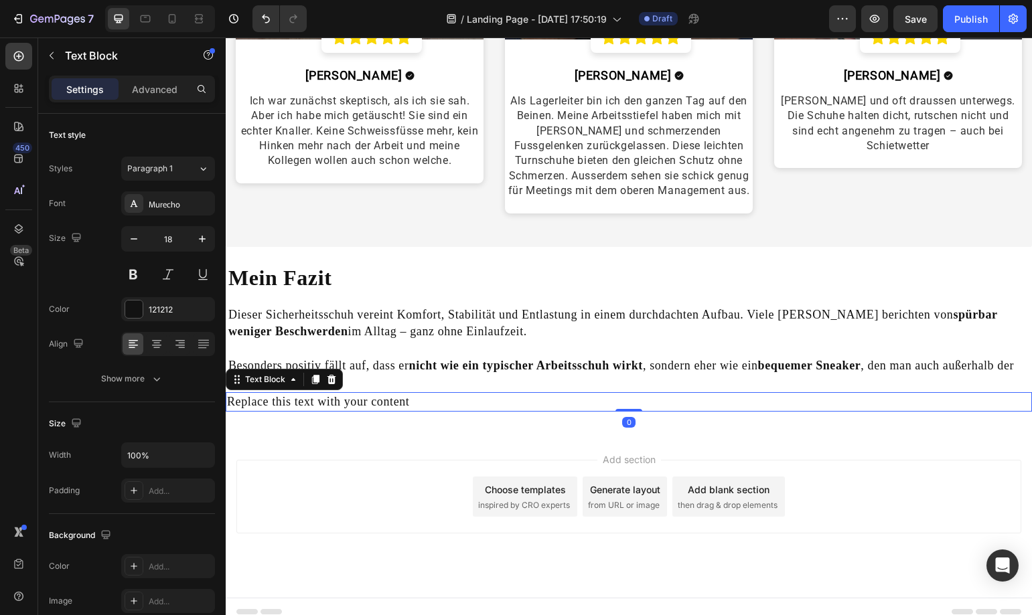
click at [526, 403] on div "Replace this text with your content" at bounding box center [629, 401] width 806 height 19
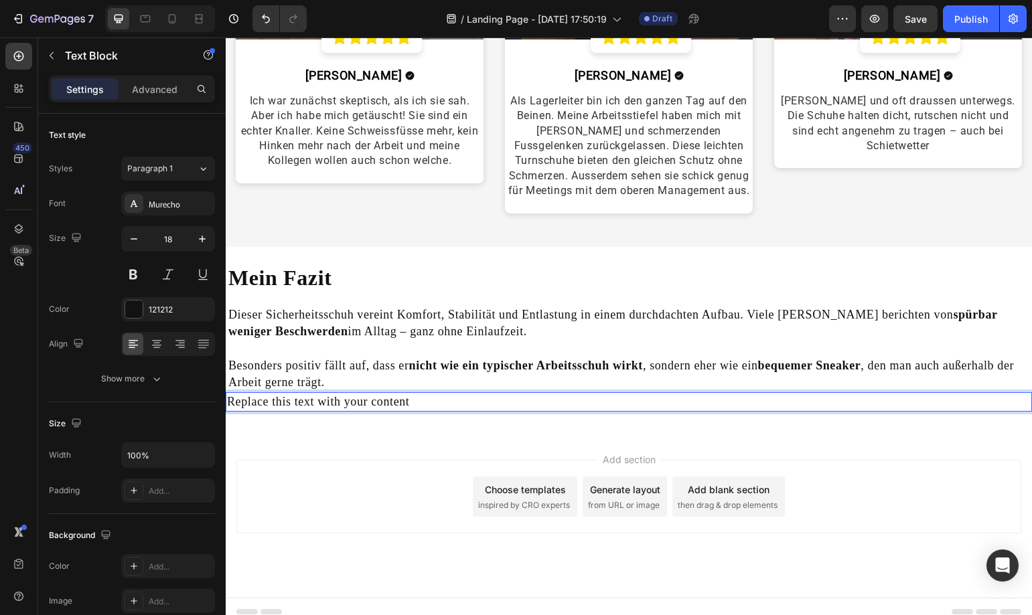
click at [526, 403] on p "Replace this text with your content" at bounding box center [628, 402] width 803 height 17
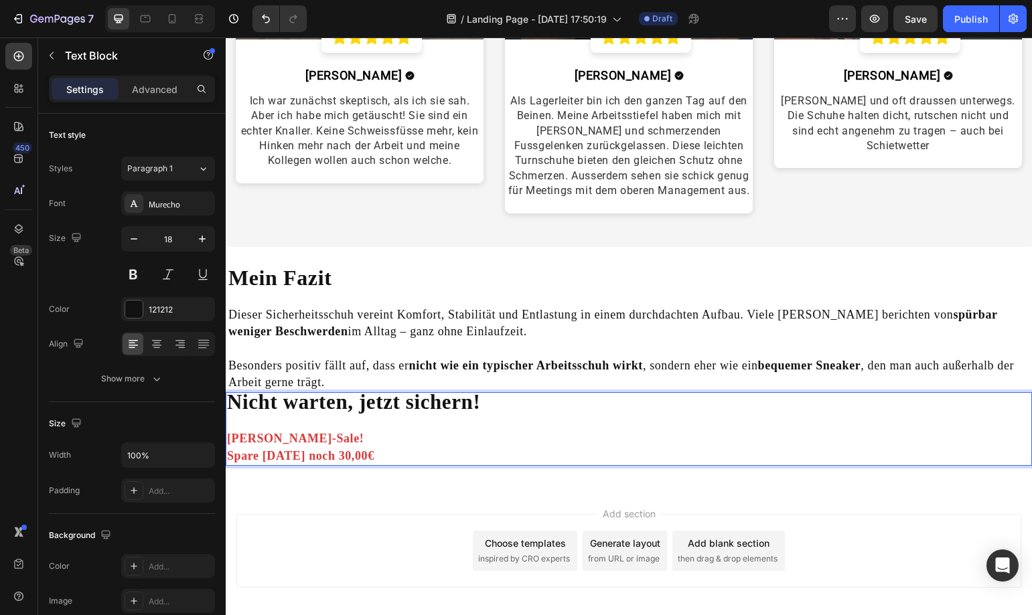
click at [236, 400] on strong "Nicht warten, jetzt sichern!" at bounding box center [353, 401] width 253 height 23
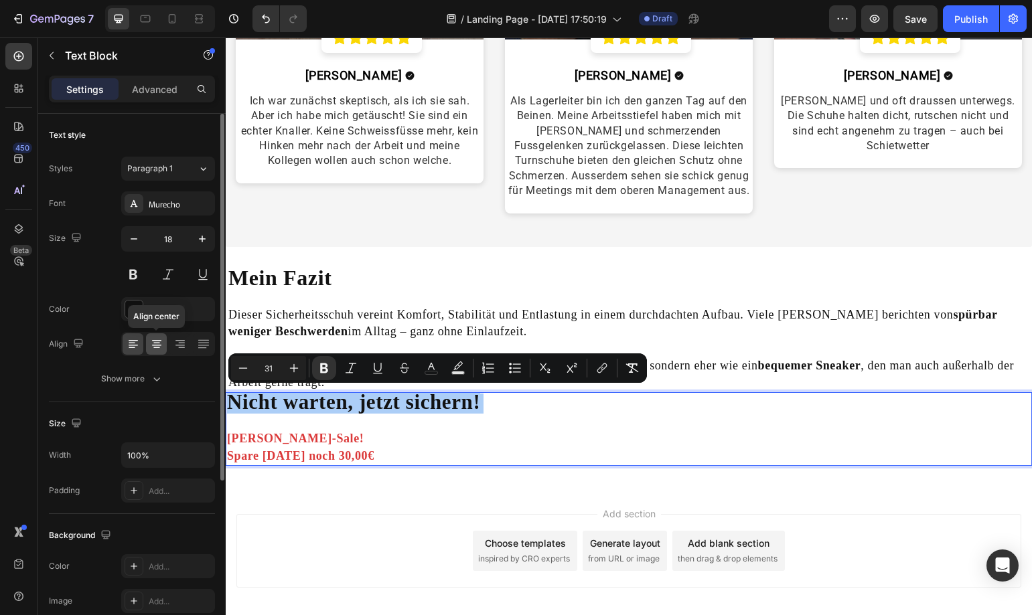
click at [153, 340] on icon at bounding box center [156, 340] width 9 height 1
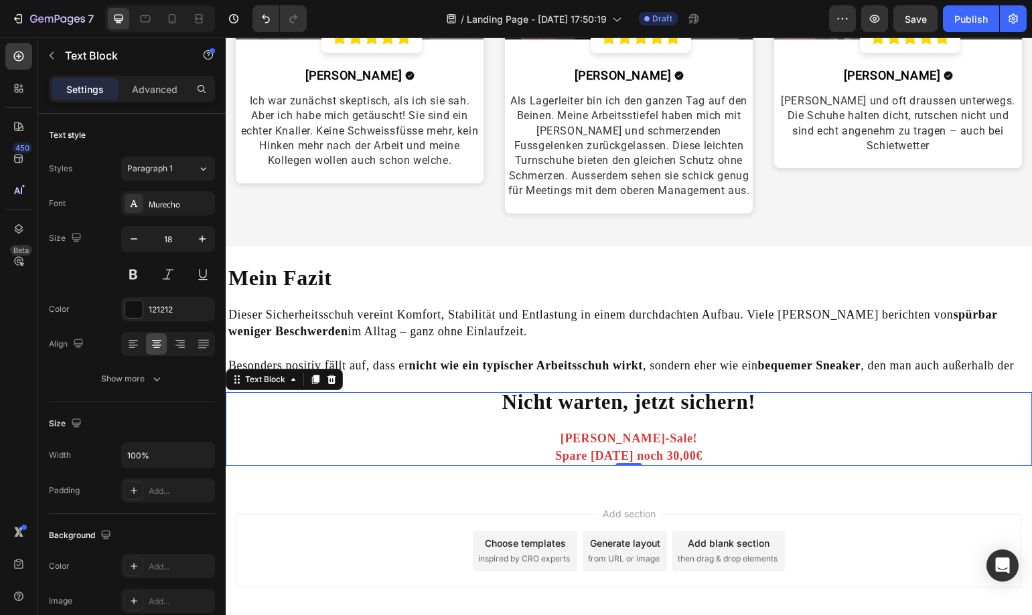
click at [732, 433] on p "Nicht warten, jetzt sichern! Sommer-Sale! Spare heute noch 30,00€" at bounding box center [628, 429] width 803 height 71
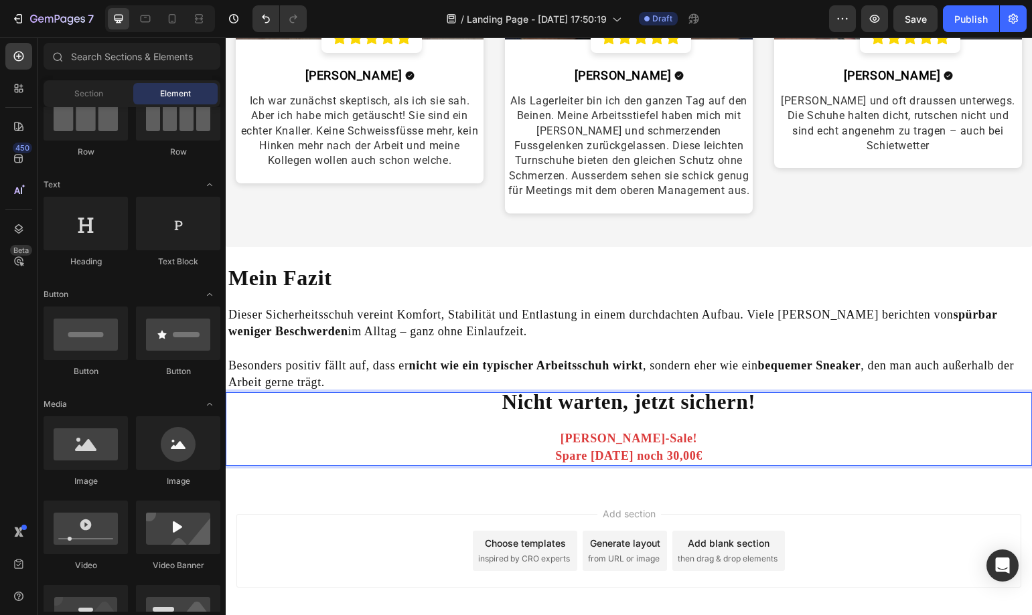
click at [718, 487] on div "Add section Choose templates inspired by CRO experts Generate layout from URL o…" at bounding box center [629, 569] width 806 height 165
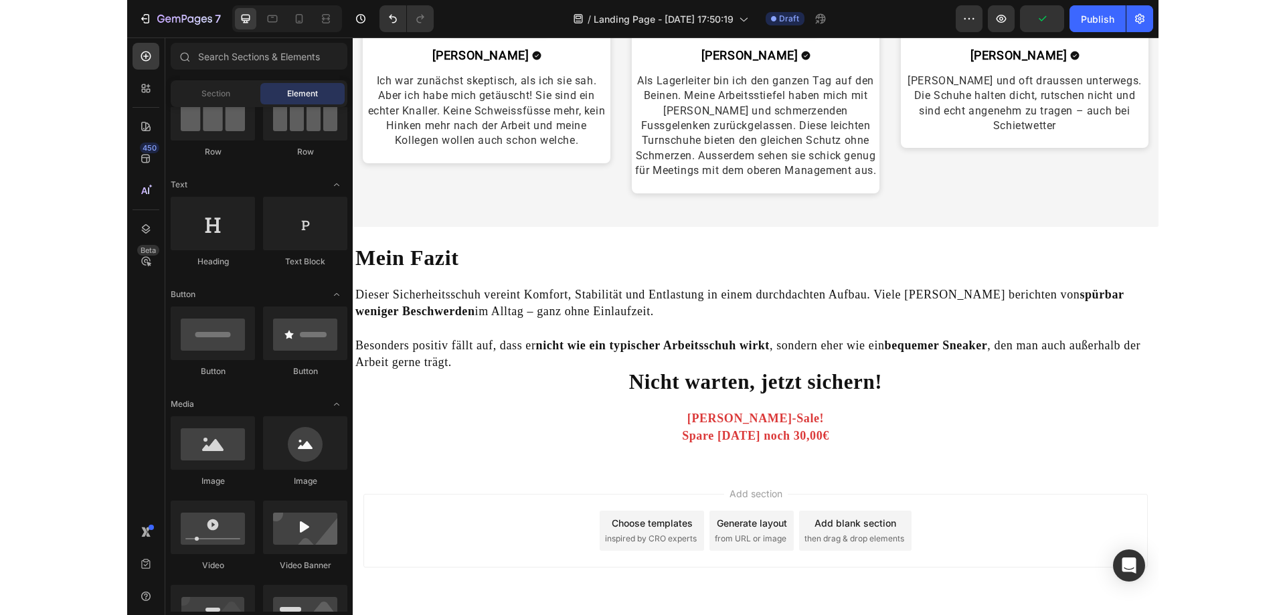
scroll to position [3394, 0]
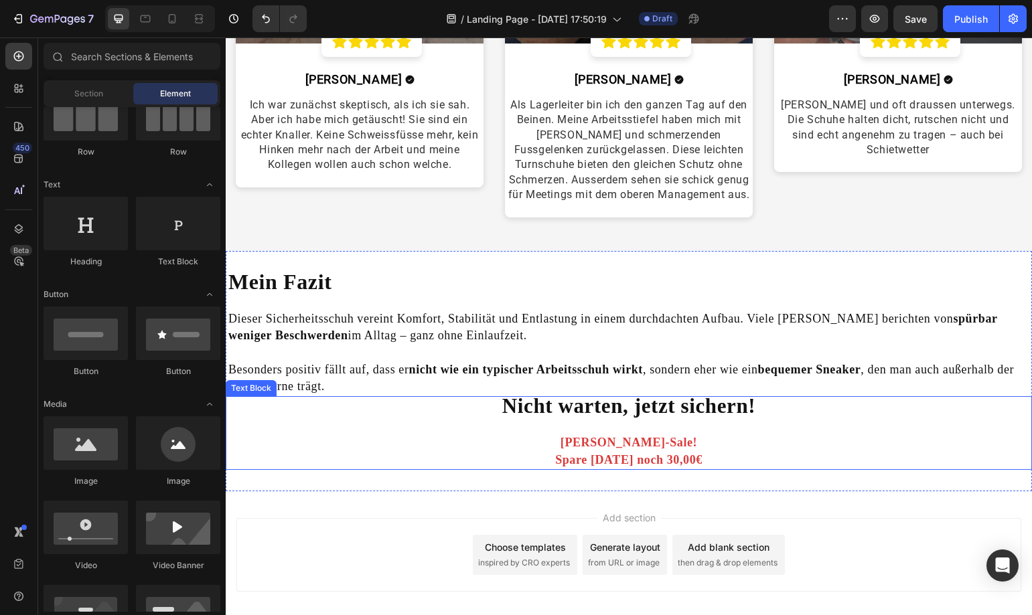
click at [649, 436] on strong "Sommer-Sale!" at bounding box center [628, 442] width 137 height 13
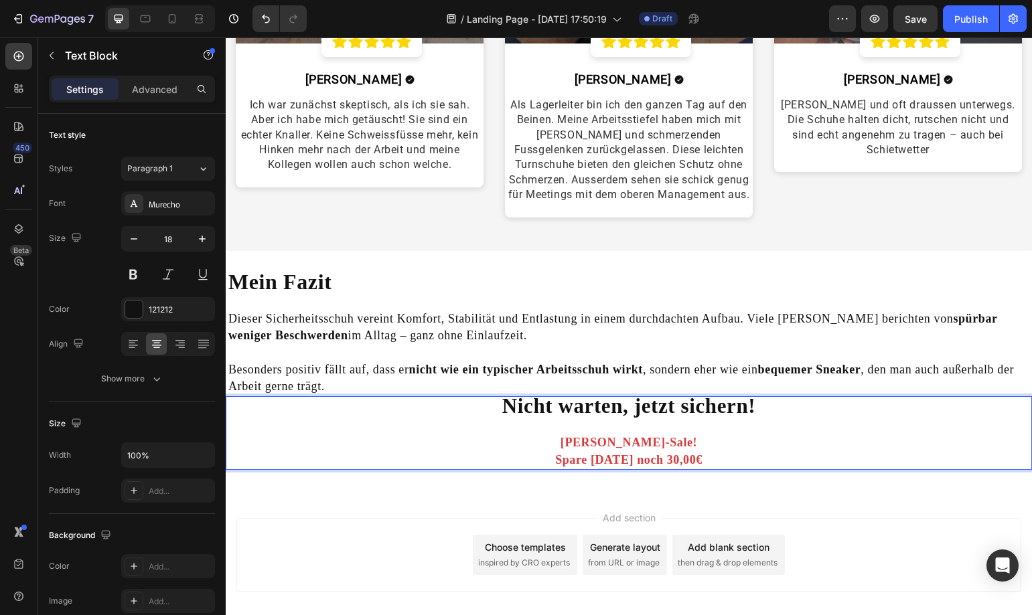
click at [672, 444] on p "Nicht warten, jetzt sichern! Sommer-Sale! Spare heute noch 30,00€" at bounding box center [628, 433] width 803 height 71
click at [633, 444] on strong "Sommer-Sale!" at bounding box center [628, 442] width 137 height 13
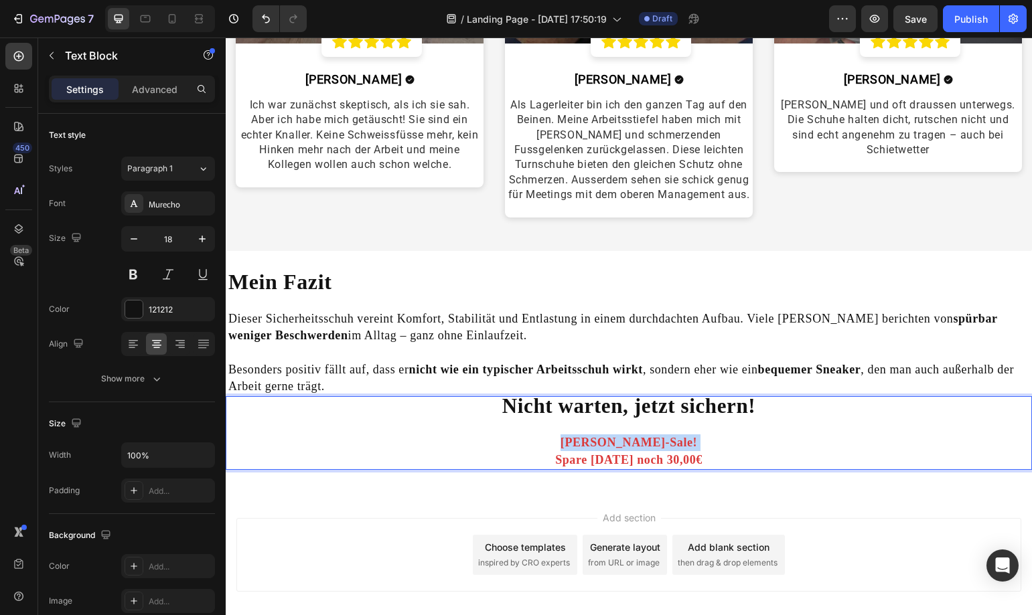
click at [633, 444] on strong "Sommer-Sale!" at bounding box center [628, 442] width 137 height 13
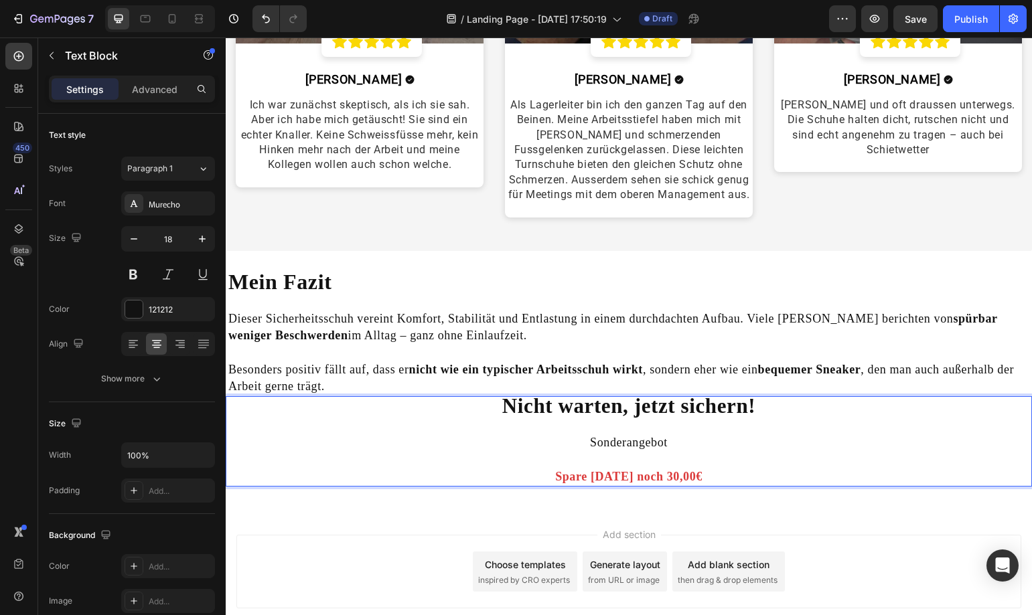
click at [643, 440] on p "Nicht warten, jetzt sichern! Sonderangebot" at bounding box center [628, 425] width 803 height 54
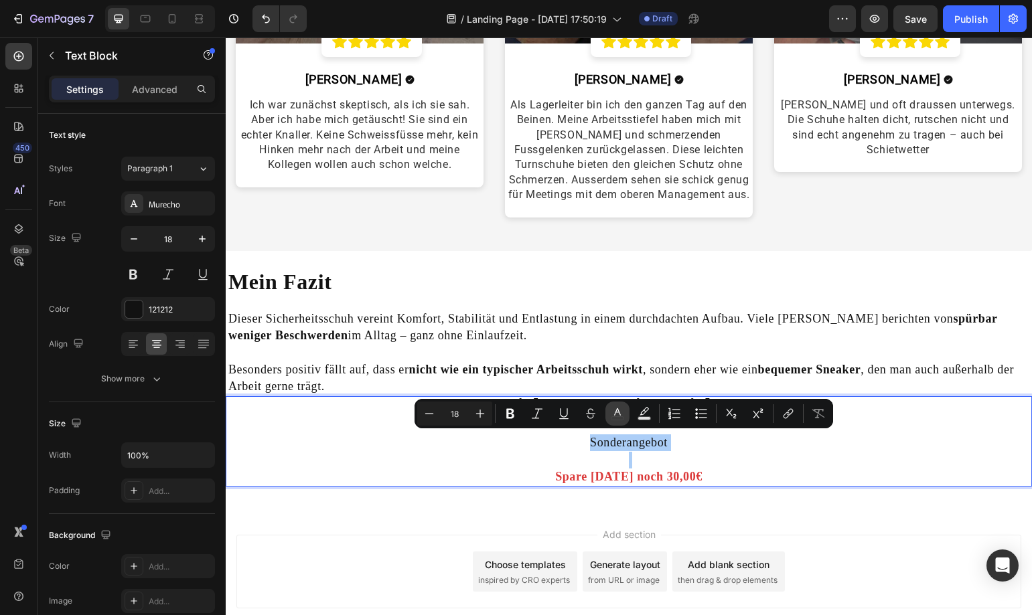
click at [621, 409] on icon "Editor contextual toolbar" at bounding box center [616, 413] width 13 height 13
type input "121212"
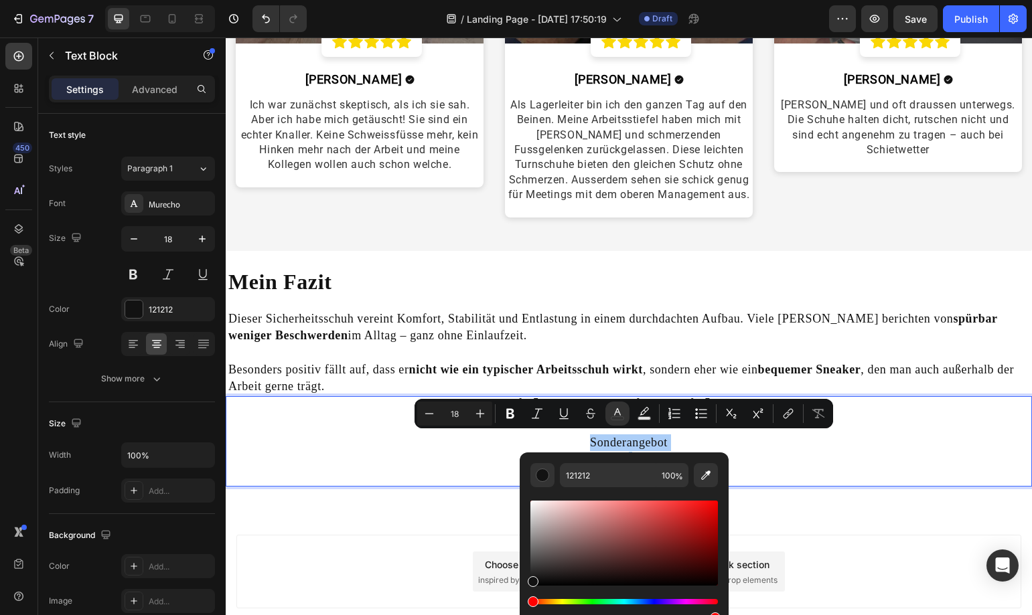
click at [710, 509] on div "Editor contextual toolbar" at bounding box center [623, 543] width 187 height 85
type input "E20909"
click at [809, 465] on p "Spare [DATE] noch 30,00€" at bounding box center [628, 468] width 803 height 33
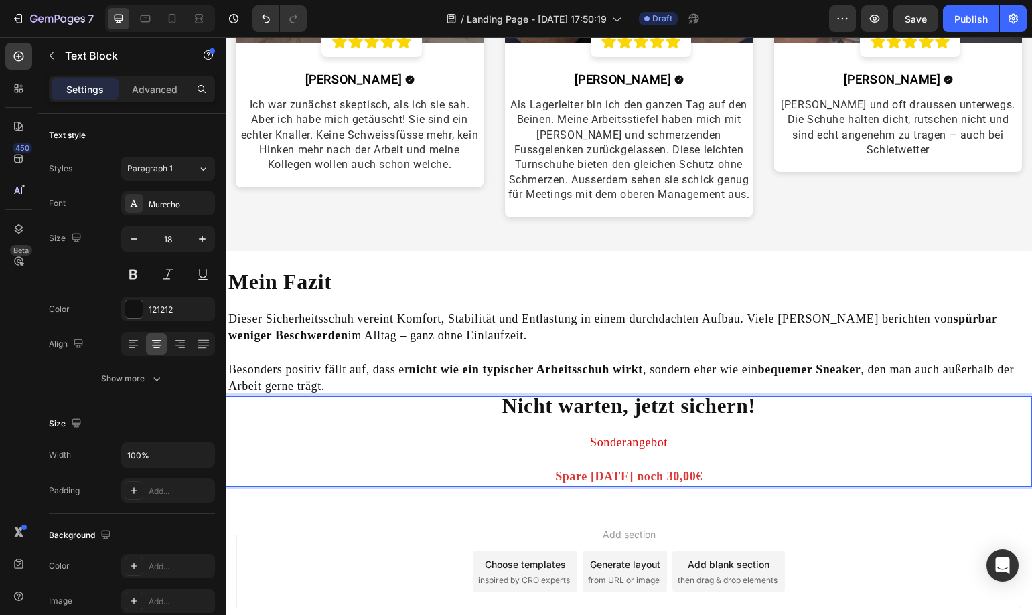
click at [714, 439] on p "Nicht warten, jetzt sichern! Sonderangebot" at bounding box center [628, 425] width 803 height 54
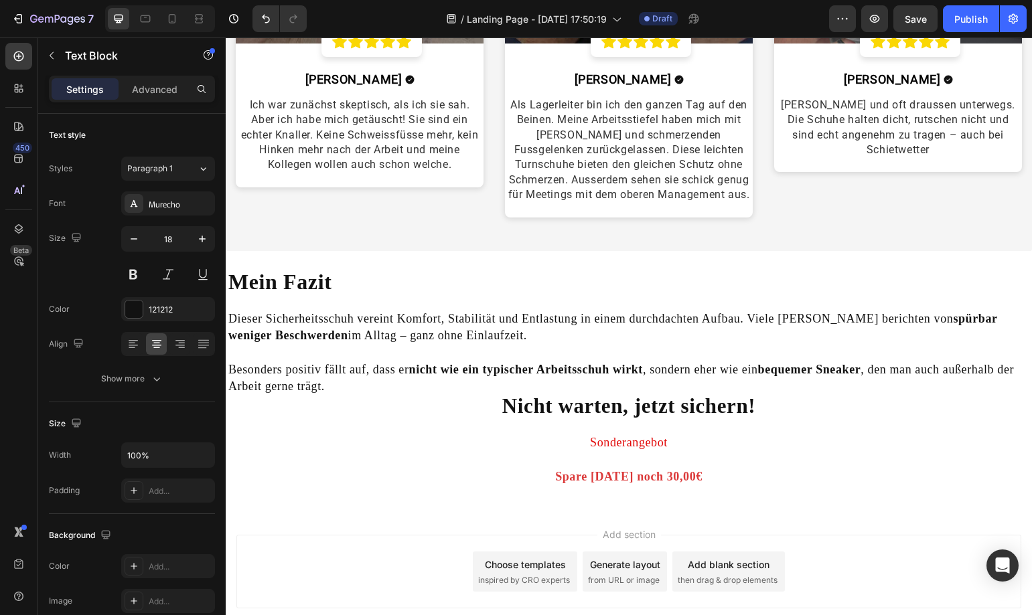
click at [752, 519] on div "Add section Choose templates inspired by CRO experts Generate layout from URL o…" at bounding box center [629, 590] width 806 height 165
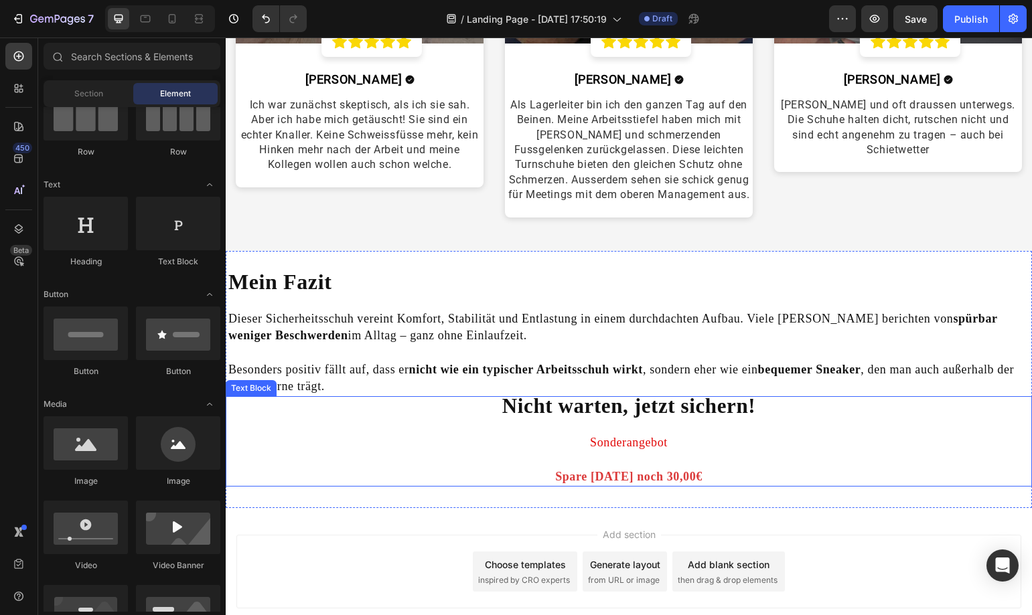
click at [658, 463] on p "Spare [DATE] noch 30,00€" at bounding box center [628, 468] width 803 height 33
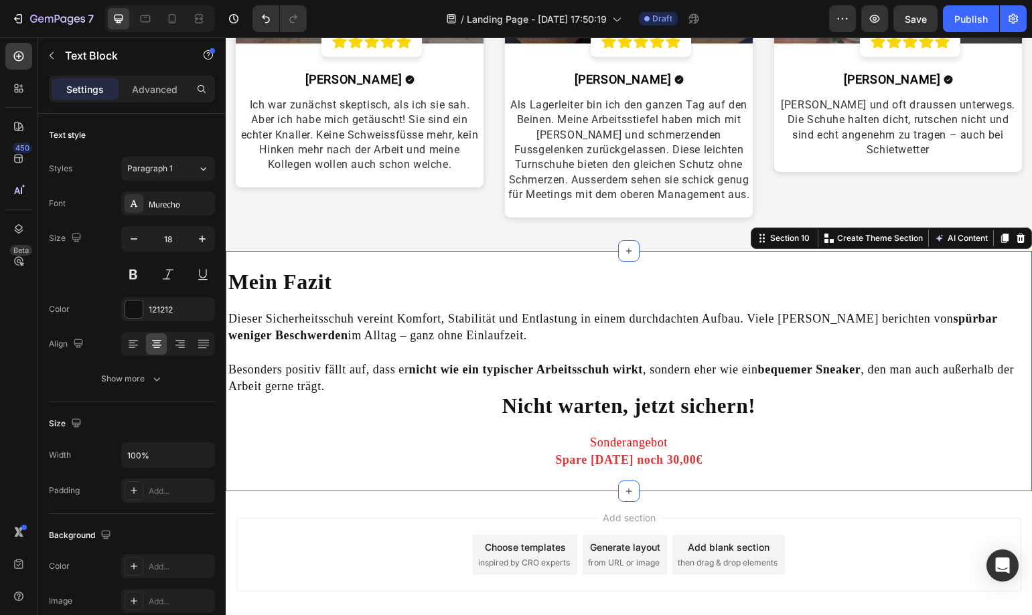
click at [750, 479] on div "Mein Fazit Dieser Sicherheitsschuh vereint Komfort, Stabilität und Entlastung i…" at bounding box center [629, 371] width 806 height 240
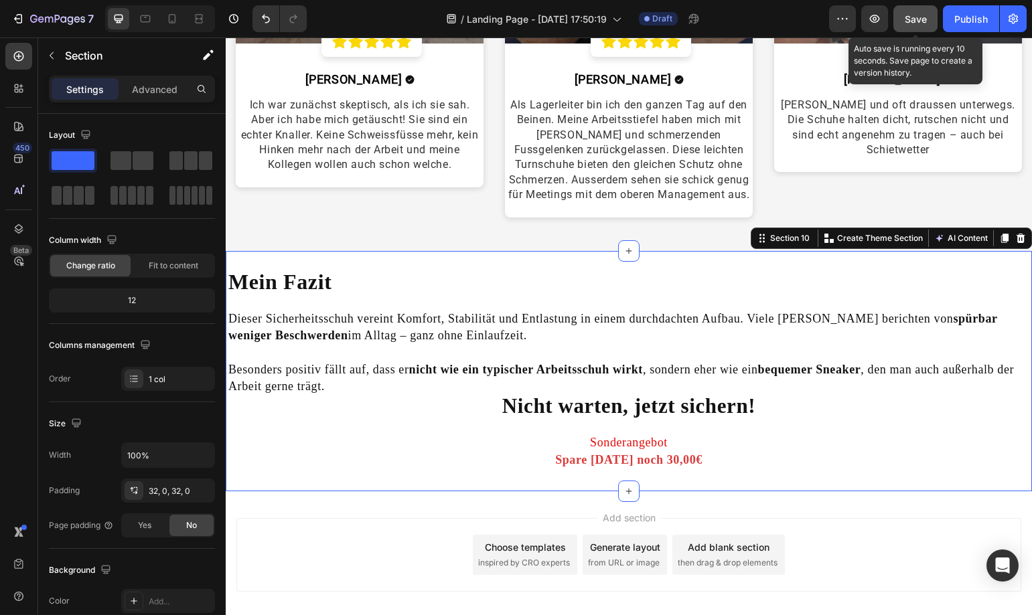
click at [912, 25] on div "Save" at bounding box center [915, 19] width 22 height 14
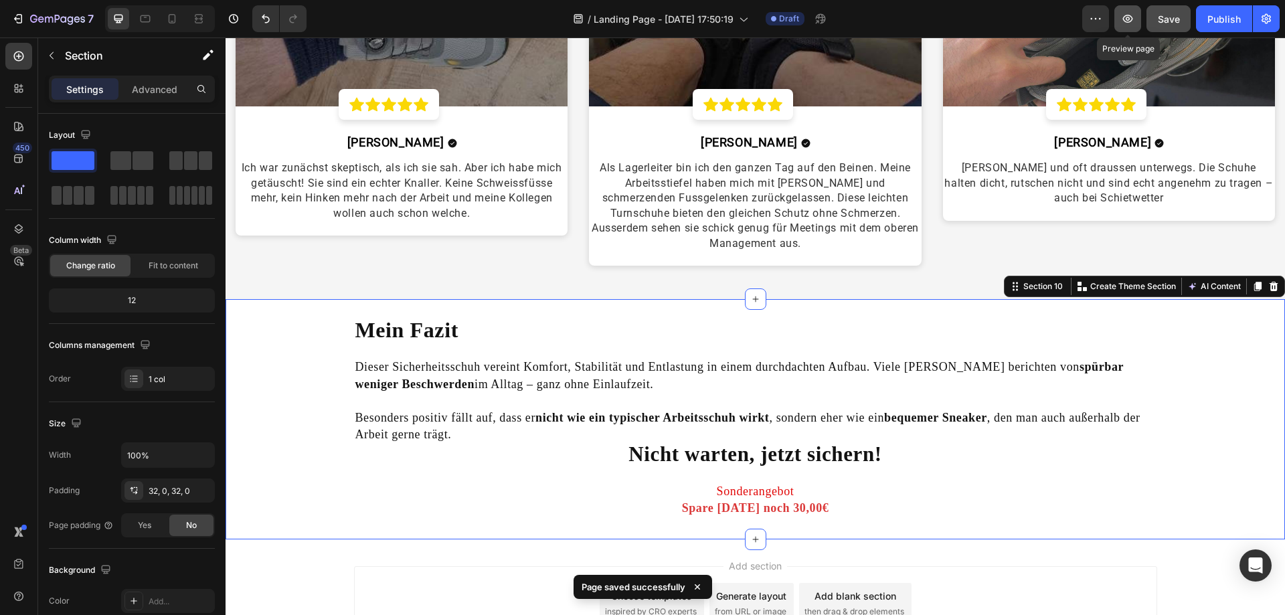
click at [1031, 17] on icon "button" at bounding box center [1128, 19] width 10 height 8
click at [1031, 16] on icon "button" at bounding box center [1127, 18] width 13 height 13
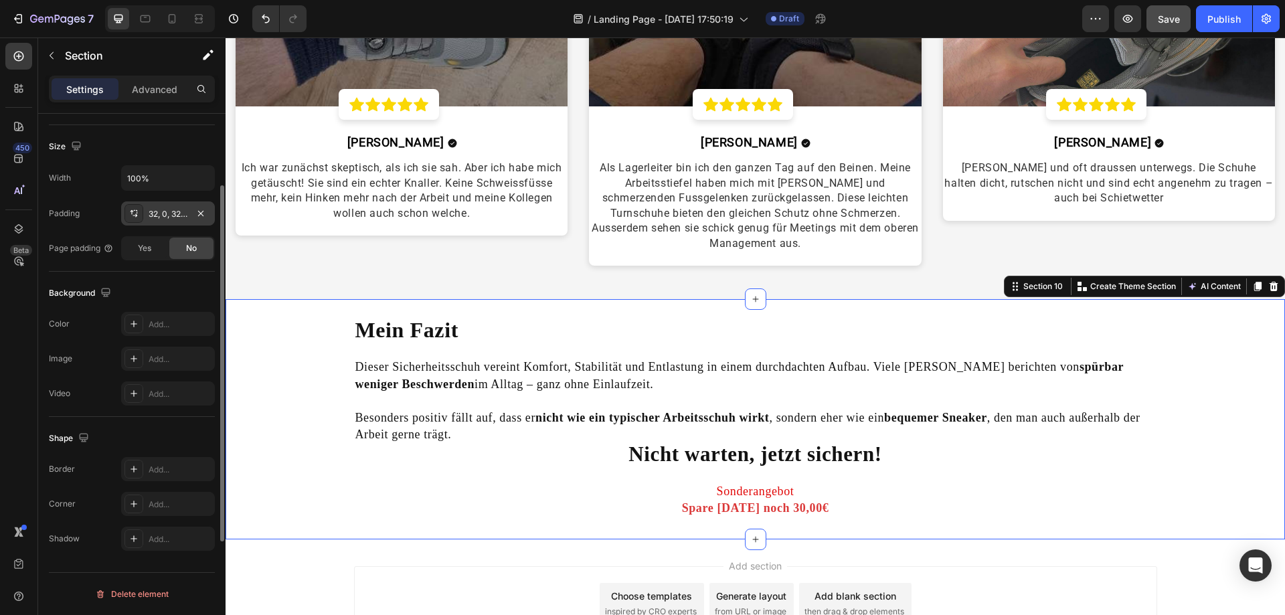
scroll to position [0, 0]
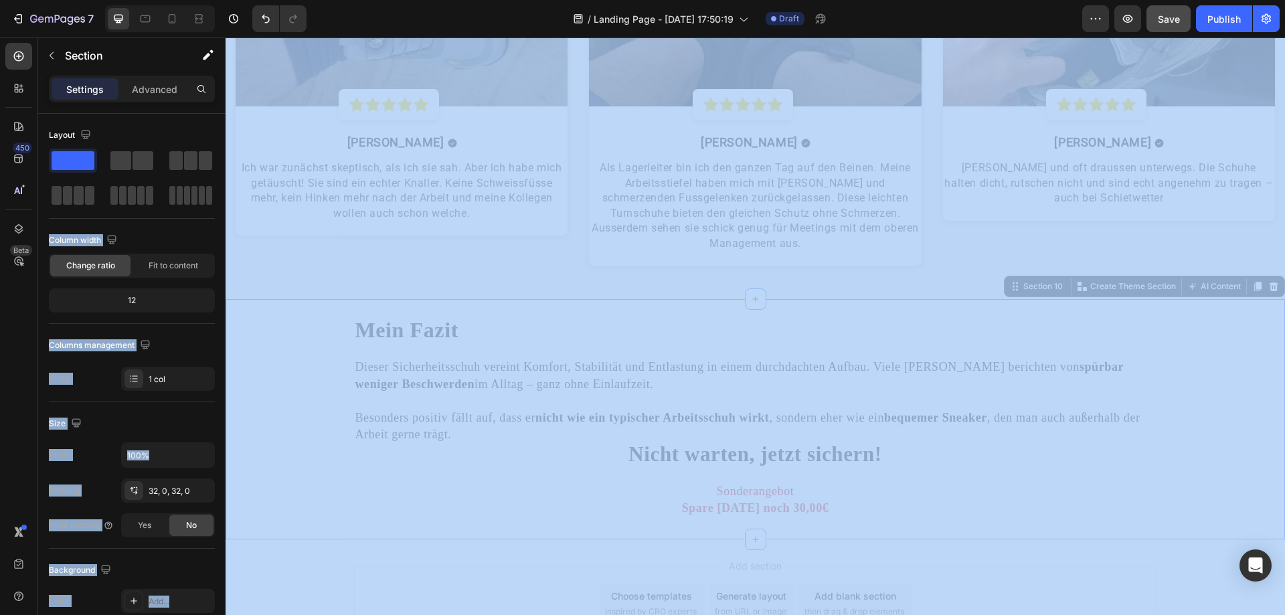
drag, startPoint x: 297, startPoint y: 197, endPoint x: 632, endPoint y: 457, distance: 424.2
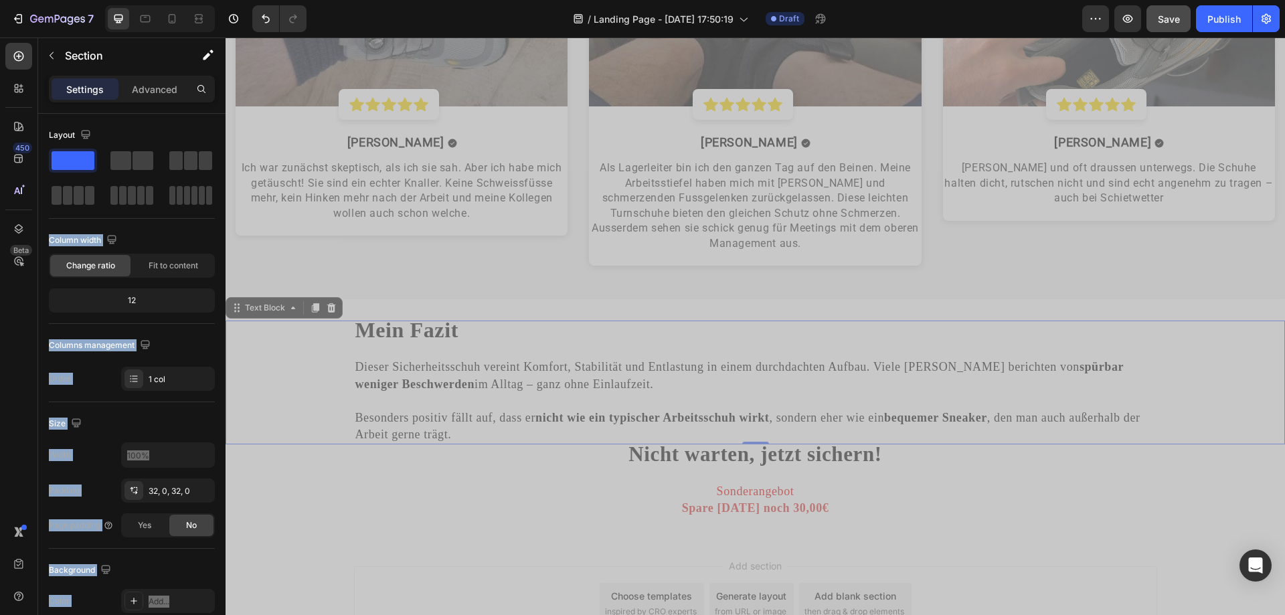
click at [456, 322] on strong "Mein Fazit" at bounding box center [406, 330] width 103 height 24
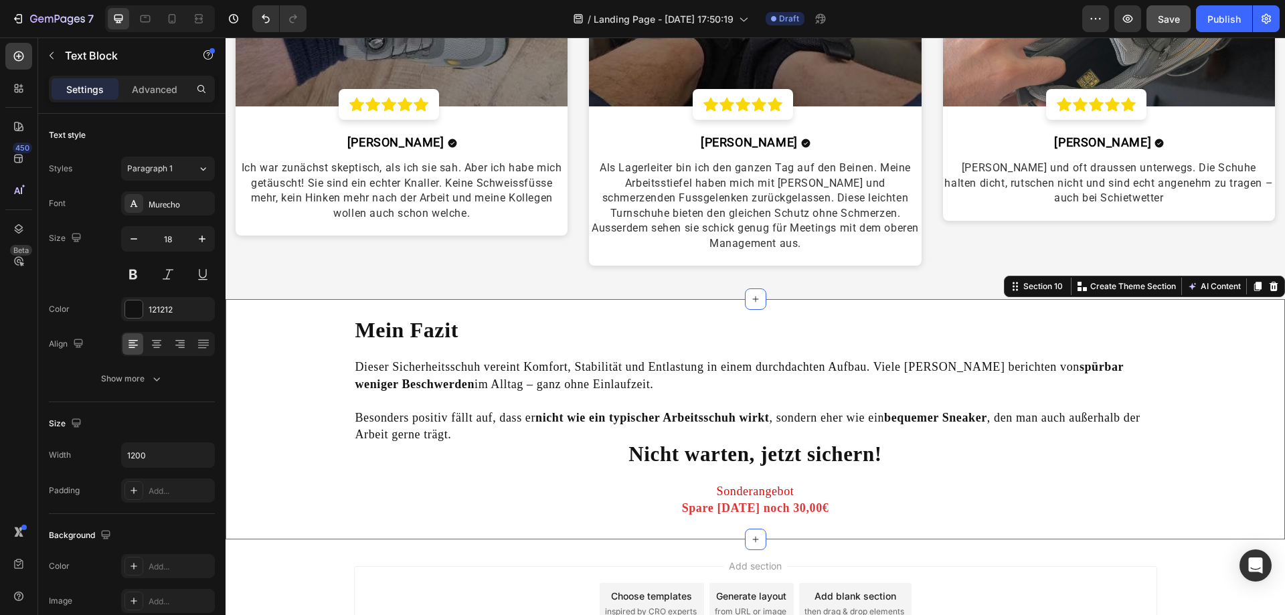
click at [722, 518] on div "Mein Fazit Dieser Sicherheitsschuh vereint Komfort, Stabilität und Entlastung i…" at bounding box center [756, 419] width 1060 height 240
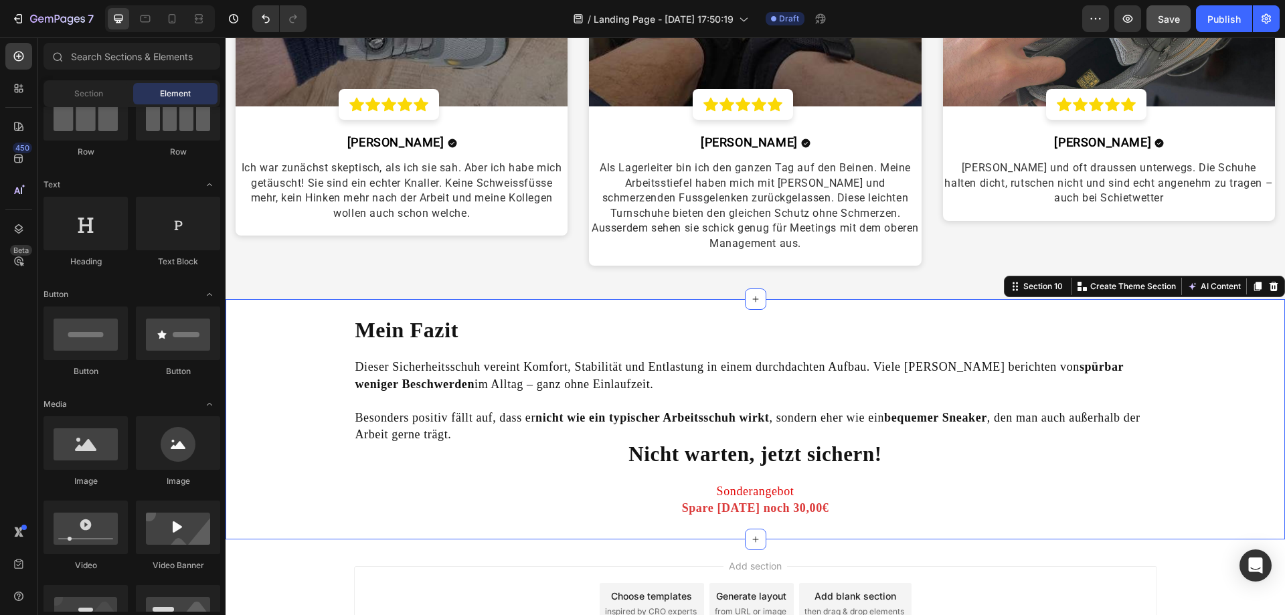
click at [631, 556] on div "Add section Choose templates inspired by CRO experts Generate layout from URL o…" at bounding box center [756, 622] width 1060 height 165
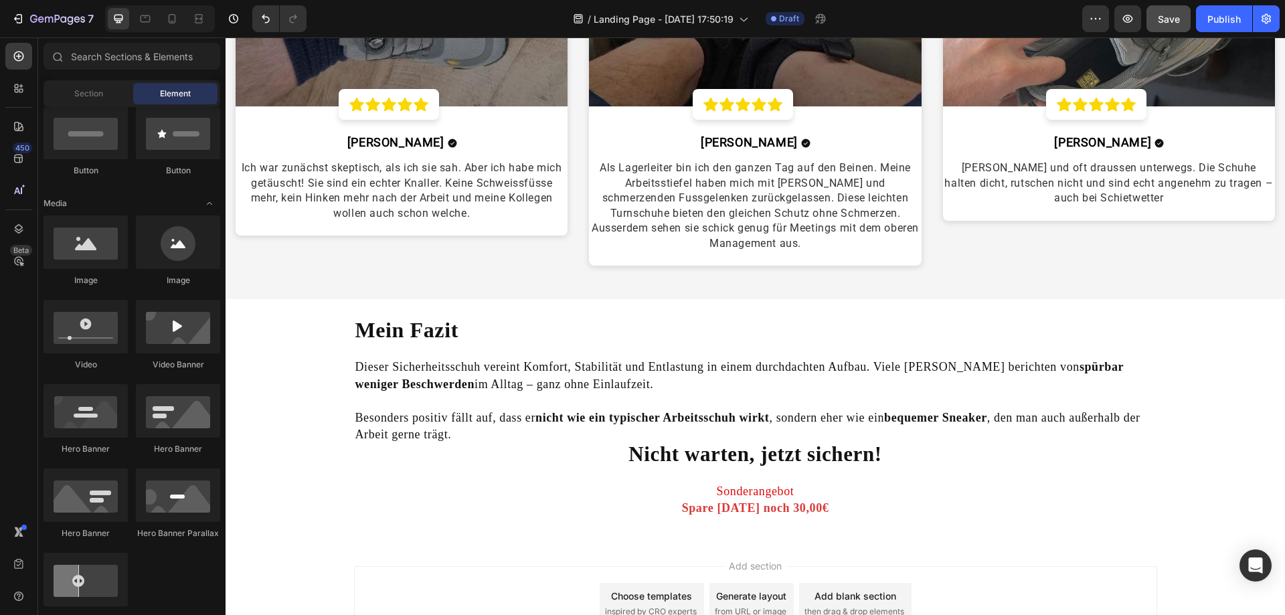
scroll to position [3510, 0]
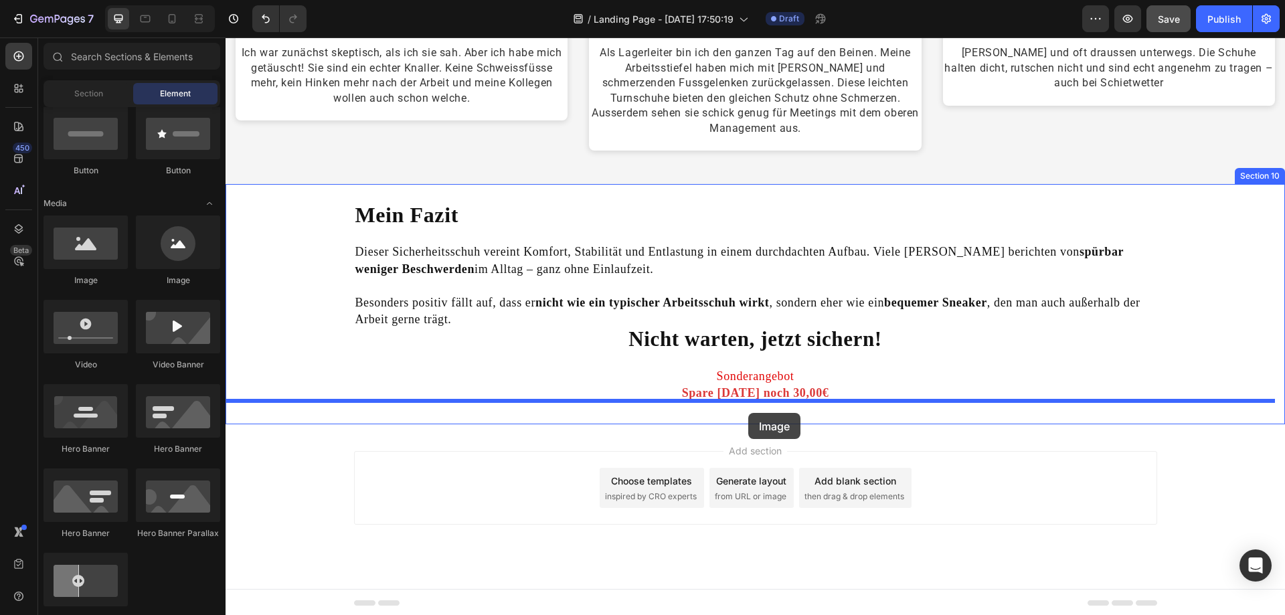
drag, startPoint x: 314, startPoint y: 291, endPoint x: 748, endPoint y: 413, distance: 451.2
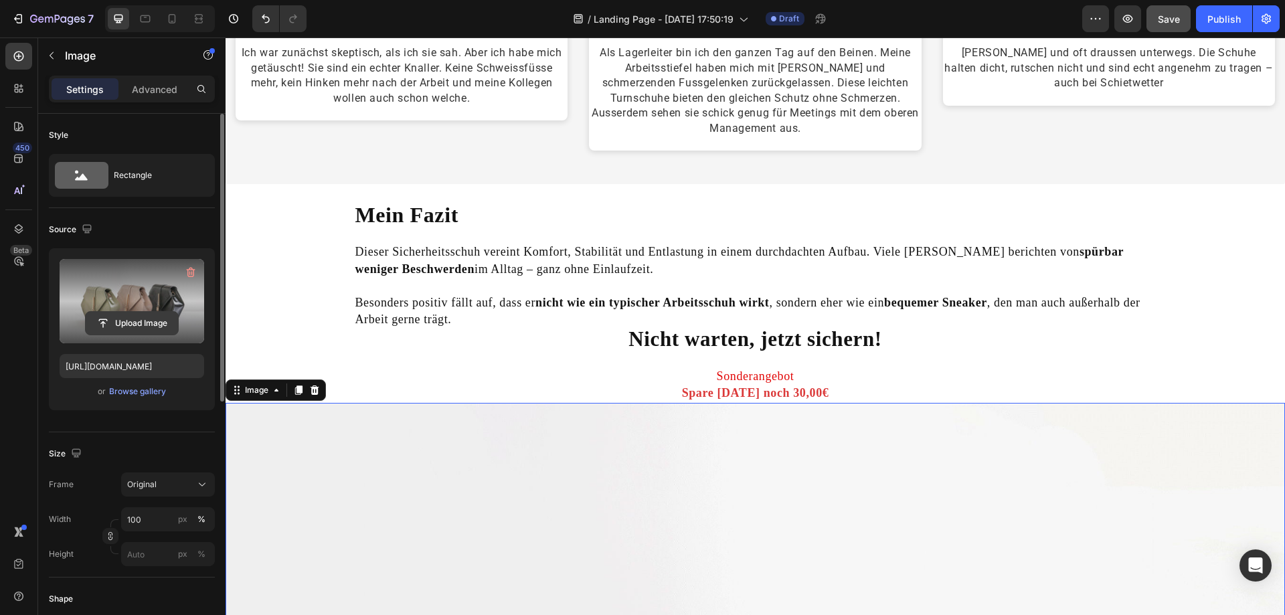
click at [120, 318] on input "file" at bounding box center [132, 323] width 92 height 23
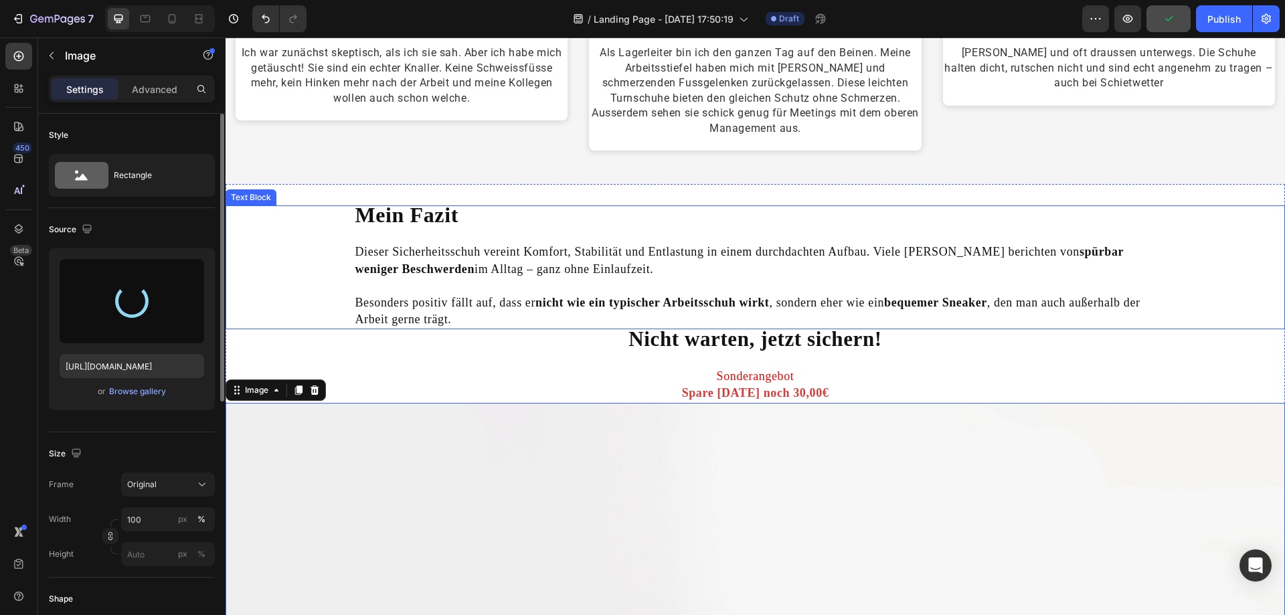
type input "[URL][DOMAIN_NAME]"
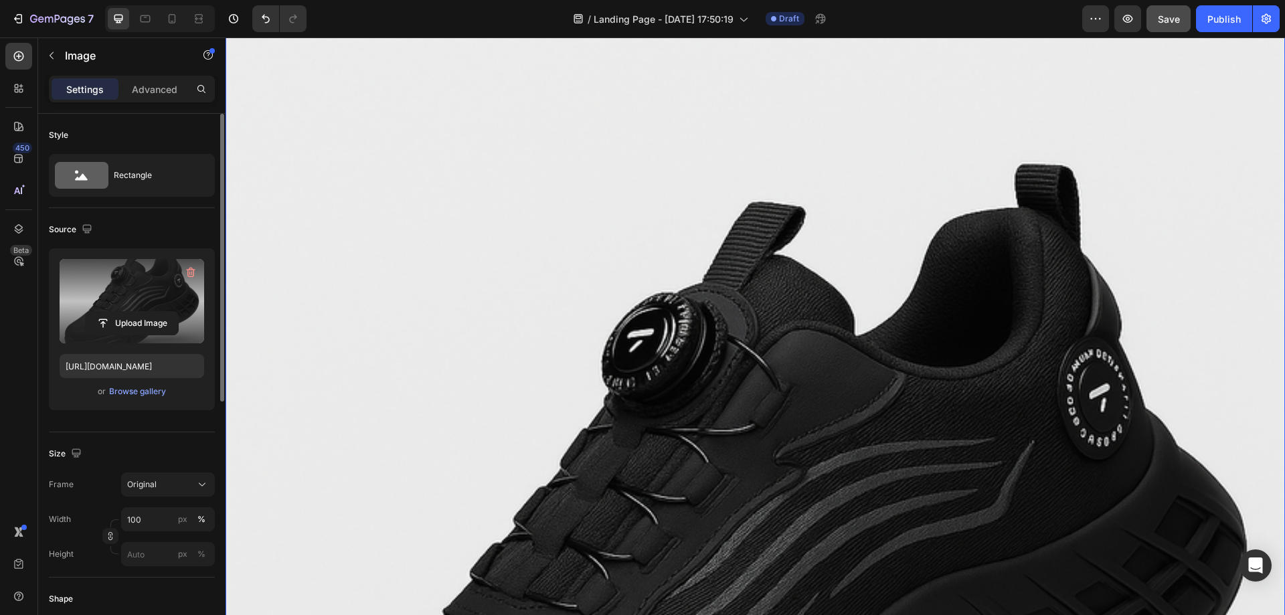
scroll to position [3644, 0]
click at [792, 258] on img at bounding box center [756, 551] width 1060 height 1060
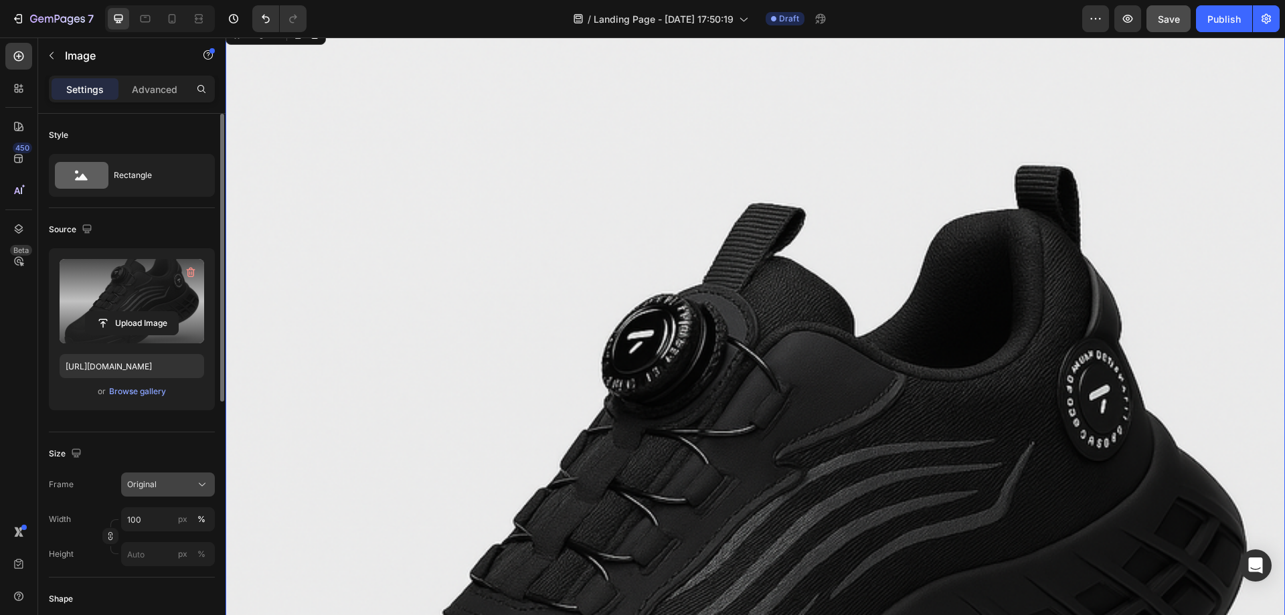
click at [158, 491] on div "Original" at bounding box center [168, 484] width 82 height 13
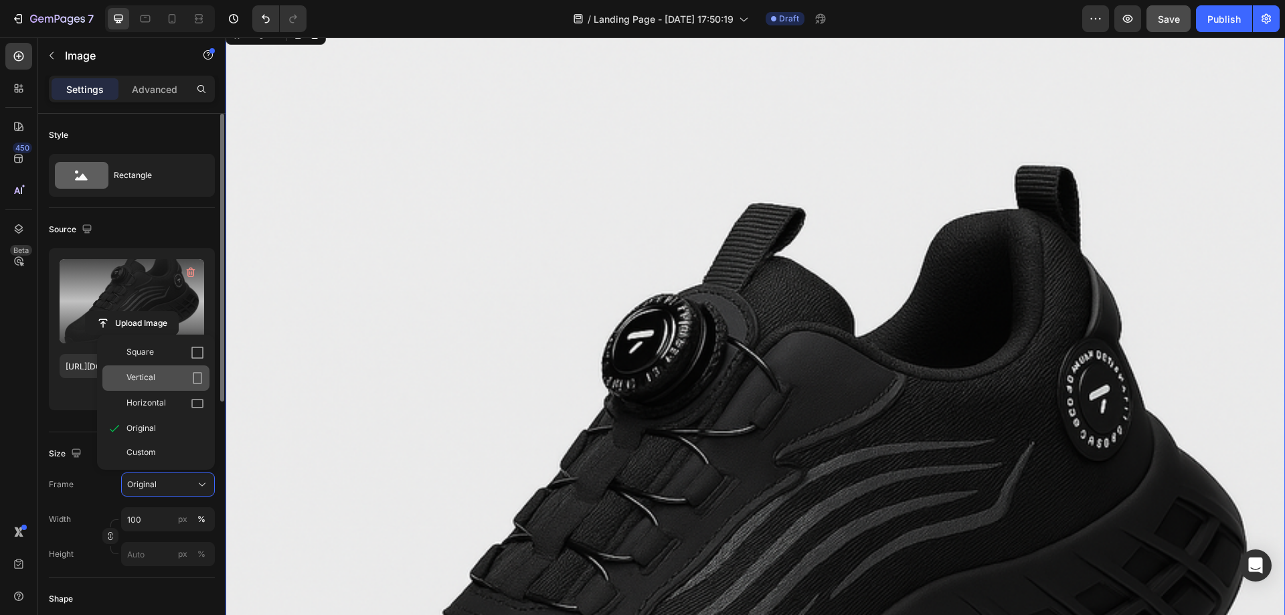
click at [182, 378] on div "Vertical" at bounding box center [166, 378] width 78 height 13
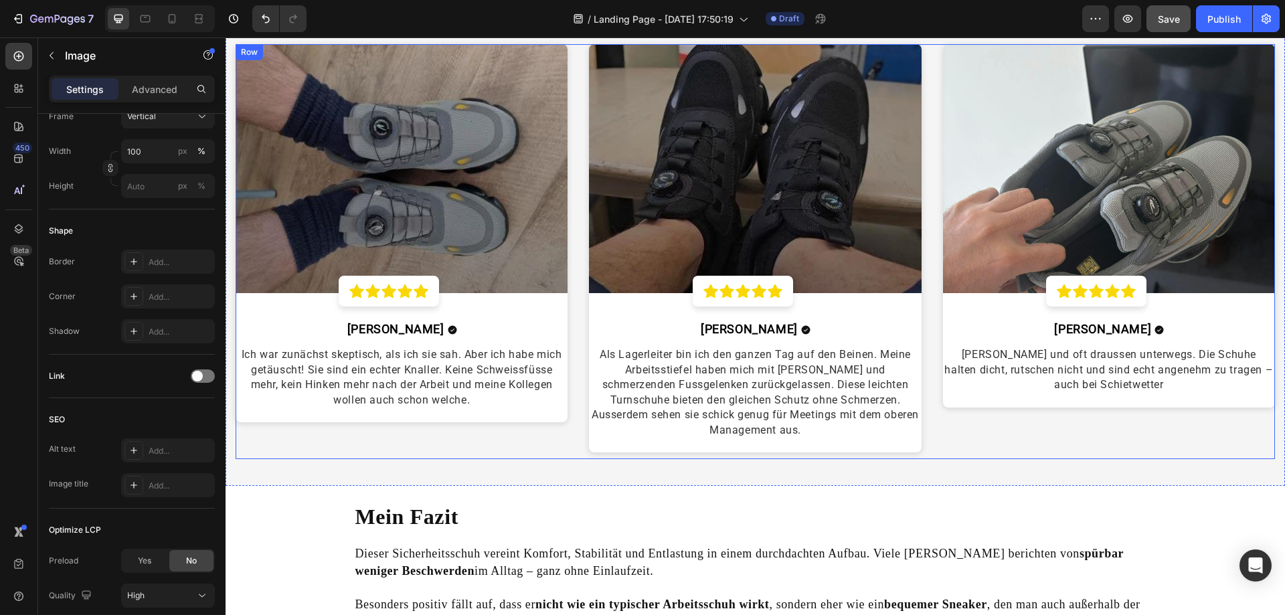
scroll to position [3108, 0]
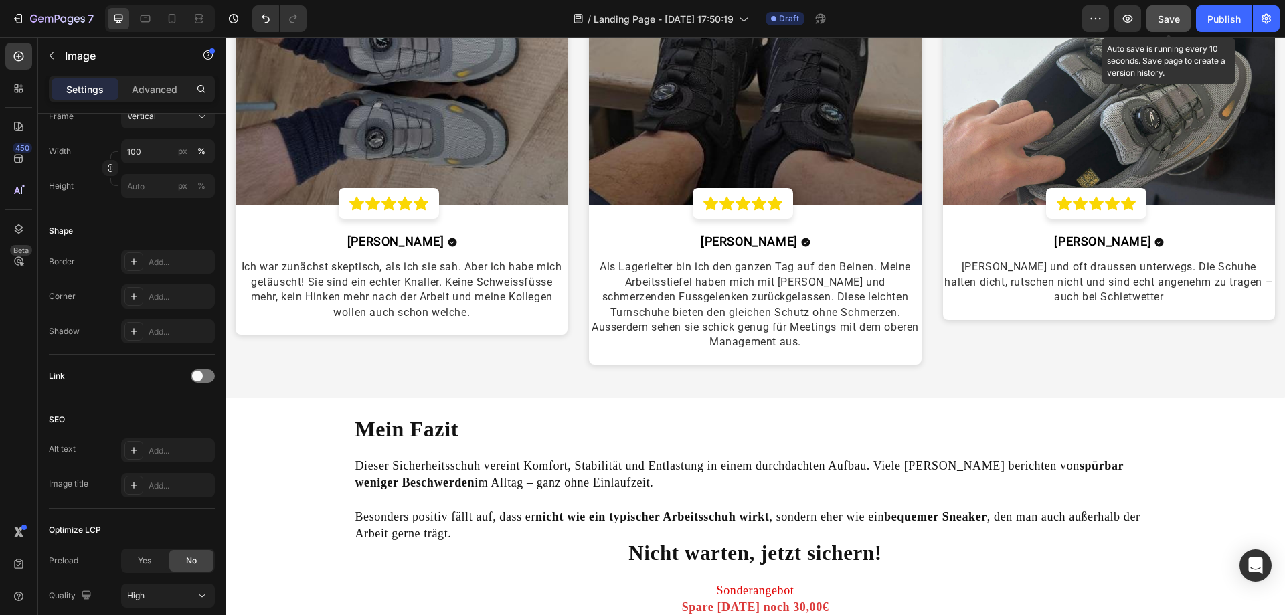
click at [1031, 13] on span "Save" at bounding box center [1169, 18] width 22 height 11
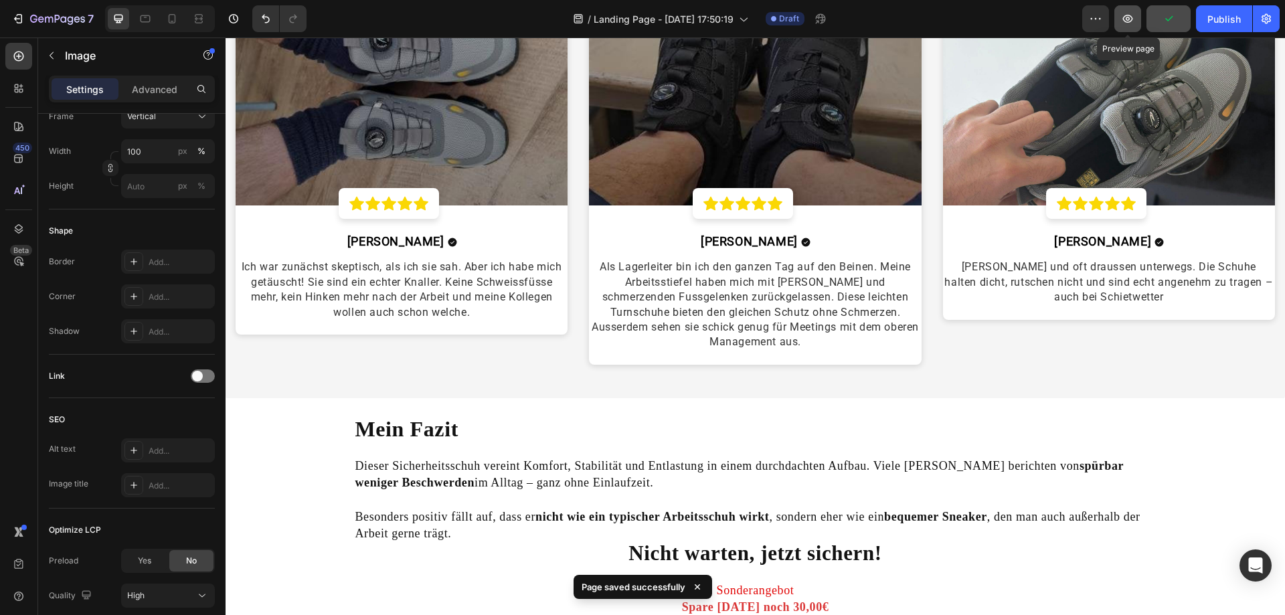
click at [1031, 23] on button "button" at bounding box center [1128, 18] width 27 height 27
click at [1031, 20] on icon "button" at bounding box center [1128, 19] width 10 height 8
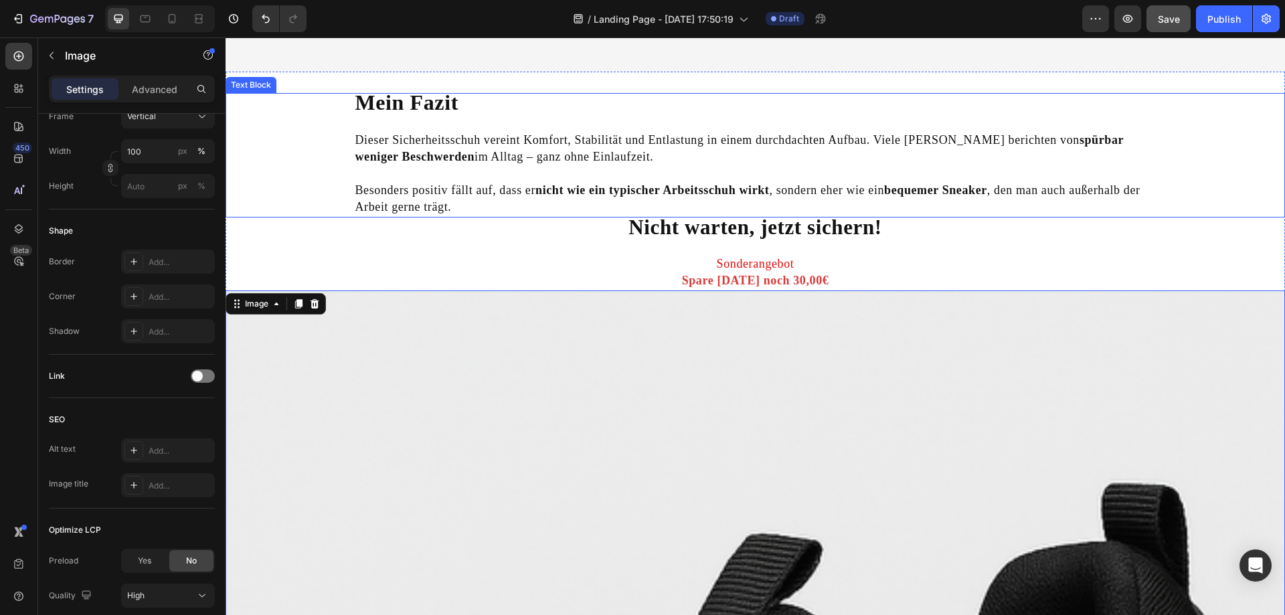
scroll to position [3777, 0]
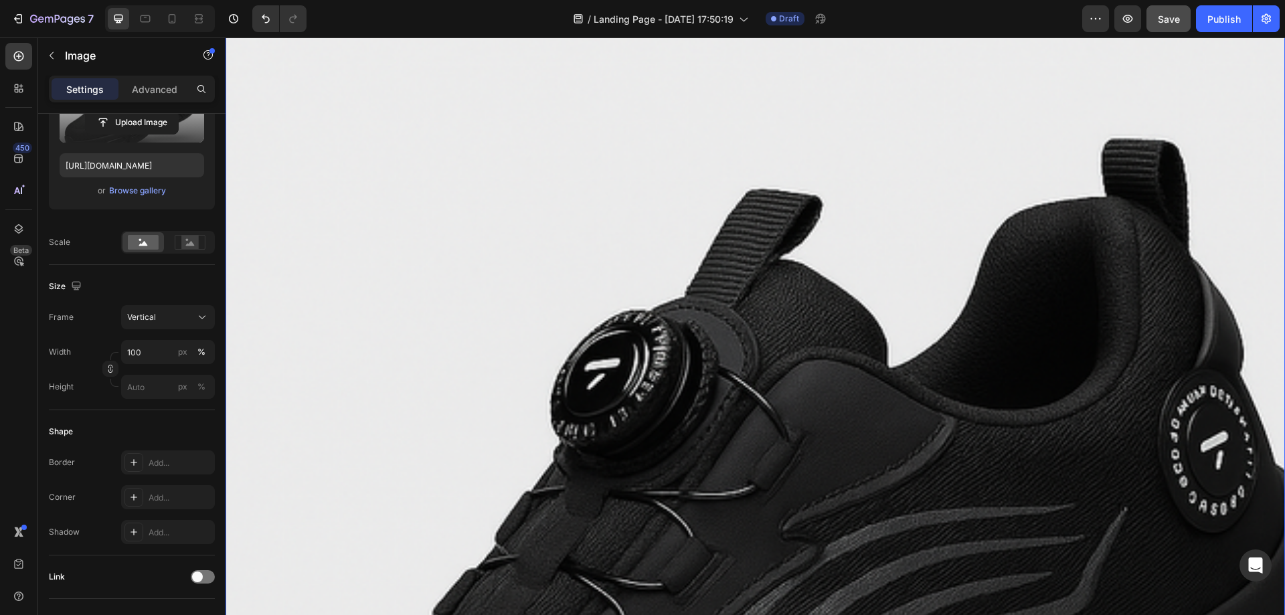
click at [167, 331] on div "Frame Vertical Width 100 px % Height px %" at bounding box center [132, 352] width 166 height 94
click at [167, 330] on div "Frame Vertical Width 100 px % Height px %" at bounding box center [132, 352] width 166 height 94
click at [168, 317] on div "Vertical" at bounding box center [160, 317] width 66 height 12
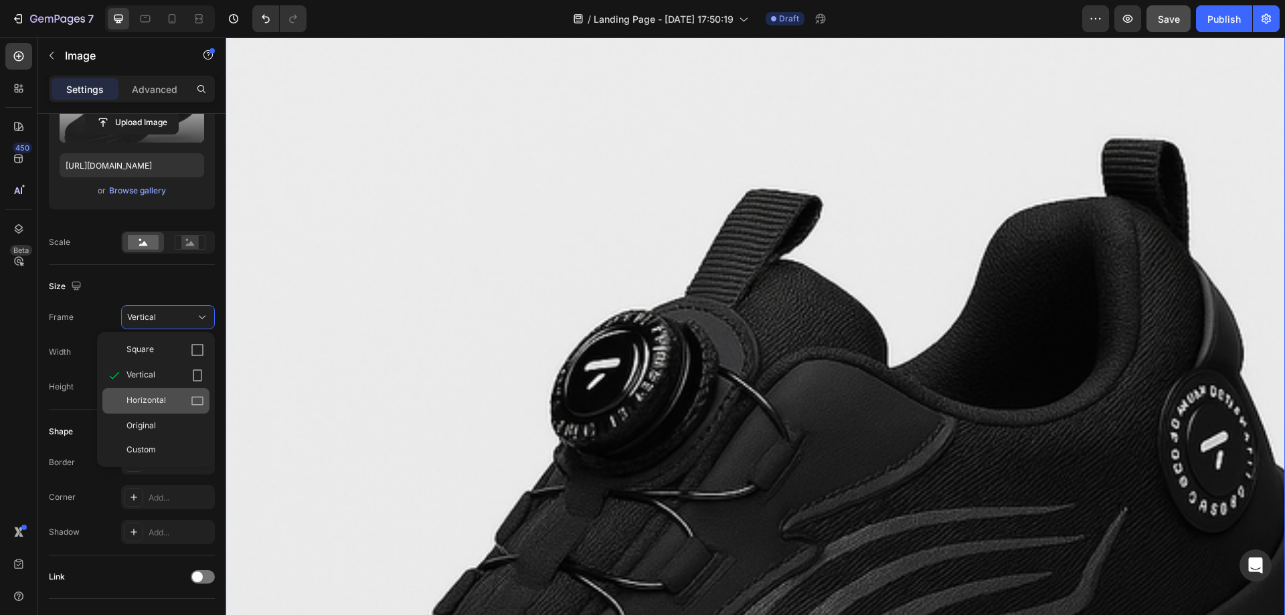
click at [175, 398] on div "Horizontal" at bounding box center [166, 400] width 78 height 13
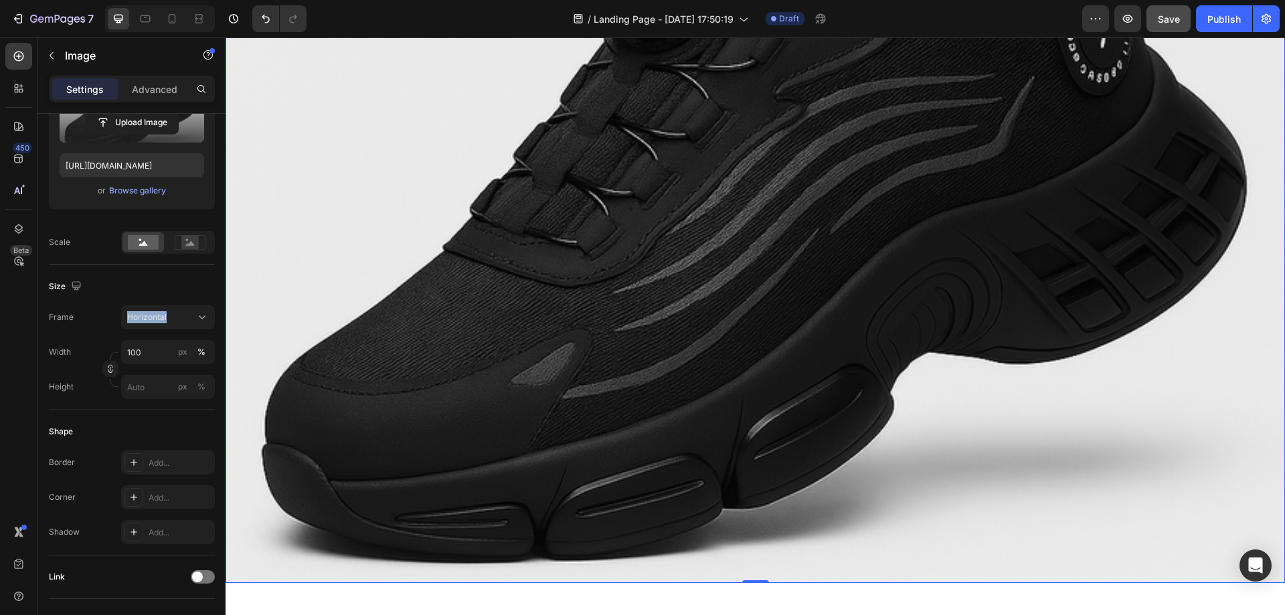
scroll to position [3911, 0]
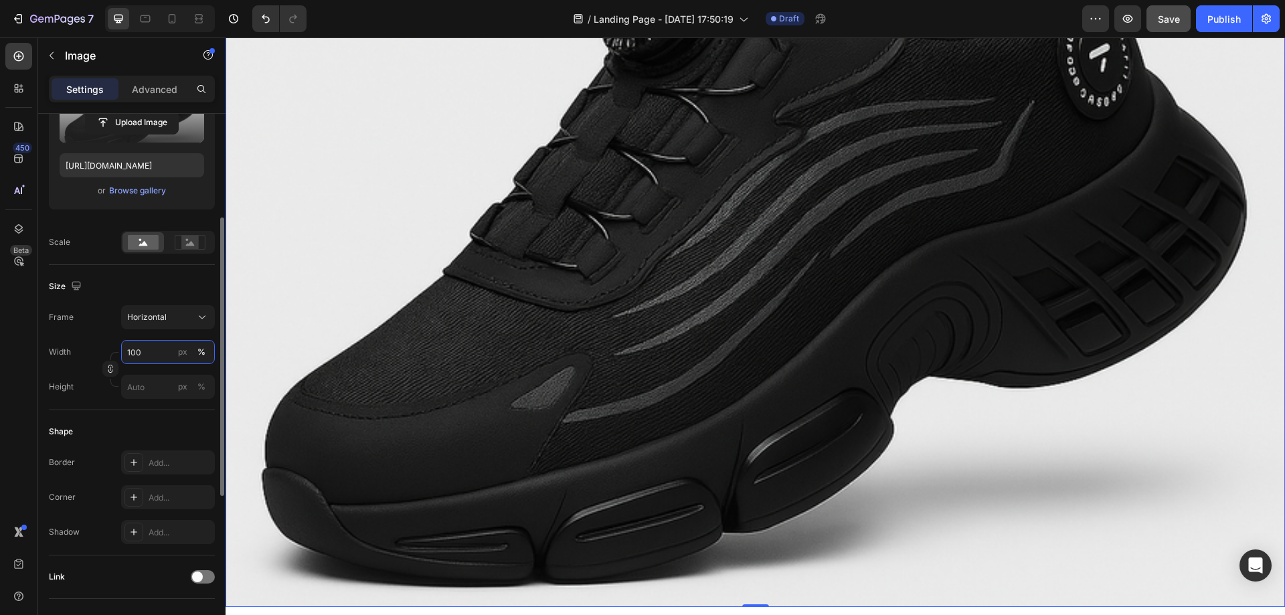
click at [145, 354] on input "100" at bounding box center [168, 352] width 94 height 24
click at [137, 351] on input "100" at bounding box center [168, 352] width 94 height 24
click at [140, 353] on input "100" at bounding box center [168, 352] width 94 height 24
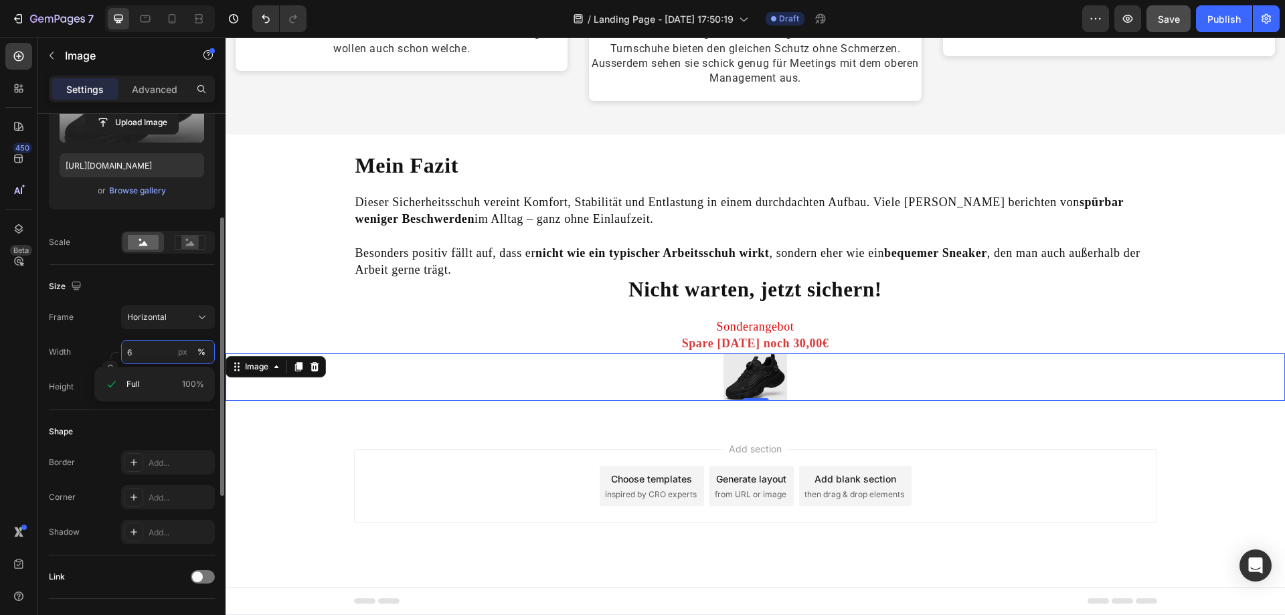
scroll to position [3370, 0]
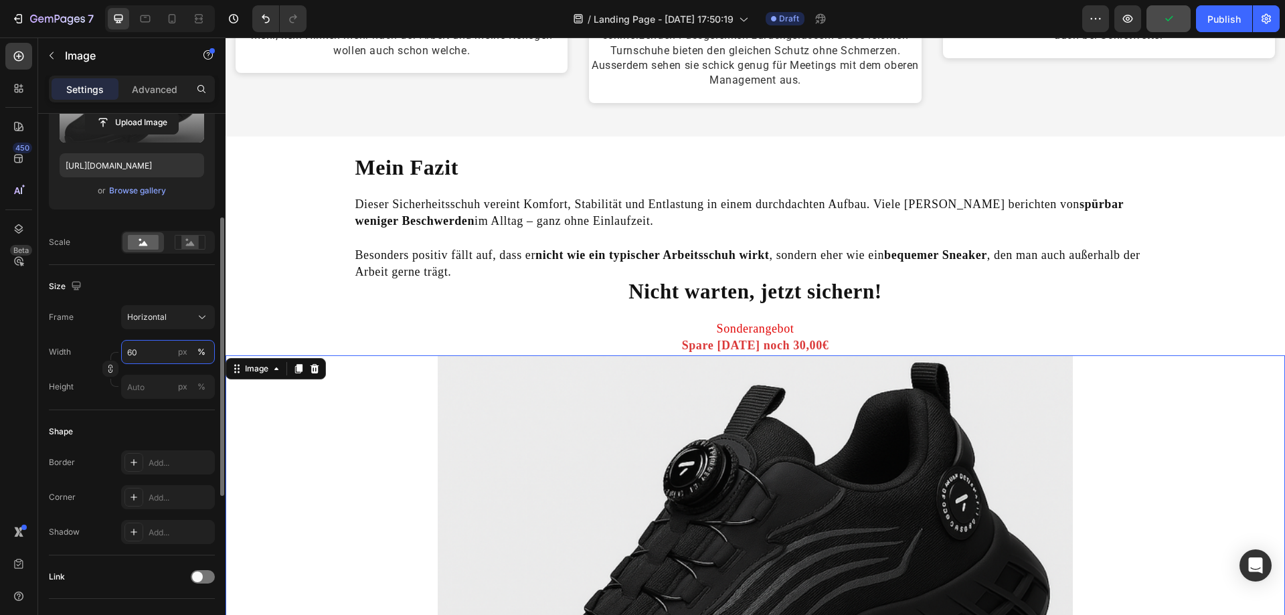
type input "6"
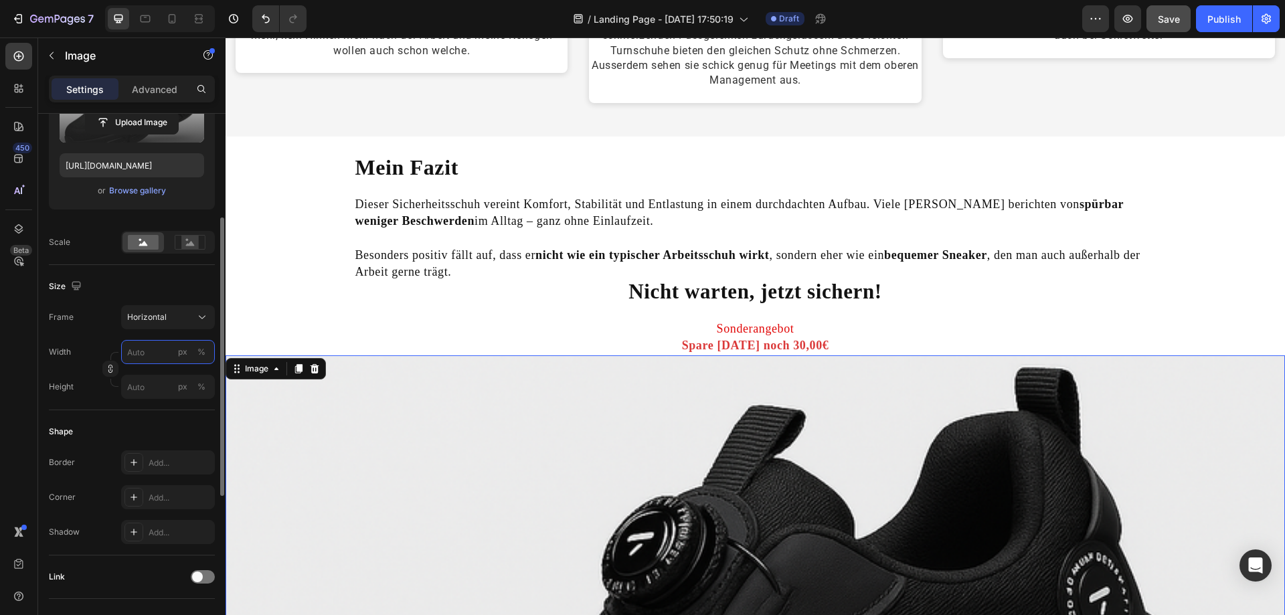
type input "4"
type input "3"
type input "7"
type input "5"
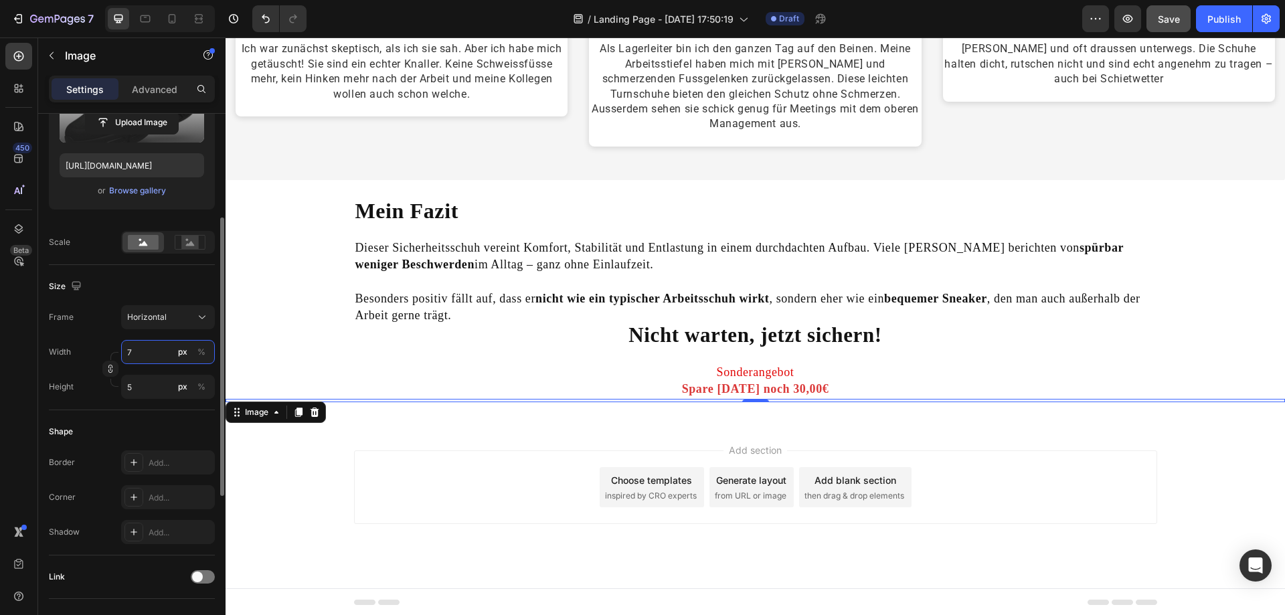
type input "70"
type input "53"
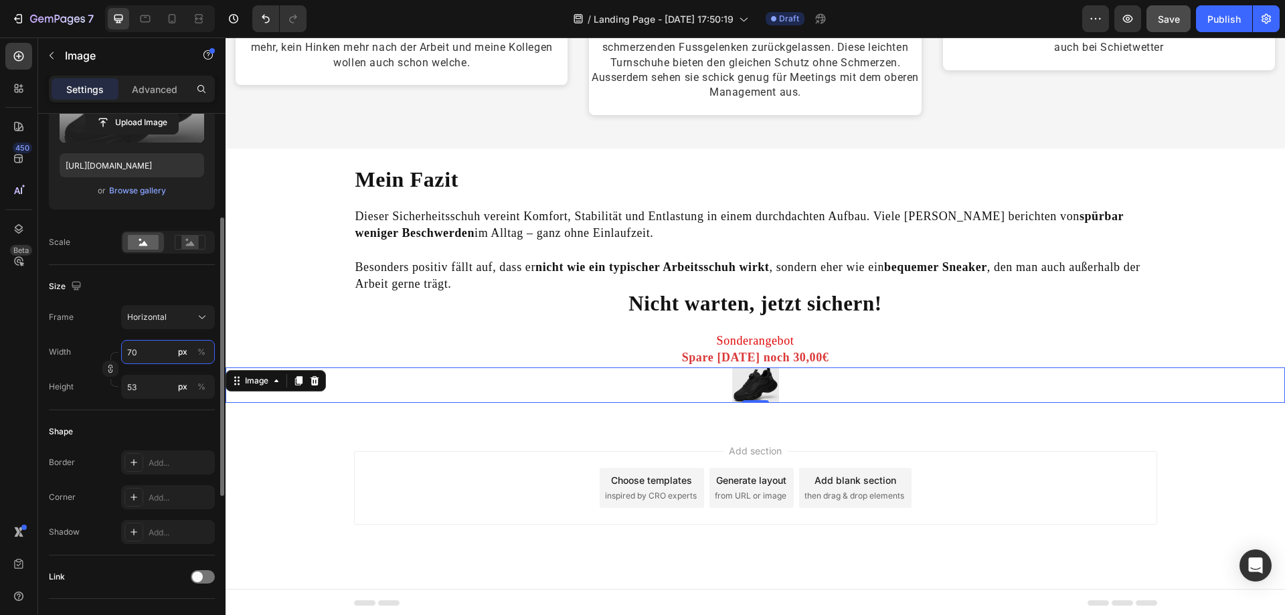
type input "700"
type input "525"
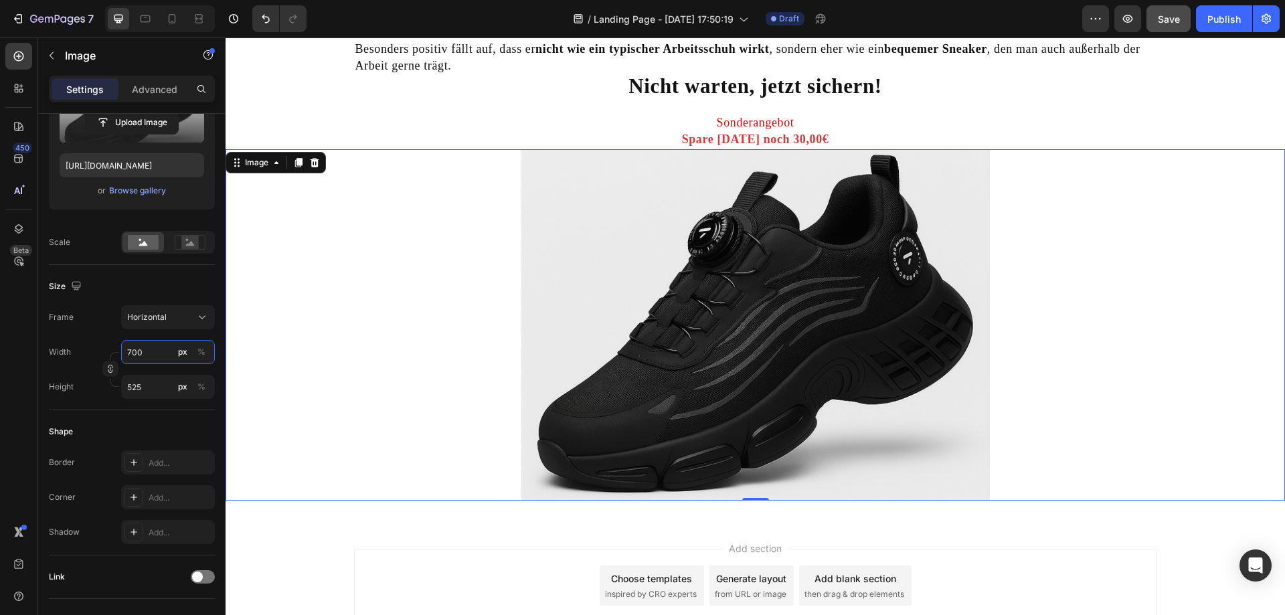
scroll to position [3674, 0]
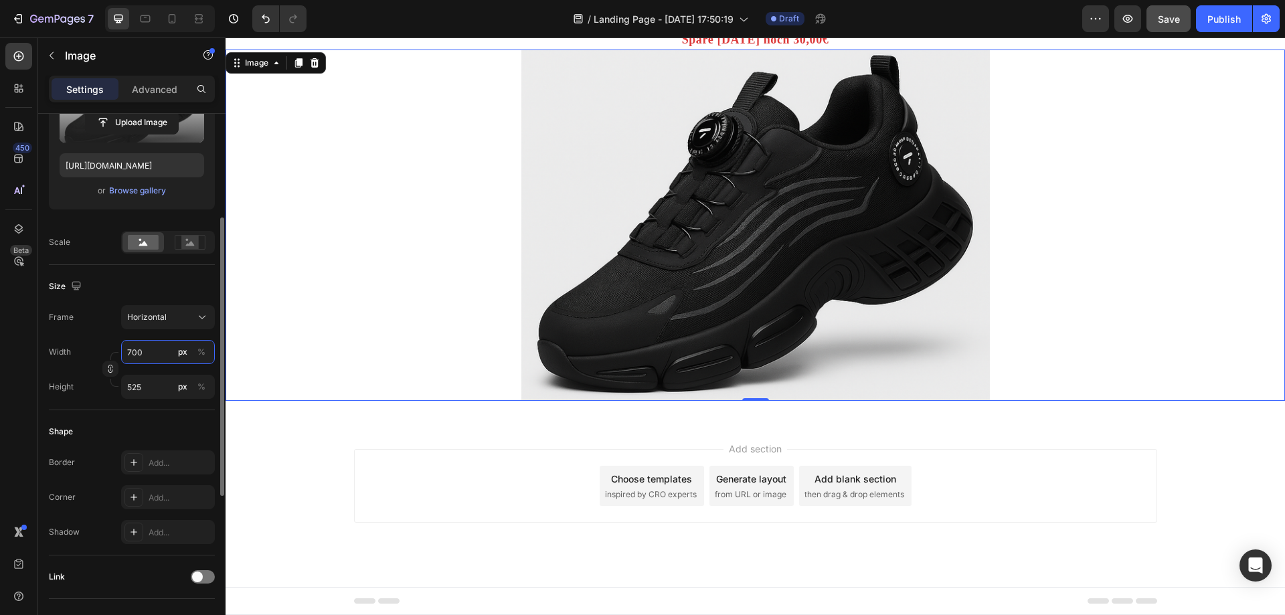
click at [131, 346] on input "700" at bounding box center [168, 352] width 94 height 24
type input "0"
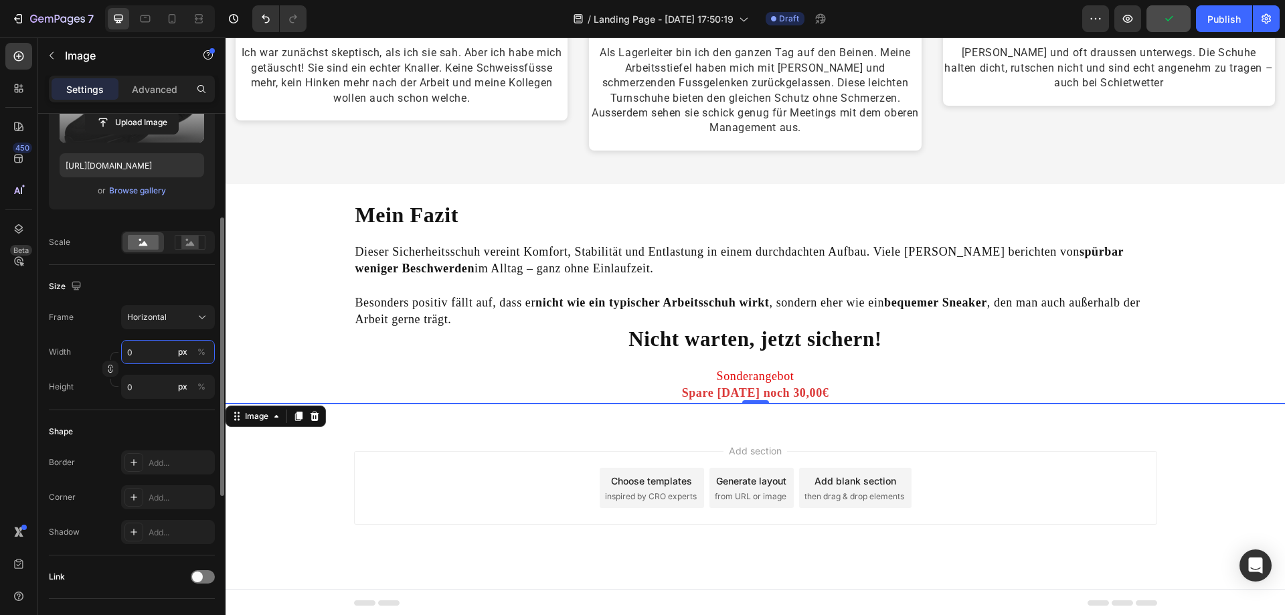
type input "8"
type input "6"
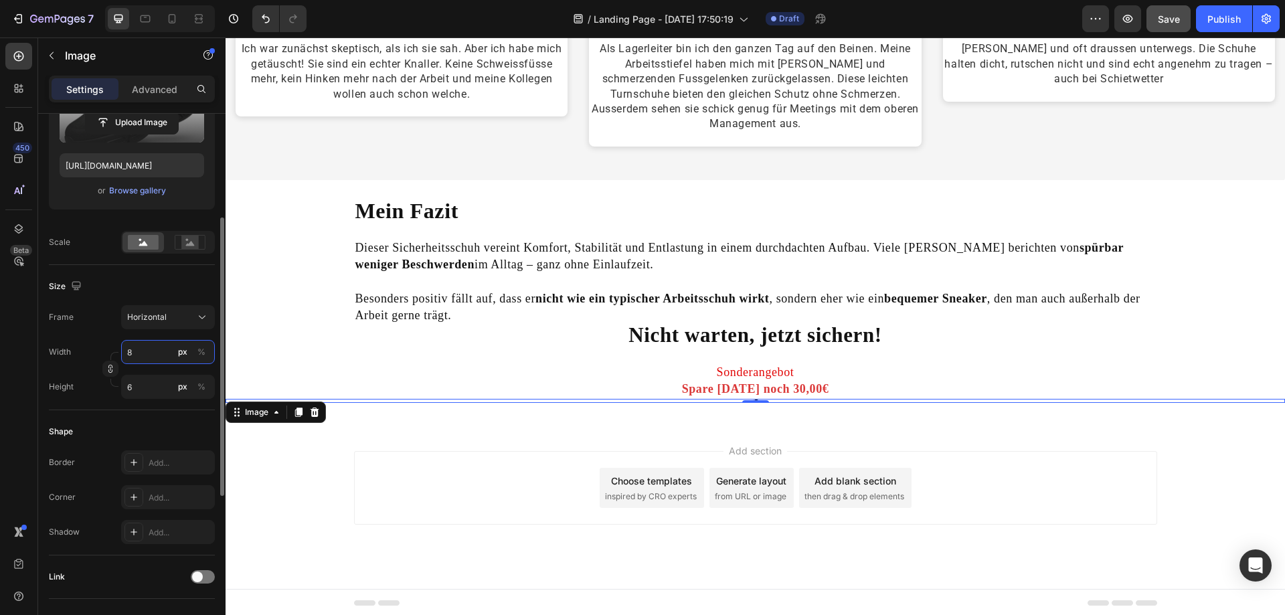
type input "80"
type input "60"
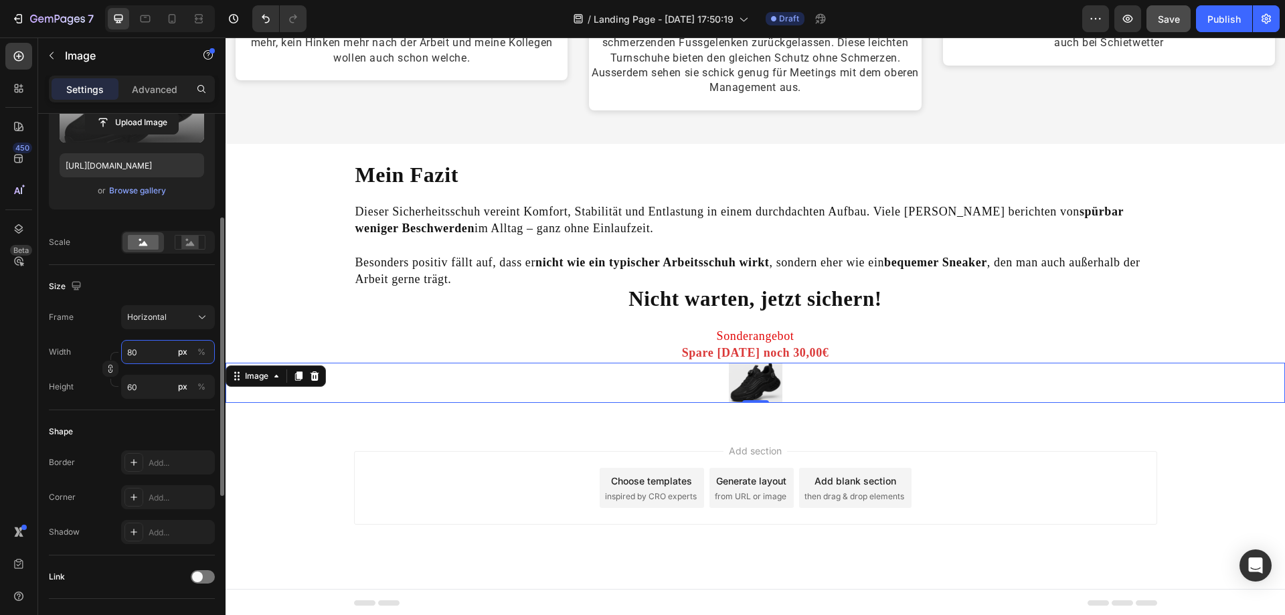
type input "800"
type input "600"
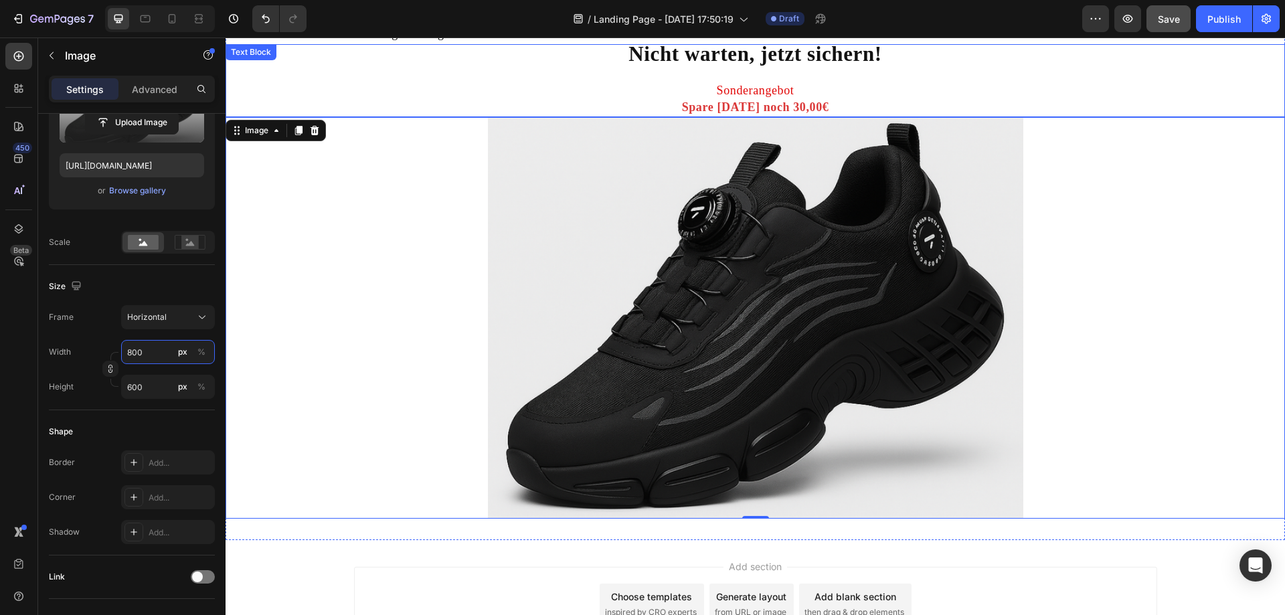
scroll to position [3607, 0]
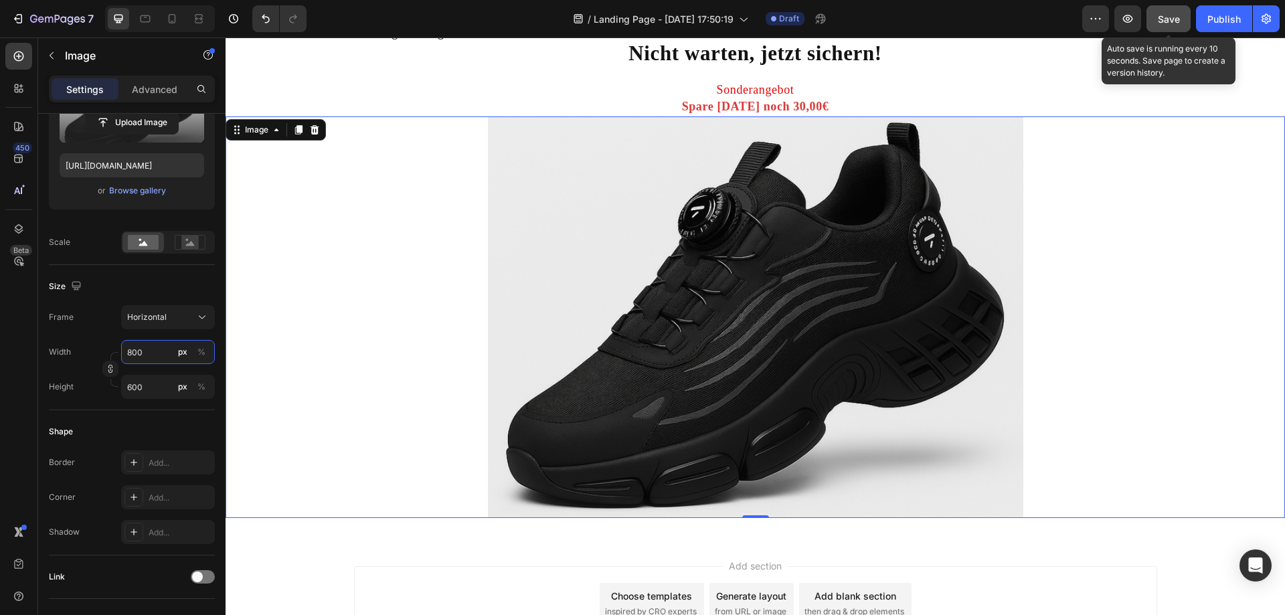
type input "800"
click at [1031, 25] on button "Save" at bounding box center [1169, 18] width 44 height 27
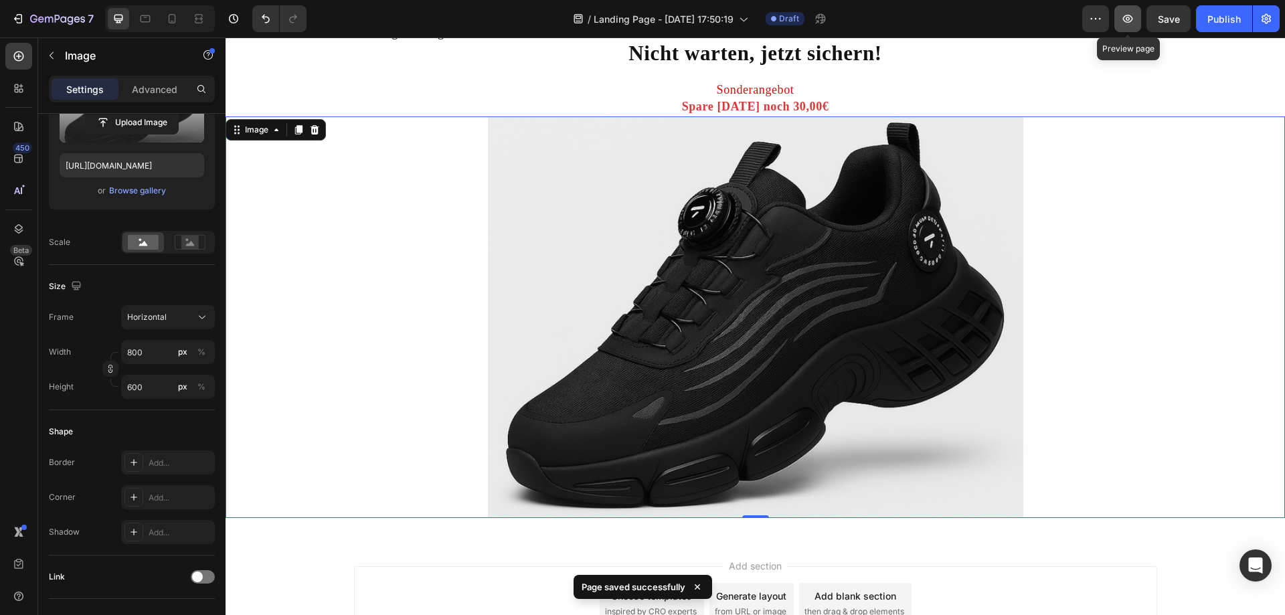
click at [1031, 22] on icon "button" at bounding box center [1127, 18] width 13 height 13
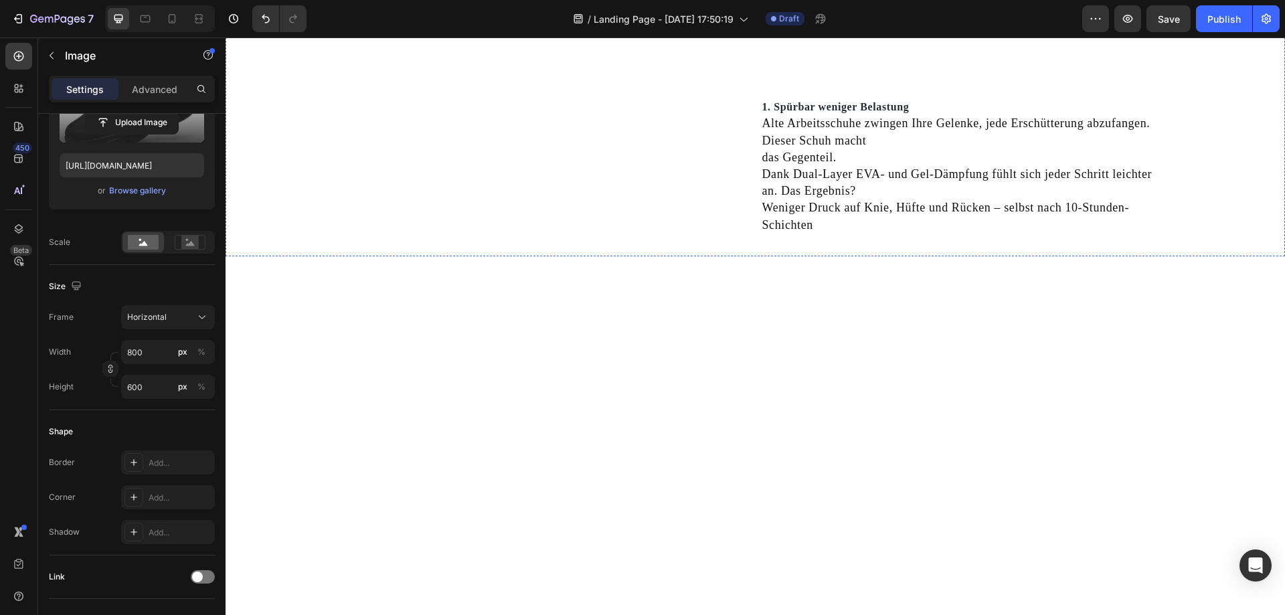
scroll to position [469, 0]
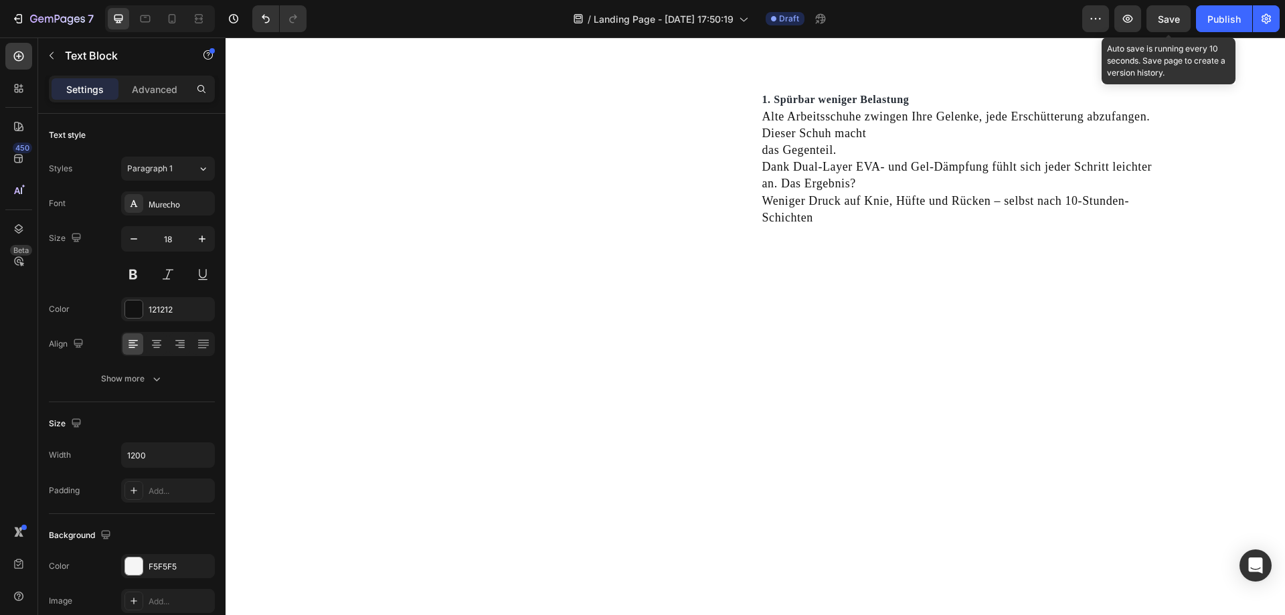
click at [1031, 25] on div "Save" at bounding box center [1169, 19] width 22 height 14
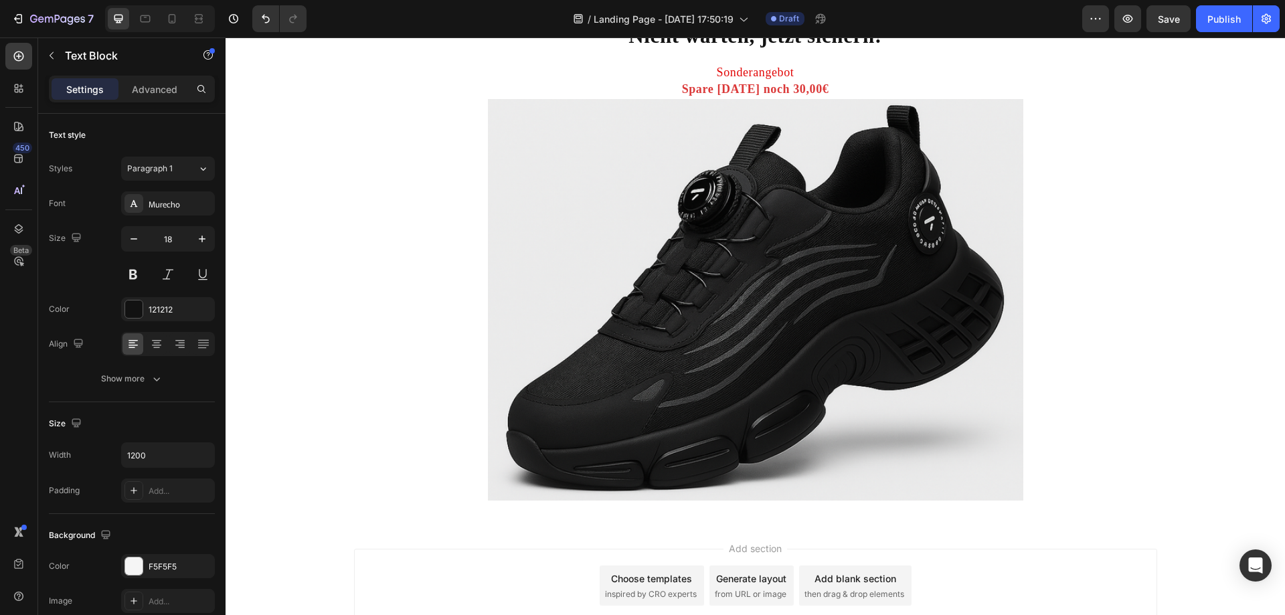
scroll to position [4144, 0]
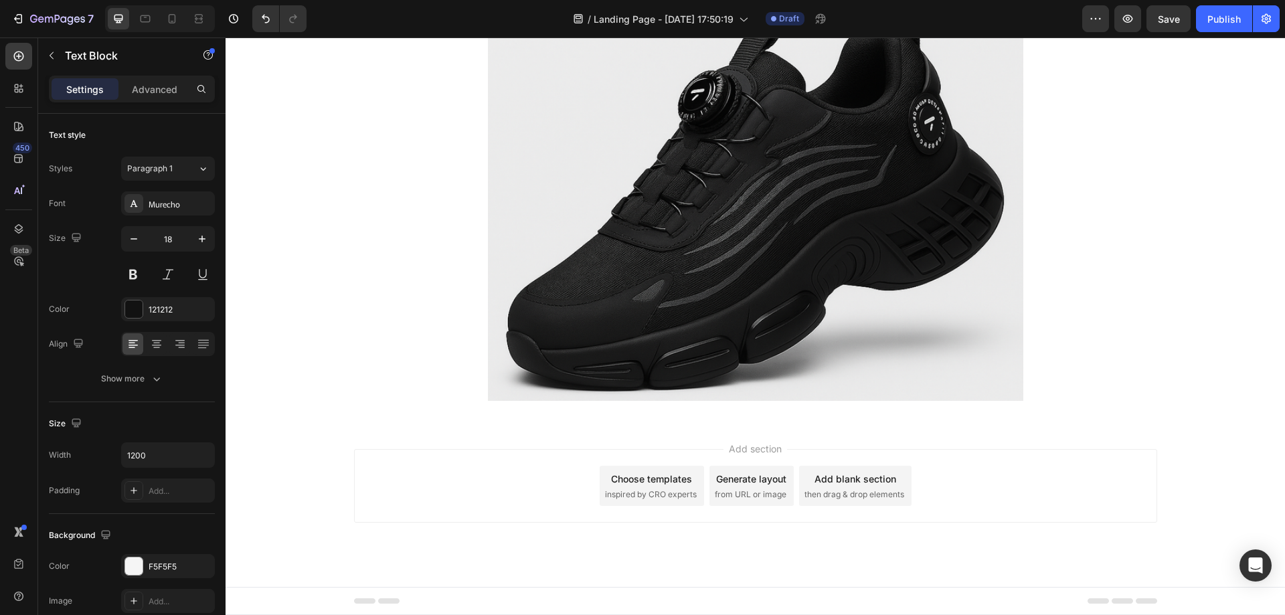
click at [796, 428] on div "Add section Choose templates inspired by CRO experts Generate layout from URL o…" at bounding box center [756, 504] width 1060 height 165
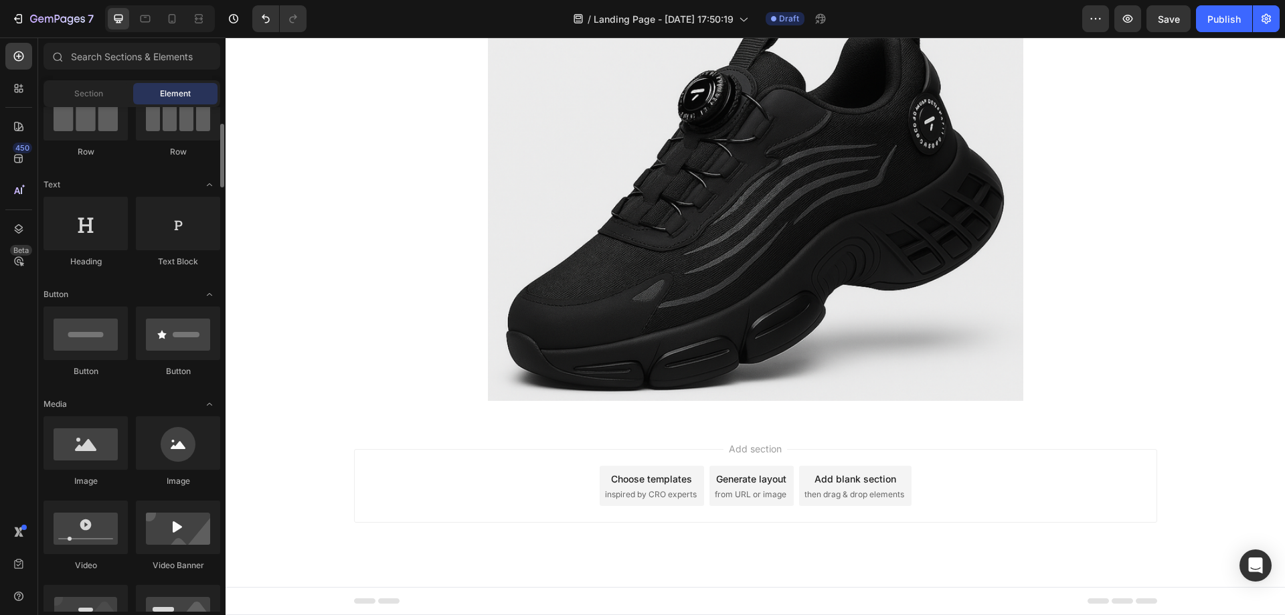
scroll to position [67, 0]
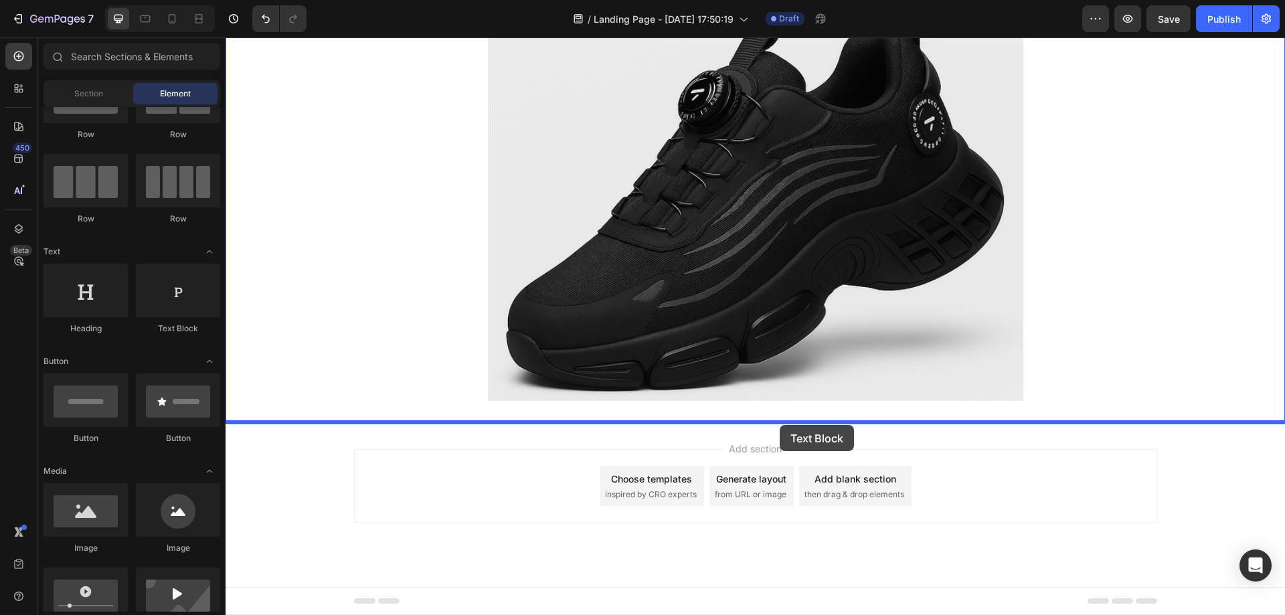
drag, startPoint x: 411, startPoint y: 329, endPoint x: 780, endPoint y: 424, distance: 380.7
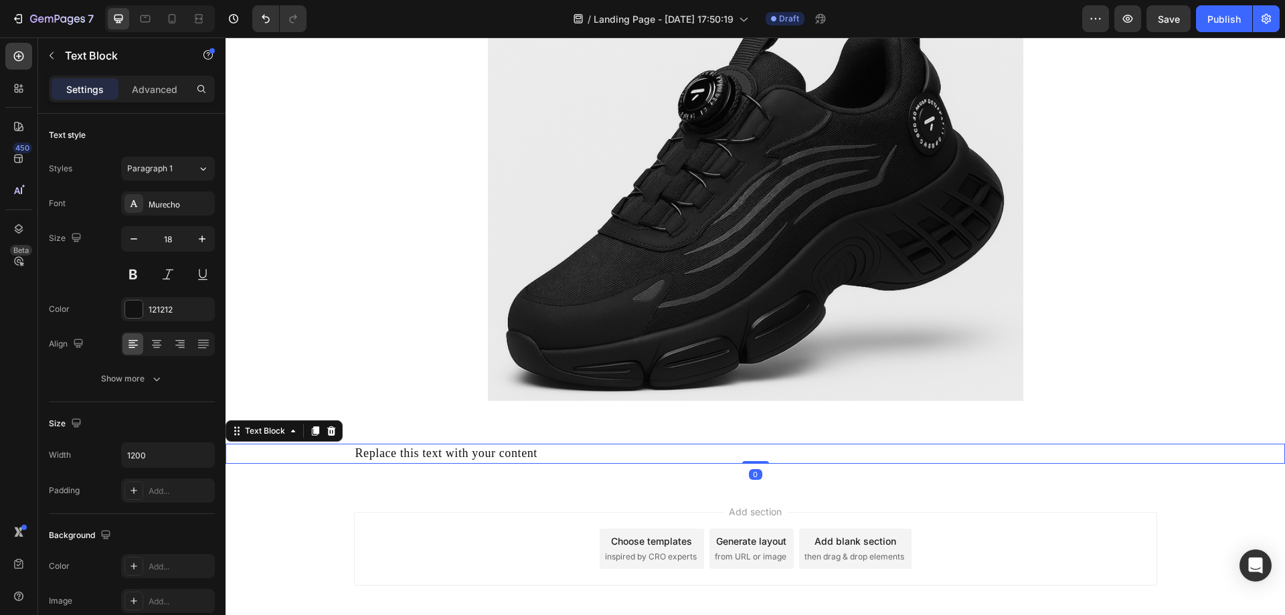
click at [497, 452] on div "Replace this text with your content" at bounding box center [755, 453] width 803 height 19
click at [497, 452] on p "Replace this text with your content" at bounding box center [755, 453] width 801 height 17
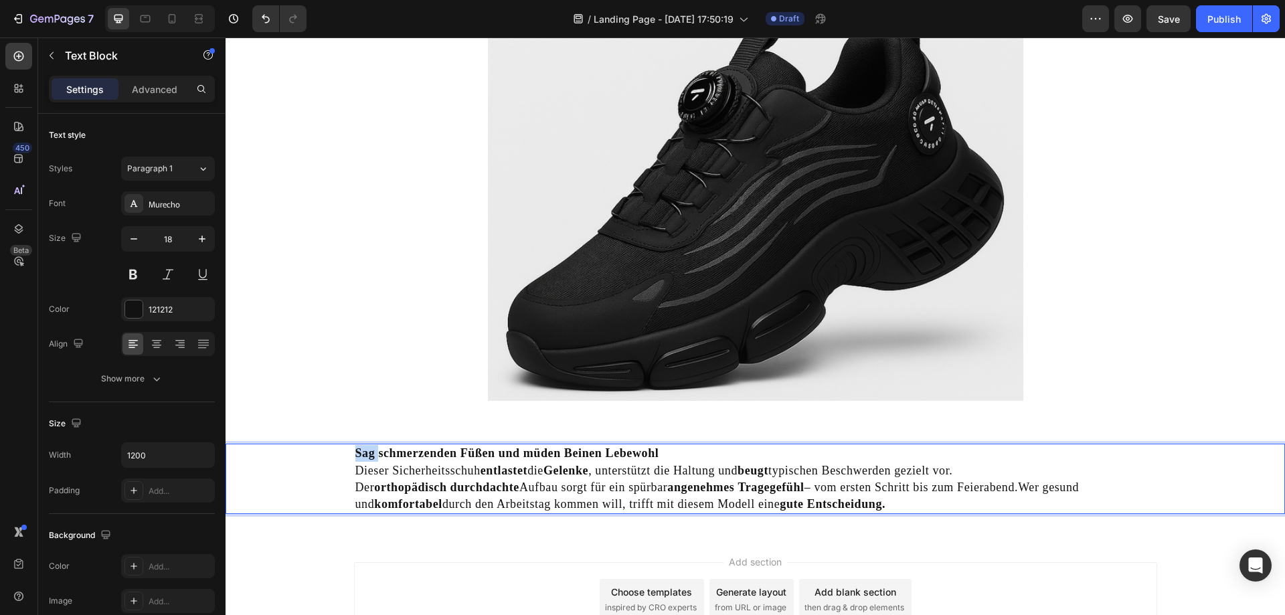
click at [355, 456] on strong "Sag schmerzenden Füßen und müden Beinen Lebewohl" at bounding box center [507, 452] width 304 height 13
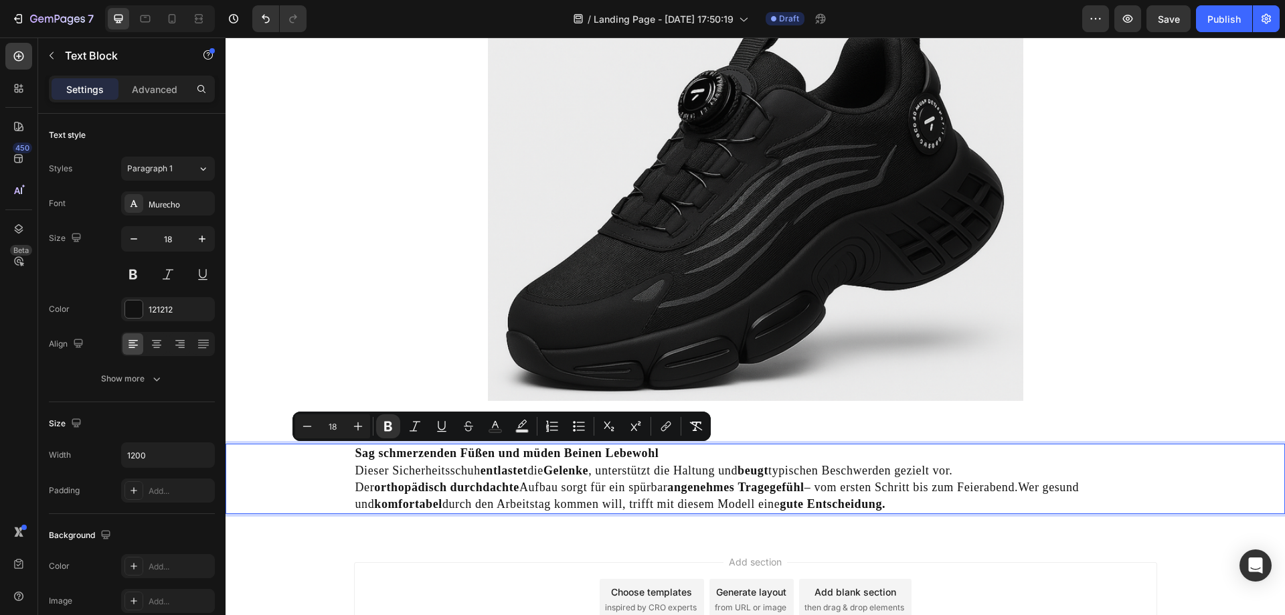
click at [453, 477] on p "Sag schmerzenden Füßen und müden Beinen Lebewohl Dieser Sicherheitsschuh entlas…" at bounding box center [755, 479] width 801 height 68
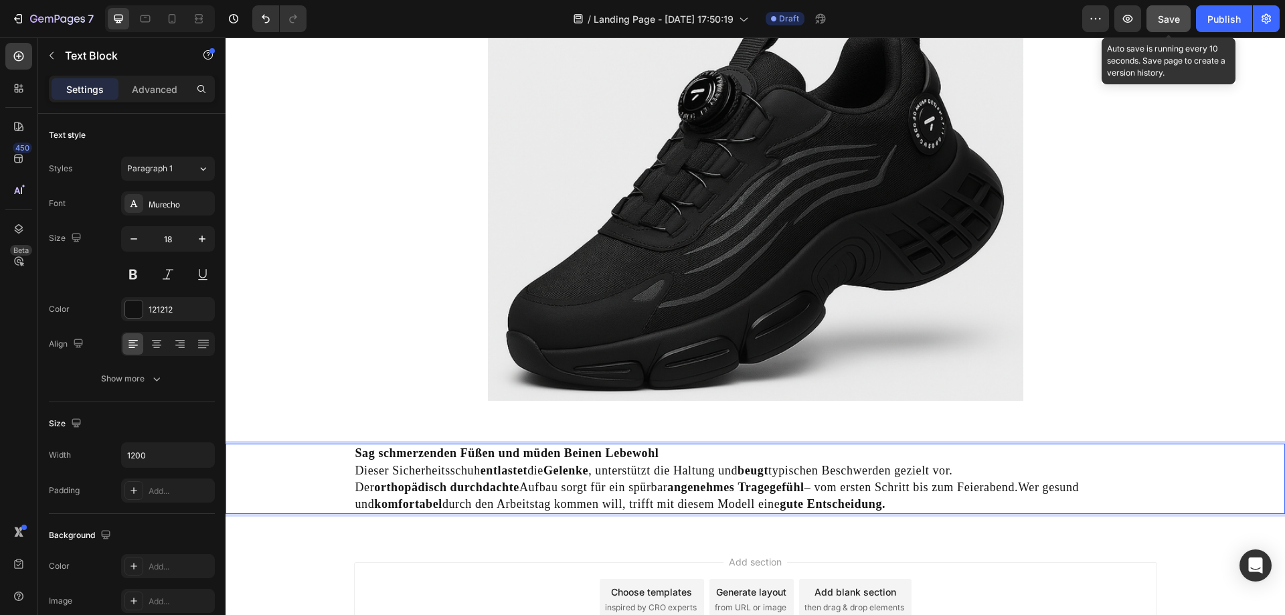
click at [1031, 15] on button "Save" at bounding box center [1169, 18] width 44 height 27
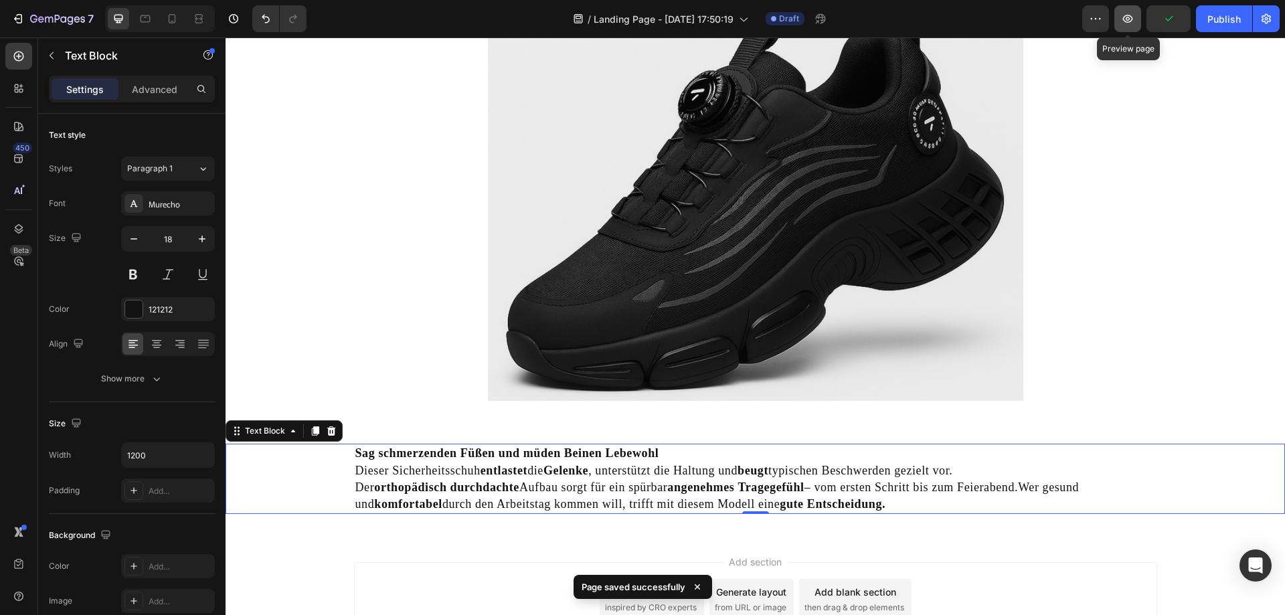
click at [1031, 18] on icon "button" at bounding box center [1128, 19] width 10 height 8
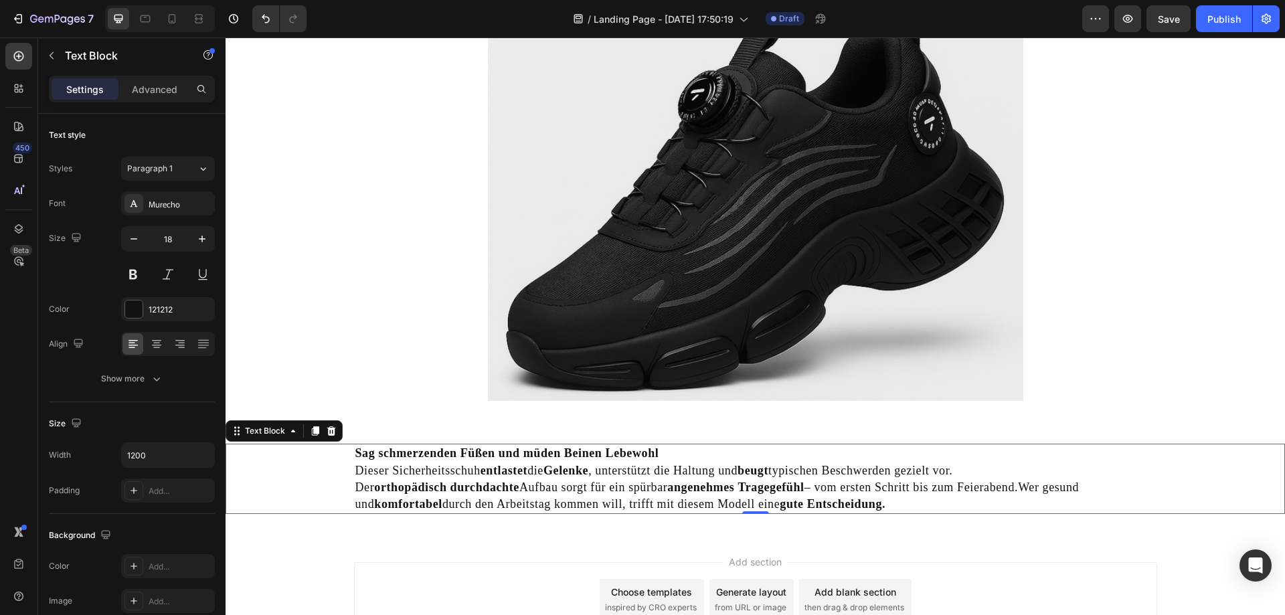
click at [339, 459] on div "Sag schmerzenden Füßen und müden Beinen Lebewohl Dieser Sicherheitsschuh entlas…" at bounding box center [756, 479] width 1060 height 70
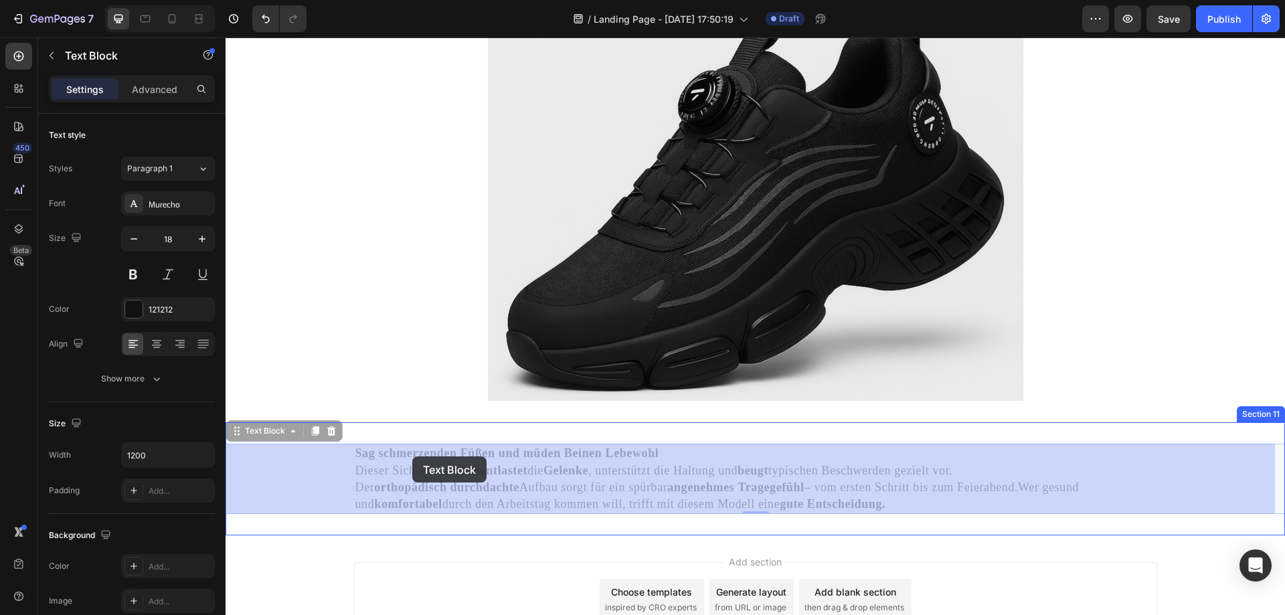
drag, startPoint x: 341, startPoint y: 451, endPoint x: 385, endPoint y: 452, distance: 44.2
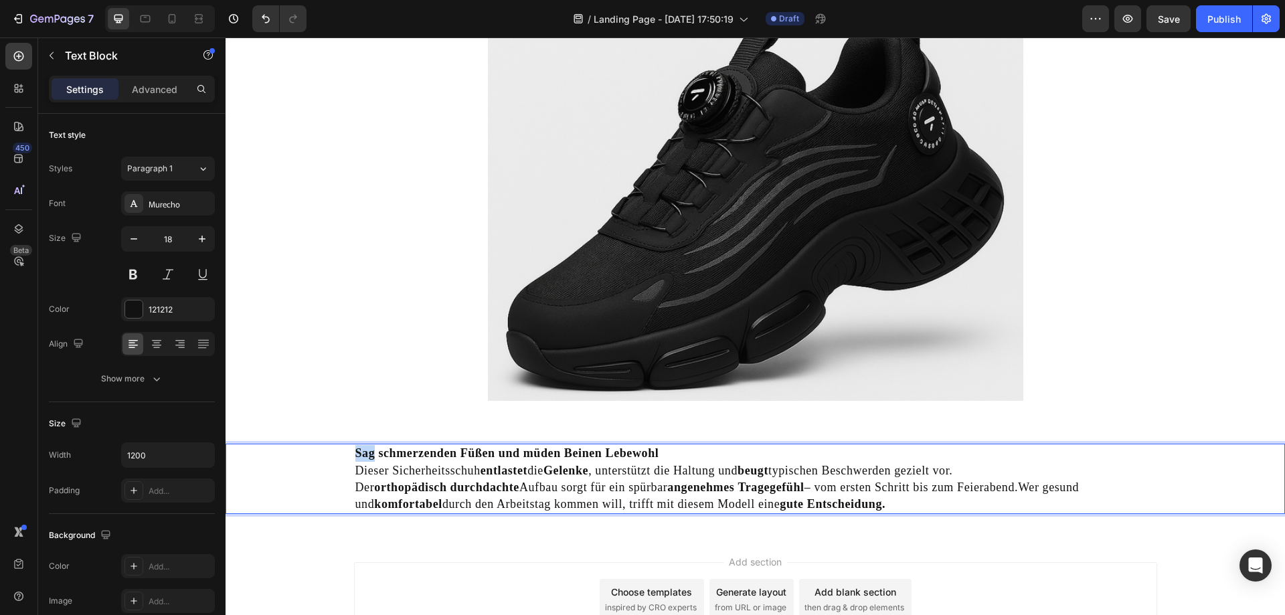
click at [365, 452] on strong "Sag schmerzenden Füßen und müden Beinen Lebewohl" at bounding box center [507, 452] width 304 height 13
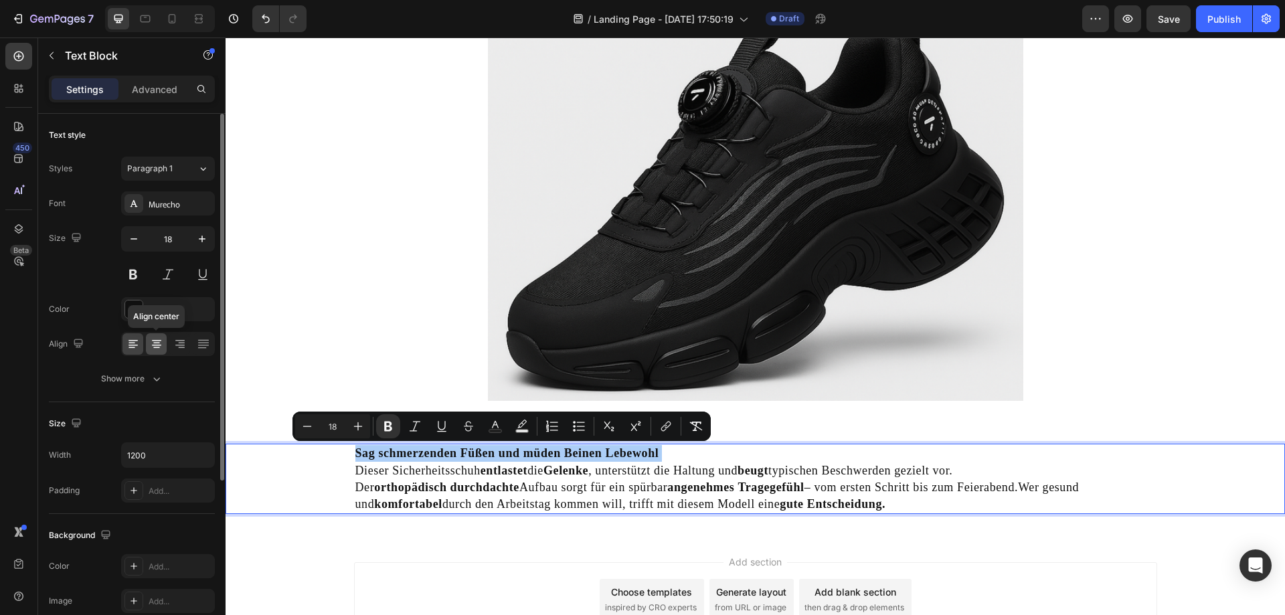
drag, startPoint x: 161, startPoint y: 354, endPoint x: 52, endPoint y: 364, distance: 110.2
click at [161, 354] on div at bounding box center [156, 343] width 21 height 21
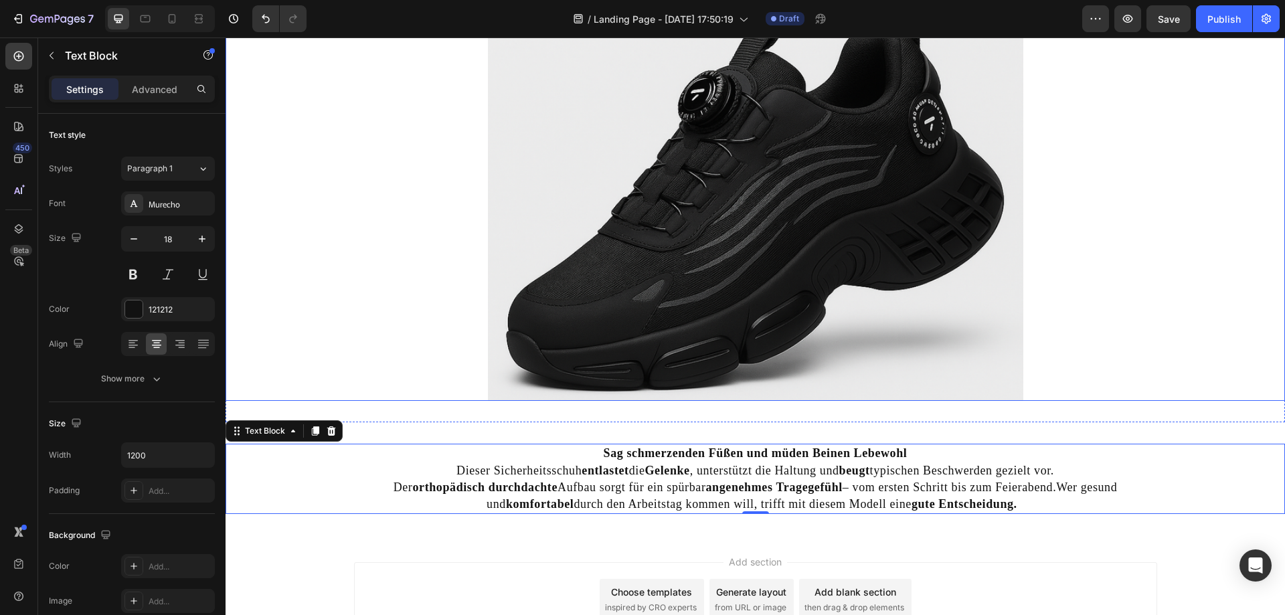
click at [1031, 390] on div at bounding box center [756, 200] width 1060 height 402
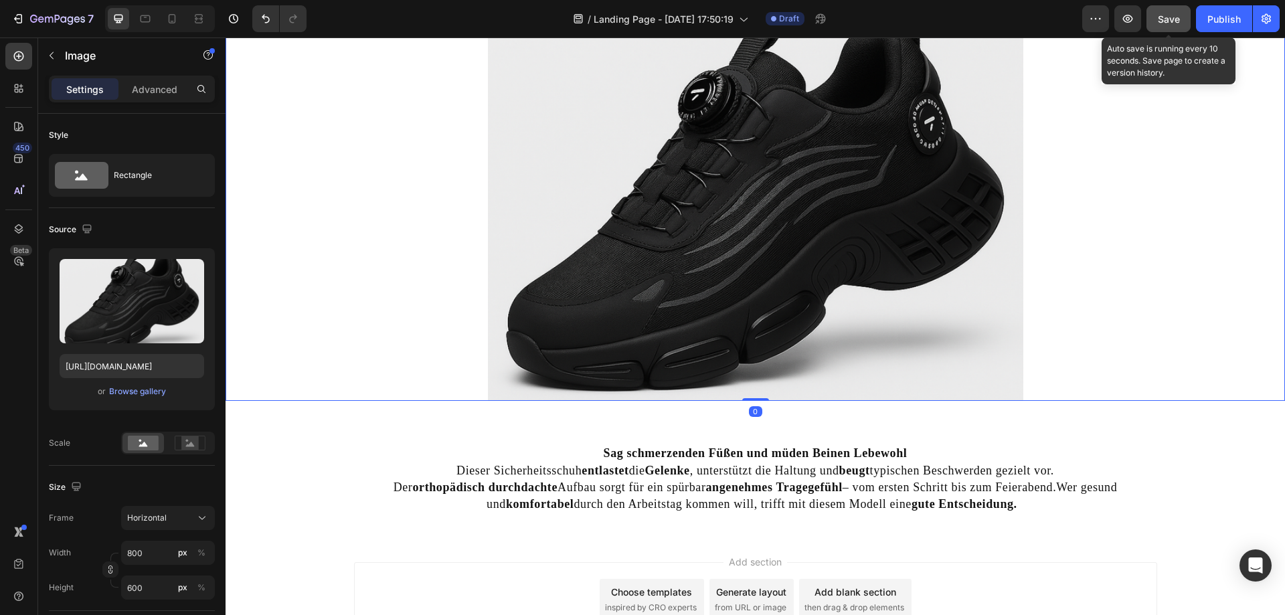
click at [1031, 29] on button "Save" at bounding box center [1169, 18] width 44 height 27
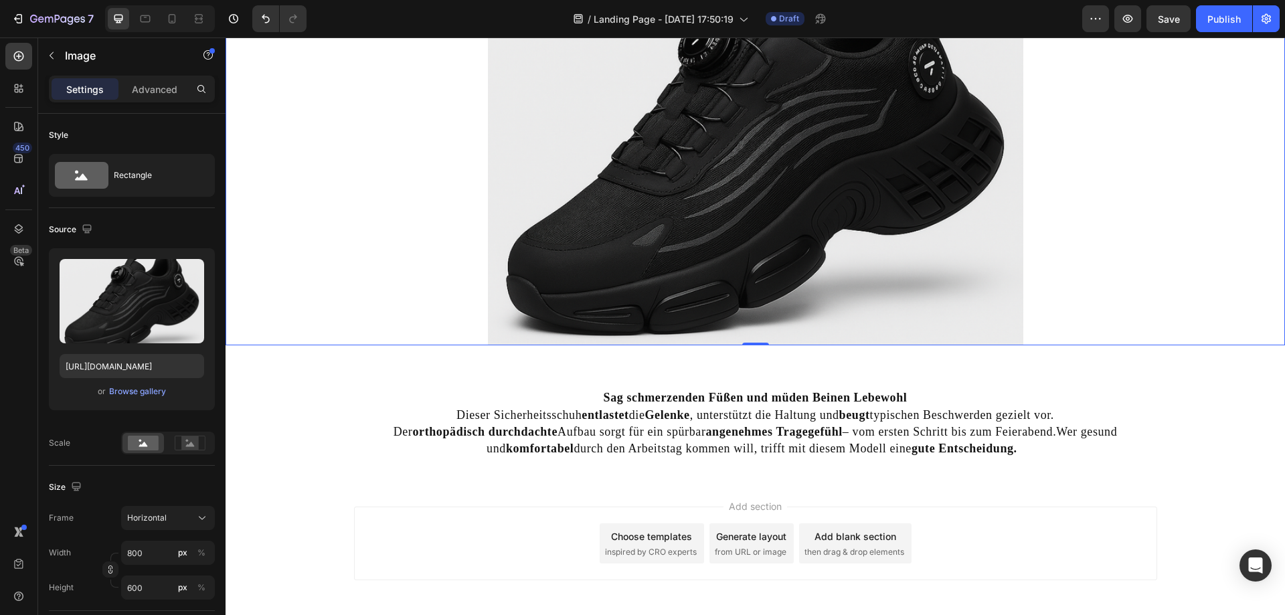
scroll to position [4257, 0]
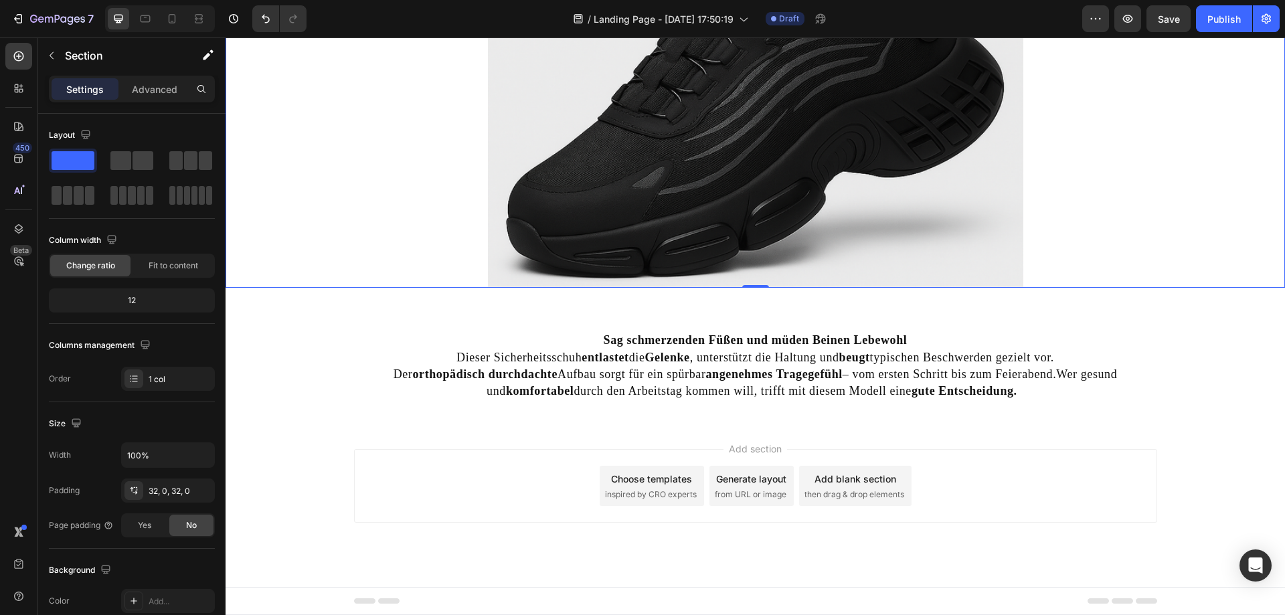
click at [709, 421] on div "Sag schmerzenden Füßen und müden Beinen Lebewohl Dieser Sicherheitsschuh entlas…" at bounding box center [756, 365] width 1060 height 113
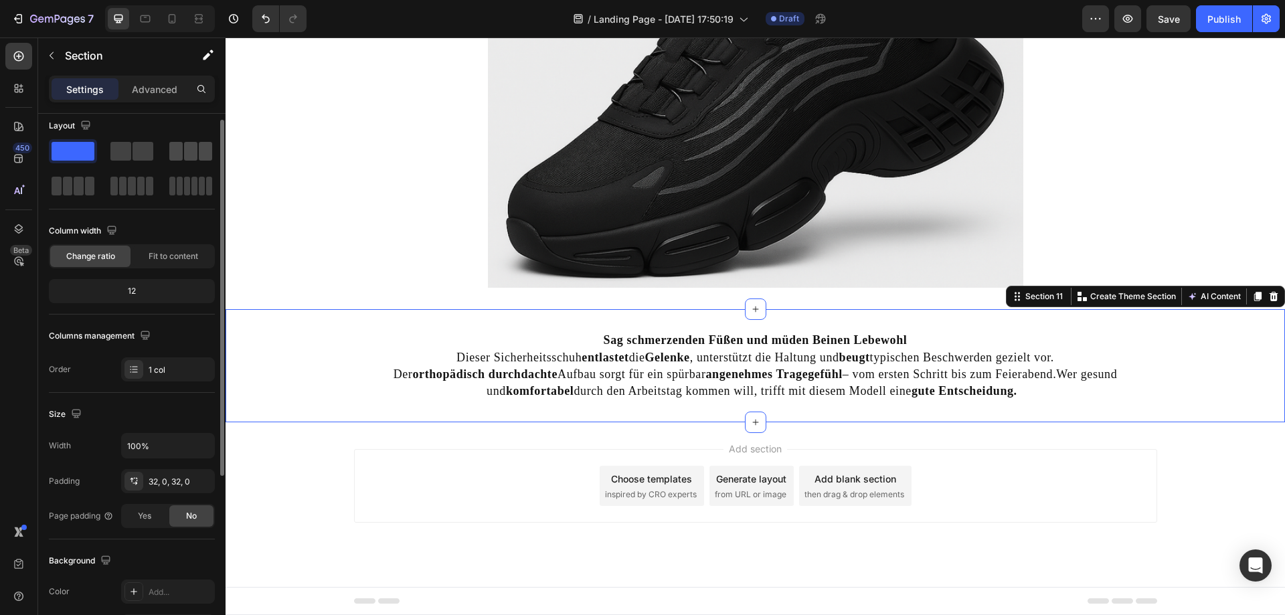
scroll to position [0, 0]
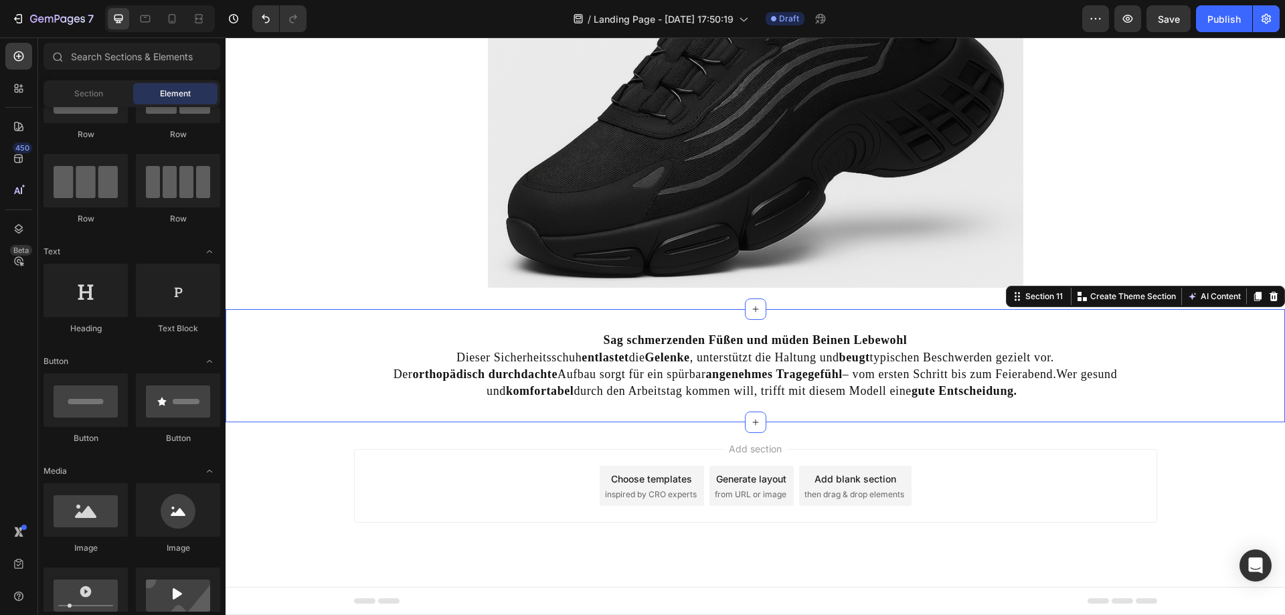
click at [714, 451] on div "Add section Choose templates inspired by CRO experts Generate layout from URL o…" at bounding box center [755, 486] width 803 height 74
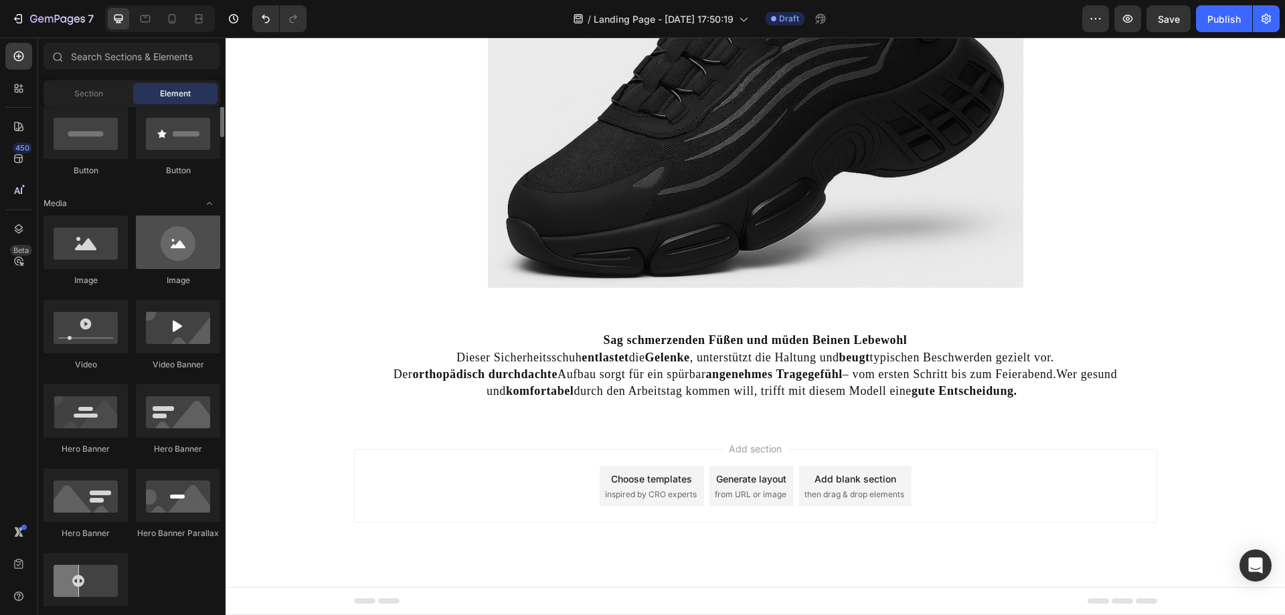
scroll to position [201, 0]
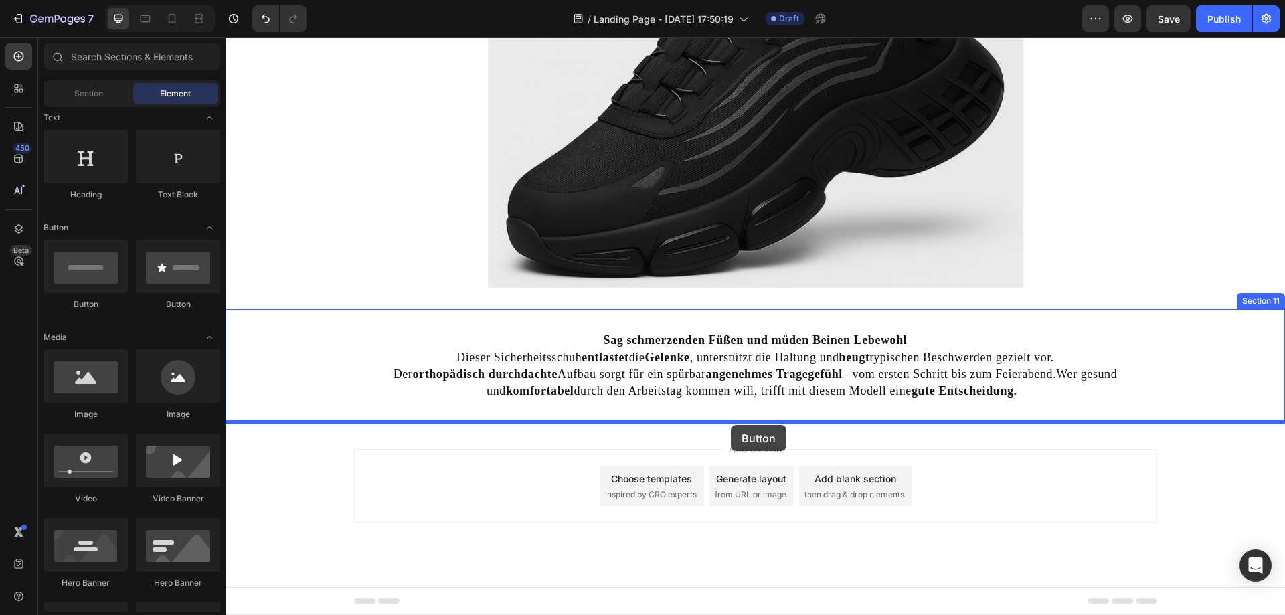
drag, startPoint x: 394, startPoint y: 317, endPoint x: 731, endPoint y: 425, distance: 353.5
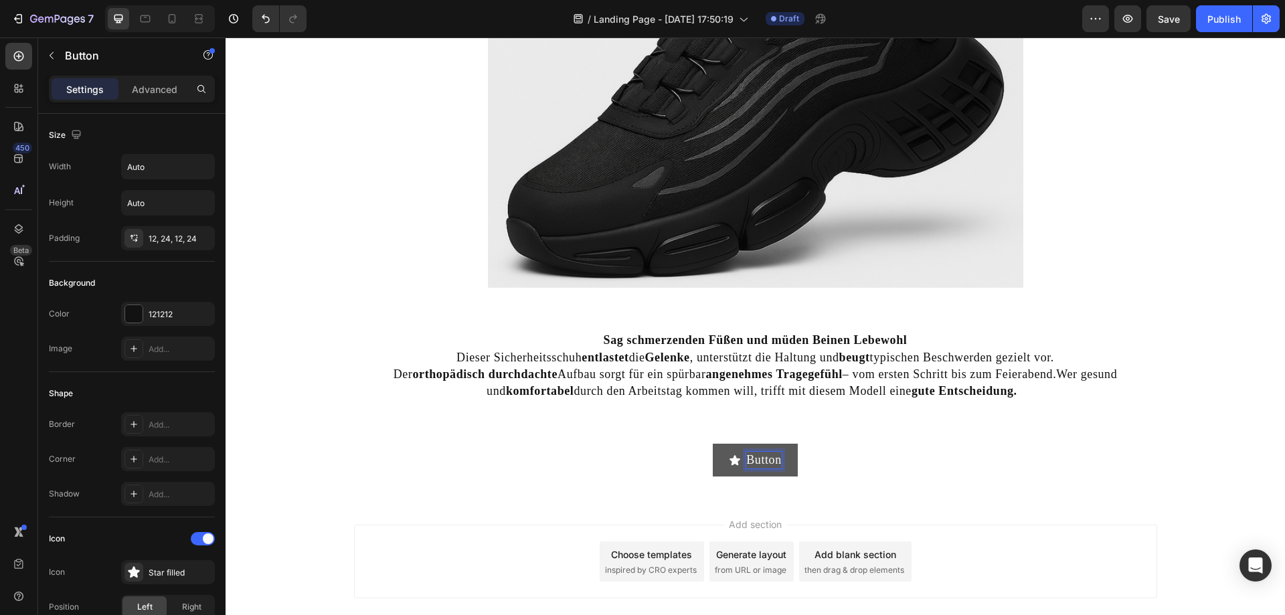
click at [748, 456] on p "Button" at bounding box center [763, 460] width 35 height 17
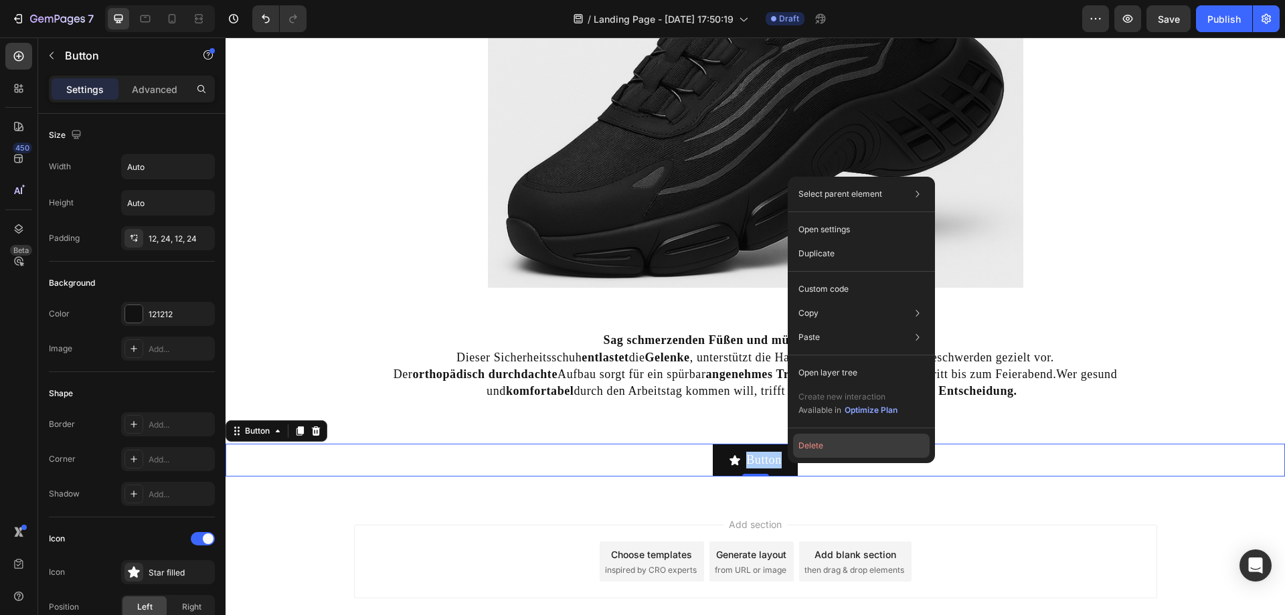
click at [812, 447] on button "Delete" at bounding box center [861, 446] width 137 height 24
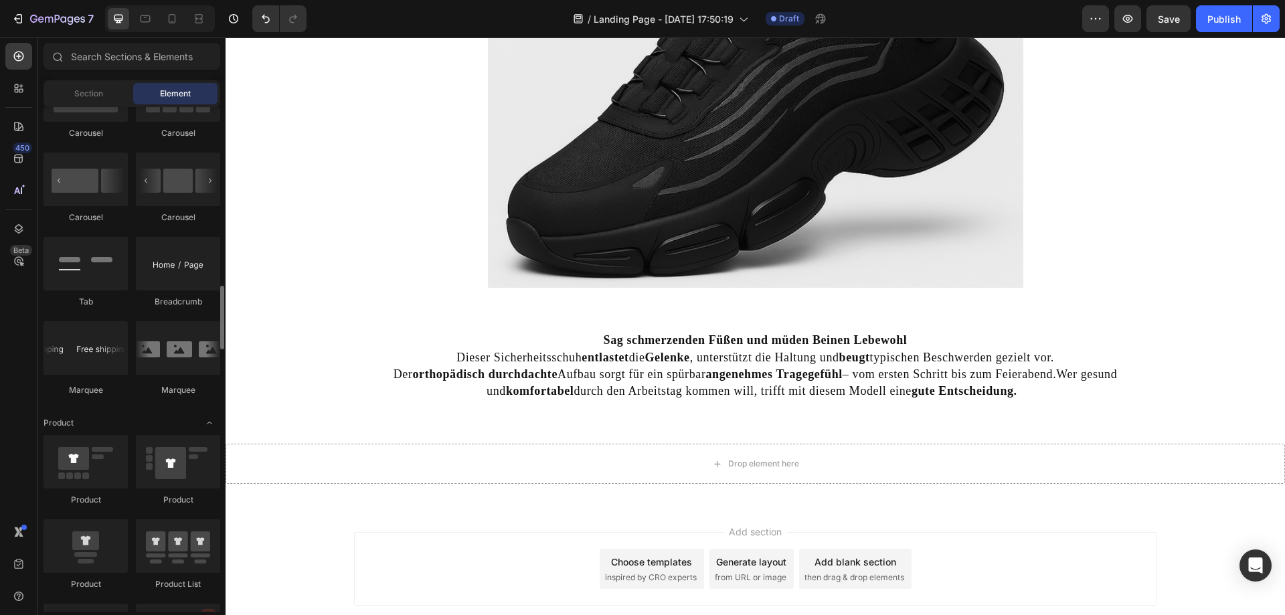
scroll to position [1473, 0]
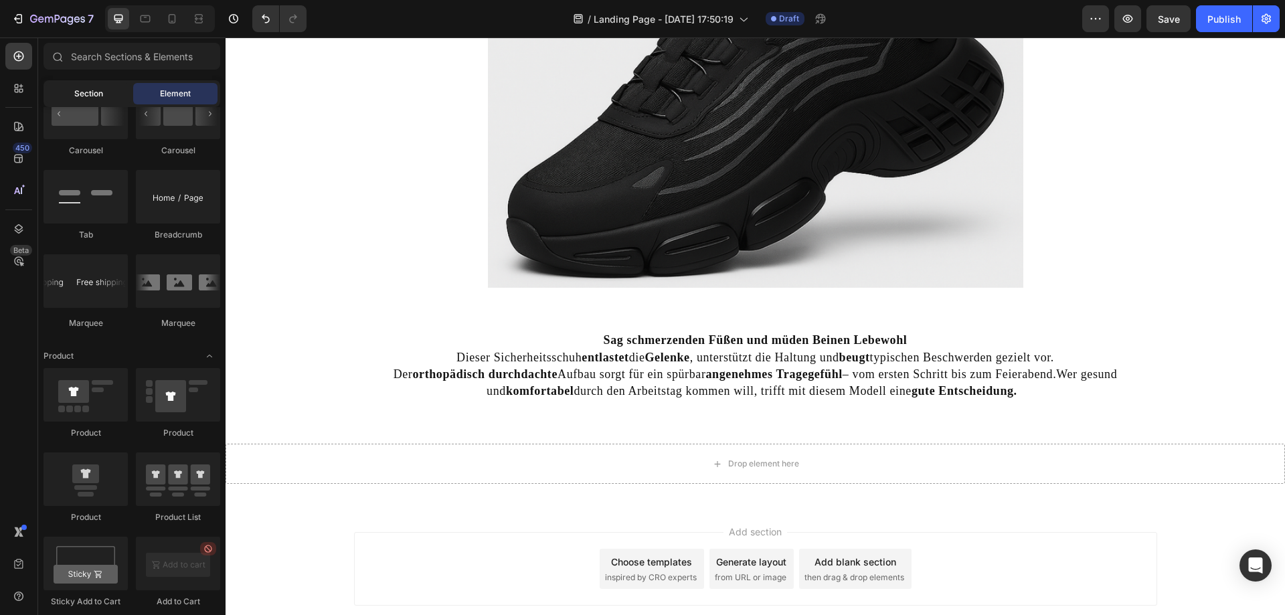
click at [114, 98] on div "Section" at bounding box center [88, 93] width 84 height 21
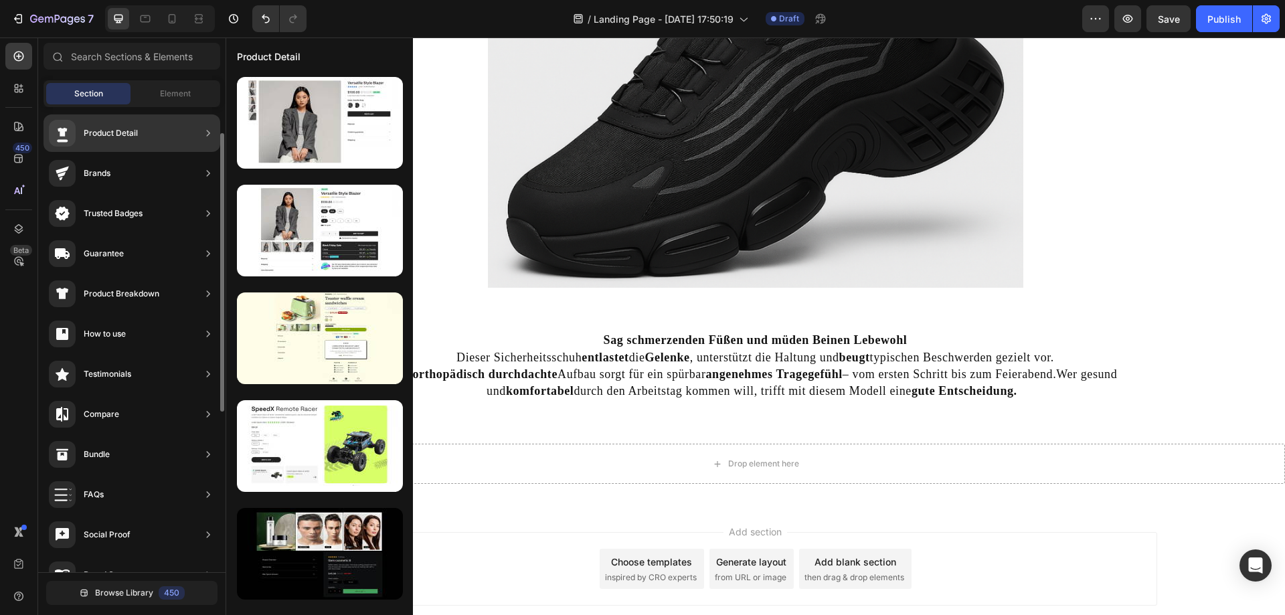
scroll to position [0, 0]
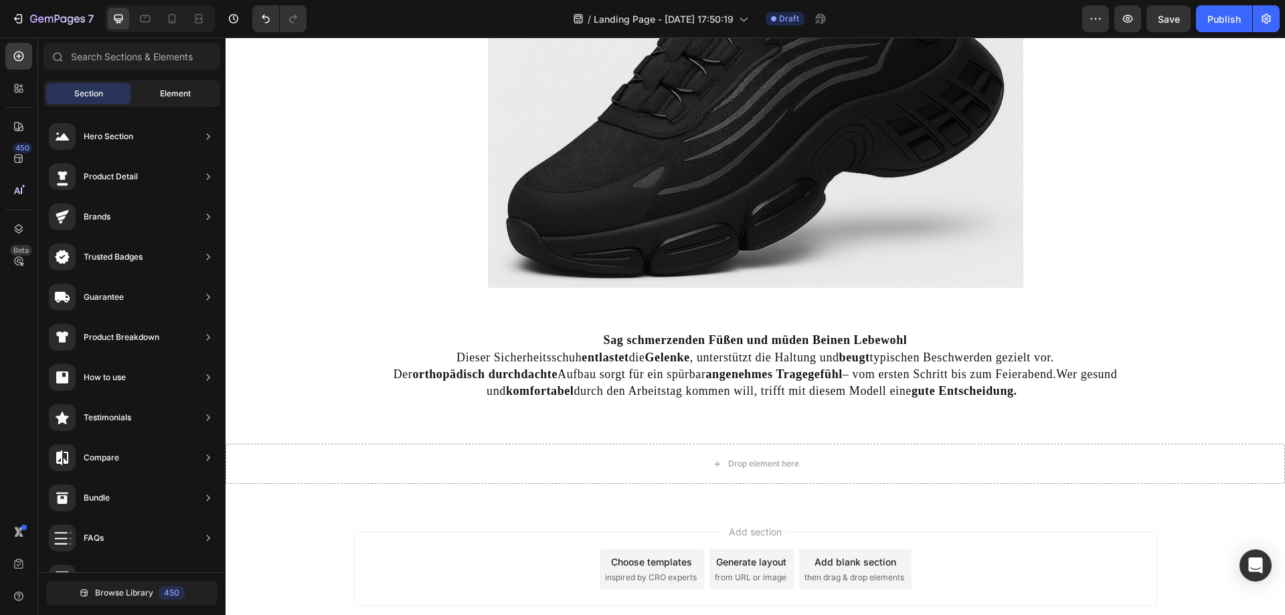
click at [181, 96] on span "Element" at bounding box center [175, 94] width 31 height 12
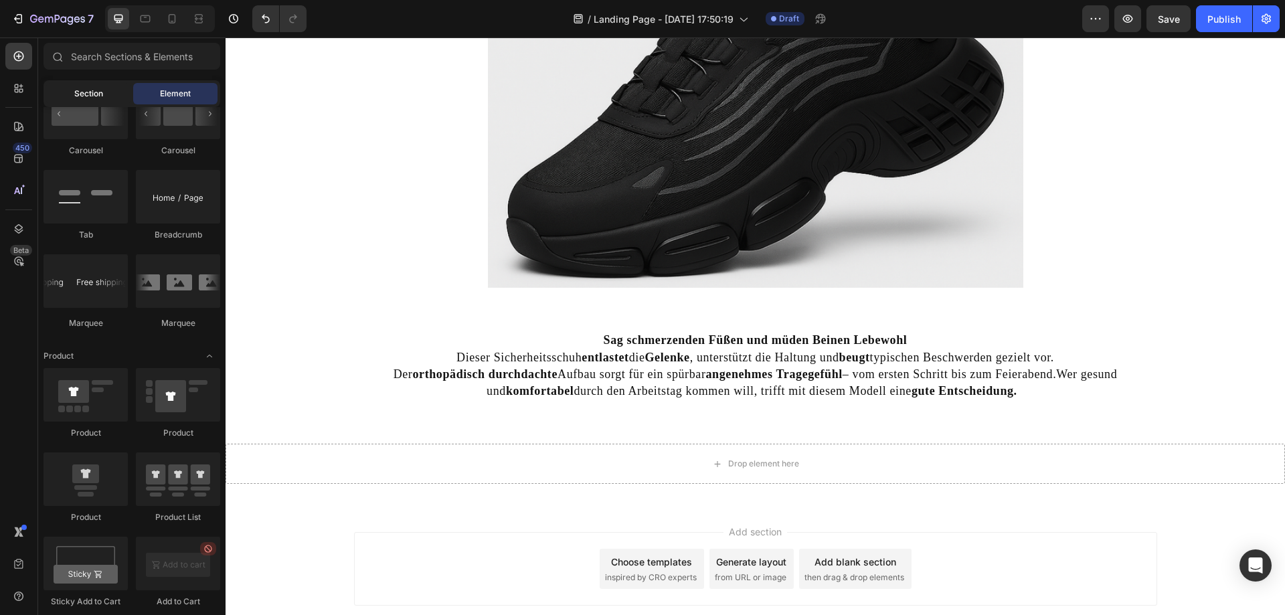
click at [92, 91] on span "Section" at bounding box center [88, 94] width 29 height 12
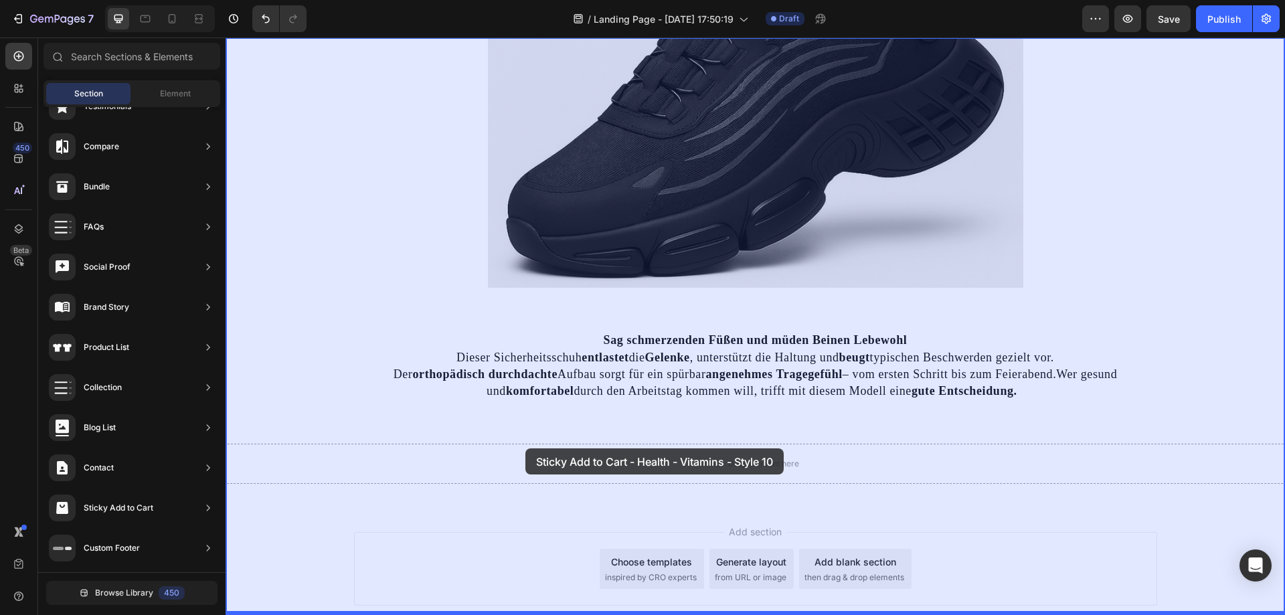
scroll to position [4340, 0]
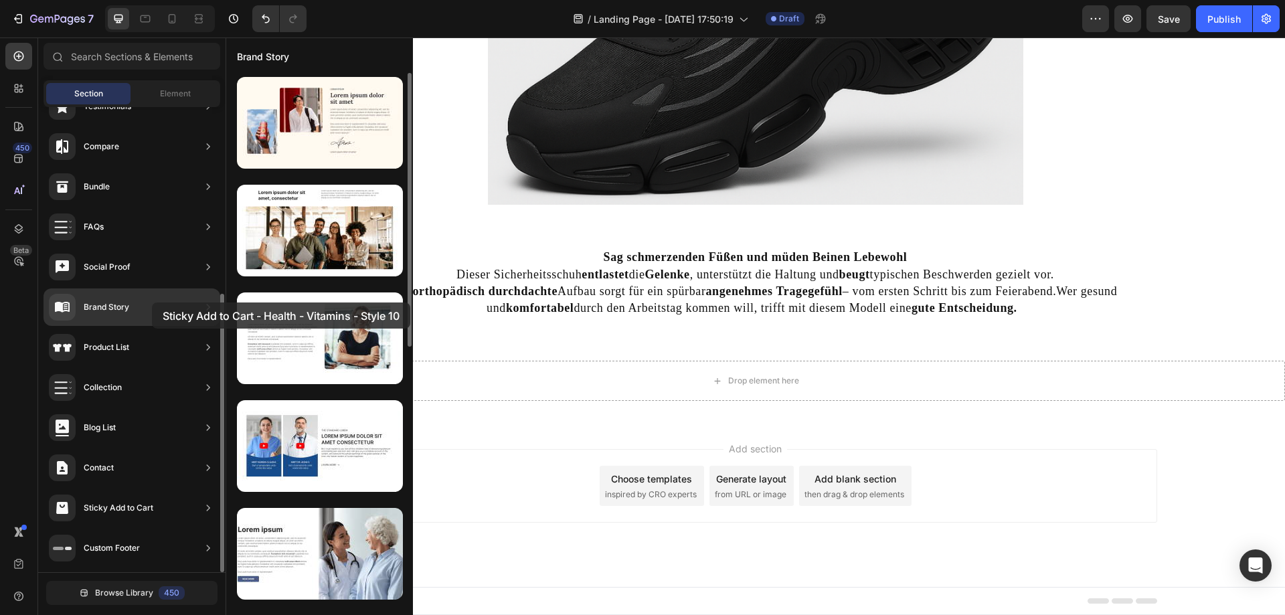
drag, startPoint x: 299, startPoint y: 345, endPoint x: 152, endPoint y: 303, distance: 153.2
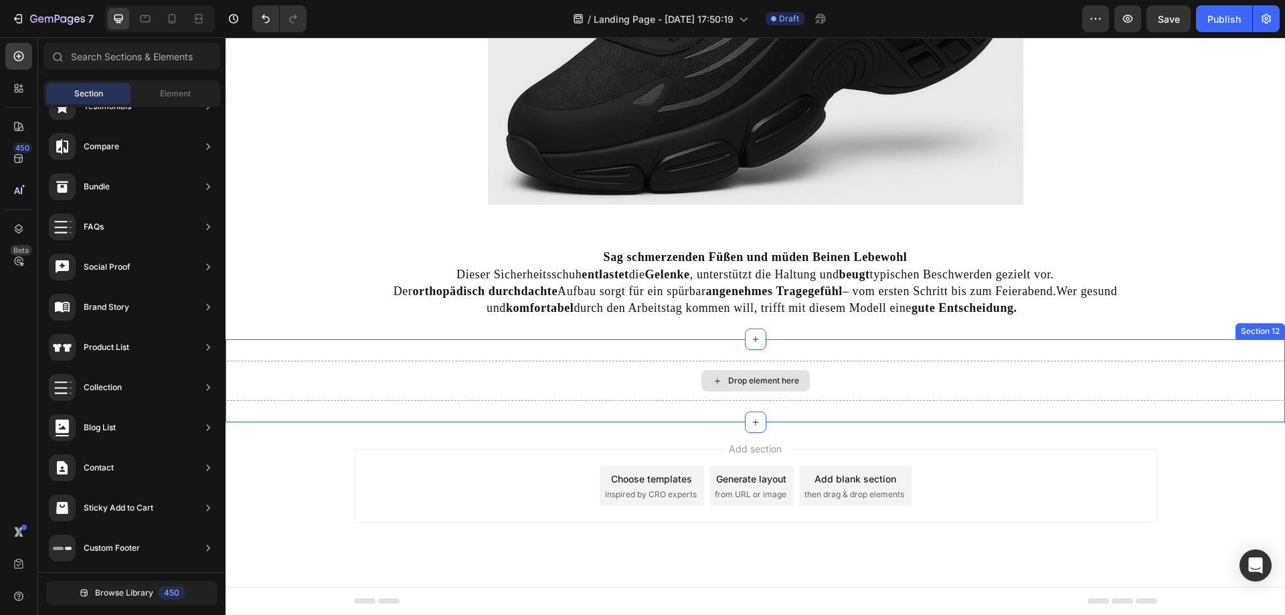
click at [777, 374] on div "Drop element here" at bounding box center [756, 380] width 108 height 21
click at [737, 377] on div "Drop element here" at bounding box center [763, 381] width 71 height 11
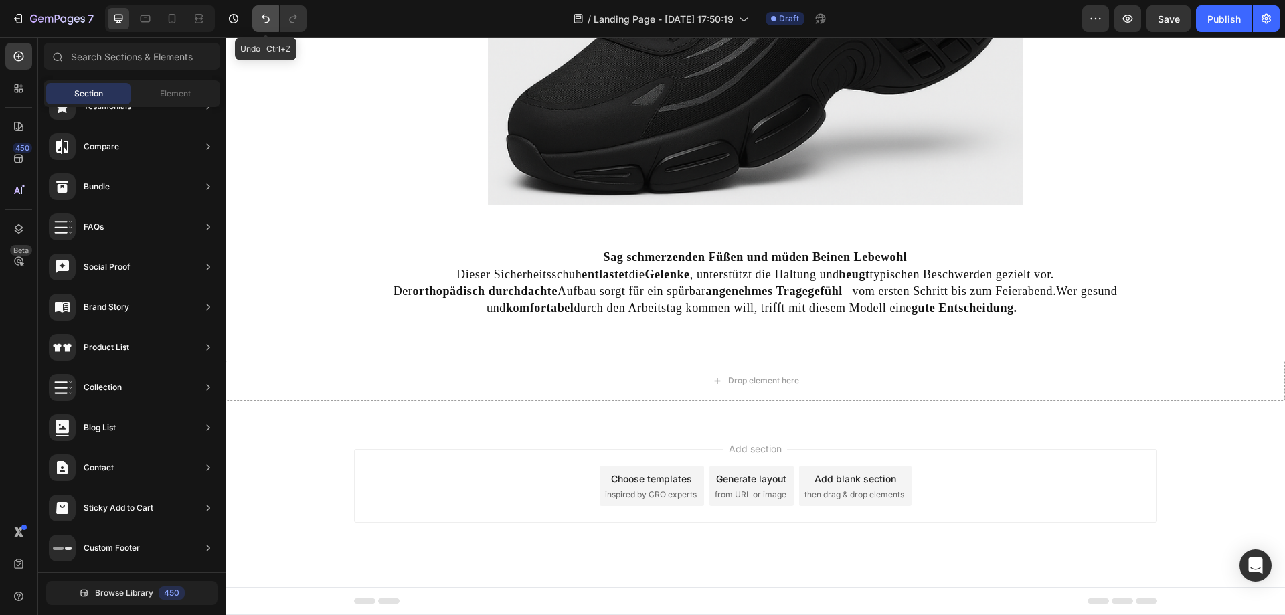
click at [262, 21] on icon "Undo/Redo" at bounding box center [265, 18] width 13 height 13
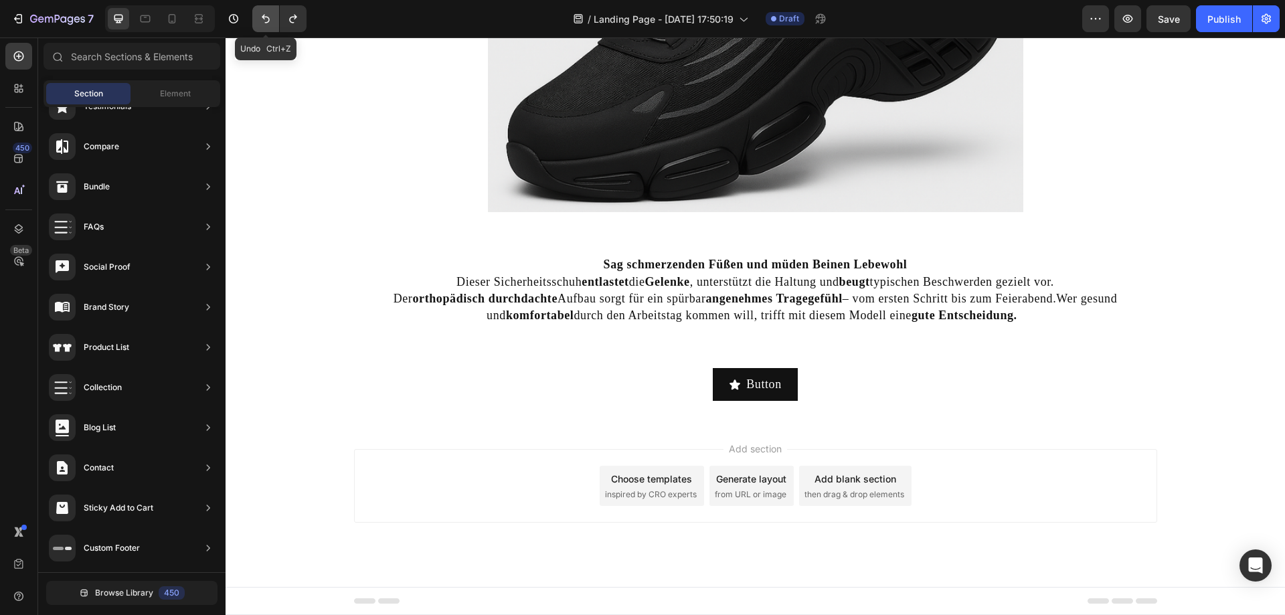
scroll to position [4332, 0]
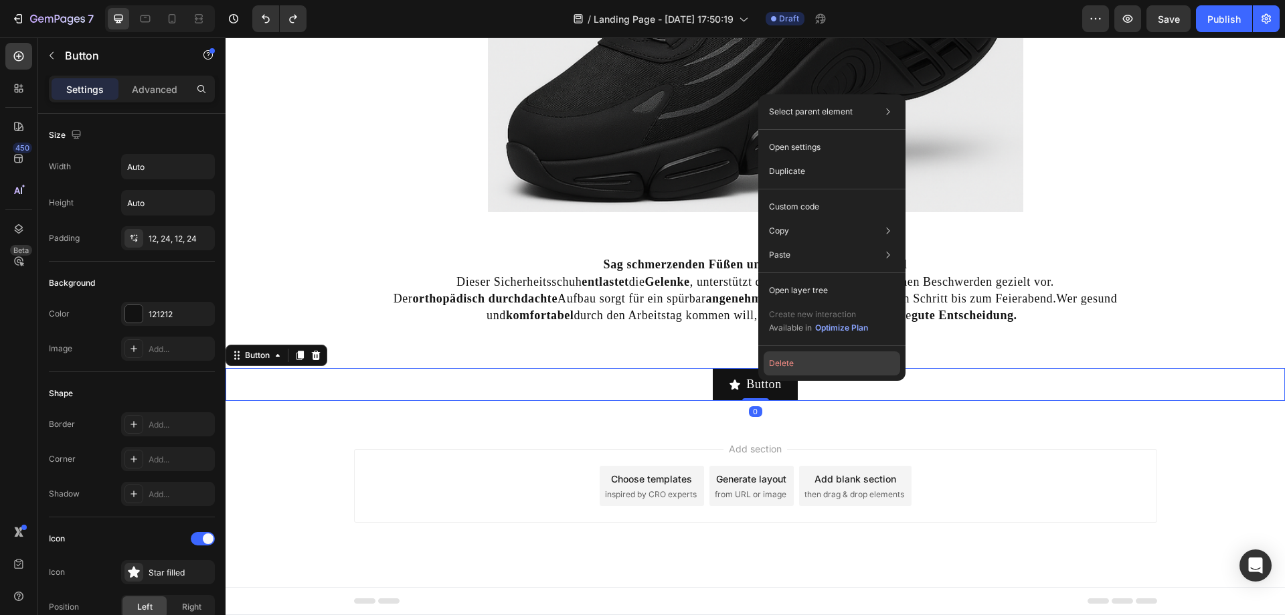
click at [772, 359] on button "Delete" at bounding box center [832, 363] width 137 height 24
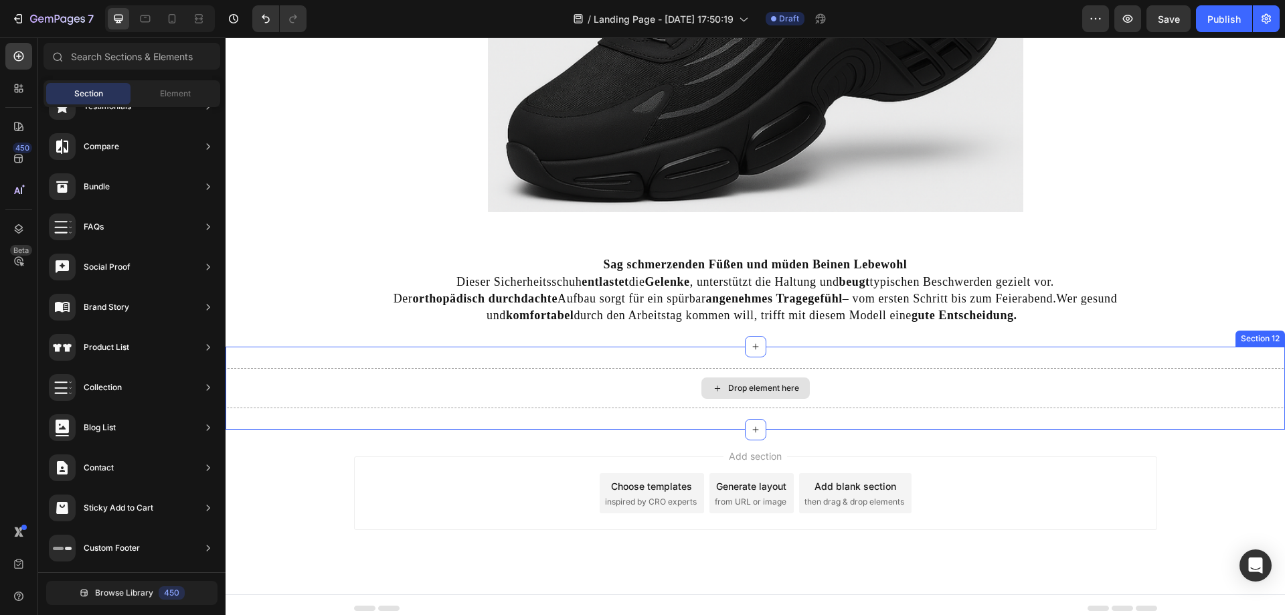
click at [759, 385] on div "Drop element here" at bounding box center [763, 388] width 71 height 11
click at [743, 376] on div "Drop element here" at bounding box center [756, 388] width 1060 height 40
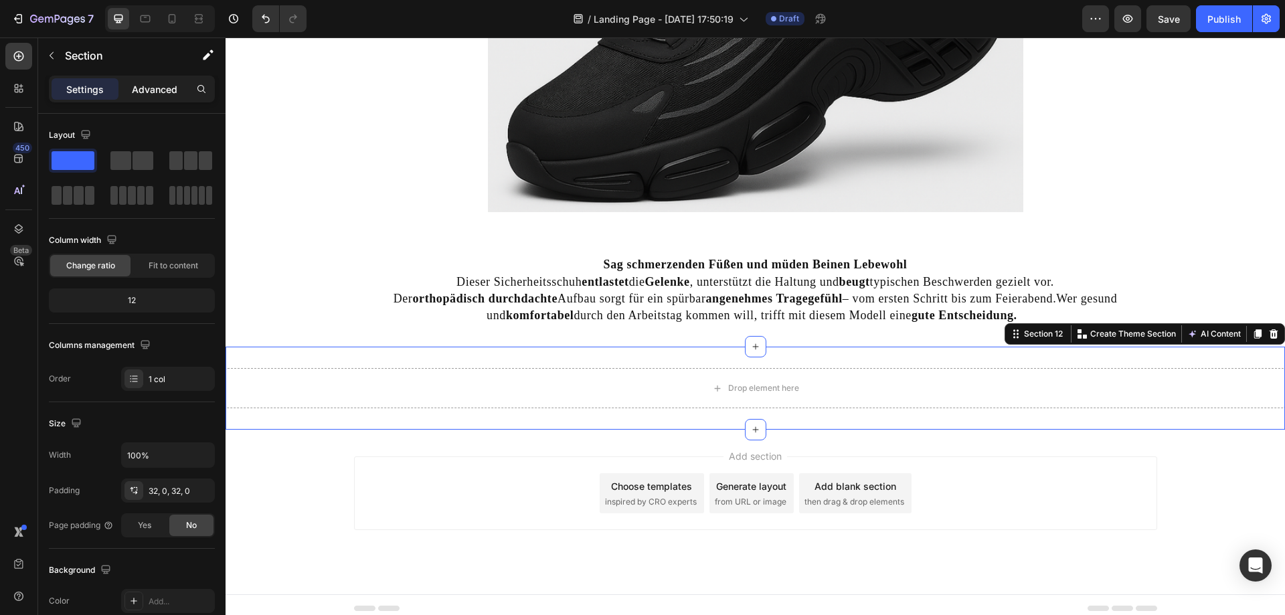
click at [143, 96] on div "Advanced" at bounding box center [154, 88] width 67 height 21
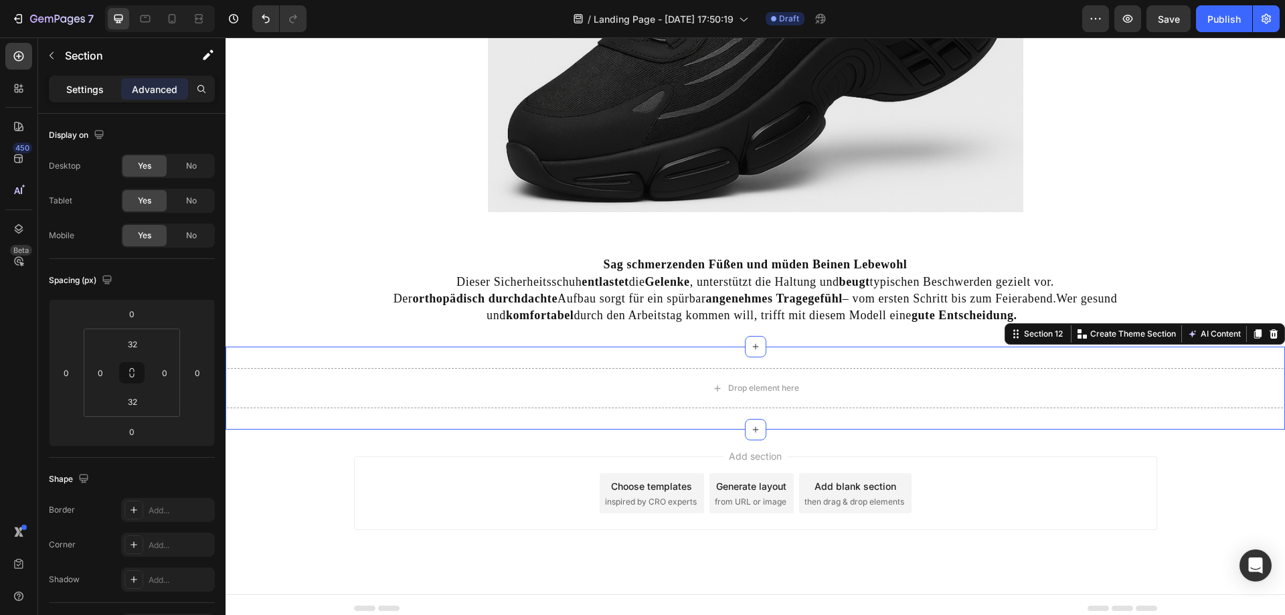
click at [105, 92] on div "Settings" at bounding box center [85, 88] width 67 height 21
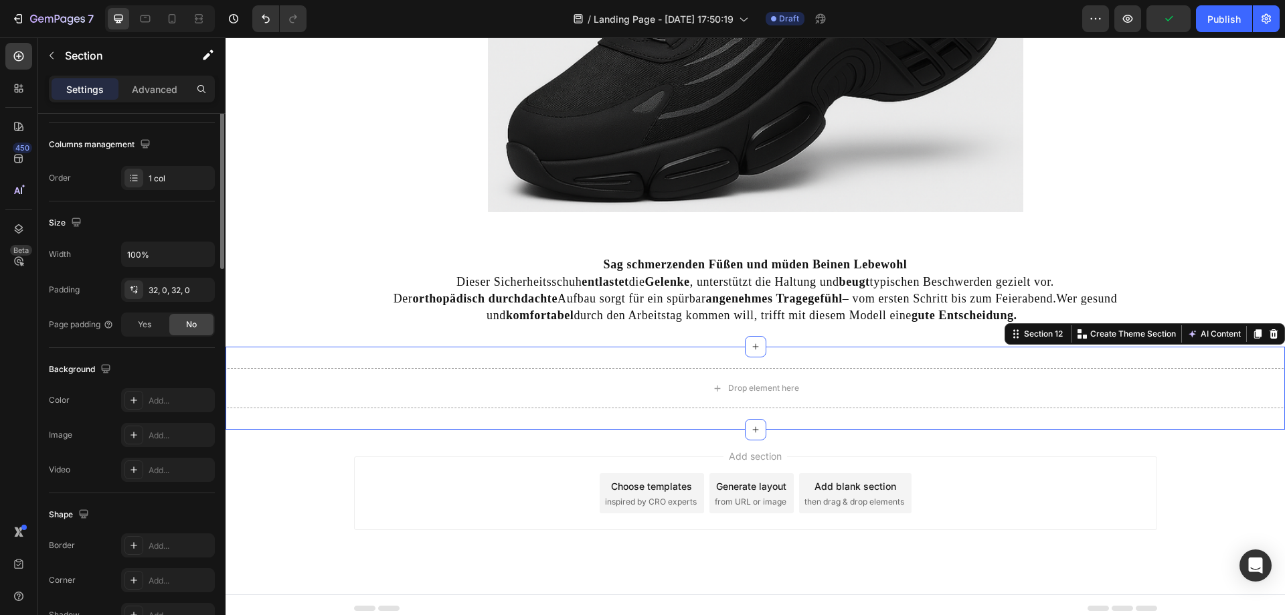
scroll to position [0, 0]
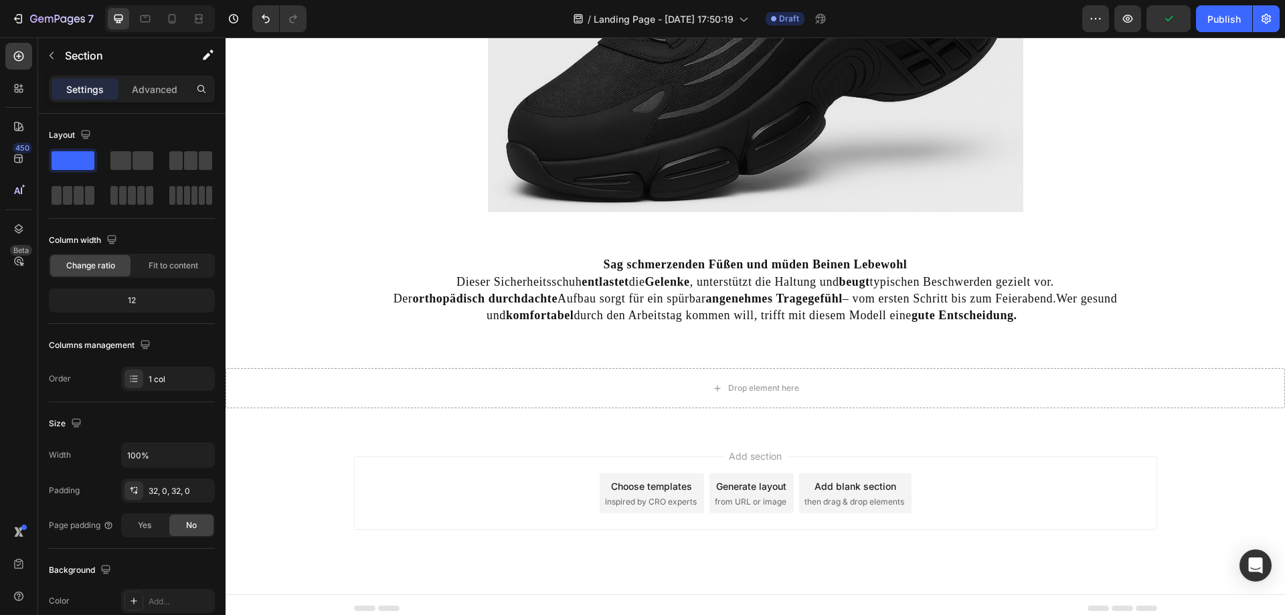
click at [513, 476] on div "Add section Choose templates inspired by CRO experts Generate layout from URL o…" at bounding box center [755, 494] width 803 height 74
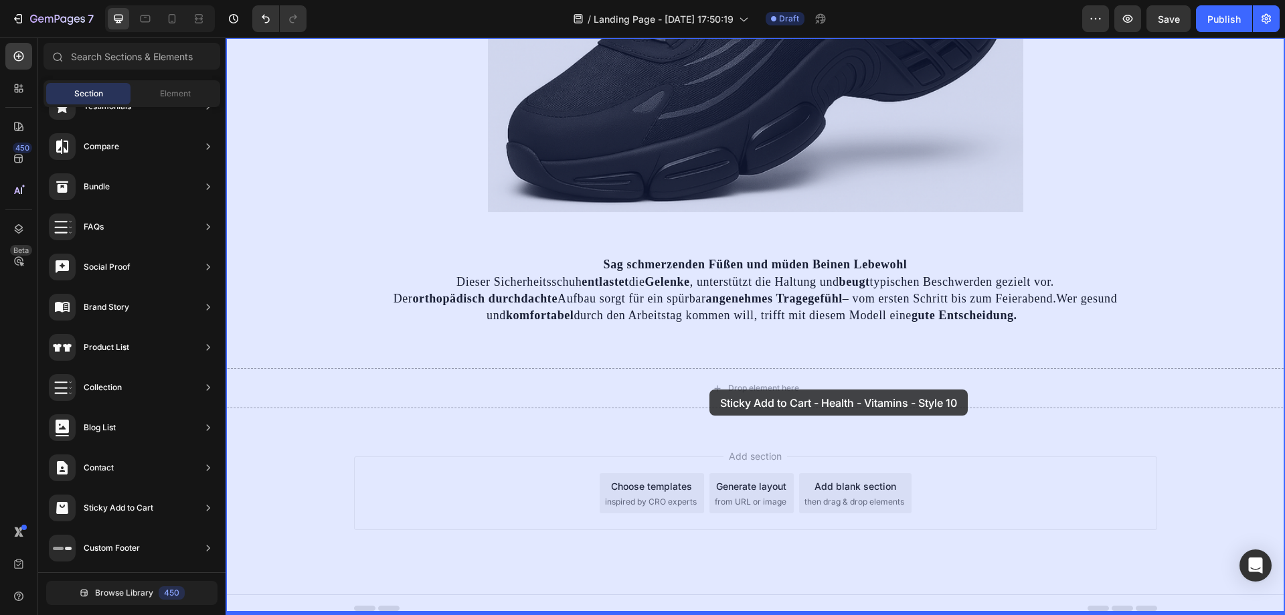
drag, startPoint x: 550, startPoint y: 371, endPoint x: 711, endPoint y: 390, distance: 162.5
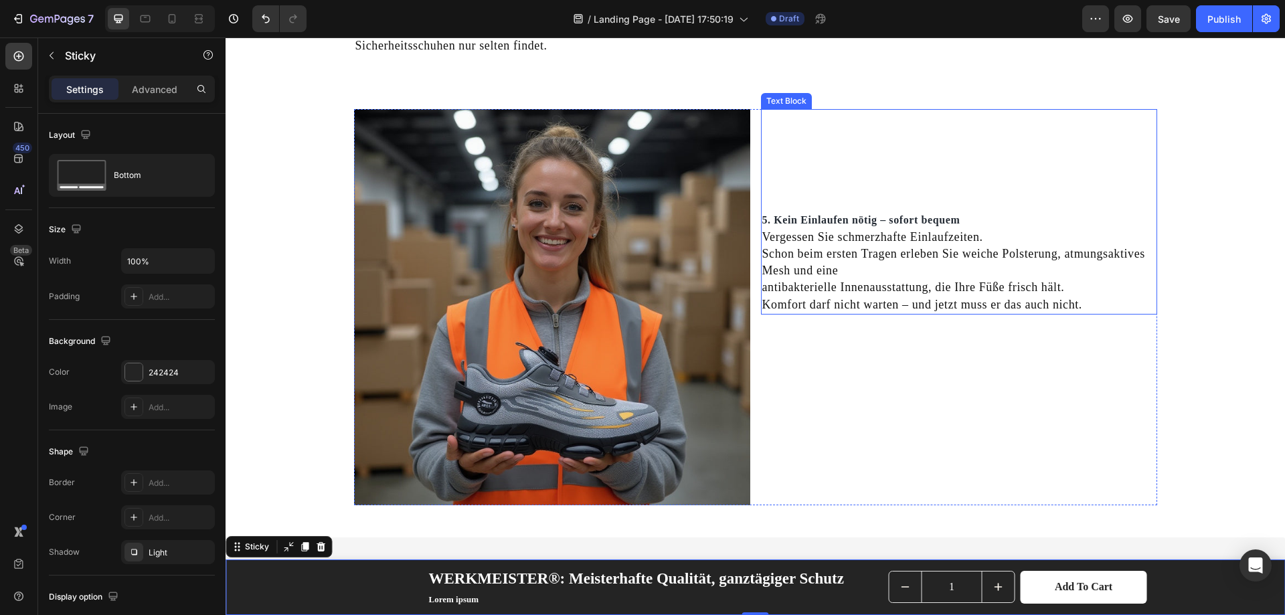
scroll to position [2733, 0]
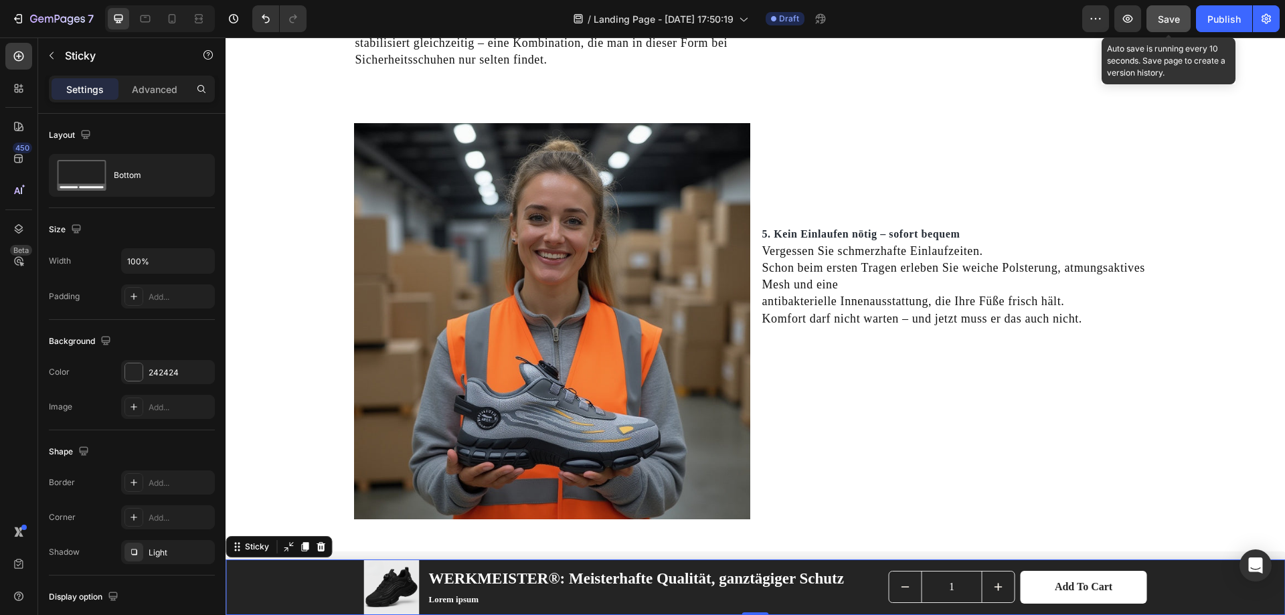
click at [1031, 15] on button "Save" at bounding box center [1169, 18] width 44 height 27
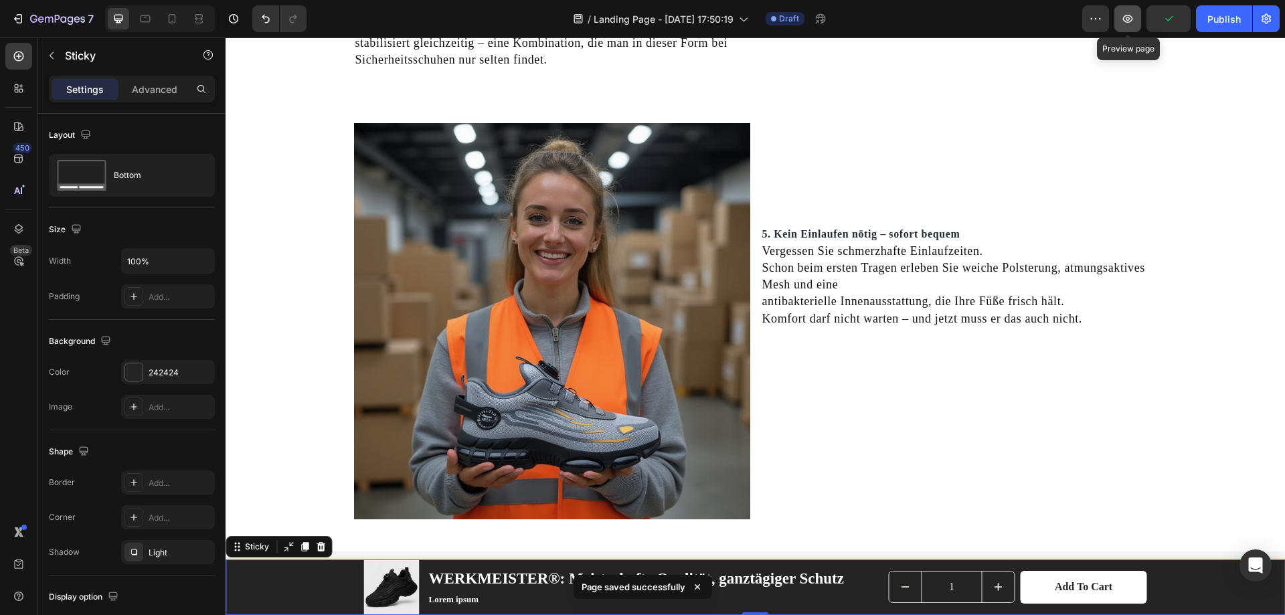
click at [1031, 23] on button "button" at bounding box center [1128, 18] width 27 height 27
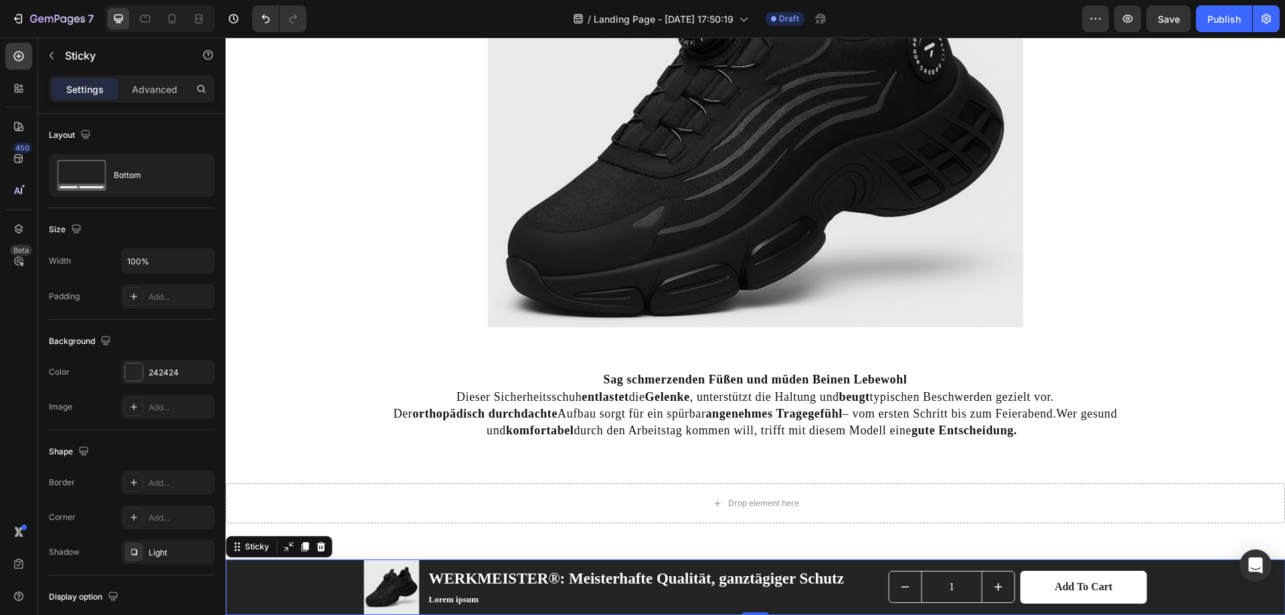
scroll to position [4340, 0]
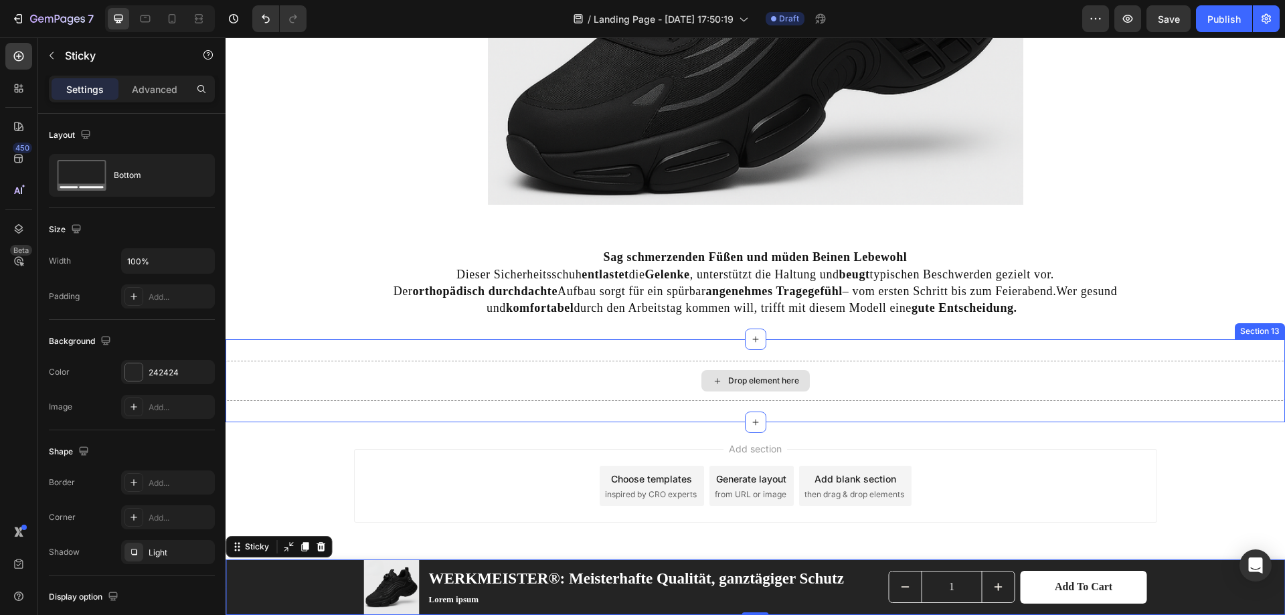
click at [731, 383] on div "Drop element here" at bounding box center [763, 381] width 71 height 11
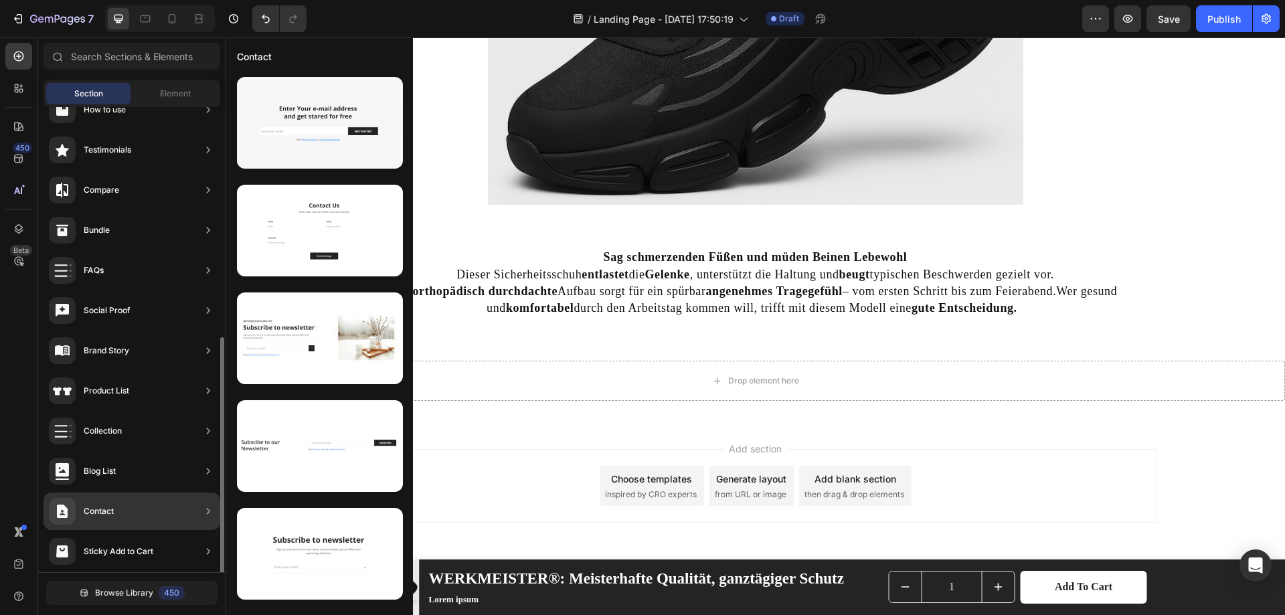
scroll to position [311, 0]
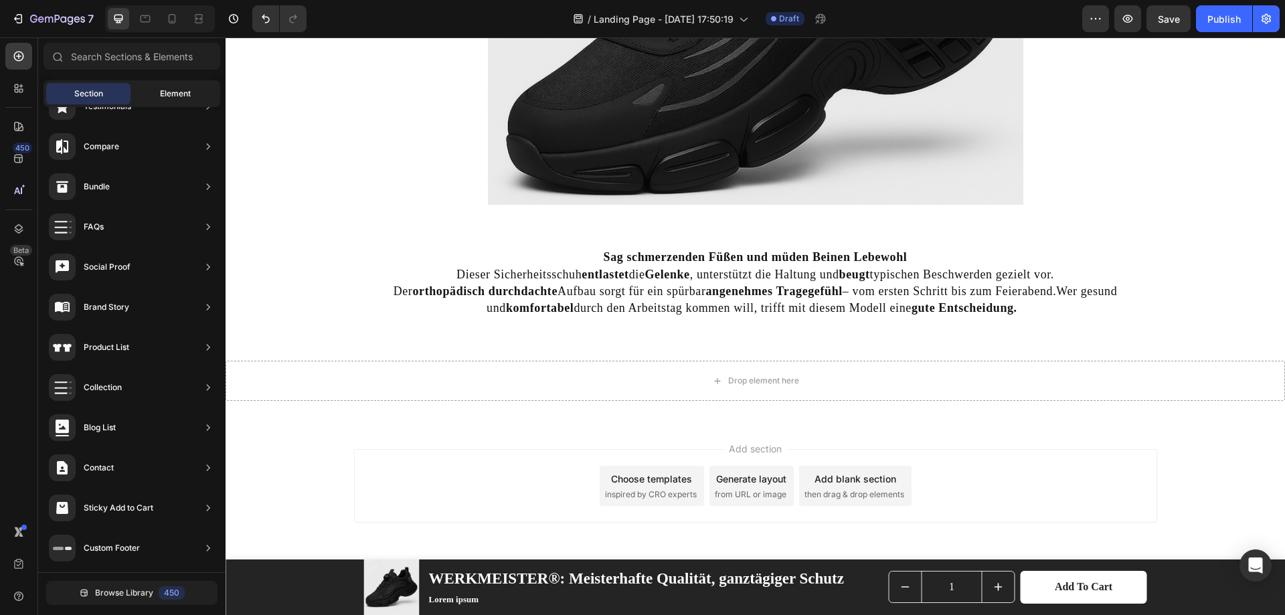
click at [157, 97] on div "Element" at bounding box center [175, 93] width 84 height 21
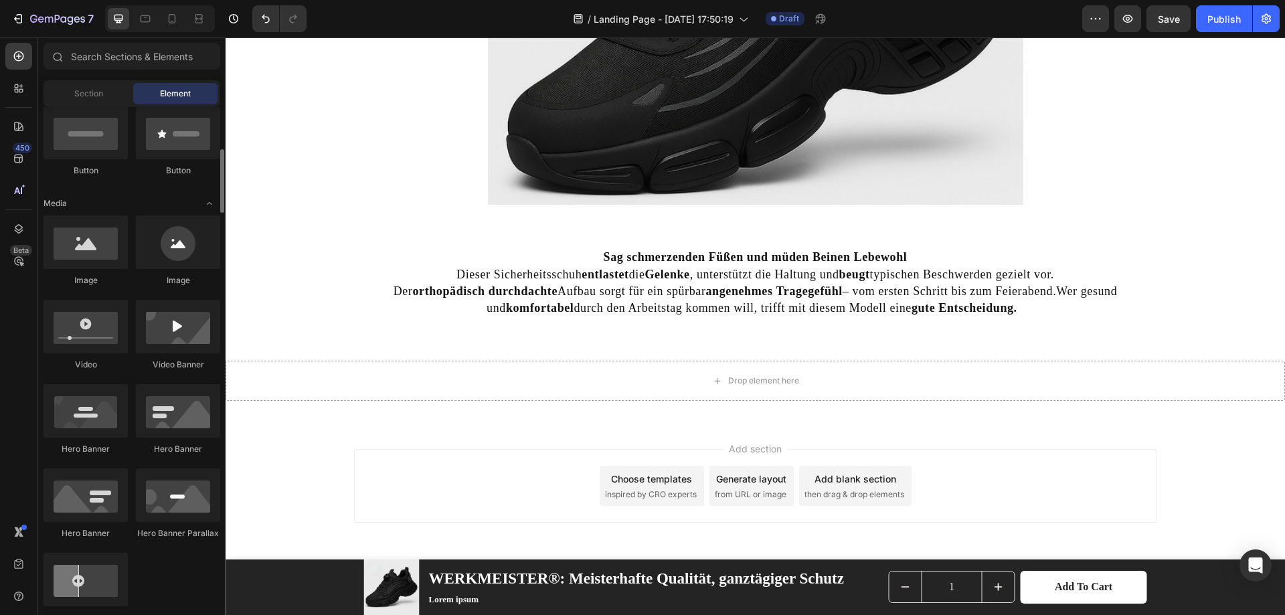
scroll to position [134, 0]
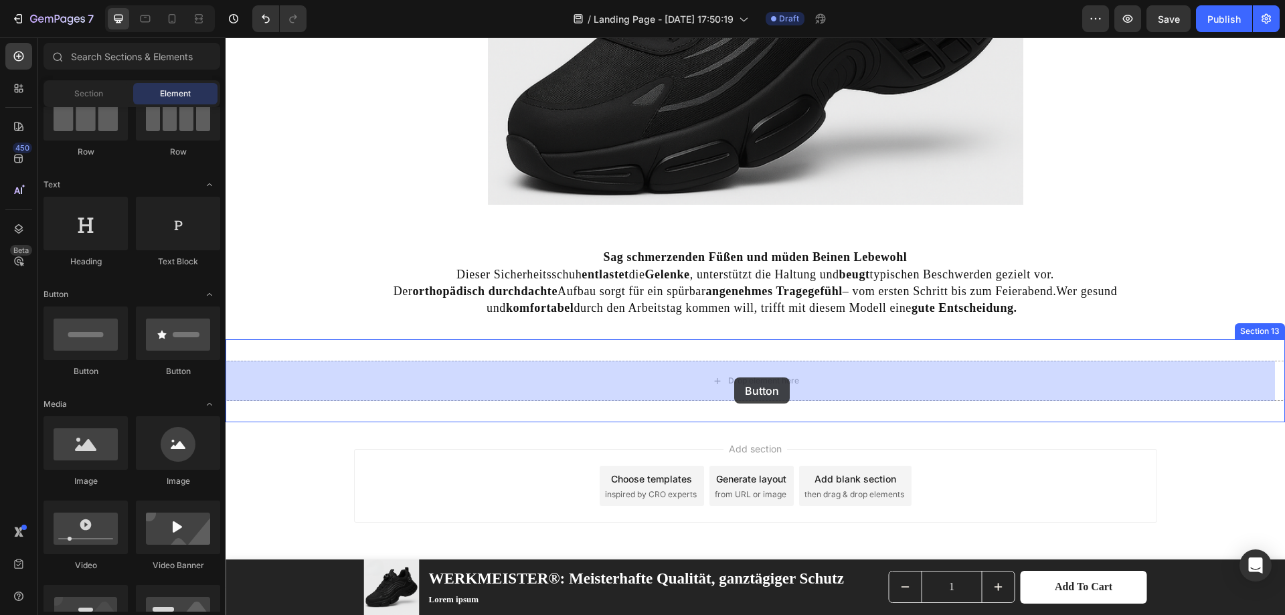
drag, startPoint x: 298, startPoint y: 376, endPoint x: 734, endPoint y: 378, distance: 436.4
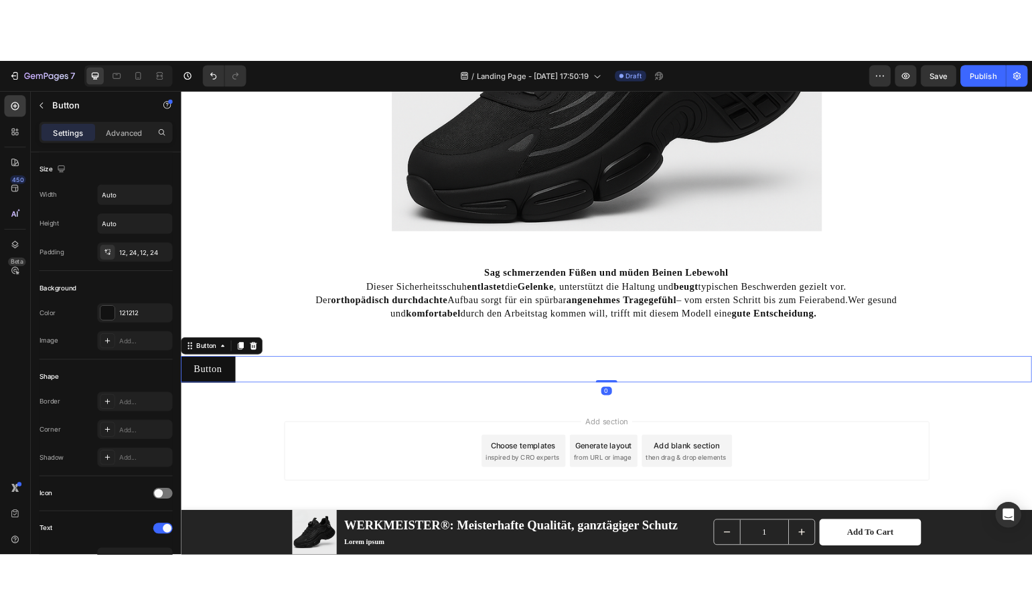
scroll to position [4332, 0]
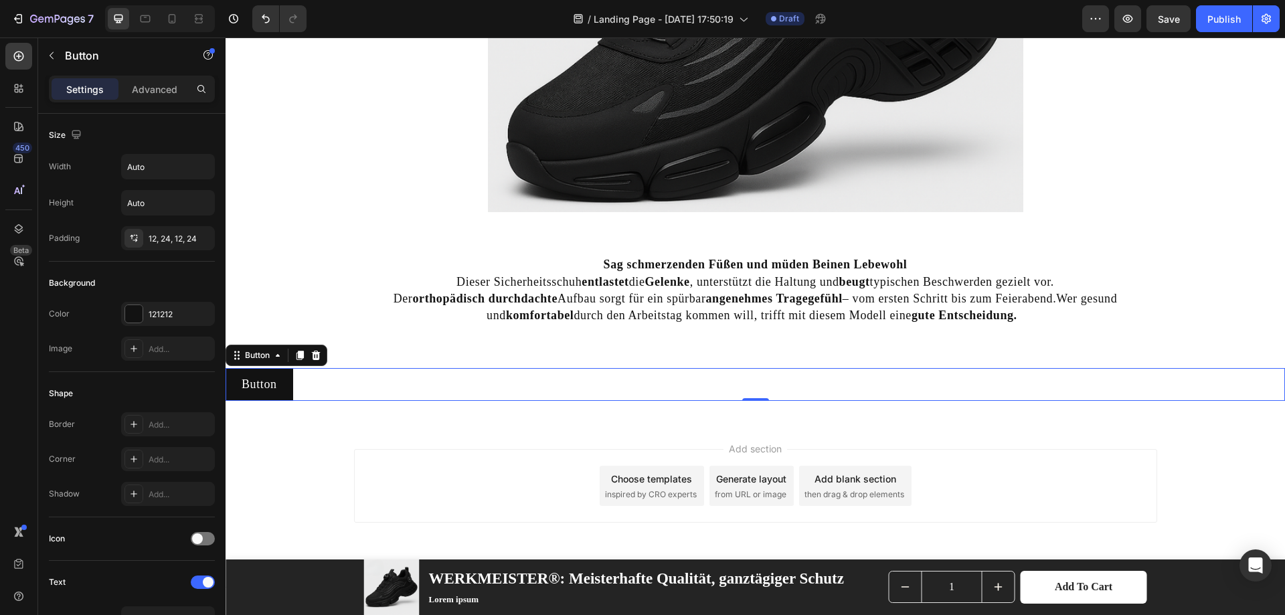
click at [355, 386] on div "Button Button 0" at bounding box center [756, 384] width 1060 height 33
click at [268, 387] on p "Button" at bounding box center [259, 384] width 35 height 17
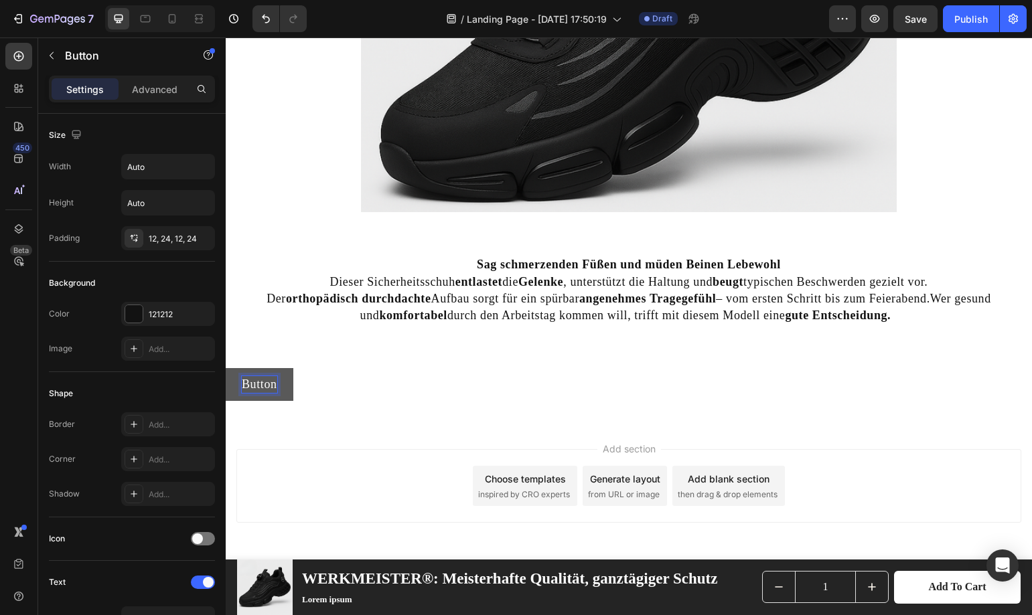
click at [264, 384] on p "Button" at bounding box center [259, 384] width 35 height 17
click at [504, 388] on div "Jetzt Sicherheitsschuhe sichern! Button 0" at bounding box center [629, 384] width 806 height 33
click at [378, 380] on span "Jetzt Sicherheitsschuhe sichern!" at bounding box center [317, 384] width 150 height 11
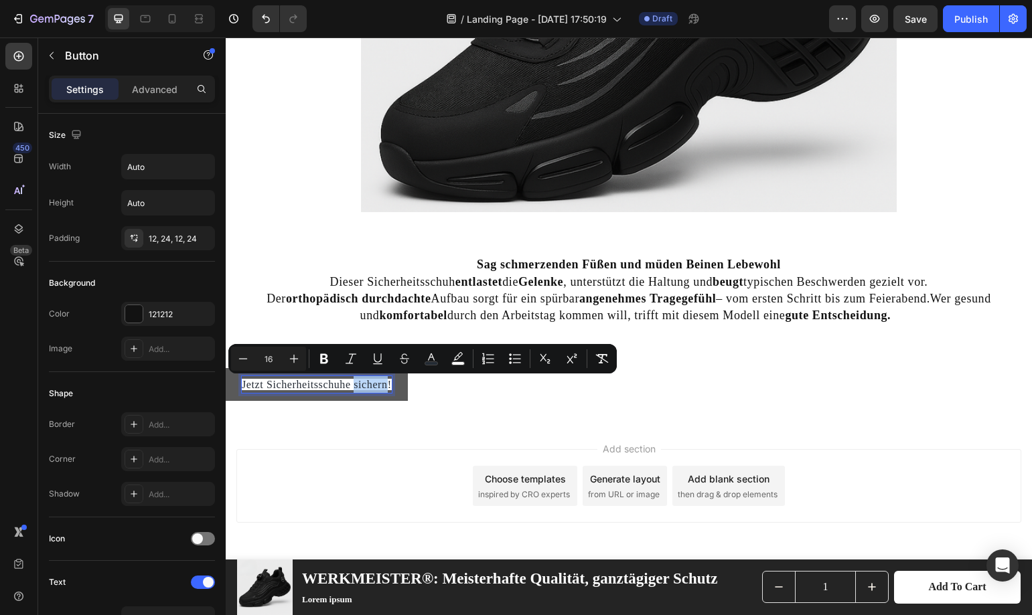
drag, startPoint x: 378, startPoint y: 380, endPoint x: 366, endPoint y: 385, distance: 13.2
click at [366, 385] on span "Jetzt Sicherheitsschuhe sichern!" at bounding box center [317, 384] width 150 height 11
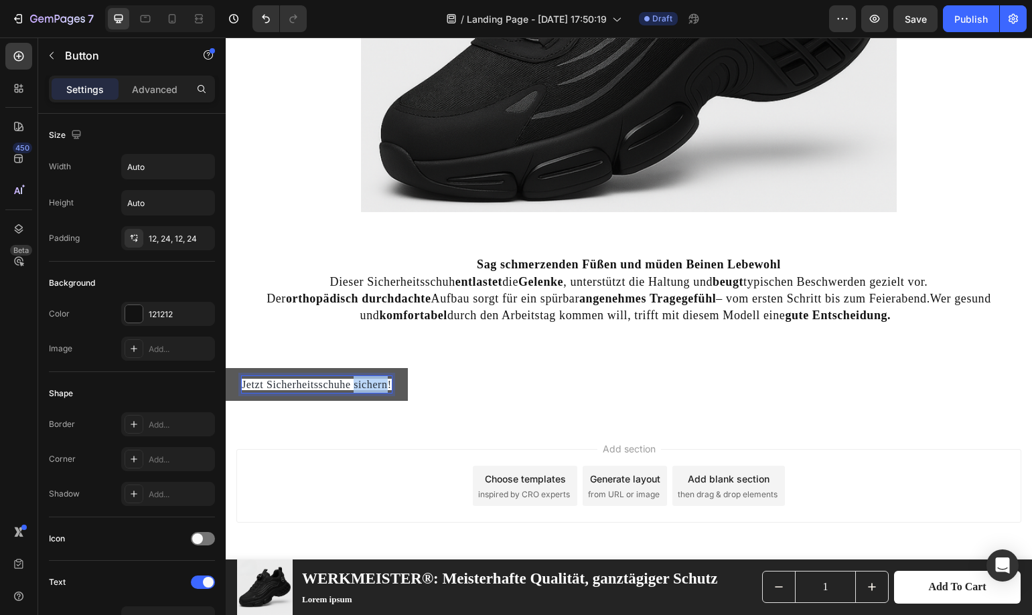
click at [366, 385] on span "Jetzt Sicherheitsschuhe sichern!" at bounding box center [317, 384] width 150 height 11
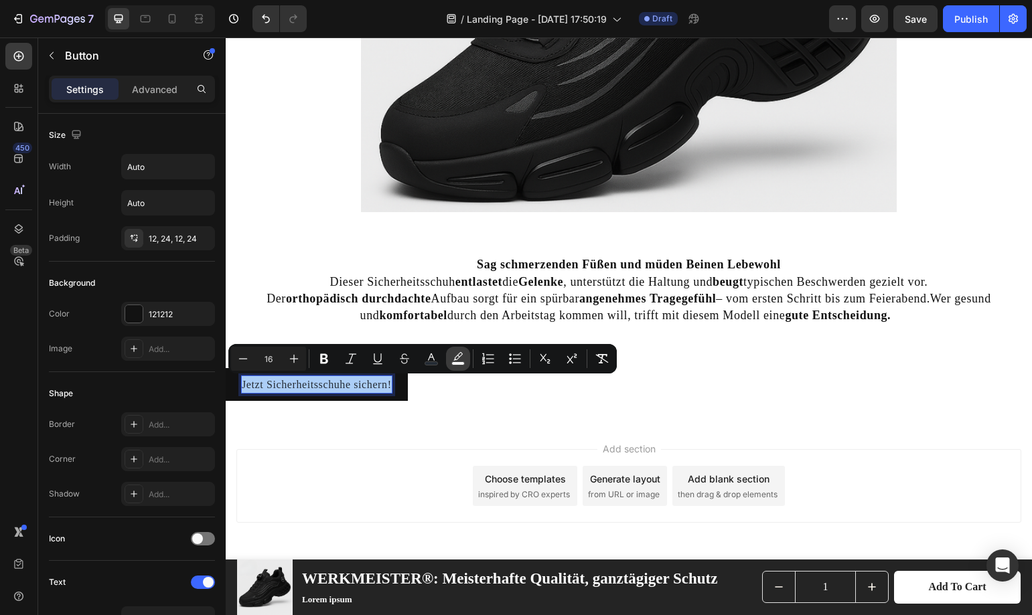
click at [459, 362] on rect "Editor contextual toolbar" at bounding box center [458, 363] width 13 height 3
type input "FFFFFF"
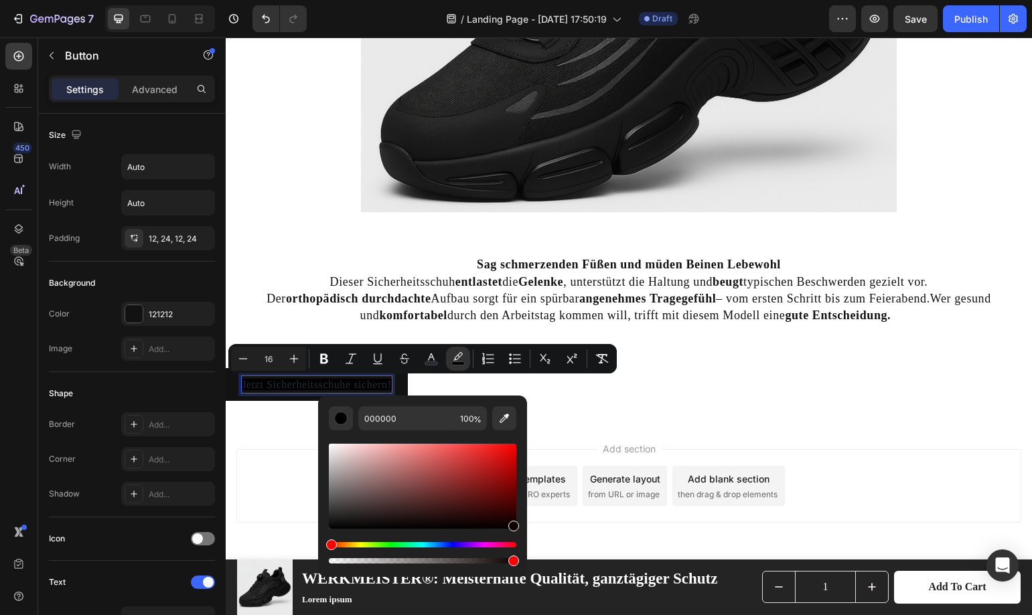
type input "0C0000"
drag, startPoint x: 331, startPoint y: 446, endPoint x: 518, endPoint y: 524, distance: 202.5
click at [518, 524] on div "Editor contextual toolbar" at bounding box center [513, 526] width 11 height 11
click at [434, 353] on icon "Editor contextual toolbar" at bounding box center [430, 358] width 13 height 13
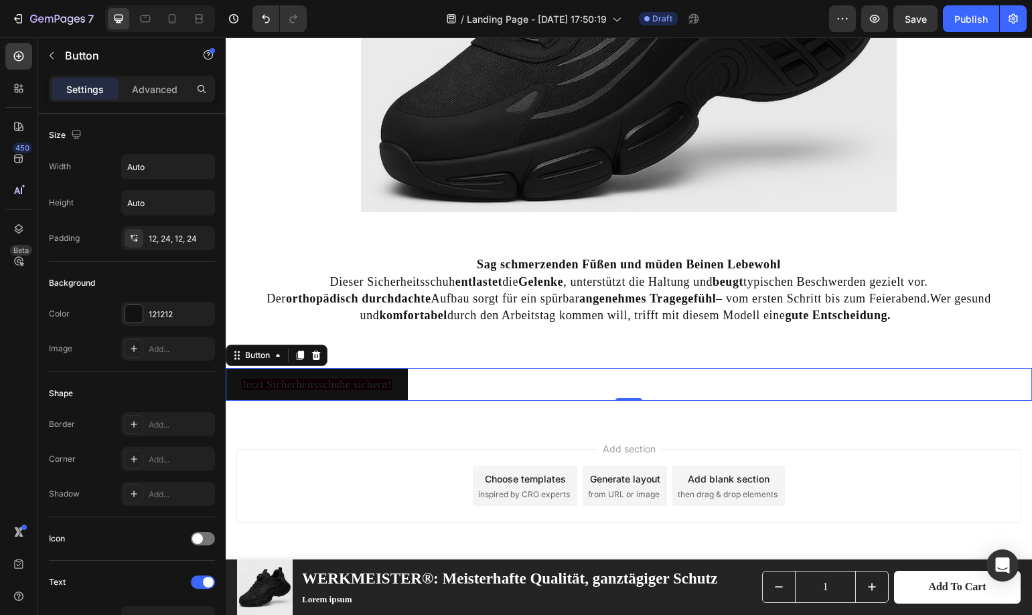
drag, startPoint x: 572, startPoint y: 594, endPoint x: 333, endPoint y: 558, distance: 241.1
click at [363, 461] on div "Add section Choose templates inspired by CRO experts Generate layout from URL o…" at bounding box center [628, 486] width 785 height 74
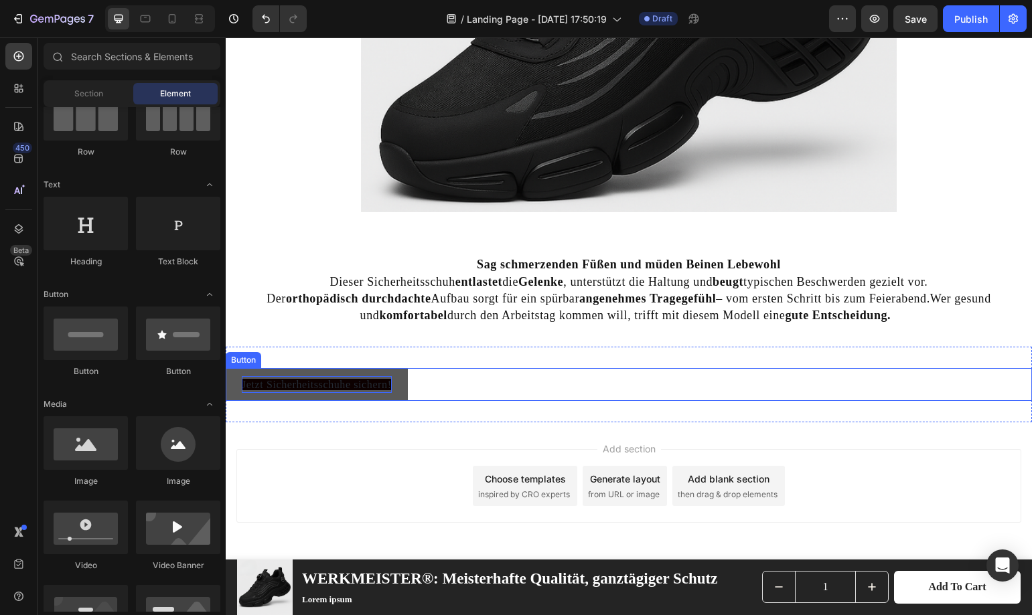
click at [366, 378] on p "Jetzt Sicherheitsschuhe sichern!" at bounding box center [317, 384] width 150 height 17
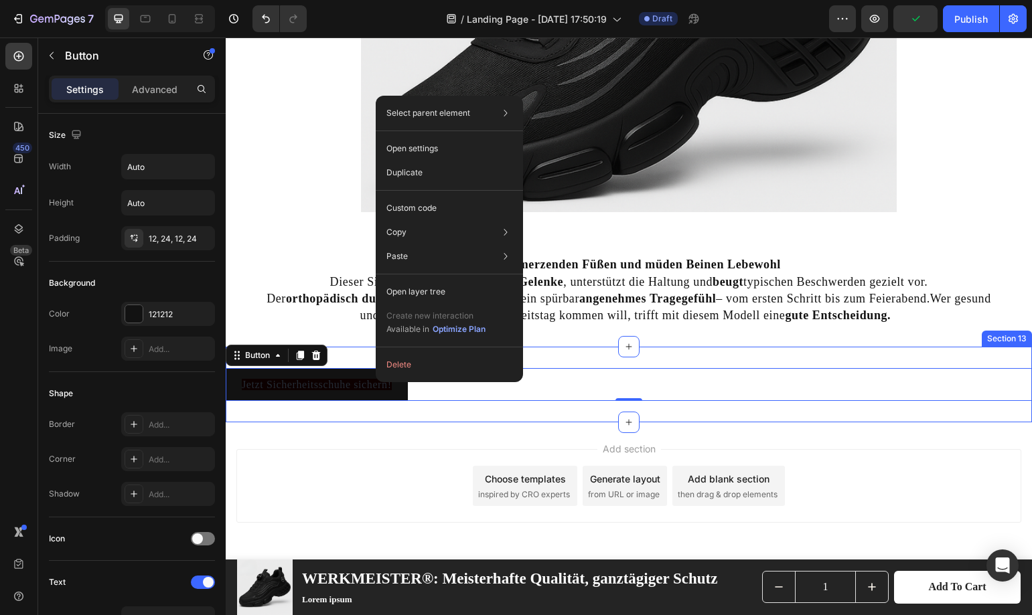
click at [376, 415] on div "Jetzt Sicherheitsschuhe sichern! Button 0 Section 13" at bounding box center [629, 385] width 806 height 76
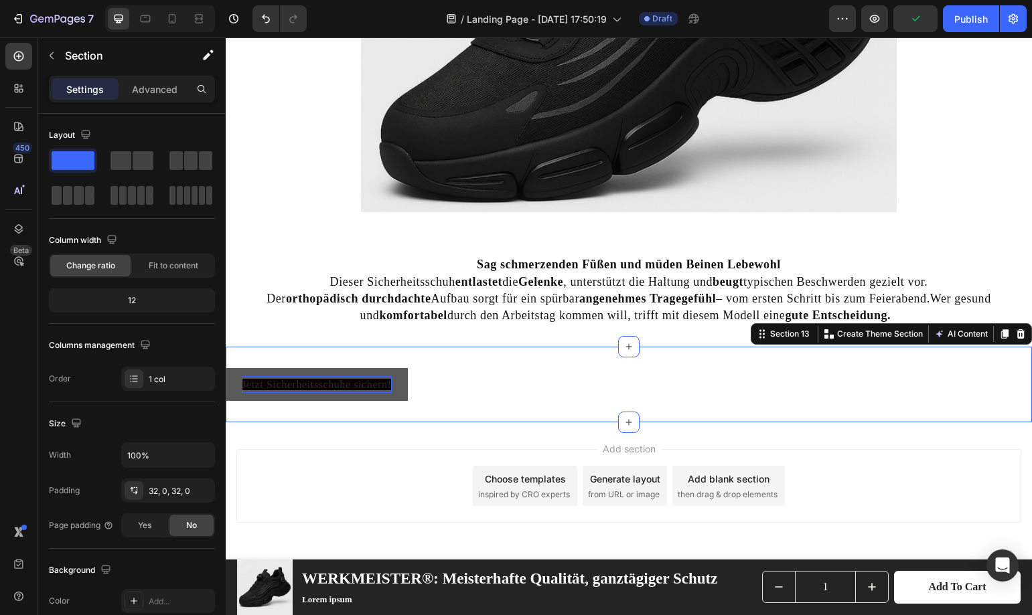
click at [369, 385] on span "Jetzt Sicherheitsschuhe sichern!" at bounding box center [317, 384] width 150 height 11
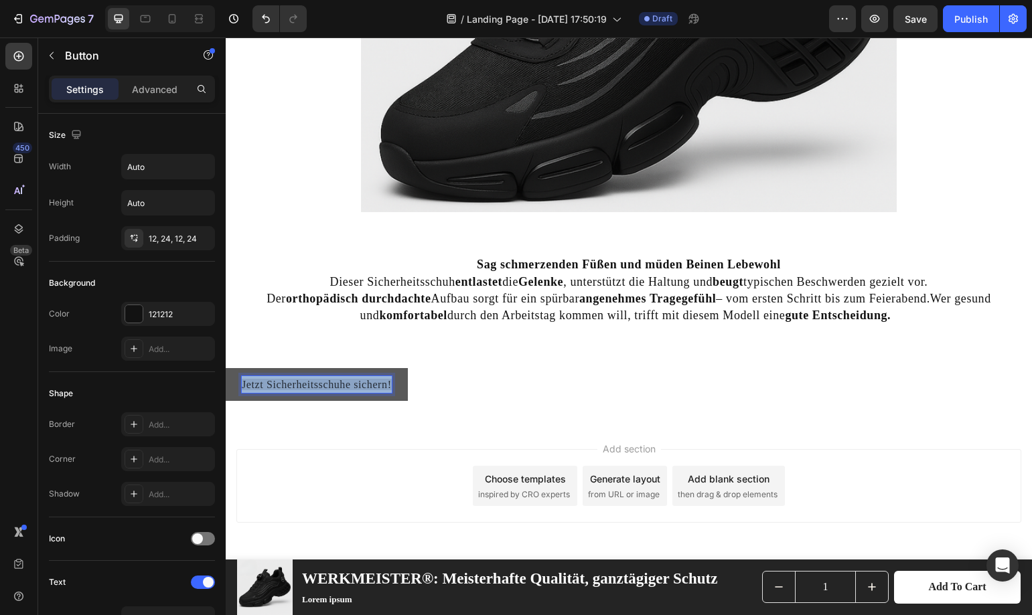
drag, startPoint x: 390, startPoint y: 386, endPoint x: 236, endPoint y: 384, distance: 153.3
click at [236, 384] on button "Jetzt Sicherheitsschuhe sichern!" at bounding box center [317, 384] width 182 height 33
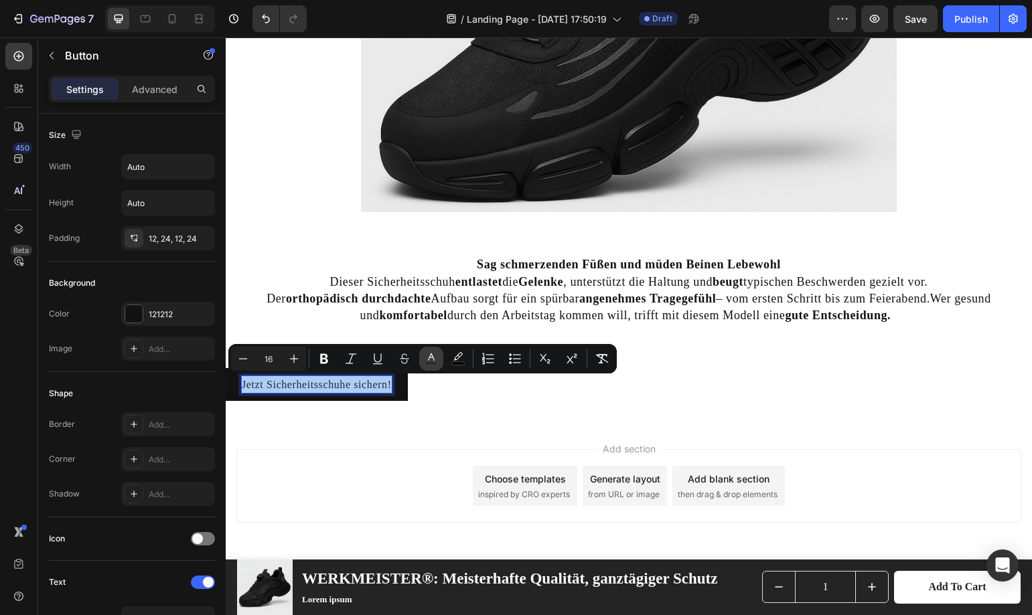
click at [422, 360] on button "color" at bounding box center [431, 359] width 24 height 24
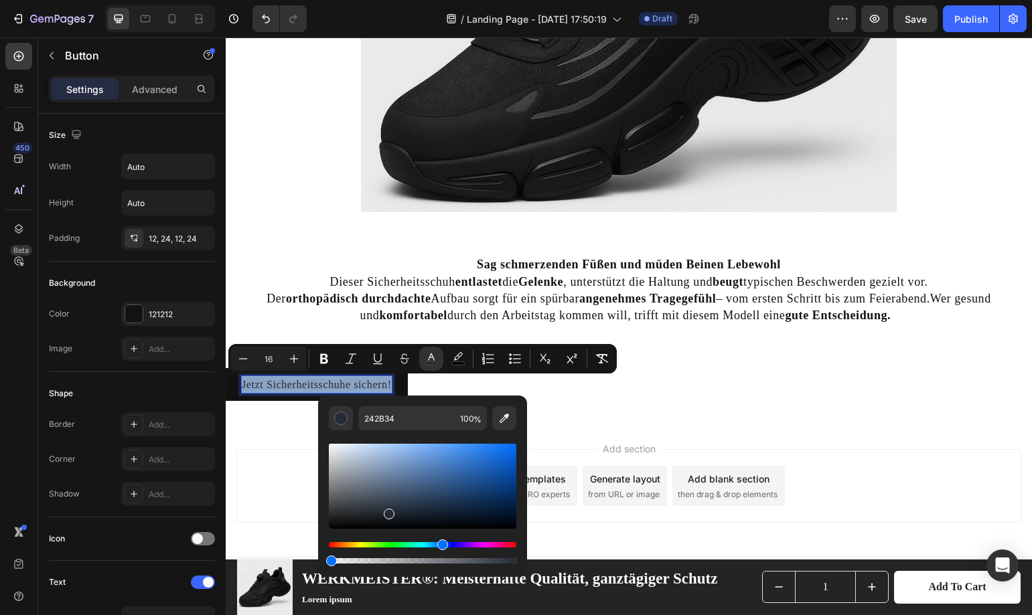
type input "0"
drag, startPoint x: 743, startPoint y: 600, endPoint x: 299, endPoint y: 554, distance: 446.9
click at [597, 442] on span "Add section" at bounding box center [629, 449] width 64 height 14
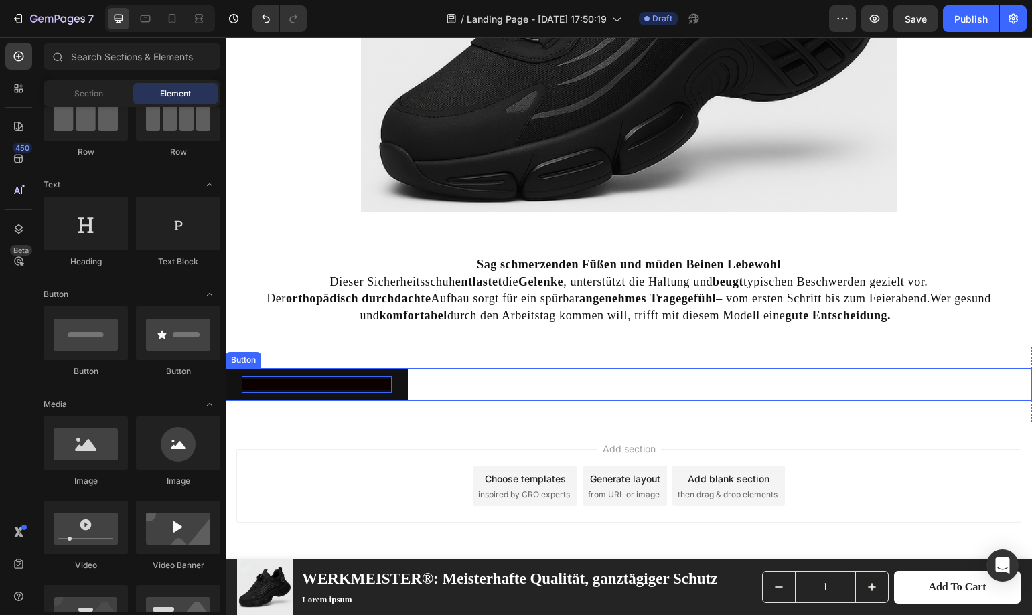
click at [361, 388] on span "Jetzt Sicherheitsschuhe sichern!" at bounding box center [317, 384] width 150 height 11
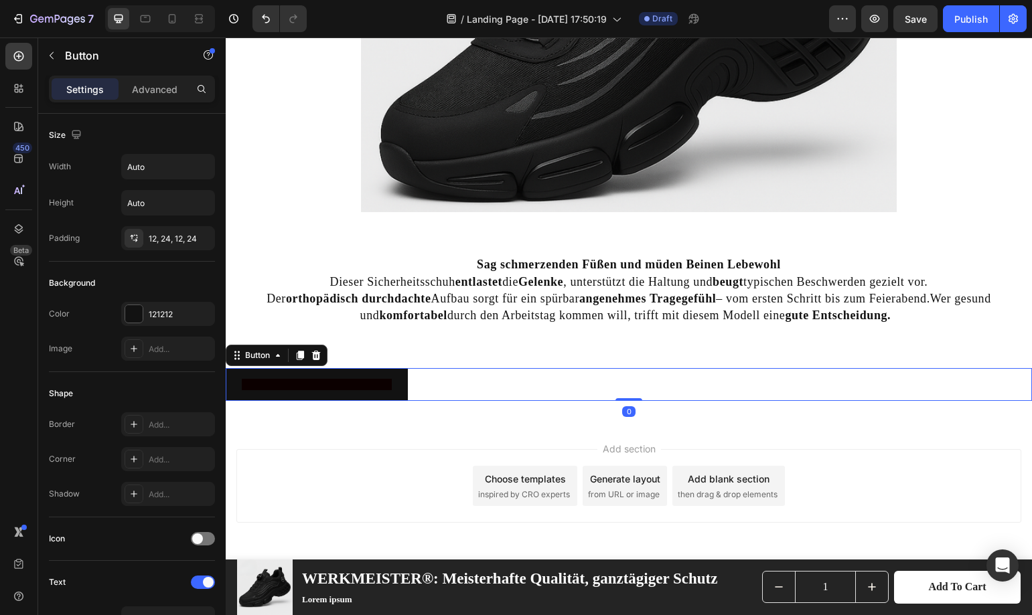
click at [407, 390] on button "Jetzt Sicherheitsschuhe sichern!" at bounding box center [317, 384] width 182 height 33
click at [138, 309] on div at bounding box center [133, 313] width 17 height 17
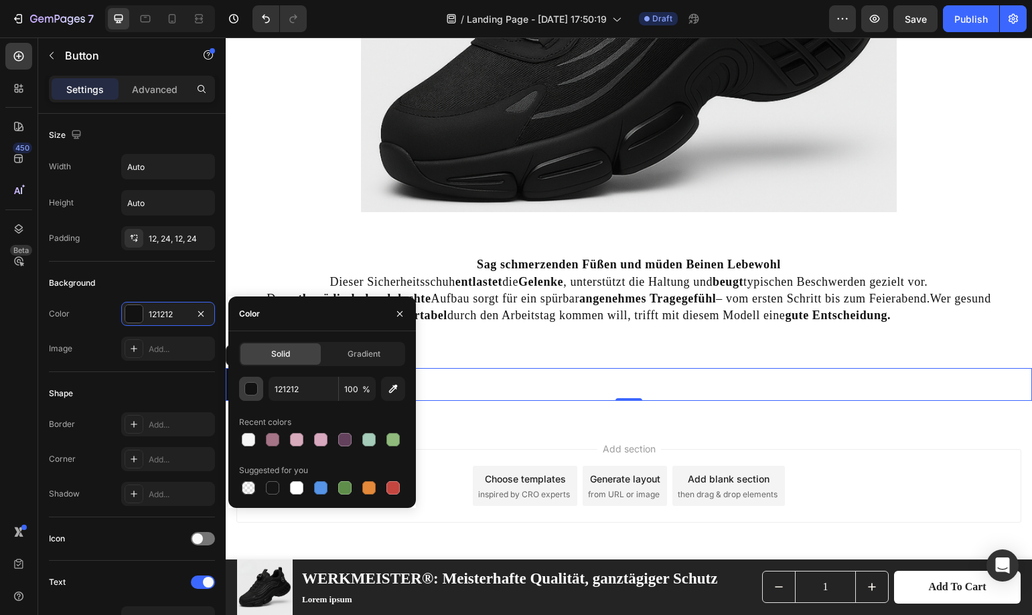
click at [246, 390] on div "button" at bounding box center [251, 389] width 13 height 13
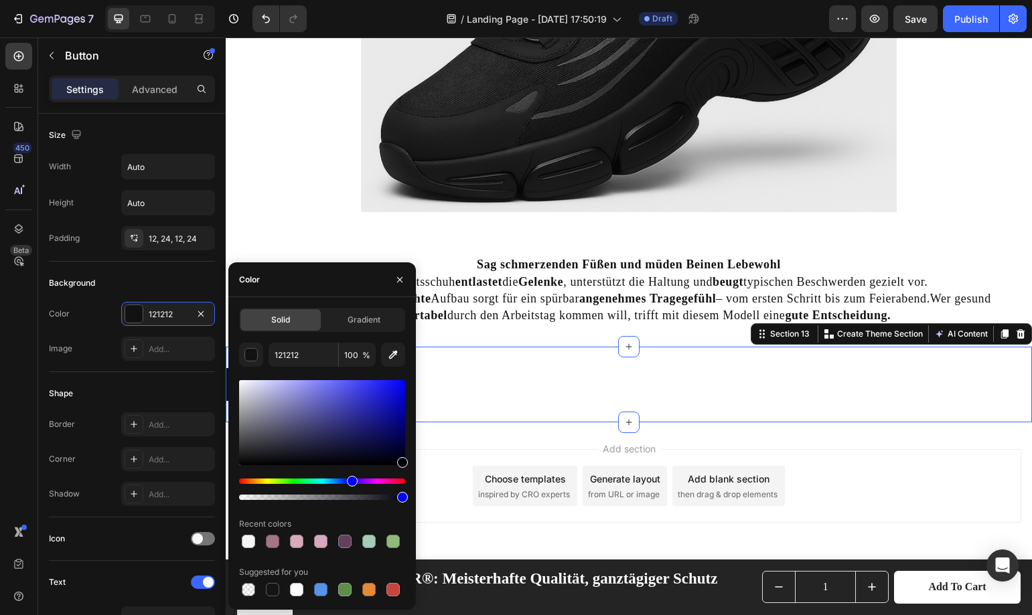
click at [445, 414] on div "Jetzt Sicherheitsschuhe sichern! Button Section 13 You can create reusable sect…" at bounding box center [629, 385] width 806 height 76
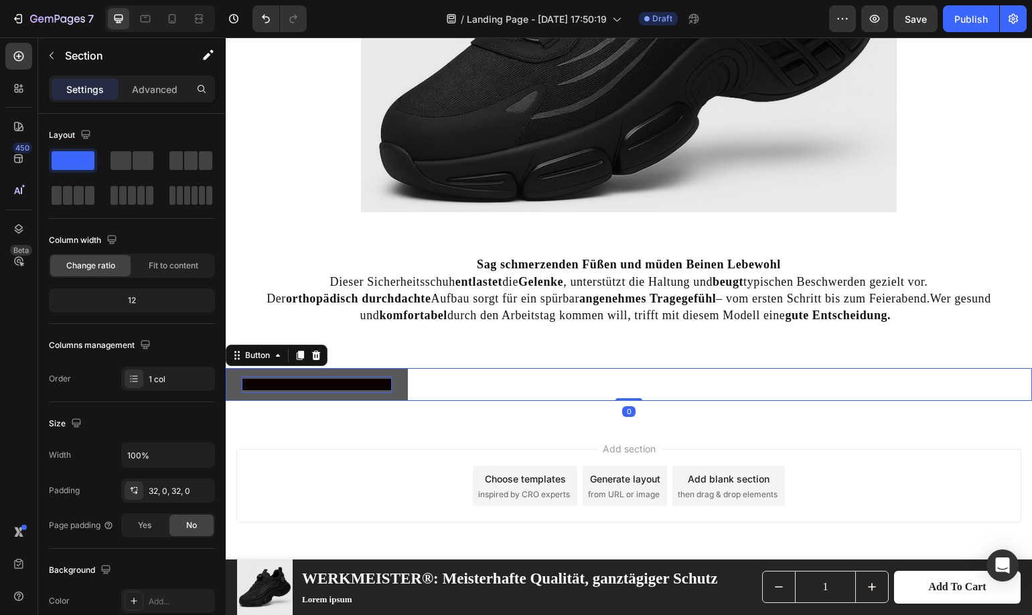
click at [359, 384] on span "Jetzt Sicherheitsschuhe sichern!" at bounding box center [317, 384] width 150 height 11
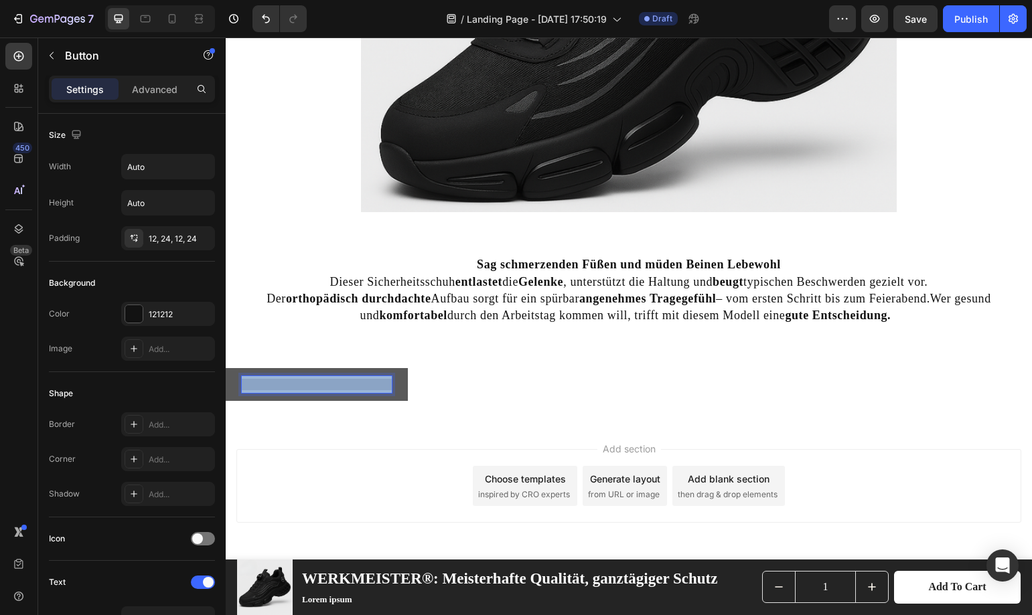
click at [359, 384] on span "Jetzt Sicherheitsschuhe sichern!" at bounding box center [317, 384] width 150 height 11
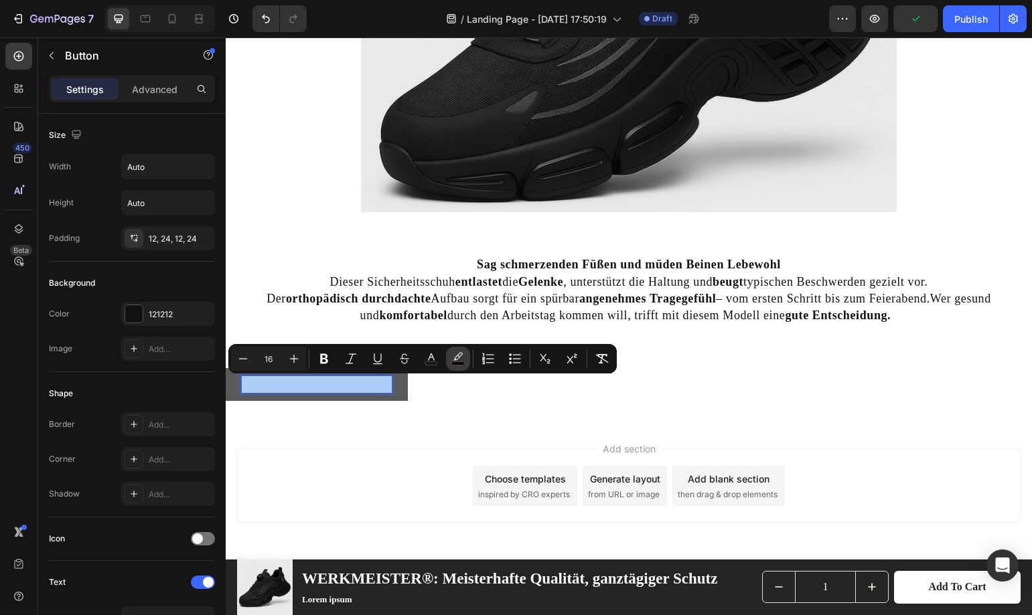
click at [455, 362] on rect "Editor contextual toolbar" at bounding box center [458, 363] width 13 height 3
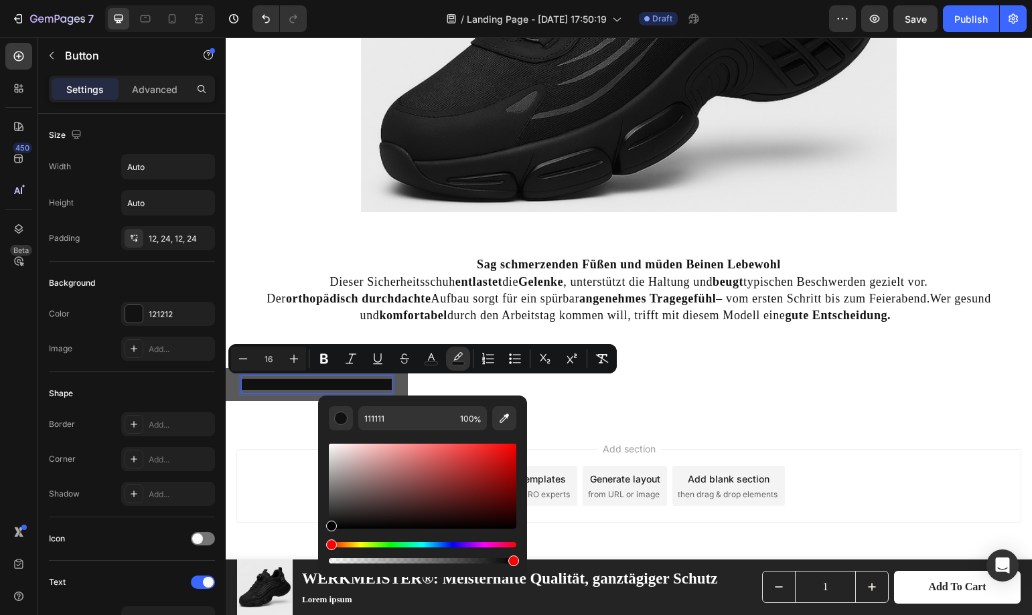
type input "000000"
drag, startPoint x: 513, startPoint y: 528, endPoint x: 327, endPoint y: 537, distance: 187.0
click at [327, 537] on div "000000 100 %" at bounding box center [422, 481] width 209 height 171
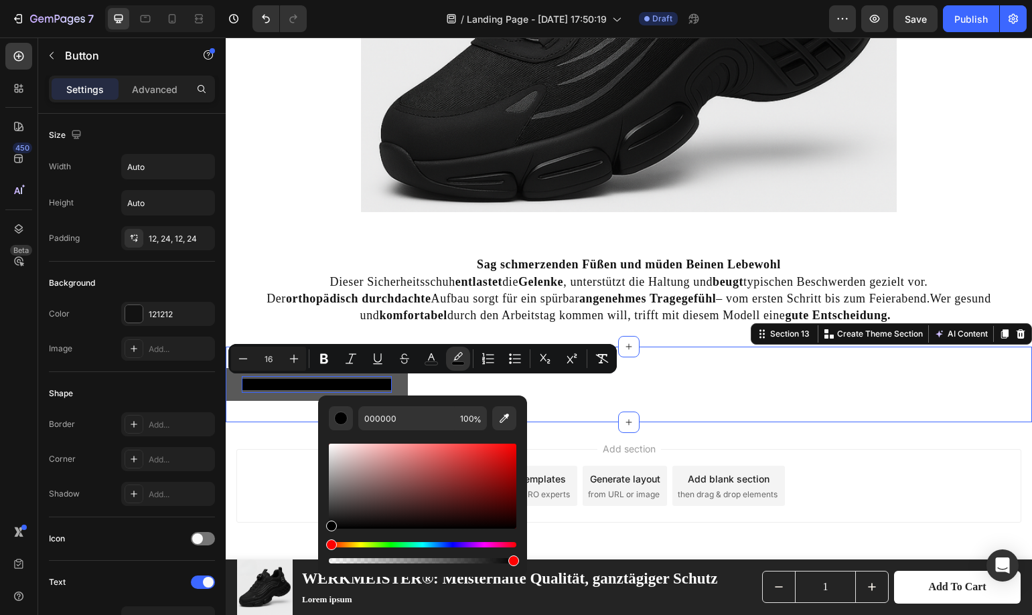
click at [596, 402] on div "Jetzt Sicherheitsschuhe sichern! Button Section 13 You can create reusable sect…" at bounding box center [629, 385] width 806 height 76
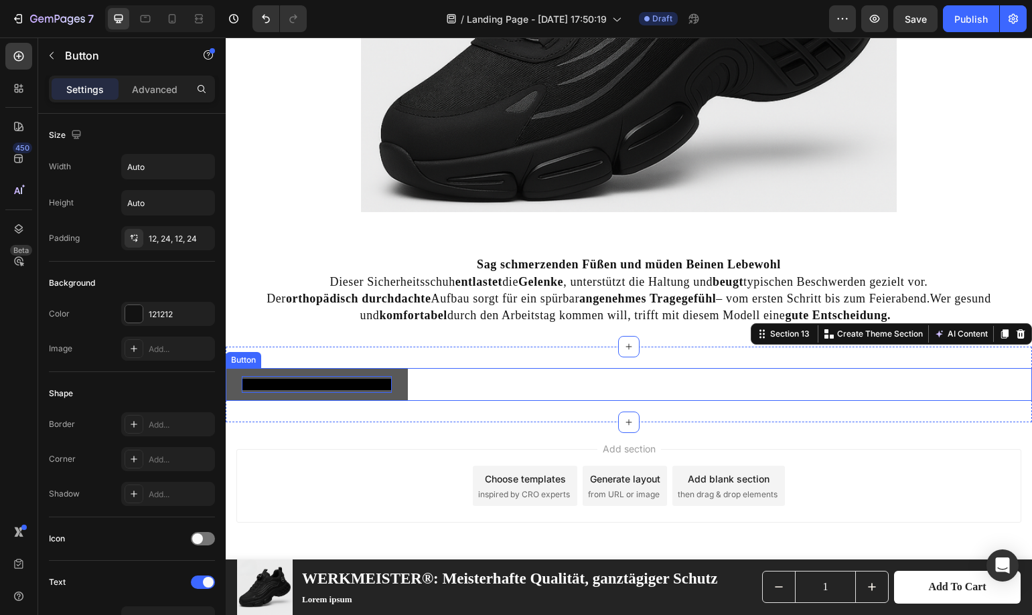
click at [401, 379] on button "Jetzt Sicherheitsschuhe sichern!" at bounding box center [317, 384] width 182 height 33
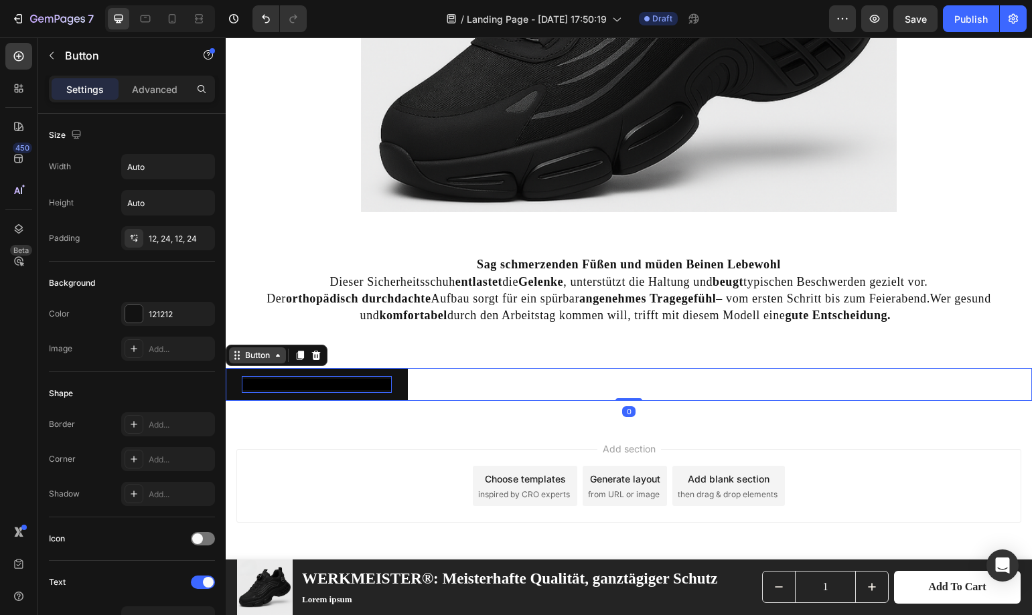
click at [268, 351] on div "Button" at bounding box center [257, 355] width 30 height 12
click at [266, 358] on div "Button" at bounding box center [257, 355] width 30 height 12
click at [316, 355] on icon at bounding box center [316, 355] width 9 height 9
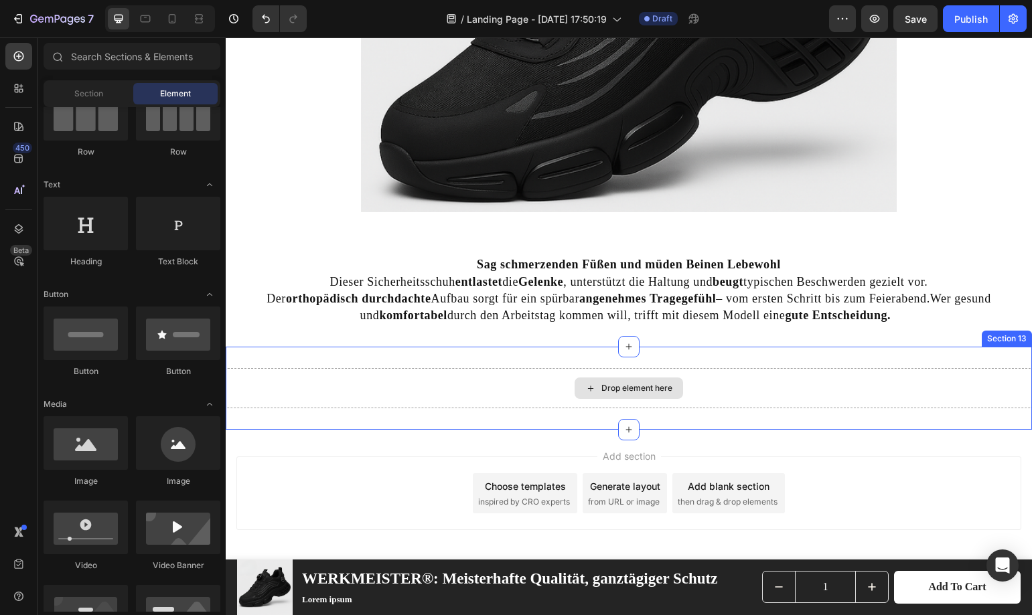
click at [647, 398] on div "Drop element here" at bounding box center [628, 388] width 108 height 21
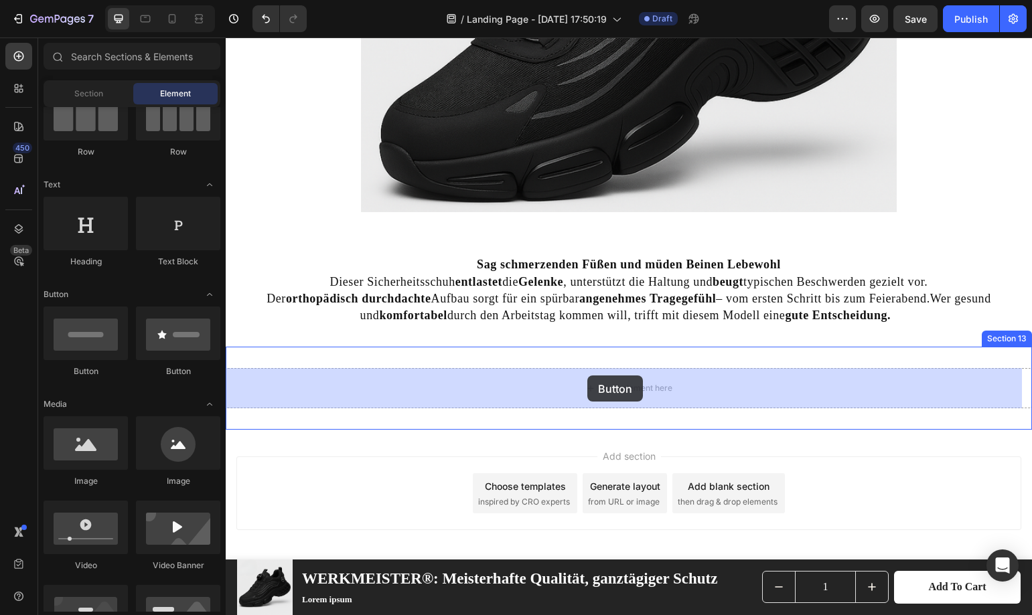
drag, startPoint x: 309, startPoint y: 382, endPoint x: 587, endPoint y: 376, distance: 278.5
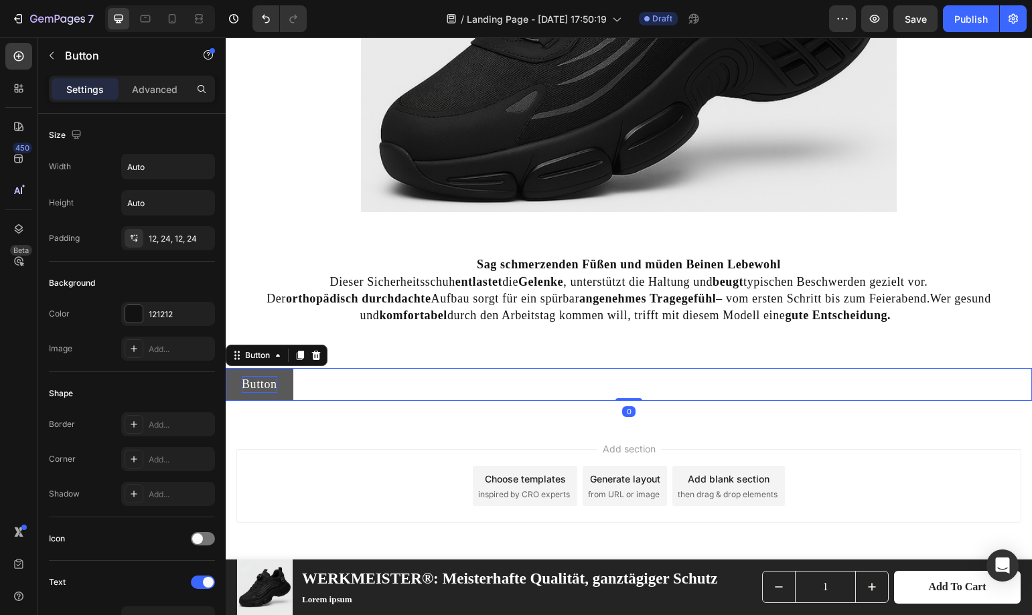
click at [261, 380] on p "Button" at bounding box center [259, 384] width 35 height 17
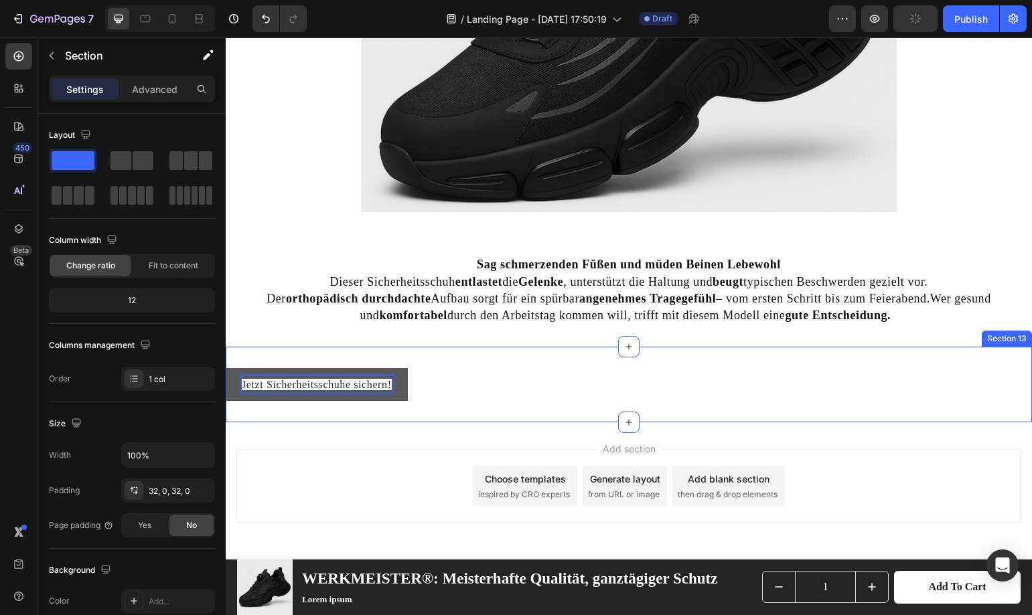
click at [489, 416] on div "Jetzt Sicherheitsschuhe sichern! Button 0 Section 13" at bounding box center [629, 385] width 806 height 76
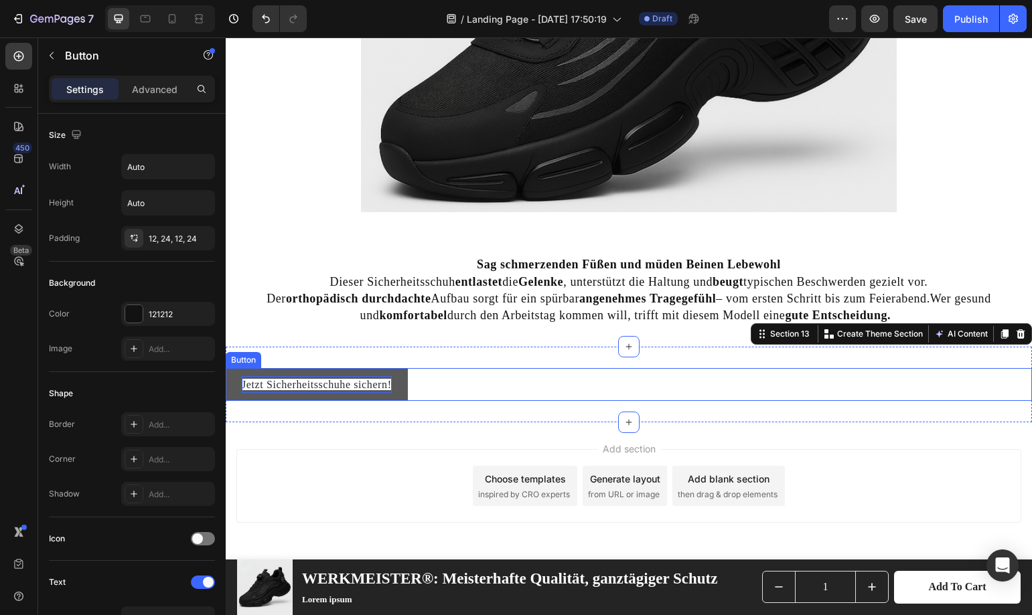
click at [271, 390] on p "Jetzt Sicherheitsschuhe sichern!" at bounding box center [317, 384] width 150 height 17
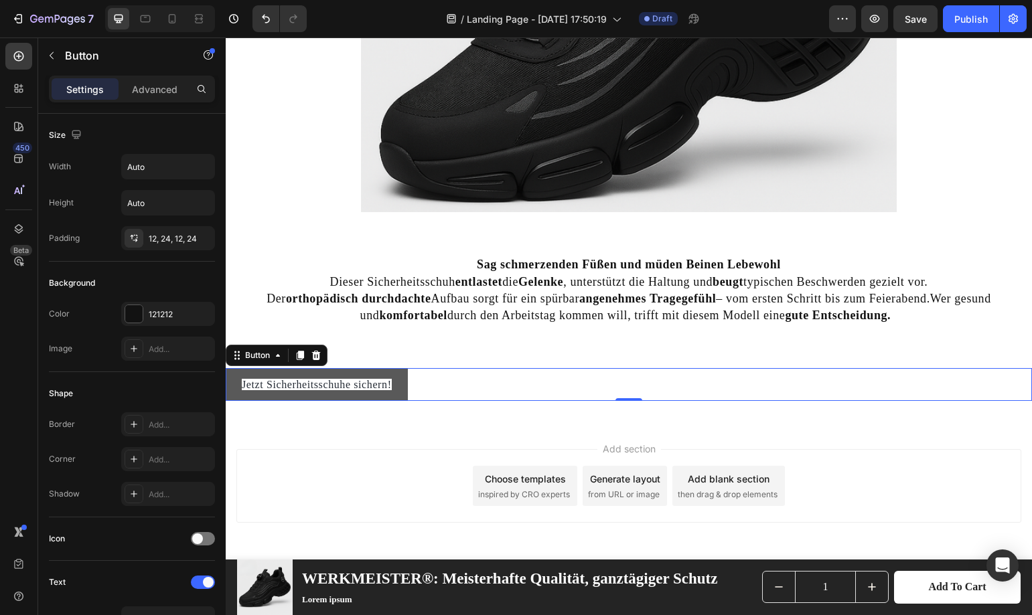
click at [229, 378] on button "Jetzt Sicherheitsschuhe sichern!" at bounding box center [317, 384] width 182 height 33
click at [236, 382] on button "Jetzt Sicherheitsschuhe sichern!" at bounding box center [317, 384] width 182 height 33
click at [250, 382] on span "Jetzt Sicherheitsschuhe sichern!" at bounding box center [317, 384] width 150 height 11
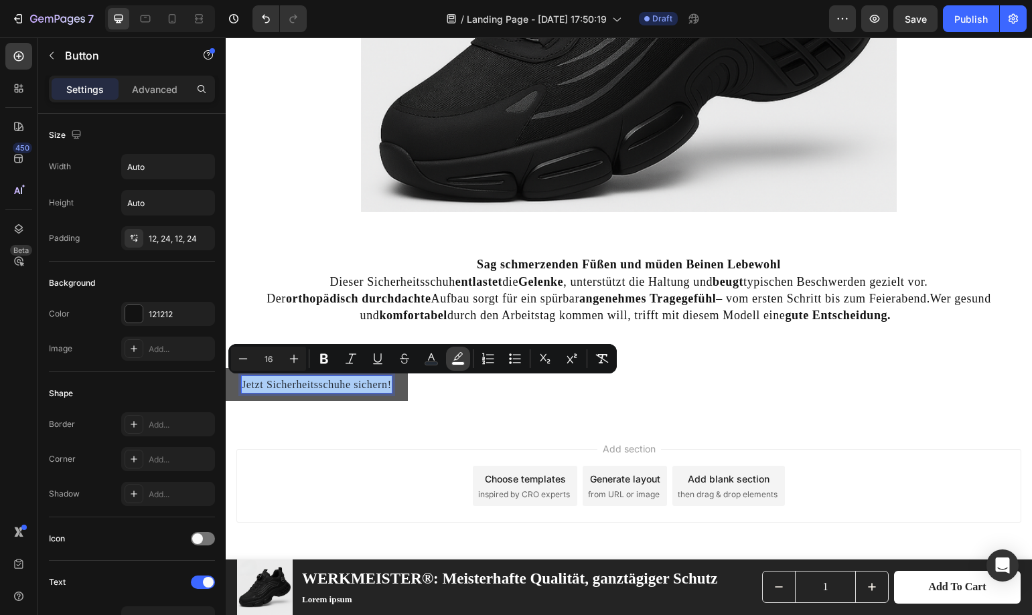
click at [455, 359] on icon "Editor contextual toolbar" at bounding box center [457, 356] width 9 height 8
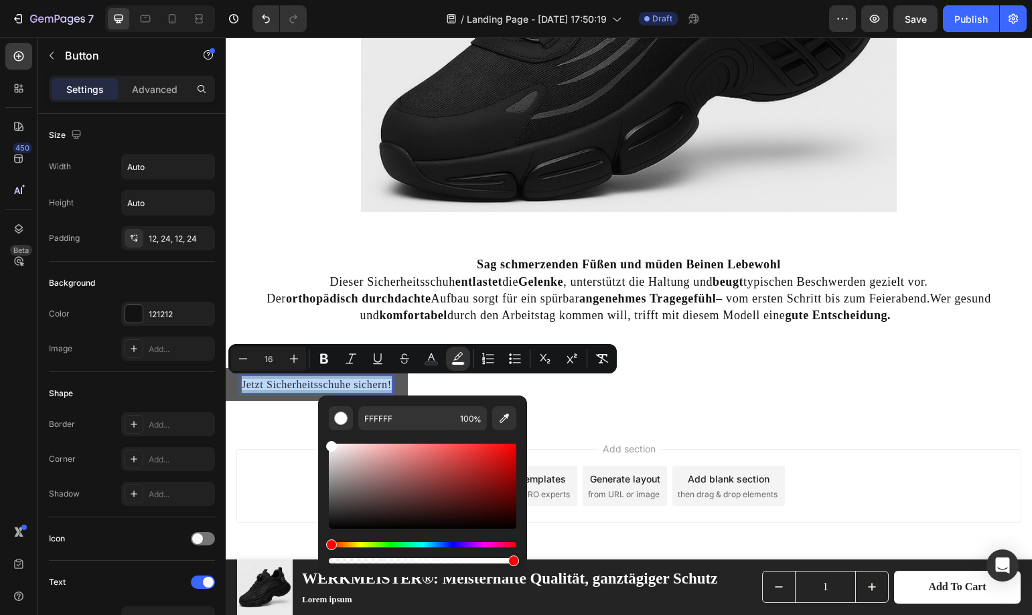
click at [483, 382] on div "Jetzt Sicherheitsschuhe sichern! Button 0" at bounding box center [629, 384] width 806 height 33
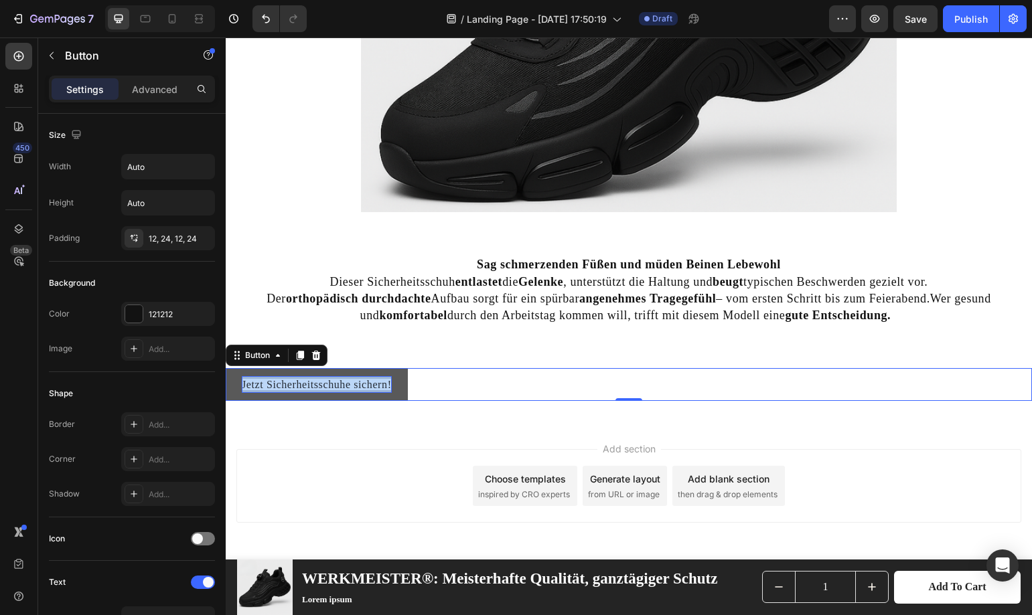
click at [272, 455] on div "Add section Choose templates inspired by CRO experts Generate layout from URL o…" at bounding box center [628, 486] width 785 height 74
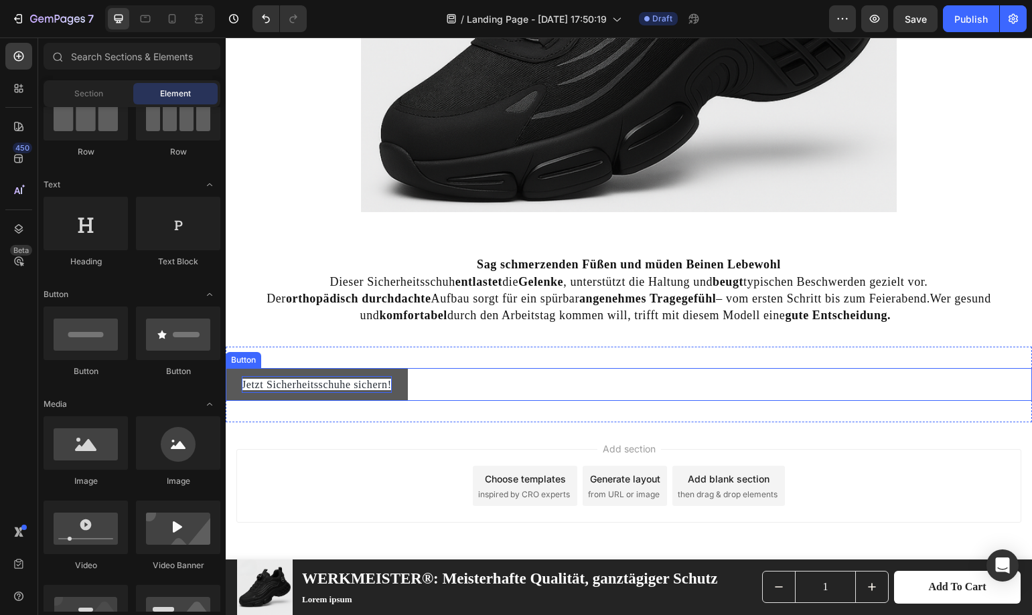
click at [310, 382] on span "Jetzt Sicherheitsschuhe sichern!" at bounding box center [317, 384] width 150 height 11
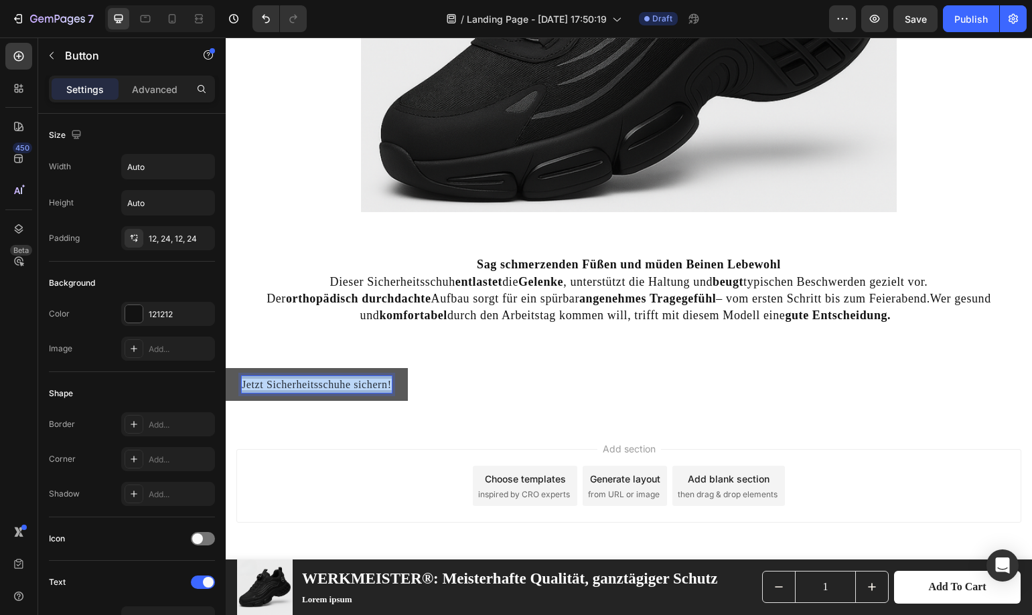
click at [310, 382] on span "Jetzt Sicherheitsschuhe sichern!" at bounding box center [317, 384] width 150 height 11
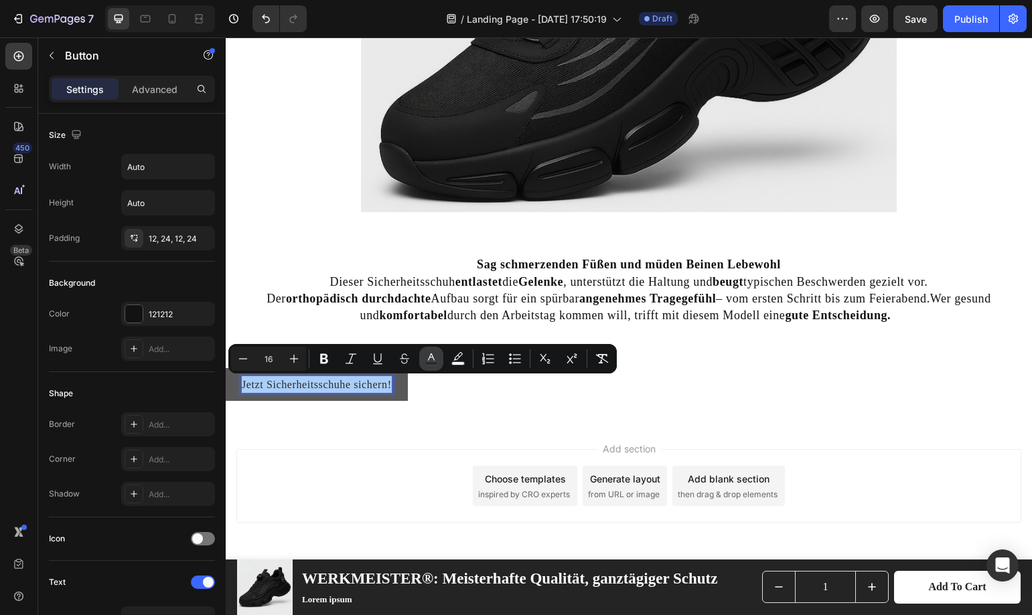
click at [425, 363] on rect "Editor contextual toolbar" at bounding box center [431, 363] width 13 height 3
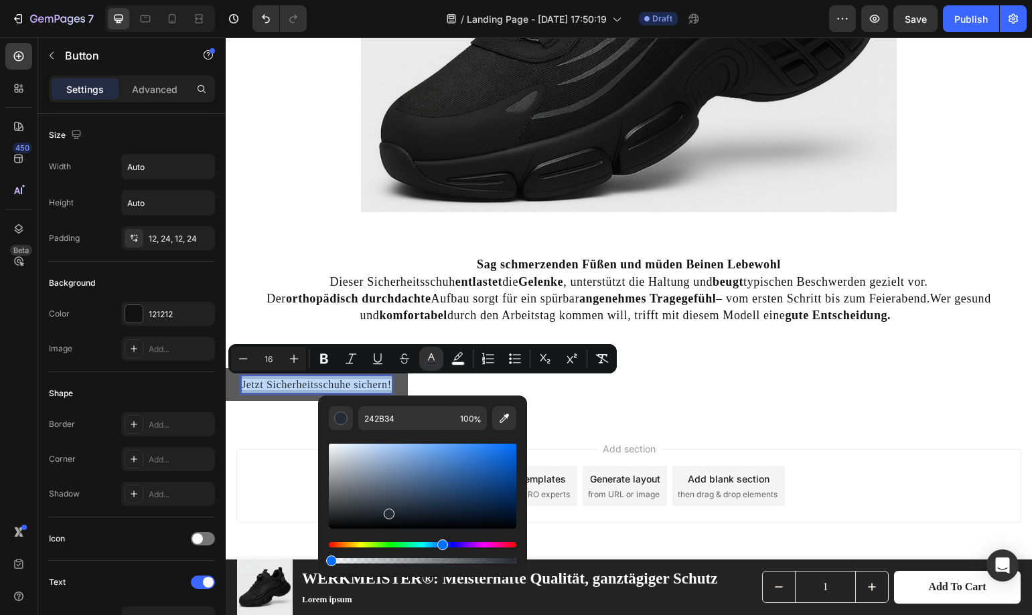
type input "0"
drag, startPoint x: 559, startPoint y: 598, endPoint x: 289, endPoint y: 561, distance: 272.4
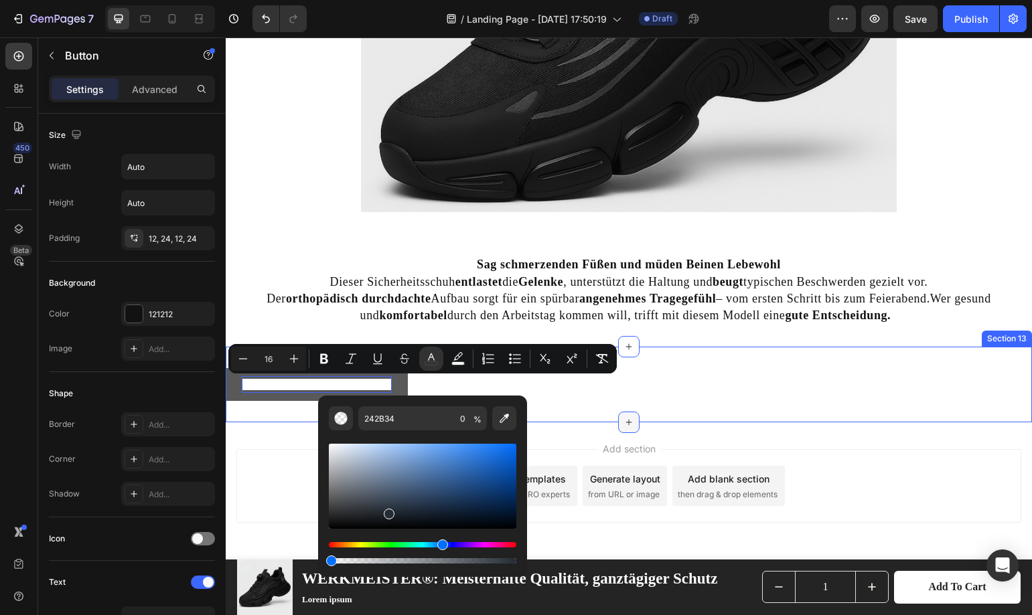
click at [629, 421] on div at bounding box center [628, 422] width 21 height 21
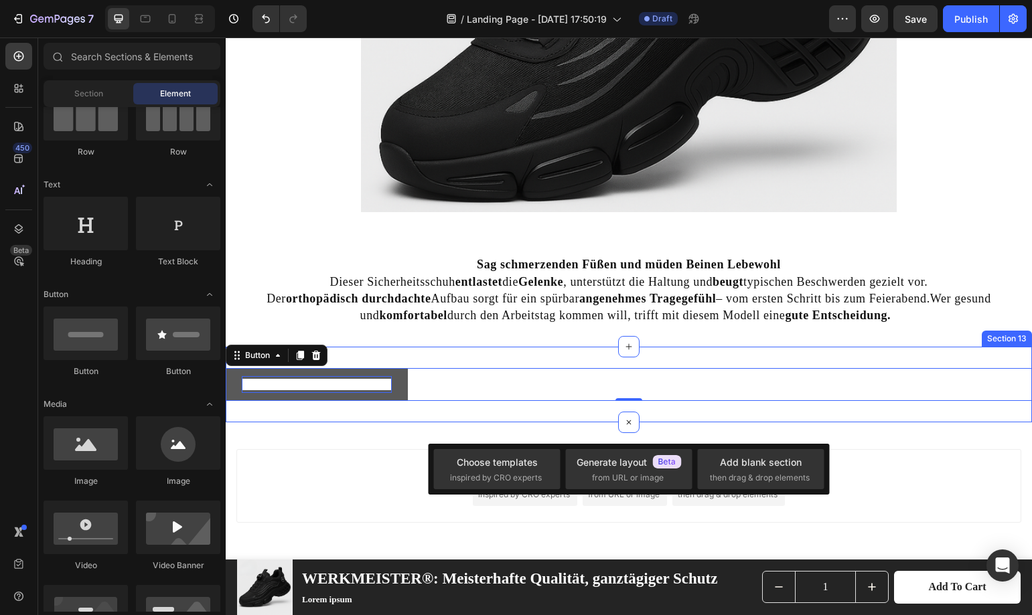
click at [313, 464] on div "Add section Choose templates inspired by CRO experts Generate layout from URL o…" at bounding box center [628, 486] width 785 height 74
click at [326, 391] on p "Jetzt Sicherheitsschuhe sichern!" at bounding box center [317, 384] width 150 height 17
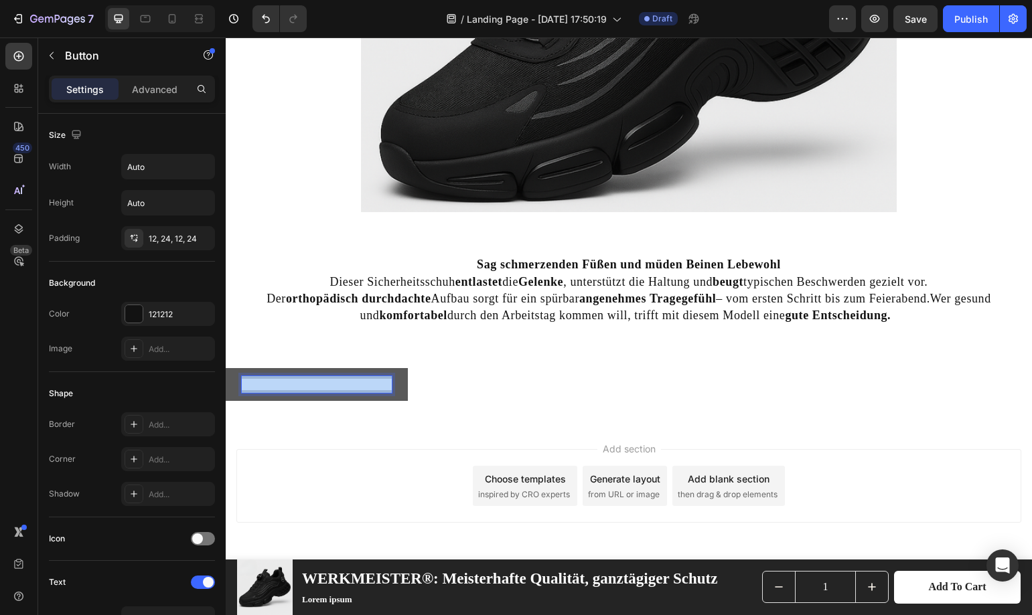
click at [326, 391] on p "Jetzt Sicherheitsschuhe sichern!" at bounding box center [317, 384] width 150 height 17
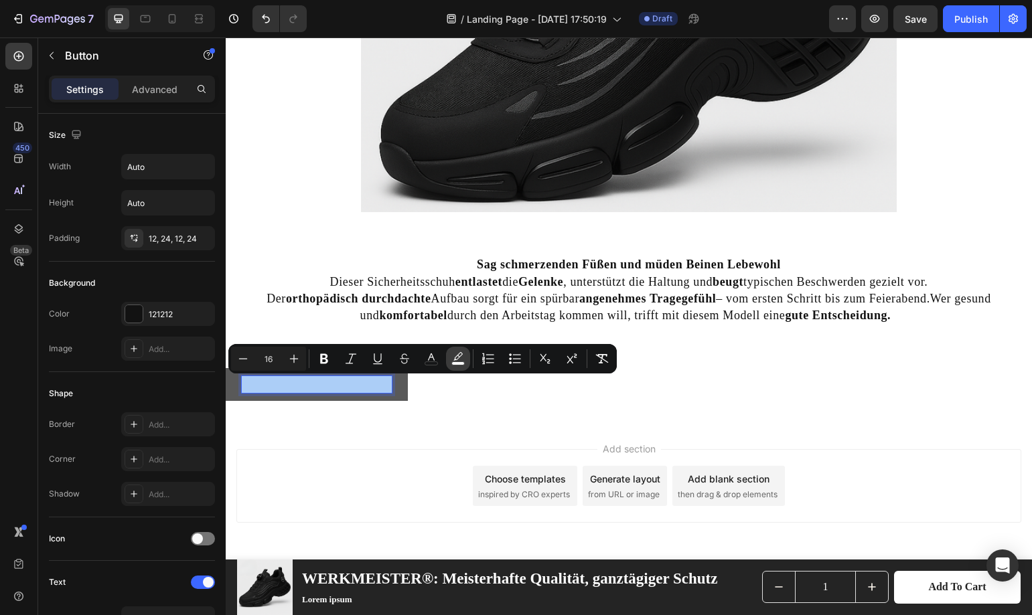
click at [459, 367] on button "color" at bounding box center [458, 359] width 24 height 24
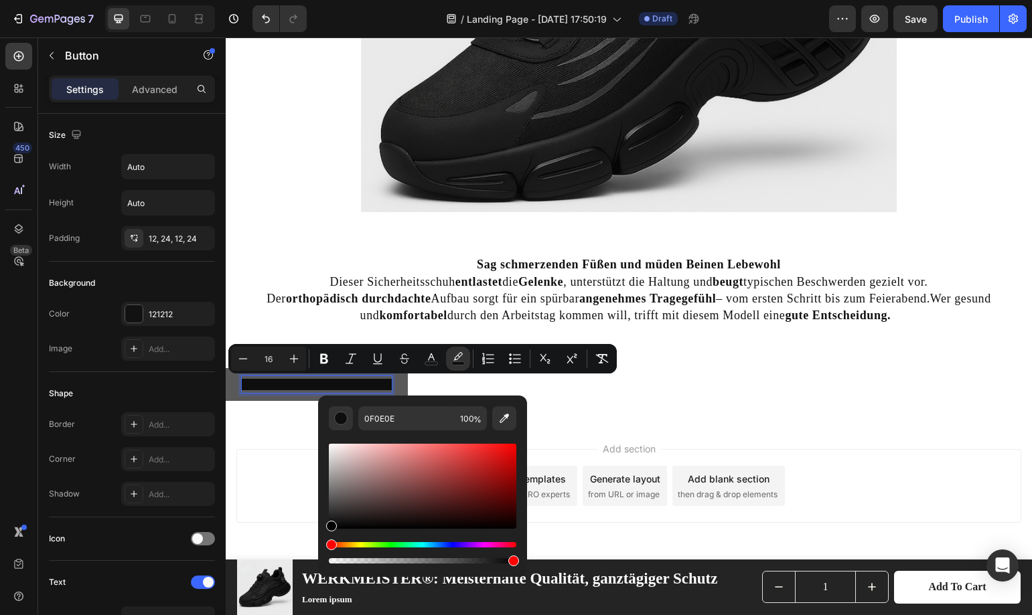
type input "000000"
drag, startPoint x: 333, startPoint y: 523, endPoint x: 326, endPoint y: 539, distance: 17.1
click at [326, 539] on div "000000 100 %" at bounding box center [422, 481] width 209 height 171
click at [584, 434] on div "Add section Choose templates inspired by CRO experts Generate layout from URL o…" at bounding box center [629, 504] width 806 height 165
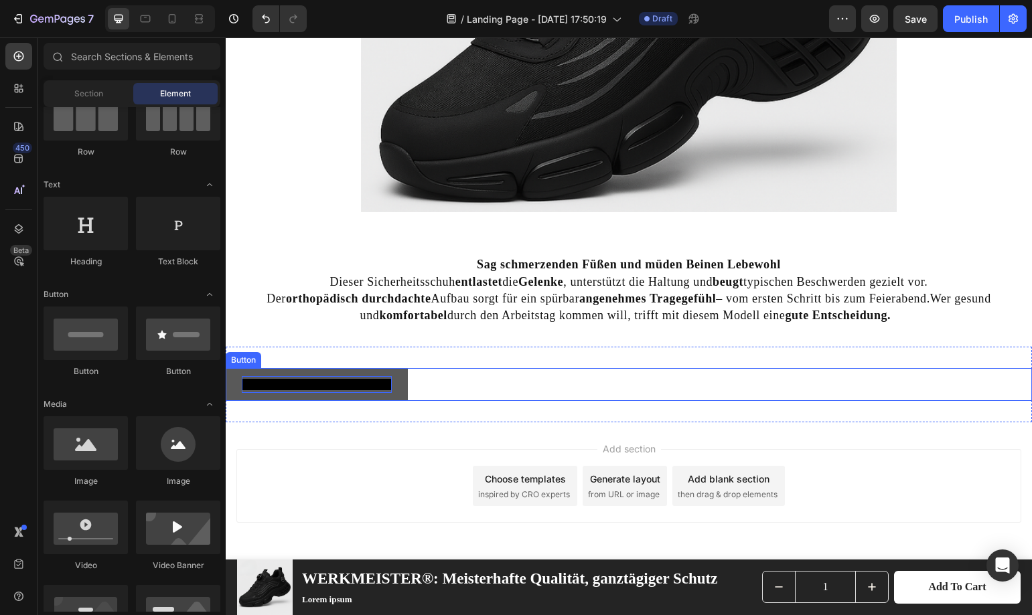
click at [345, 394] on button "Jetzt Sicherheitsschuhe sichern!" at bounding box center [317, 384] width 182 height 33
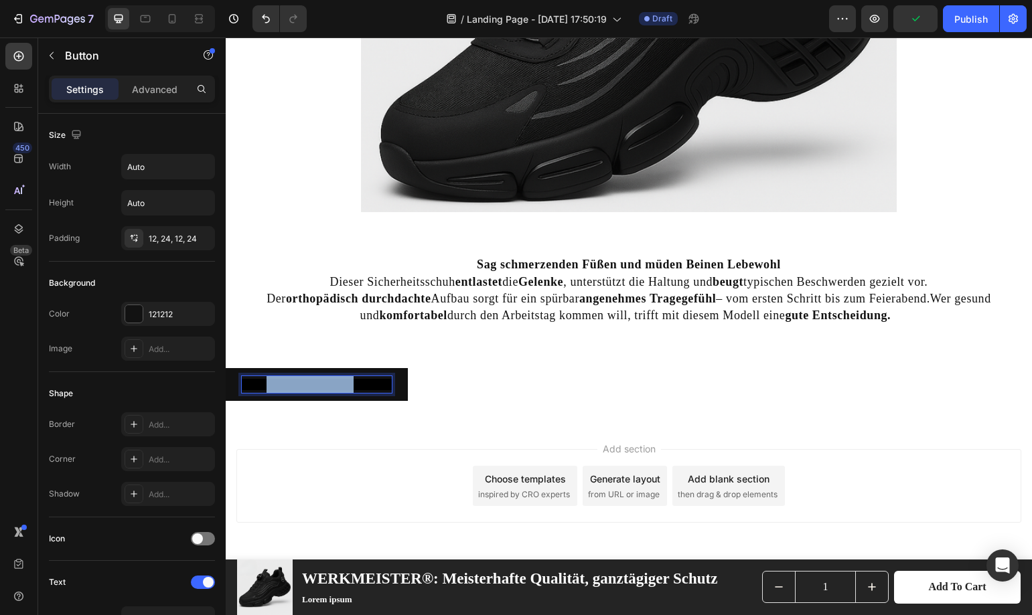
click at [347, 388] on span "Jetzt Sicherheitsschuhe sichern!" at bounding box center [317, 384] width 150 height 11
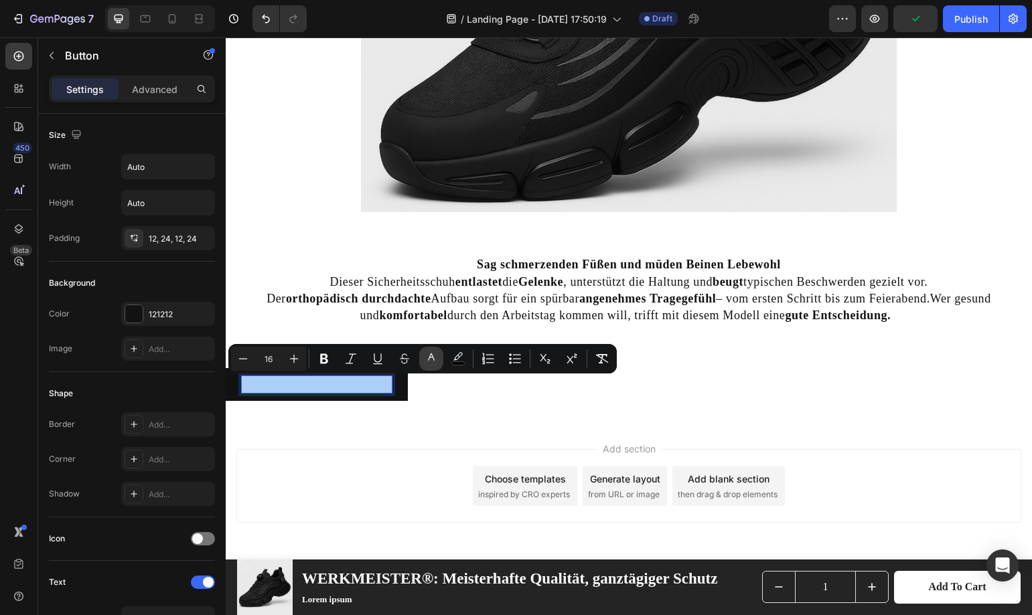
click at [424, 359] on icon "Editor contextual toolbar" at bounding box center [430, 358] width 13 height 13
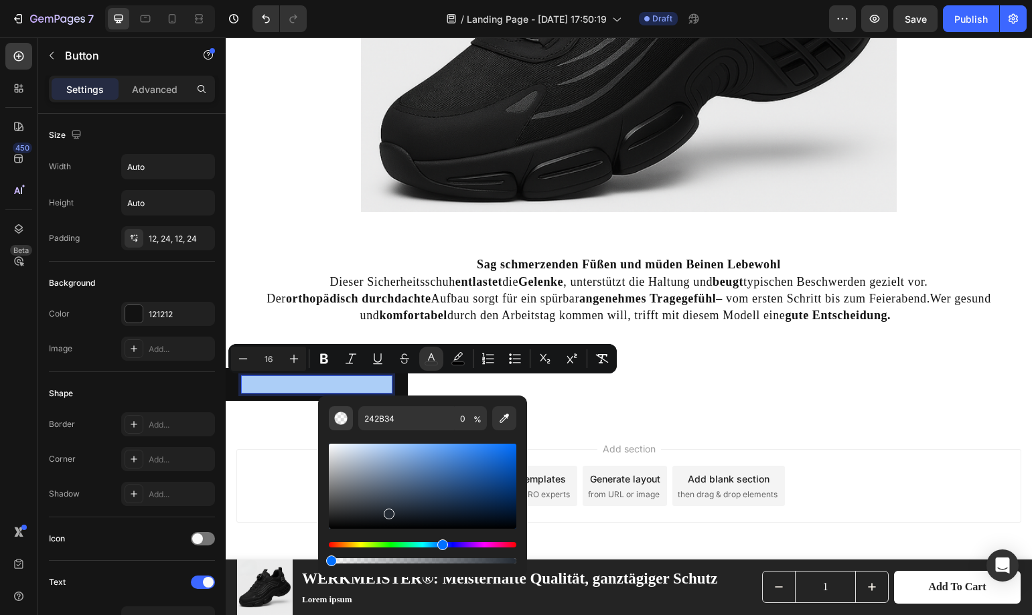
click at [343, 418] on img "Editor contextual toolbar" at bounding box center [340, 418] width 13 height 13
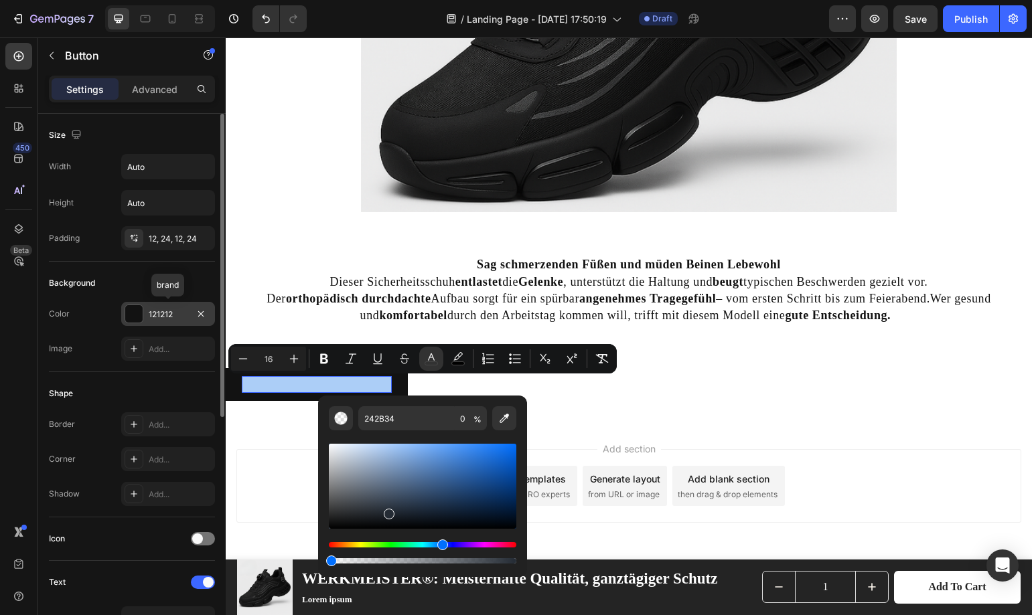
click at [138, 316] on div at bounding box center [133, 313] width 17 height 17
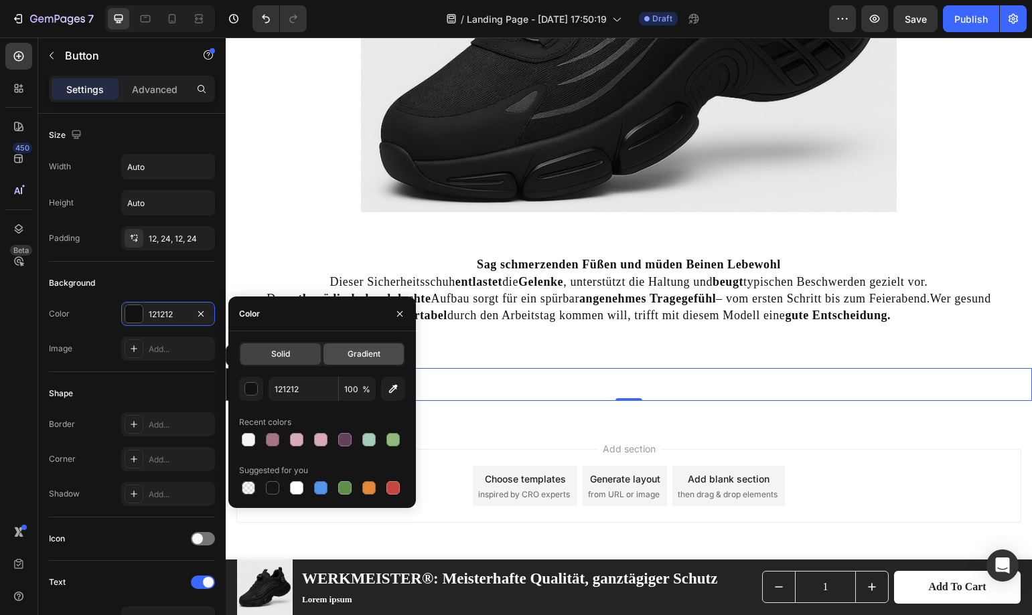
click at [352, 353] on span "Gradient" at bounding box center [363, 354] width 33 height 12
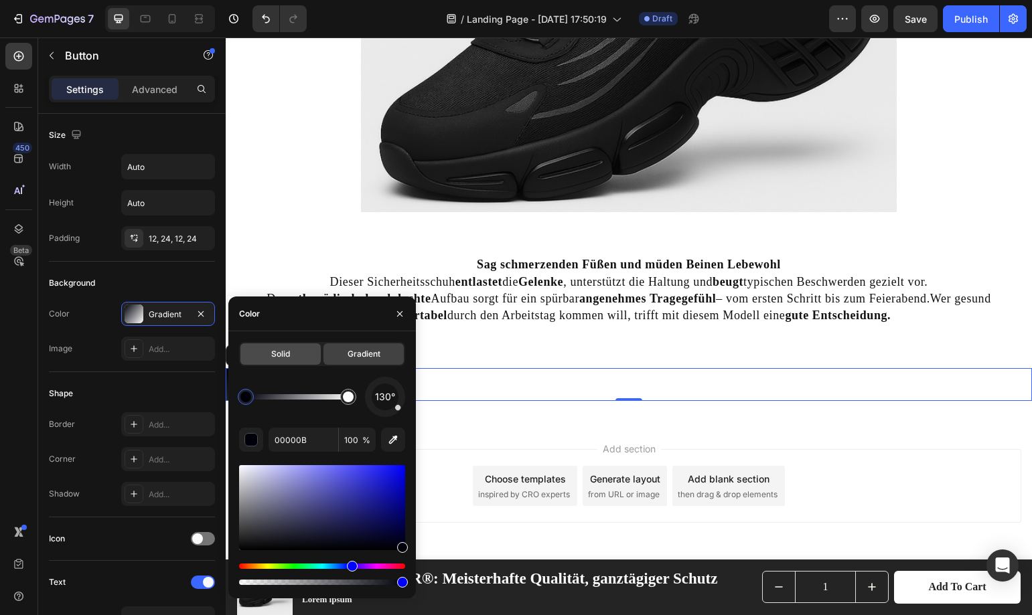
click at [293, 362] on div "Solid" at bounding box center [280, 353] width 80 height 21
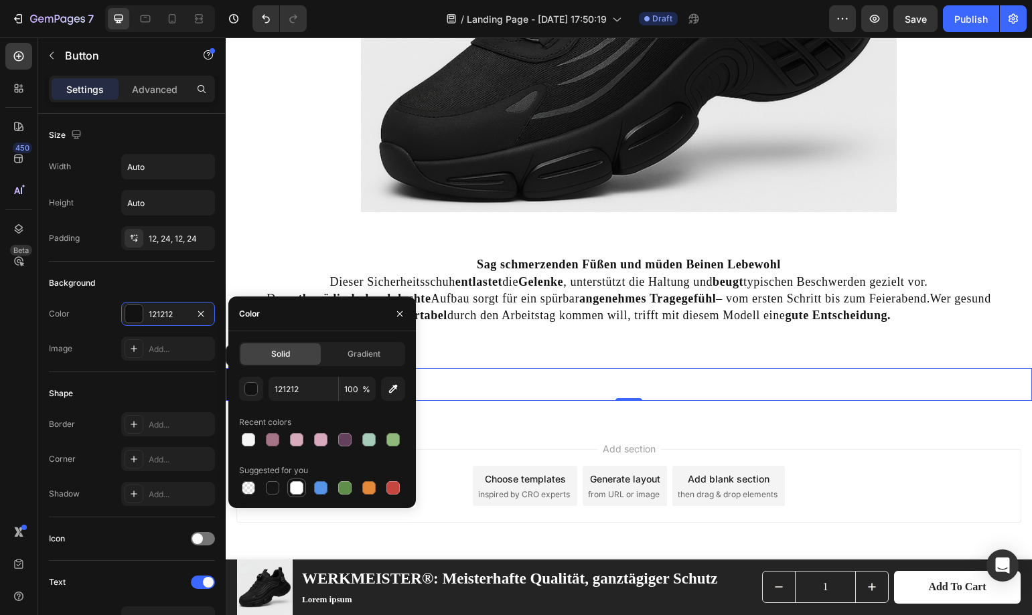
click at [303, 483] on div at bounding box center [297, 488] width 16 height 16
type input "FFFFFF"
click at [488, 427] on div "Add section Choose templates inspired by CRO experts Generate layout from URL o…" at bounding box center [629, 504] width 806 height 165
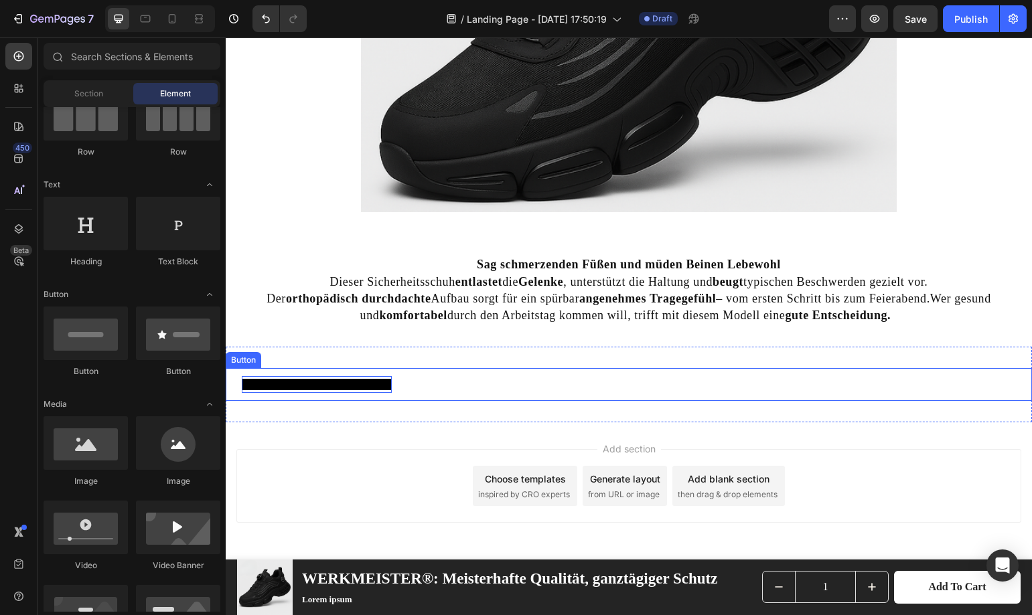
click at [347, 386] on span "Jetzt Sicherheitsschuhe sichern!" at bounding box center [317, 384] width 150 height 11
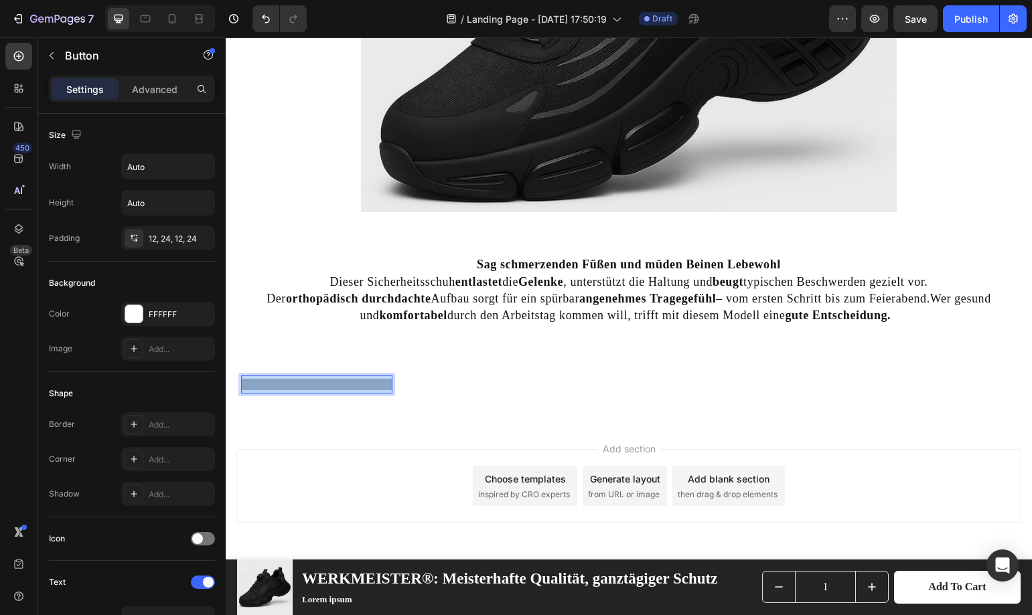
click at [347, 386] on span "Jetzt Sicherheitsschuhe sichern!" at bounding box center [317, 384] width 150 height 11
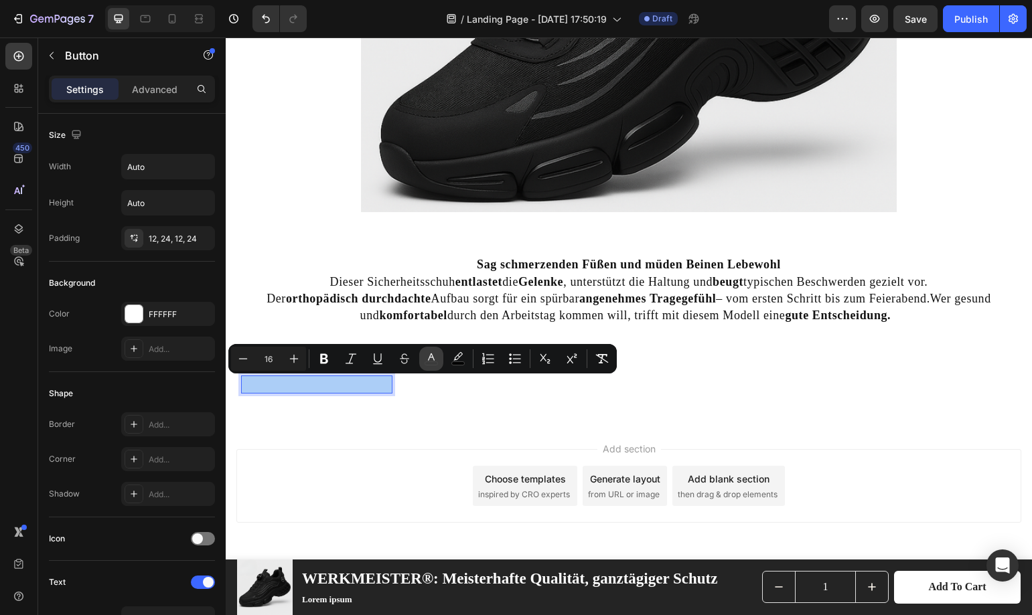
drag, startPoint x: 447, startPoint y: 350, endPoint x: 436, endPoint y: 363, distance: 16.6
click at [446, 352] on button "color" at bounding box center [458, 359] width 24 height 24
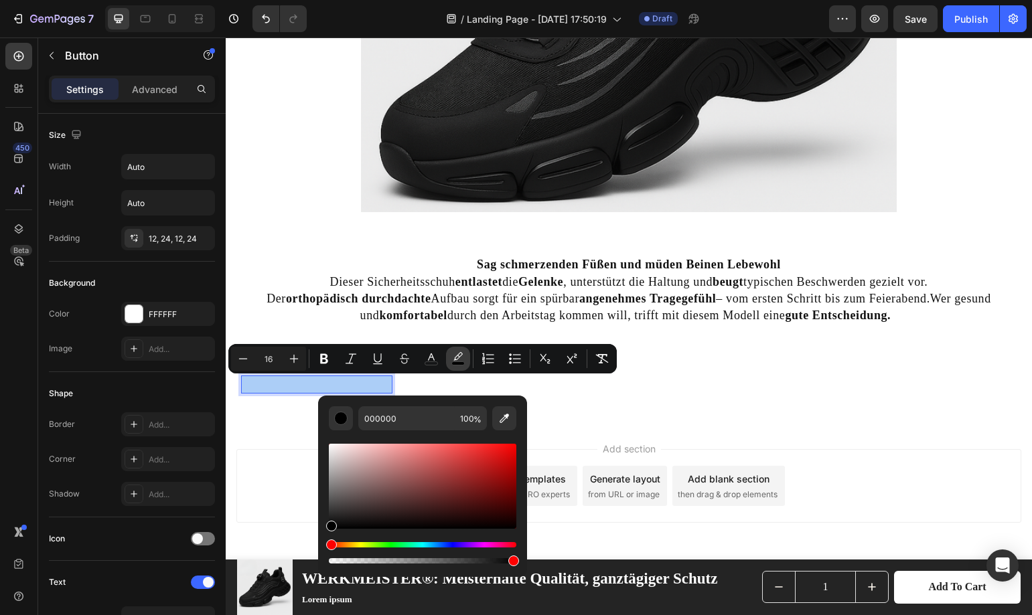
click at [467, 356] on button "color" at bounding box center [458, 359] width 24 height 24
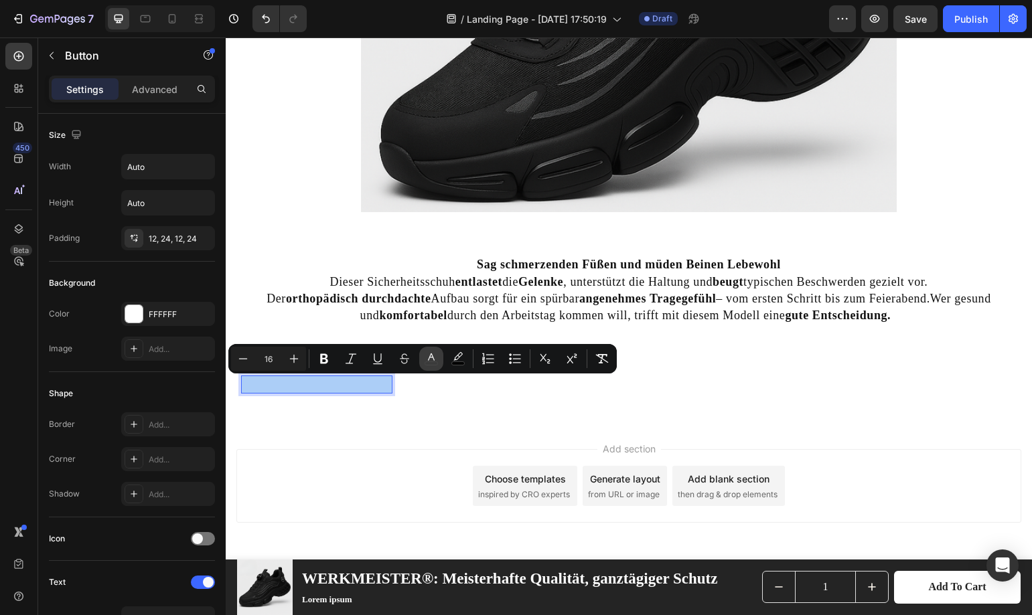
click at [434, 361] on icon "Editor contextual toolbar" at bounding box center [430, 358] width 13 height 13
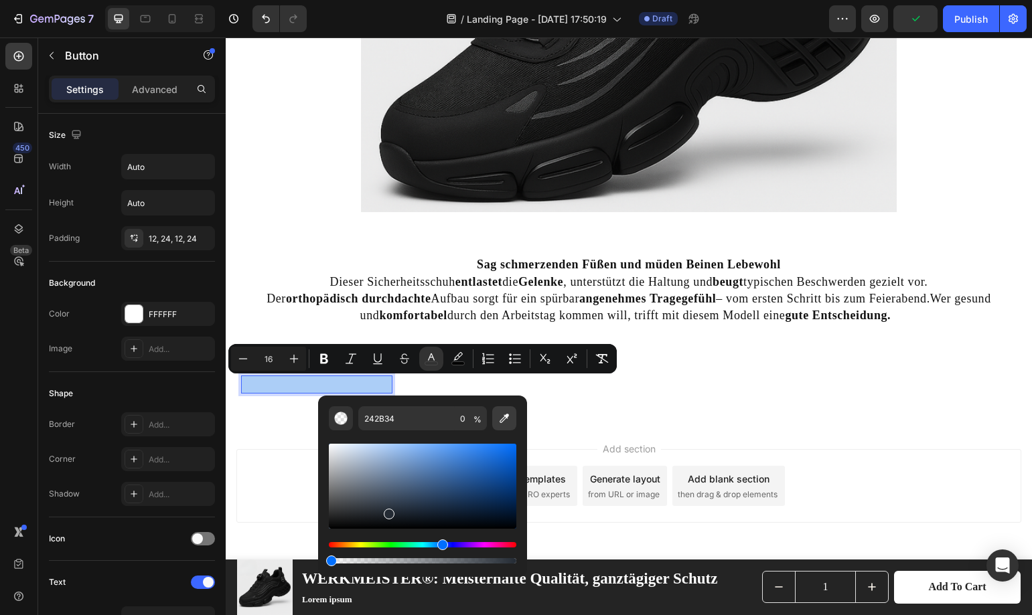
click at [507, 418] on icon "Editor contextual toolbar" at bounding box center [503, 418] width 13 height 13
type input "333333"
type input "100"
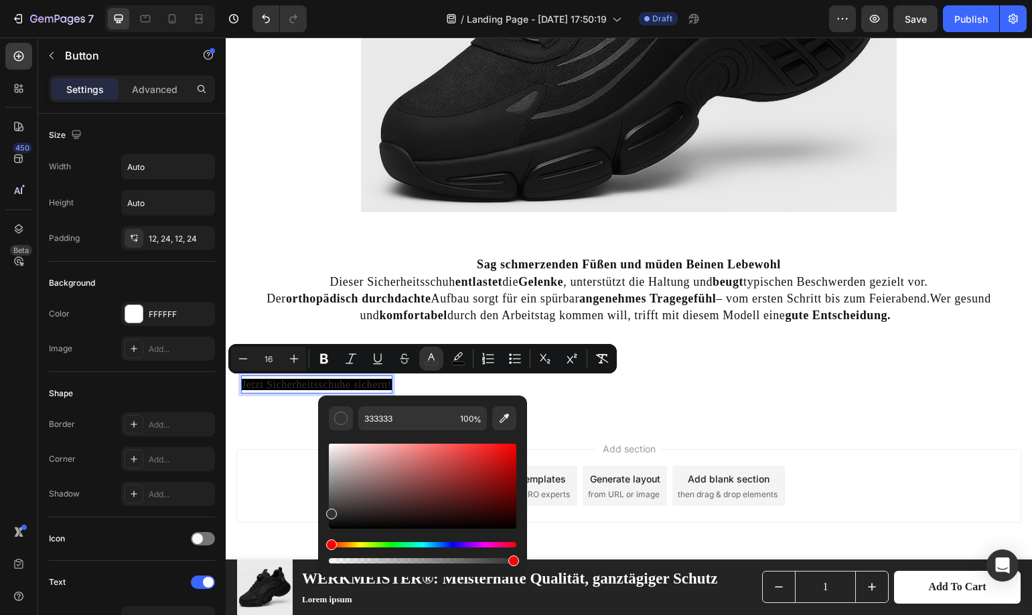
click at [276, 461] on div "Add section Choose templates inspired by CRO experts Generate layout from URL o…" at bounding box center [628, 486] width 785 height 74
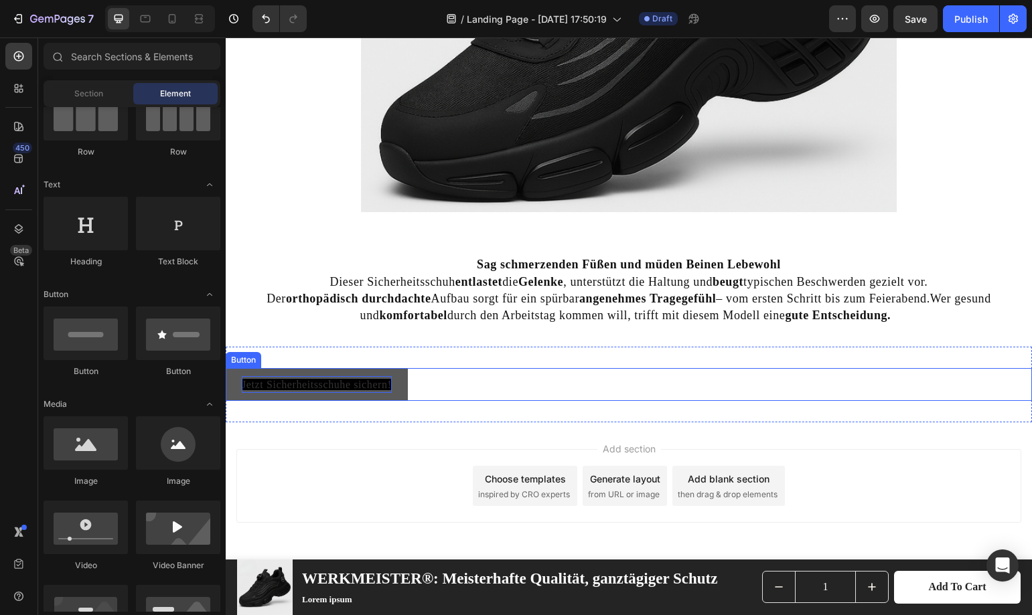
click at [310, 371] on button "Jetzt Sicherheitsschuhe sichern!" at bounding box center [317, 384] width 182 height 33
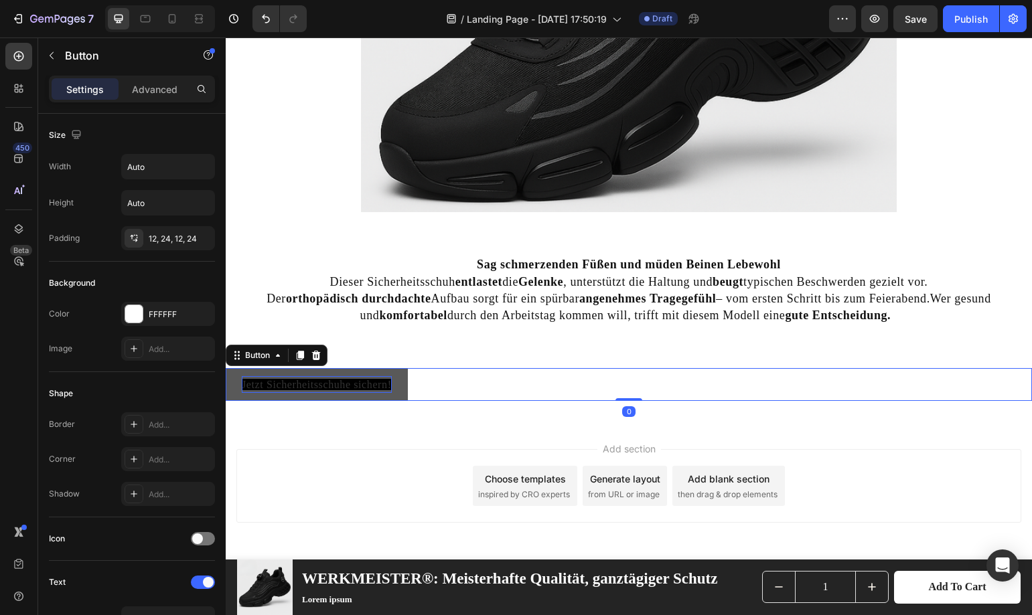
click at [310, 371] on button "Jetzt Sicherheitsschuhe sichern!" at bounding box center [317, 384] width 182 height 33
click at [317, 357] on icon at bounding box center [316, 355] width 11 height 11
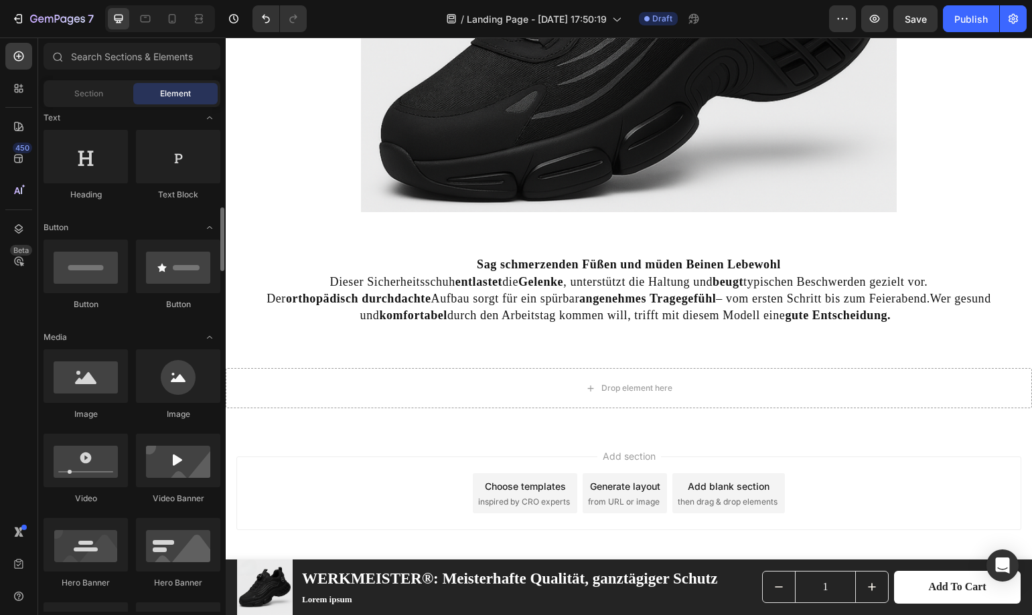
scroll to position [268, 0]
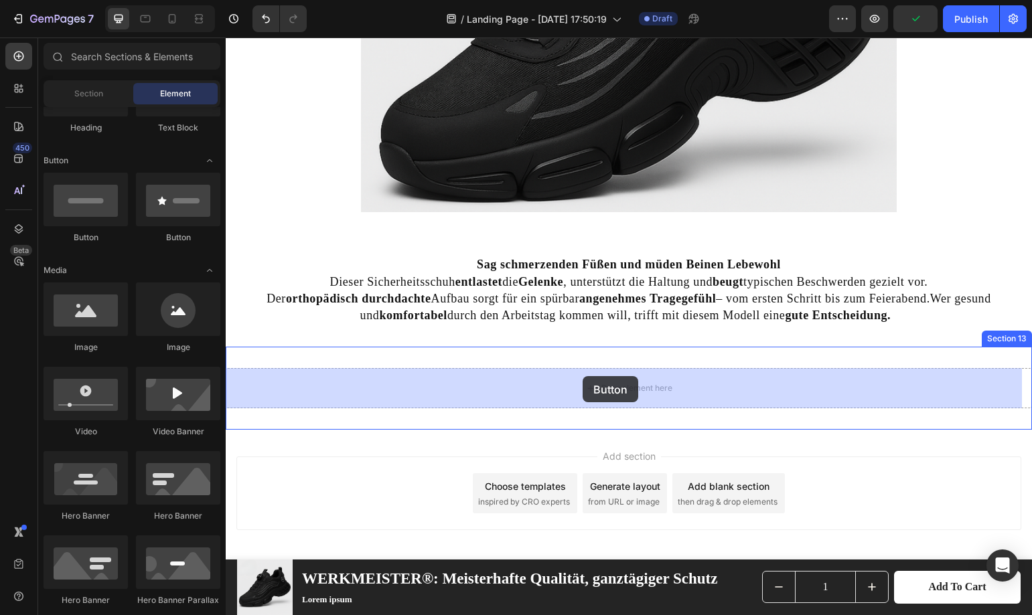
drag, startPoint x: 298, startPoint y: 238, endPoint x: 582, endPoint y: 376, distance: 316.1
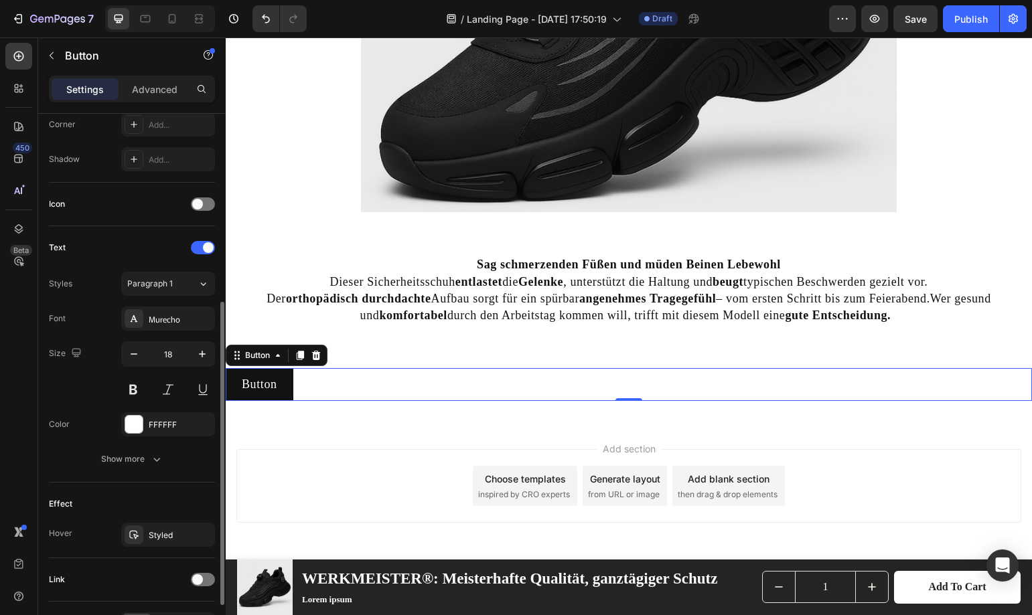
scroll to position [420, 0]
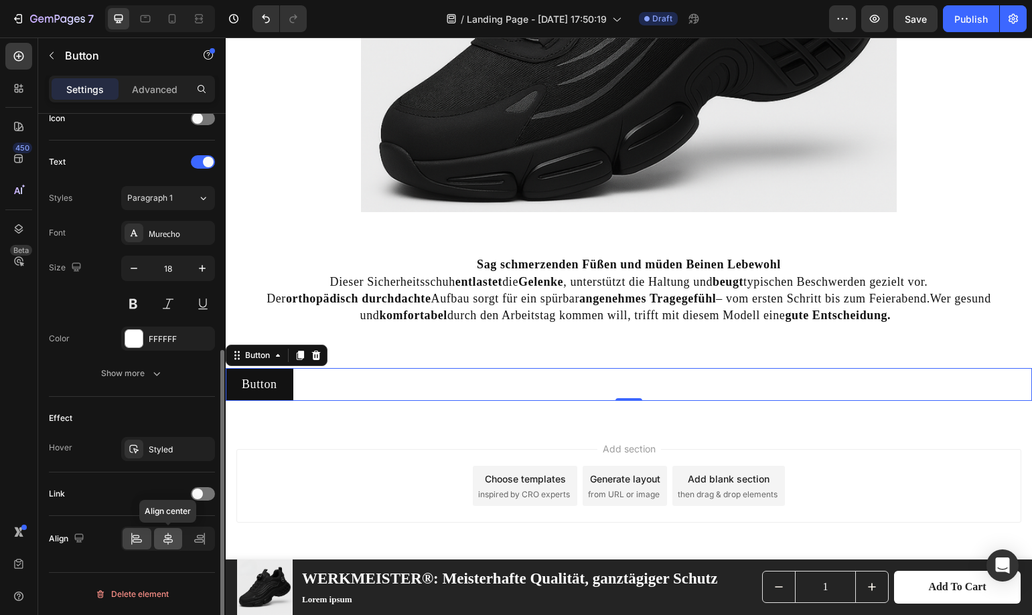
click at [160, 540] on div at bounding box center [168, 538] width 29 height 21
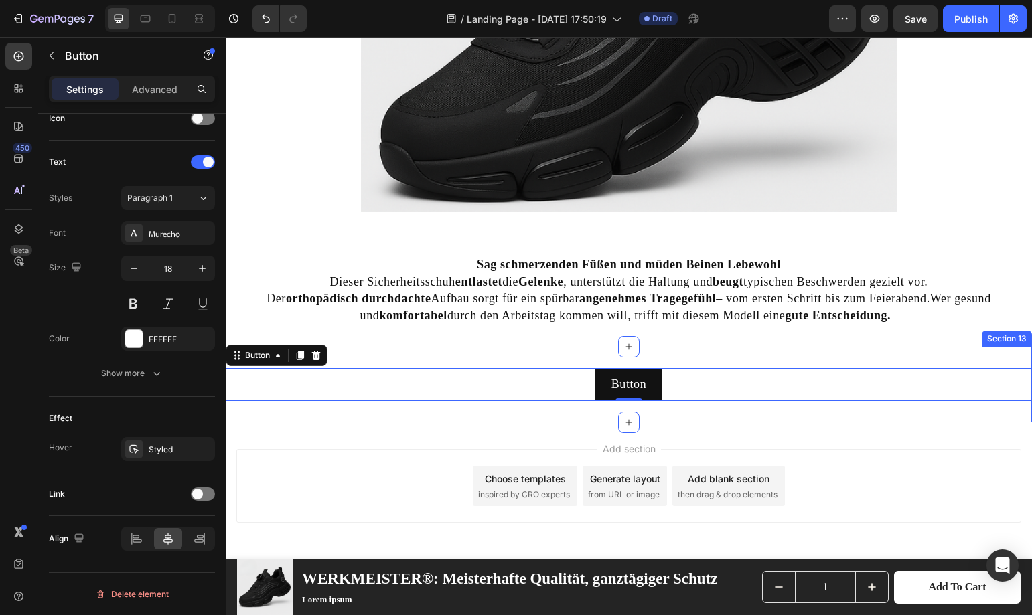
click at [707, 417] on div "Button Button 0 Section 13" at bounding box center [629, 385] width 806 height 76
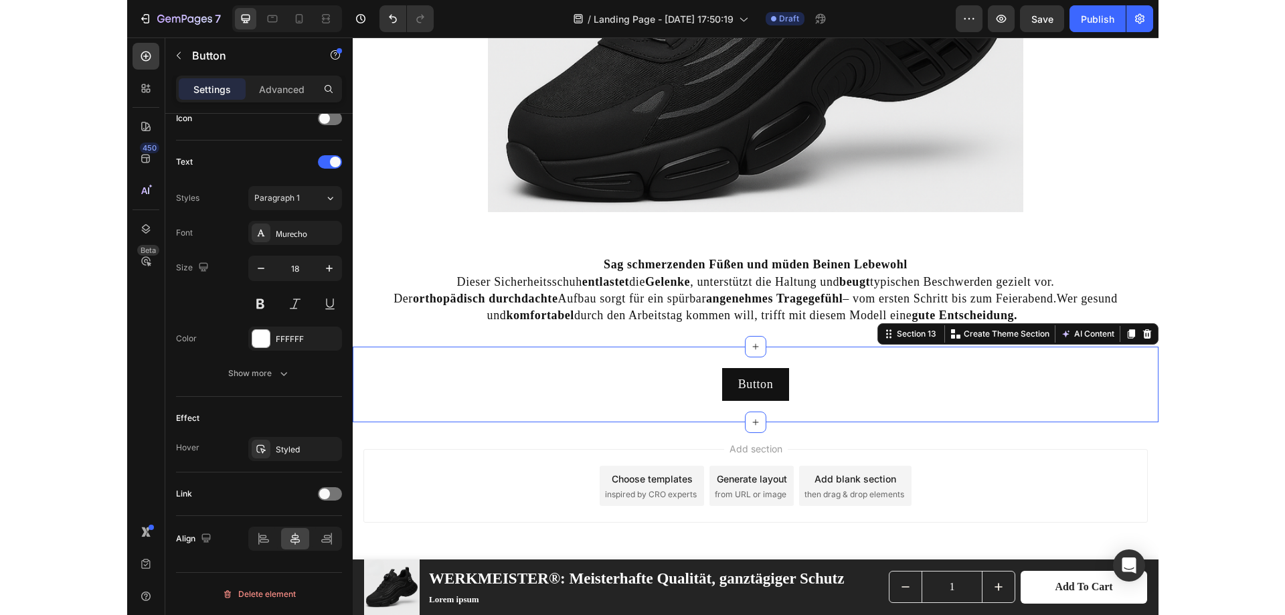
scroll to position [0, 0]
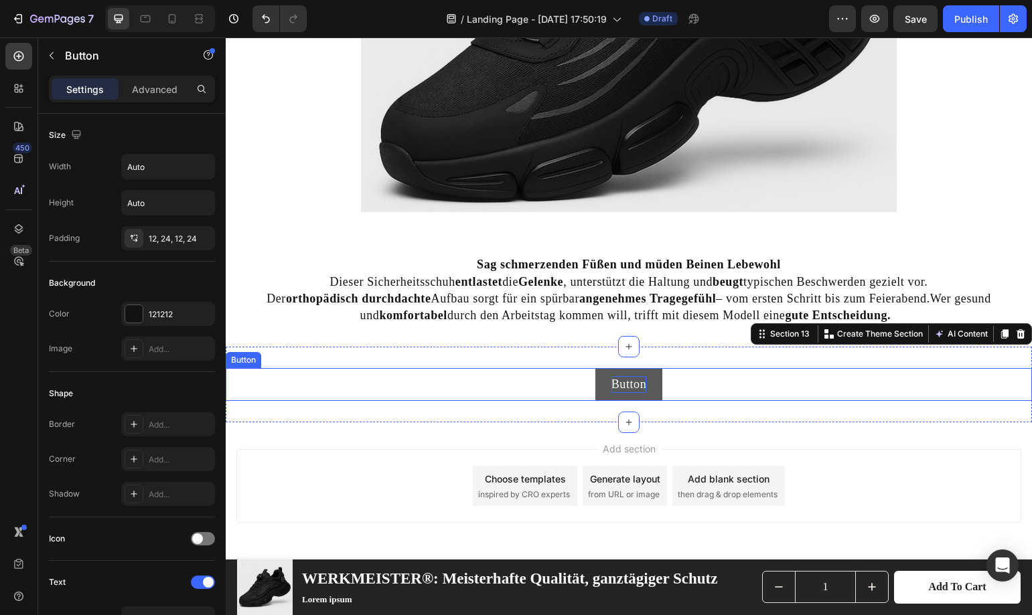
click at [626, 386] on p "Button" at bounding box center [628, 384] width 35 height 17
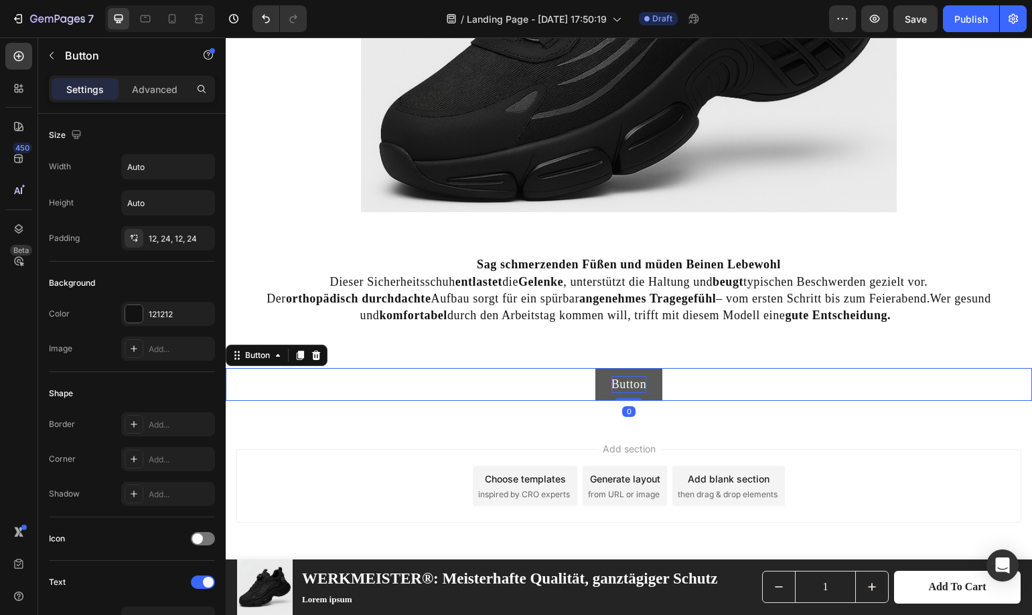
click at [626, 386] on p "Button" at bounding box center [628, 384] width 35 height 17
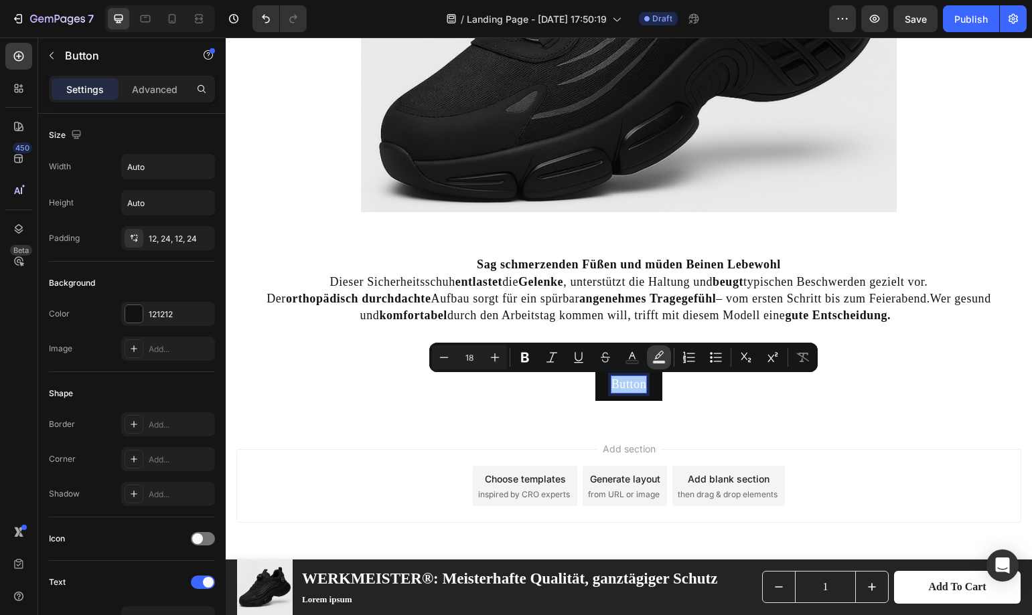
click at [667, 360] on button "Text Background Color" at bounding box center [659, 357] width 24 height 24
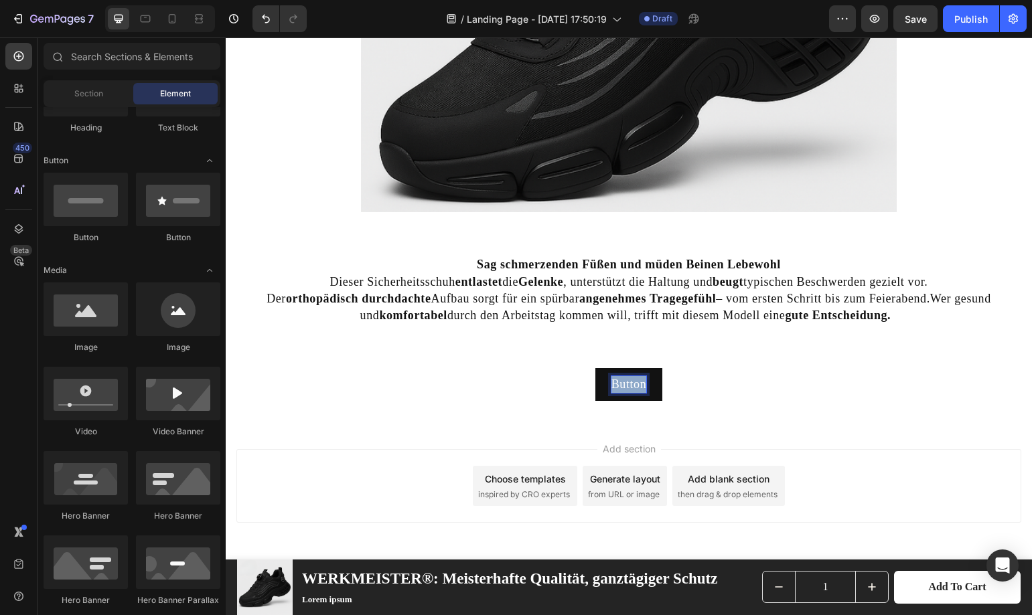
click at [870, 463] on div "Add section Choose templates inspired by CRO experts Generate layout from URL o…" at bounding box center [628, 486] width 785 height 74
click at [627, 377] on p "Button" at bounding box center [628, 384] width 35 height 17
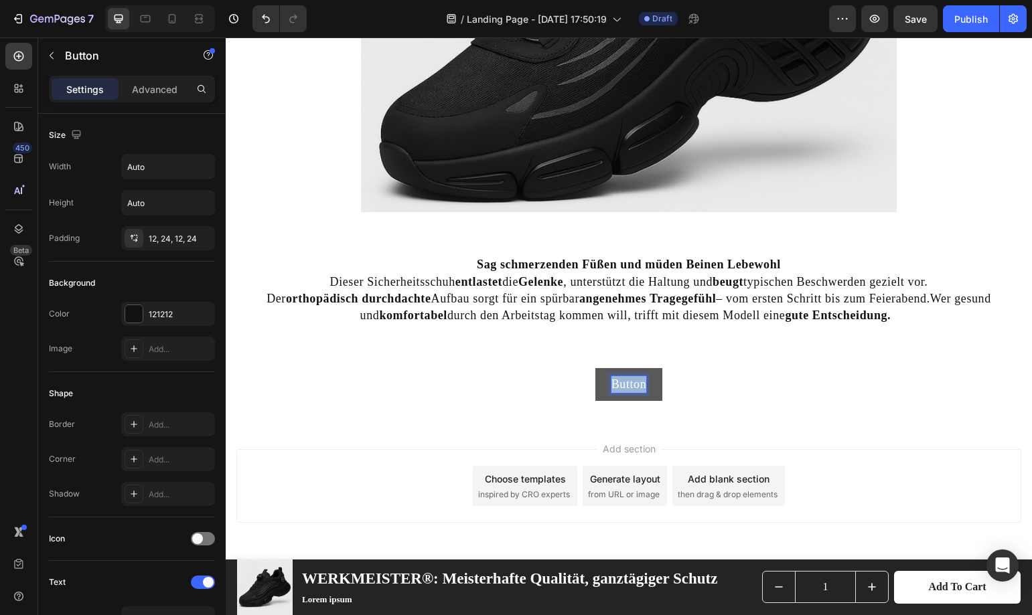
click at [627, 377] on p "Button" at bounding box center [628, 384] width 35 height 17
click at [601, 368] on button "jetzt" at bounding box center [628, 384] width 55 height 33
click at [552, 368] on button "jetzt Sicherheitsschuhe" at bounding box center [628, 384] width 152 height 33
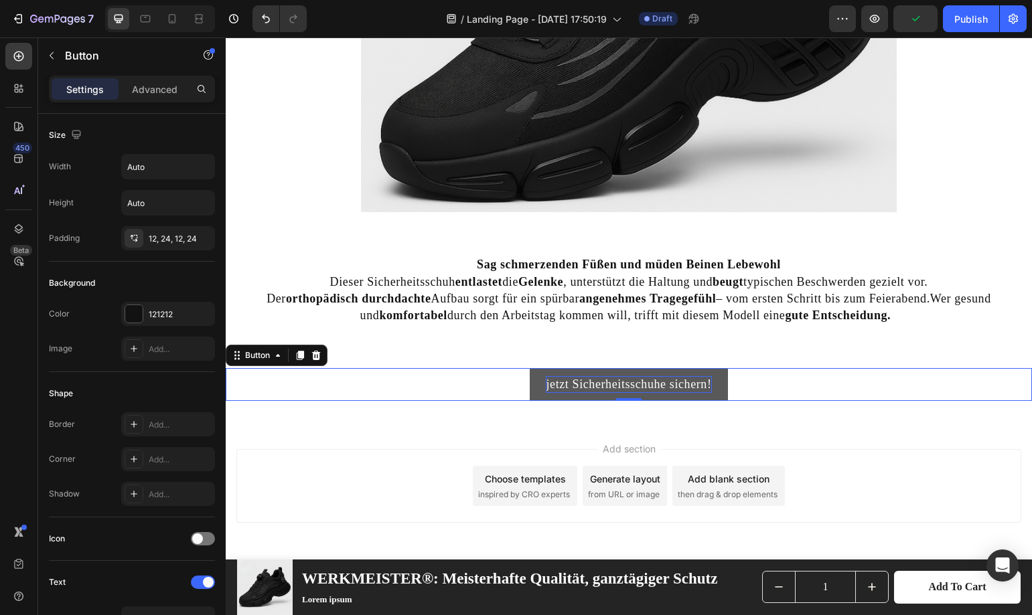
click at [777, 388] on div "jetzt Sicherheitsschuhe sichern! Button 0" at bounding box center [629, 384] width 806 height 33
click at [751, 430] on div "Add section Choose templates inspired by CRO experts Generate layout from URL o…" at bounding box center [629, 504] width 806 height 165
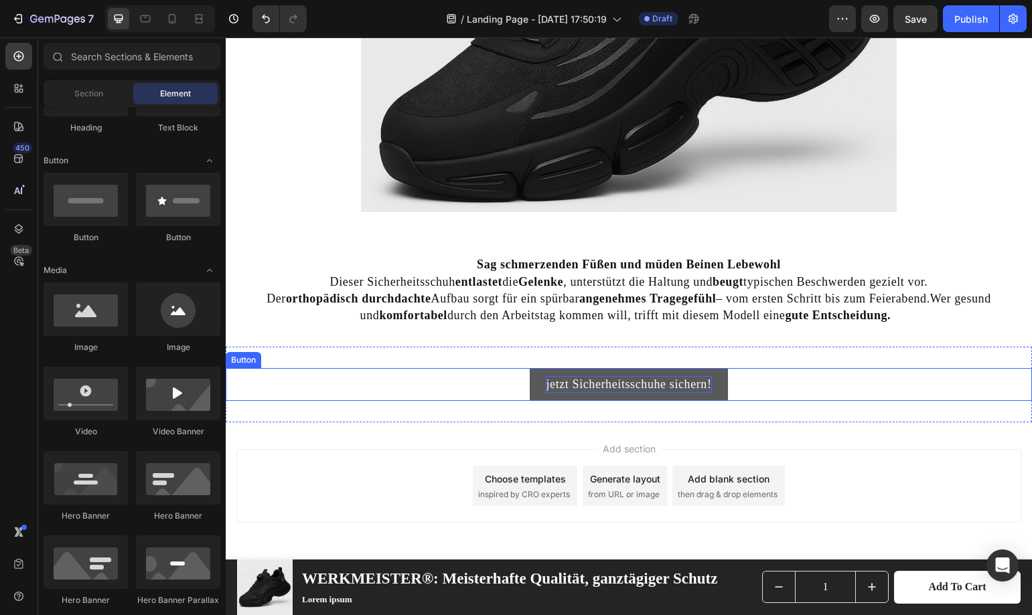
click at [546, 384] on p "jetzt Sicherheitsschuhe sichern!" at bounding box center [628, 384] width 165 height 17
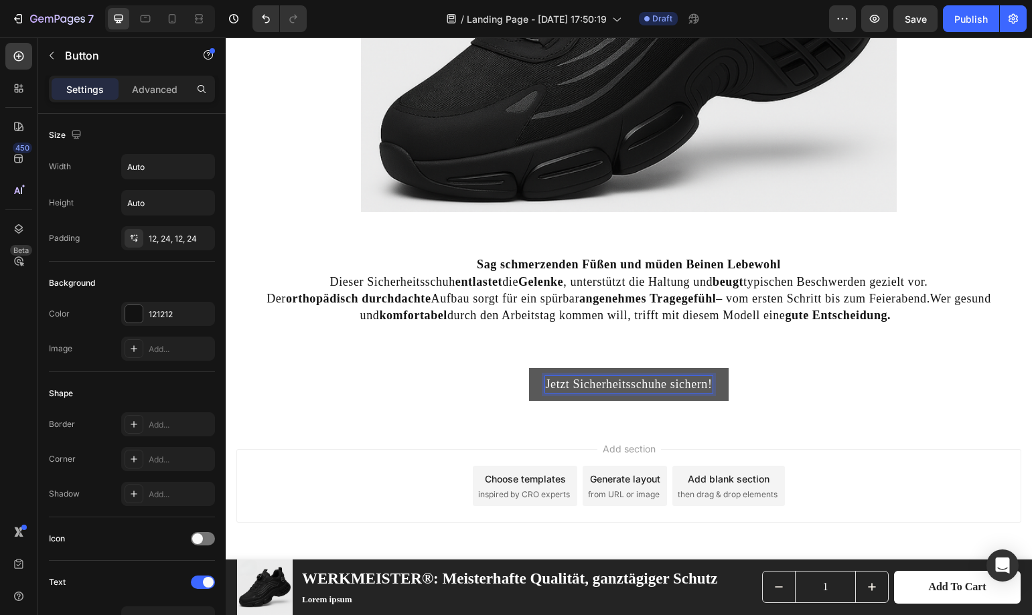
click at [807, 427] on div "Add section Choose templates inspired by CRO experts Generate layout from URL o…" at bounding box center [629, 504] width 806 height 165
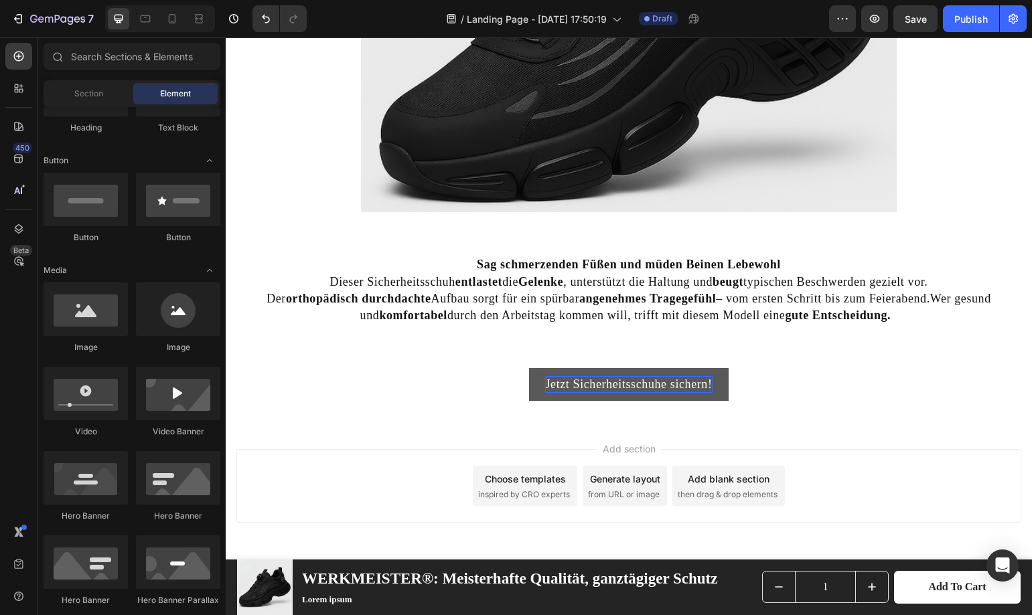
click at [829, 440] on div "Add section Choose templates inspired by CRO experts Generate layout from URL o…" at bounding box center [629, 504] width 806 height 165
click at [925, 19] on span "Save" at bounding box center [915, 18] width 22 height 11
click at [881, 21] on icon "button" at bounding box center [874, 18] width 13 height 13
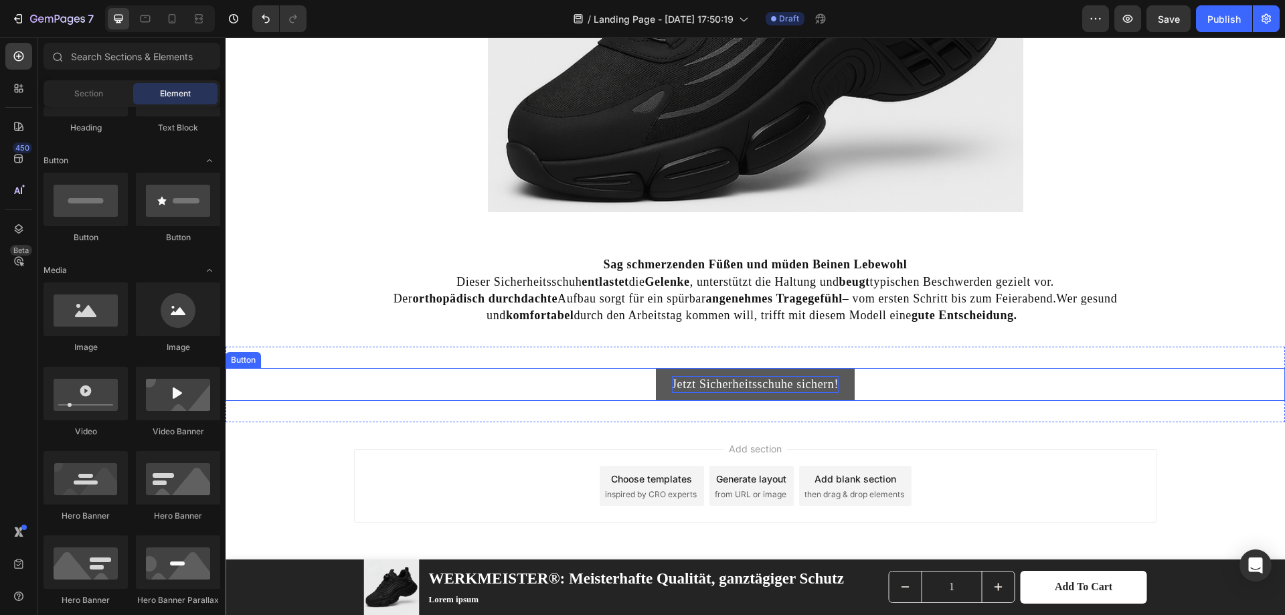
click at [825, 380] on p "Jetzt Sicherheitsschuhe sichern!" at bounding box center [755, 384] width 167 height 17
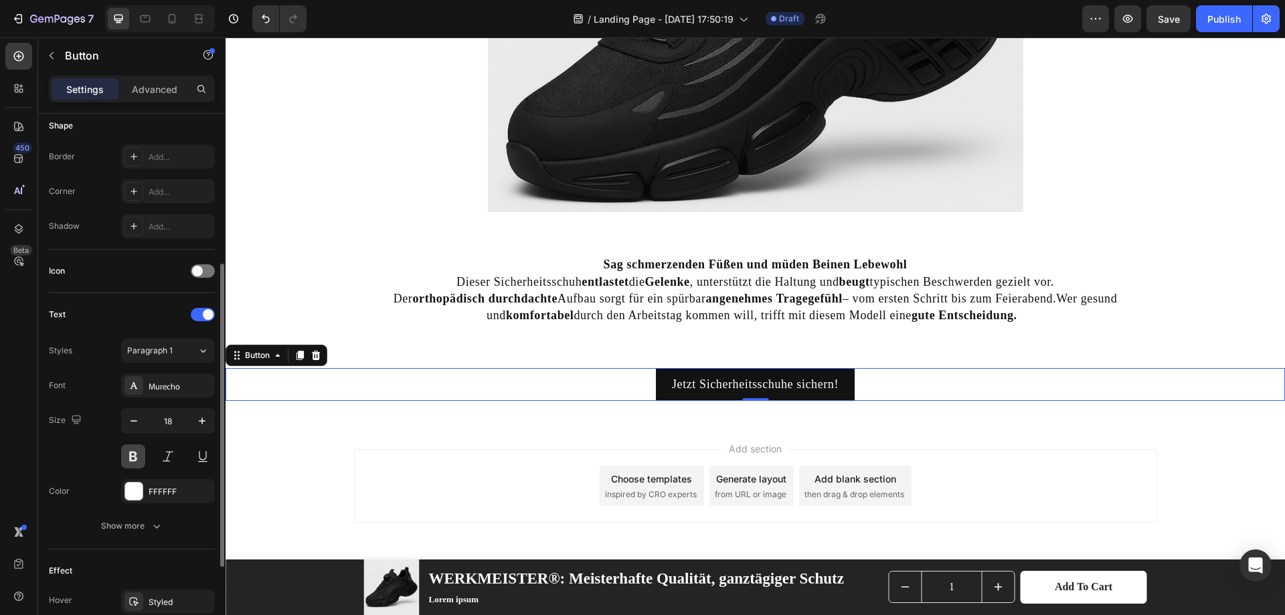
scroll to position [420, 0]
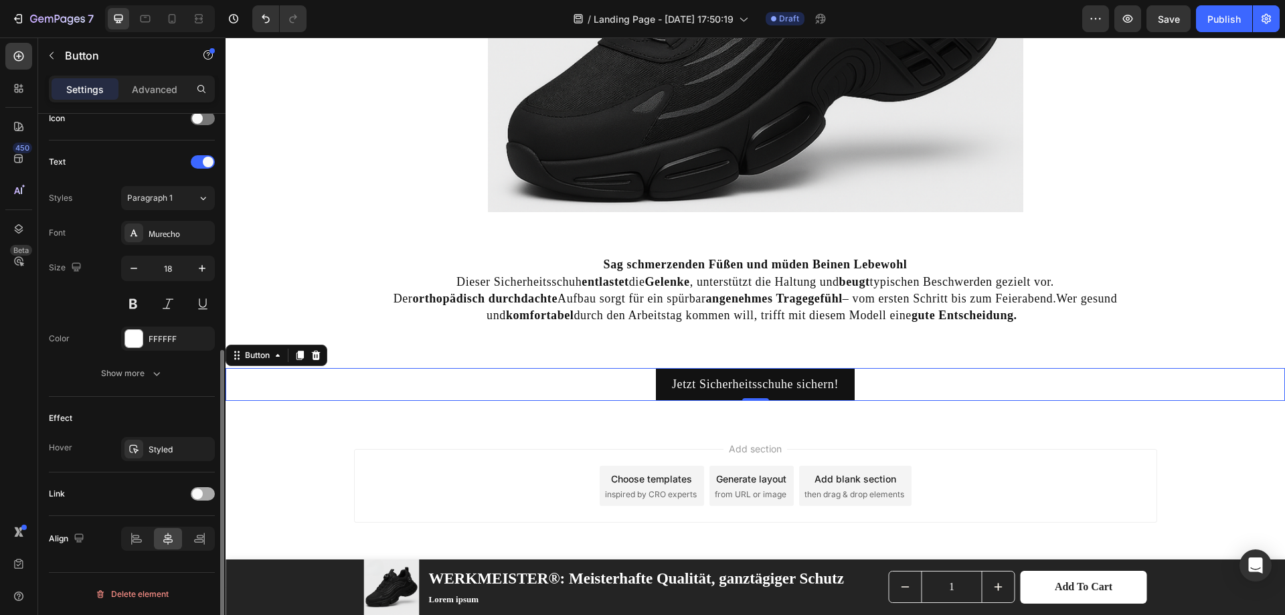
click at [210, 488] on div at bounding box center [203, 493] width 24 height 13
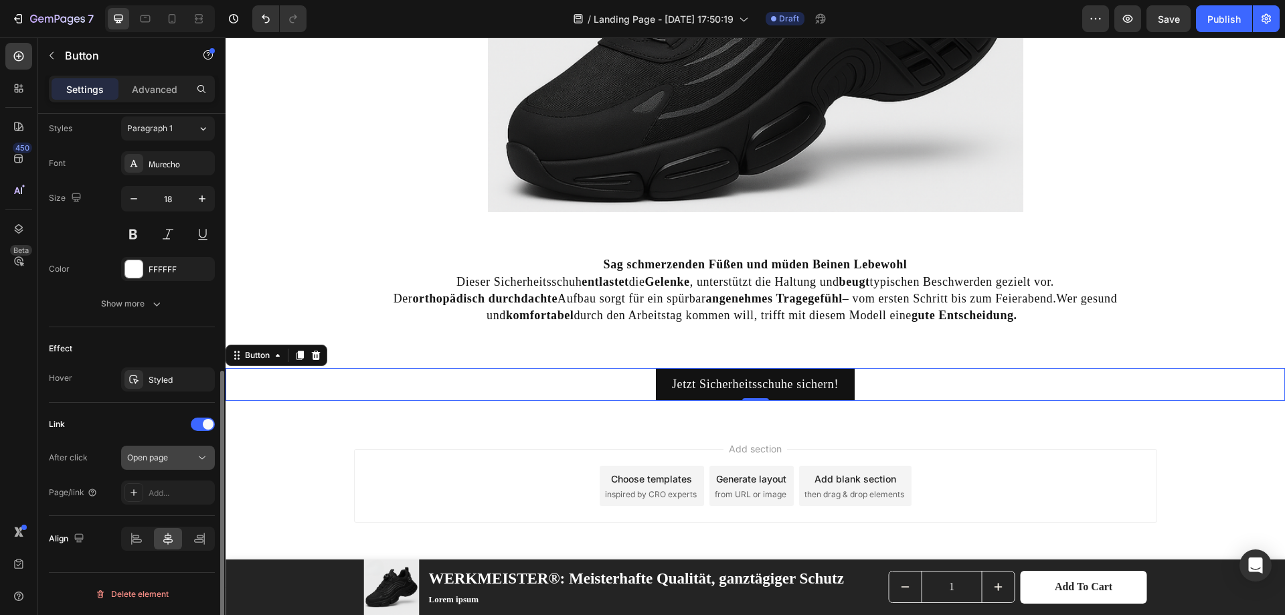
click at [183, 462] on div "Open page" at bounding box center [161, 458] width 68 height 12
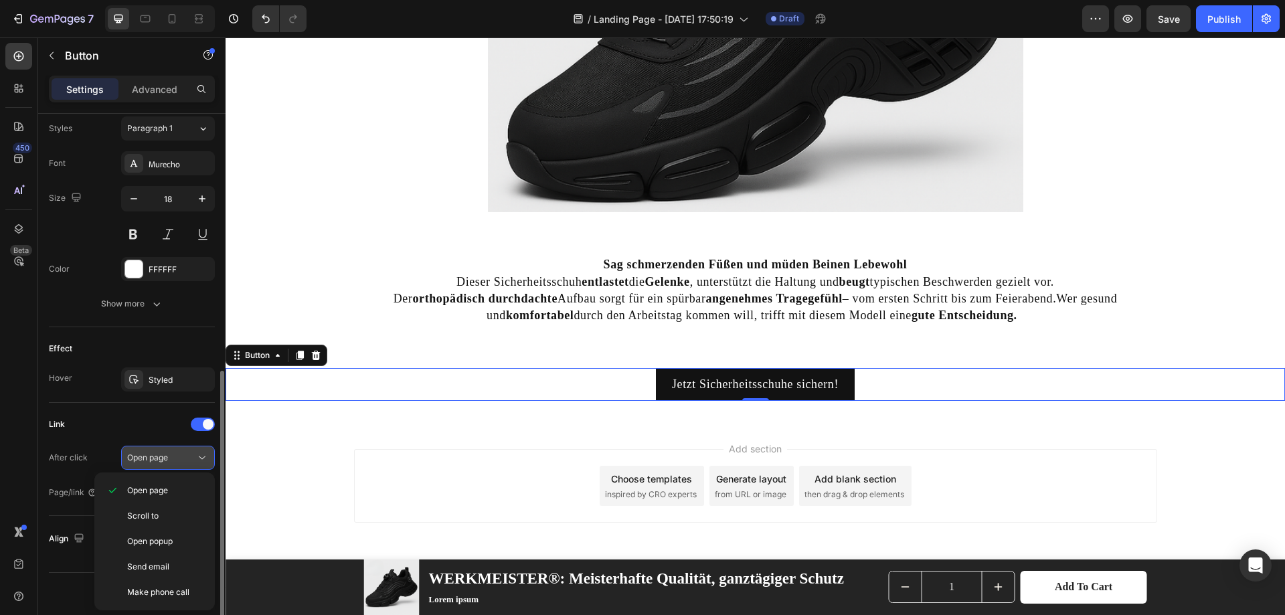
click at [183, 460] on div "Open page" at bounding box center [161, 458] width 68 height 12
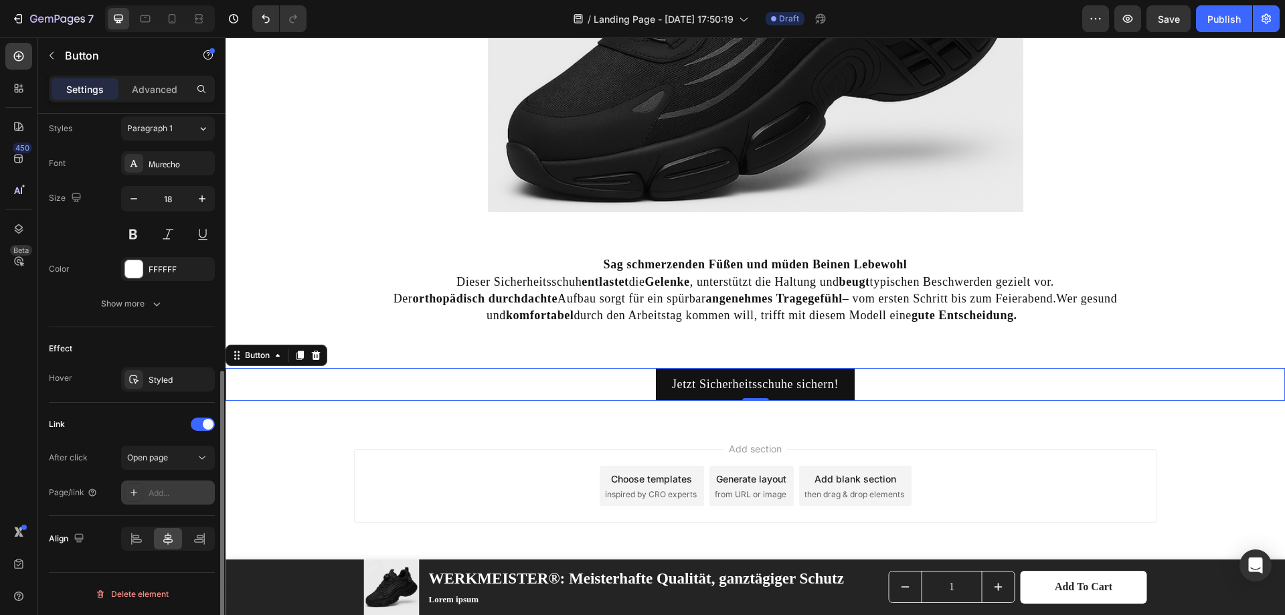
click at [185, 491] on div "Add..." at bounding box center [180, 493] width 63 height 12
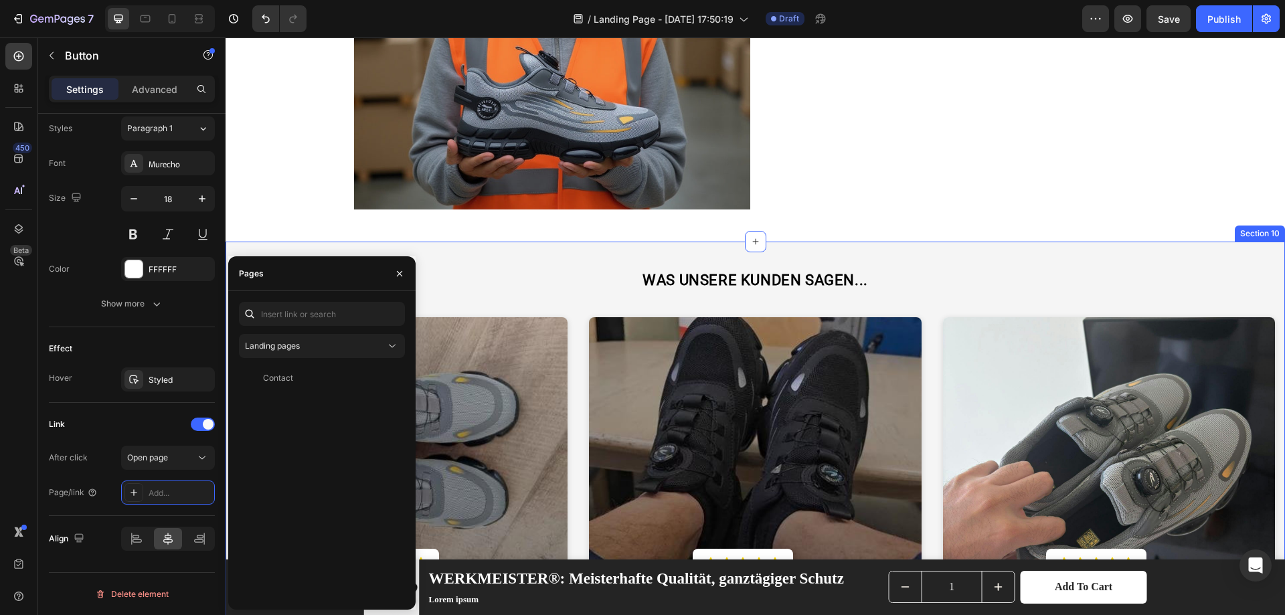
scroll to position [3328, 0]
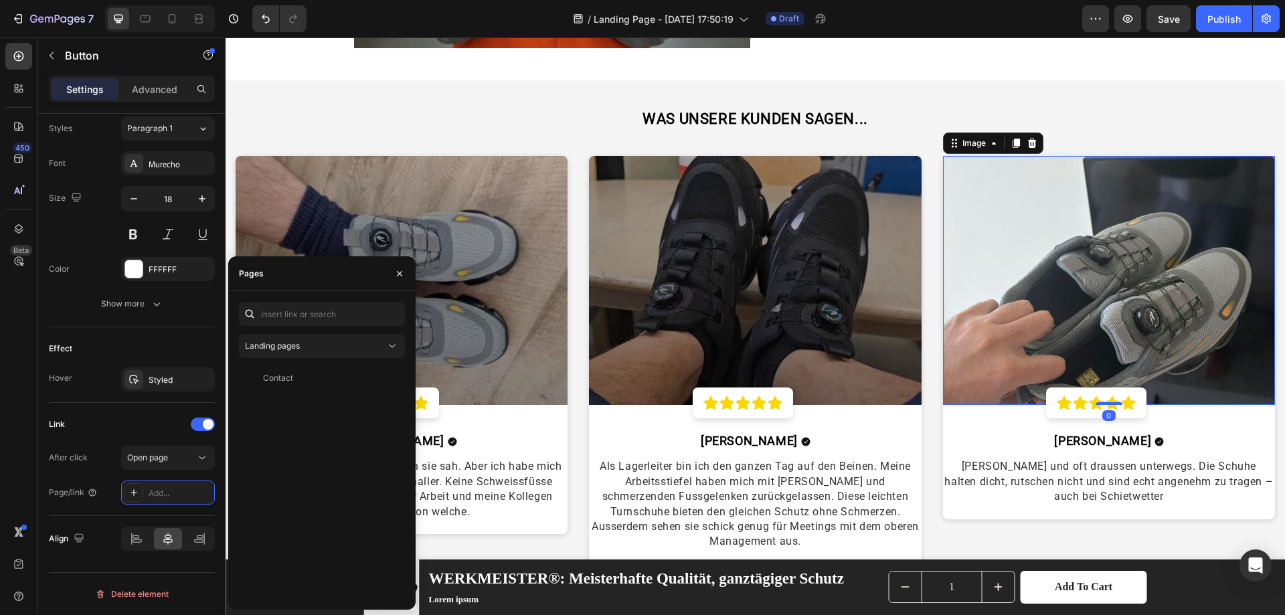
click at [1031, 313] on img at bounding box center [1109, 280] width 332 height 249
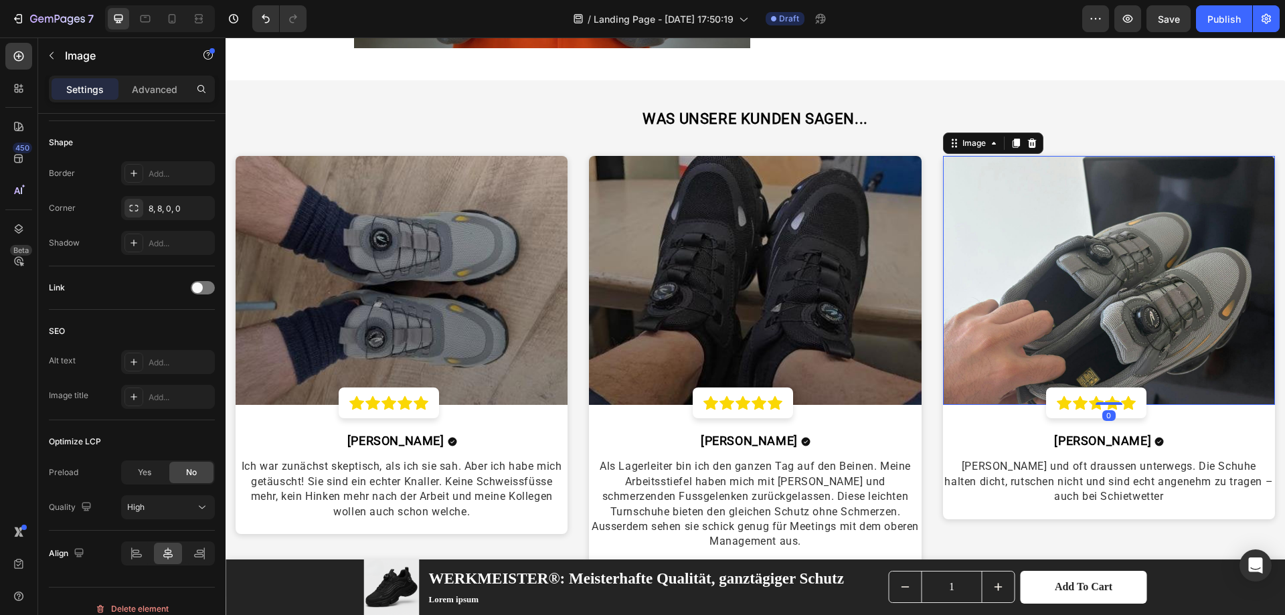
scroll to position [0, 0]
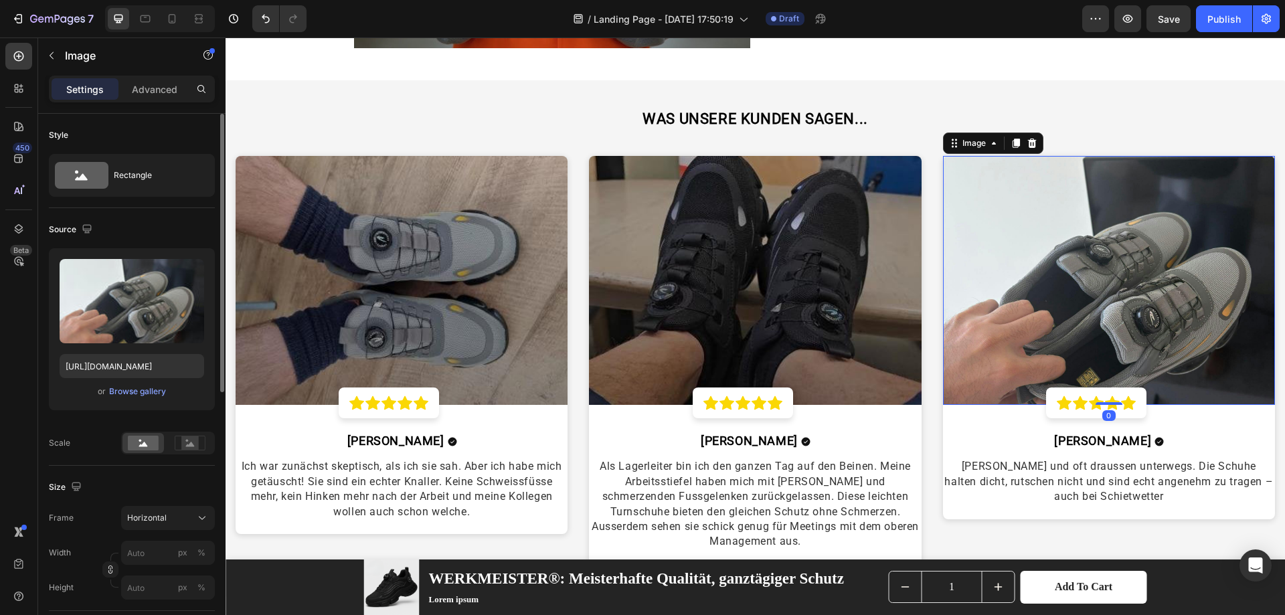
click at [1031, 313] on img at bounding box center [1109, 280] width 332 height 249
click at [1031, 243] on img at bounding box center [1109, 280] width 332 height 249
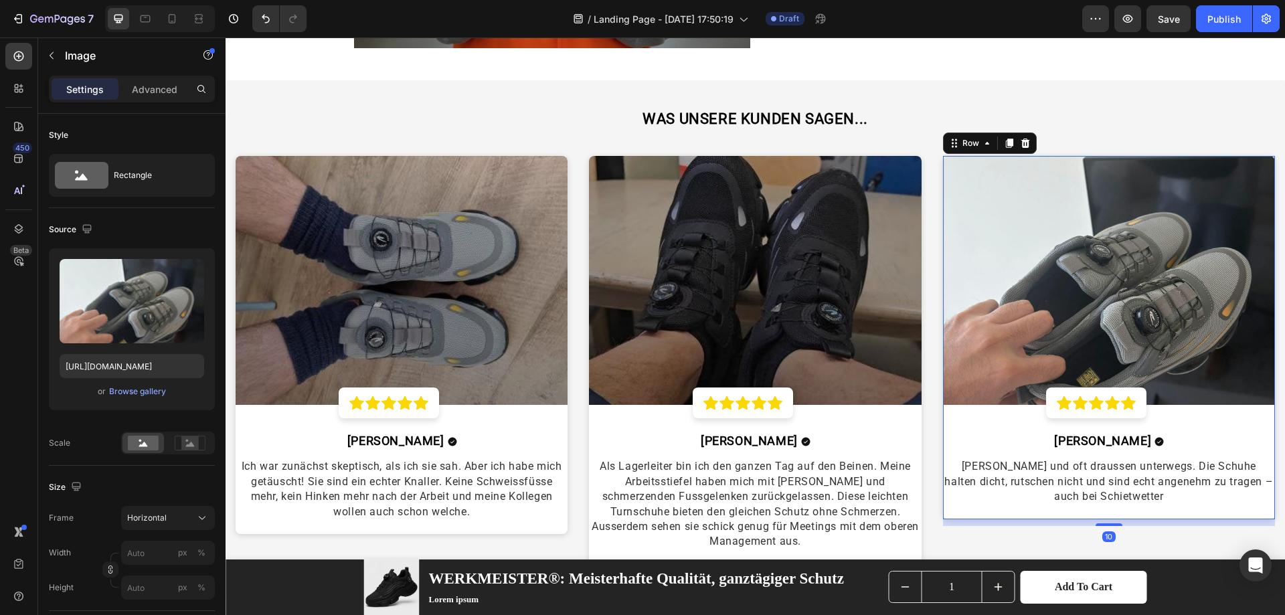
click at [1031, 442] on div "Image Icon Icon Icon Icon Icon Row Row Sebastian H. Text block Icon Row Bin Dac…" at bounding box center [1109, 337] width 332 height 363
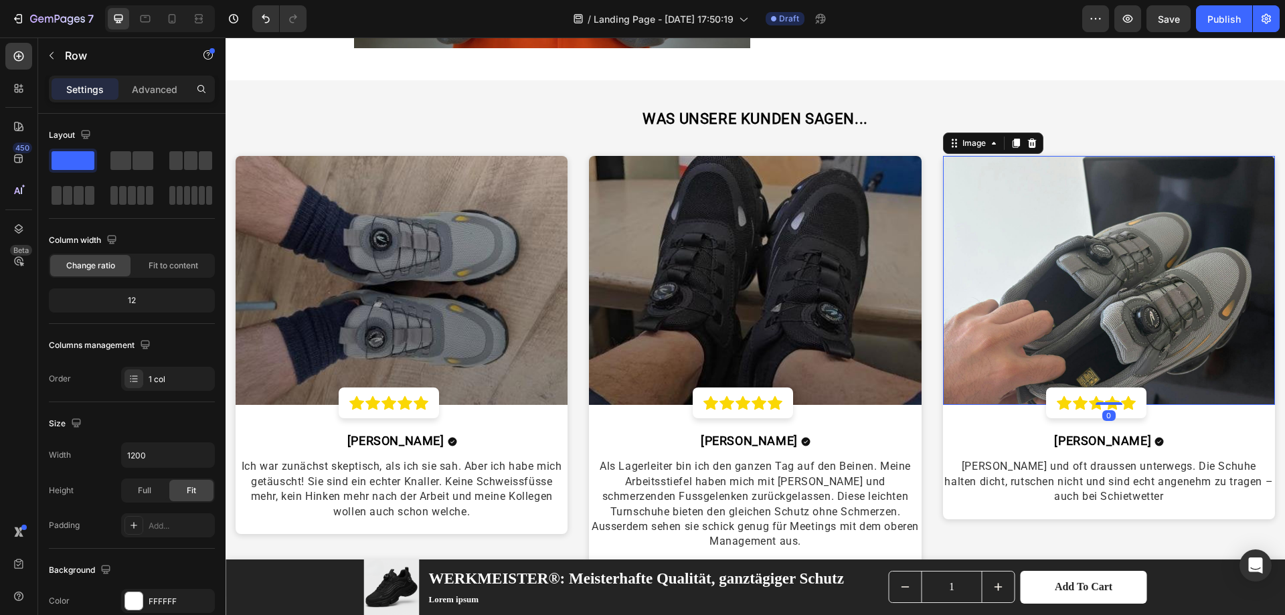
click at [1031, 345] on img at bounding box center [1109, 280] width 332 height 249
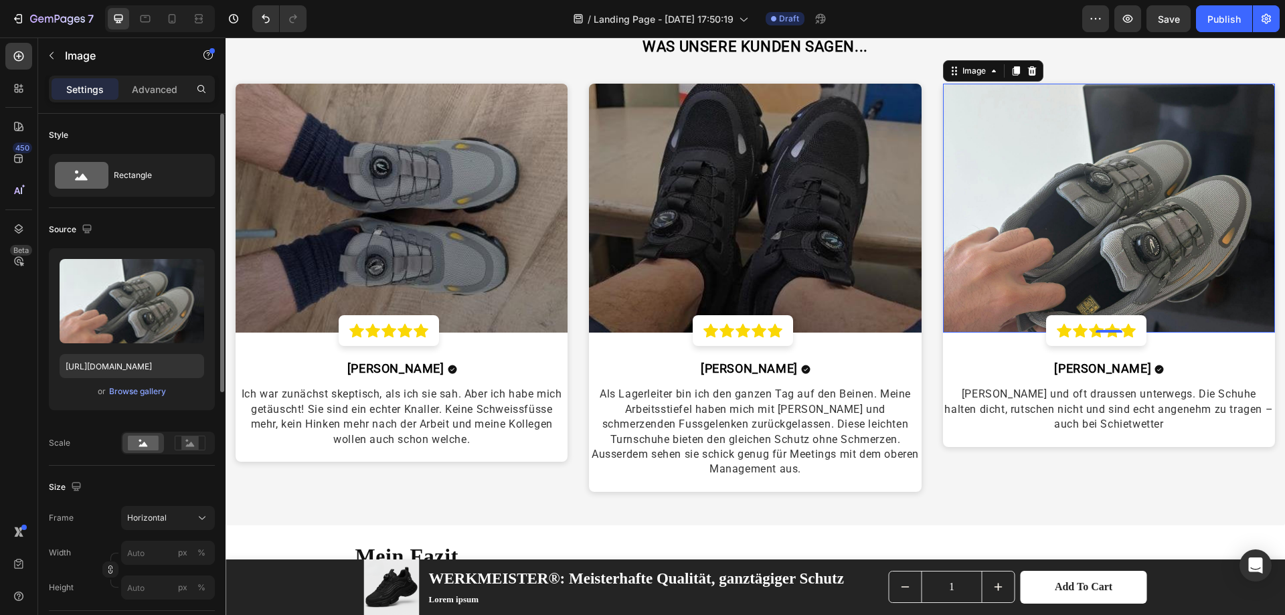
scroll to position [3395, 0]
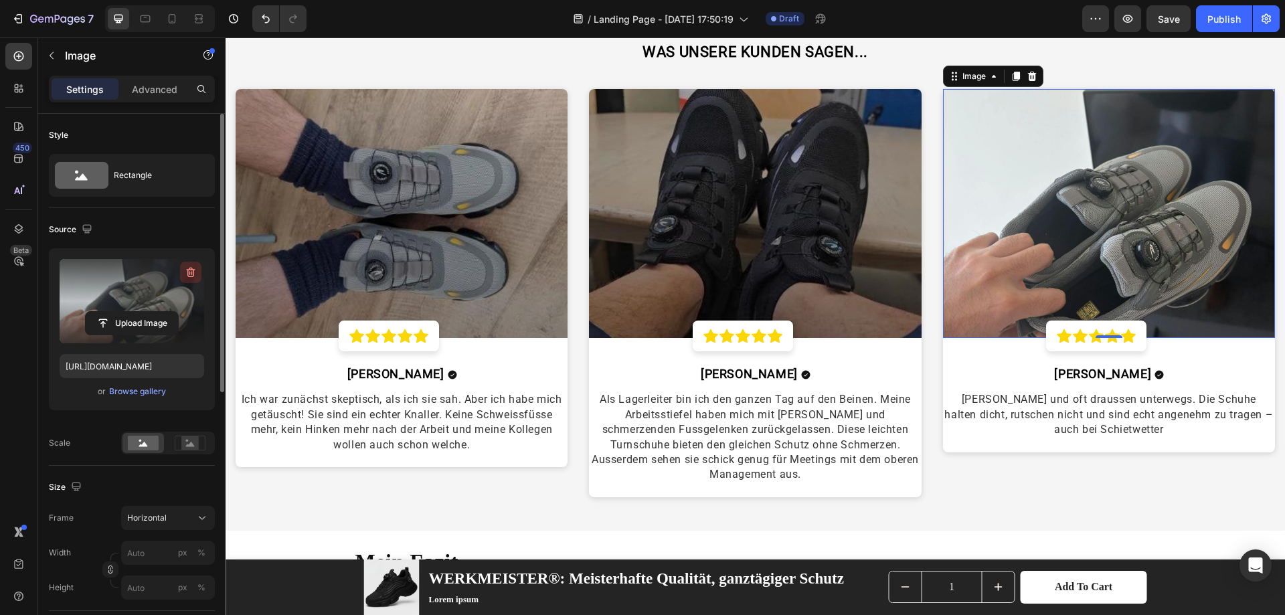
click at [191, 270] on icon "button" at bounding box center [191, 273] width 9 height 10
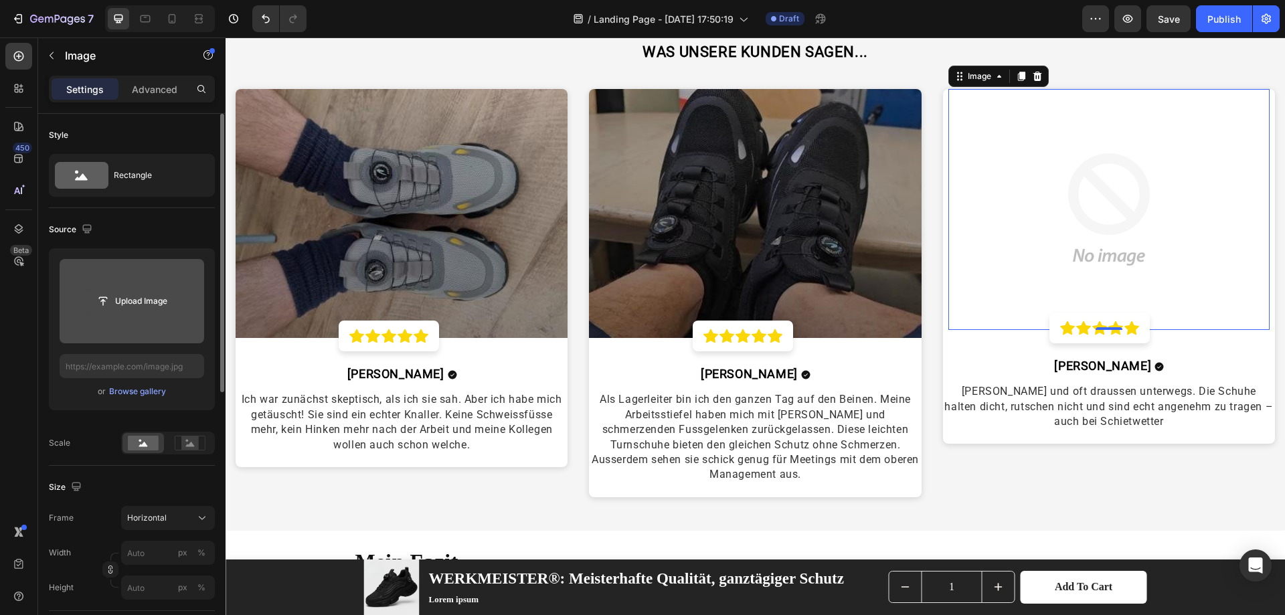
click at [146, 308] on input "file" at bounding box center [132, 301] width 92 height 23
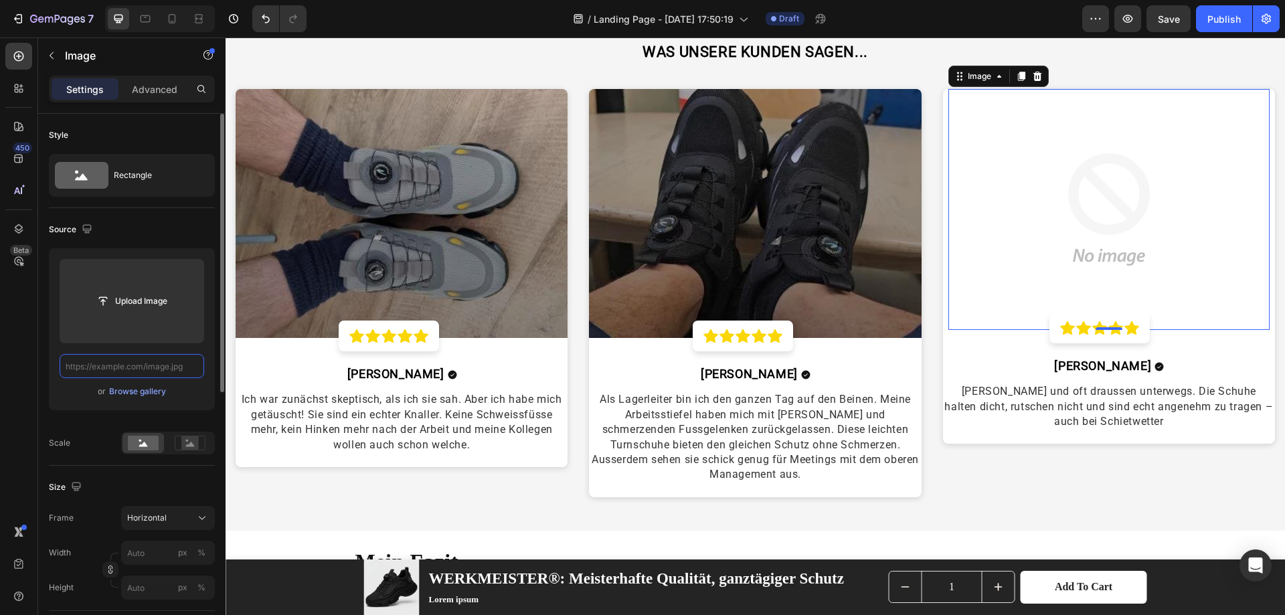
click at [160, 370] on input "text" at bounding box center [132, 366] width 145 height 24
paste input "https://cdn.shopify.com/s/files/1/0669/3978/1307/files/1750679891__0__uC6VuKHg_…"
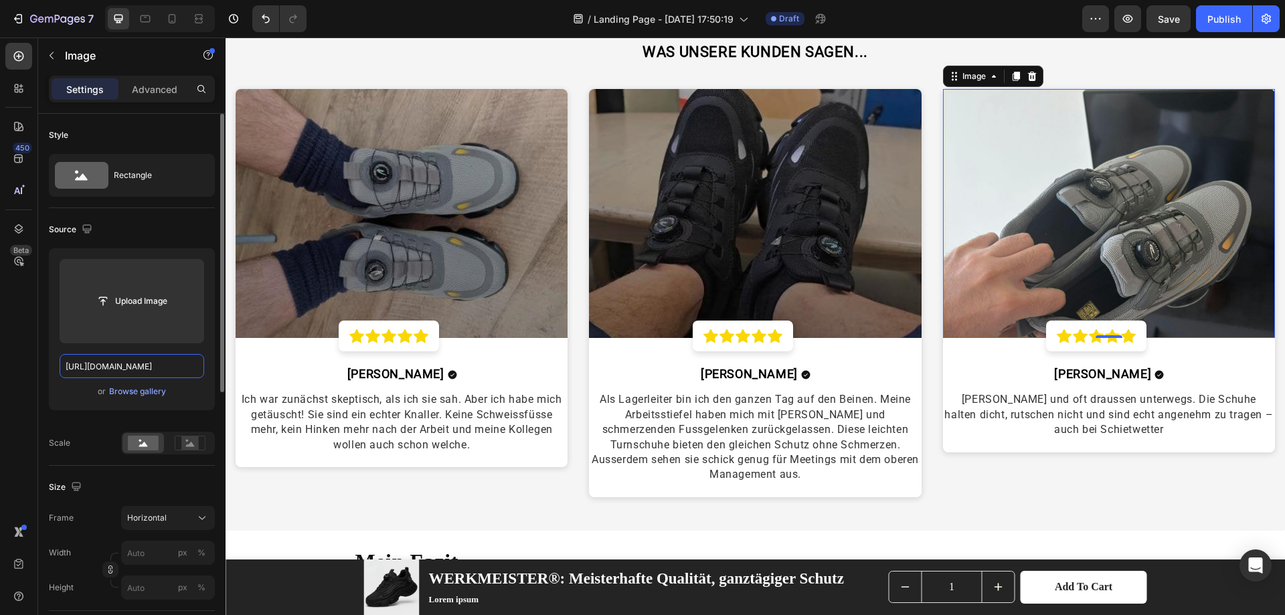
scroll to position [0, 501]
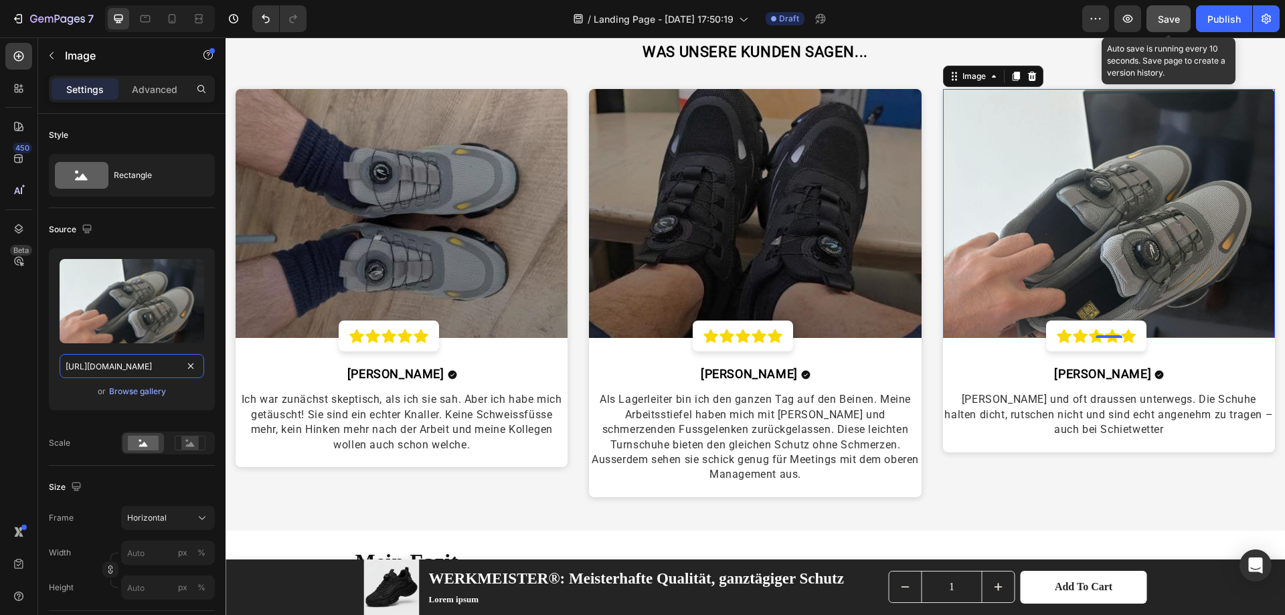
type input "https://cdn.shopify.com/s/files/1/0669/3978/1307/files/1750679891__0__uC6VuKHg_…"
click at [1031, 28] on button "Save" at bounding box center [1169, 18] width 44 height 27
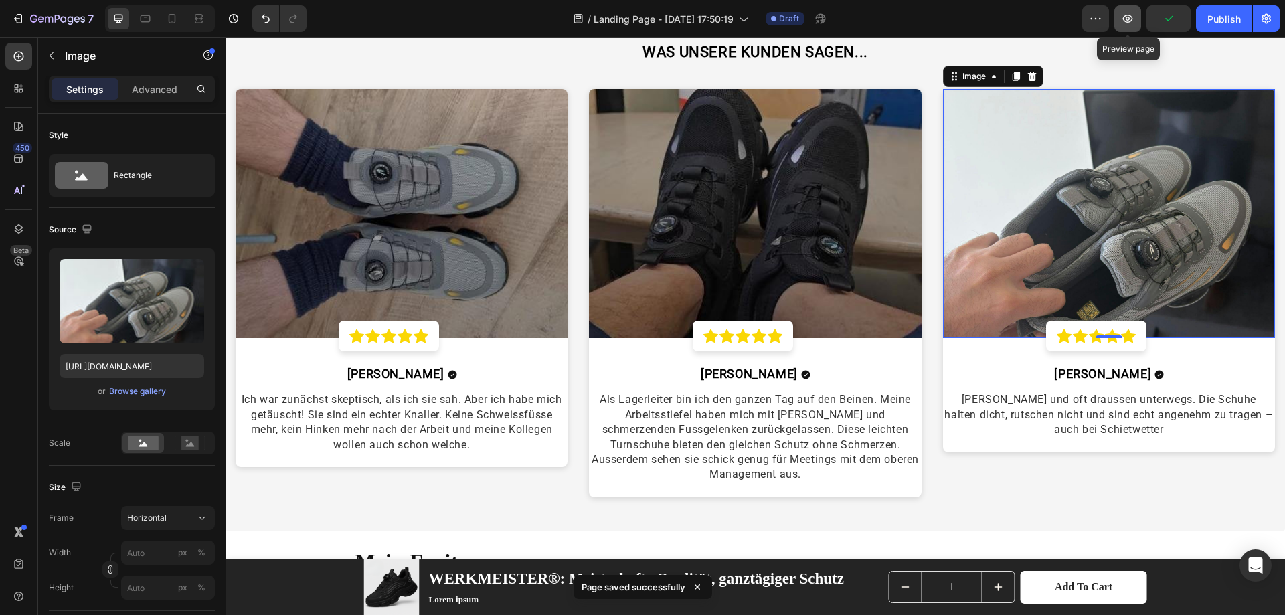
click at [1031, 17] on button "button" at bounding box center [1128, 18] width 27 height 27
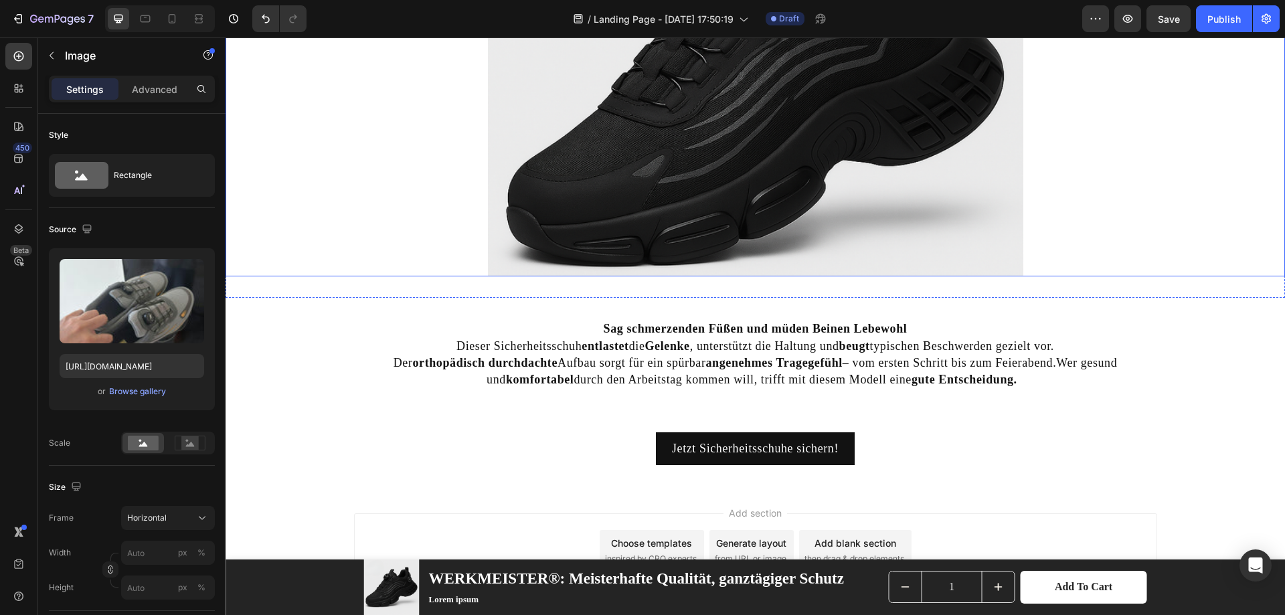
scroll to position [4332, 0]
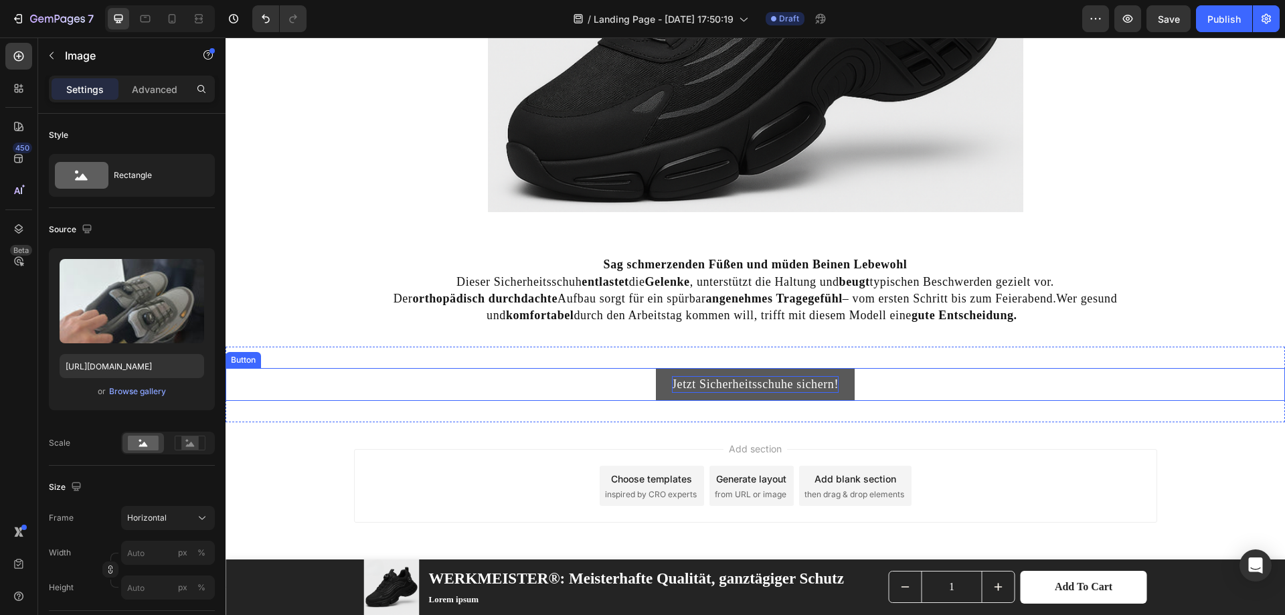
click at [749, 378] on p "Jetzt Sicherheitsschuhe sichern!" at bounding box center [755, 384] width 167 height 17
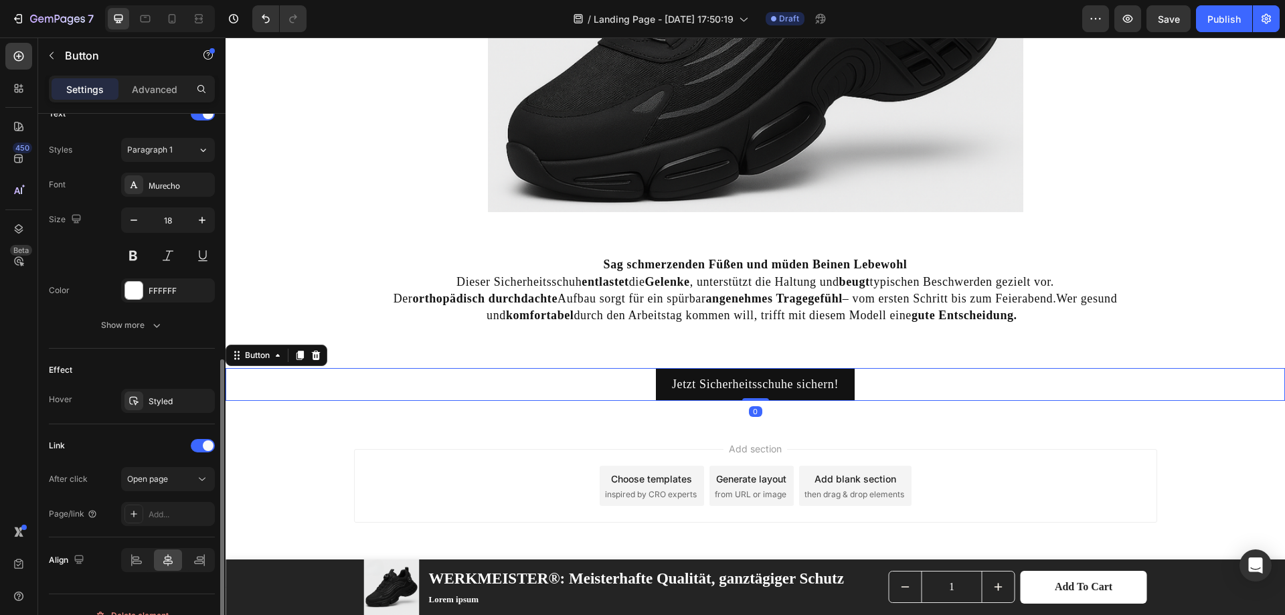
scroll to position [490, 0]
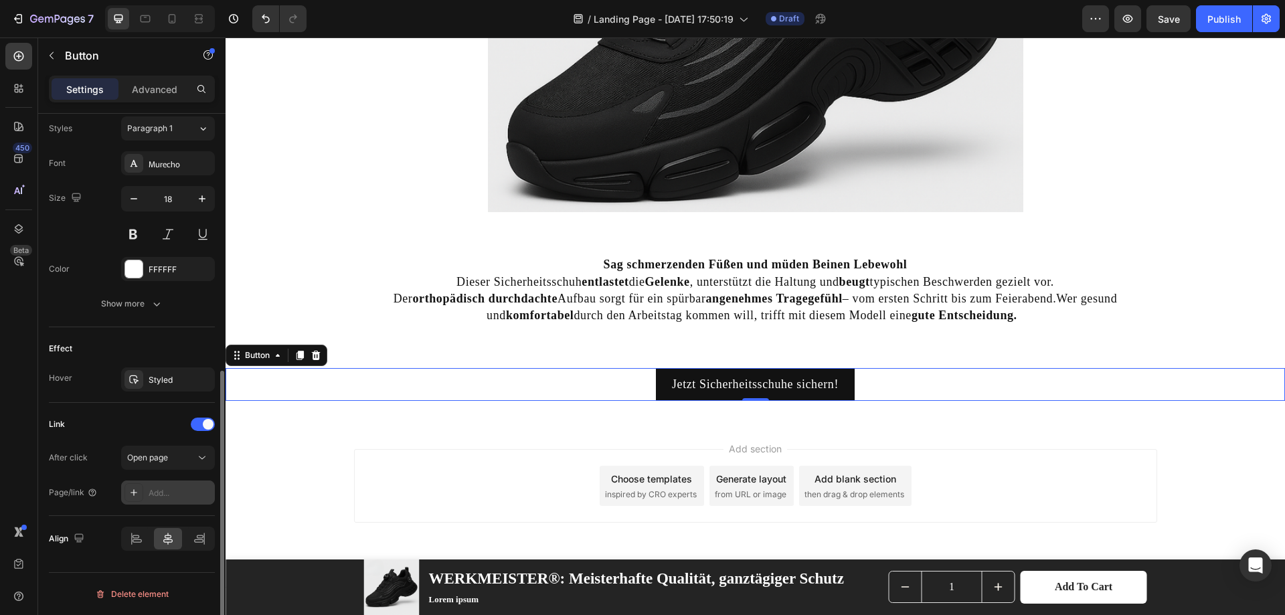
click at [186, 495] on div "Add..." at bounding box center [180, 493] width 63 height 12
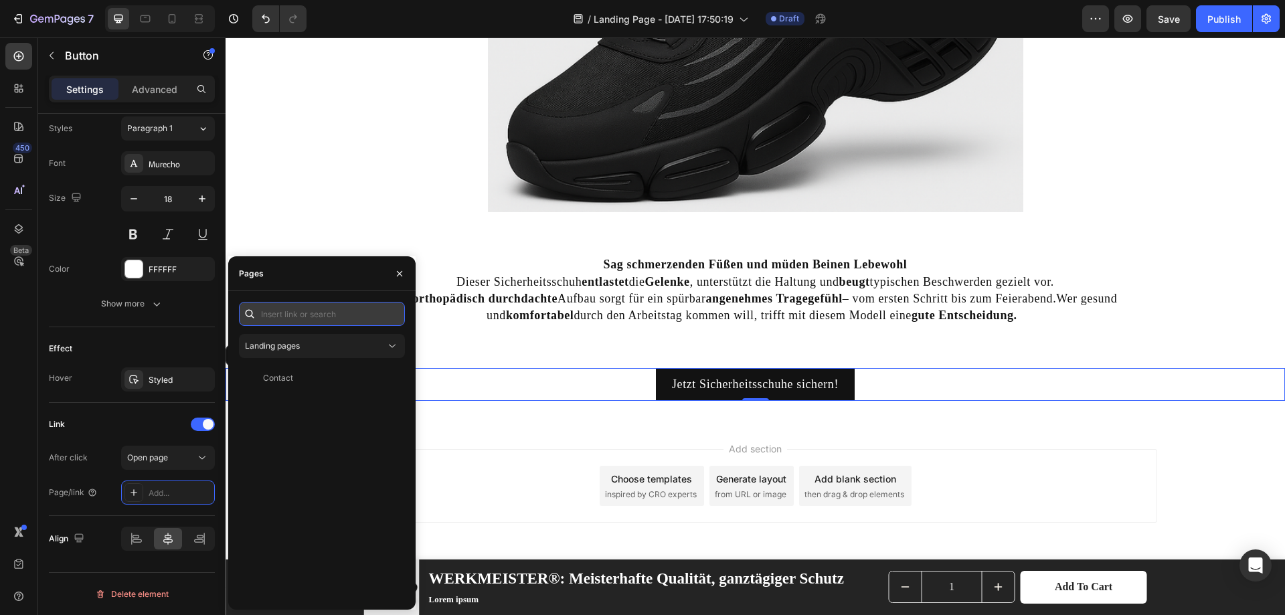
click at [326, 316] on input "text" at bounding box center [322, 314] width 166 height 24
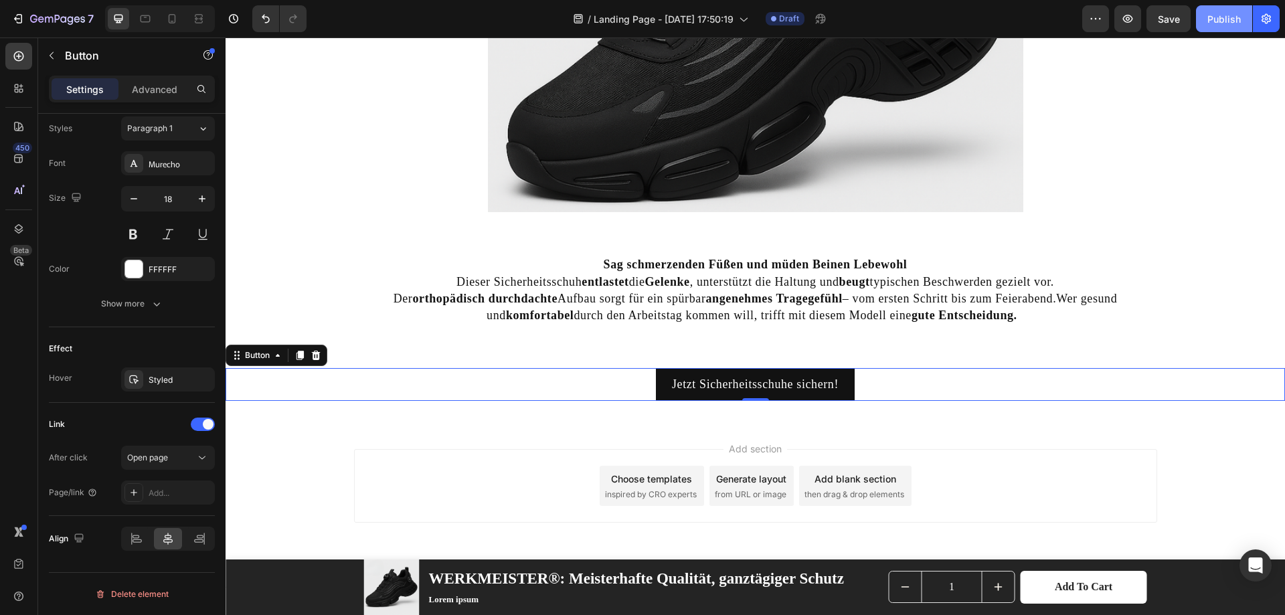
click at [1031, 19] on div "Publish" at bounding box center [1224, 19] width 33 height 14
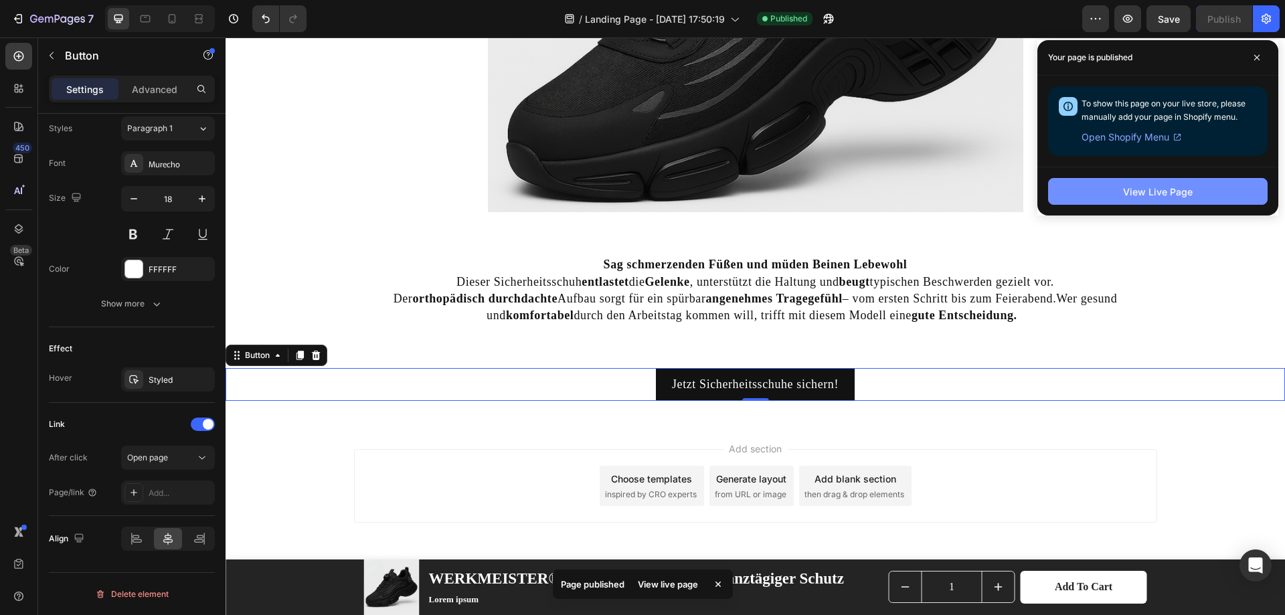
click at [1031, 195] on button "View Live Page" at bounding box center [1158, 191] width 220 height 27
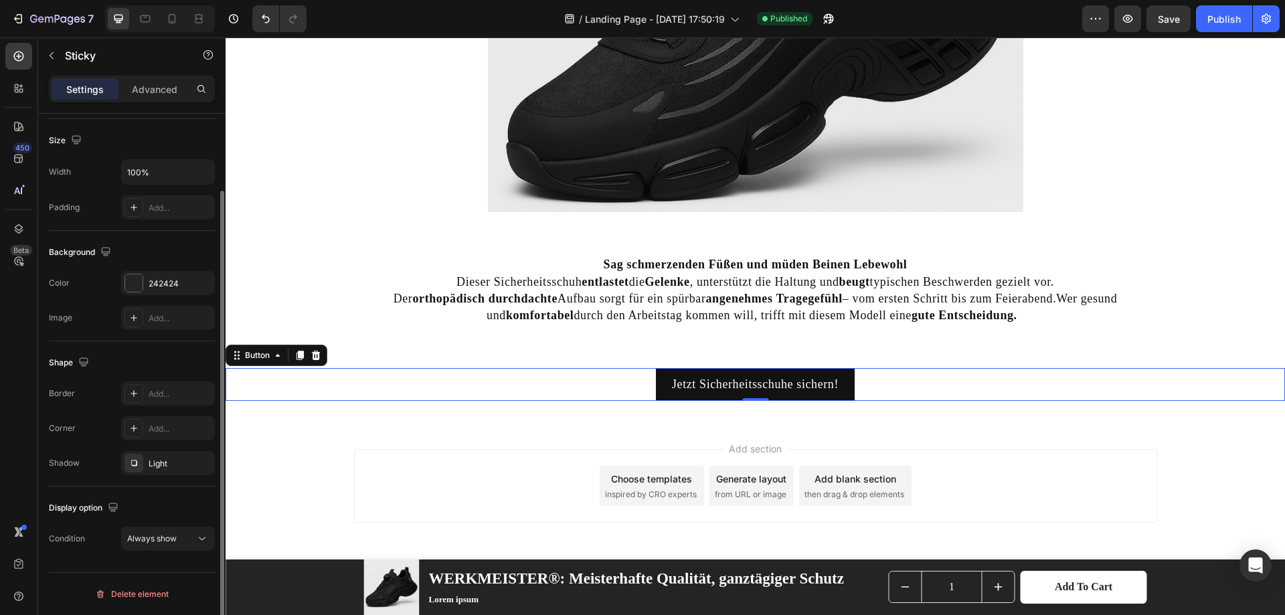
click at [1031, 586] on div "Product Images WERKMEISTER®: Meisterhafte Qualität, ganztägiger Schutz Product …" at bounding box center [756, 588] width 1060 height 56
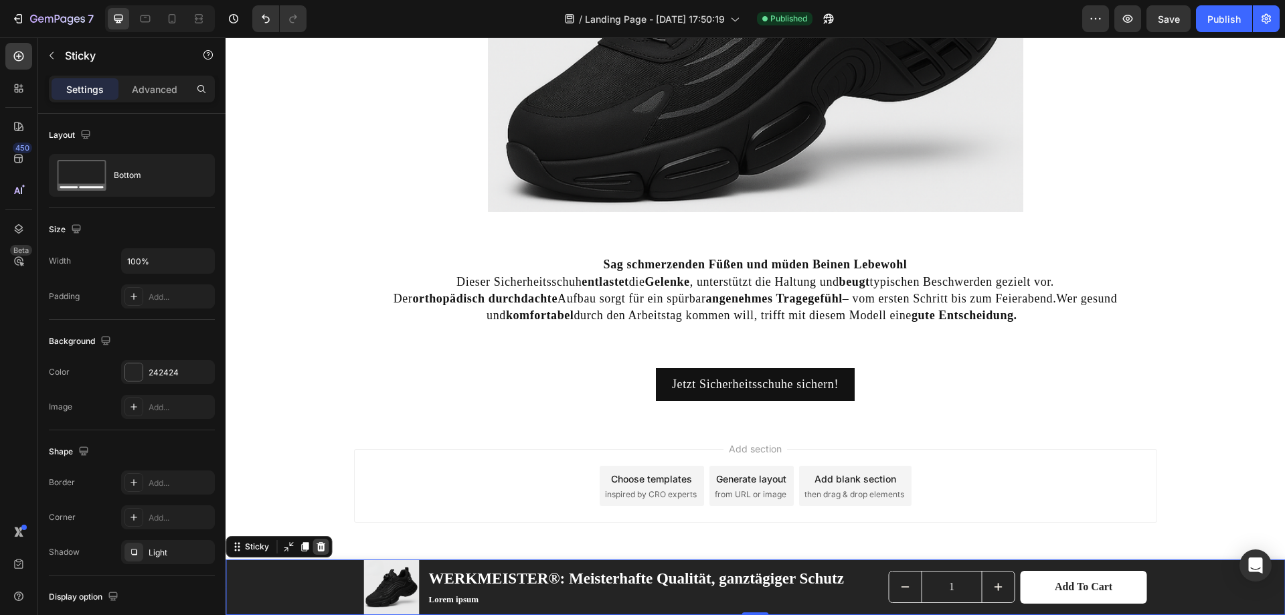
click at [322, 547] on icon at bounding box center [321, 546] width 9 height 9
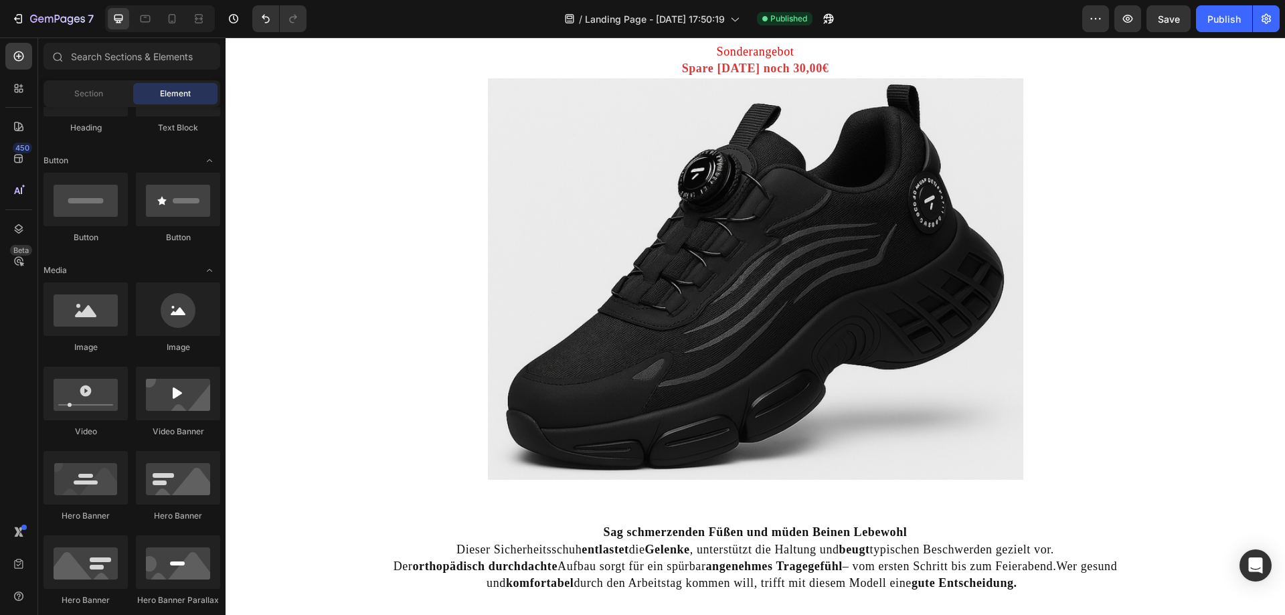
scroll to position [4332, 0]
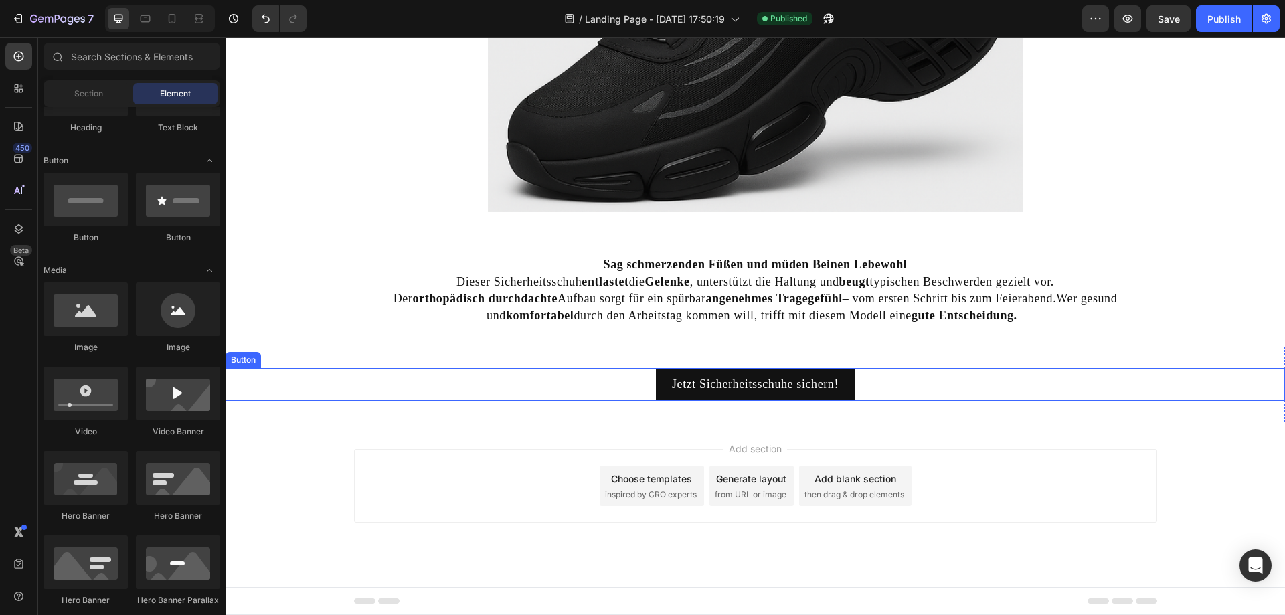
click at [361, 422] on div "Jetzt Sicherheitsschuhe sichern! Button Section 12" at bounding box center [756, 385] width 1060 height 76
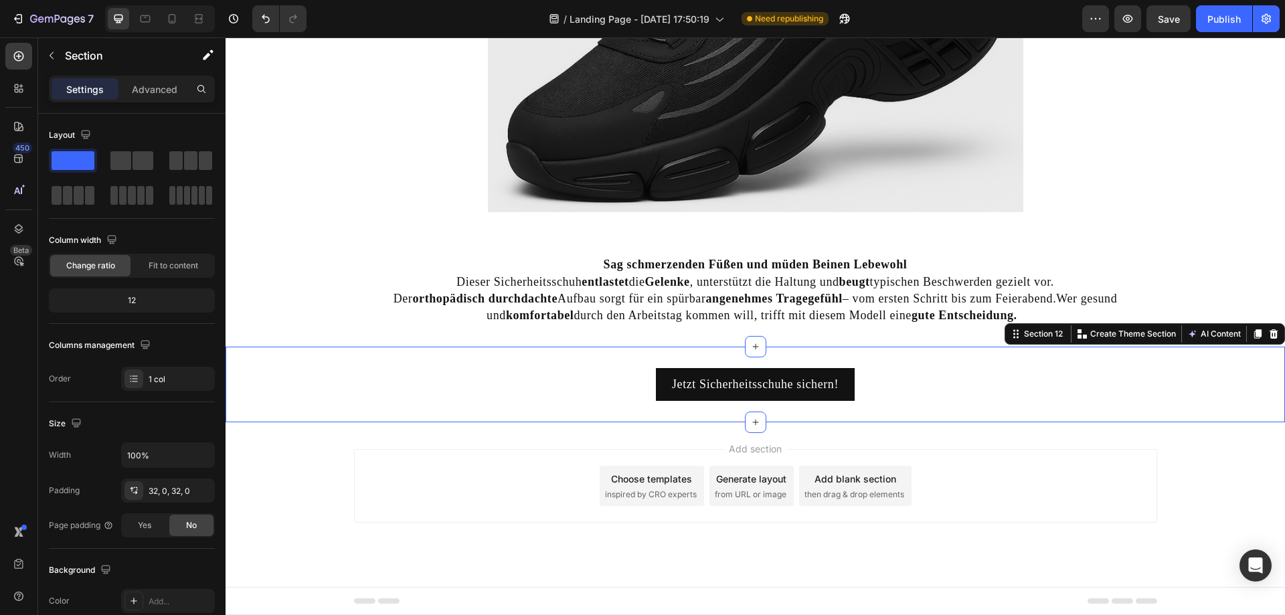
click at [679, 419] on div "Jetzt Sicherheitsschuhe sichern! Button Section 12 You can create reusable sect…" at bounding box center [756, 385] width 1060 height 76
click at [698, 435] on div "Add section Choose templates inspired by CRO experts Generate layout from URL o…" at bounding box center [756, 504] width 1060 height 165
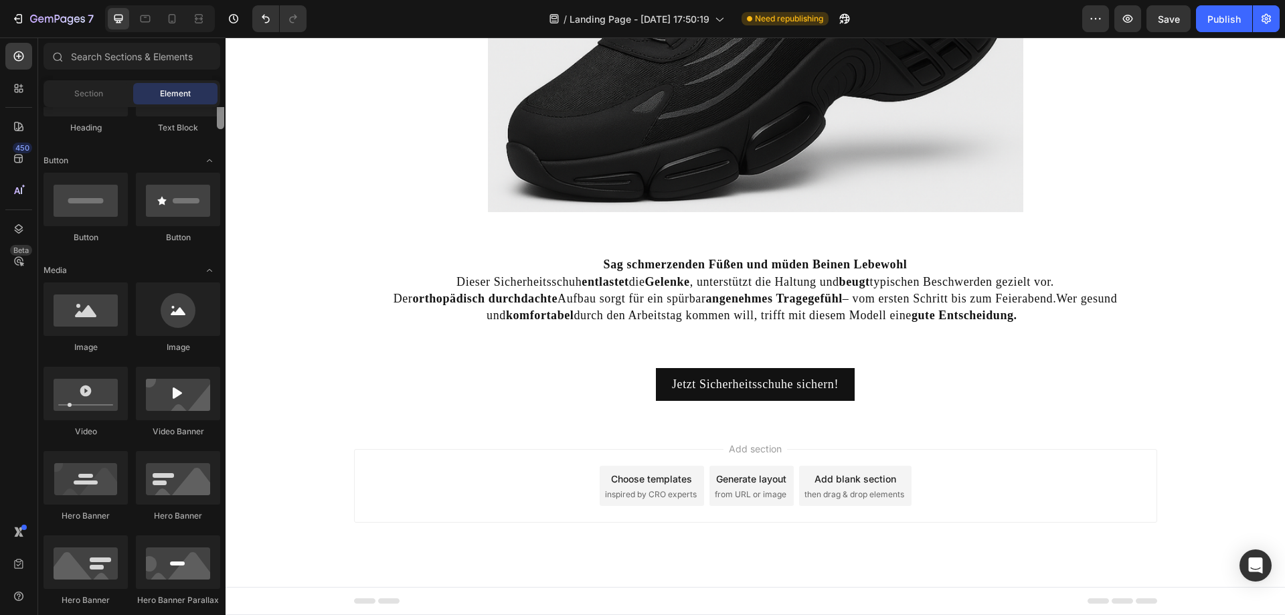
scroll to position [201, 0]
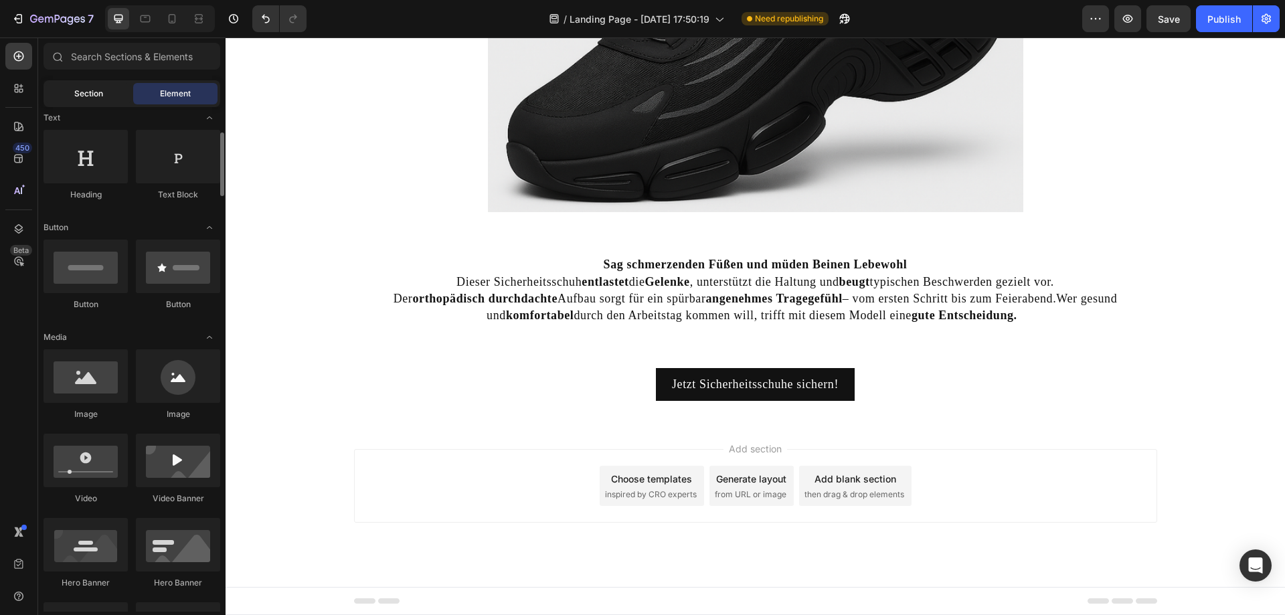
click at [129, 91] on div "Section" at bounding box center [88, 93] width 84 height 21
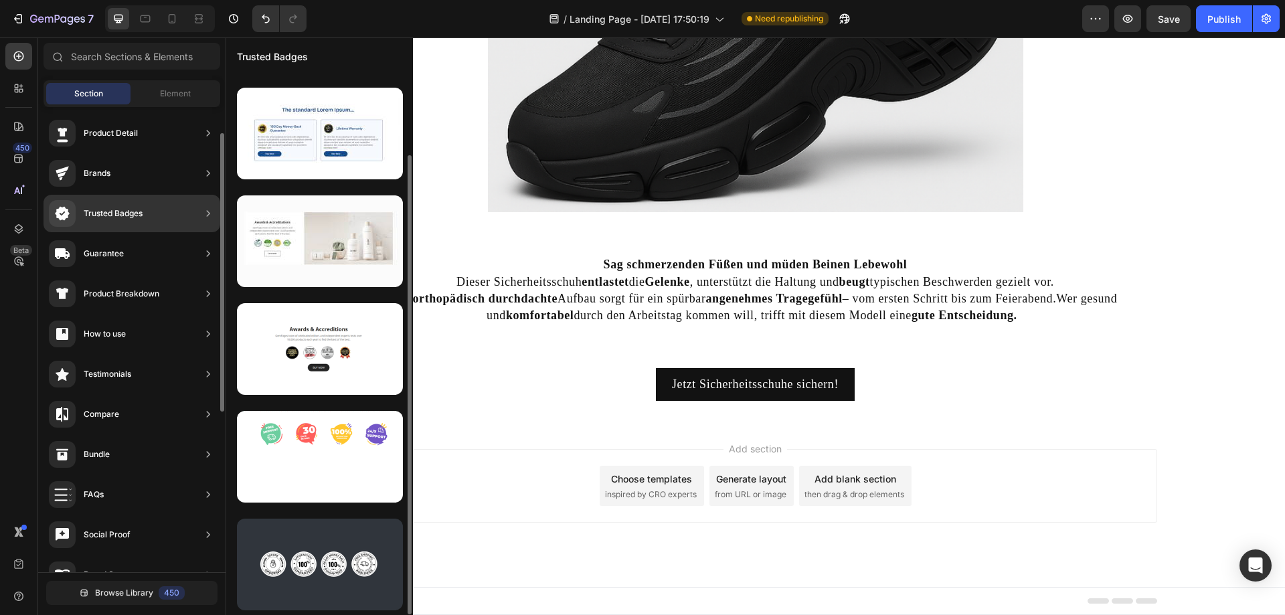
scroll to position [97, 0]
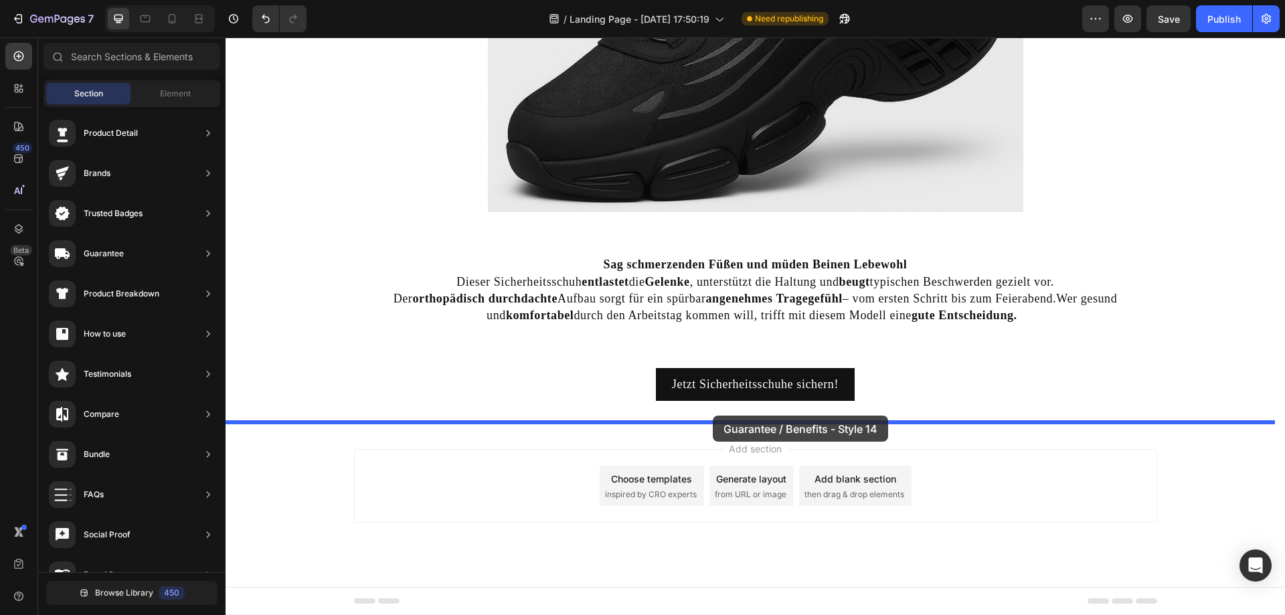
drag, startPoint x: 493, startPoint y: 370, endPoint x: 713, endPoint y: 416, distance: 224.4
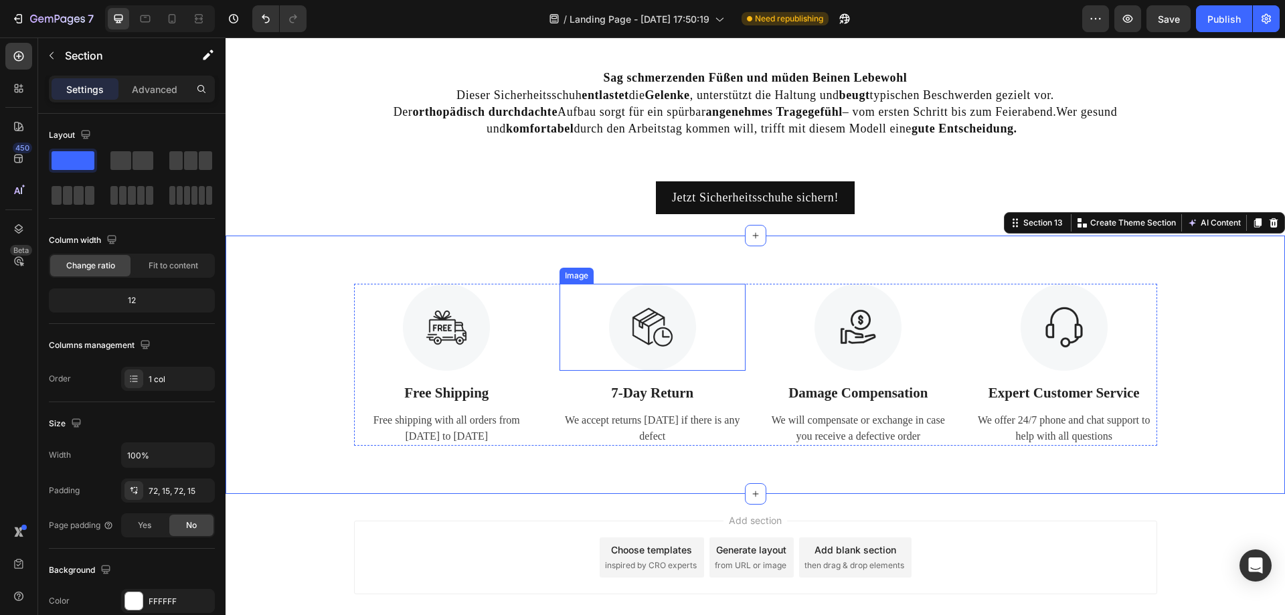
scroll to position [4533, 0]
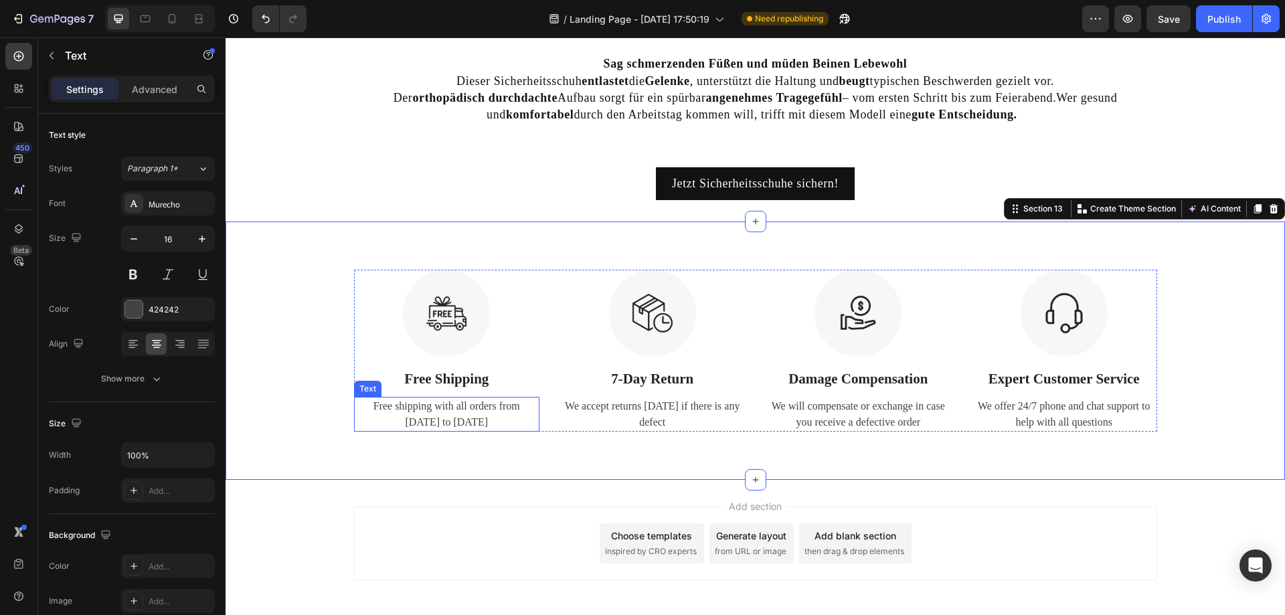
click at [445, 418] on div "Free shipping with all orders from April 1 to April 17" at bounding box center [447, 414] width 186 height 35
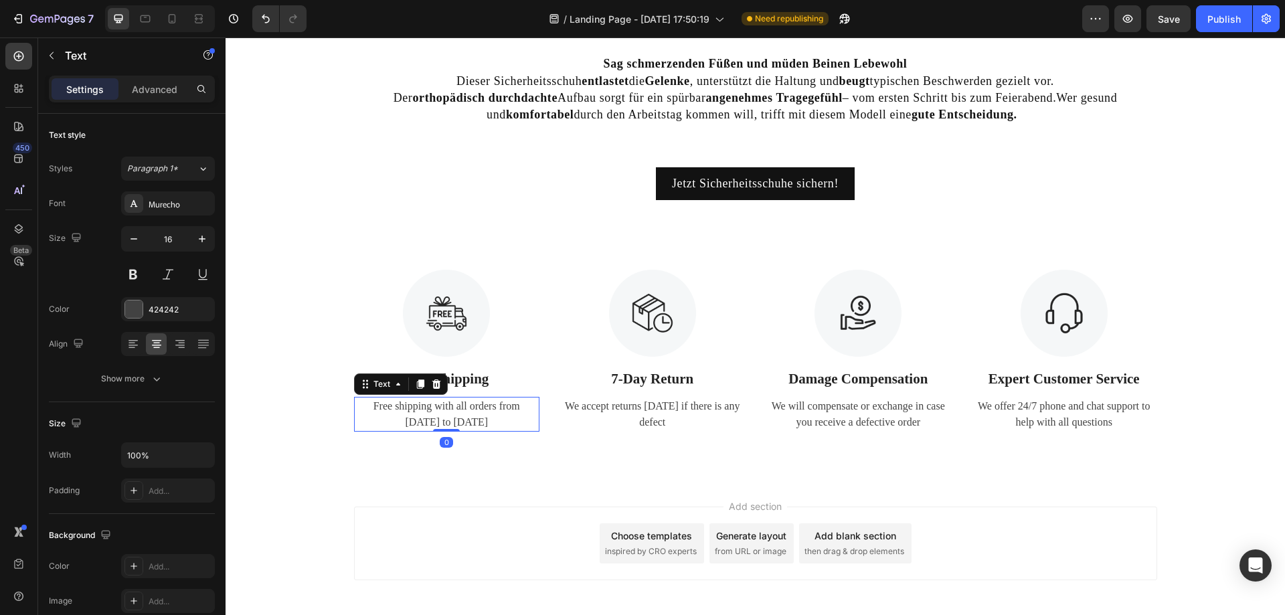
click at [445, 418] on div "Free shipping with all orders from April 1 to April 17" at bounding box center [447, 414] width 186 height 35
click at [445, 418] on p "Free shipping with all orders from April 1 to April 17" at bounding box center [446, 414] width 183 height 32
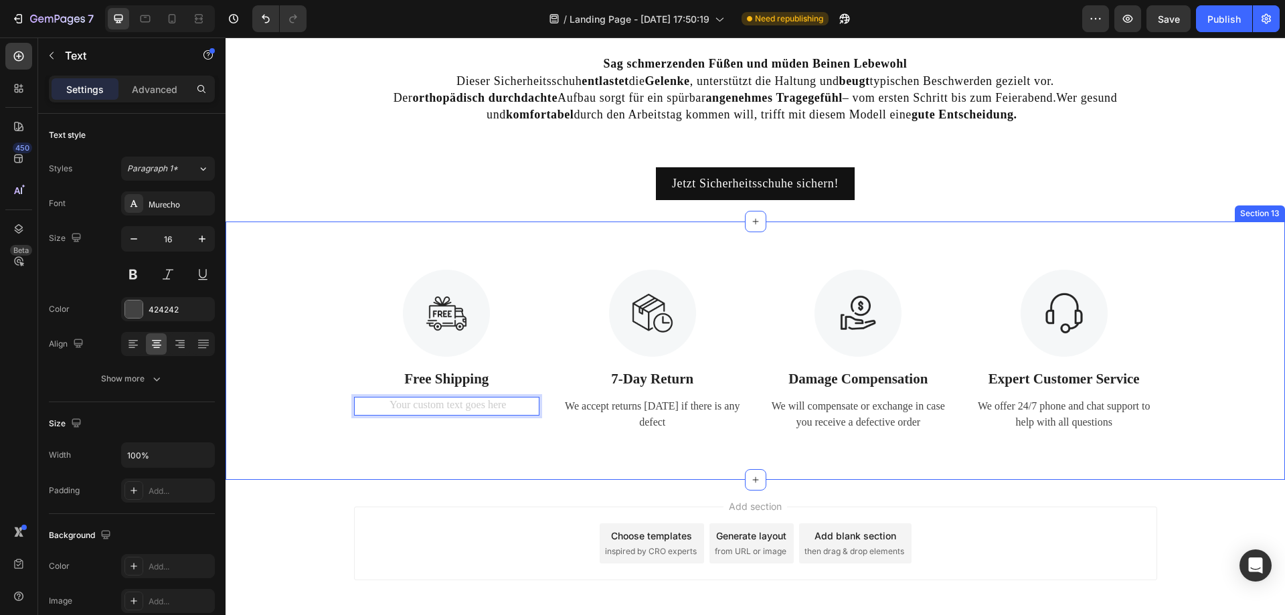
click at [501, 436] on div "Image Free Shipping Text Block Text 0 Image 7-Day Return Text Block We accept r…" at bounding box center [756, 351] width 1060 height 258
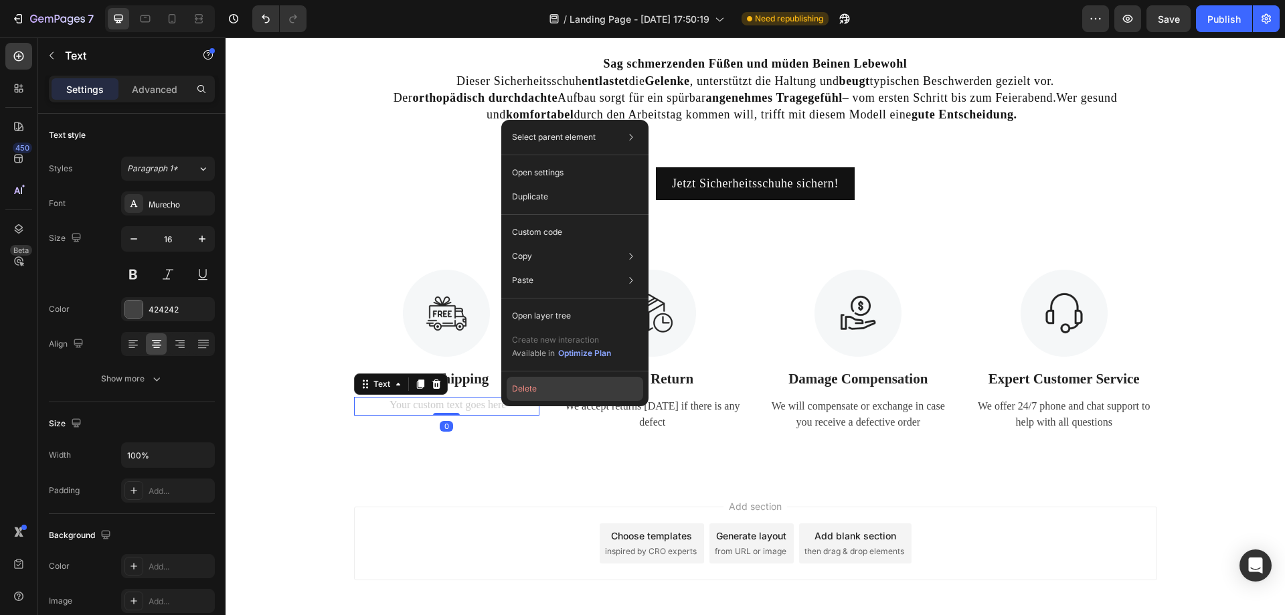
click at [523, 394] on button "Delete" at bounding box center [575, 389] width 137 height 24
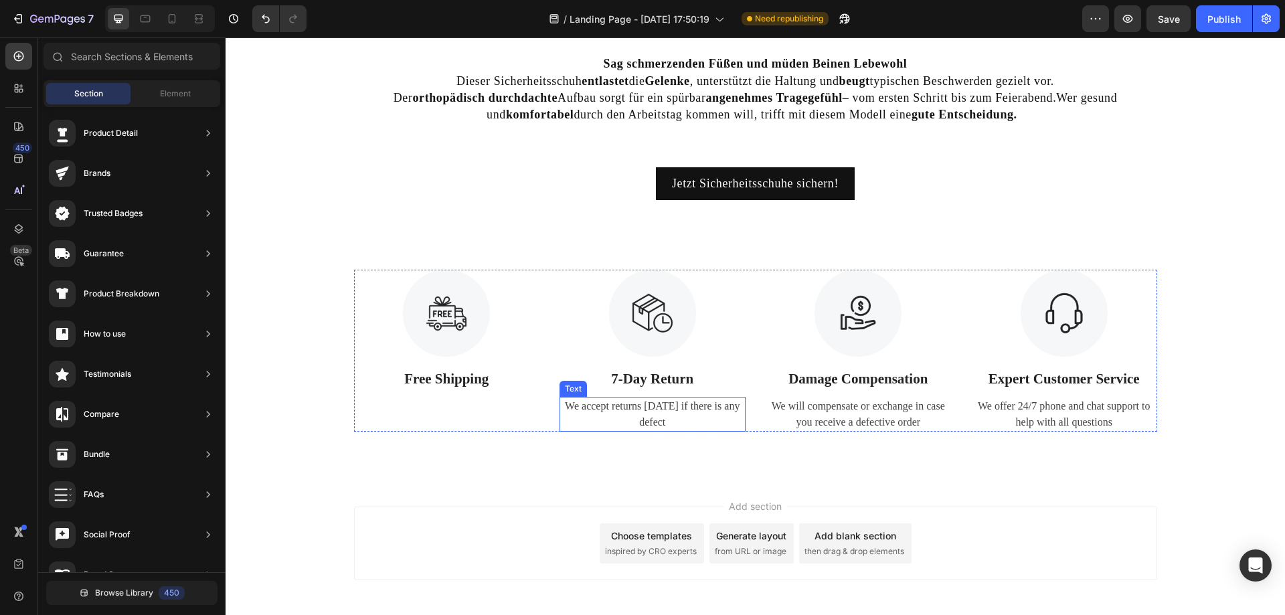
click at [613, 404] on div "We accept returns within 7 days if there is any defect" at bounding box center [653, 414] width 186 height 35
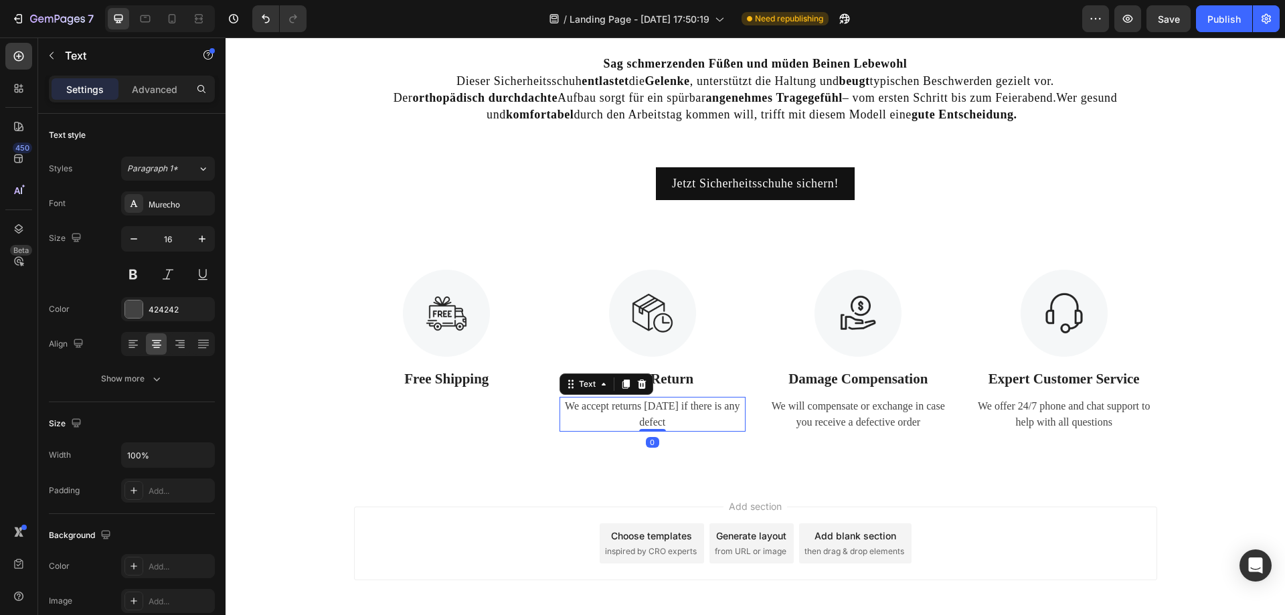
click at [613, 404] on div "We accept returns within 7 days if there is any defect" at bounding box center [653, 414] width 186 height 35
click at [613, 404] on p "We accept returns within 7 days if there is any defect" at bounding box center [652, 414] width 183 height 32
drag, startPoint x: 687, startPoint y: 411, endPoint x: 633, endPoint y: 407, distance: 55.0
click at [633, 407] on div "Rich Text Editor. Editing area: main" at bounding box center [653, 406] width 186 height 19
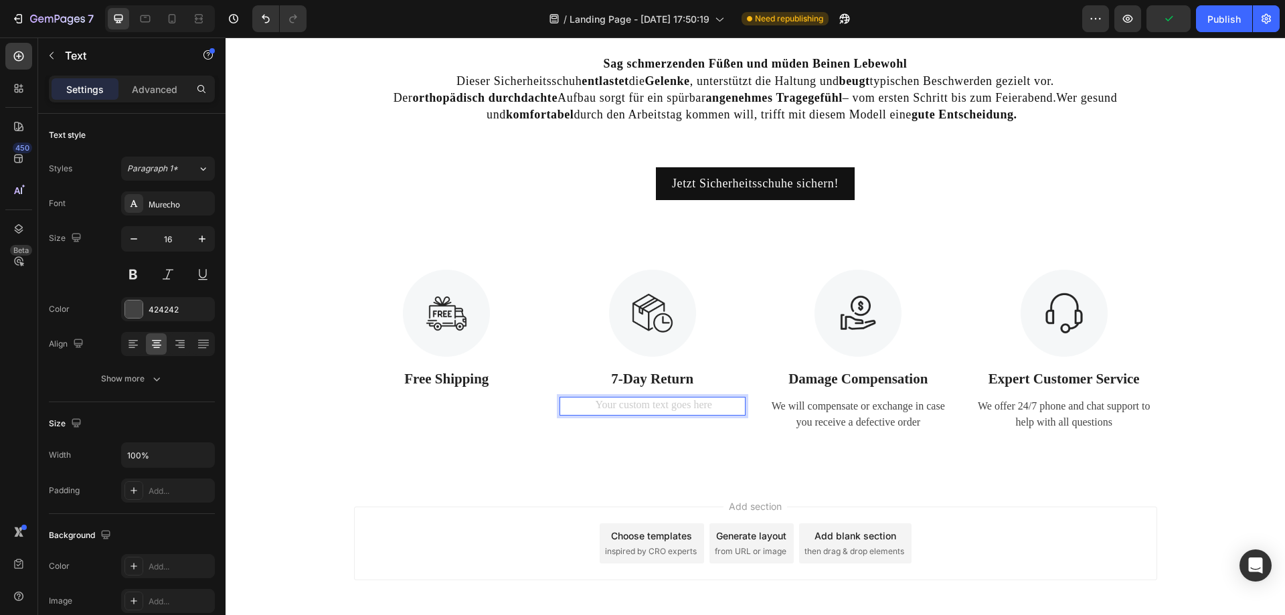
drag, startPoint x: 633, startPoint y: 407, endPoint x: 580, endPoint y: 404, distance: 52.3
click at [572, 406] on div "Rich Text Editor. Editing area: main" at bounding box center [653, 406] width 186 height 19
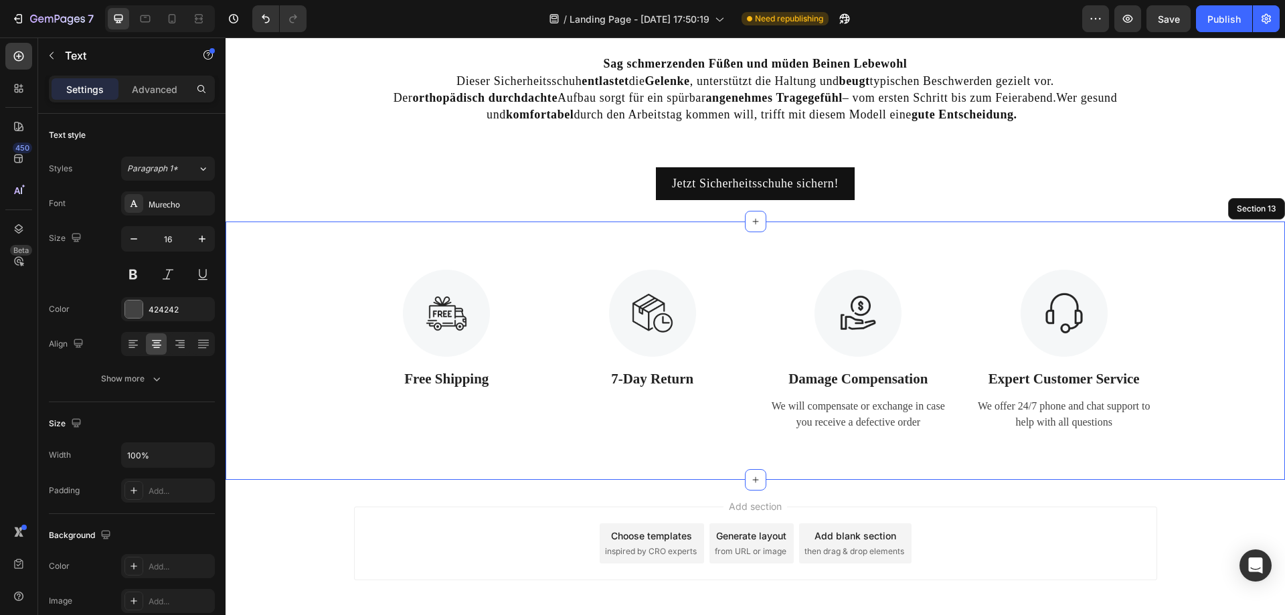
click at [702, 444] on div "Image Free Shipping Text Block Image 7-Day Return Text Block Text 0 Image Damag…" at bounding box center [756, 351] width 1060 height 258
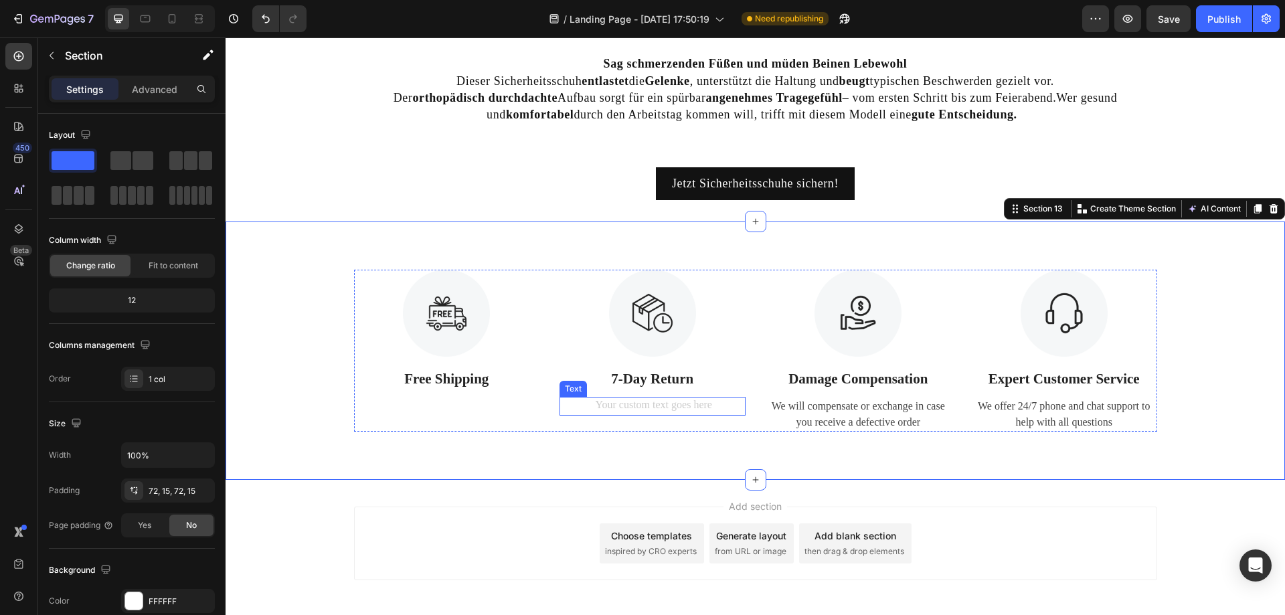
click at [719, 405] on div "Rich Text Editor. Editing area: main" at bounding box center [653, 406] width 186 height 19
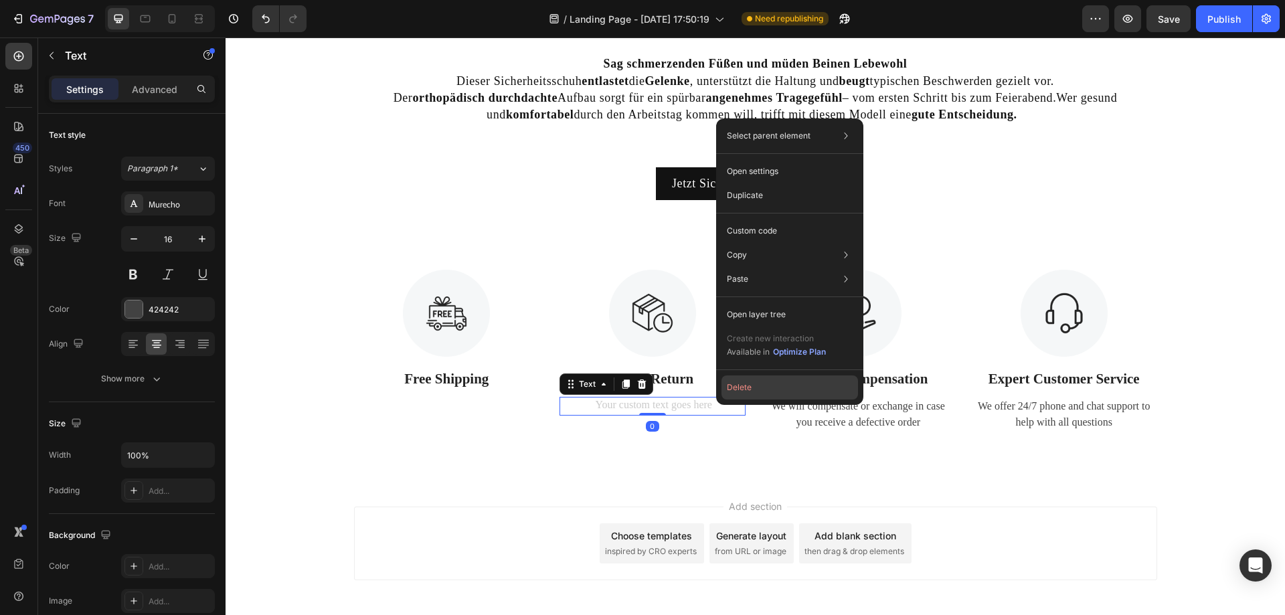
click at [731, 388] on button "Delete" at bounding box center [790, 388] width 137 height 24
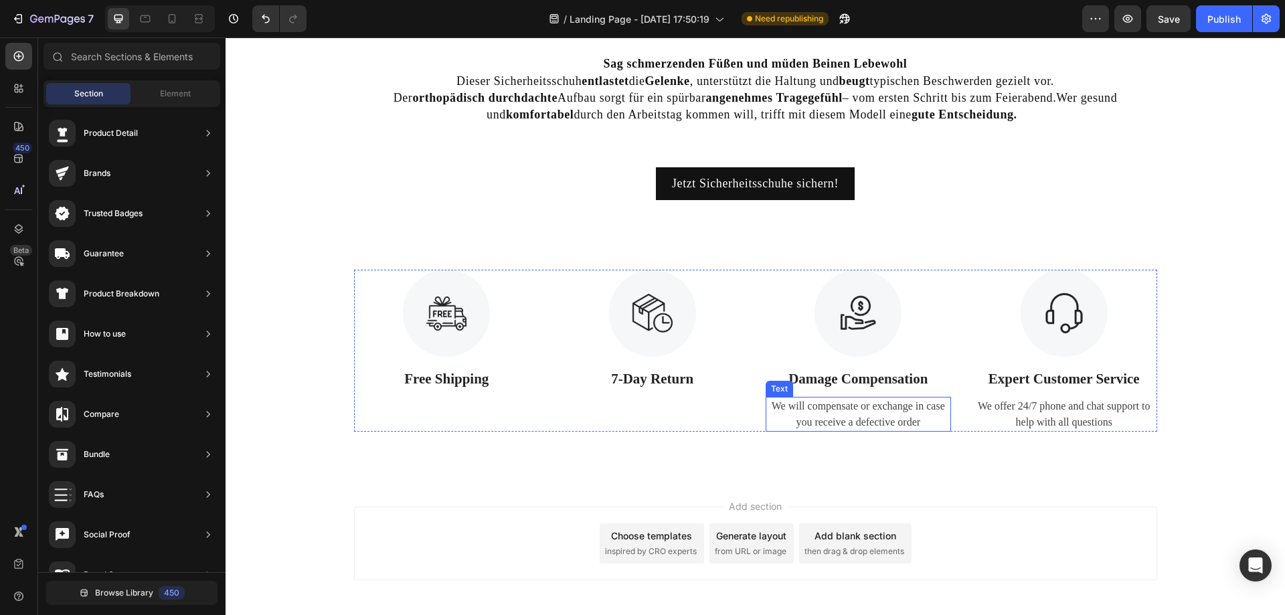
click at [839, 416] on div "We will compensate or exchange in case you receive a defective order" at bounding box center [859, 414] width 186 height 35
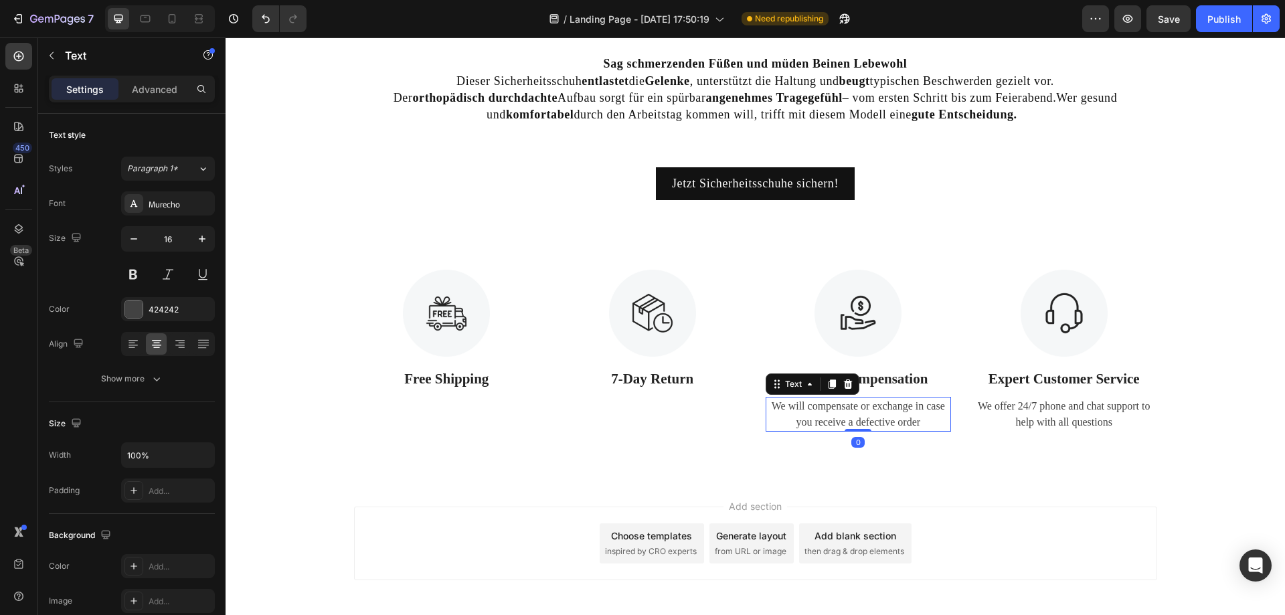
click at [839, 416] on div "We will compensate or exchange in case you receive a defective order" at bounding box center [859, 414] width 186 height 35
click at [931, 423] on p "We will compensate or exchange in case you receive a defective order" at bounding box center [858, 414] width 183 height 32
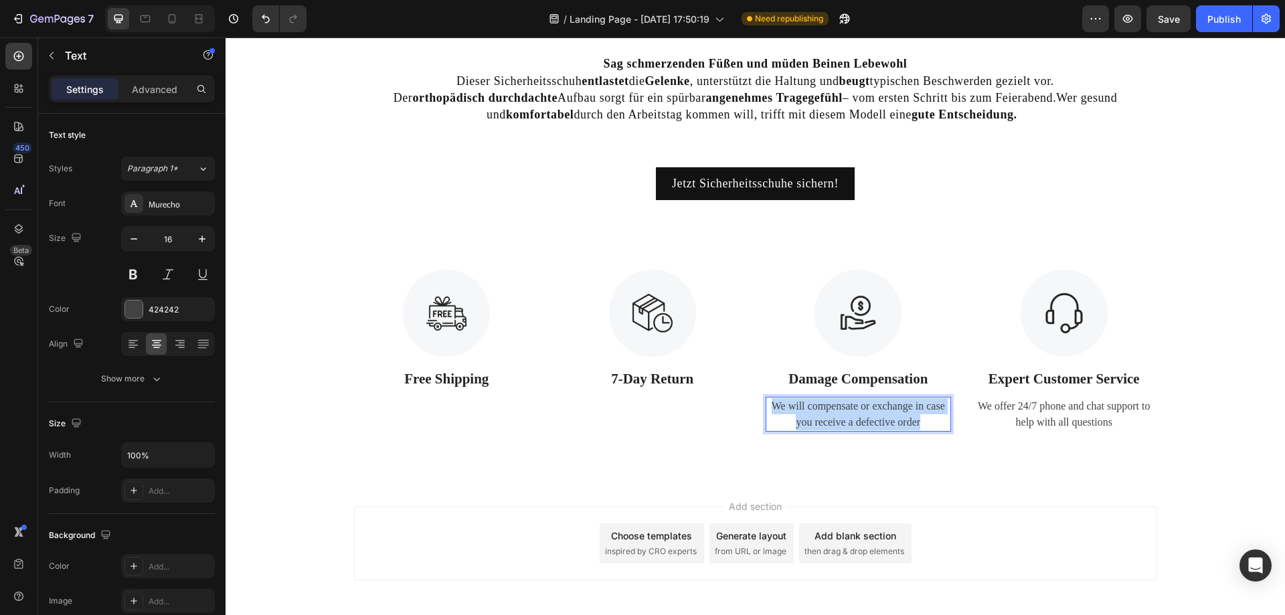
click at [931, 423] on p "We will compensate or exchange in case you receive a defective order" at bounding box center [858, 414] width 183 height 32
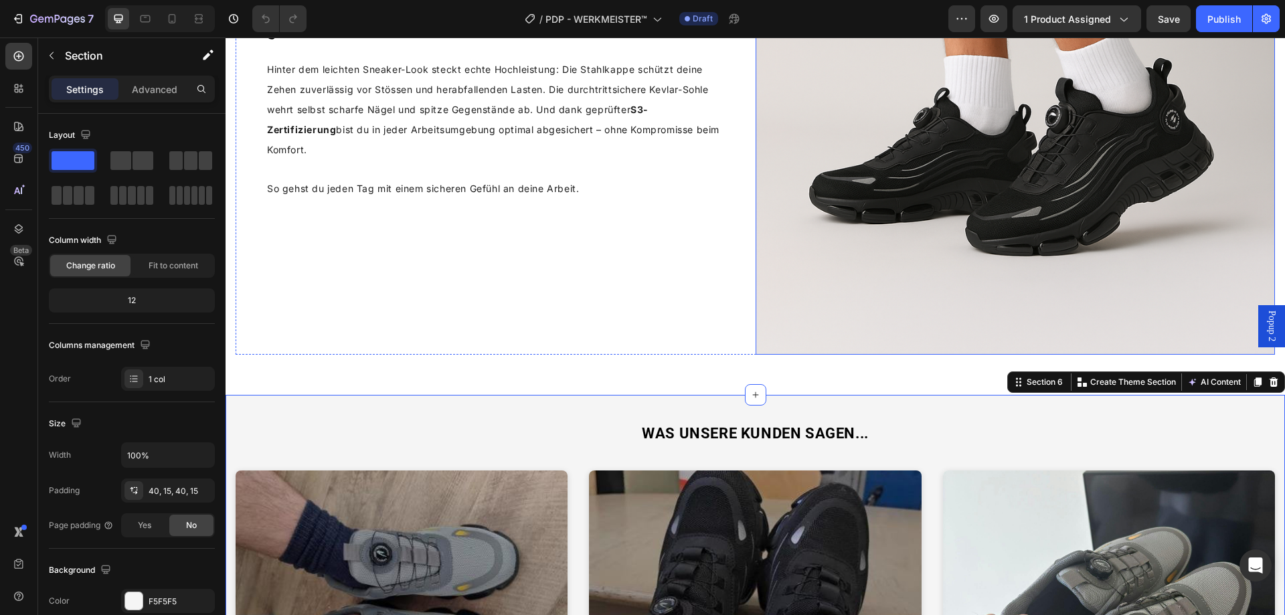
scroll to position [2878, 0]
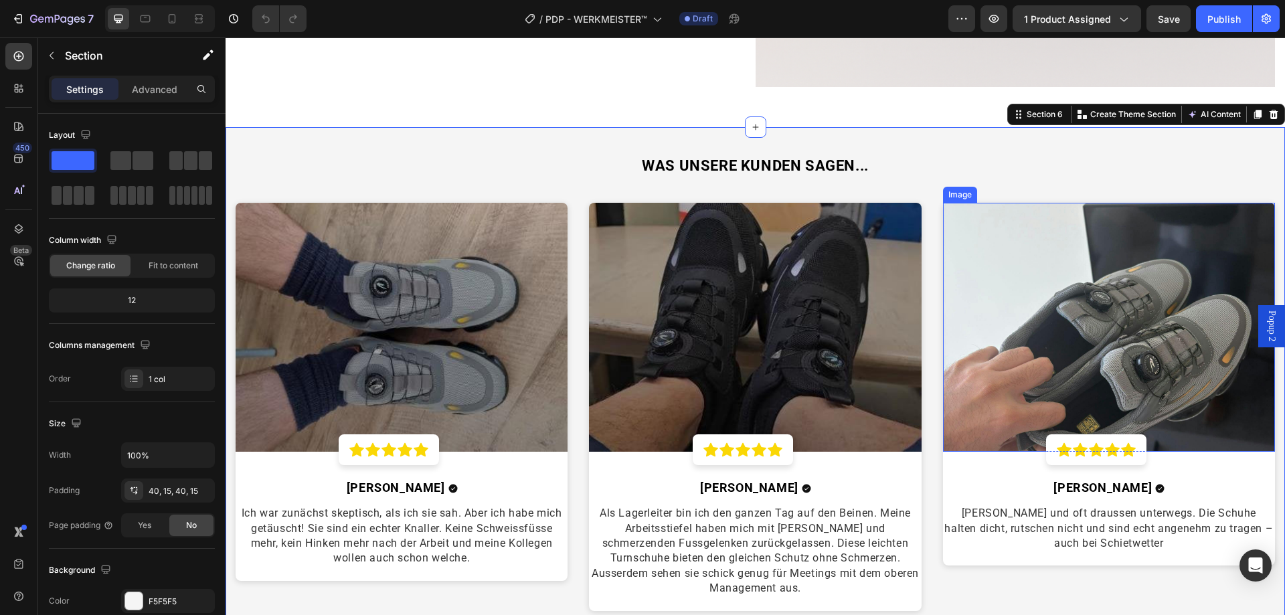
click at [1115, 311] on img at bounding box center [1109, 327] width 332 height 249
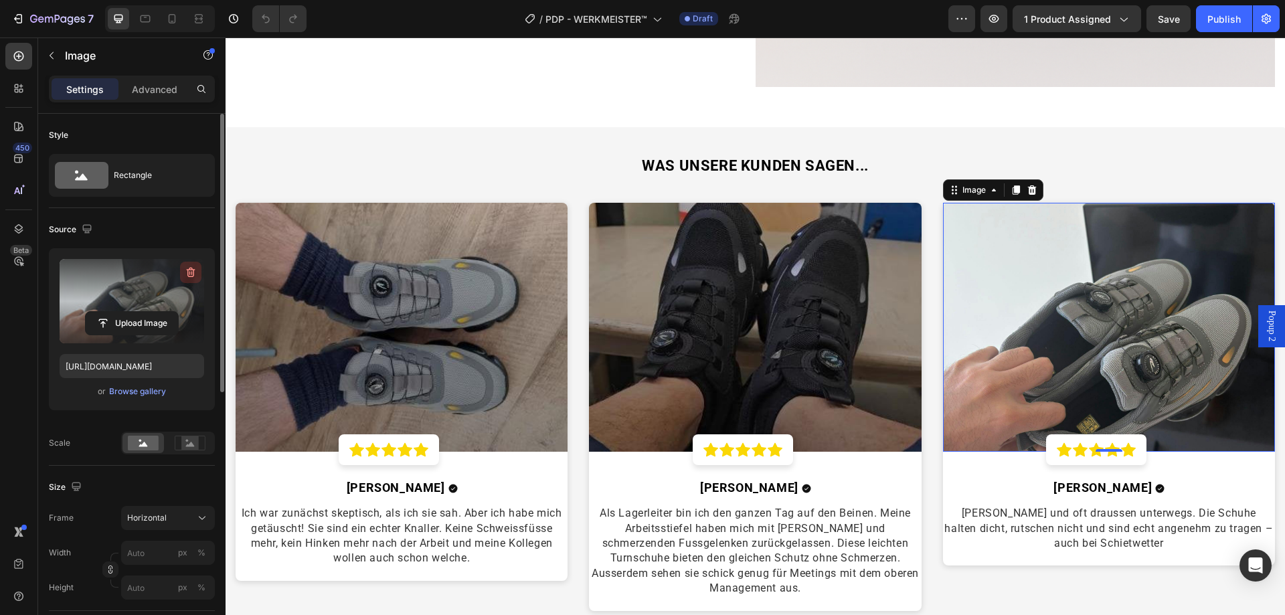
click at [192, 271] on icon "button" at bounding box center [190, 272] width 13 height 13
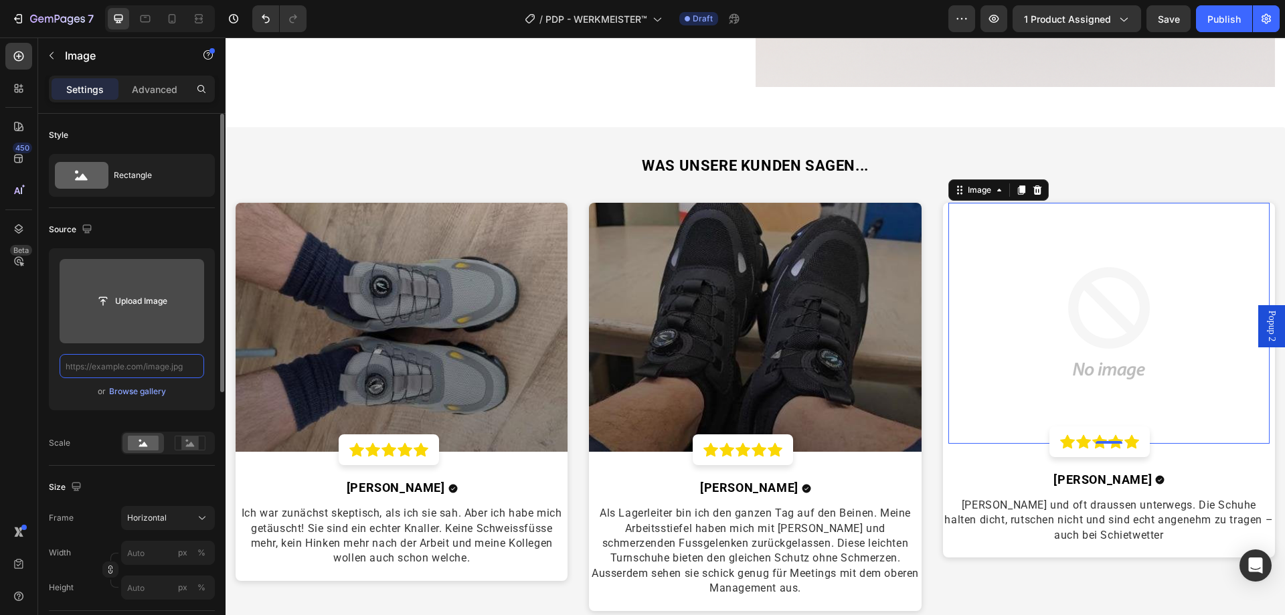
click at [159, 366] on input "text" at bounding box center [132, 366] width 145 height 24
click at [143, 370] on input "text" at bounding box center [132, 366] width 145 height 24
paste input "https://cdn.shopify.com/s/files/1/0669/3978/1307/files/1750679891__0__uC6VuKHg_…"
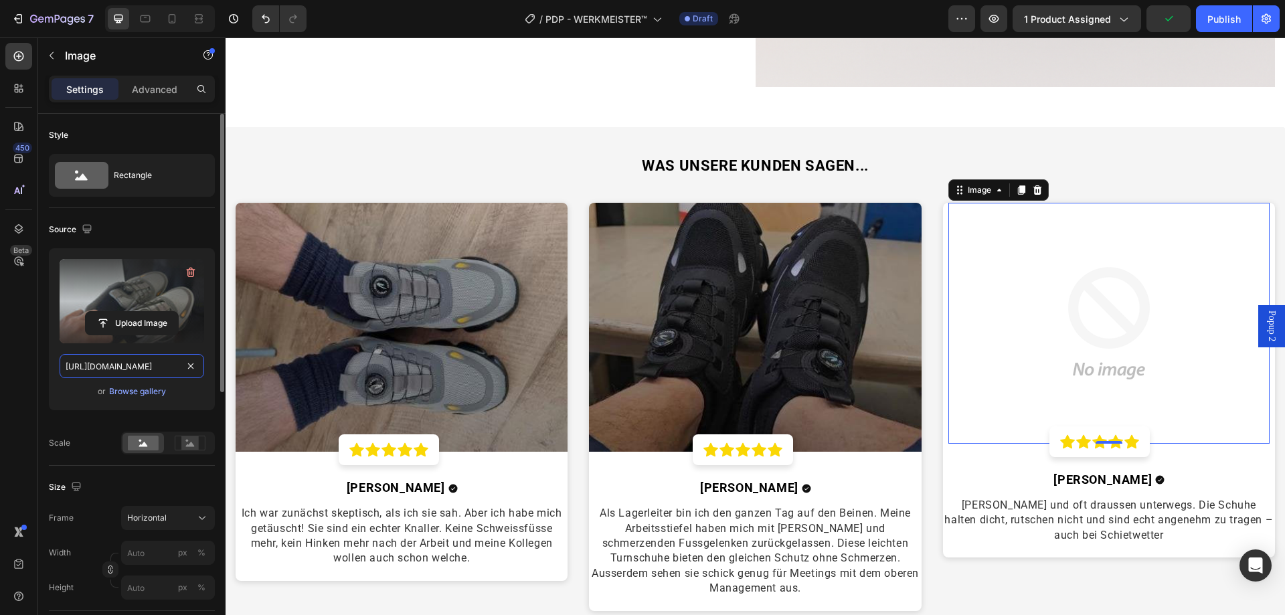
scroll to position [0, 501]
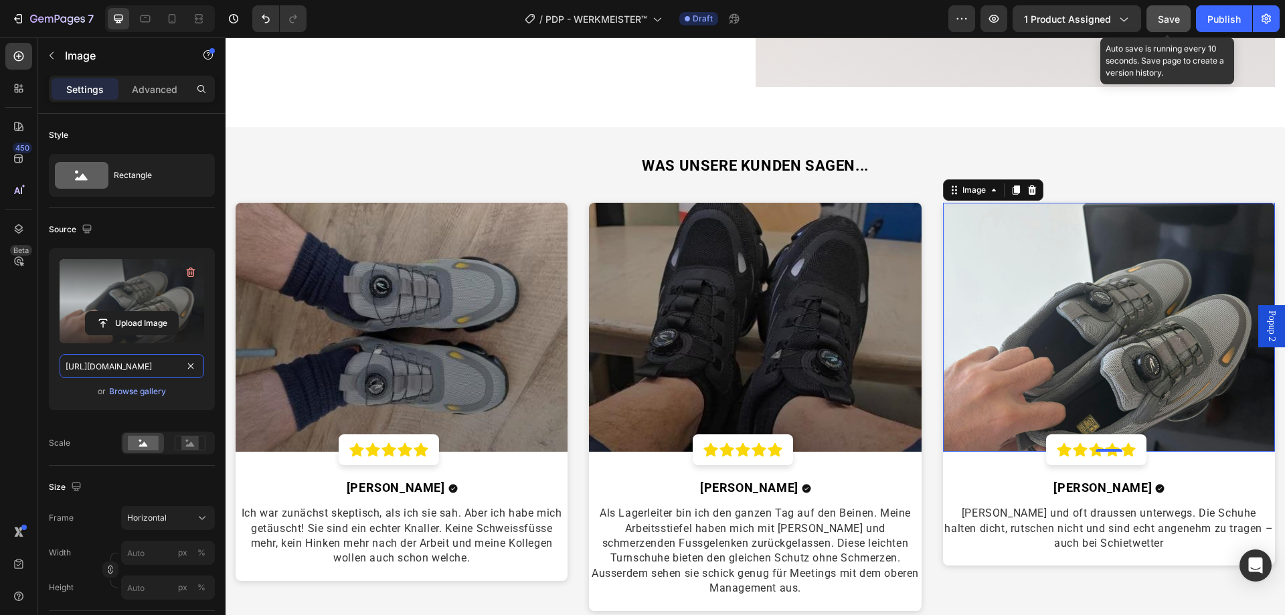
type input "https://cdn.shopify.com/s/files/1/0669/3978/1307/files/1750679891__0__uC6VuKHg_…"
click at [1153, 21] on button "Save" at bounding box center [1169, 18] width 44 height 27
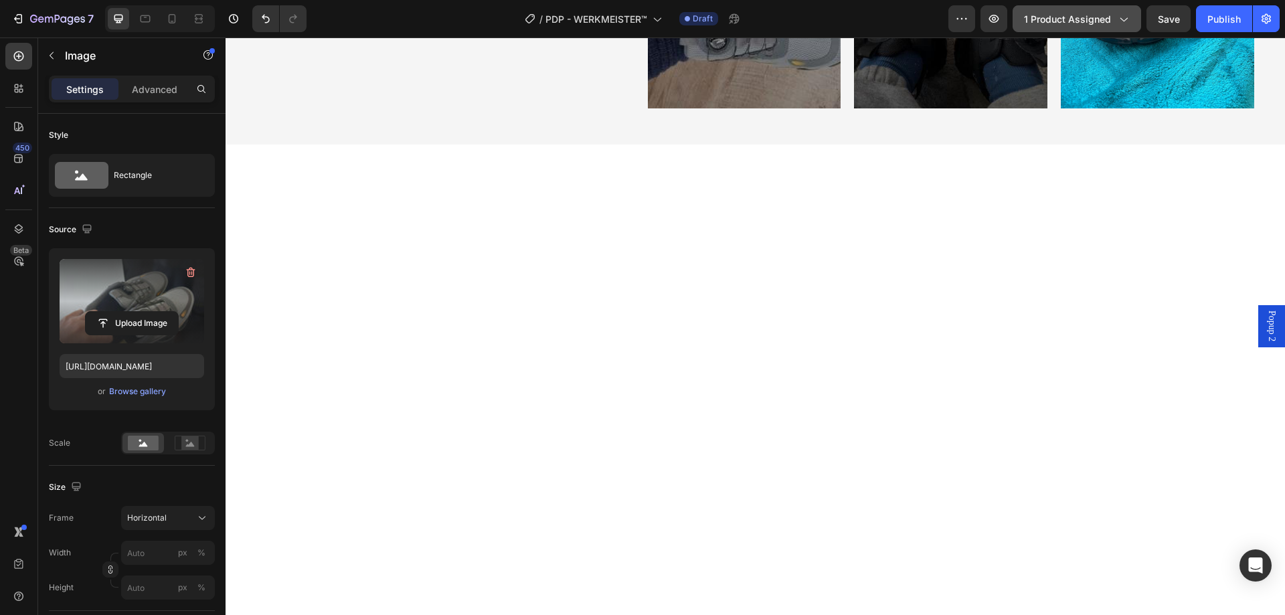
scroll to position [469, 0]
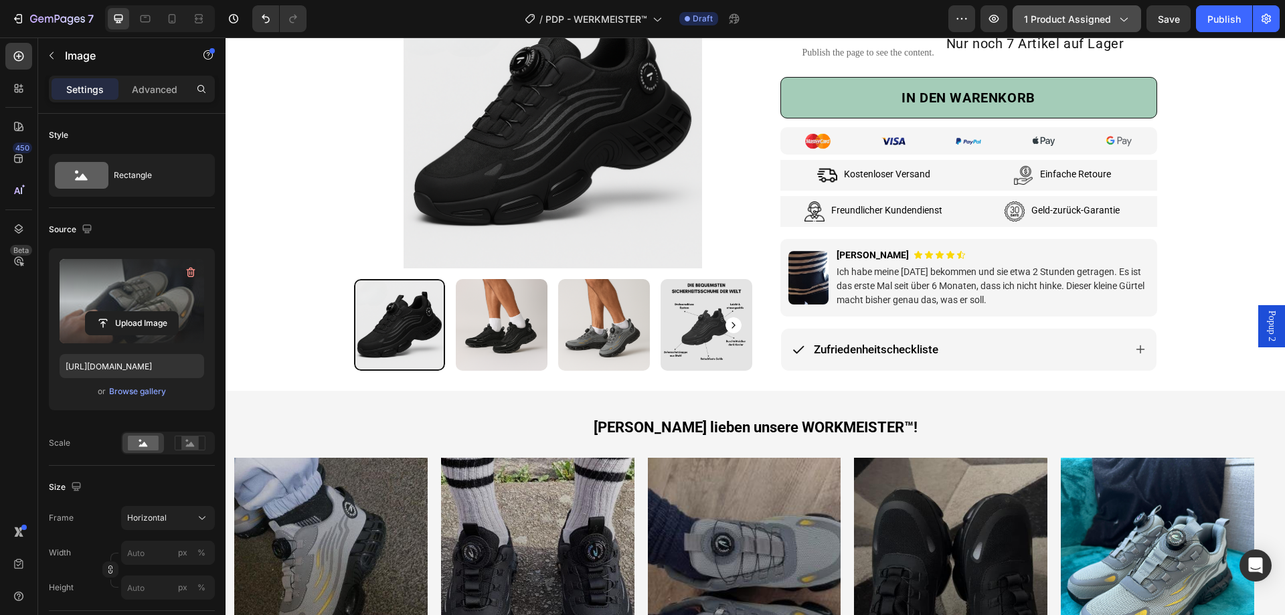
click at [1108, 16] on span "1 product assigned" at bounding box center [1067, 19] width 87 height 14
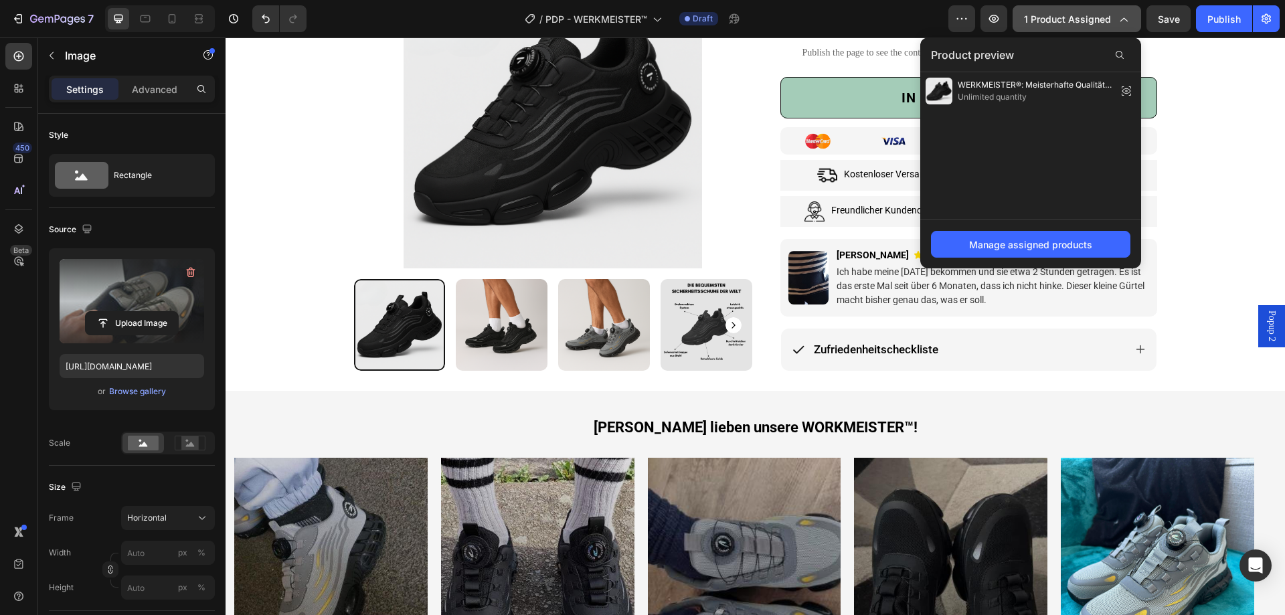
click at [1108, 16] on span "1 product assigned" at bounding box center [1067, 19] width 87 height 14
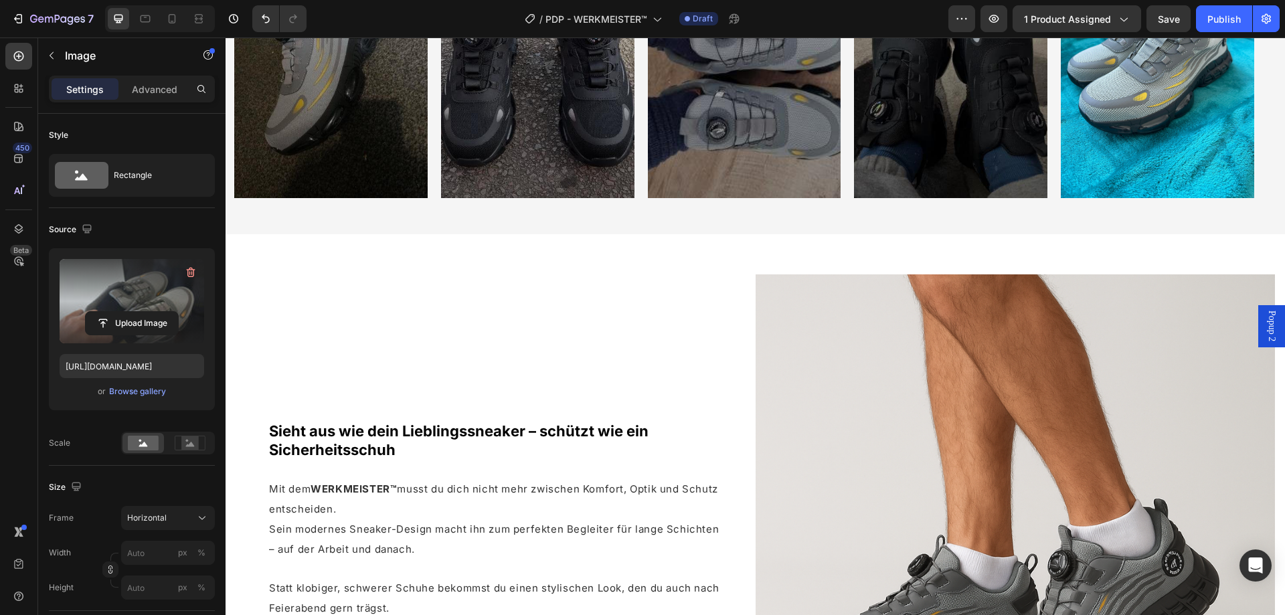
scroll to position [0, 0]
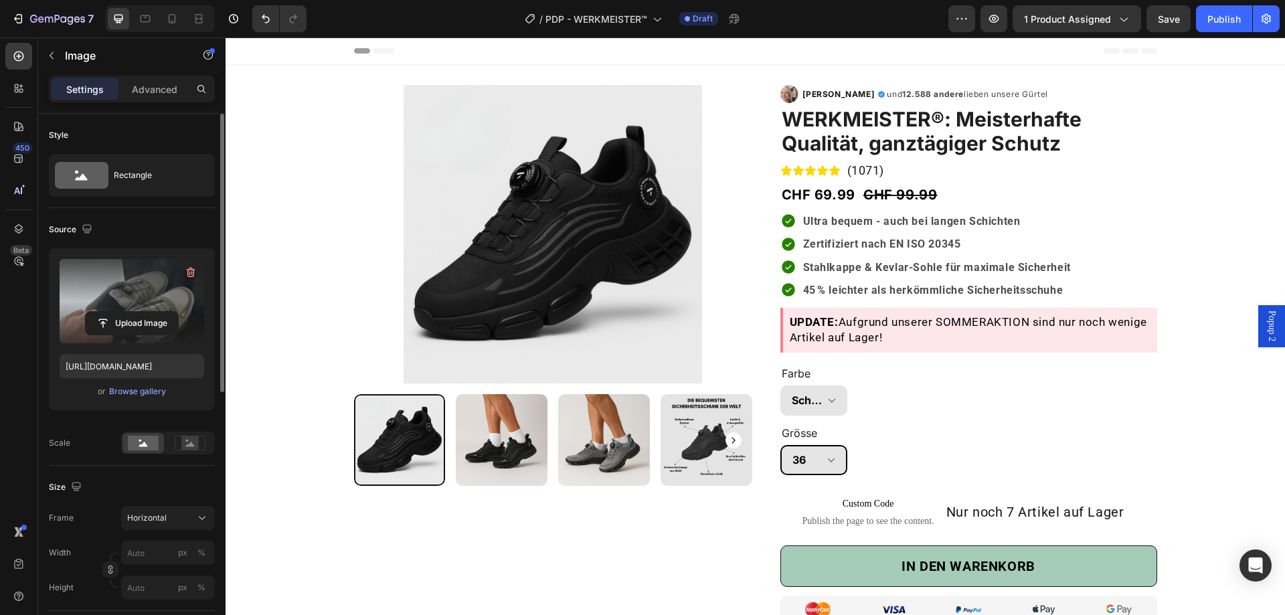
click at [155, 353] on div "Upload Image https://cdn.shopify.com/s/files/1/0669/3978/1307/files/1750679891_…" at bounding box center [132, 329] width 166 height 162
click at [157, 365] on input "https://cdn.shopify.com/s/files/1/0669/3978/1307/files/1750679891__0__uC6VuKHg_…" at bounding box center [132, 366] width 145 height 24
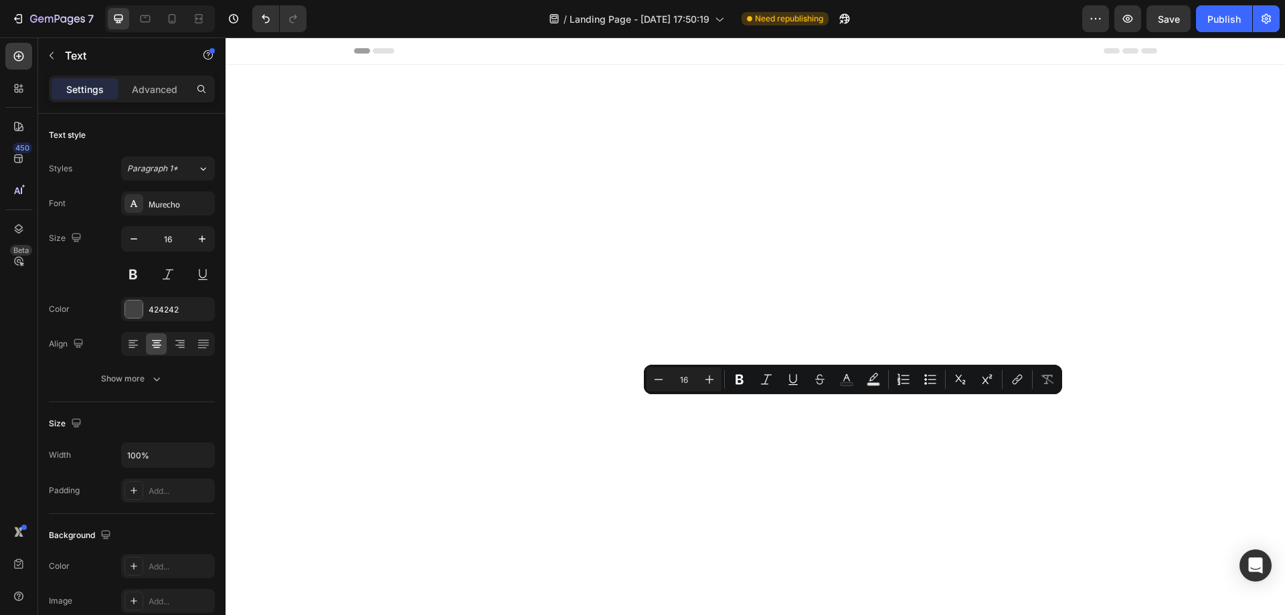
scroll to position [4533, 0]
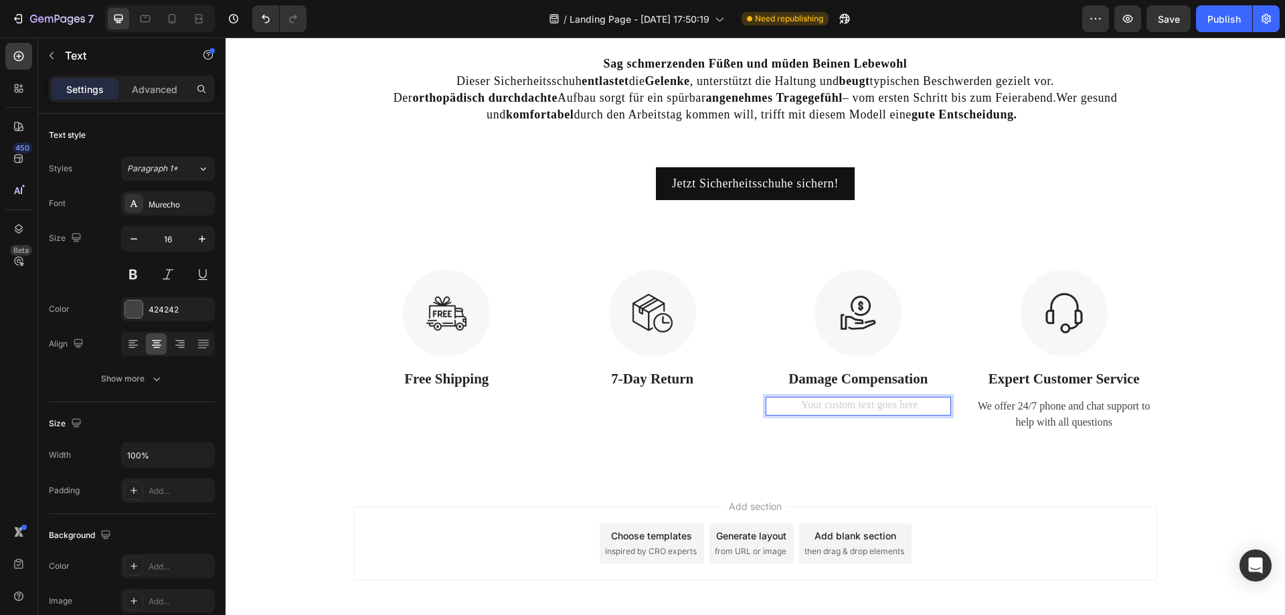
drag, startPoint x: 909, startPoint y: 404, endPoint x: 935, endPoint y: 424, distance: 32.9
click at [922, 446] on div "Image Free Shipping Text Block Image 7-Day Return Text Block Image Damage Compe…" at bounding box center [756, 351] width 1060 height 258
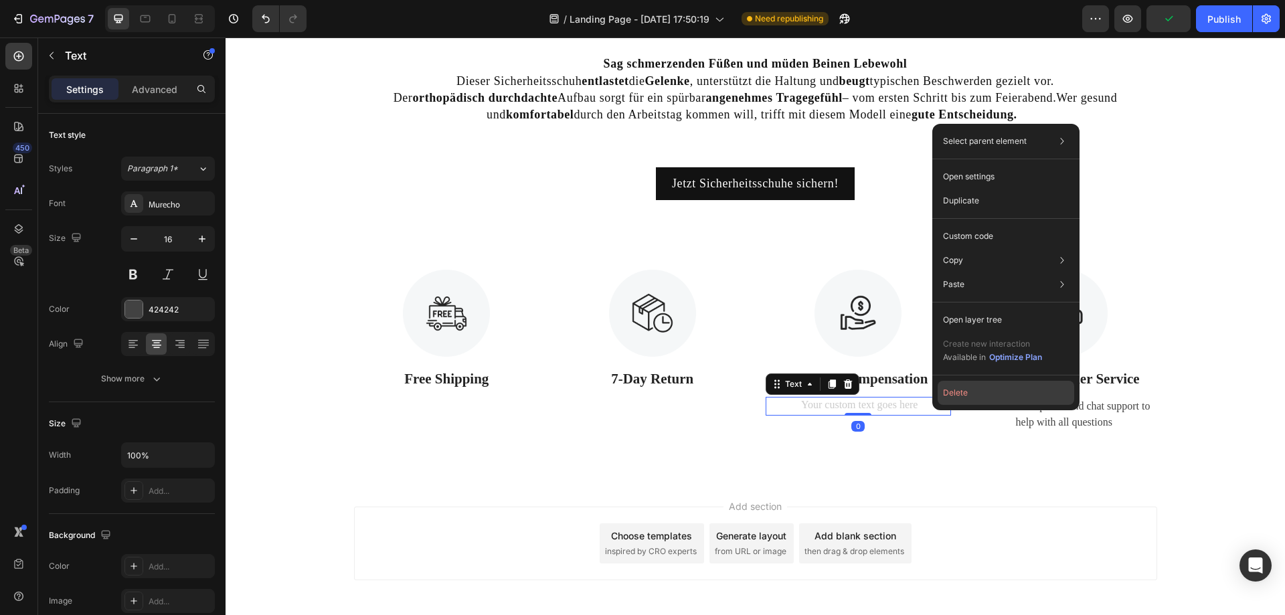
click at [946, 392] on button "Delete" at bounding box center [1006, 393] width 137 height 24
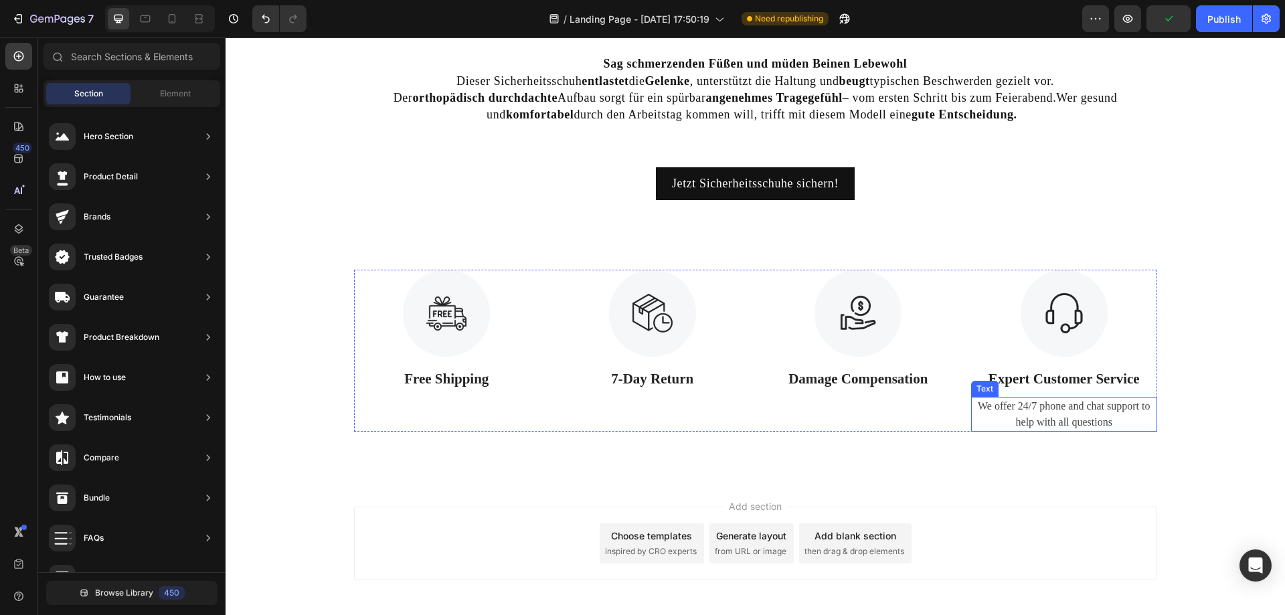
click at [1048, 418] on div "We offer 24/7 phone and chat support to help with all questions" at bounding box center [1064, 414] width 186 height 35
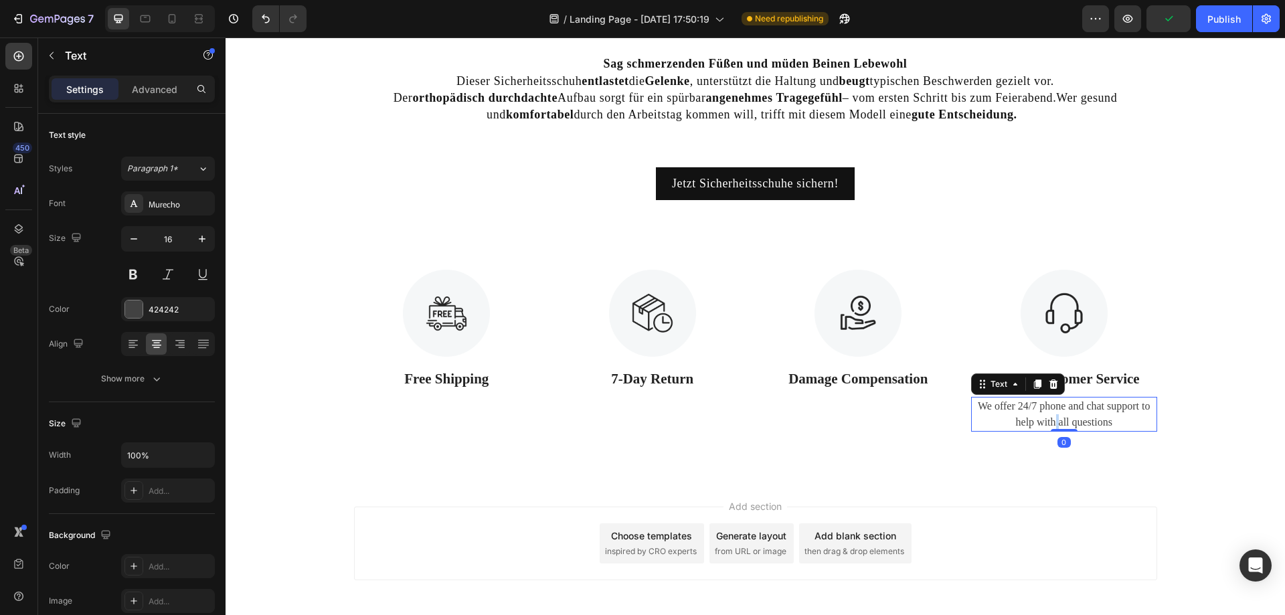
click at [1050, 418] on div "We offer 24/7 phone and chat support to help with all questions" at bounding box center [1064, 414] width 186 height 35
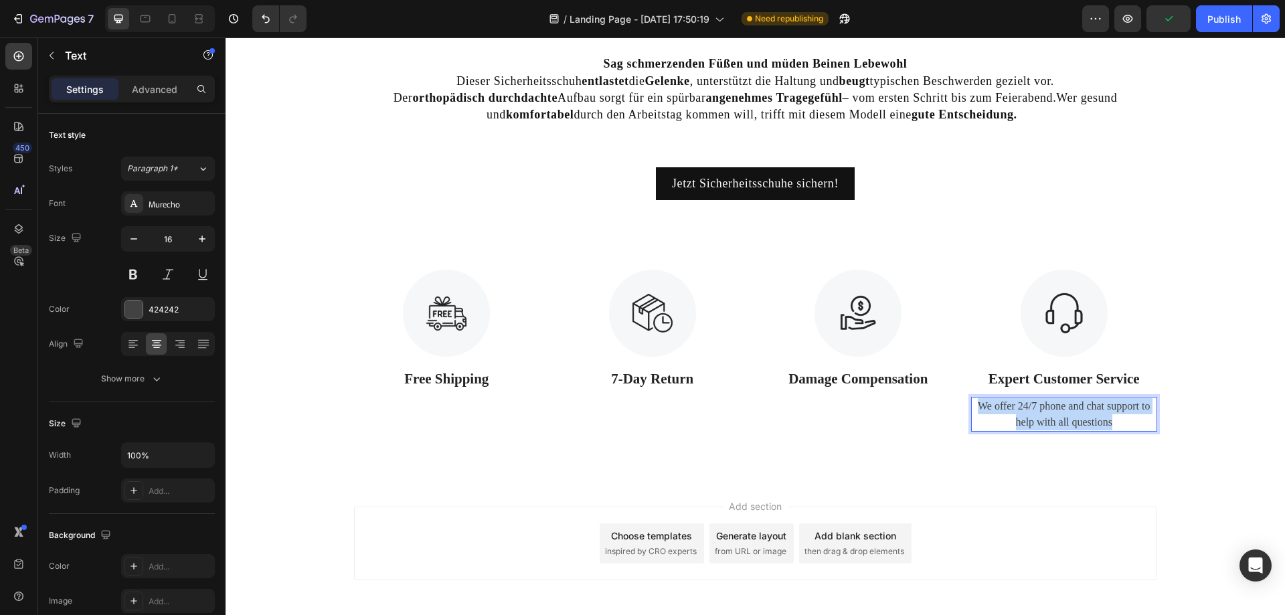
click at [1050, 418] on p "We offer 24/7 phone and chat support to help with all questions" at bounding box center [1064, 414] width 183 height 32
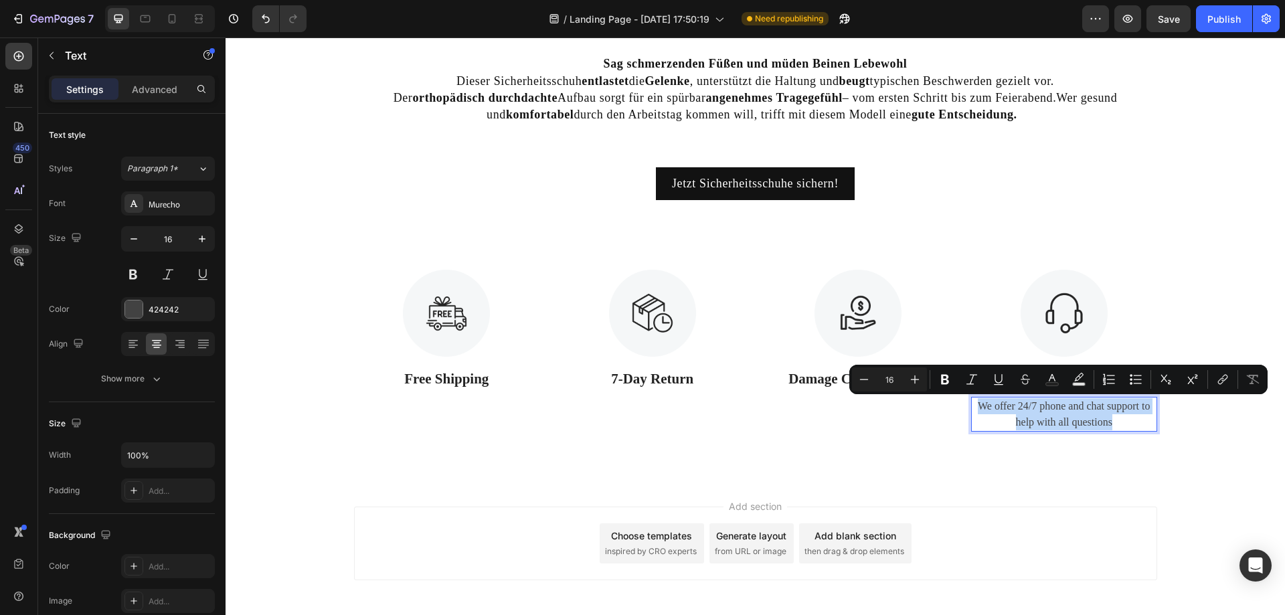
click at [1050, 418] on p "We offer 24/7 phone and chat support to help with all questions" at bounding box center [1064, 414] width 183 height 32
drag, startPoint x: 1050, startPoint y: 418, endPoint x: 1115, endPoint y: 424, distance: 65.8
click at [1115, 424] on p "We offer 24/7 phone and chat support to help with all questions" at bounding box center [1064, 414] width 183 height 32
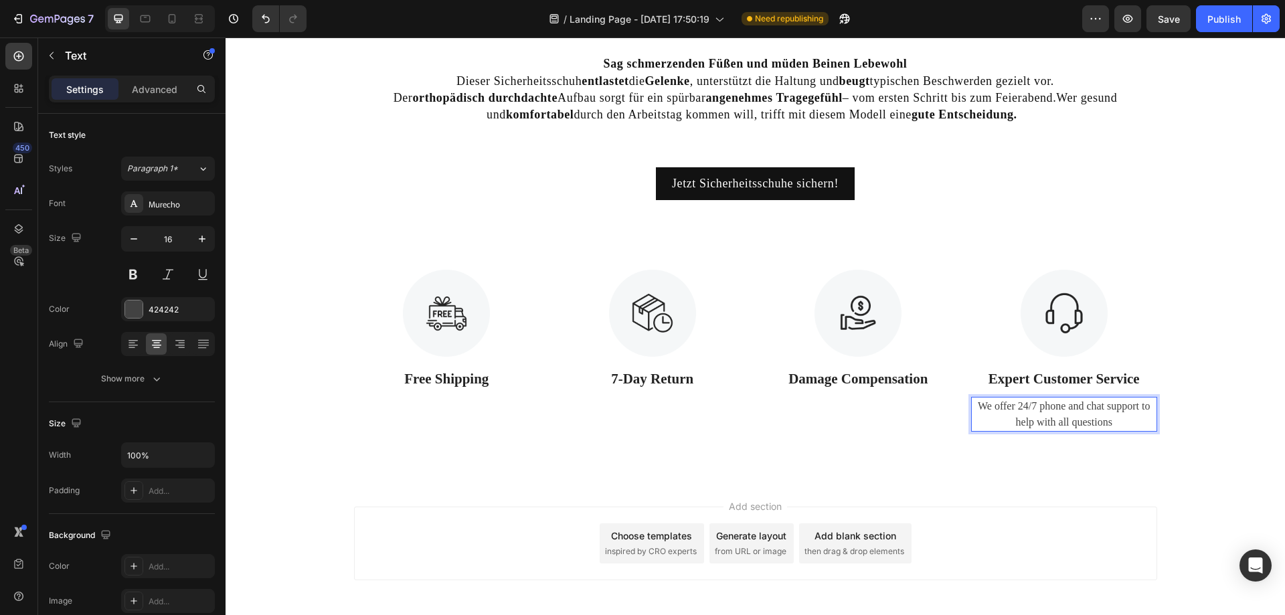
click at [1115, 424] on p "We offer 24/7 phone and chat support to help with all questions" at bounding box center [1064, 414] width 183 height 32
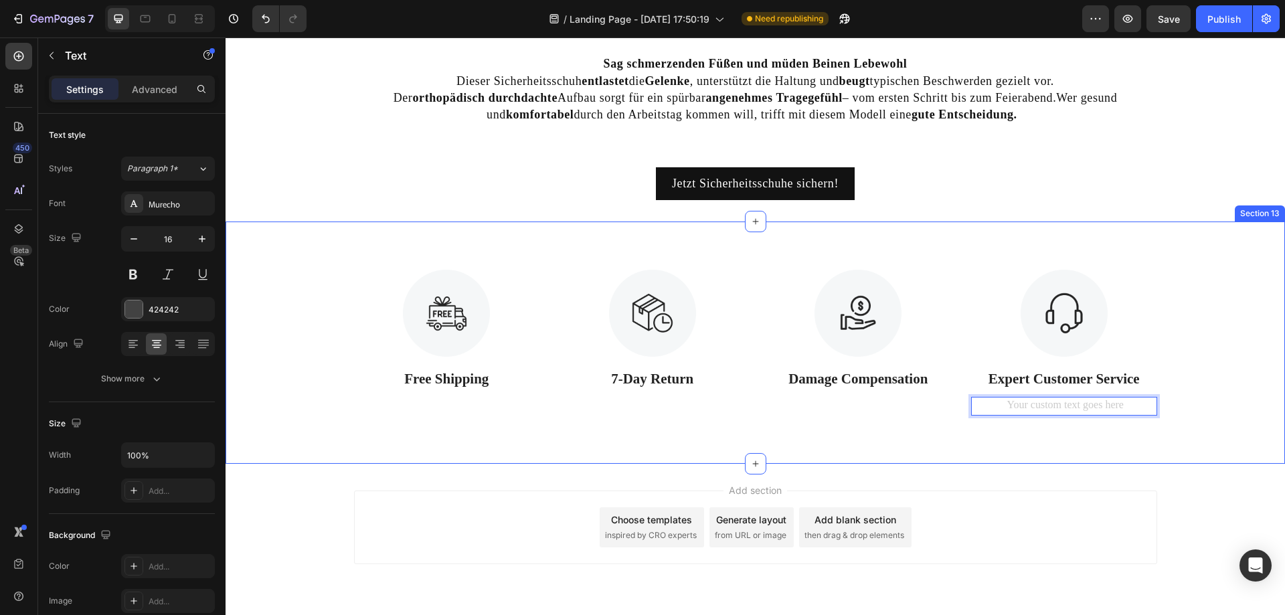
click at [1135, 434] on div "Image Free Shipping Text Block Image 7-Day Return Text Block Image Damage Compe…" at bounding box center [756, 343] width 1060 height 242
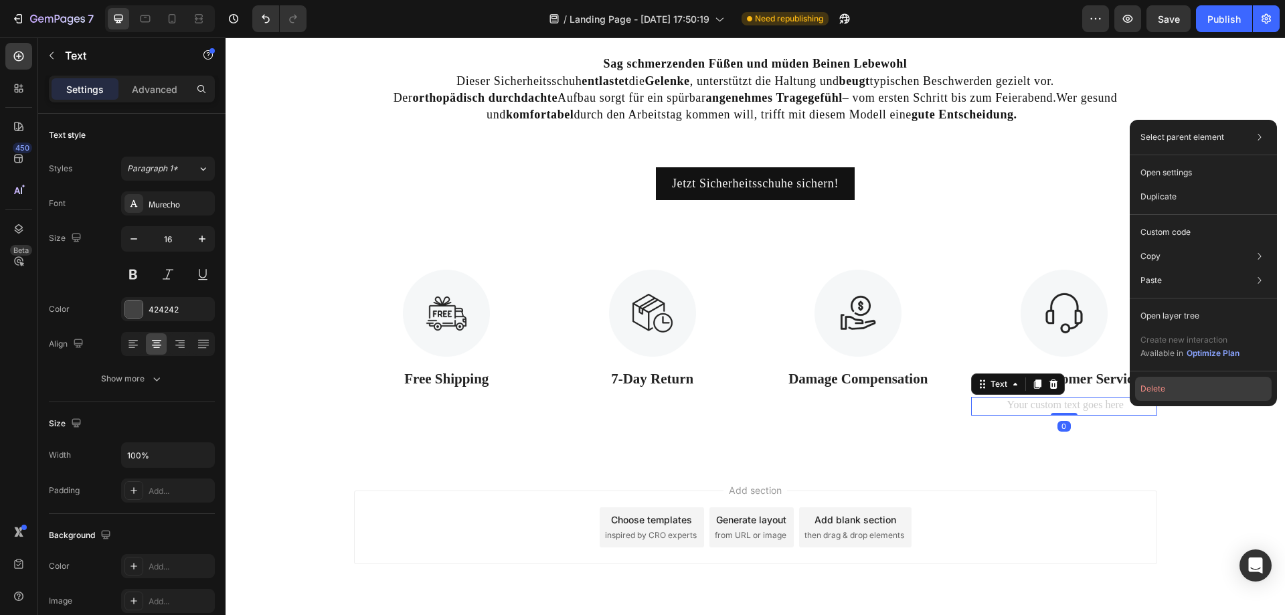
click at [1171, 394] on button "Delete" at bounding box center [1203, 389] width 137 height 24
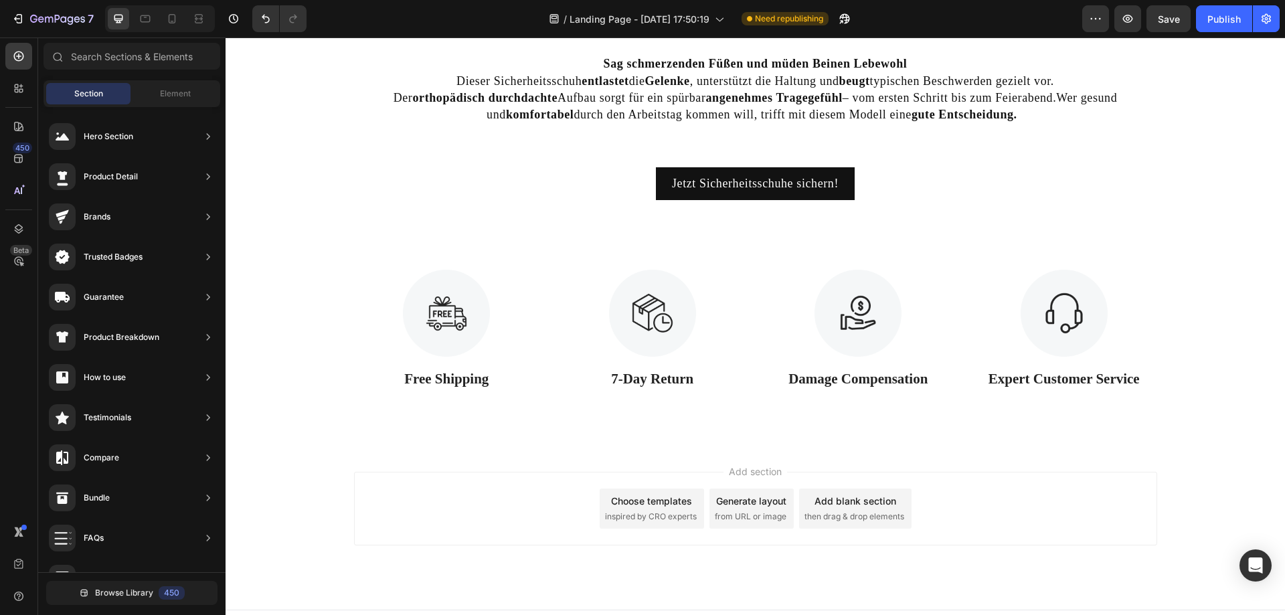
click at [1104, 505] on div "Add section Choose templates inspired by CRO experts Generate layout from URL o…" at bounding box center [755, 509] width 803 height 74
click at [471, 380] on p "Free Shipping" at bounding box center [446, 379] width 183 height 21
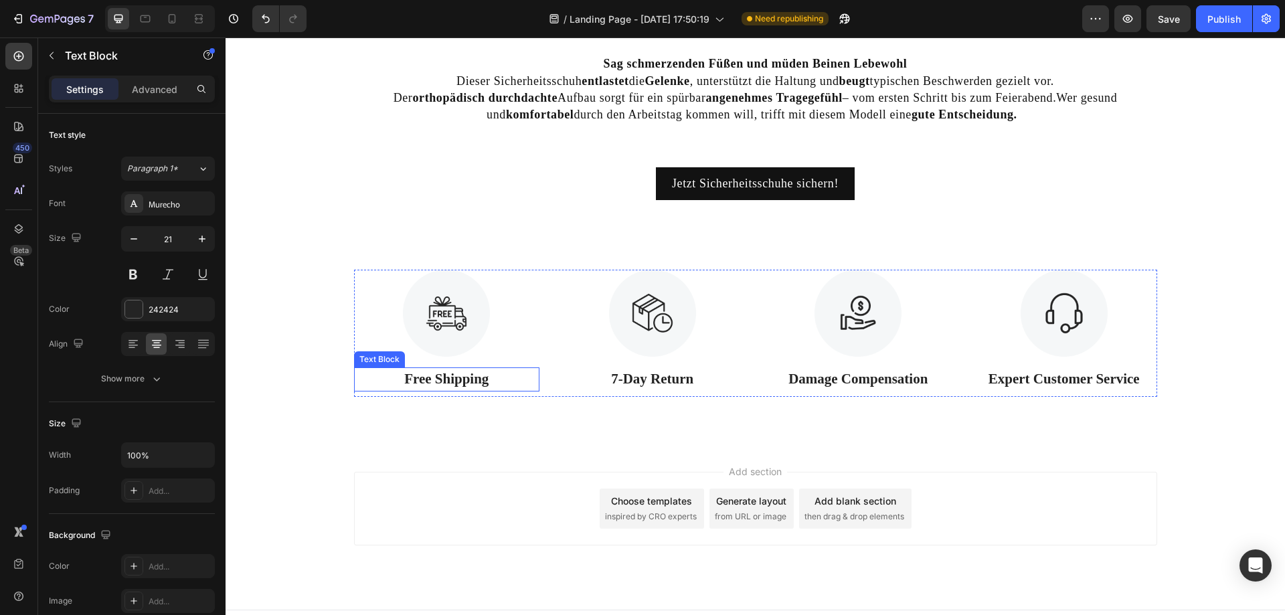
click at [471, 380] on p "Free Shipping" at bounding box center [446, 379] width 183 height 21
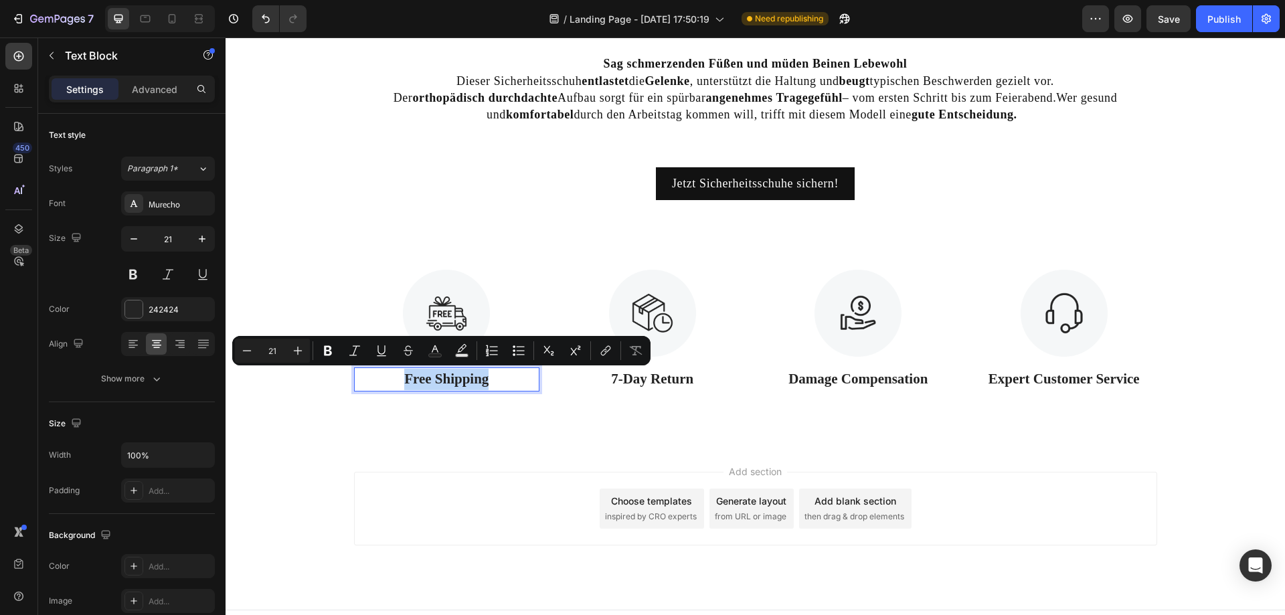
copy p "Free Shipping"
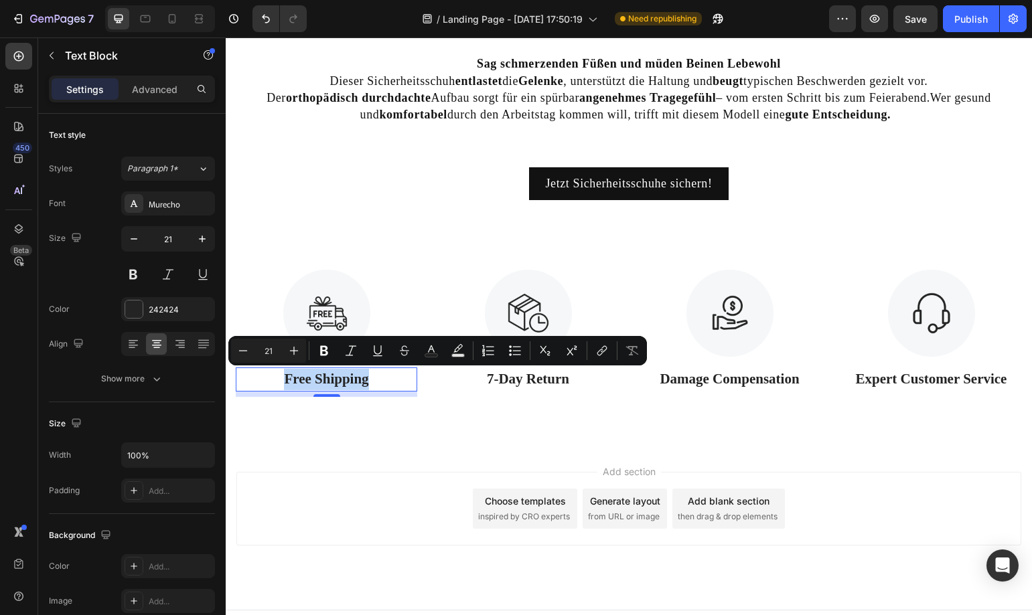
click at [377, 377] on p "Free Shipping" at bounding box center [326, 379] width 179 height 21
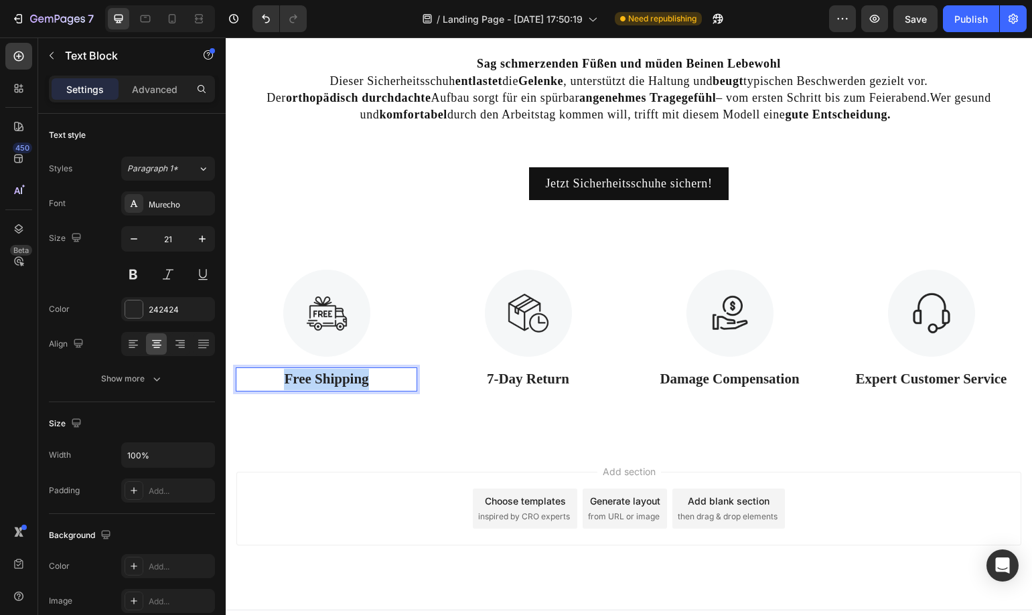
click at [377, 377] on p "Free Shipping" at bounding box center [326, 379] width 179 height 21
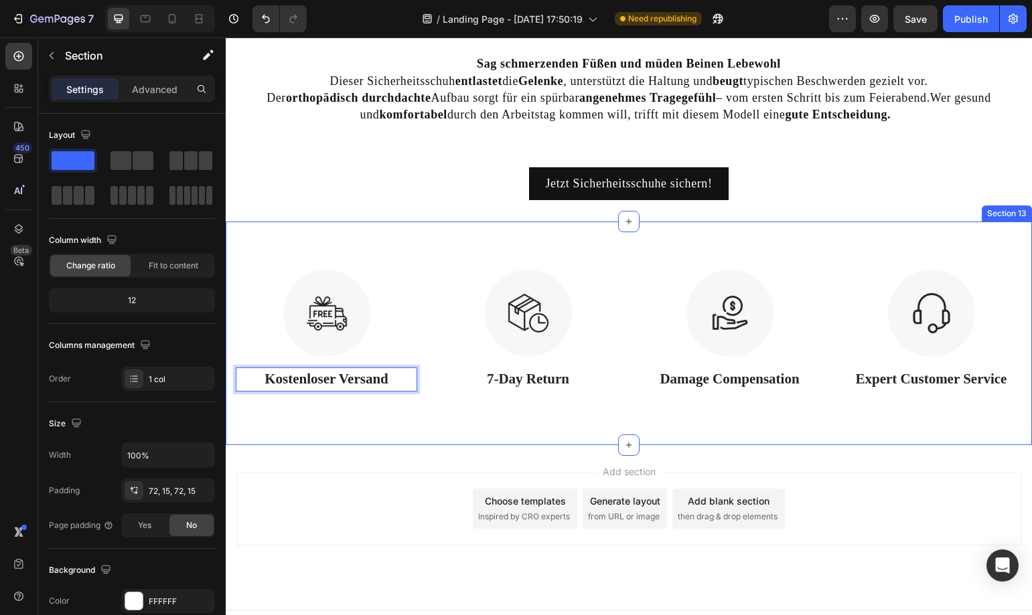
click at [457, 412] on div "Image Kostenloser Versand Text Block 8 Image 7-Day Return Text Block Image Dama…" at bounding box center [629, 334] width 806 height 224
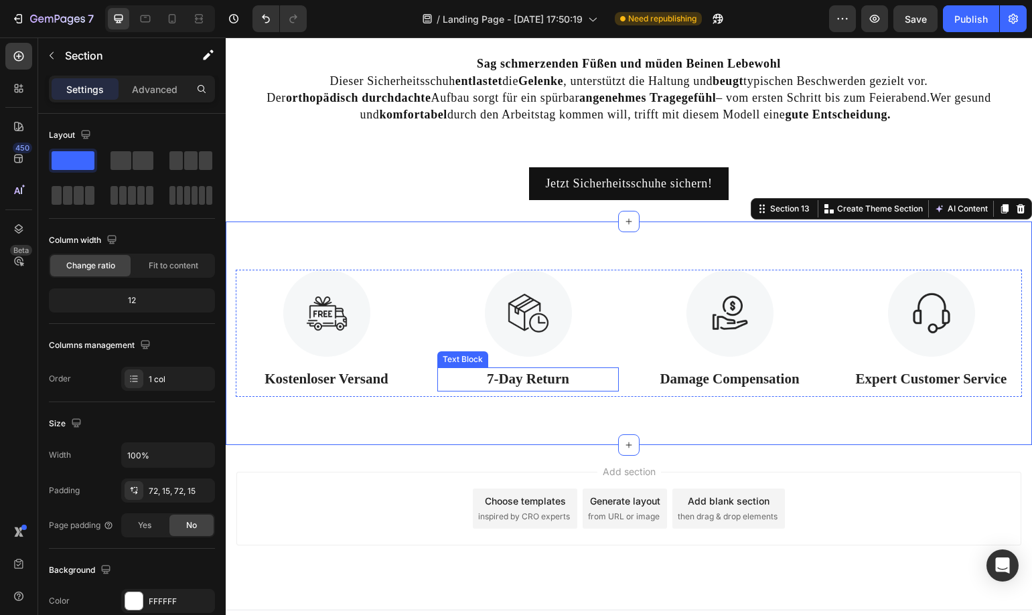
click at [546, 378] on p "7-Day Return" at bounding box center [527, 379] width 179 height 21
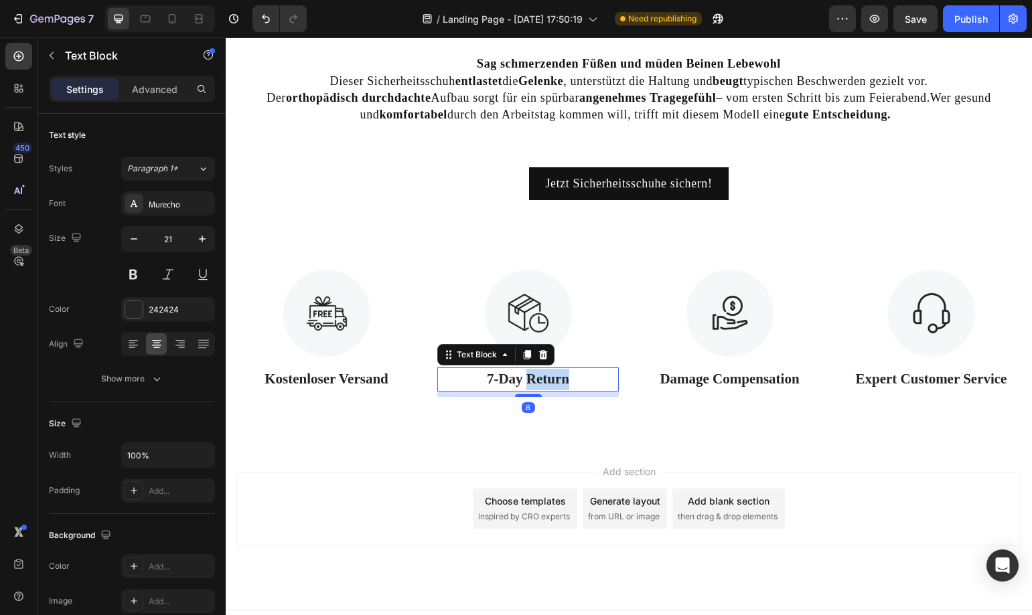
click at [546, 378] on p "7-Day Return" at bounding box center [527, 379] width 179 height 21
click at [555, 375] on p "7-Day Return" at bounding box center [527, 379] width 179 height 21
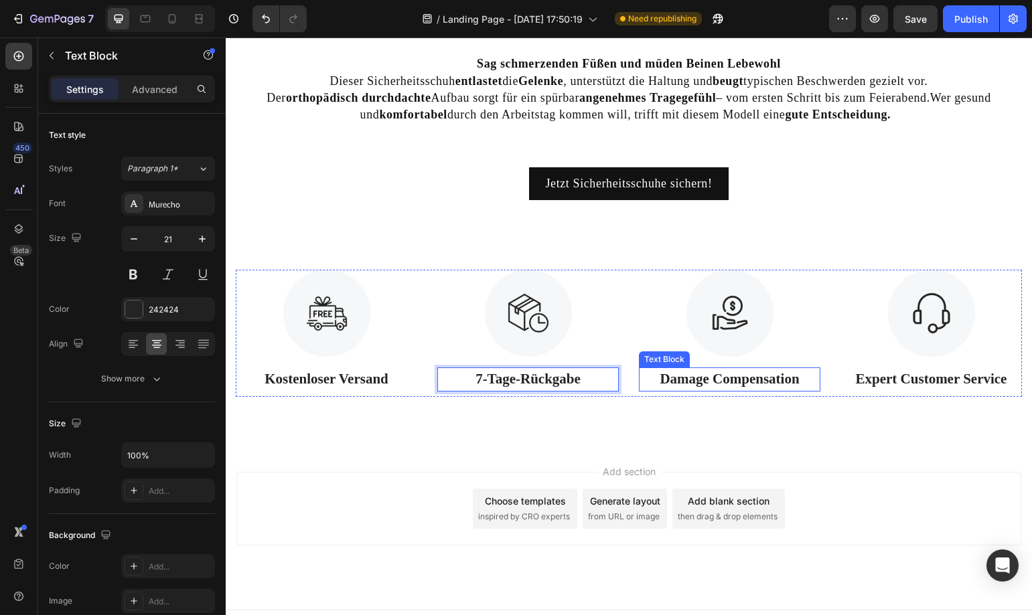
click at [726, 384] on p "Damage Compensation" at bounding box center [729, 379] width 179 height 21
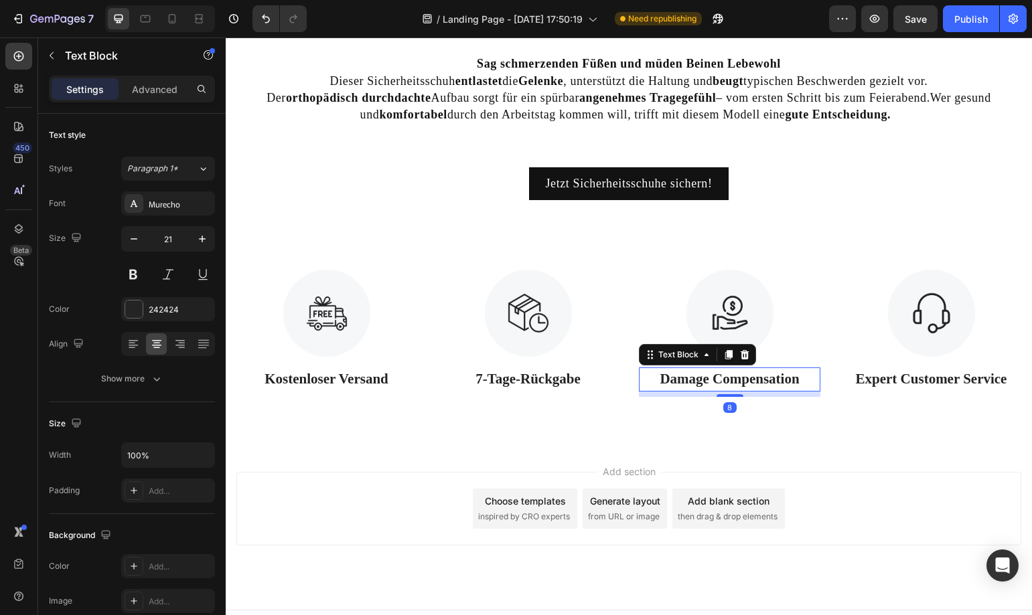
click at [726, 384] on p "Damage Compensation" at bounding box center [729, 379] width 179 height 21
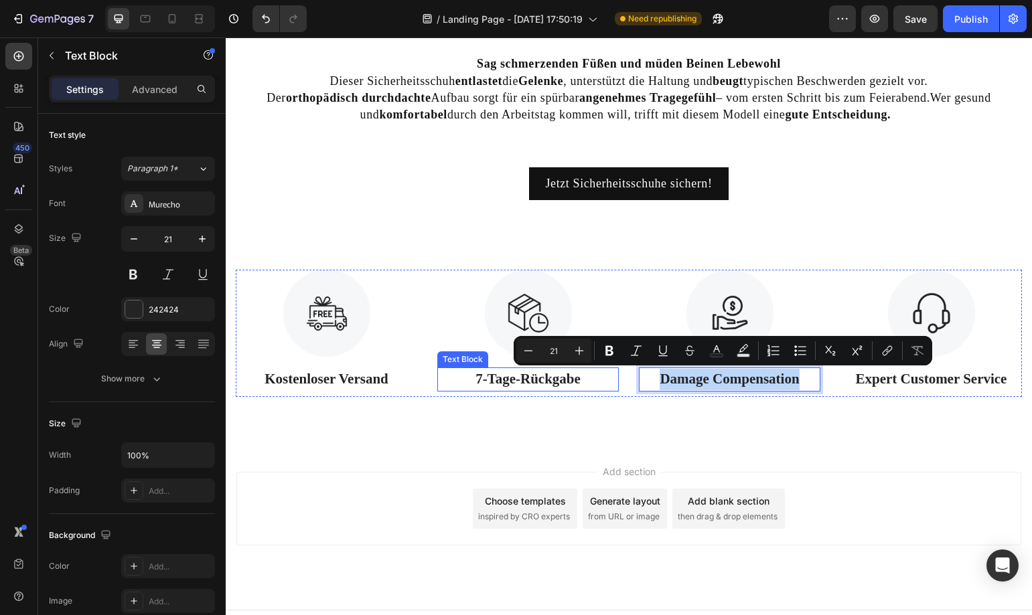
click at [546, 380] on p "7-Tage-Rückgabe" at bounding box center [527, 379] width 179 height 21
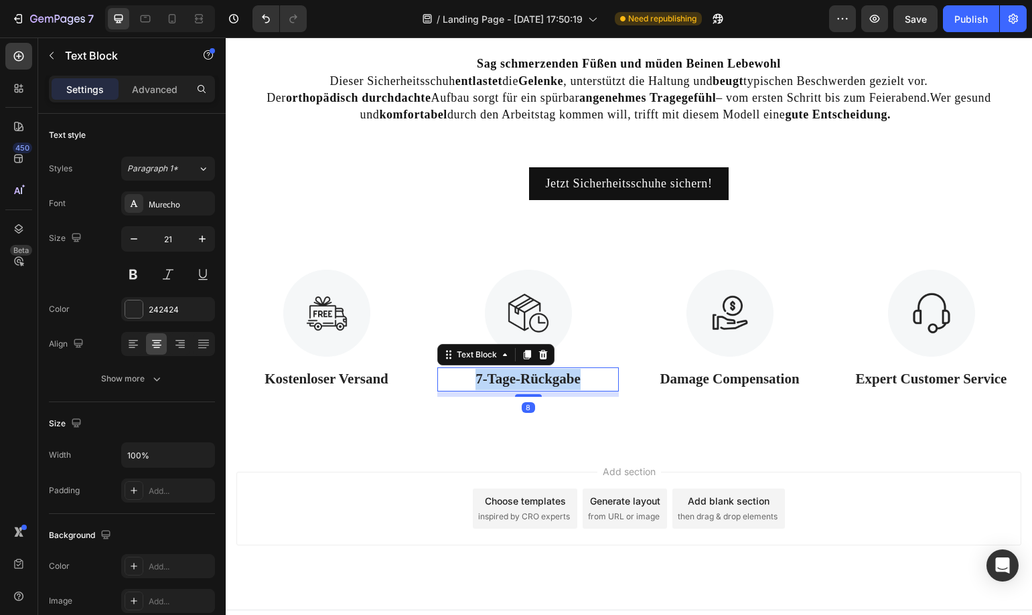
click at [546, 380] on p "7-Tage-Rückgabe" at bounding box center [527, 379] width 179 height 21
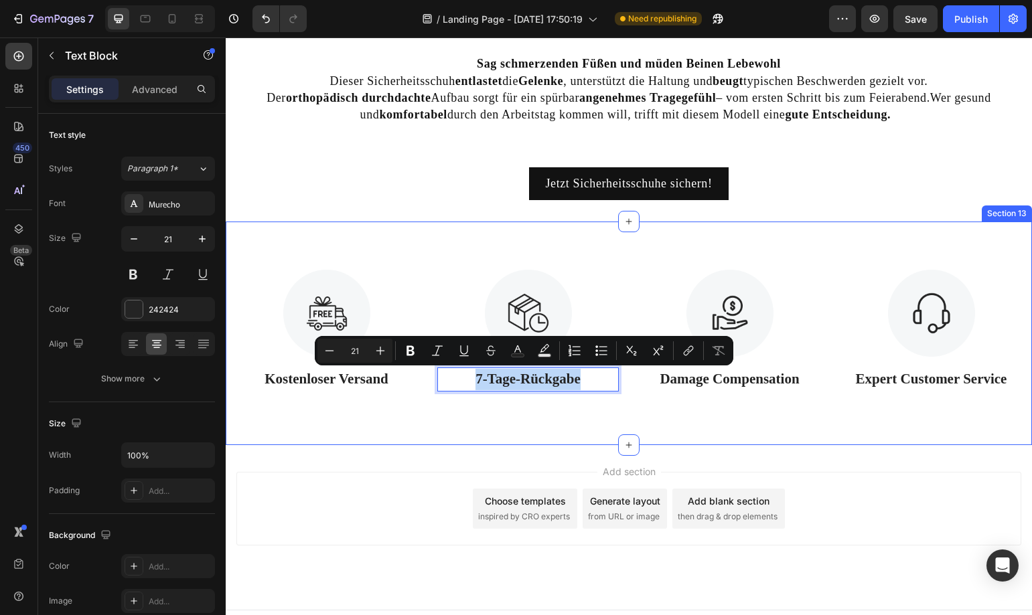
click at [558, 414] on div "Image Kostenloser Versand Text Block Image 7-Tage-Rückgabe Text Block 8 Image D…" at bounding box center [629, 334] width 806 height 224
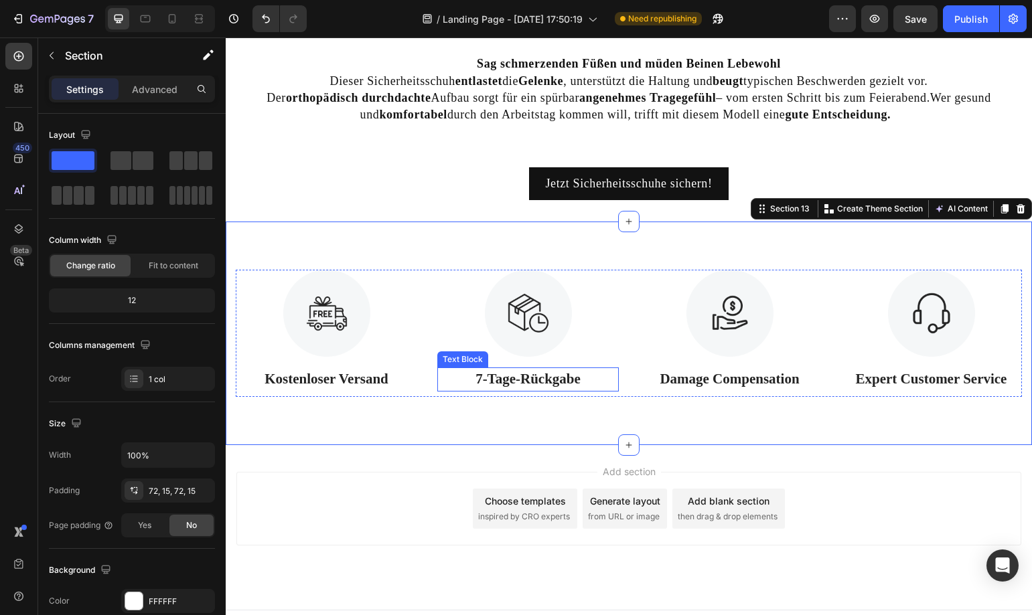
click at [487, 376] on p "7-Tage-Rückgabe" at bounding box center [527, 379] width 179 height 21
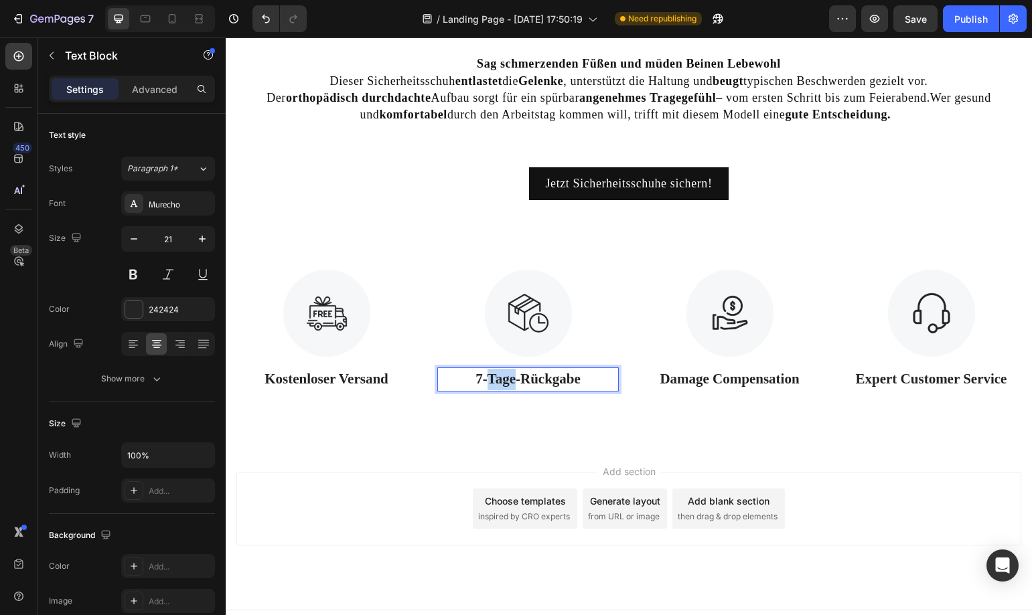
click at [482, 380] on p "7-Tage-Rückgabe" at bounding box center [527, 379] width 179 height 21
click at [475, 378] on p "7-Tage-Rückgabe" at bounding box center [527, 379] width 179 height 21
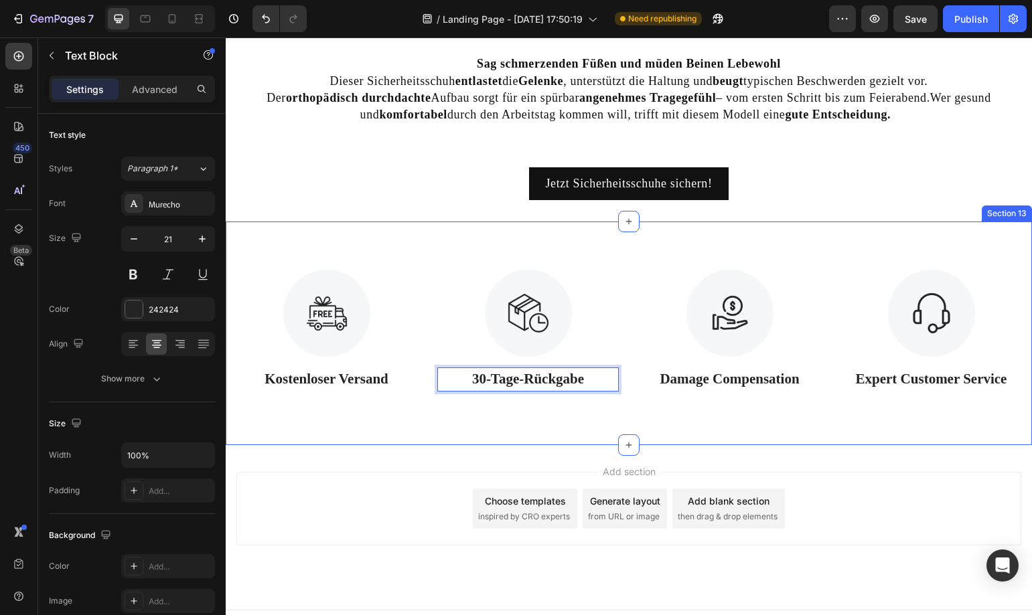
click at [470, 422] on div "Image Kostenloser Versand Text Block Image 30-Tage-Rückgabe Text Block 8 Image …" at bounding box center [629, 334] width 806 height 224
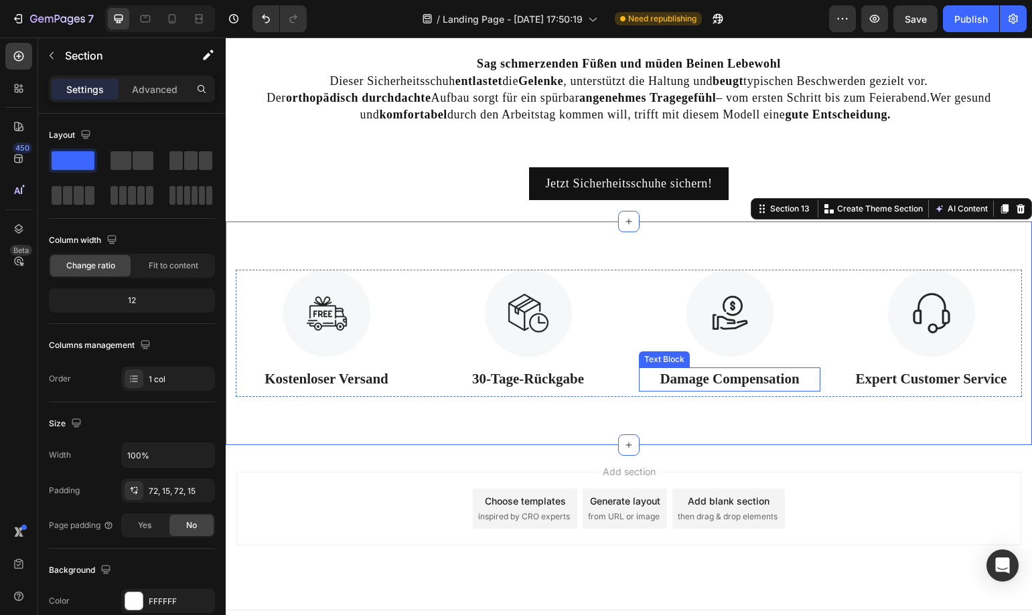
click at [690, 380] on p "Damage Compensation" at bounding box center [729, 379] width 179 height 21
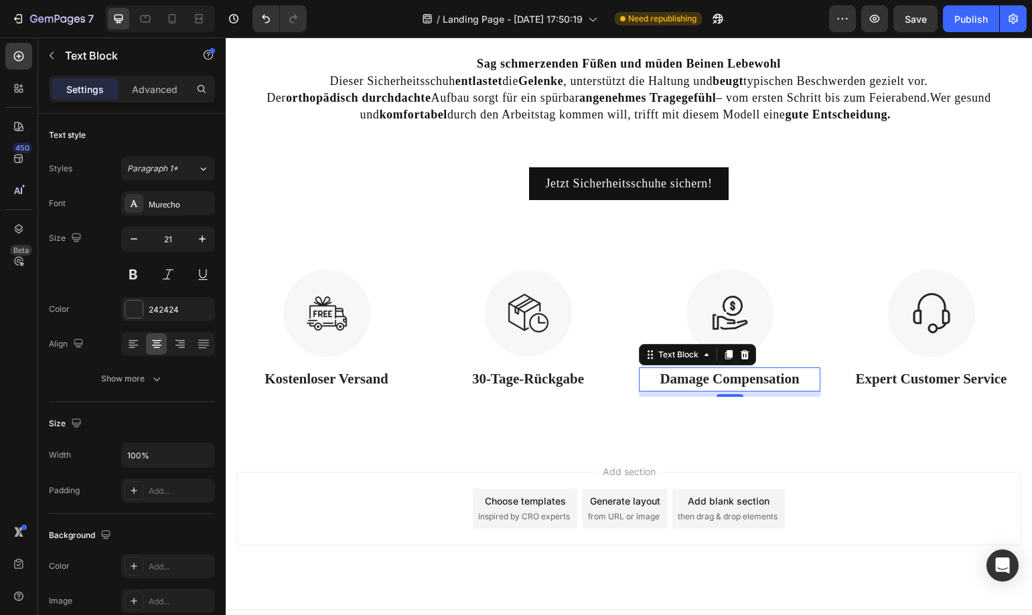
click at [718, 382] on p "Damage Compensation" at bounding box center [729, 379] width 179 height 21
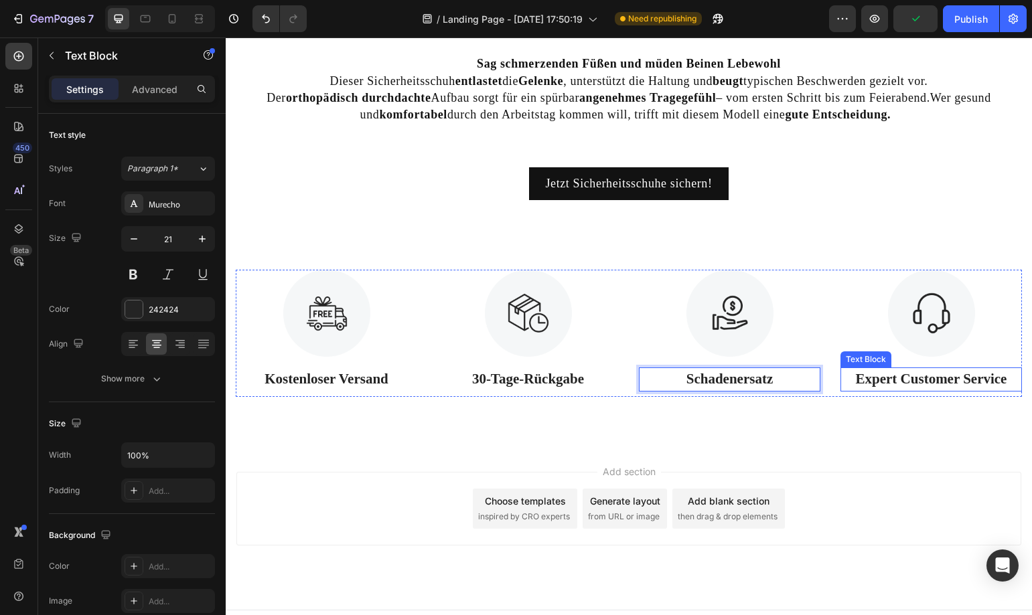
click at [919, 386] on p "Expert Customer Service" at bounding box center [930, 379] width 179 height 21
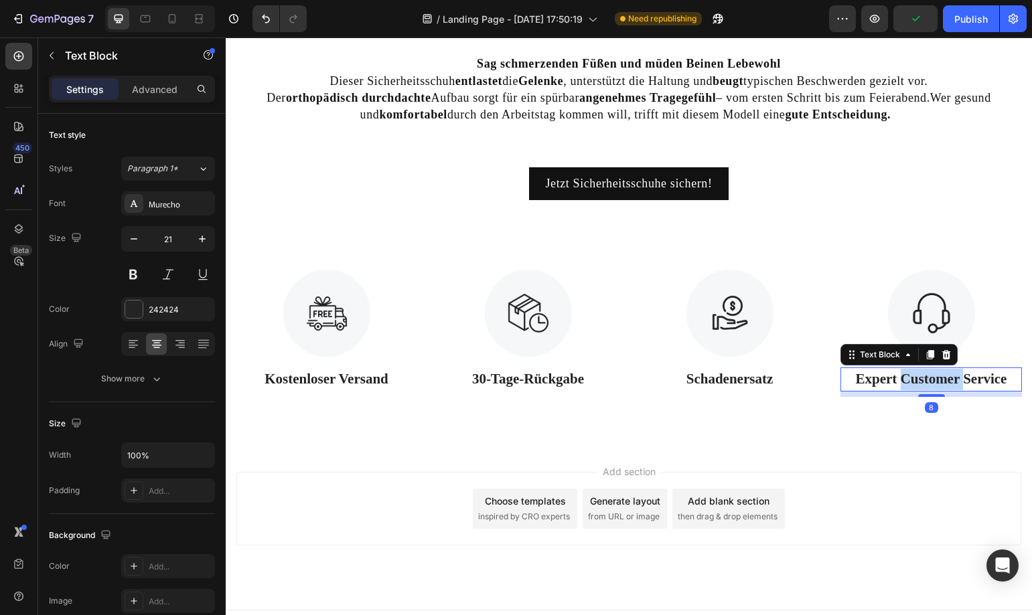
click at [919, 386] on p "Expert Customer Service" at bounding box center [930, 379] width 179 height 21
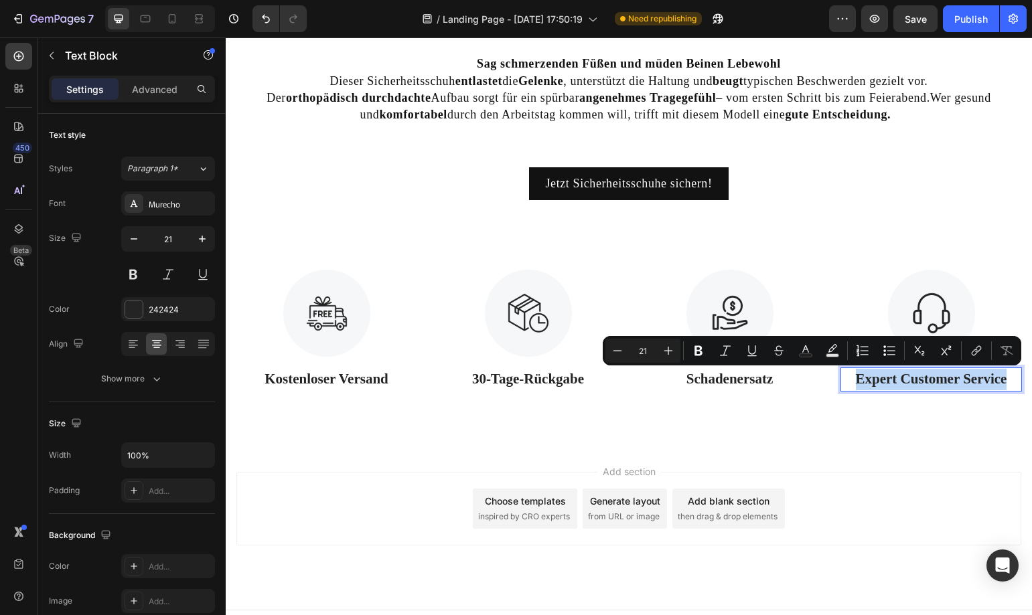
copy p "Expert Customer Service"
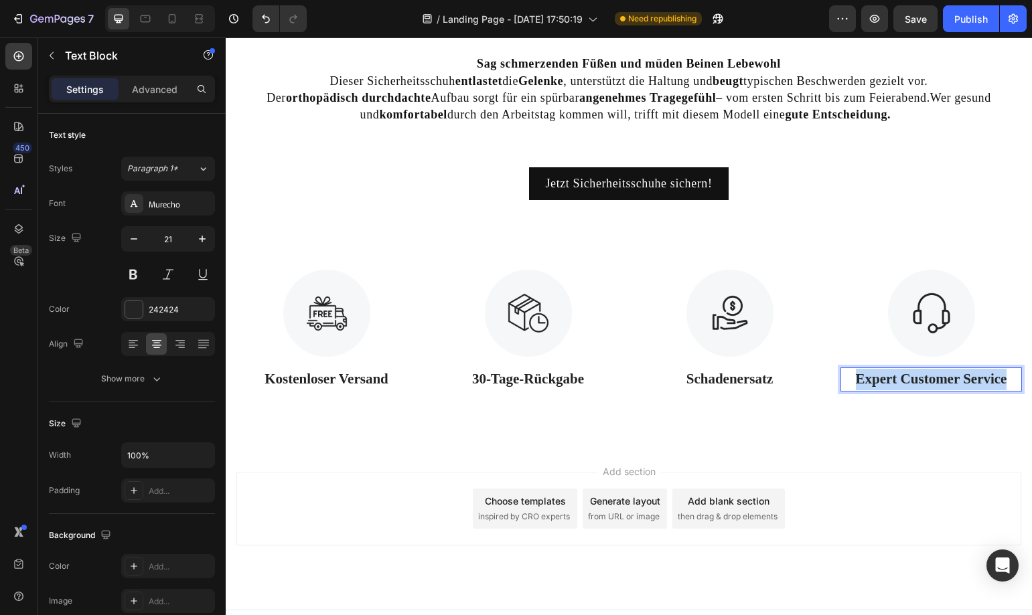
click at [888, 379] on p "Expert Customer Service" at bounding box center [930, 379] width 179 height 21
click at [901, 485] on div "Add section Choose templates inspired by CRO experts Generate layout from URL o…" at bounding box center [628, 509] width 785 height 74
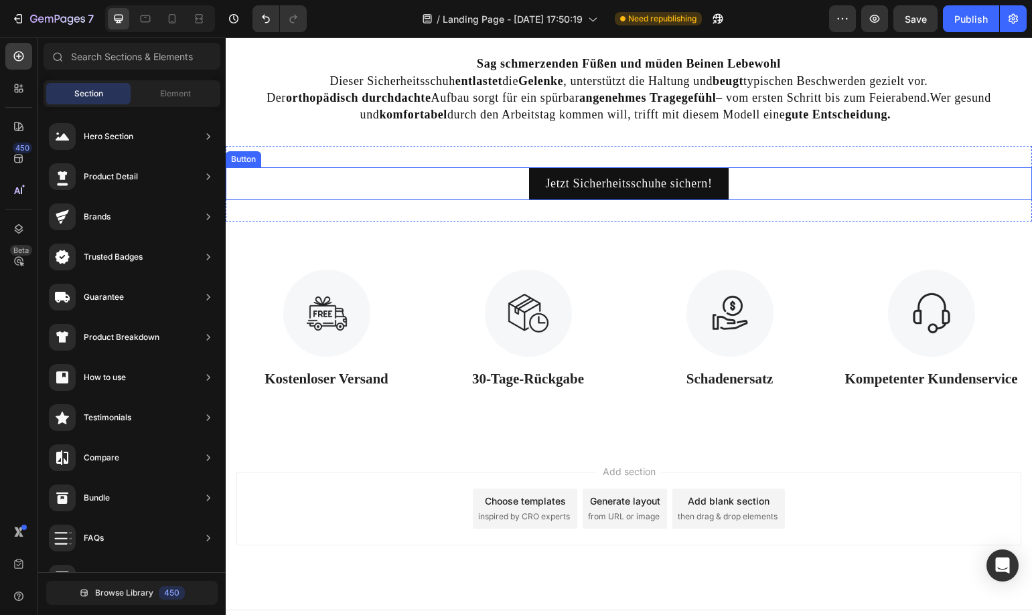
click at [791, 175] on div "Jetzt Sicherheitsschuhe sichern! Button" at bounding box center [629, 183] width 806 height 33
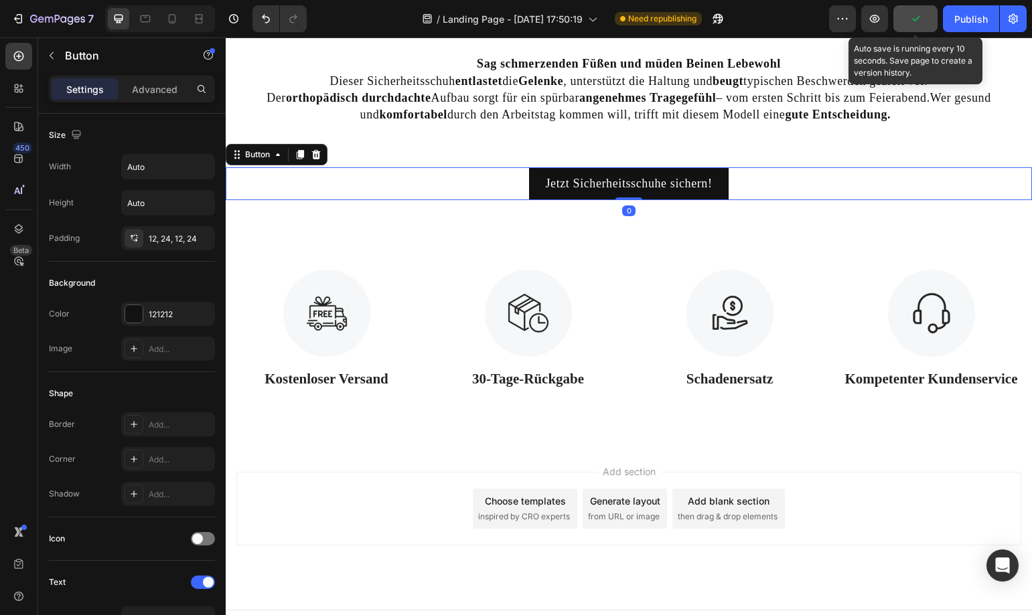
click at [914, 24] on icon "button" at bounding box center [914, 18] width 13 height 13
click at [914, 24] on span "Save" at bounding box center [915, 18] width 22 height 11
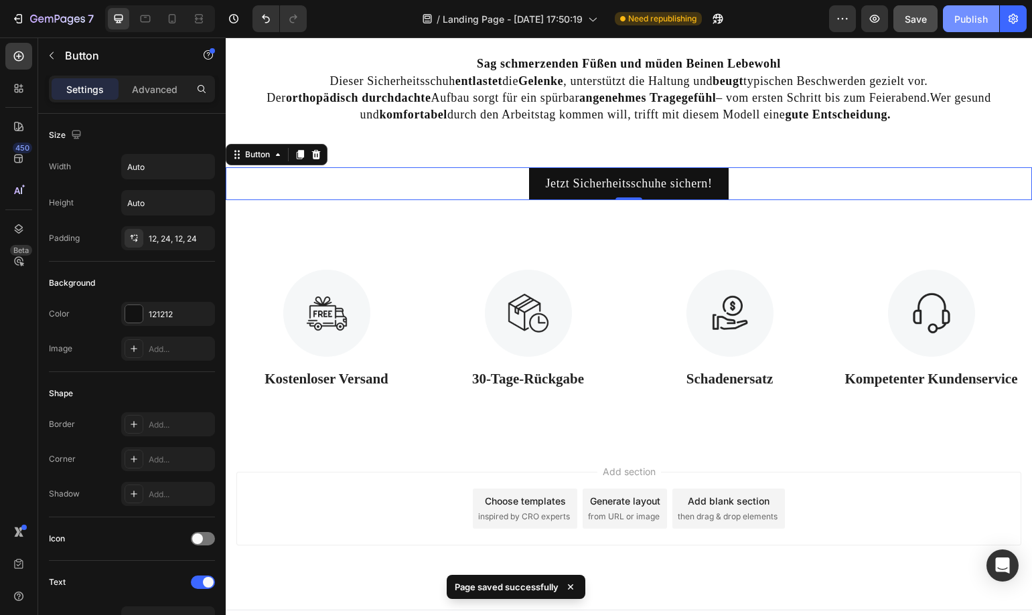
click at [963, 26] on button "Publish" at bounding box center [971, 18] width 56 height 27
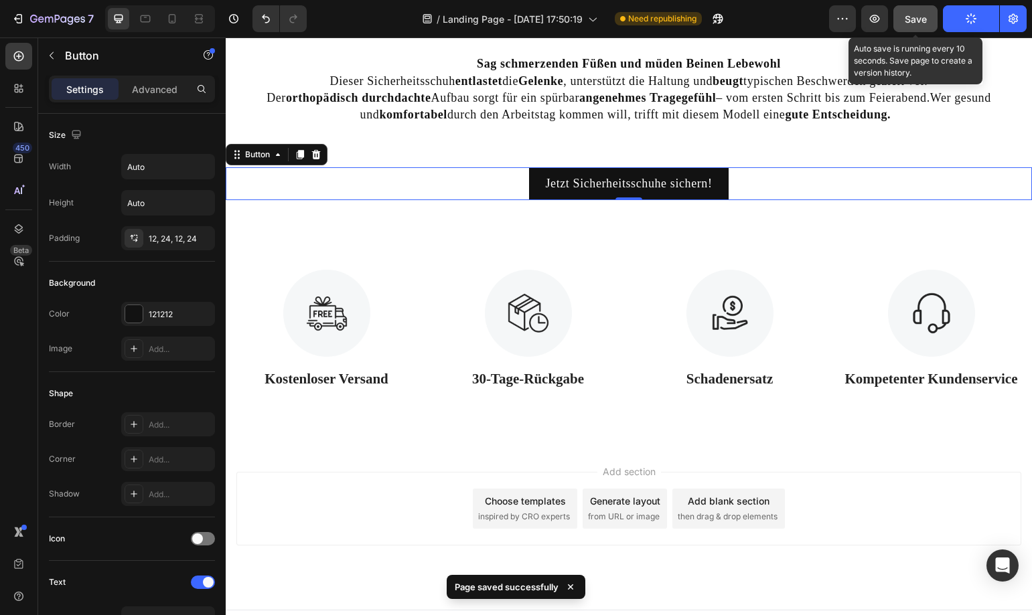
click at [932, 26] on button "Save" at bounding box center [915, 18] width 44 height 27
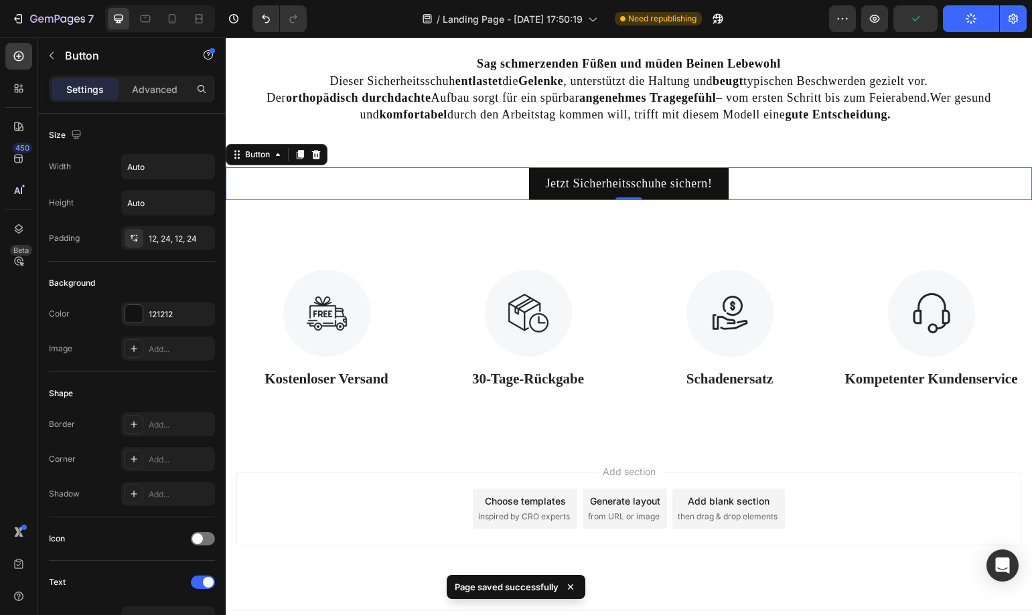
click at [868, 527] on div "Add section Choose templates inspired by CRO experts Generate layout from URL o…" at bounding box center [628, 509] width 785 height 74
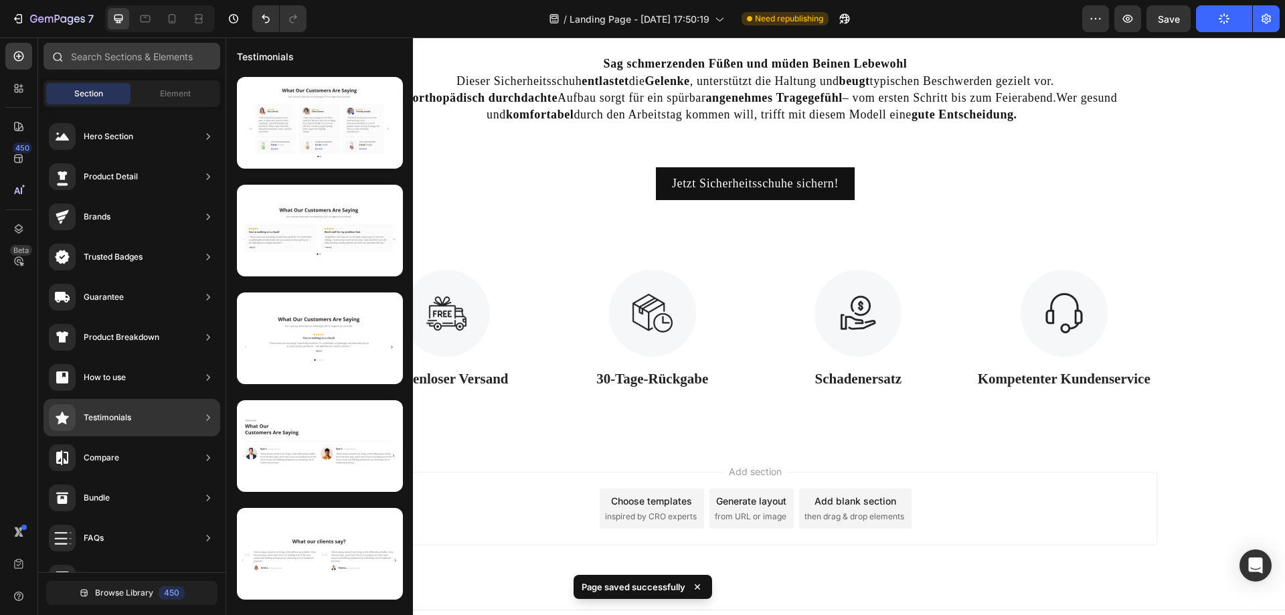
scroll to position [0, 0]
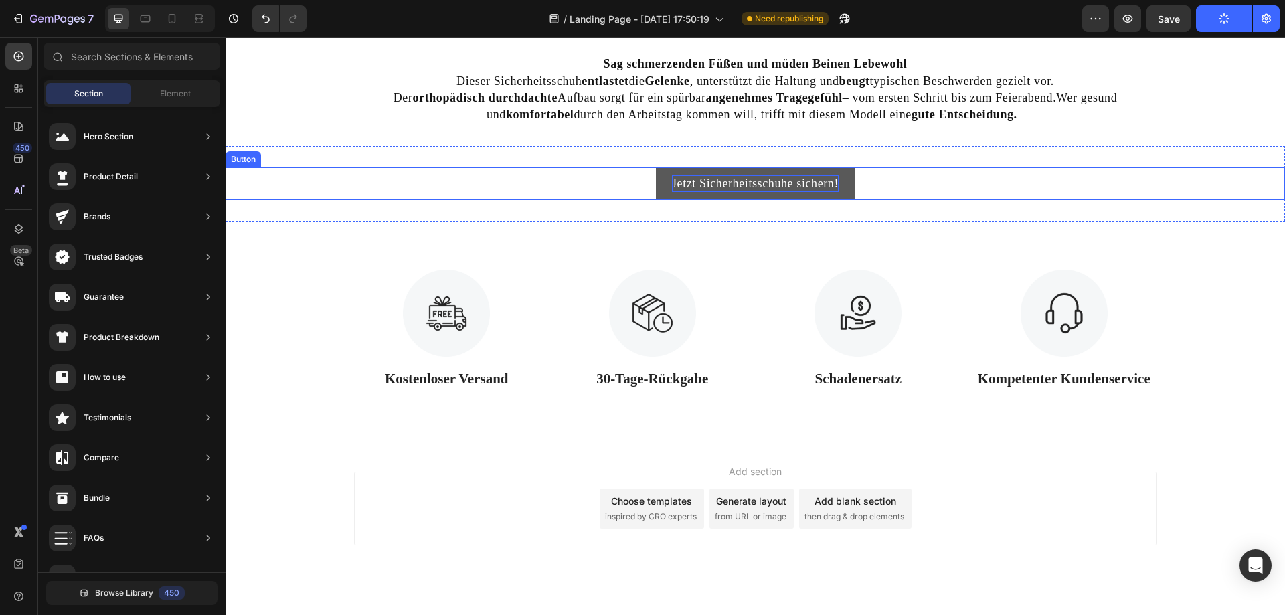
click at [683, 191] on p "Jetzt Sicherheitsschuhe sichern!" at bounding box center [755, 183] width 167 height 17
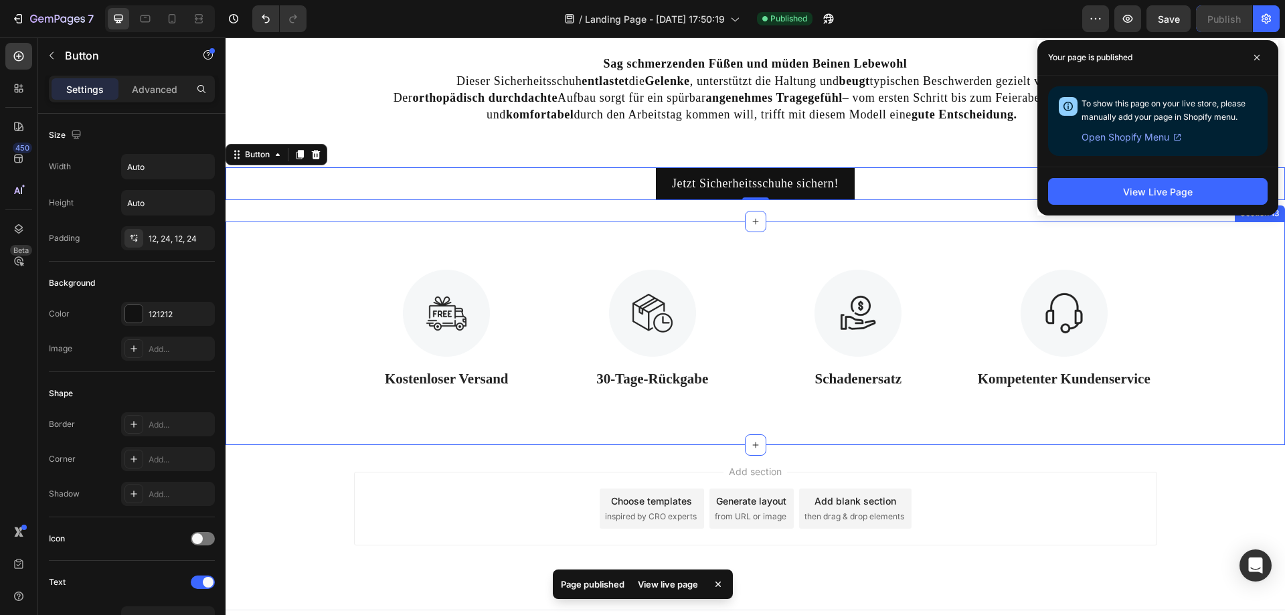
click at [1153, 256] on div "Image Kostenloser Versand Text Block Image 30-Tage-Rückgabe Text Block Image Sc…" at bounding box center [756, 334] width 1060 height 224
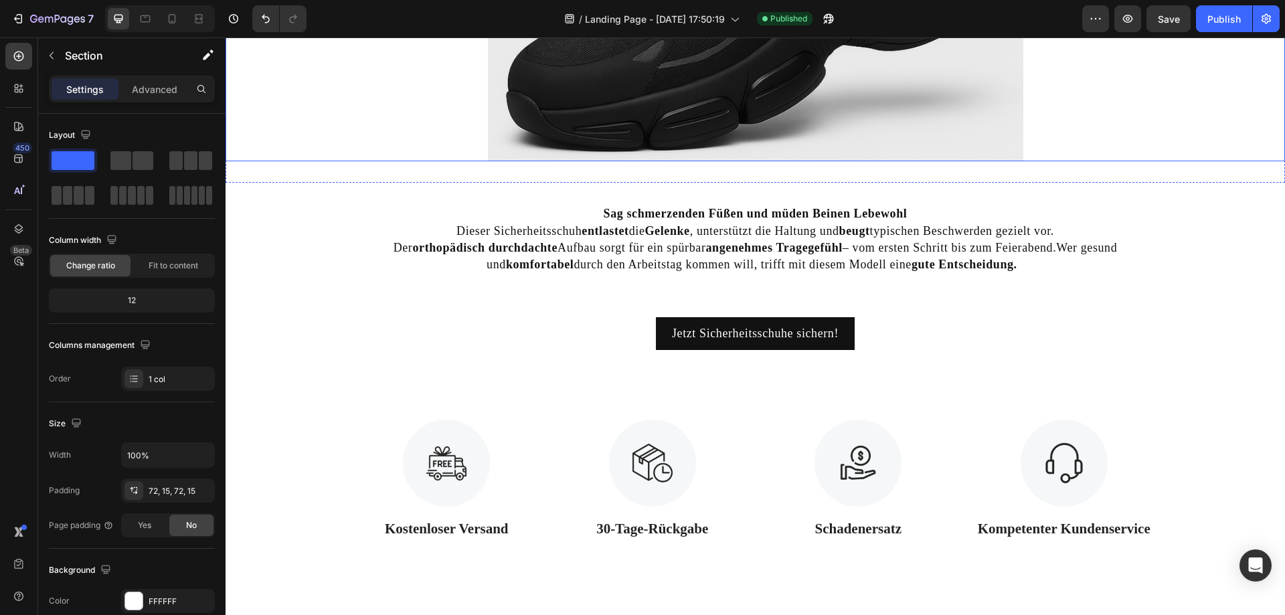
scroll to position [4453, 0]
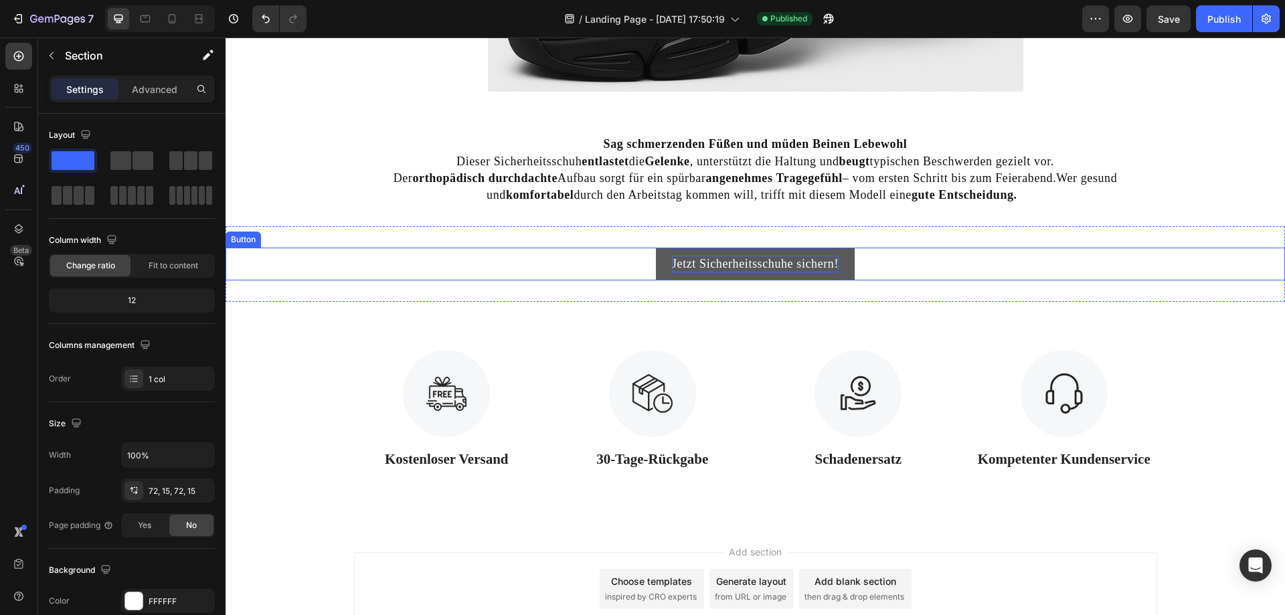
click at [700, 264] on p "Jetzt Sicherheitsschuhe sichern!" at bounding box center [755, 264] width 167 height 17
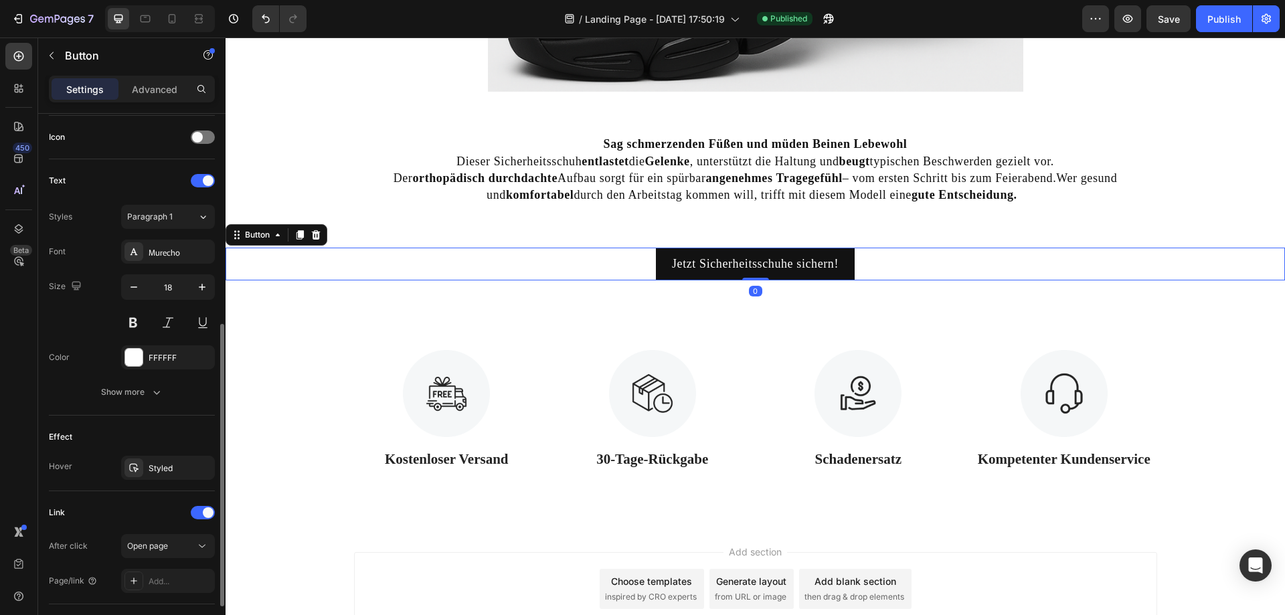
scroll to position [490, 0]
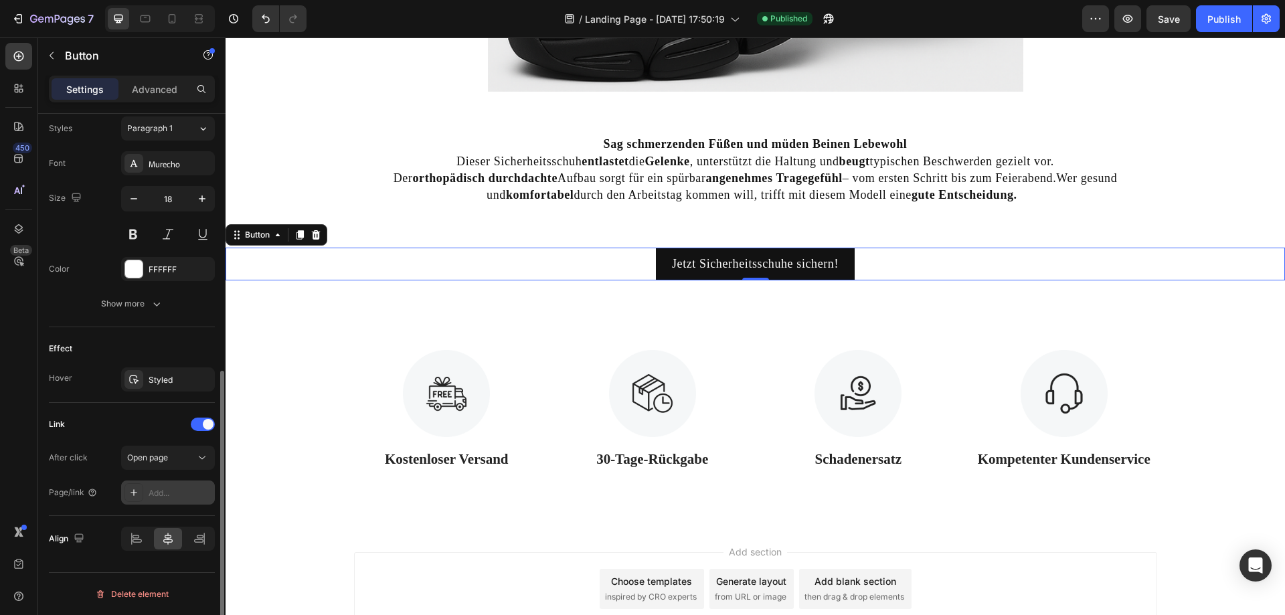
click at [167, 497] on div "Add..." at bounding box center [180, 493] width 63 height 12
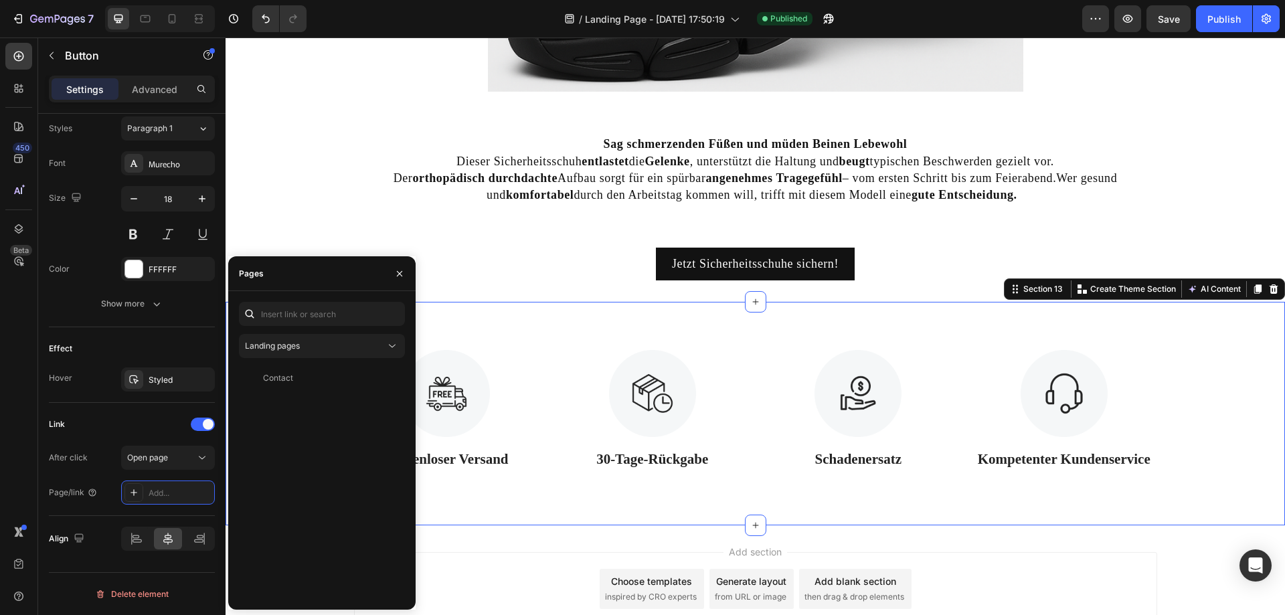
click at [848, 495] on div "Image Kostenloser Versand Text Block Image 30-Tage-Rückgabe Text Block Image Sc…" at bounding box center [756, 414] width 1060 height 224
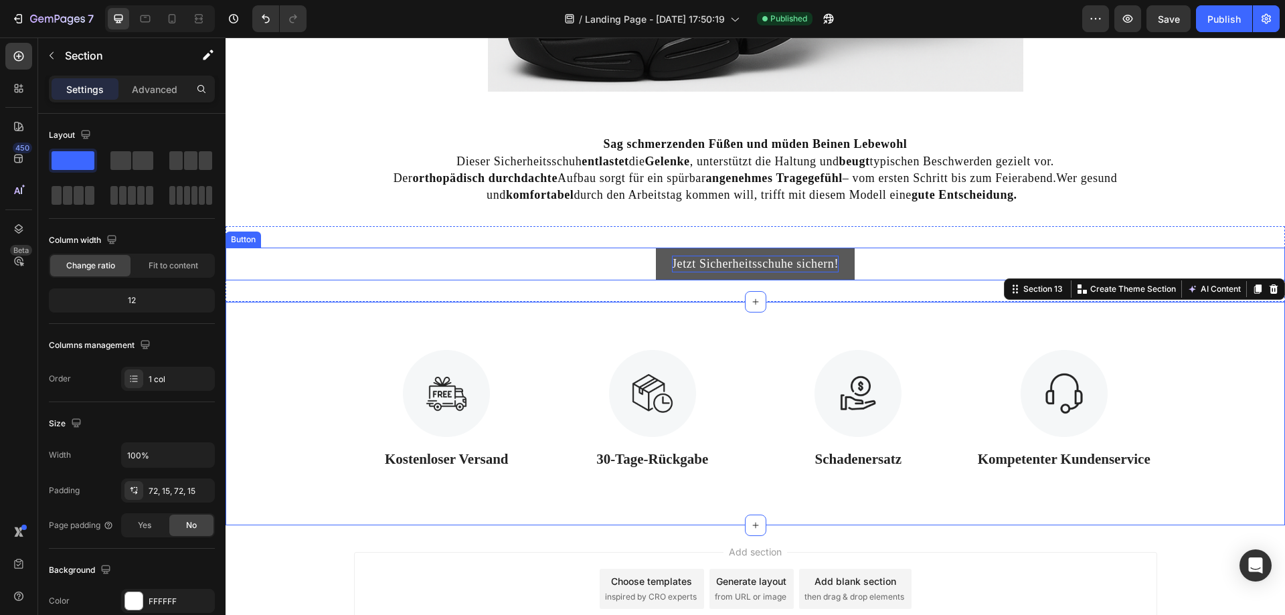
click at [826, 256] on p "Jetzt Sicherheitsschuhe sichern!" at bounding box center [755, 264] width 167 height 17
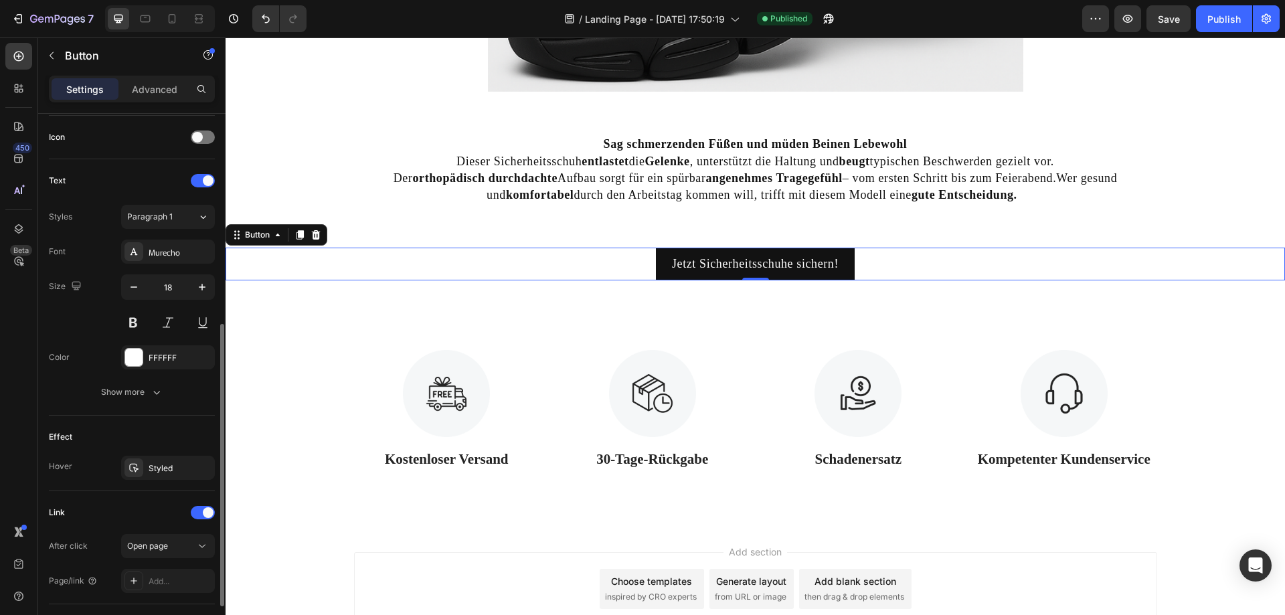
scroll to position [490, 0]
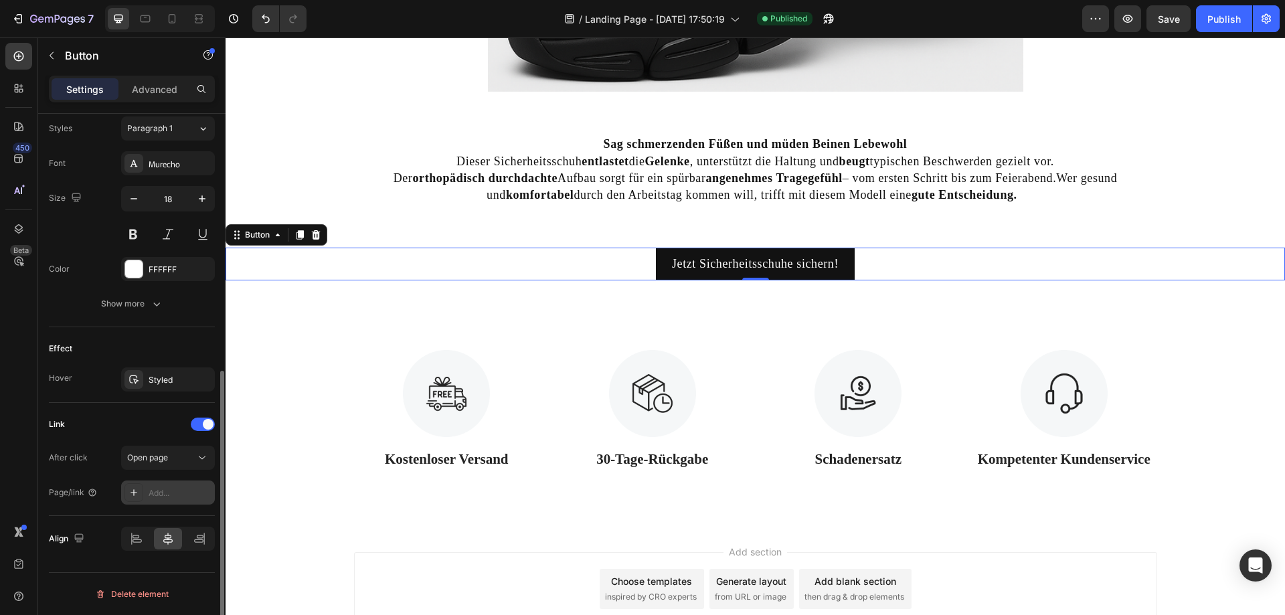
click at [161, 496] on div "Add..." at bounding box center [180, 493] width 63 height 12
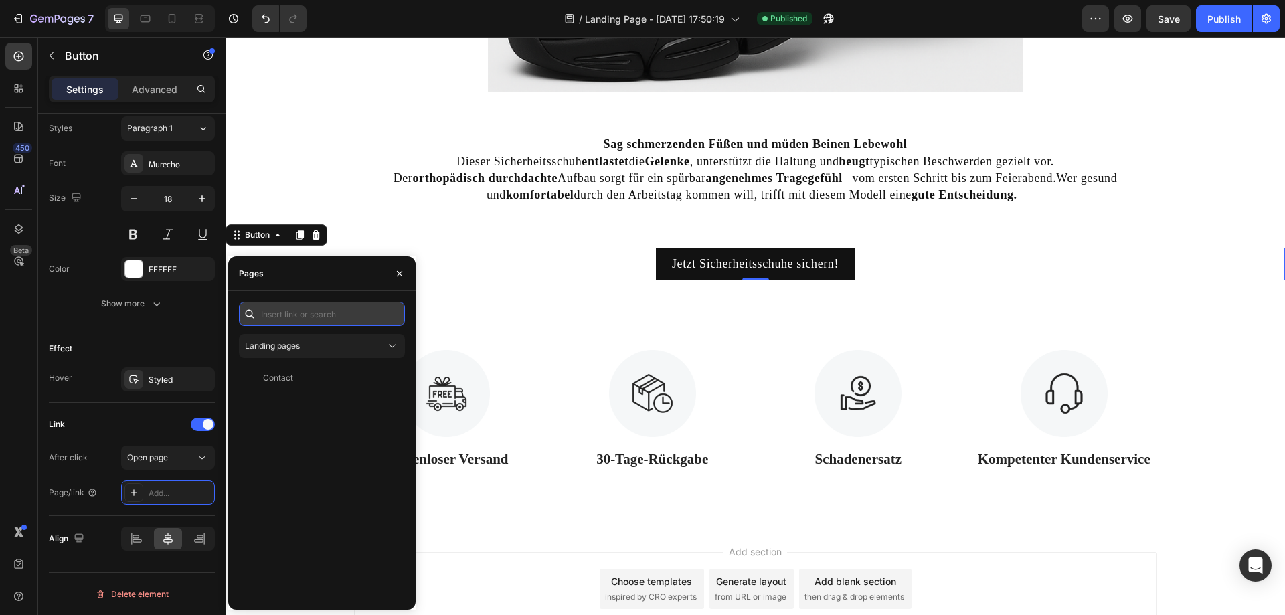
click at [334, 307] on input "text" at bounding box center [322, 314] width 166 height 24
paste input "[URL][DOMAIN_NAME]"
type input "[URL][DOMAIN_NAME]"
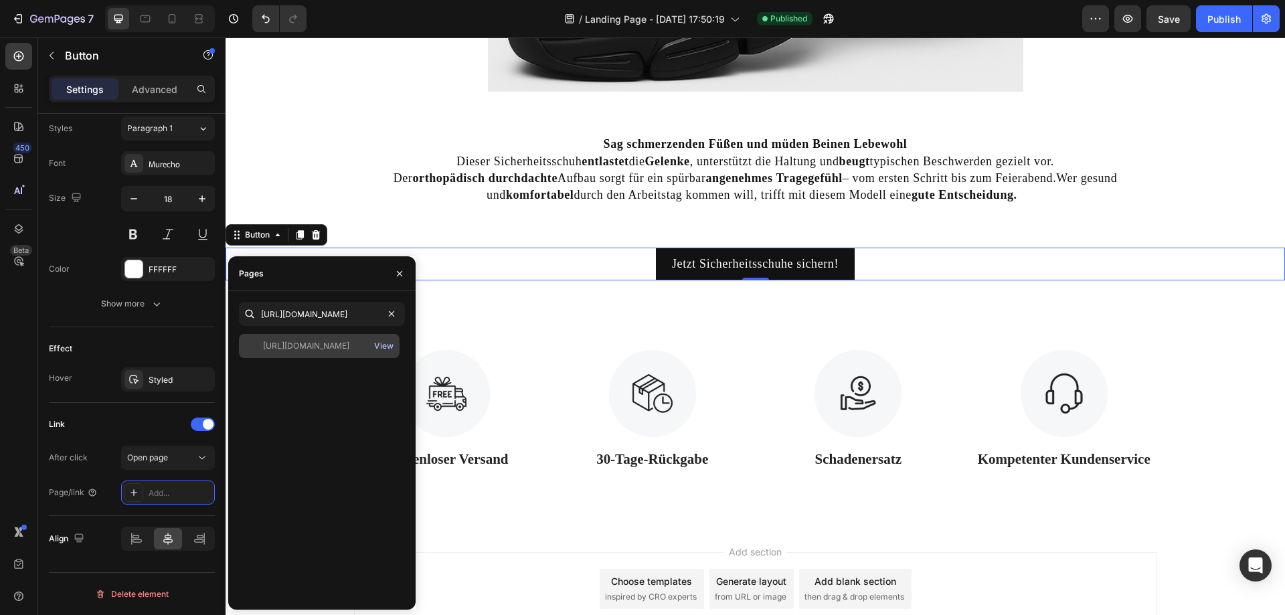
click at [384, 347] on div "View" at bounding box center [383, 346] width 19 height 12
click at [302, 356] on div "[URL][DOMAIN_NAME] View" at bounding box center [319, 346] width 161 height 24
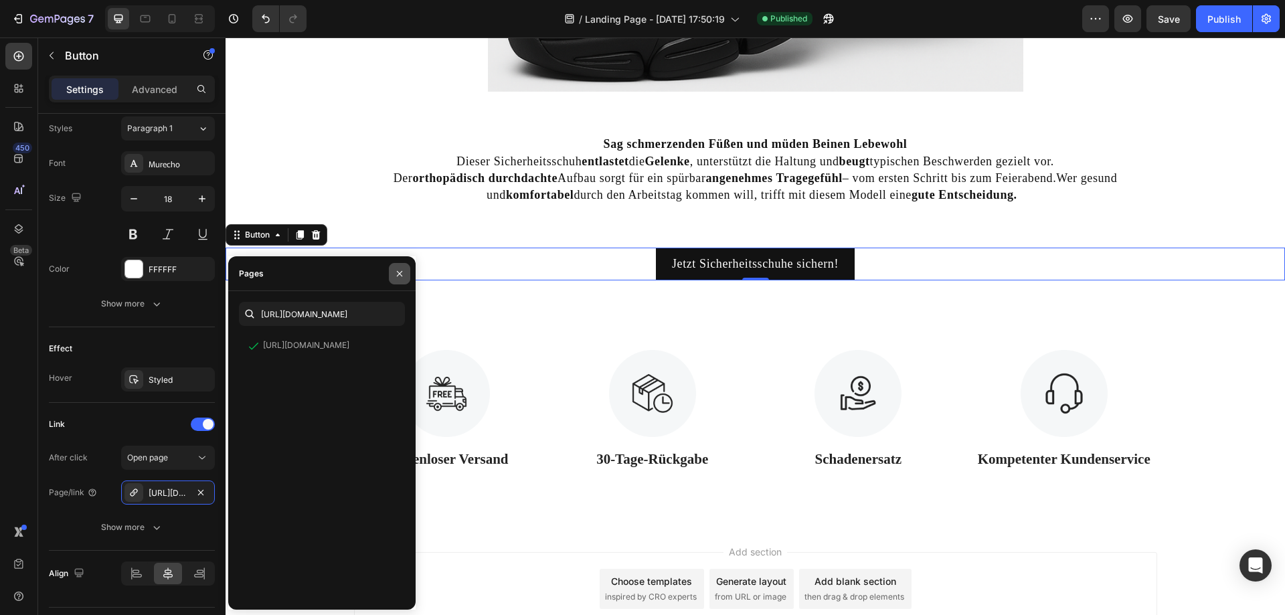
click at [394, 273] on icon "button" at bounding box center [399, 273] width 11 height 11
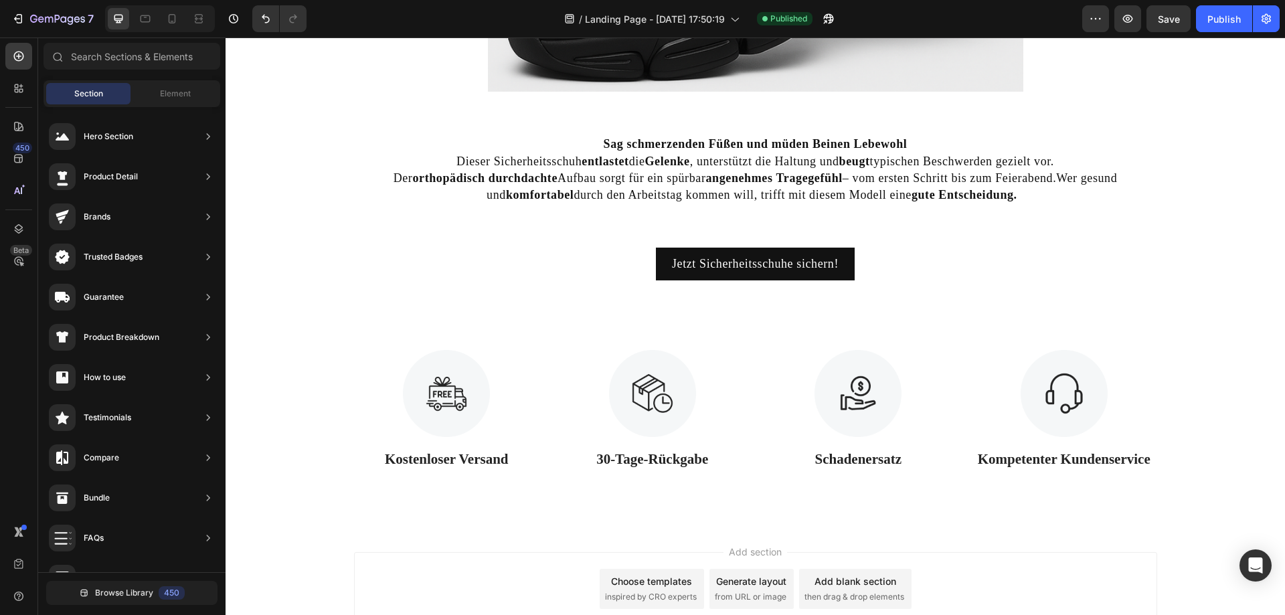
click at [278, 547] on div "Add section Choose templates inspired by CRO experts Generate layout from URL o…" at bounding box center [756, 607] width 1060 height 165
click at [1177, 23] on span "Save" at bounding box center [1169, 18] width 22 height 11
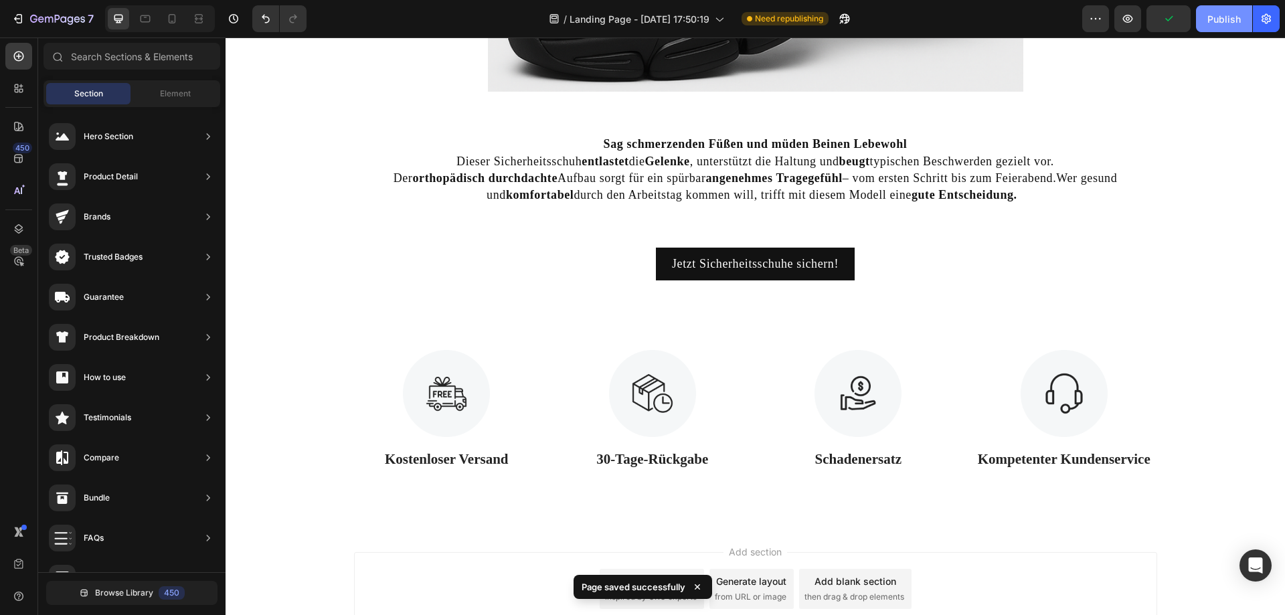
click at [1220, 19] on div "Publish" at bounding box center [1224, 19] width 33 height 14
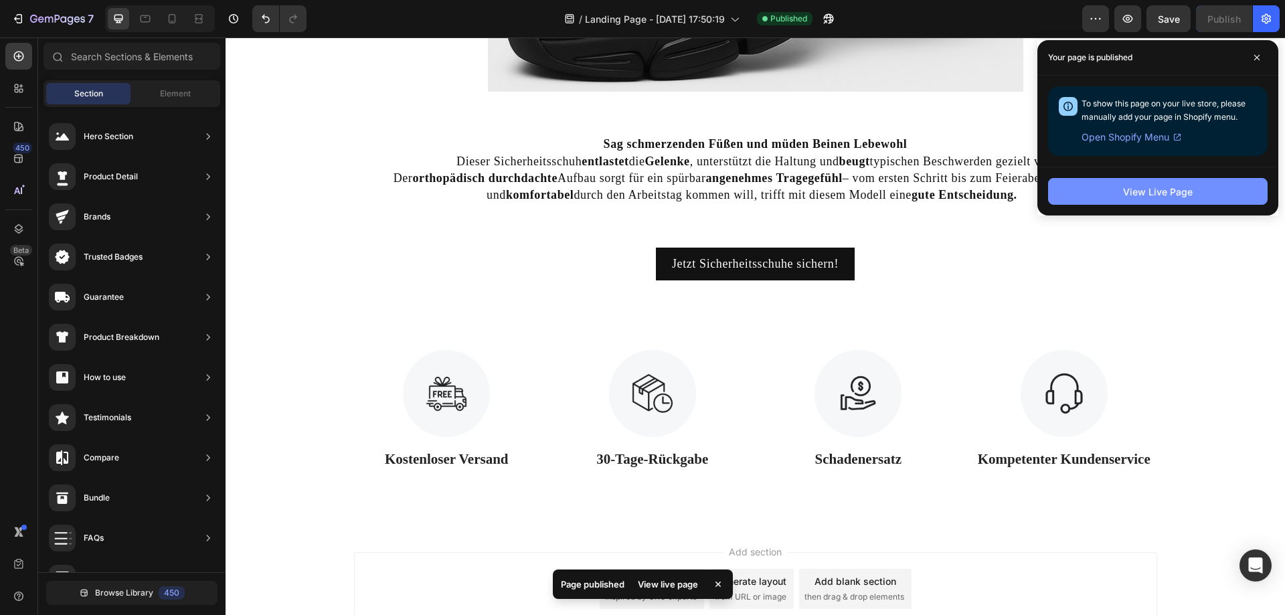
click at [1180, 194] on div "View Live Page" at bounding box center [1158, 192] width 70 height 14
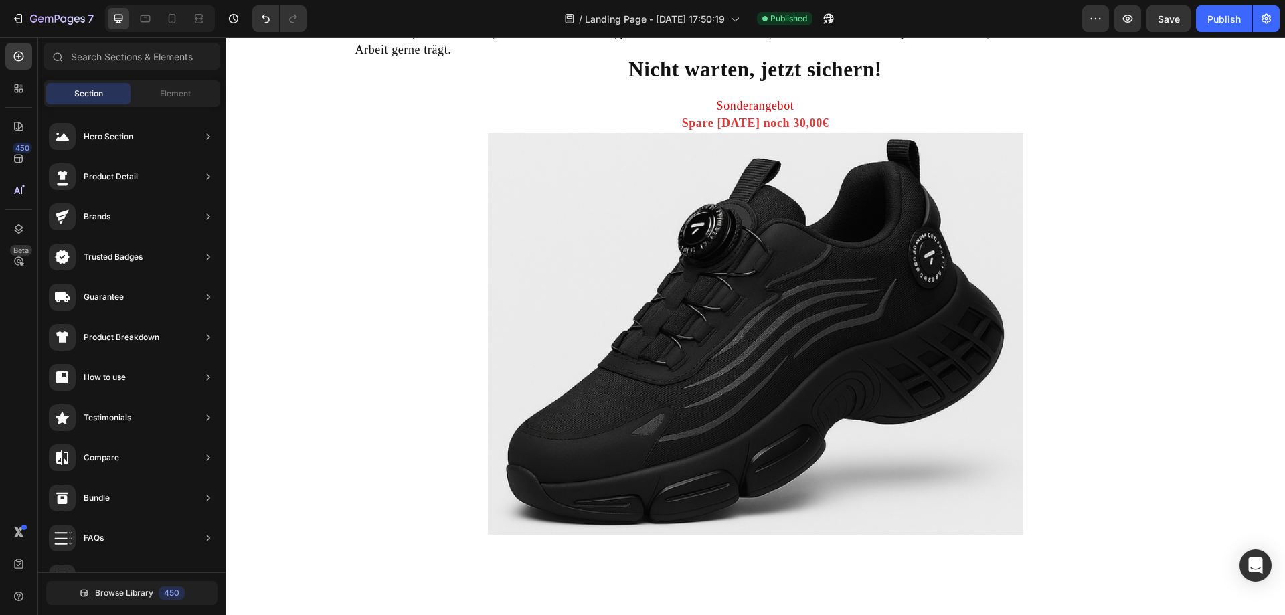
scroll to position [3963, 0]
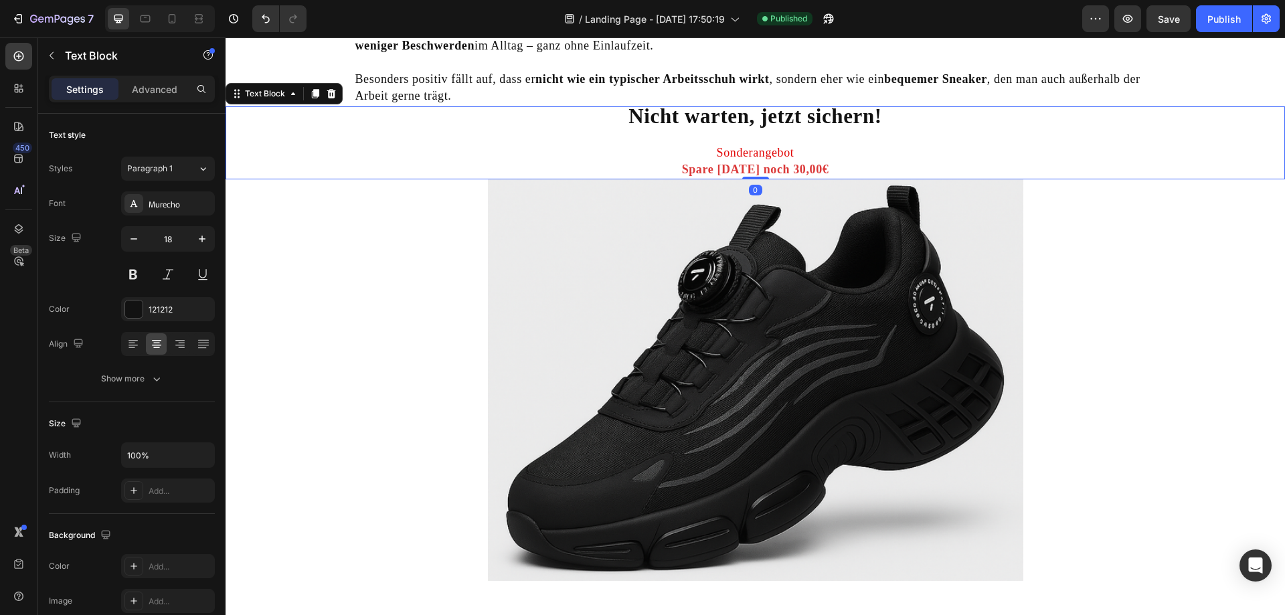
click at [758, 169] on strong "Spare [DATE] noch 30,00€" at bounding box center [755, 169] width 147 height 13
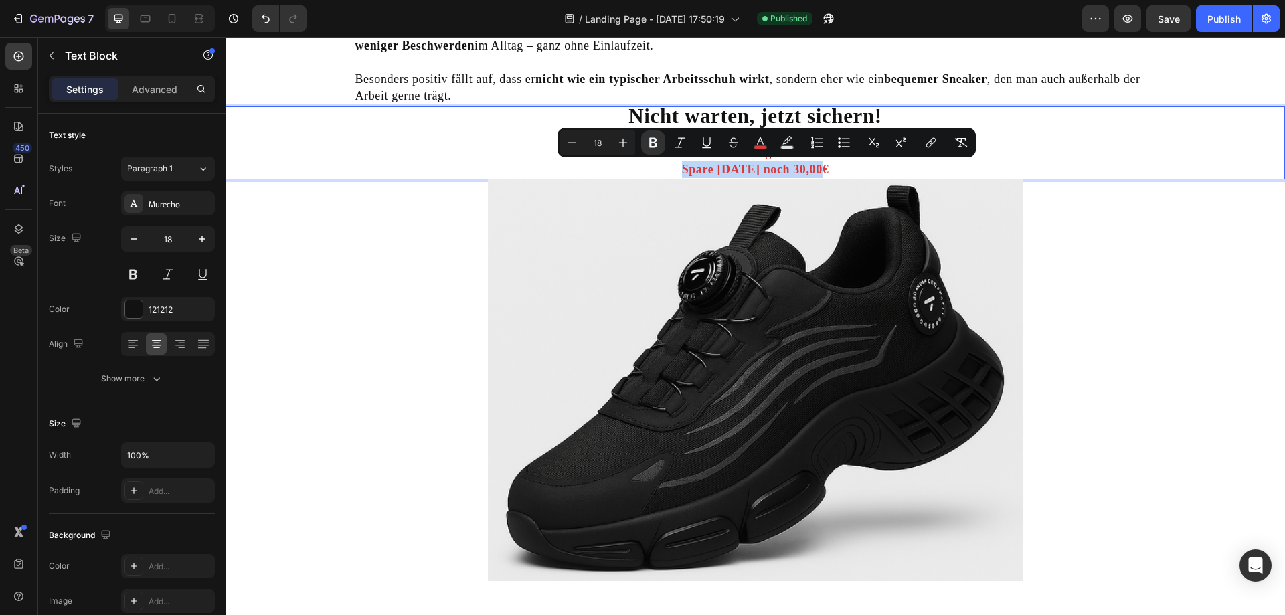
click at [758, 169] on strong "Spare [DATE] noch 30,00€" at bounding box center [755, 169] width 147 height 13
click at [813, 169] on strong "Spare [DATE] noch 30,00€" at bounding box center [755, 169] width 147 height 13
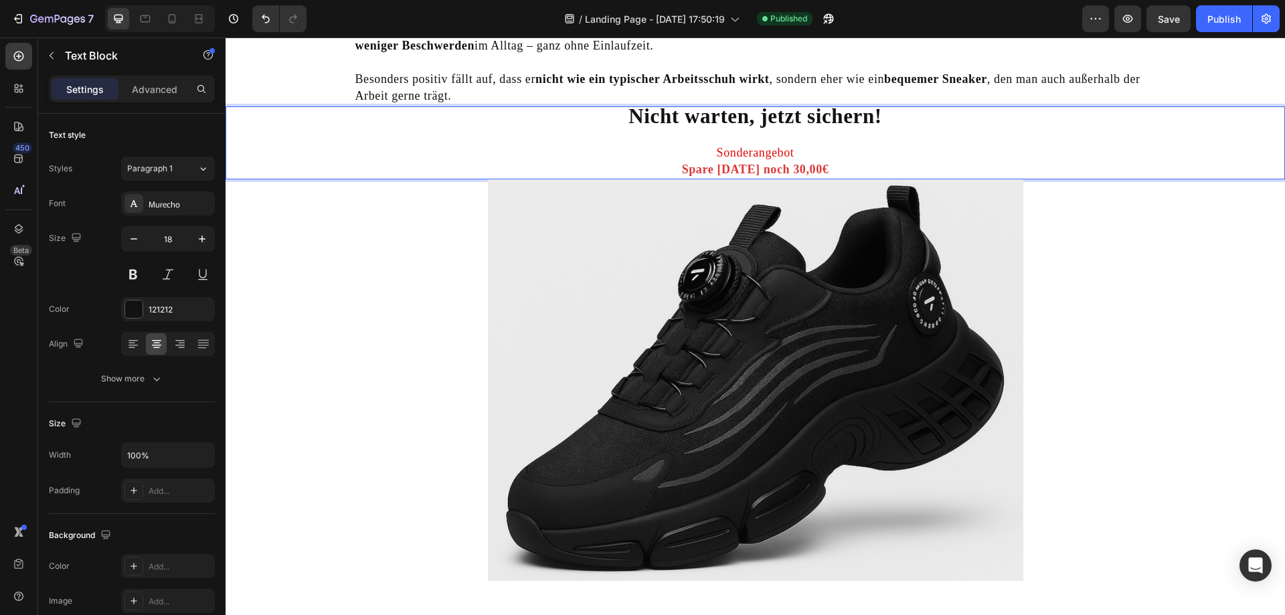
click at [820, 173] on p "Nicht warten, jetzt sichern! Sonderangebot Spare [DATE] noch 30,00€" at bounding box center [755, 143] width 1057 height 71
click at [804, 167] on strong "Spare [DATE] noch 30,00CHF" at bounding box center [755, 169] width 167 height 13
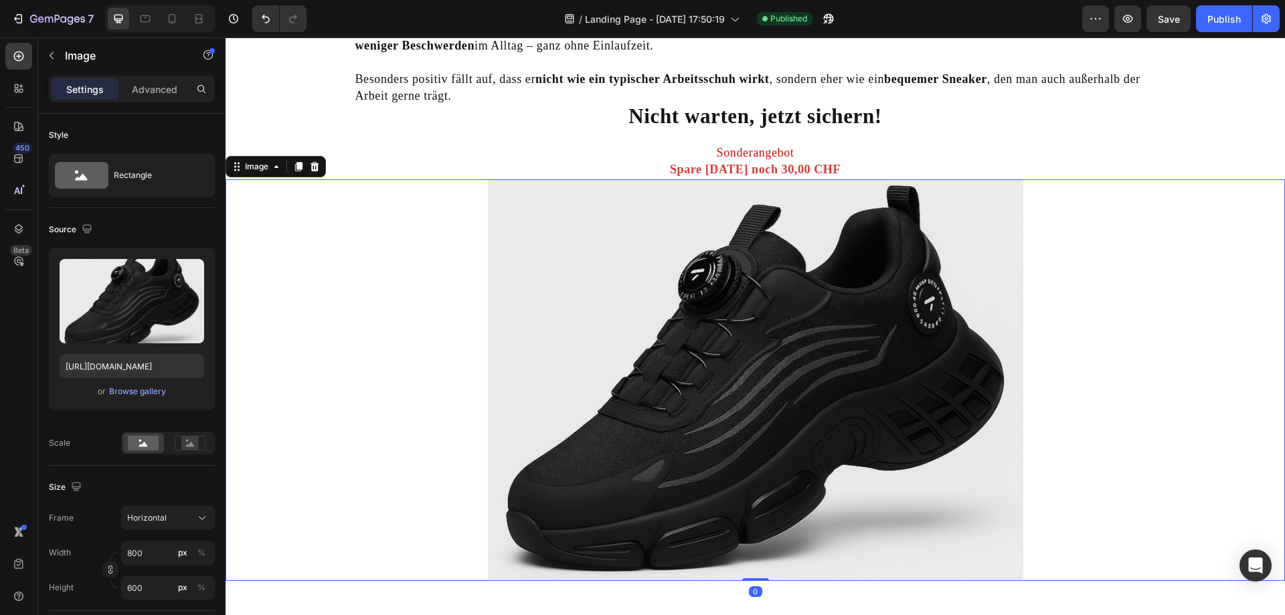
click at [1078, 254] on div at bounding box center [756, 380] width 1060 height 402
click at [1181, 21] on button "Save" at bounding box center [1169, 18] width 44 height 27
click at [1209, 21] on div "Publish" at bounding box center [1224, 19] width 33 height 14
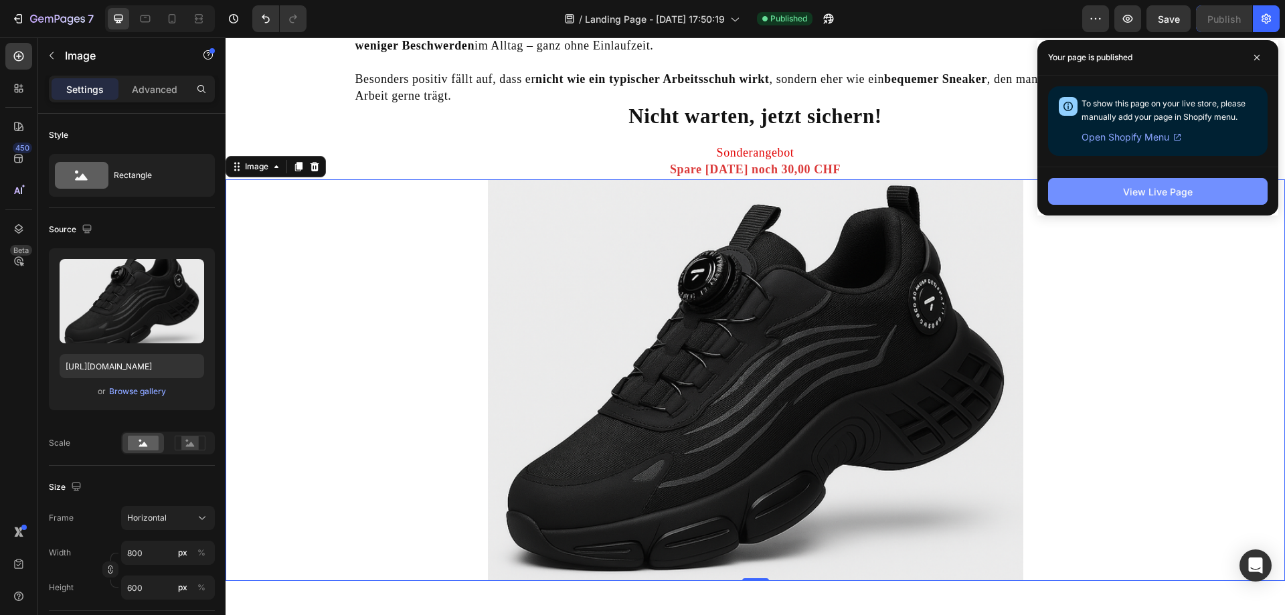
click at [1095, 191] on button "View Live Page" at bounding box center [1158, 191] width 220 height 27
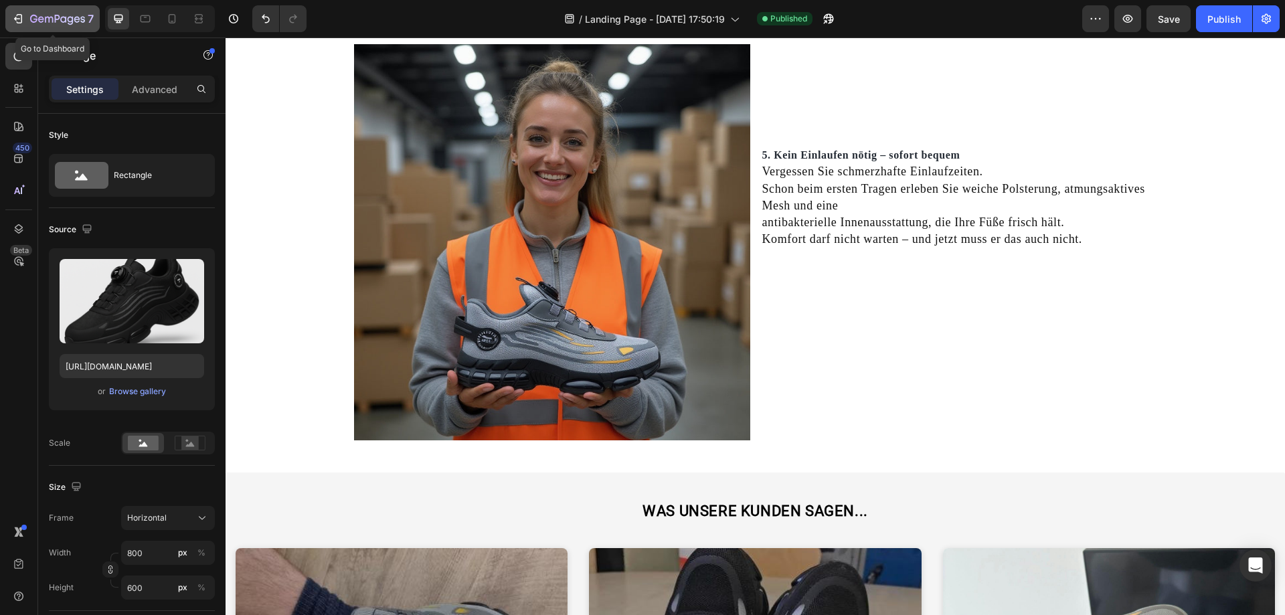
scroll to position [2892, 0]
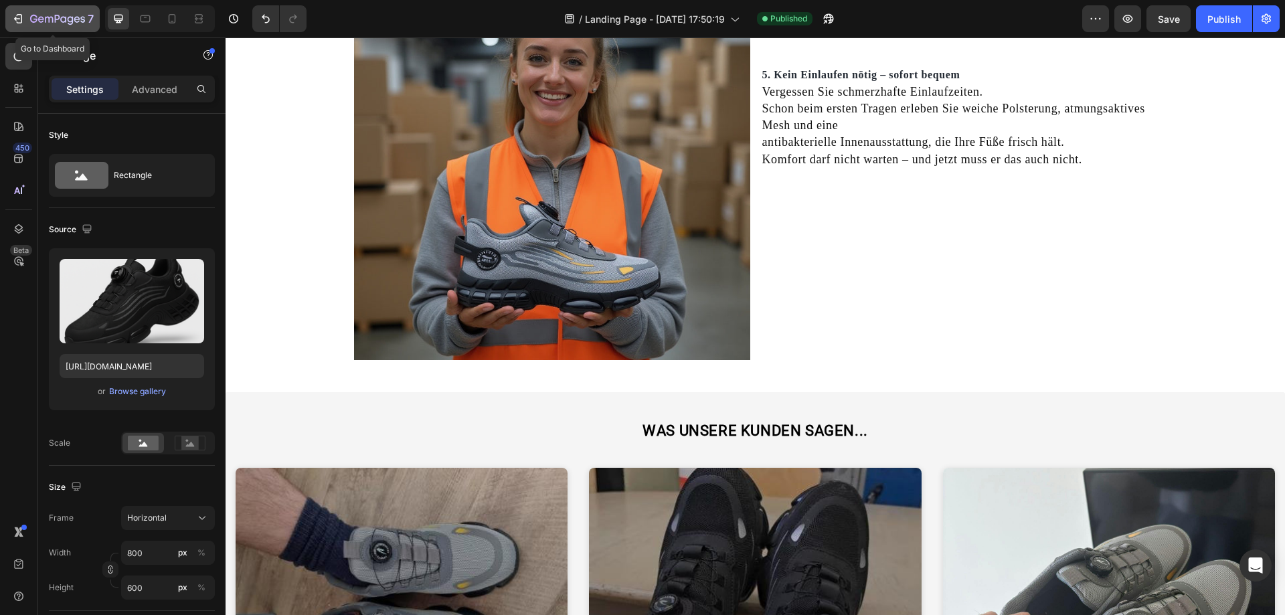
click at [58, 11] on div "7" at bounding box center [62, 19] width 64 height 16
